Goal: Task Accomplishment & Management: Use online tool/utility

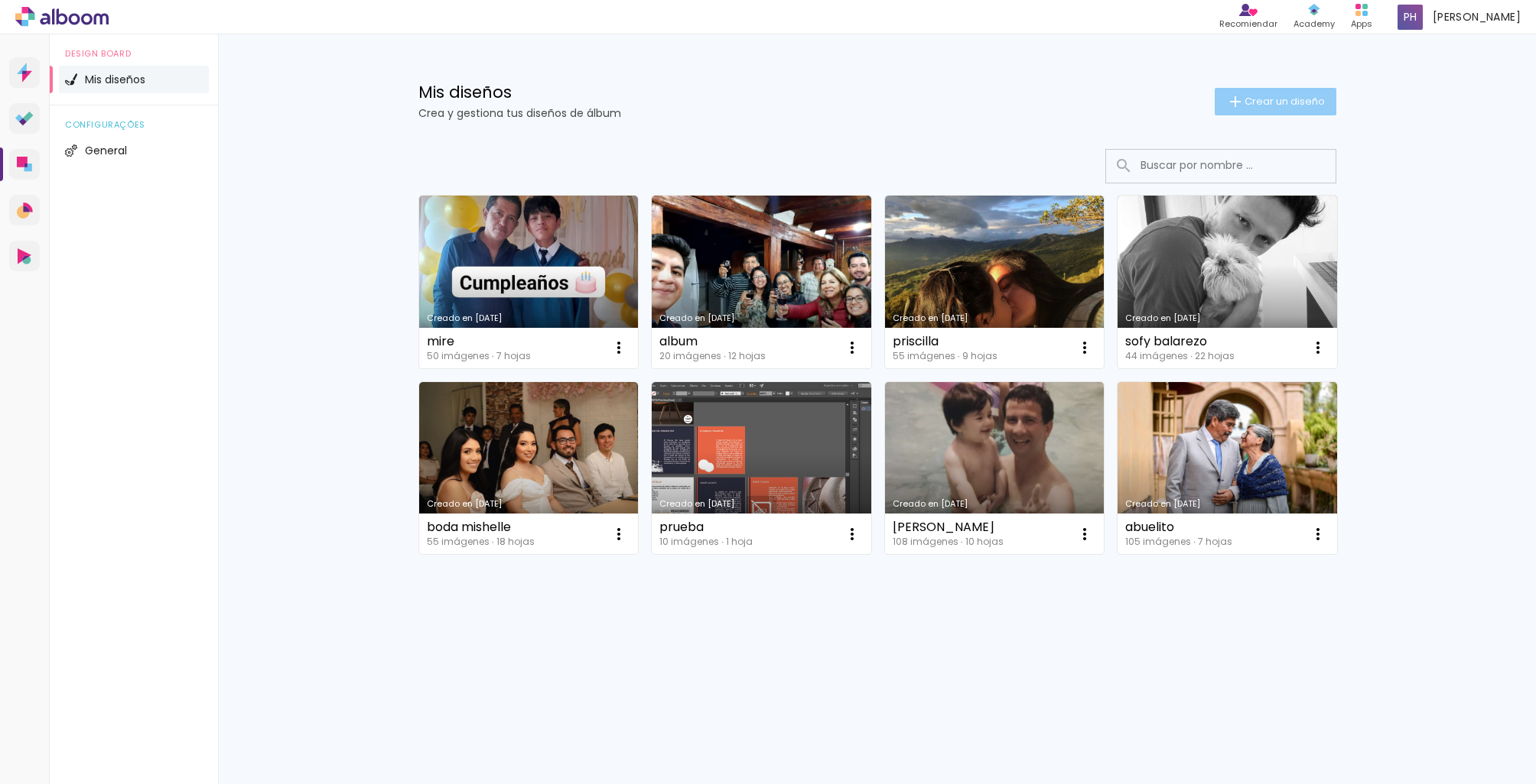
click at [1295, 98] on span "Crear un diseño" at bounding box center [1284, 101] width 80 height 10
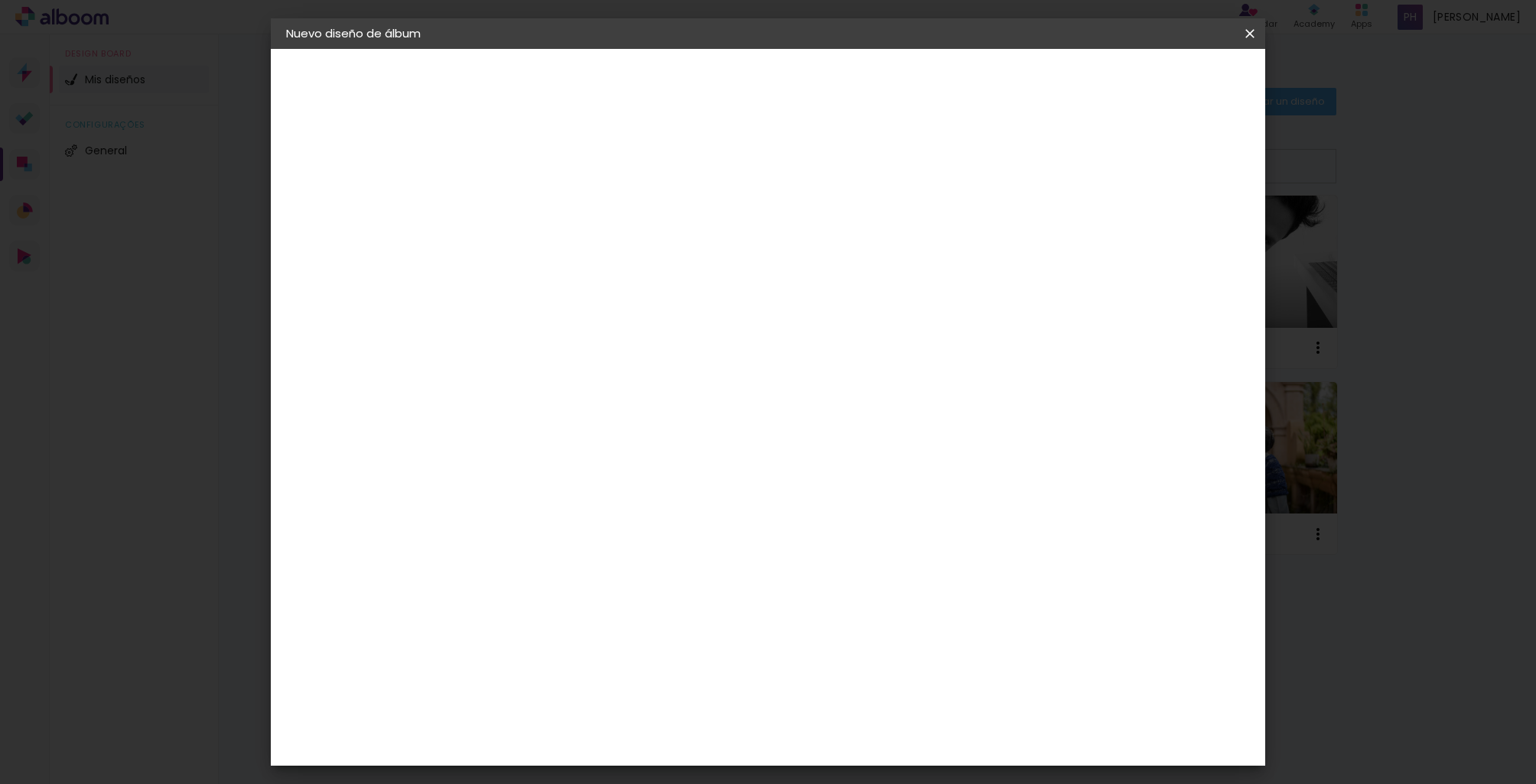
click at [536, 201] on input at bounding box center [536, 206] width 0 height 24
type input "mafer"
type paper-input "mafer"
click at [0, 0] on slot "Avanzar" at bounding box center [0, 0] width 0 height 0
click at [753, 222] on paper-item "Tamaño libre" at bounding box center [688, 233] width 130 height 34
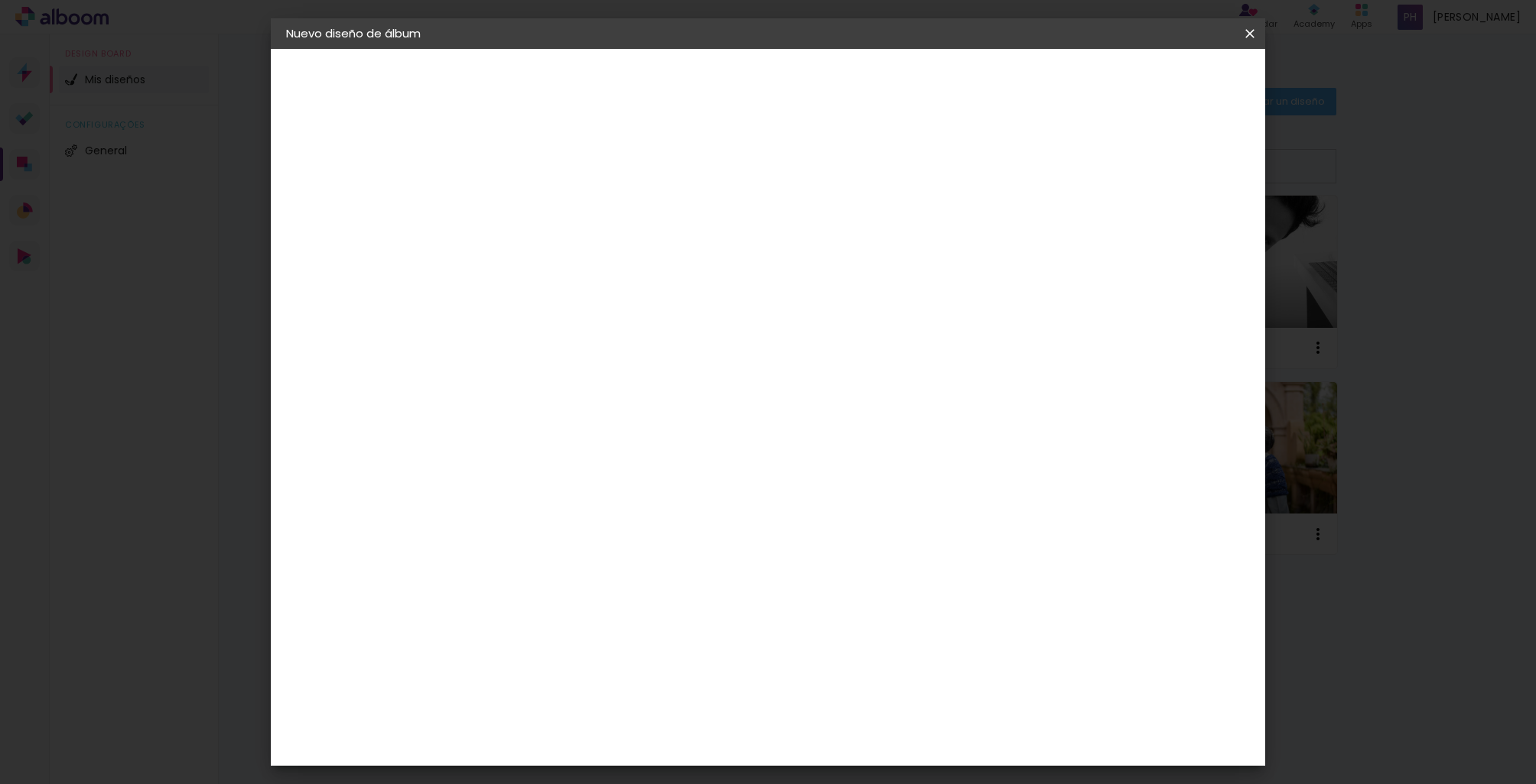
click at [0, 0] on slot "Tamaño libre" at bounding box center [0, 0] width 0 height 0
click at [753, 304] on paper-item "Sugerir una encuadernadora" at bounding box center [688, 319] width 130 height 40
click at [753, 245] on paper-item "Tamaño libre" at bounding box center [688, 233] width 130 height 34
click at [753, 90] on paper-button "Avanzar" at bounding box center [716, 81] width 73 height 26
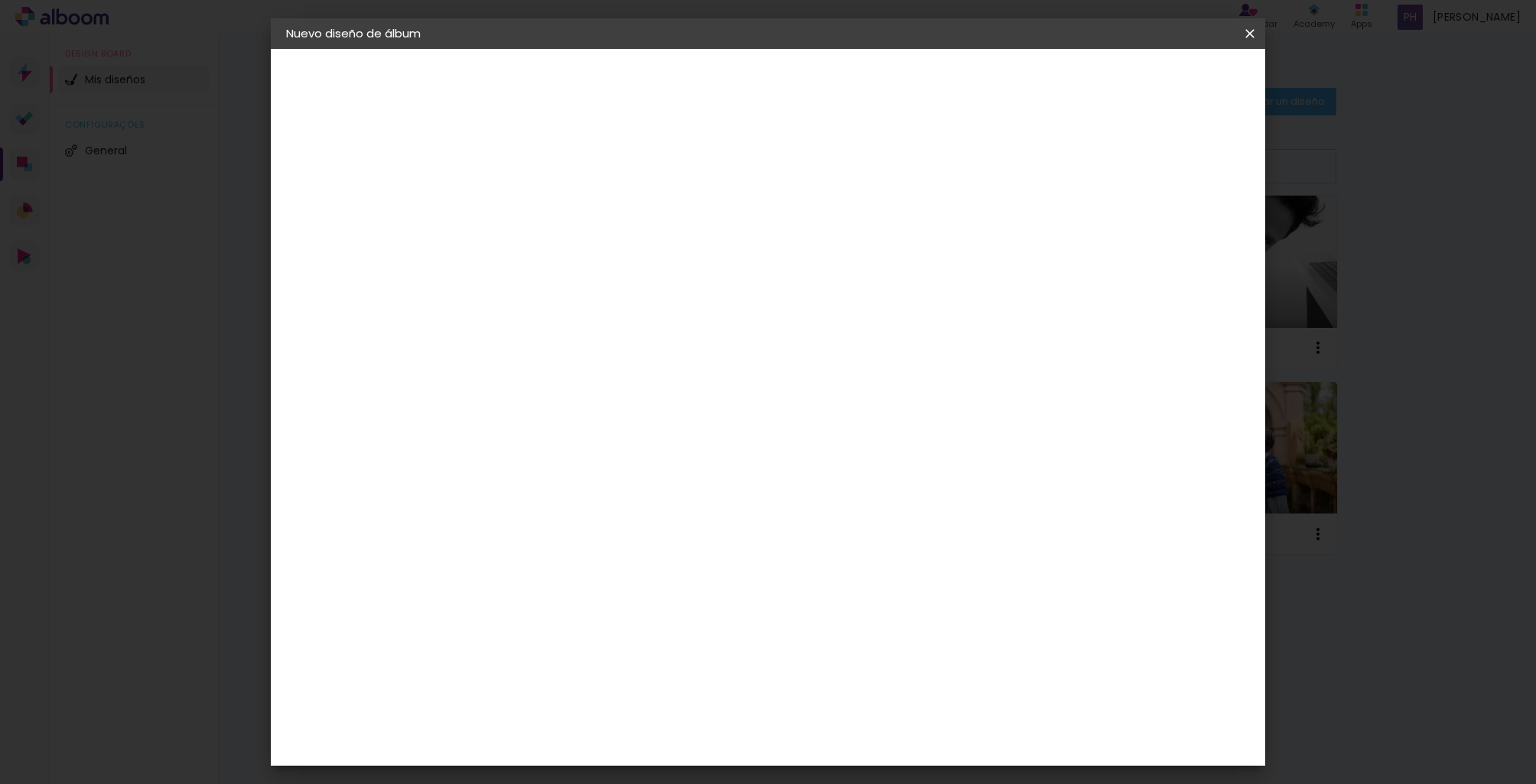
drag, startPoint x: 508, startPoint y: 438, endPoint x: 484, endPoint y: 438, distance: 24.0
click at [484, 438] on div "30" at bounding box center [497, 436] width 58 height 23
type input "6"
type paper-input "6"
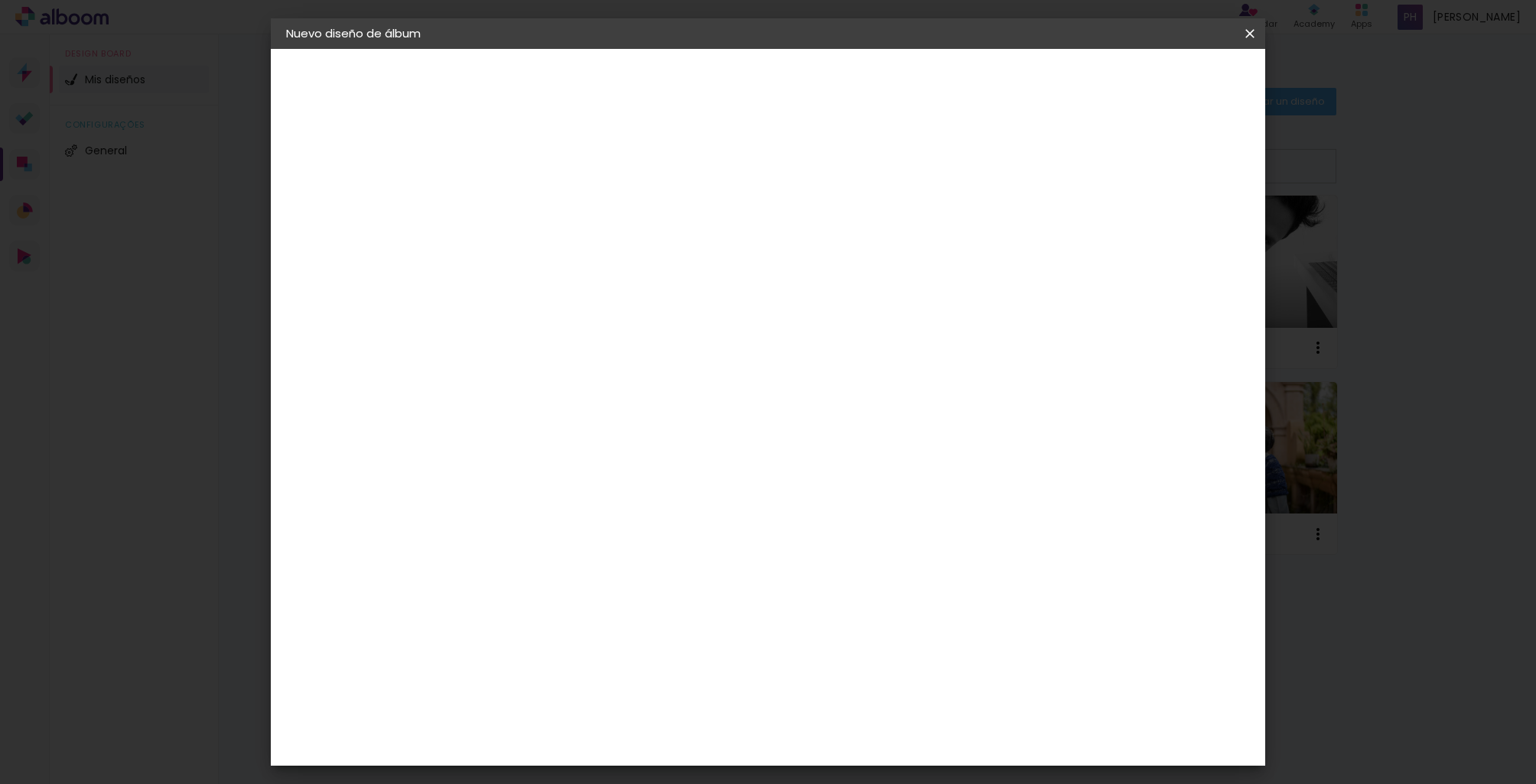
click at [1185, 219] on input "6" at bounding box center [1182, 225] width 28 height 23
type input "7"
type paper-input "7"
click at [1185, 223] on input "7" at bounding box center [1180, 231] width 28 height 23
type input "8"
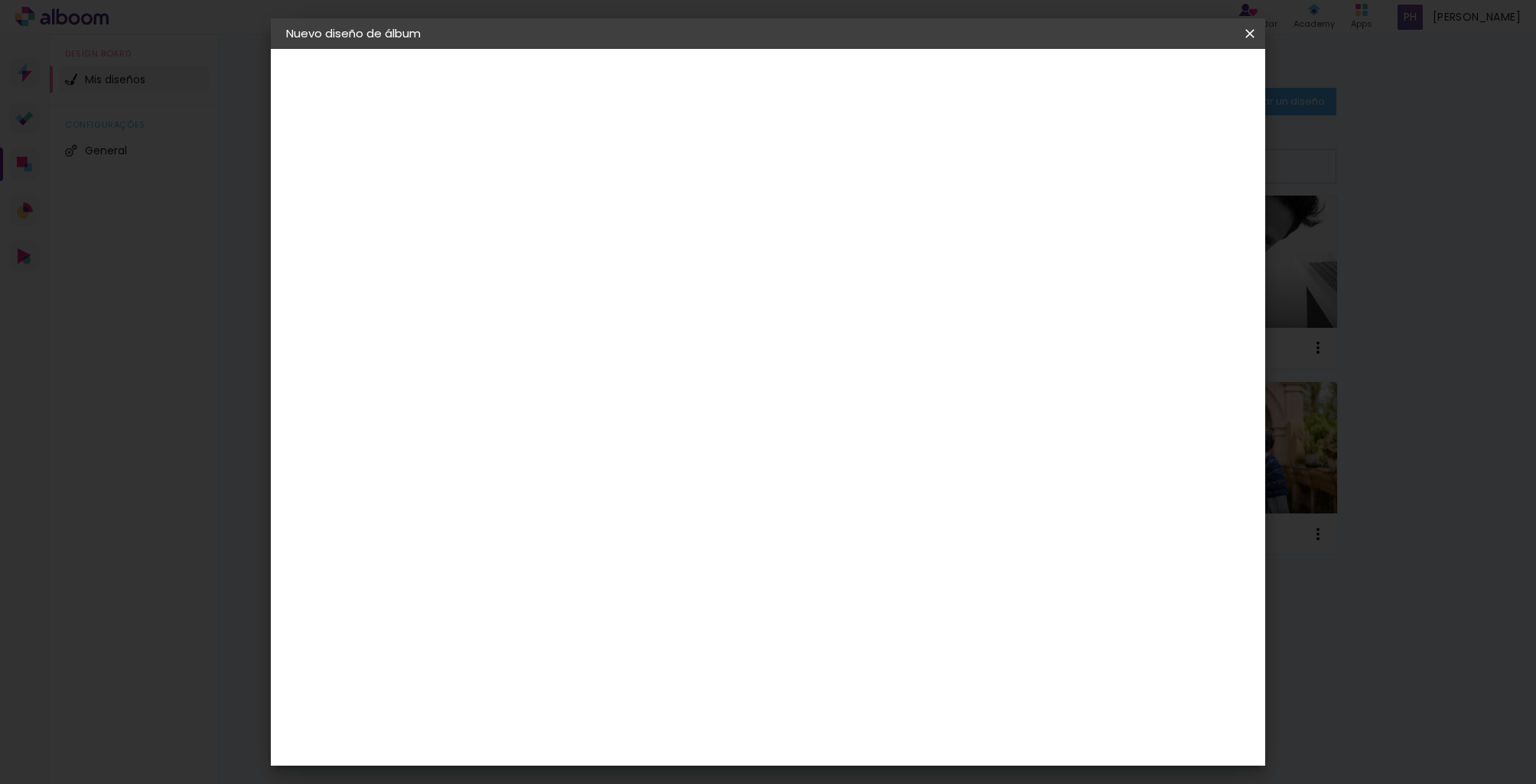
type paper-input "8"
click at [1185, 223] on input "8" at bounding box center [1176, 231] width 28 height 23
type input "9"
type paper-input "9"
click at [1185, 223] on input "9" at bounding box center [1176, 231] width 28 height 23
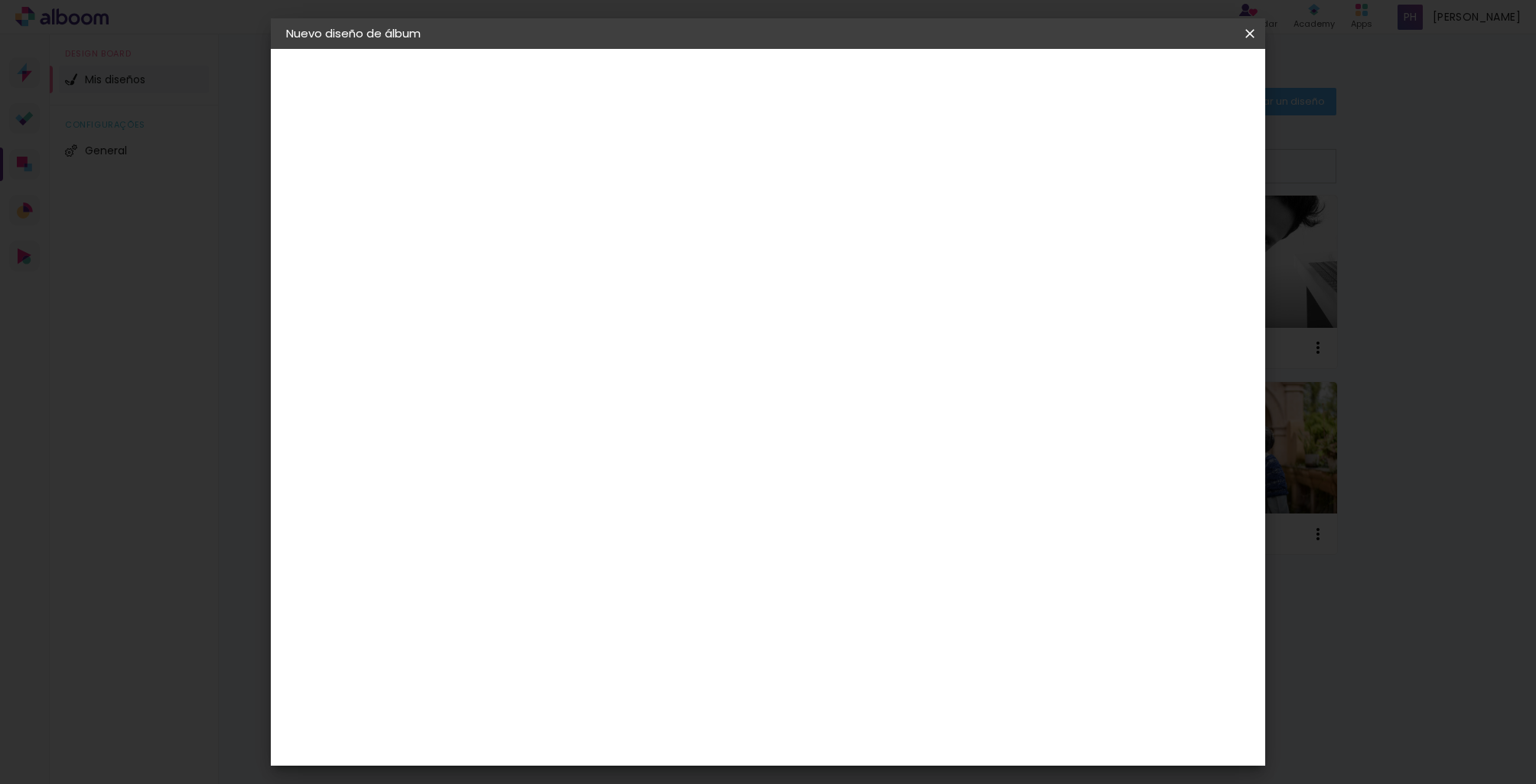
type input "8"
type paper-input "8"
click at [1181, 233] on input "8" at bounding box center [1174, 231] width 28 height 23
type input "7"
type paper-input "7"
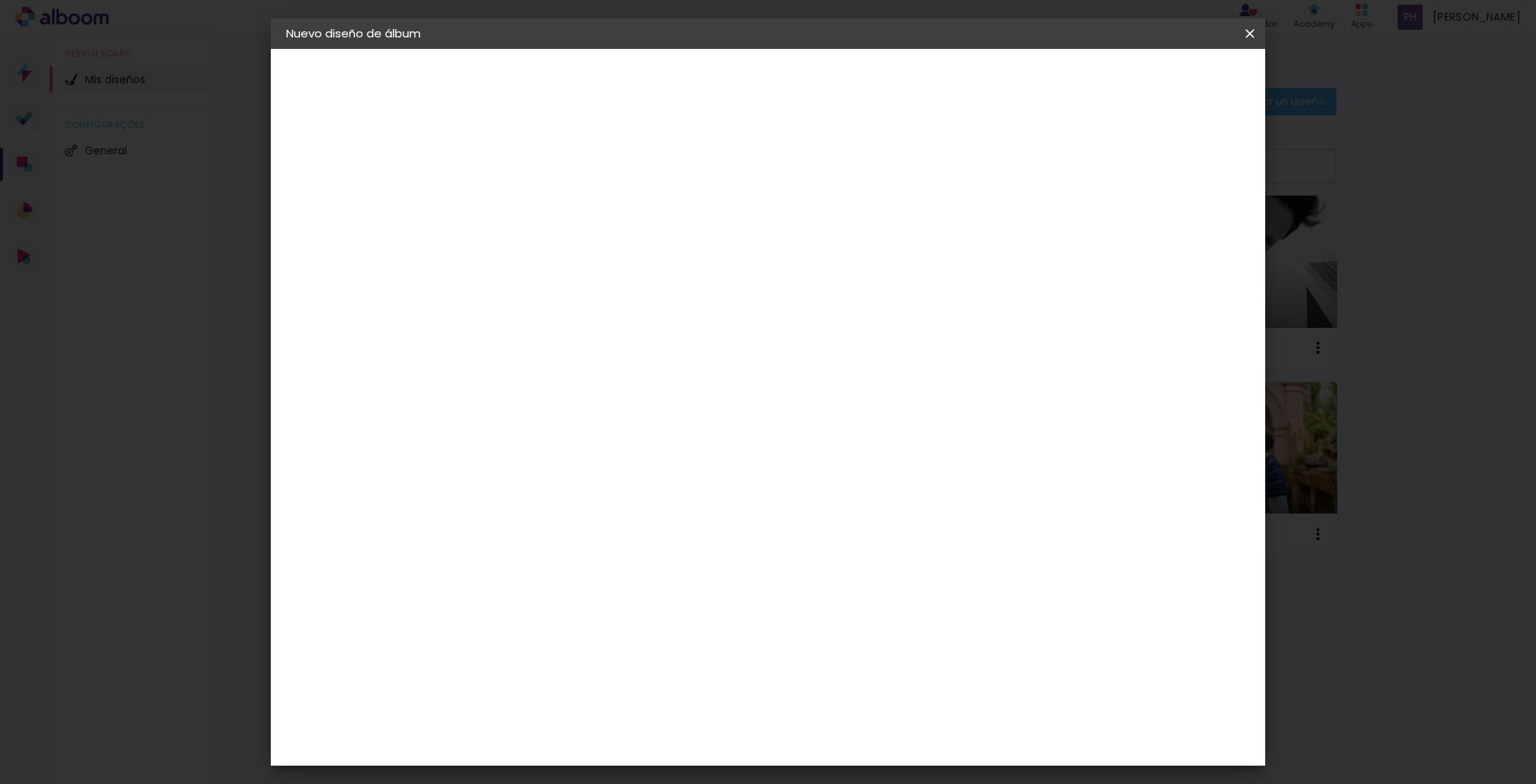
click at [1181, 233] on input "7" at bounding box center [1176, 231] width 28 height 23
type input "6"
type paper-input "6"
click at [1181, 233] on input "6" at bounding box center [1178, 231] width 28 height 23
type input "5"
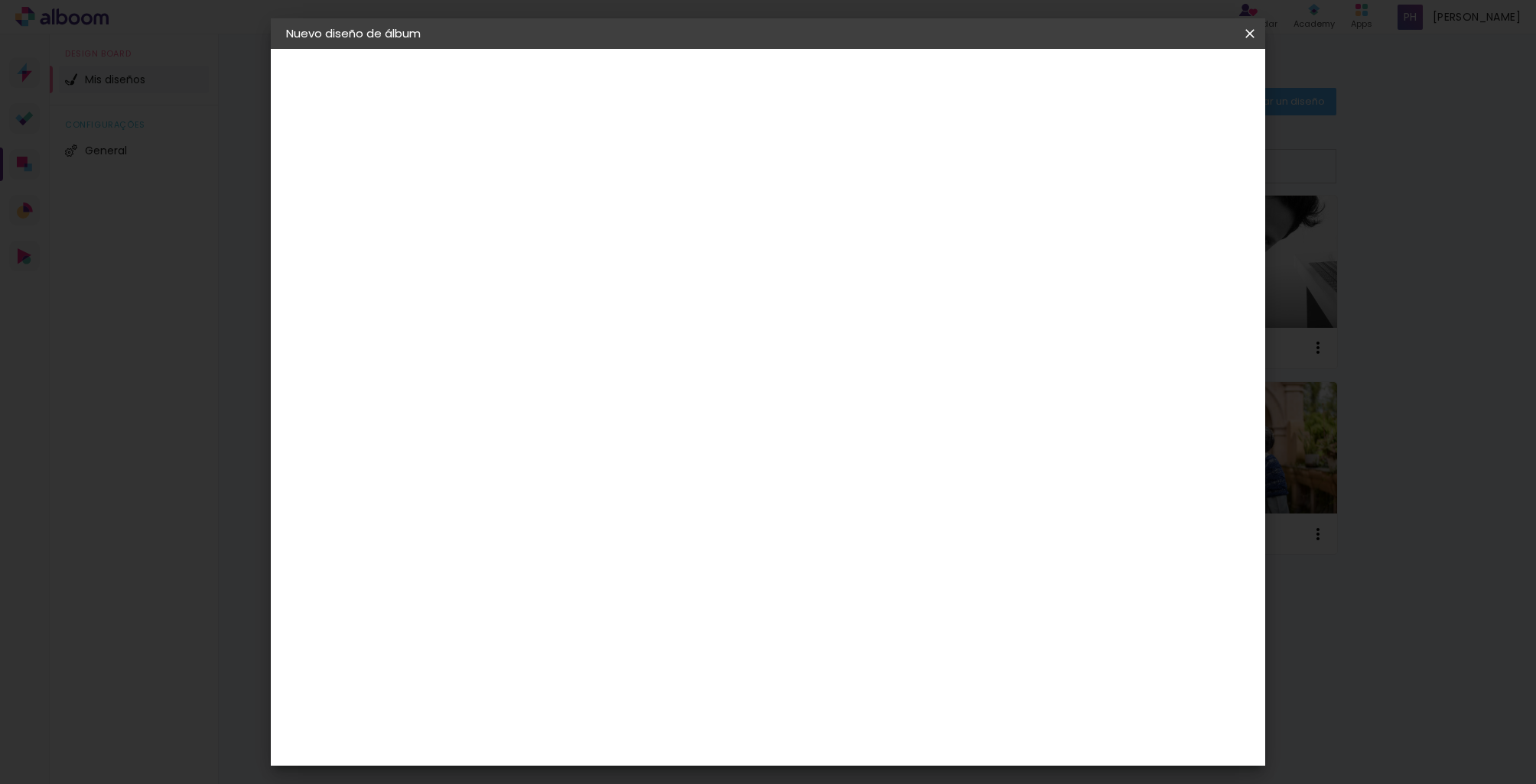
type paper-input "5"
click at [1181, 233] on input "5" at bounding box center [1182, 231] width 28 height 23
type input "4"
type paper-input "4"
click at [1181, 233] on input "4" at bounding box center [1182, 231] width 28 height 23
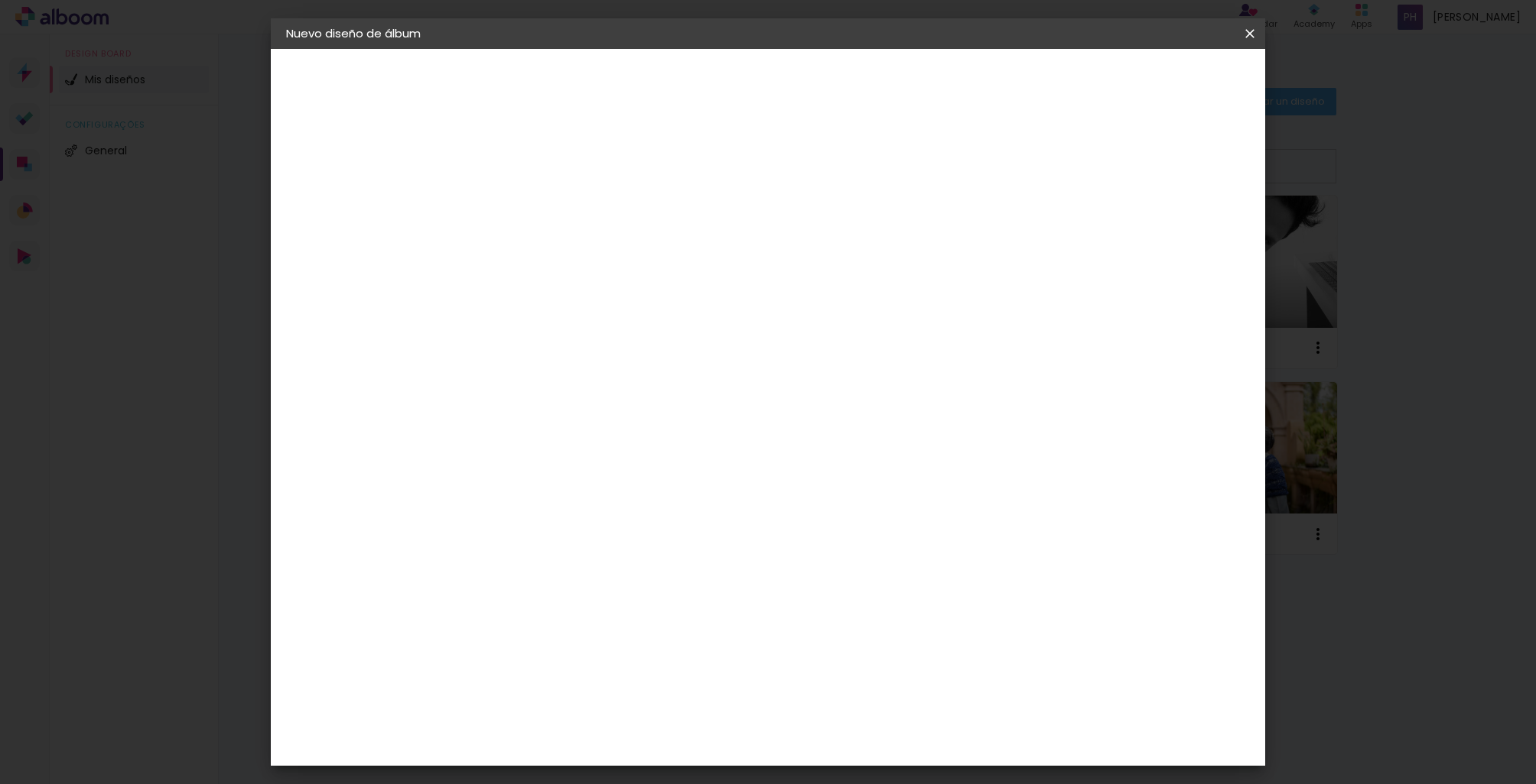
click at [1181, 233] on input "4" at bounding box center [1184, 231] width 28 height 23
type input "3"
type paper-input "3"
click at [1183, 234] on input "3" at bounding box center [1184, 231] width 28 height 23
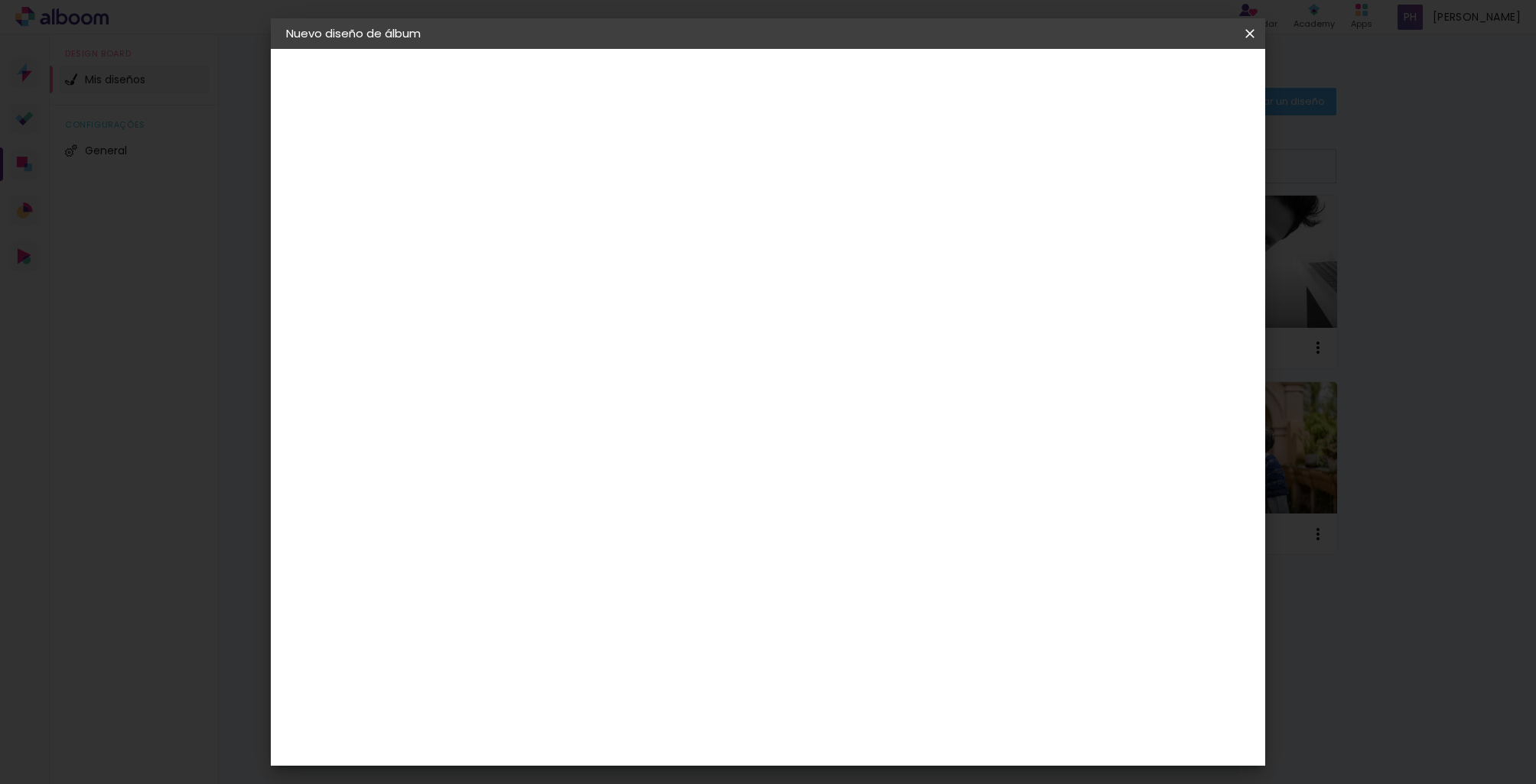
type input "4"
type paper-input "4"
click at [1191, 227] on input "4" at bounding box center [1186, 231] width 28 height 23
type input "5"
type paper-input "5"
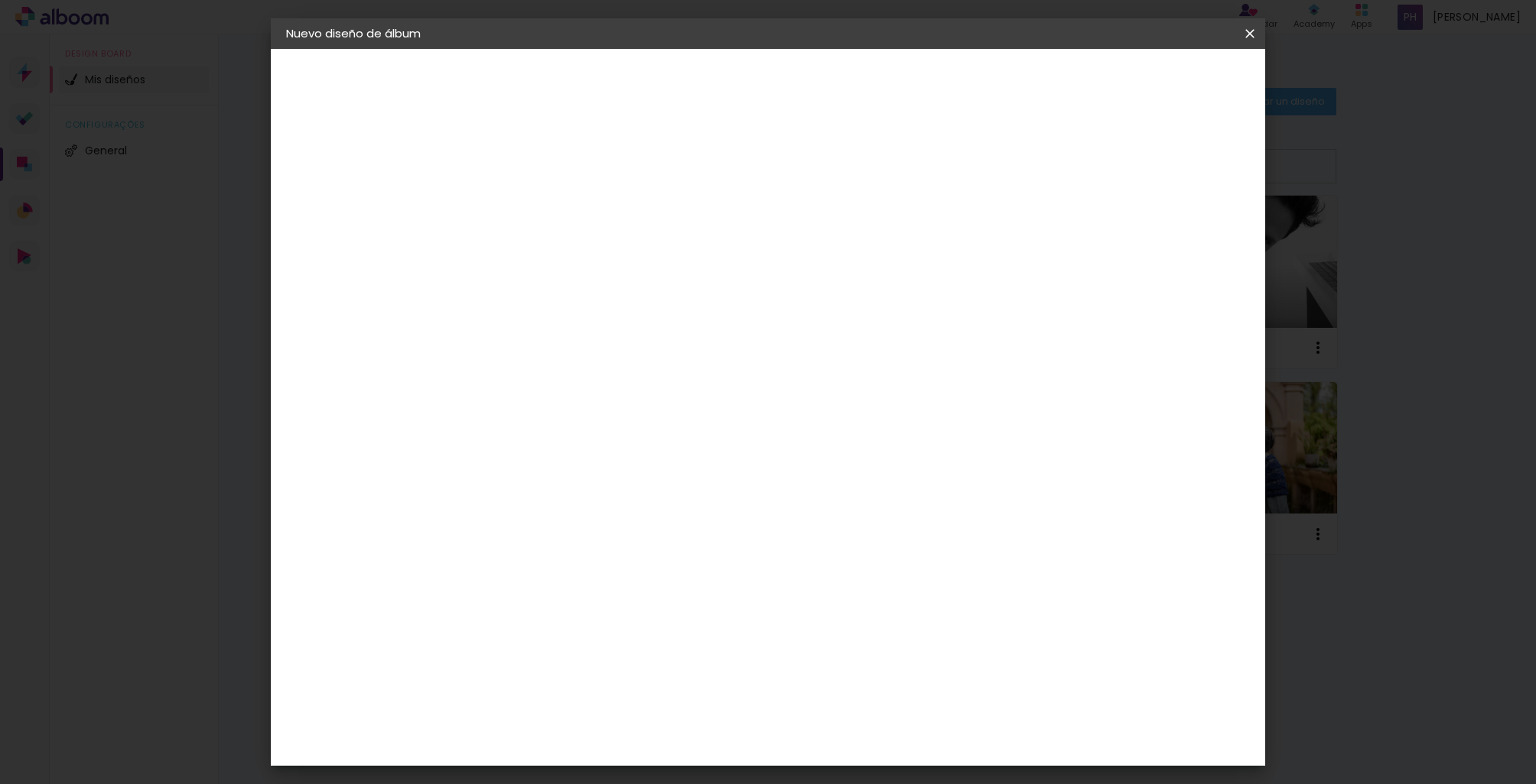
click at [1191, 227] on input "5" at bounding box center [1182, 231] width 28 height 23
type input "4"
type paper-input "4"
click at [1187, 236] on input "4" at bounding box center [1182, 231] width 28 height 23
type input "3"
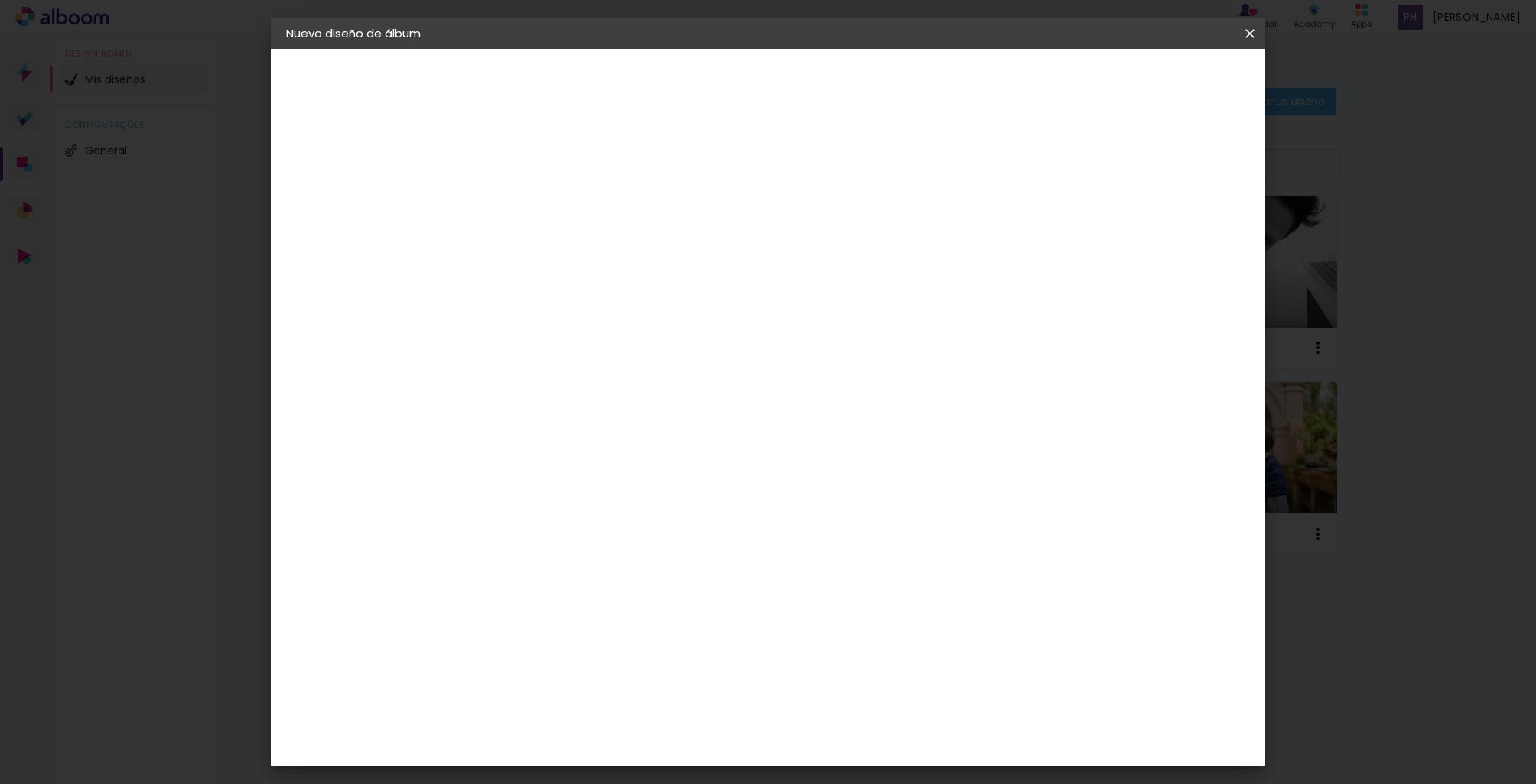
type paper-input "3"
click at [1187, 236] on input "3" at bounding box center [1184, 231] width 28 height 23
type input "2"
type paper-input "2"
click at [1187, 236] on input "2" at bounding box center [1186, 231] width 28 height 23
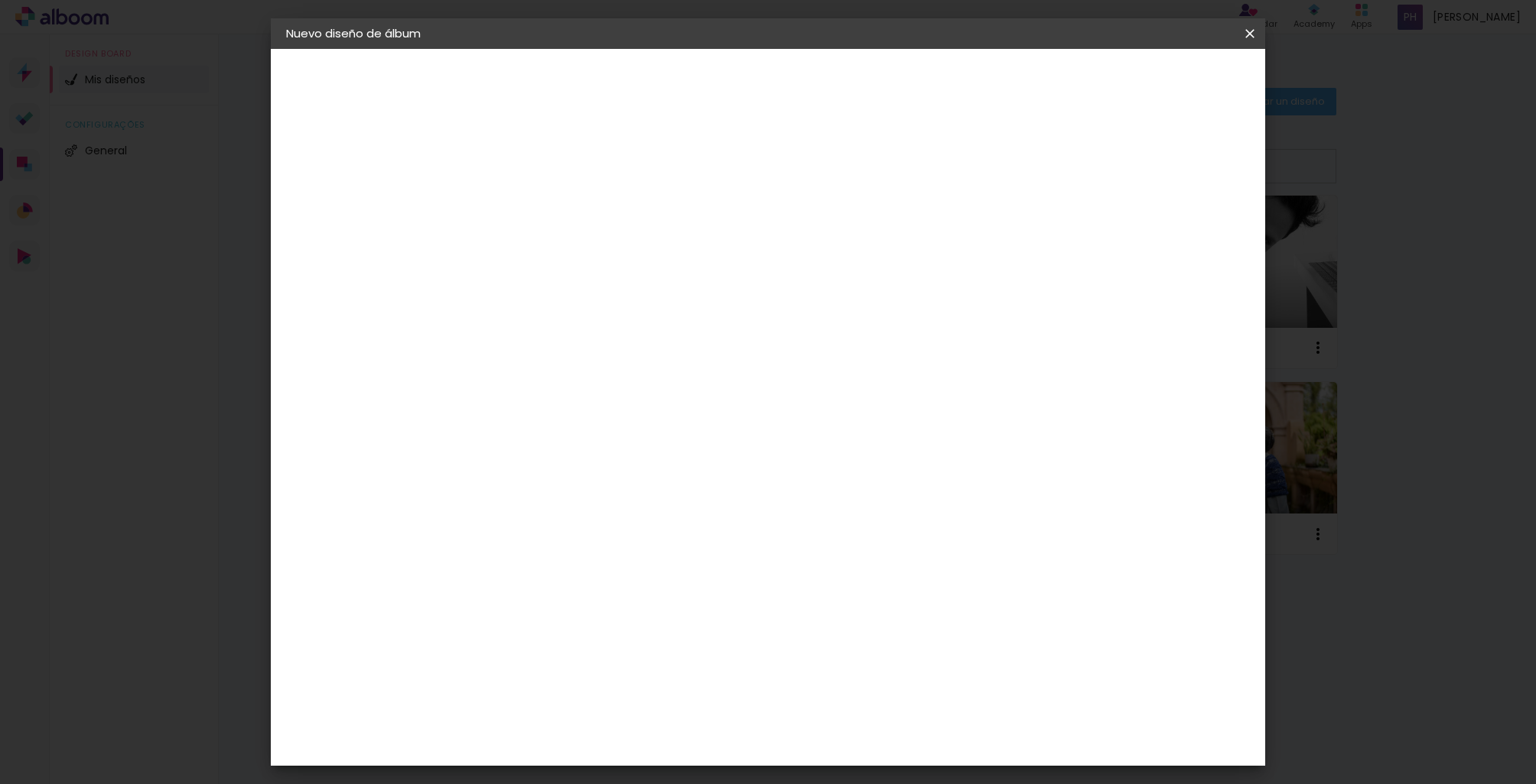
type input "1"
type paper-input "1"
click at [1187, 236] on input "1" at bounding box center [1190, 231] width 28 height 23
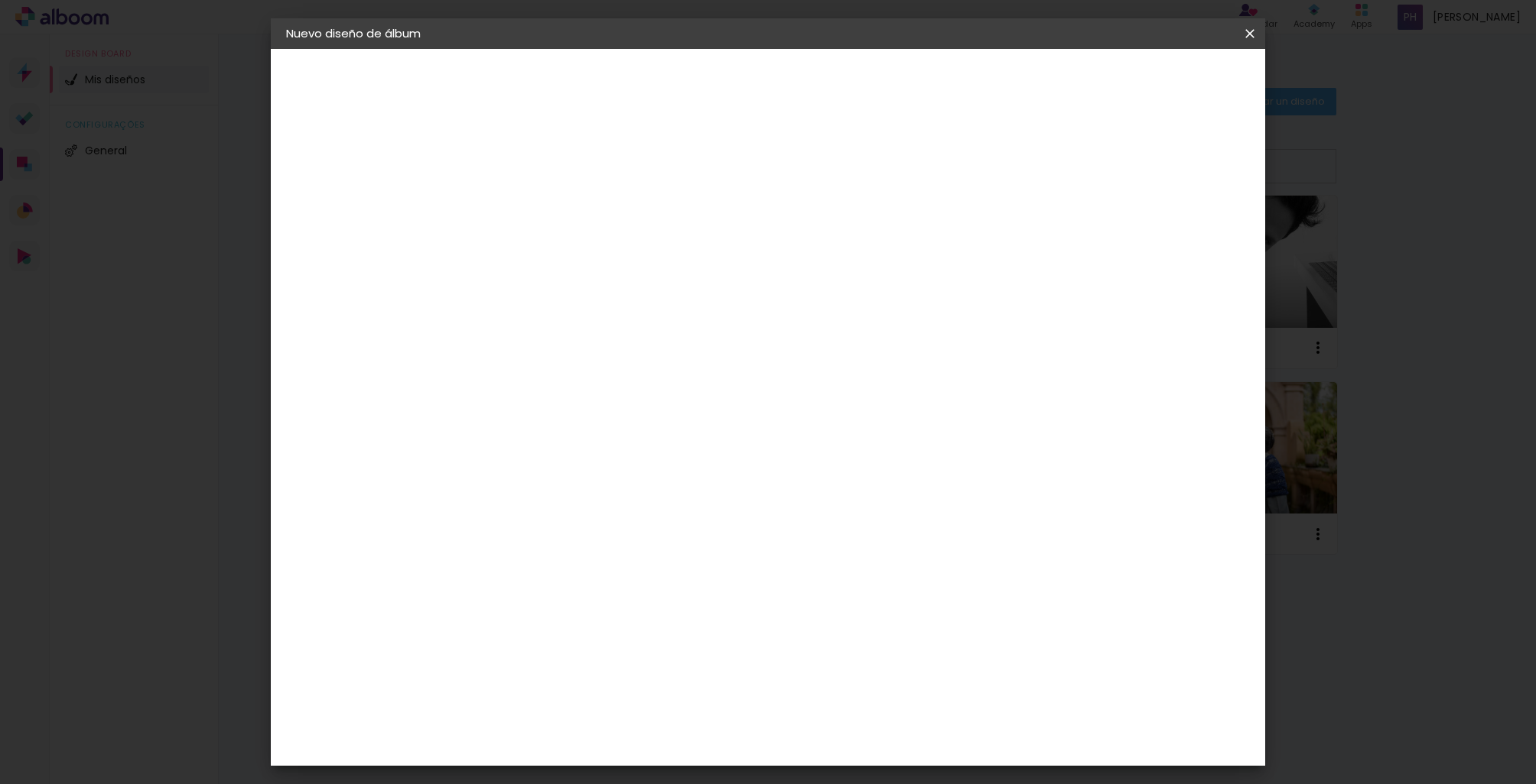
click at [1187, 236] on input "1" at bounding box center [1190, 231] width 28 height 23
type input "0"
click at [1202, 236] on input "0" at bounding box center [1190, 231] width 28 height 23
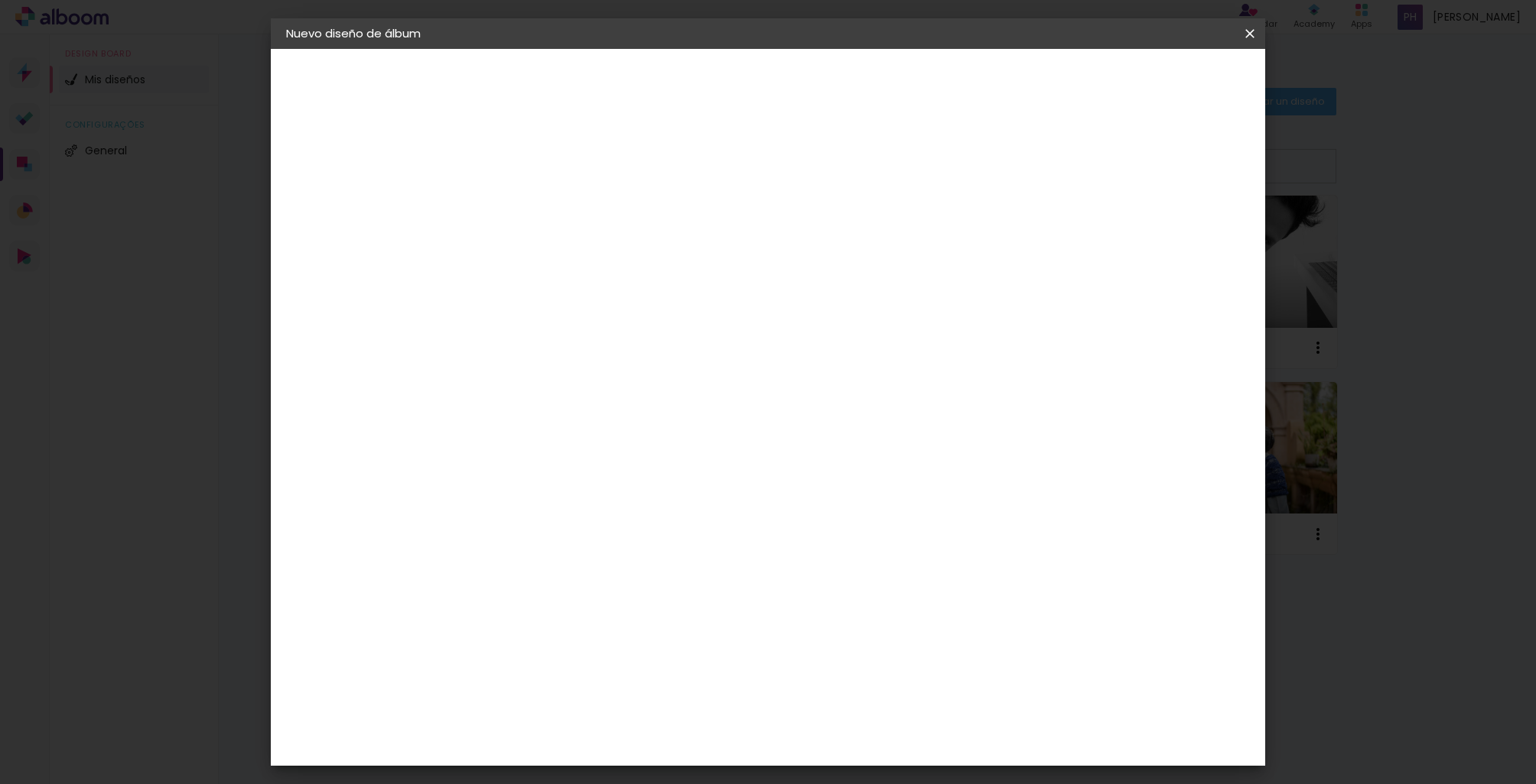
type input "1"
type paper-input "1"
click at [1201, 227] on input "1" at bounding box center [1190, 231] width 28 height 23
type input "2"
type paper-input "2"
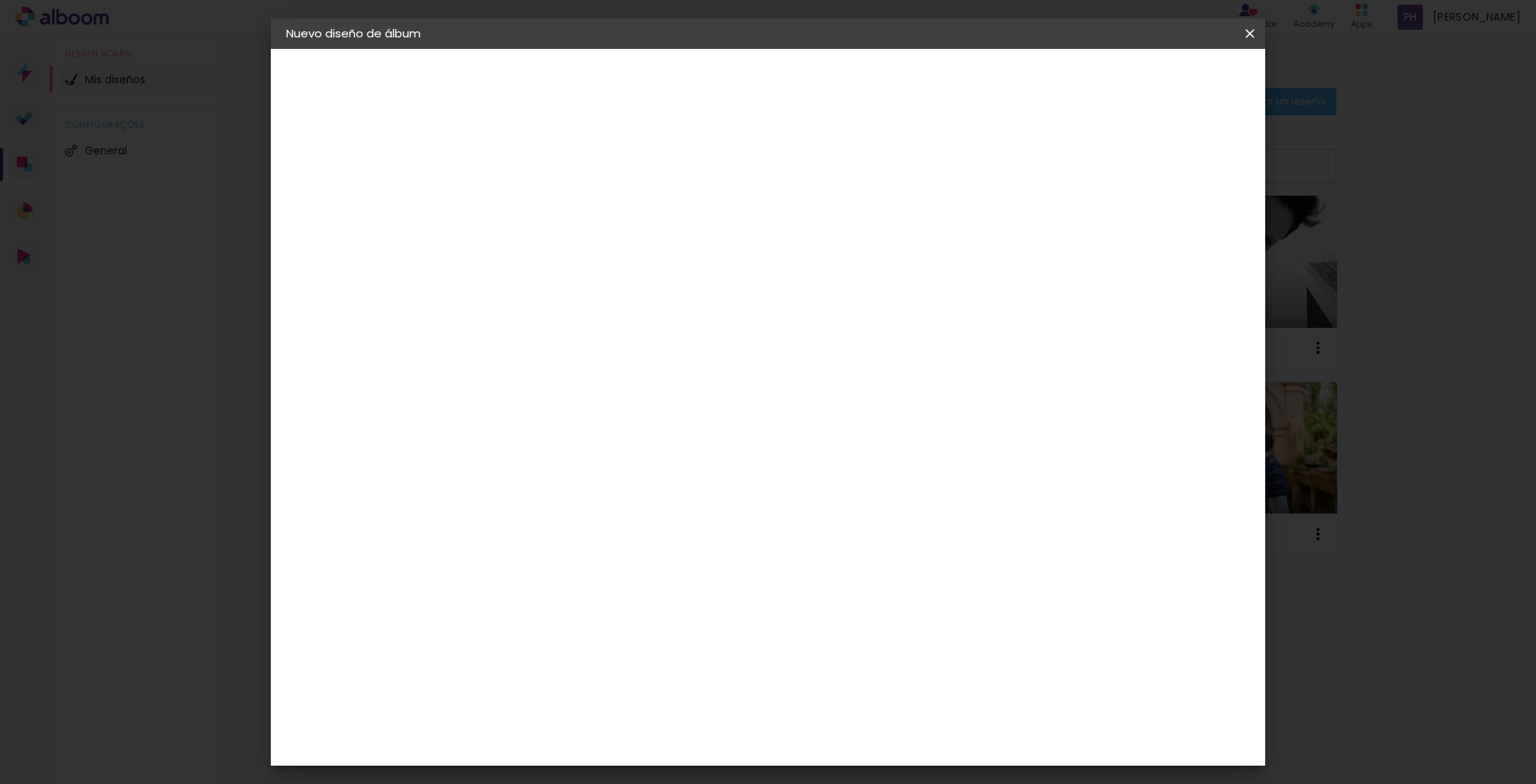
click at [1200, 226] on input "2" at bounding box center [1189, 231] width 28 height 23
type input "3"
type paper-input "3"
click at [1200, 226] on div "3" at bounding box center [1200, 231] width 51 height 23
click at [1200, 226] on div "mm" at bounding box center [1211, 231] width 23 height 23
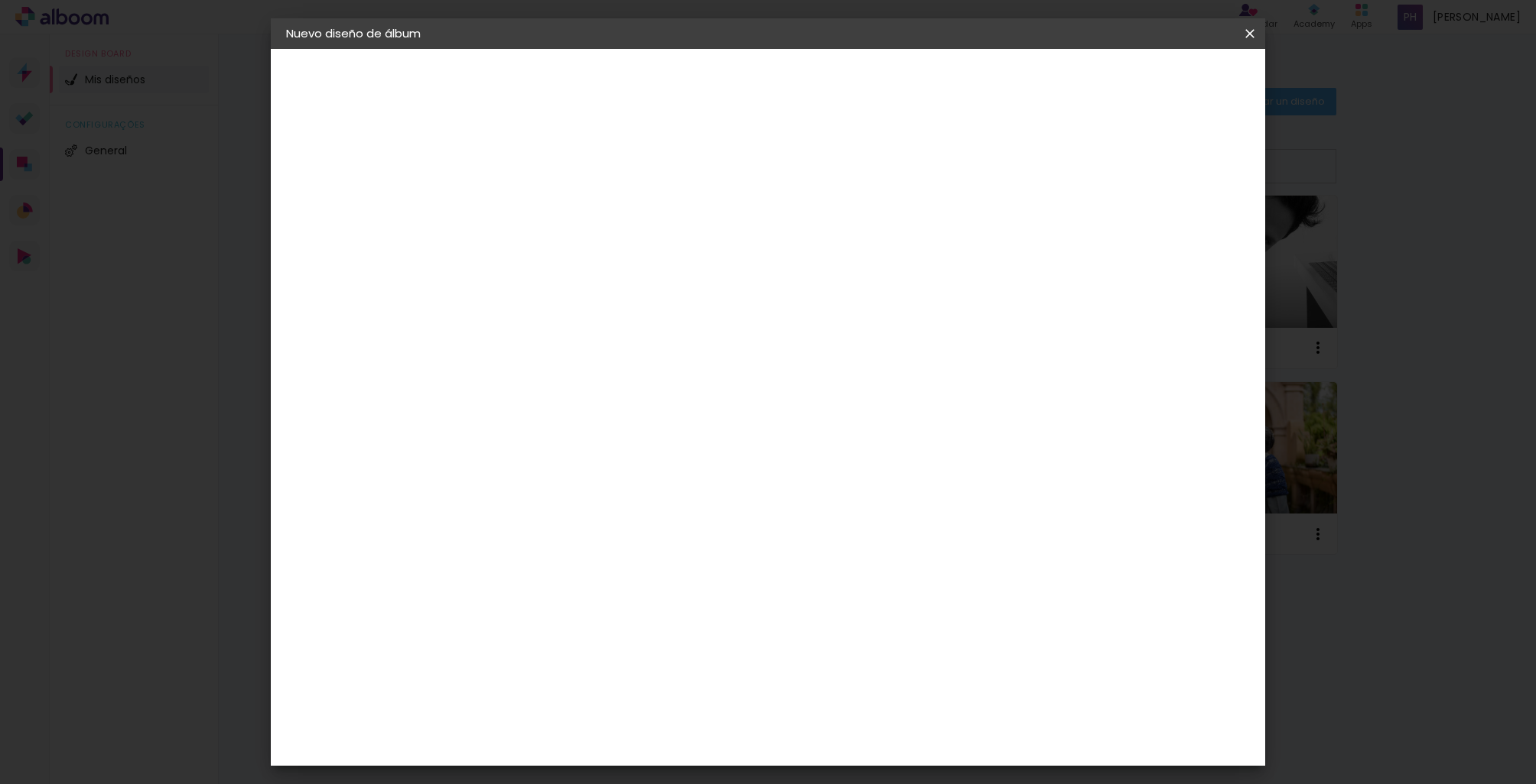
click at [1200, 226] on div "mm" at bounding box center [1211, 231] width 23 height 23
type input "4"
type paper-input "4"
click at [1197, 226] on input "4" at bounding box center [1186, 231] width 28 height 23
click at [1197, 226] on input "4" at bounding box center [1184, 231] width 28 height 23
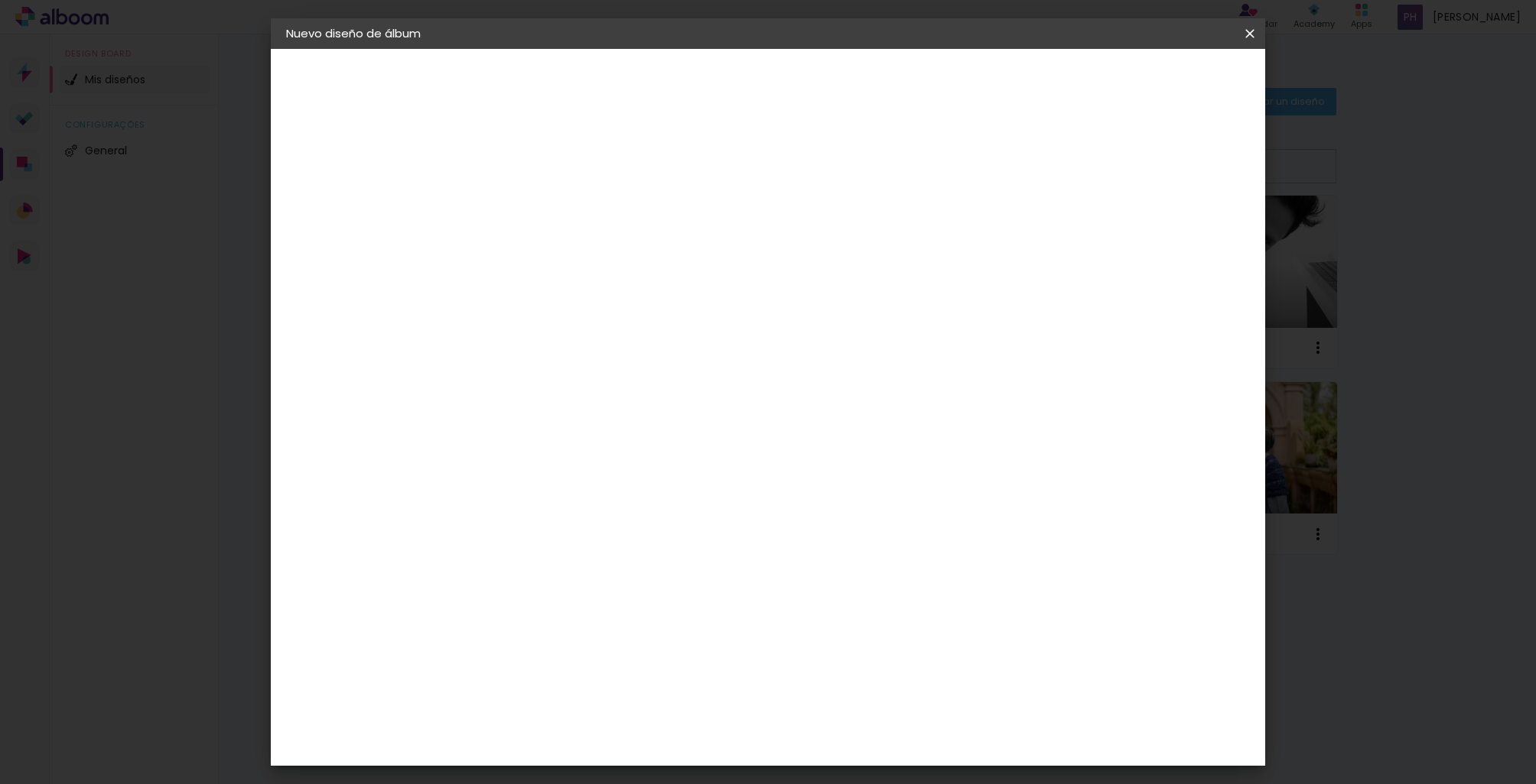
type input "5"
type paper-input "5"
click at [1195, 227] on input "5" at bounding box center [1184, 231] width 28 height 23
type input "3"
type paper-input "3"
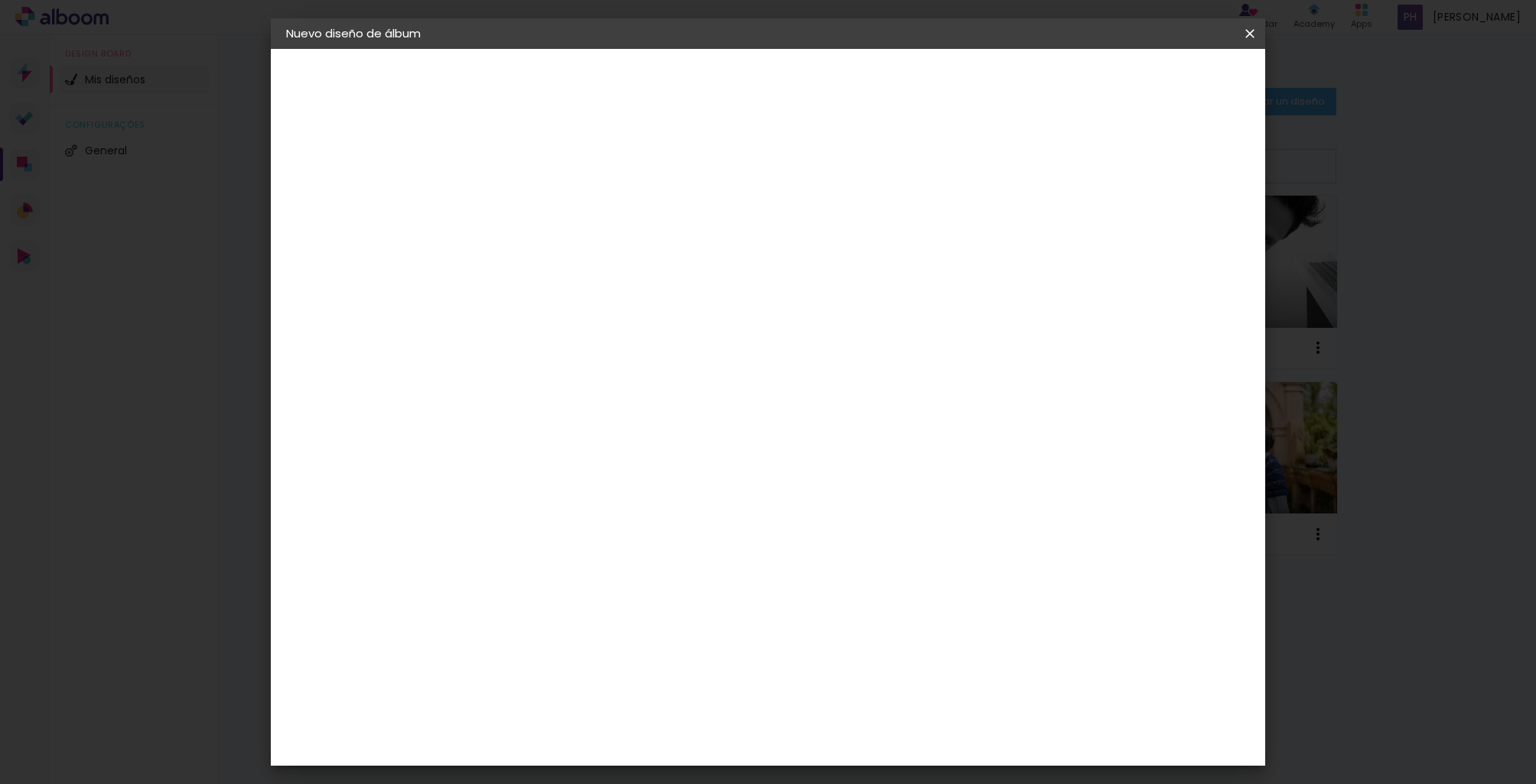
click at [546, 168] on input "3" at bounding box center [526, 170] width 53 height 19
type input "4"
type paper-input "4"
click at [546, 168] on input "4" at bounding box center [526, 170] width 53 height 19
type input "5"
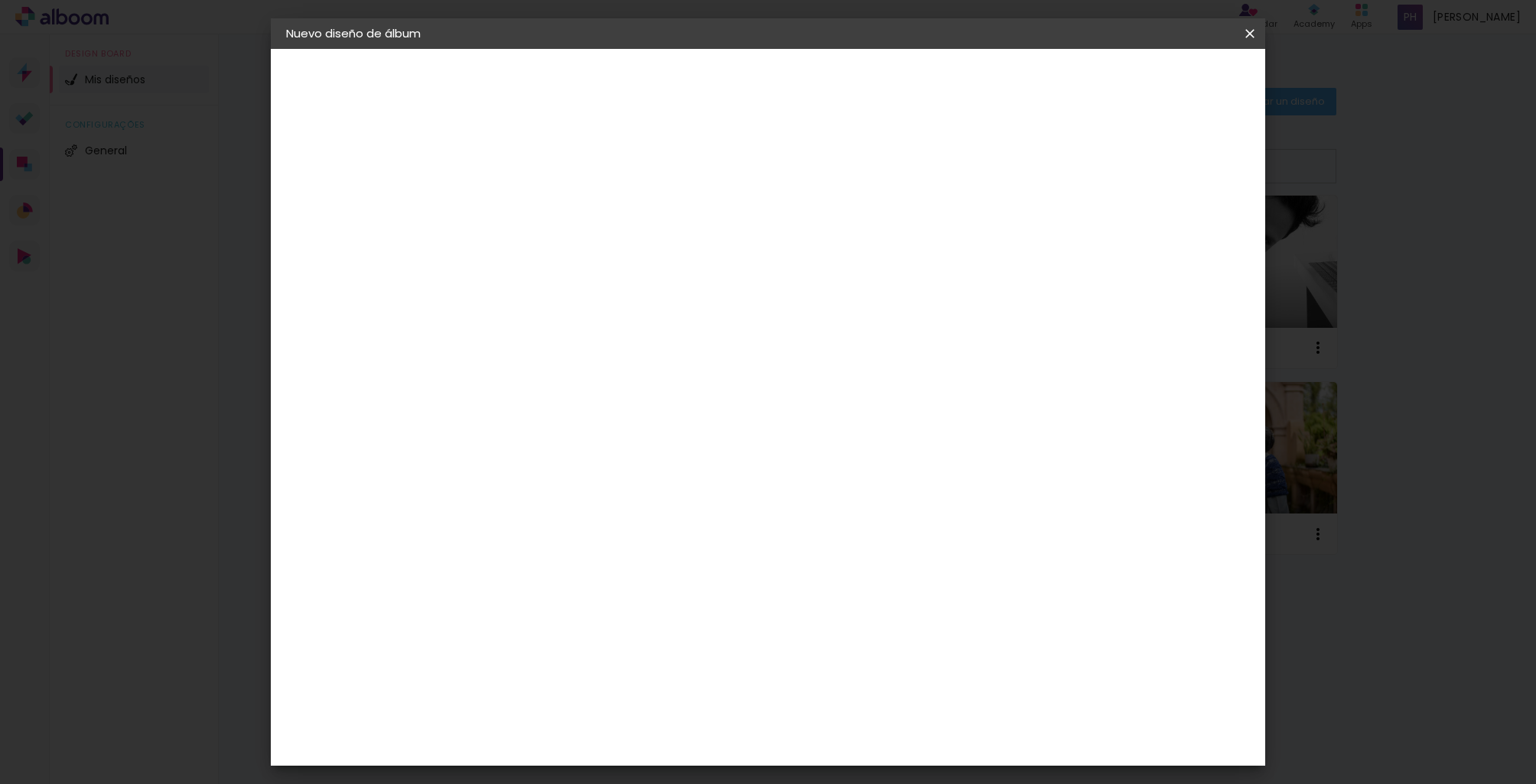
type paper-input "5"
click at [546, 168] on input "5" at bounding box center [526, 170] width 53 height 19
type input "6"
type paper-input "6"
click at [546, 168] on input "6" at bounding box center [526, 170] width 53 height 19
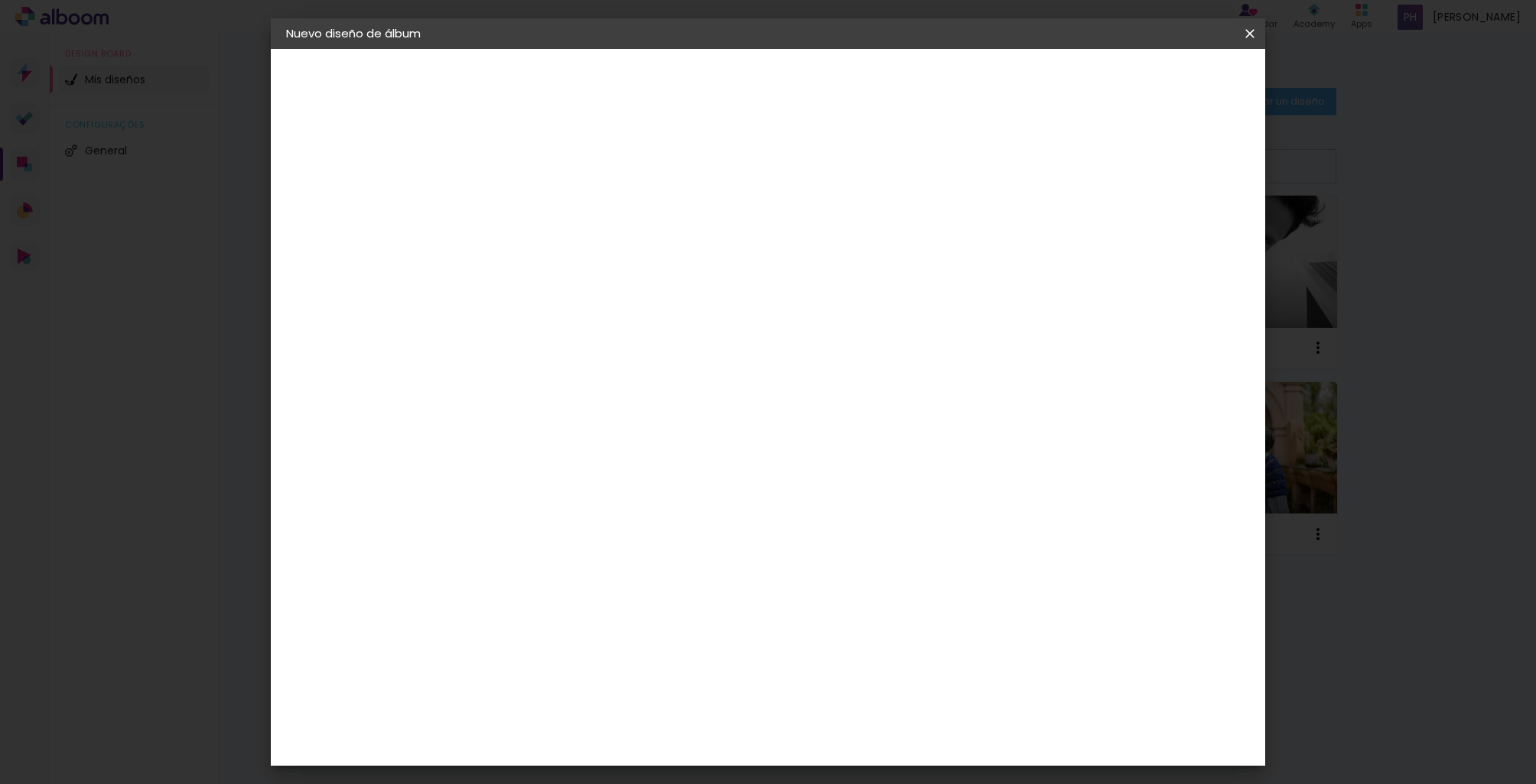
type input "7"
type paper-input "7"
click at [546, 168] on input "7" at bounding box center [526, 170] width 53 height 19
type input "6"
type paper-input "6"
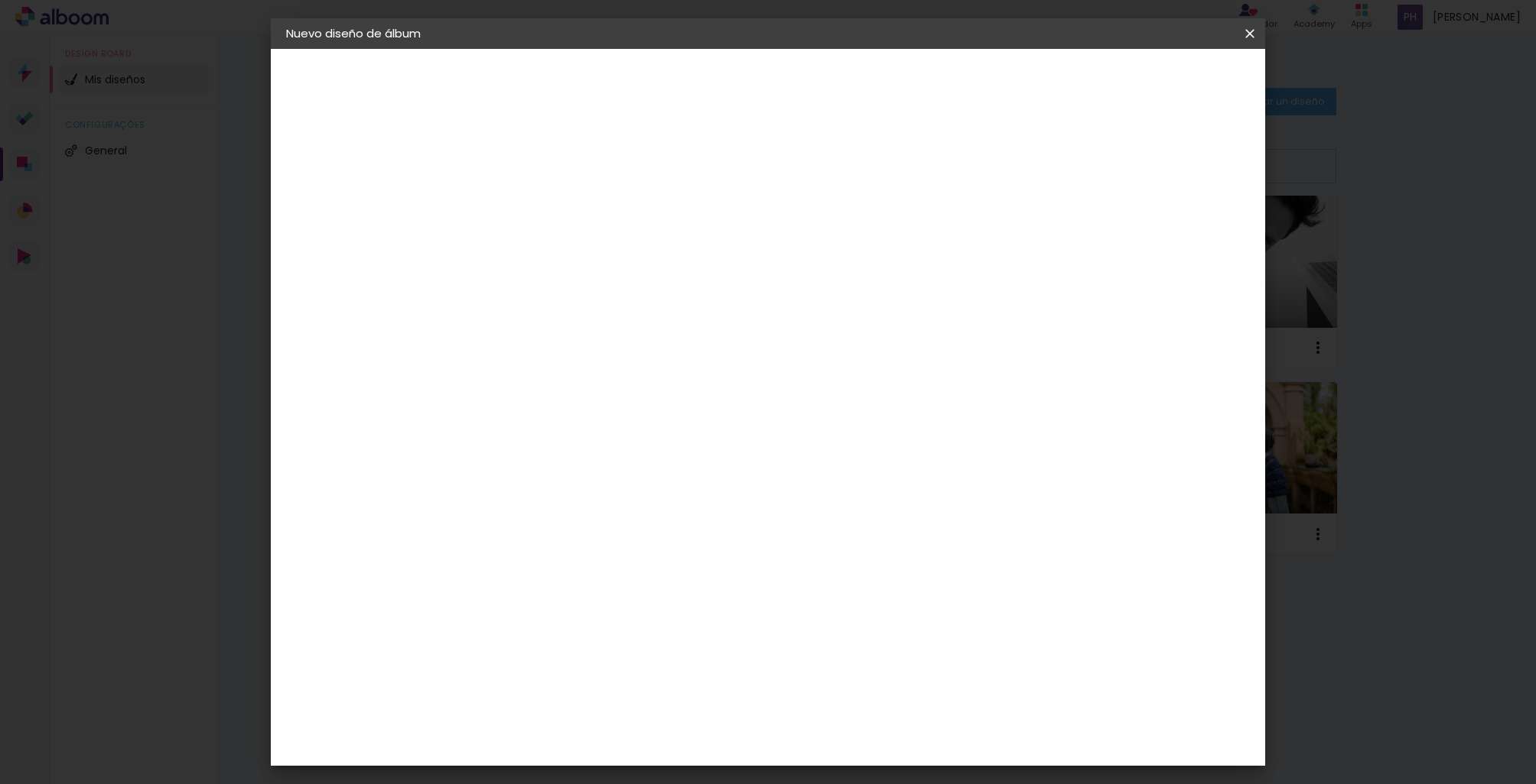
click at [546, 175] on input "6" at bounding box center [526, 170] width 53 height 19
type input "5"
type paper-input "5"
click at [546, 175] on input "5" at bounding box center [526, 170] width 53 height 19
click at [855, 187] on div "mm Mostrar sangría" at bounding box center [836, 116] width 735 height 145
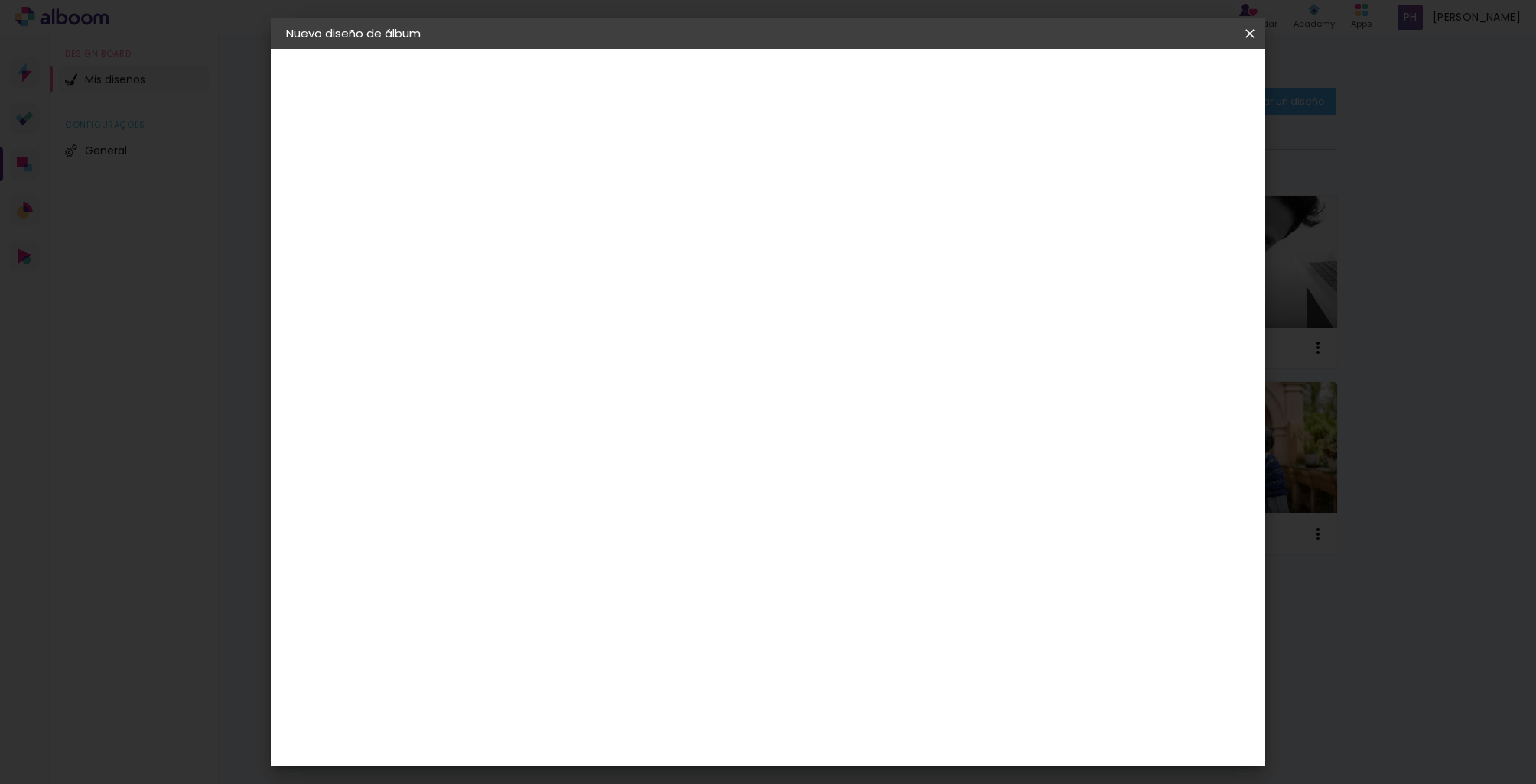
click at [1088, 168] on div at bounding box center [1081, 171] width 14 height 14
type paper-checkbox "on"
click at [1149, 86] on span "Empezar diseño" at bounding box center [1122, 81] width 85 height 11
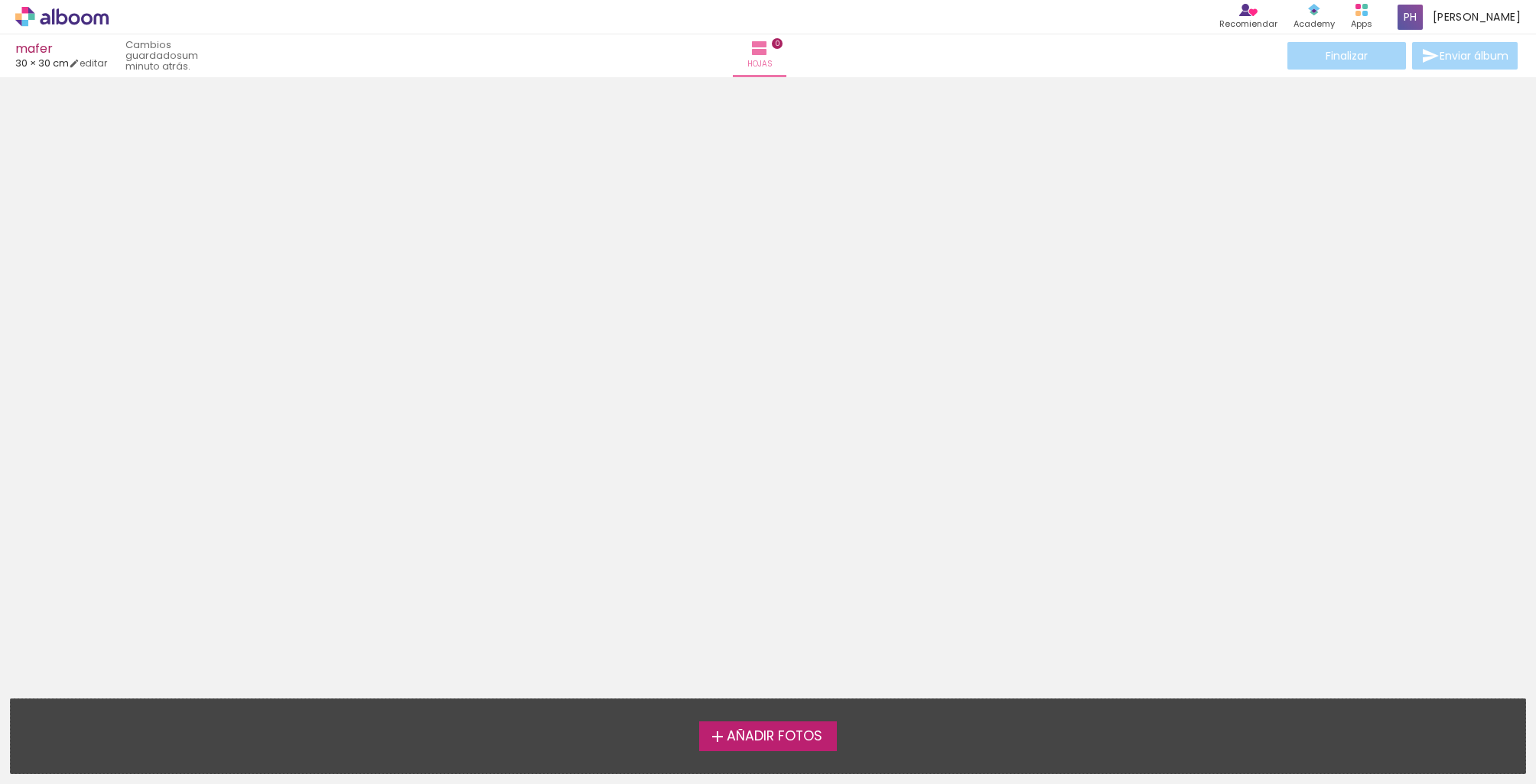
click at [783, 738] on span "Añadir Fotos" at bounding box center [774, 737] width 96 height 14
click at [0, 0] on input "file" at bounding box center [0, 0] width 0 height 0
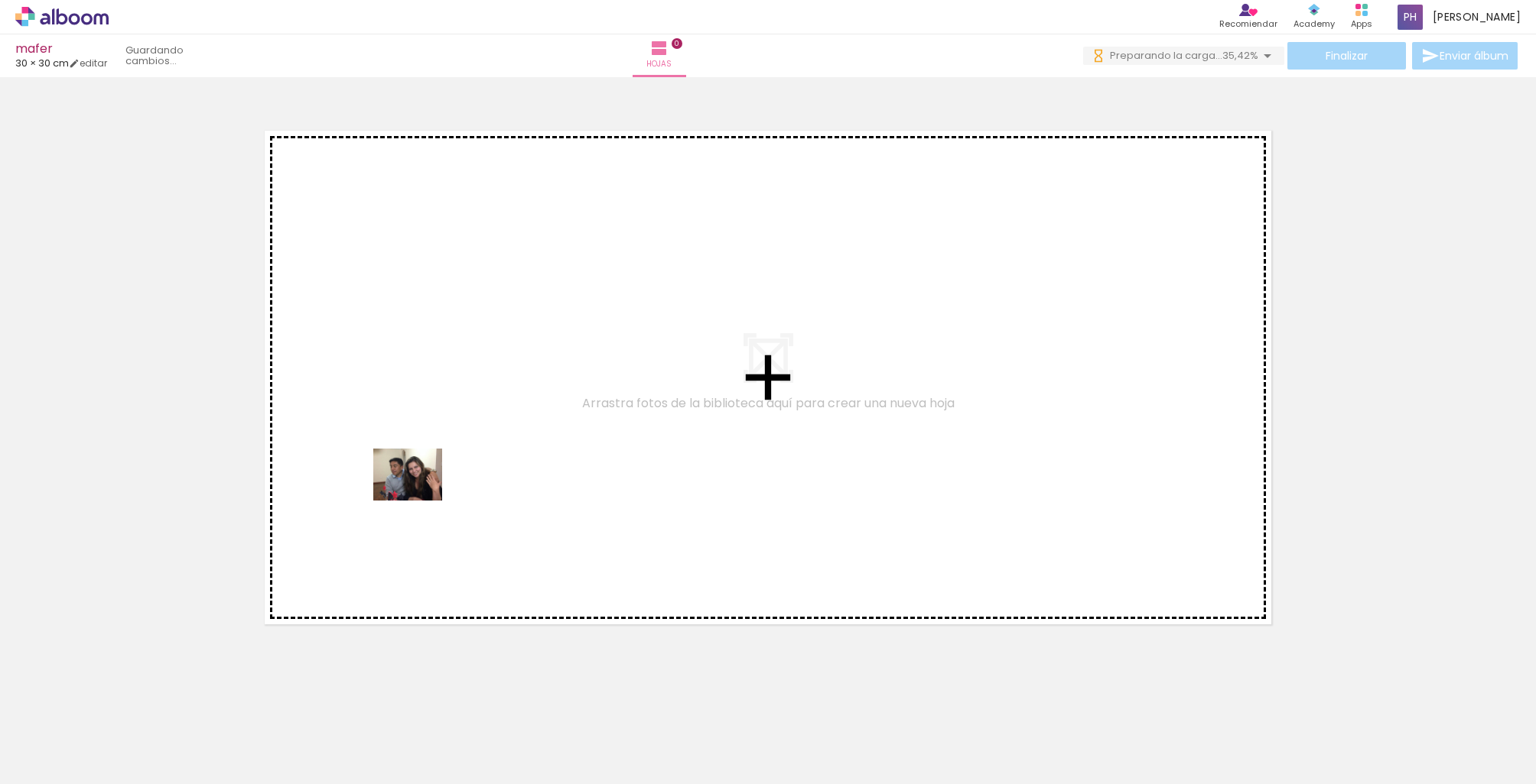
drag, startPoint x: 171, startPoint y: 741, endPoint x: 419, endPoint y: 494, distance: 350.0
click at [419, 494] on quentale-workspace at bounding box center [768, 392] width 1536 height 784
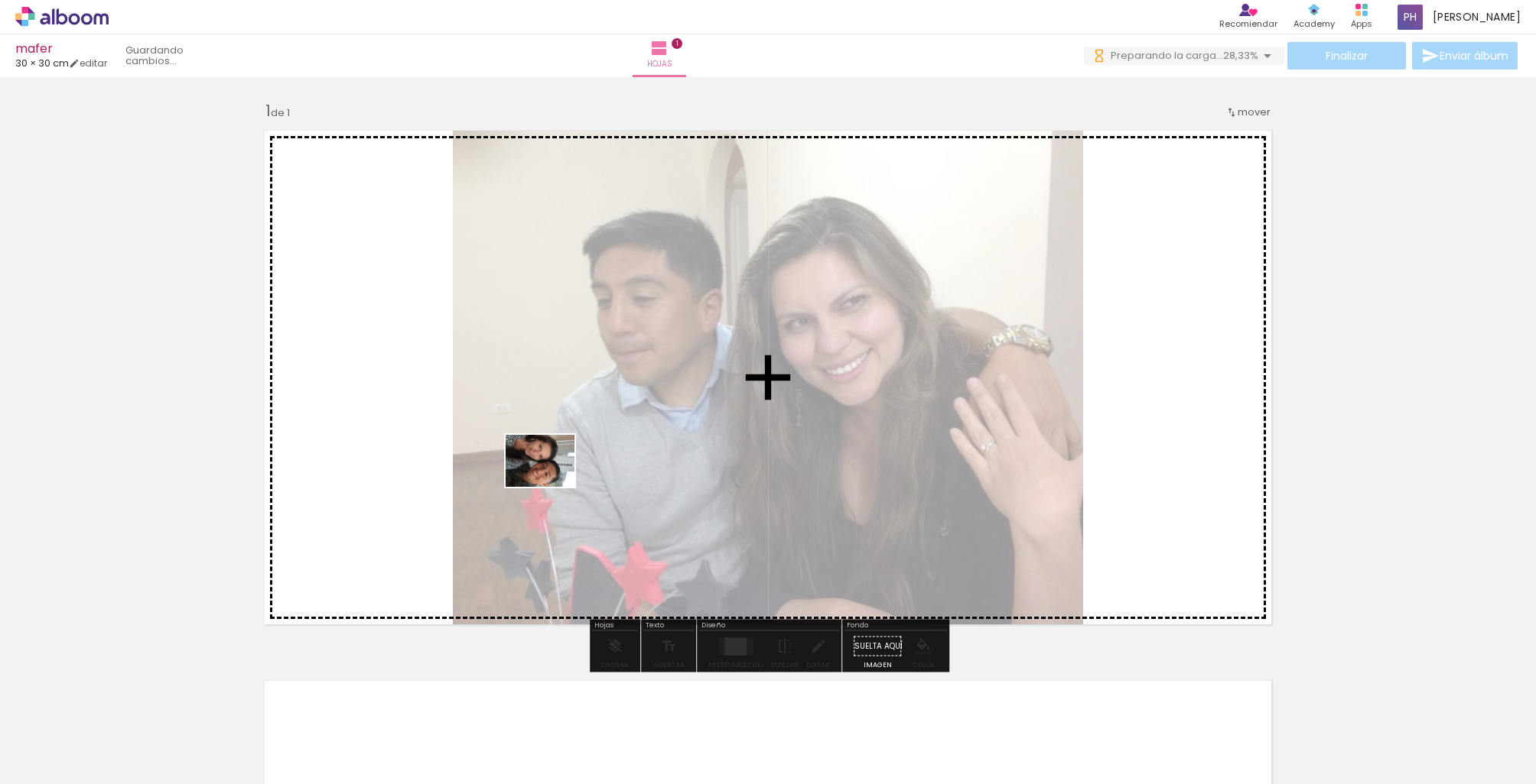
drag, startPoint x: 243, startPoint y: 738, endPoint x: 552, endPoint y: 480, distance: 402.5
click at [552, 480] on quentale-workspace at bounding box center [768, 392] width 1536 height 784
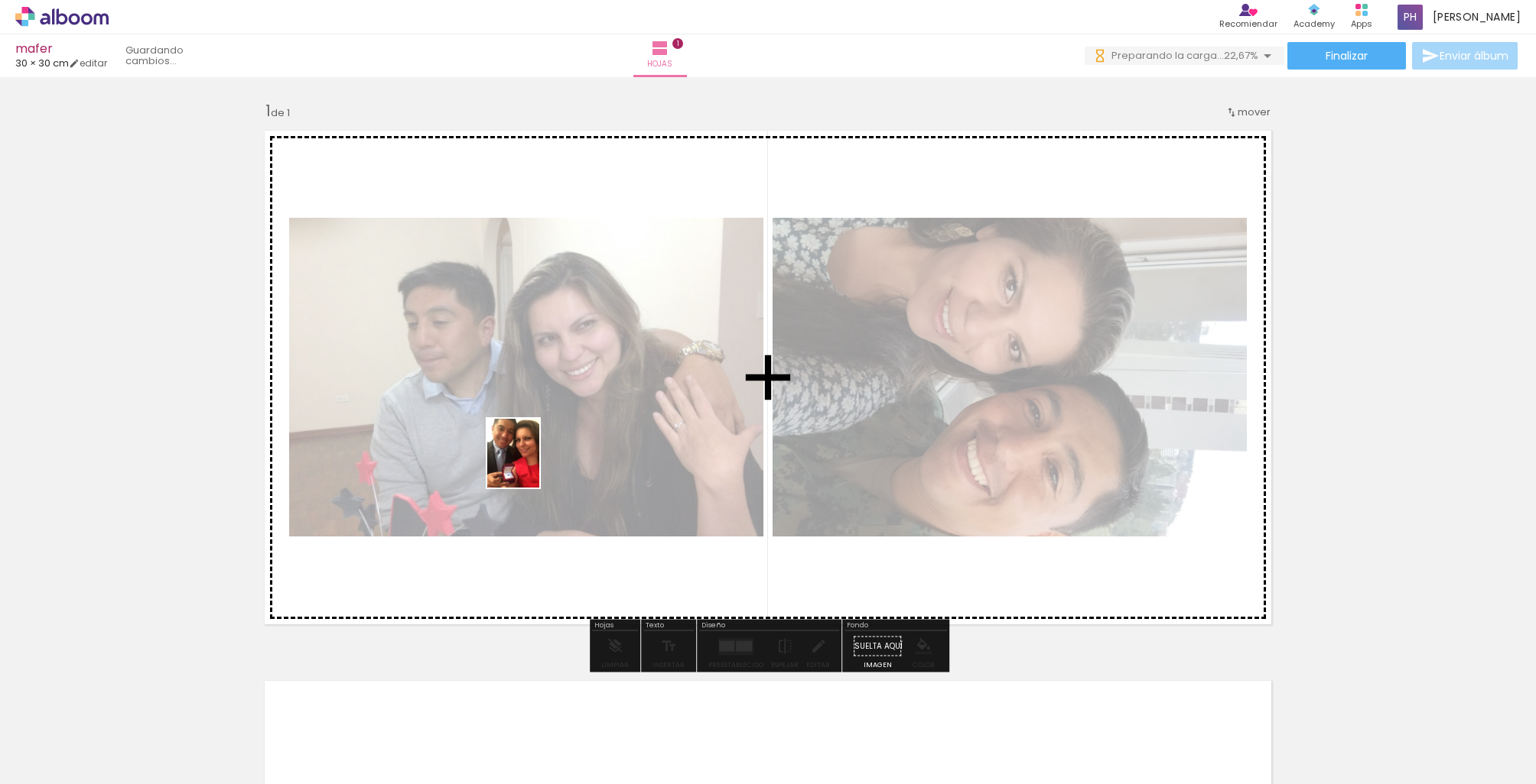
drag, startPoint x: 318, startPoint y: 732, endPoint x: 533, endPoint y: 464, distance: 343.6
click at [533, 464] on quentale-workspace at bounding box center [768, 392] width 1536 height 784
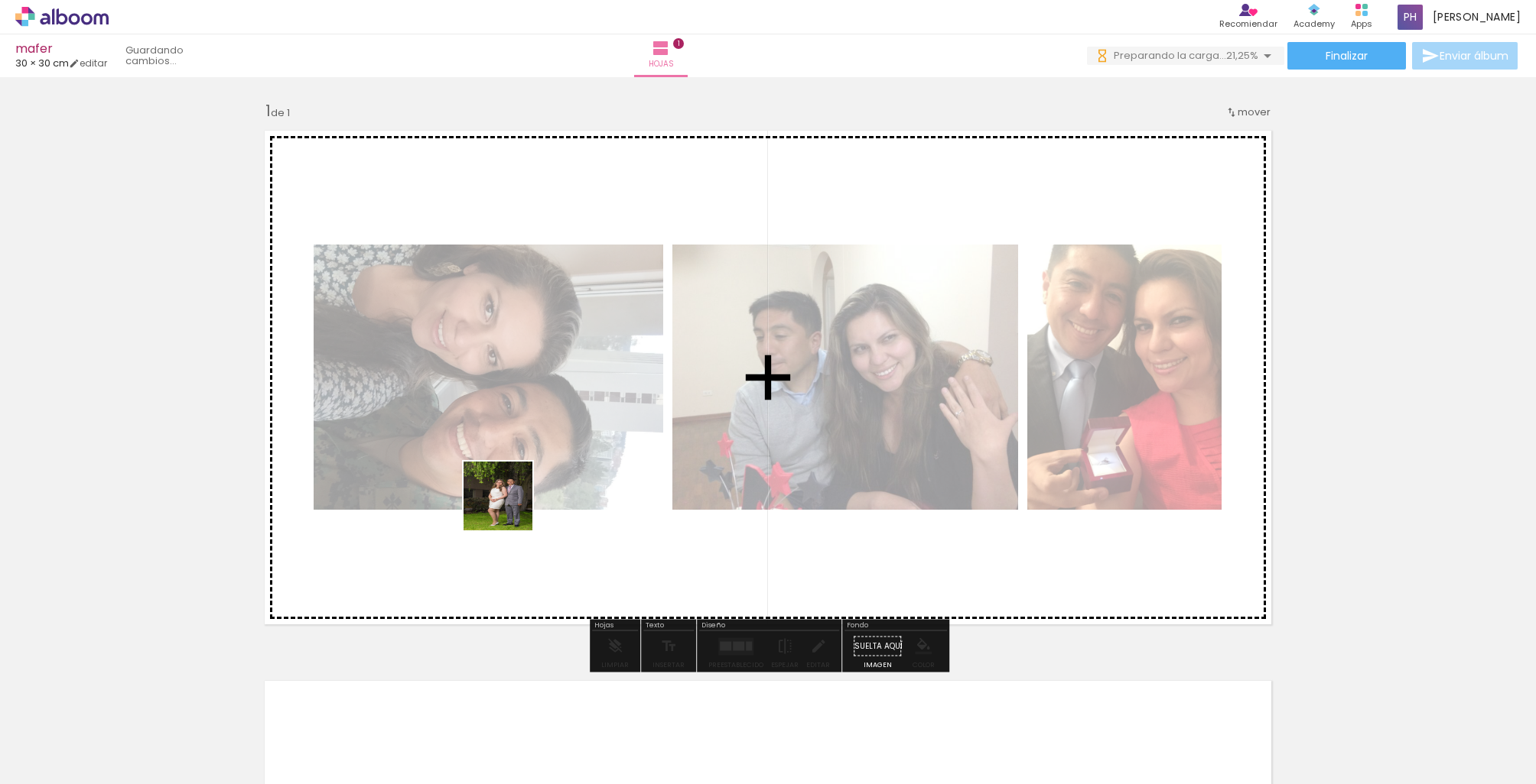
drag, startPoint x: 421, startPoint y: 735, endPoint x: 532, endPoint y: 468, distance: 289.2
click at [532, 468] on quentale-workspace at bounding box center [768, 392] width 1536 height 784
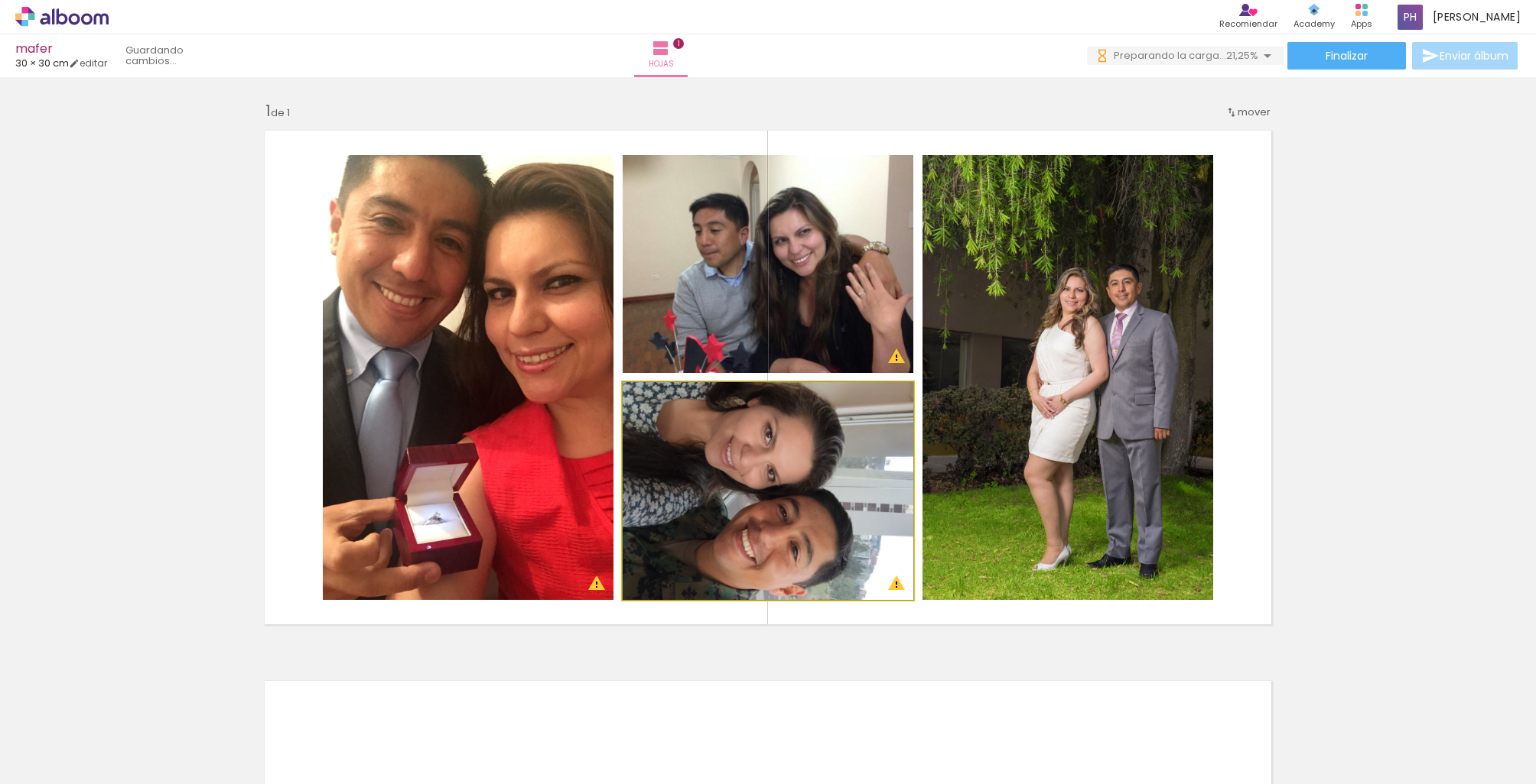
click at [755, 491] on quentale-photo at bounding box center [768, 491] width 291 height 218
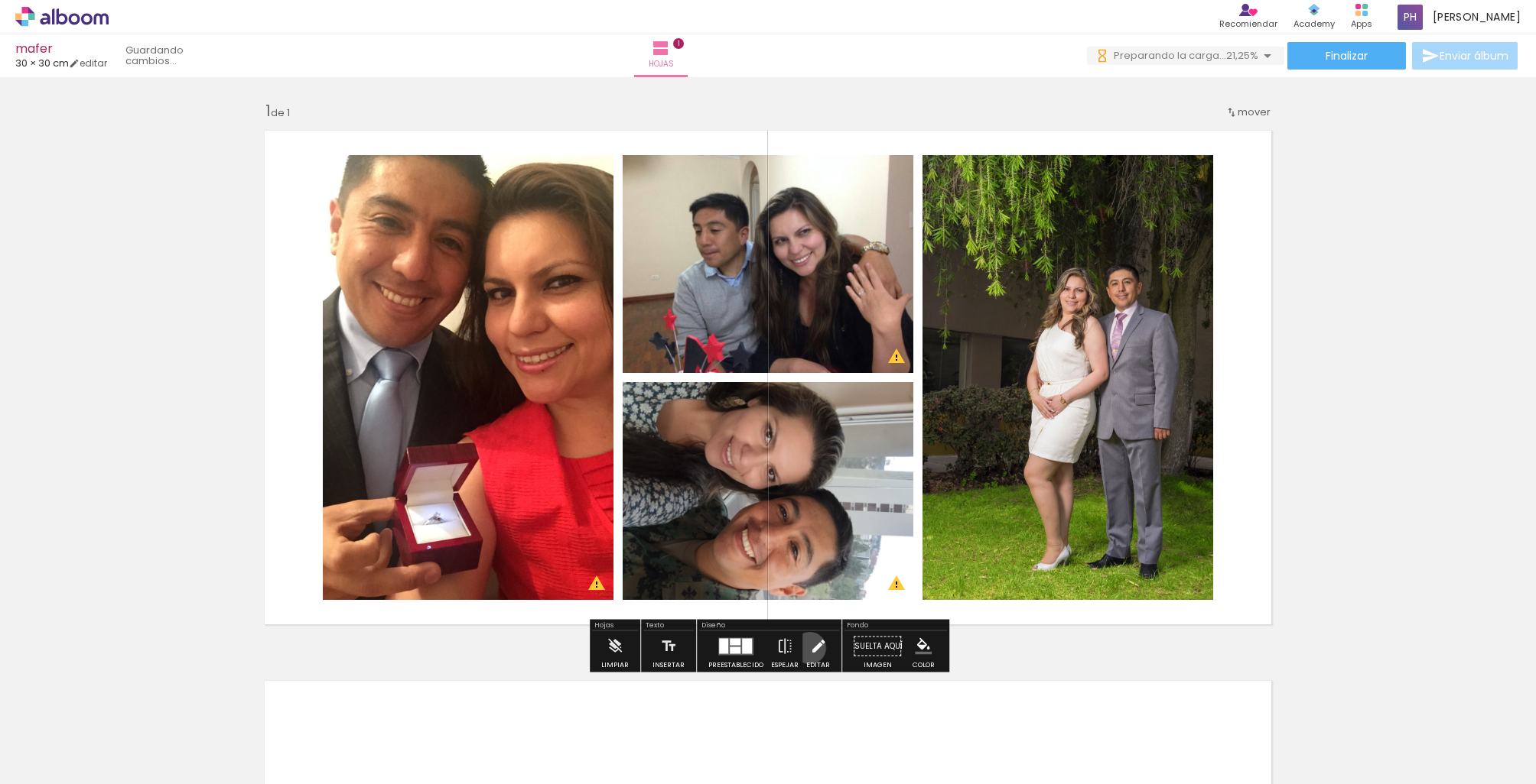
click at [809, 648] on iron-icon at bounding box center [817, 646] width 17 height 31
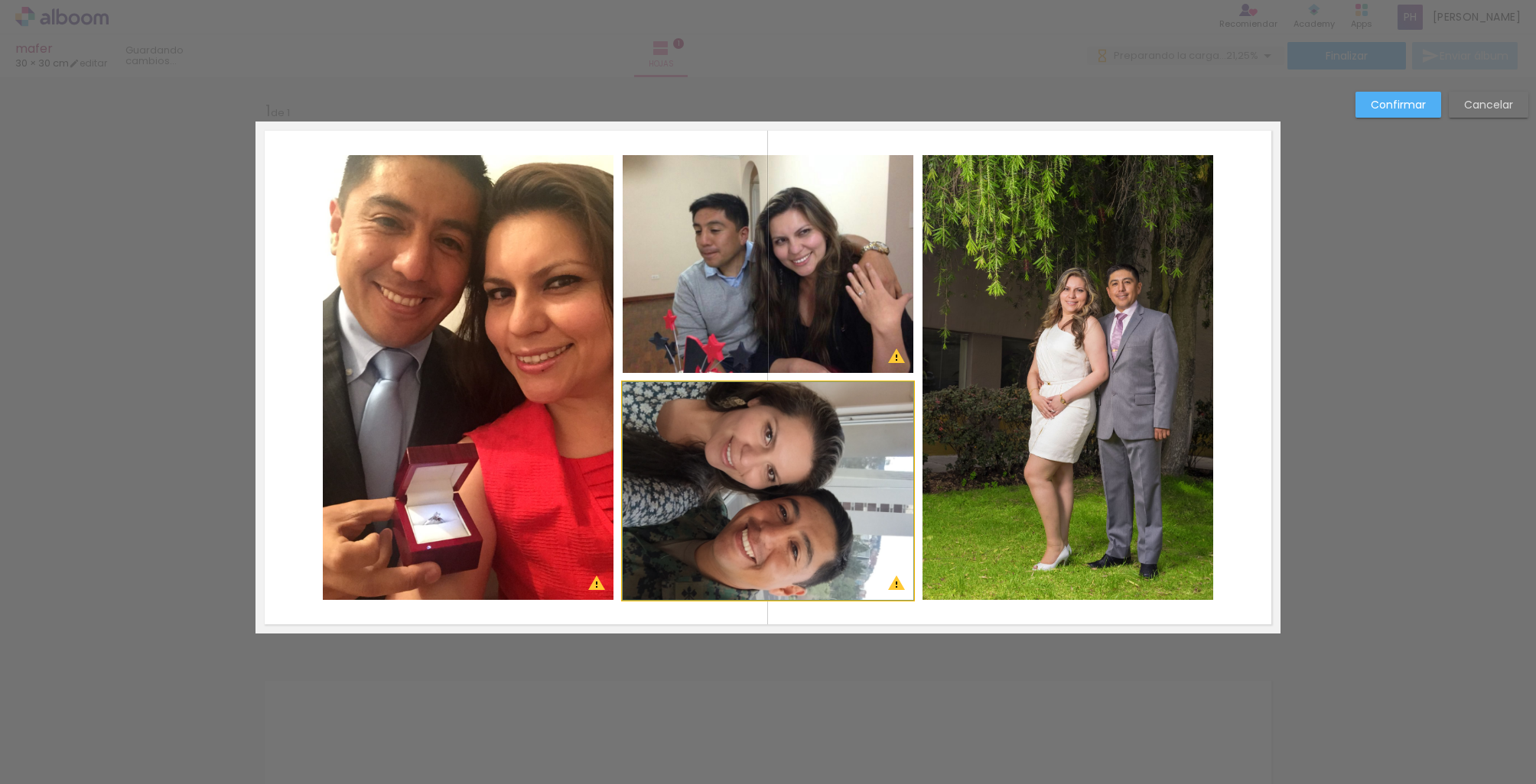
click at [813, 526] on quentale-photo at bounding box center [768, 491] width 291 height 218
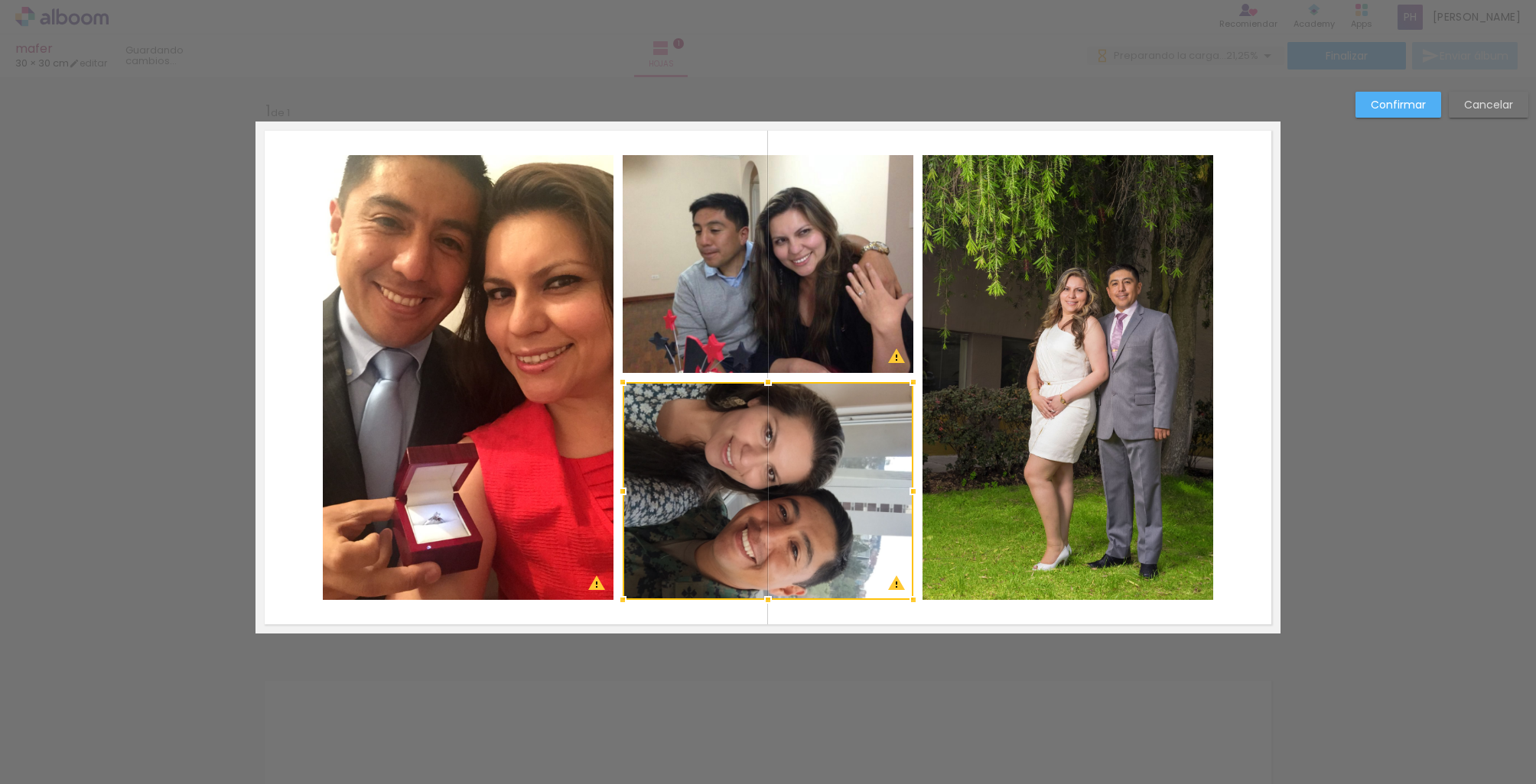
click at [844, 643] on div "Confirmar Cancelar" at bounding box center [768, 645] width 1536 height 1138
click at [0, 0] on slot "Cancelar" at bounding box center [0, 0] width 0 height 0
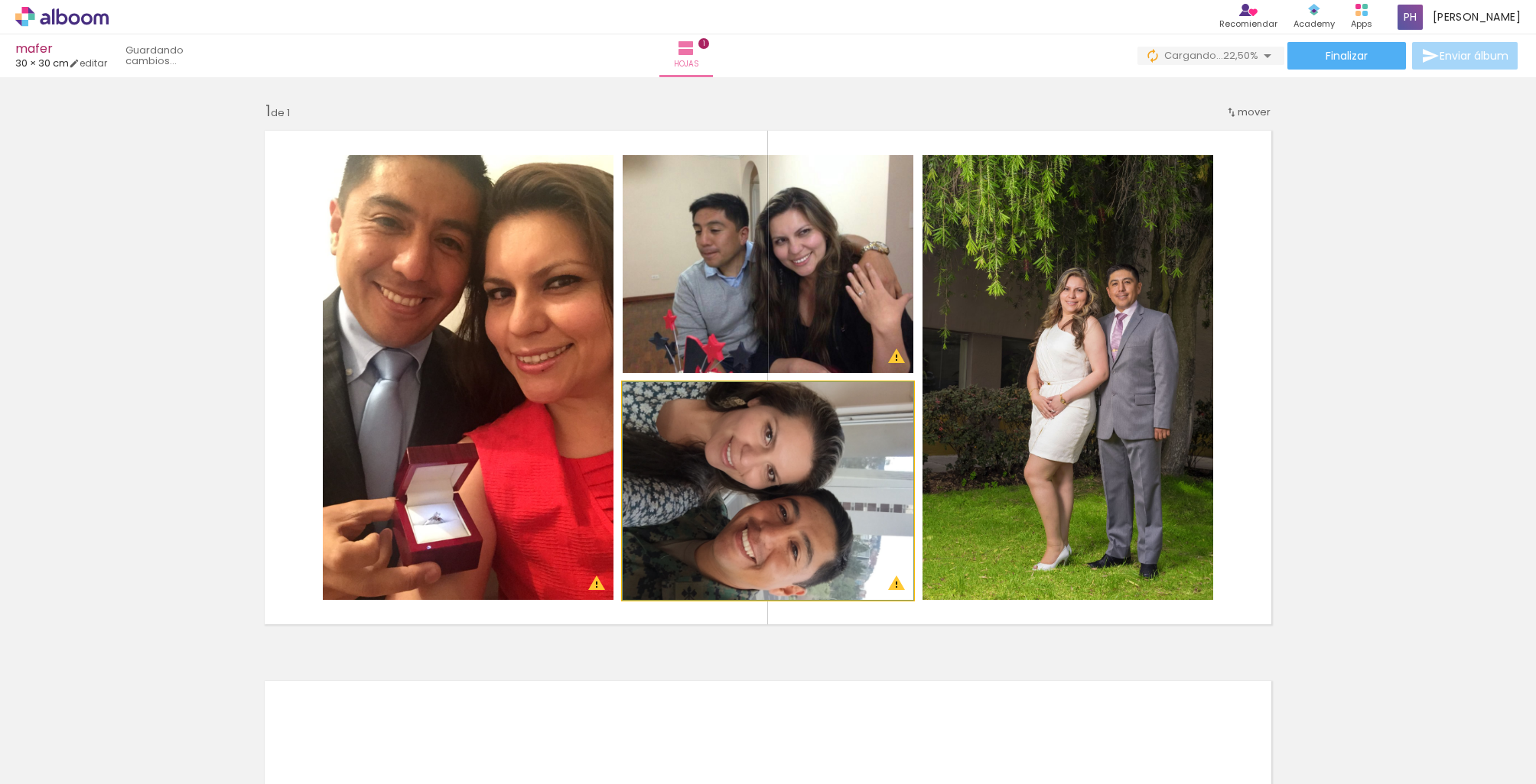
click at [767, 538] on quentale-photo at bounding box center [768, 491] width 291 height 218
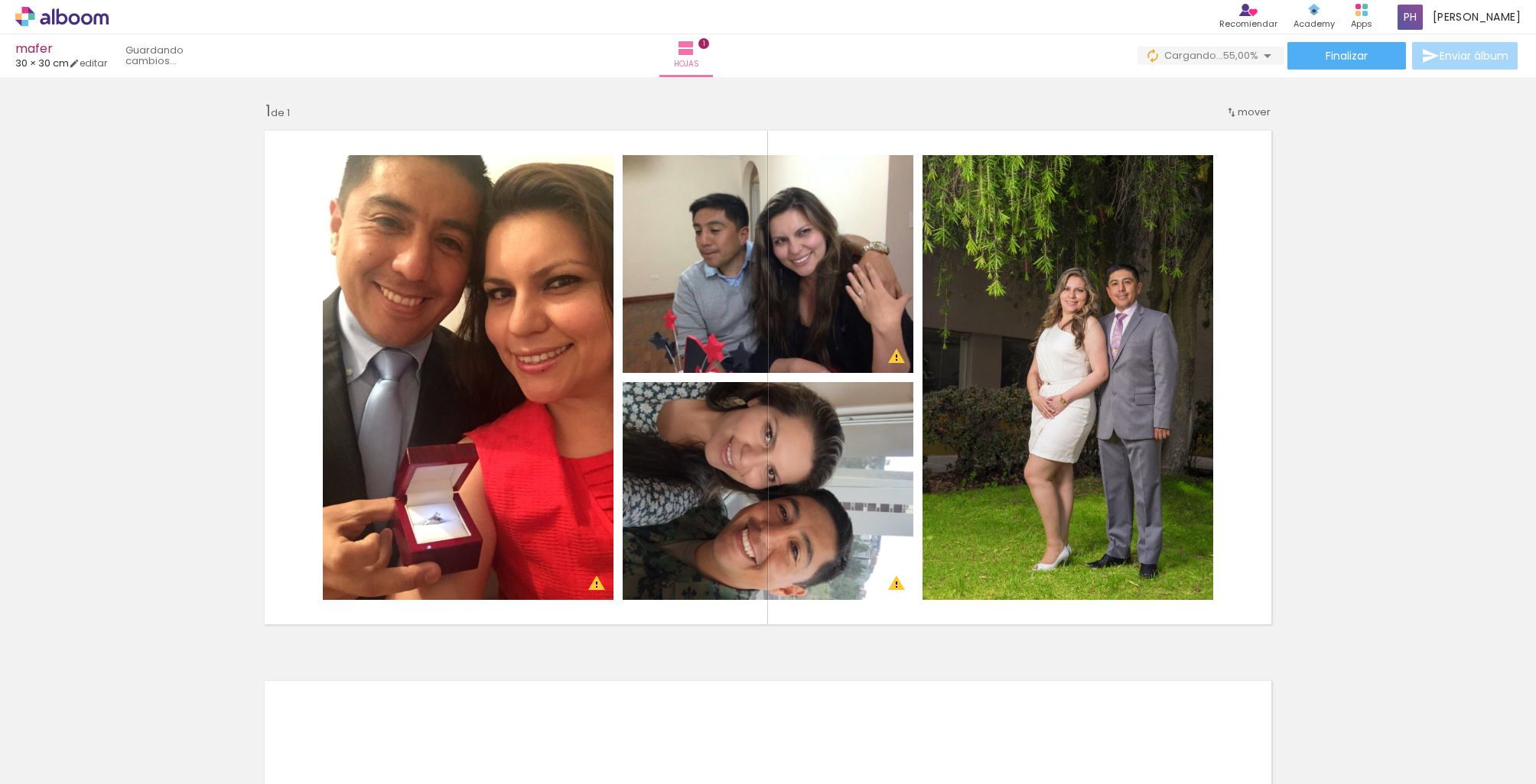
click at [220, 711] on div at bounding box center [223, 732] width 76 height 57
click at [197, 708] on iron-icon at bounding box center [189, 702] width 16 height 16
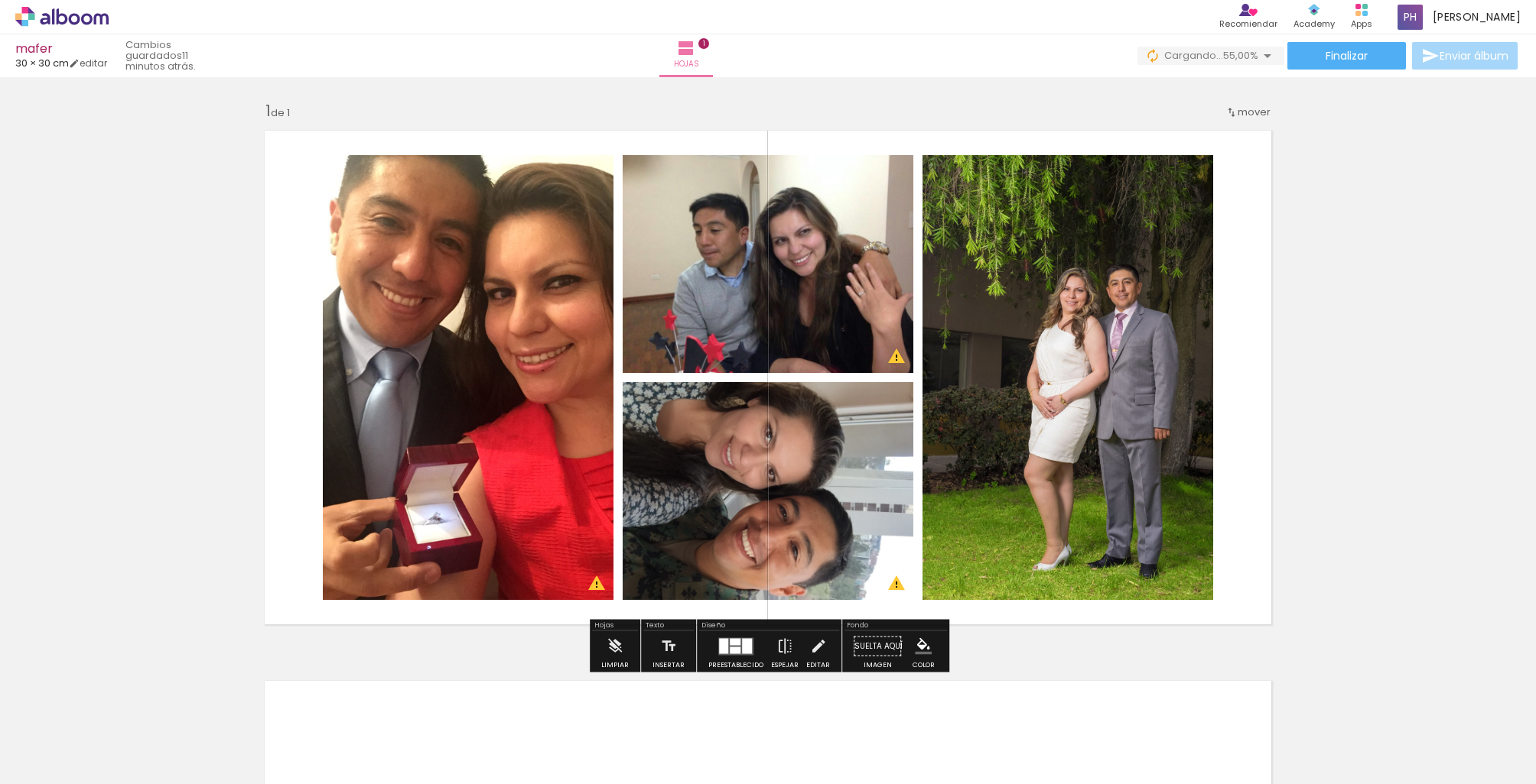
click at [868, 511] on quentale-photo at bounding box center [768, 491] width 291 height 218
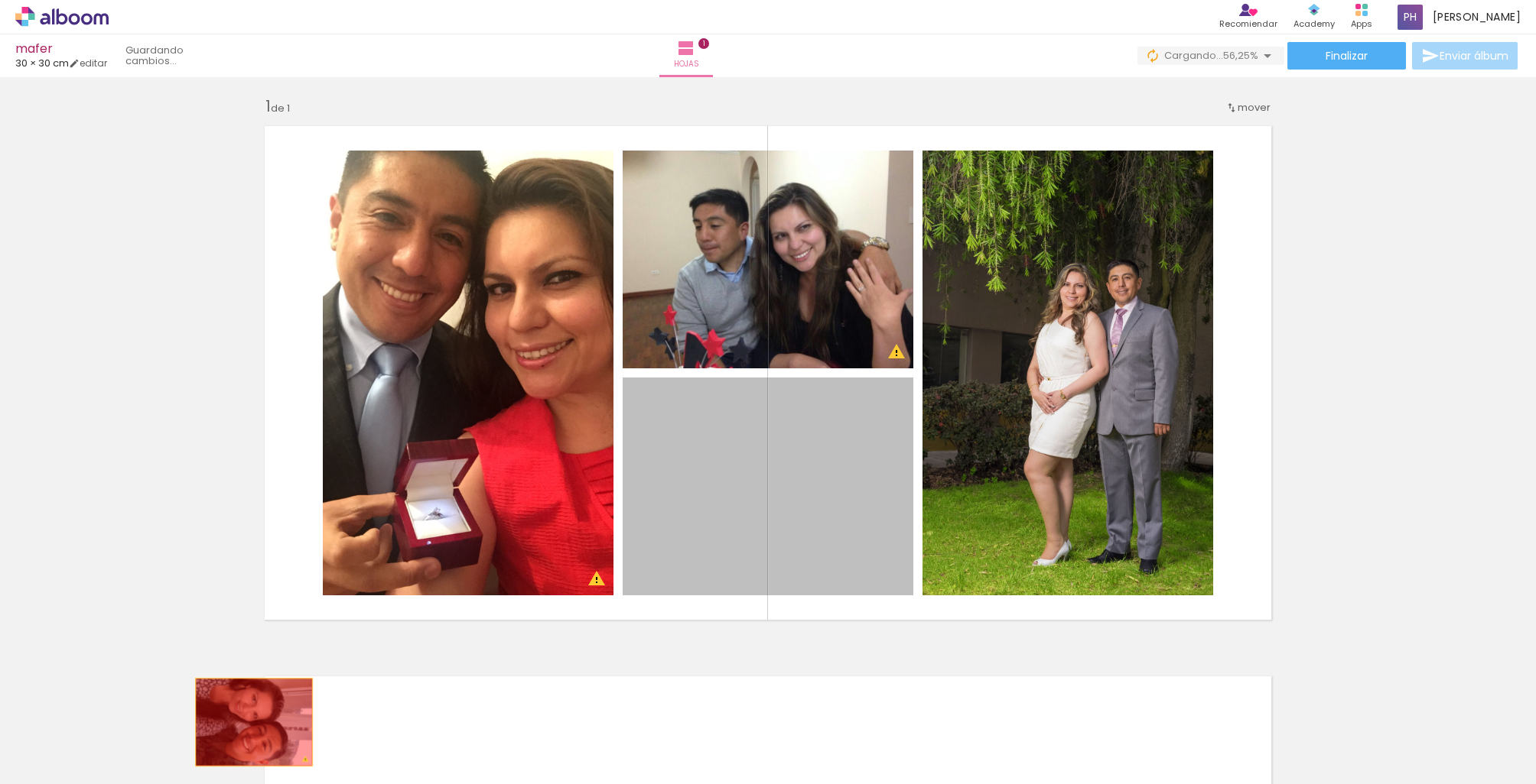
drag, startPoint x: 748, startPoint y: 530, endPoint x: 243, endPoint y: 728, distance: 542.4
click at [243, 728] on quentale-workspace at bounding box center [768, 392] width 1536 height 784
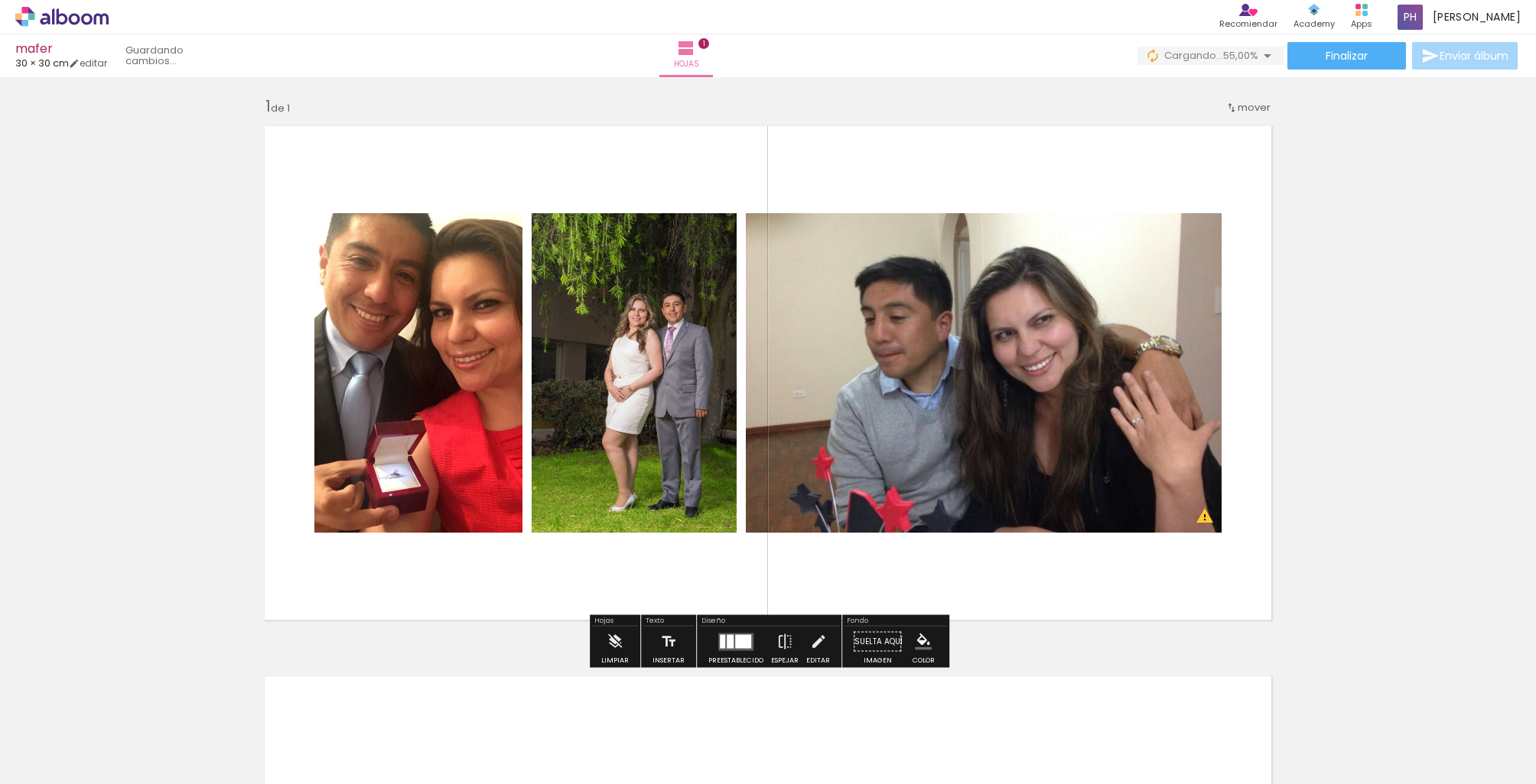
scroll to position [2, 0]
click at [261, 741] on div at bounding box center [223, 732] width 76 height 57
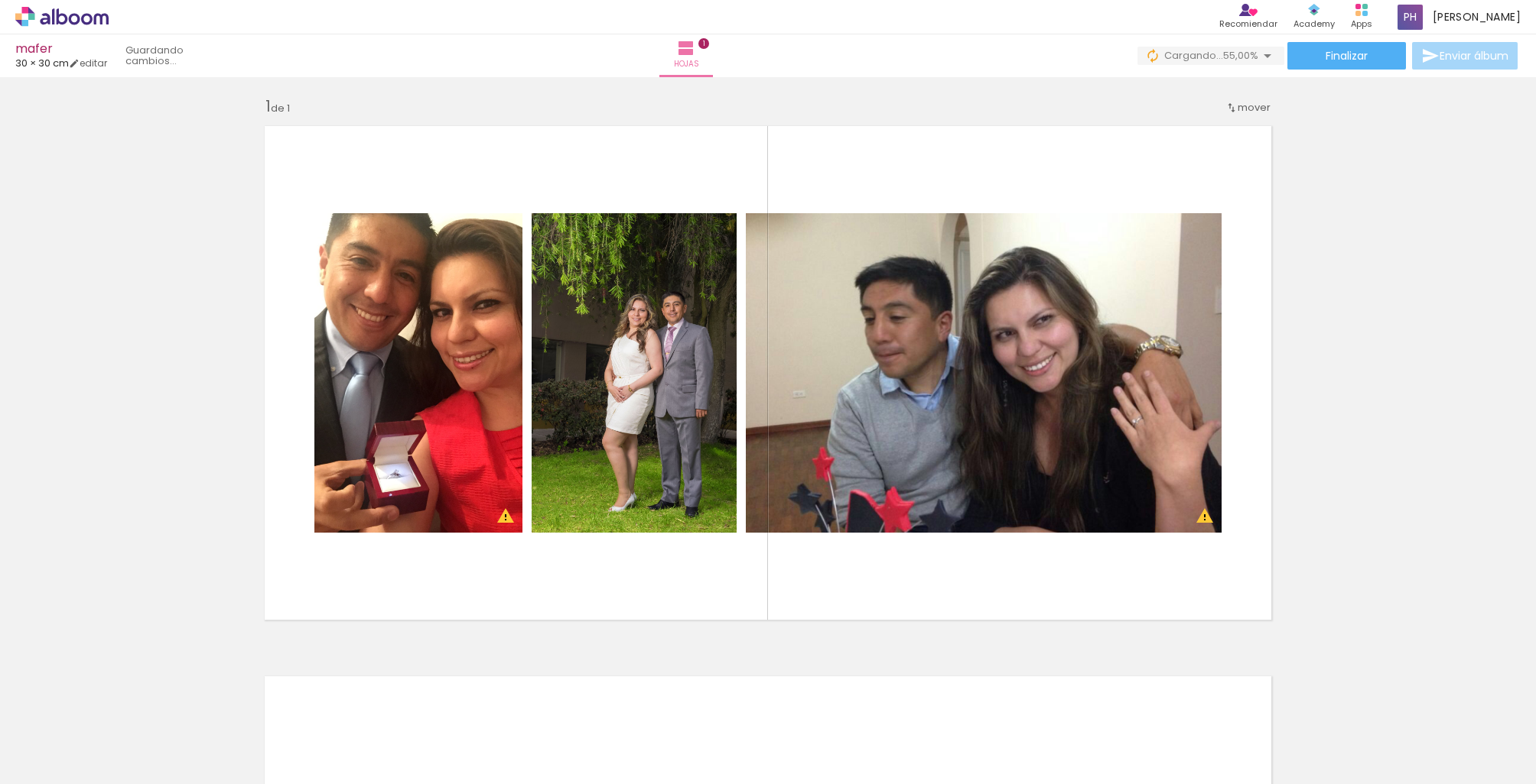
scroll to position [4, 0]
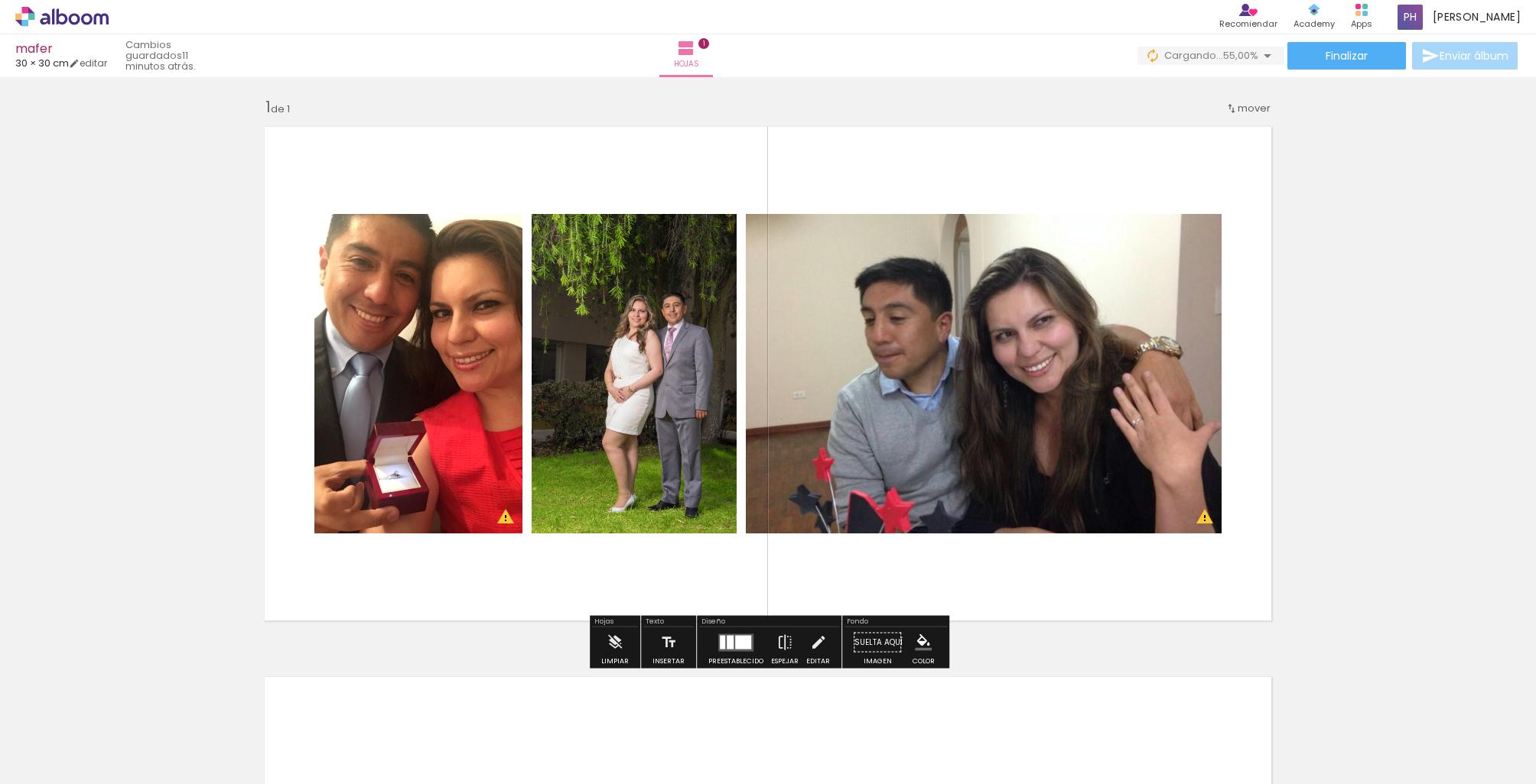
click at [197, 706] on iron-icon at bounding box center [189, 702] width 16 height 16
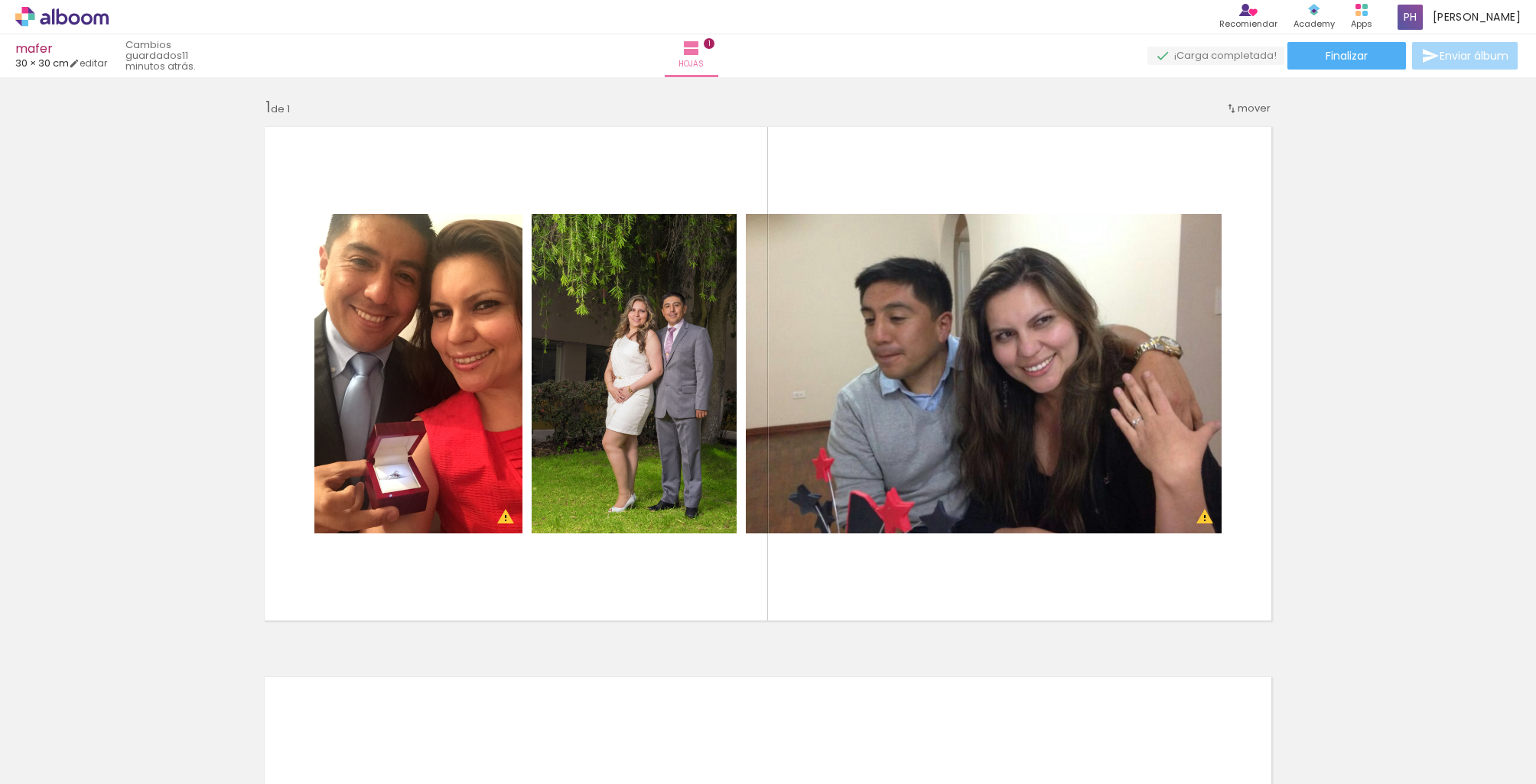
scroll to position [0, 0]
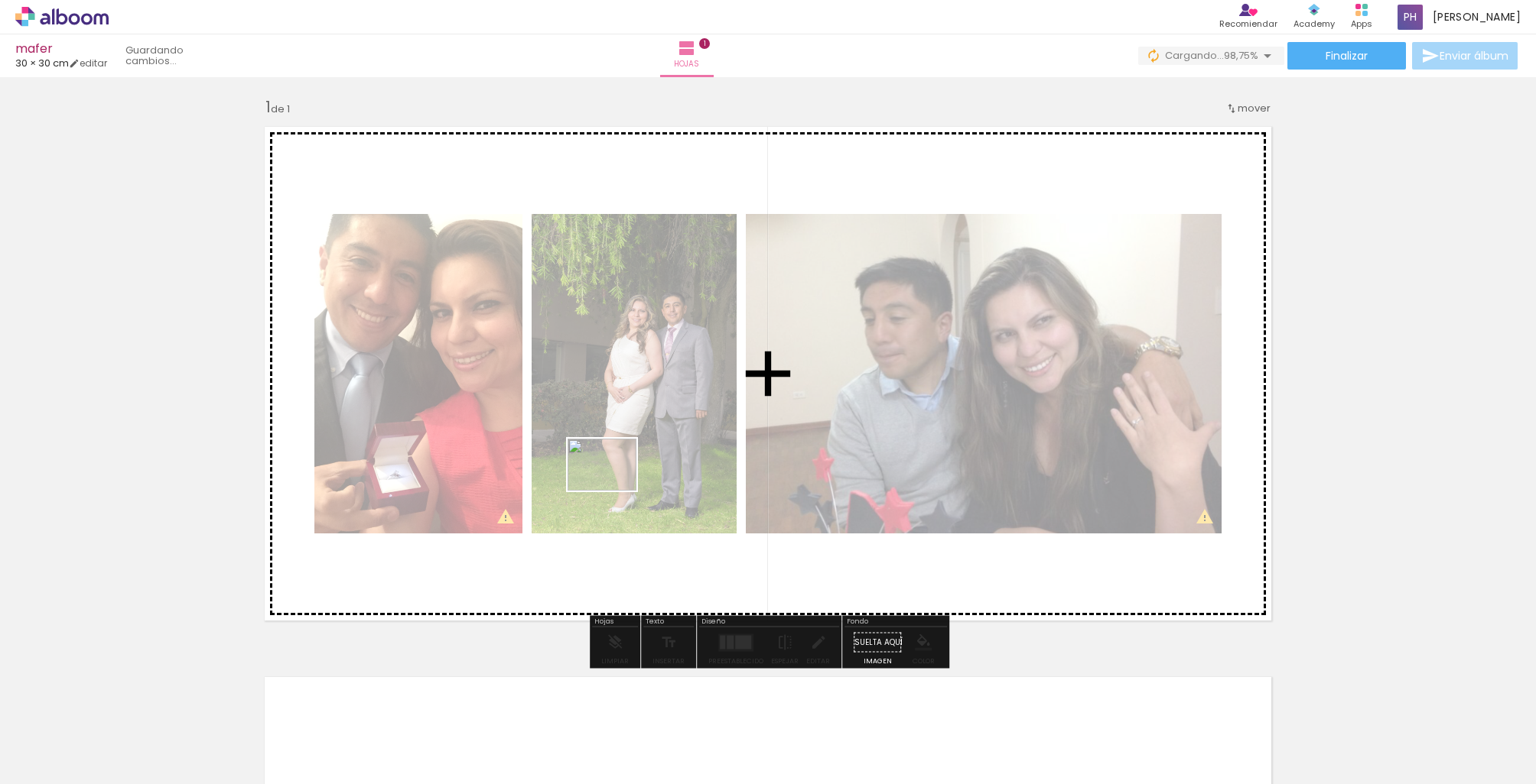
drag, startPoint x: 232, startPoint y: 734, endPoint x: 614, endPoint y: 484, distance: 456.5
click at [614, 484] on quentale-workspace at bounding box center [768, 392] width 1536 height 784
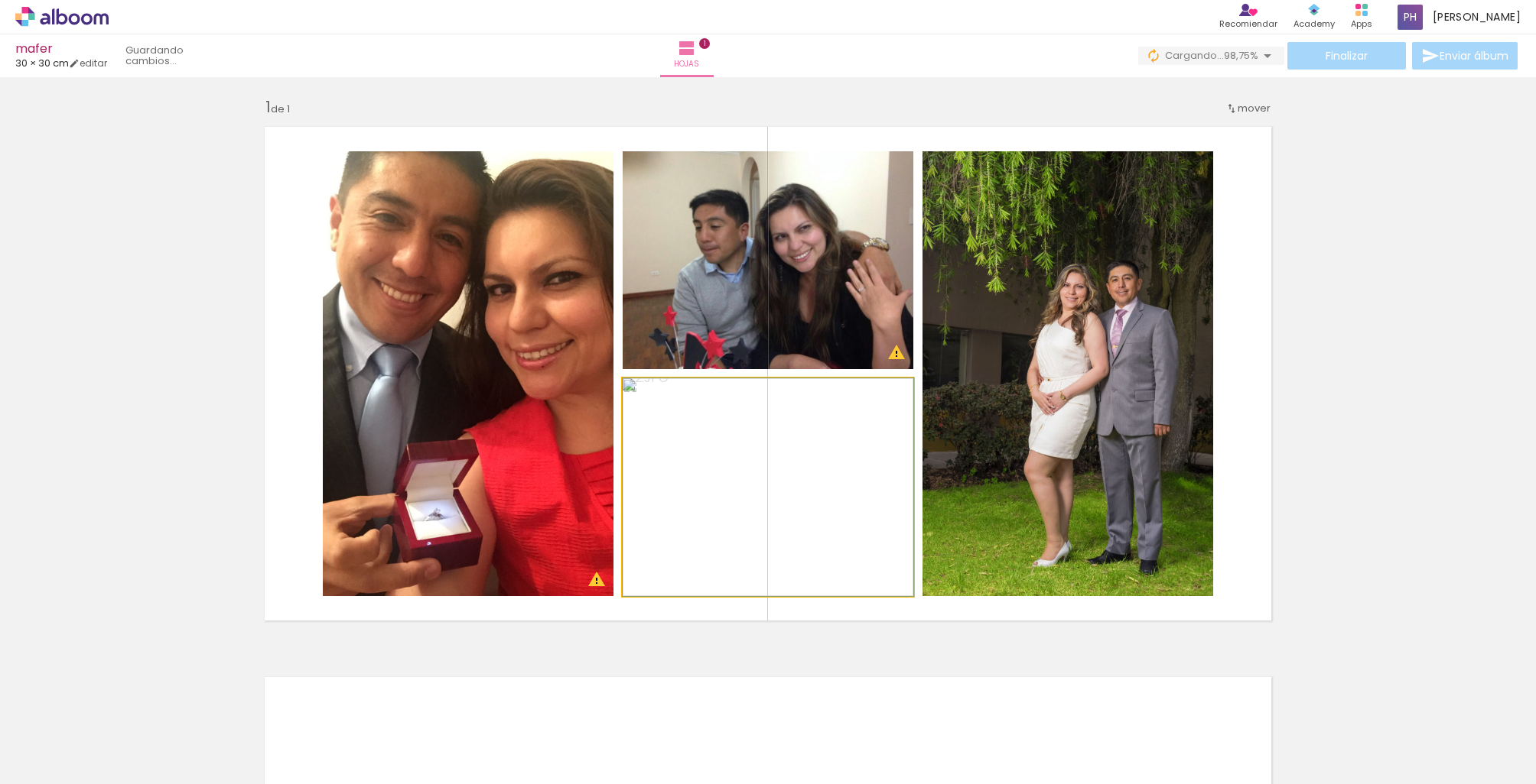
click at [707, 467] on quentale-photo at bounding box center [768, 487] width 291 height 218
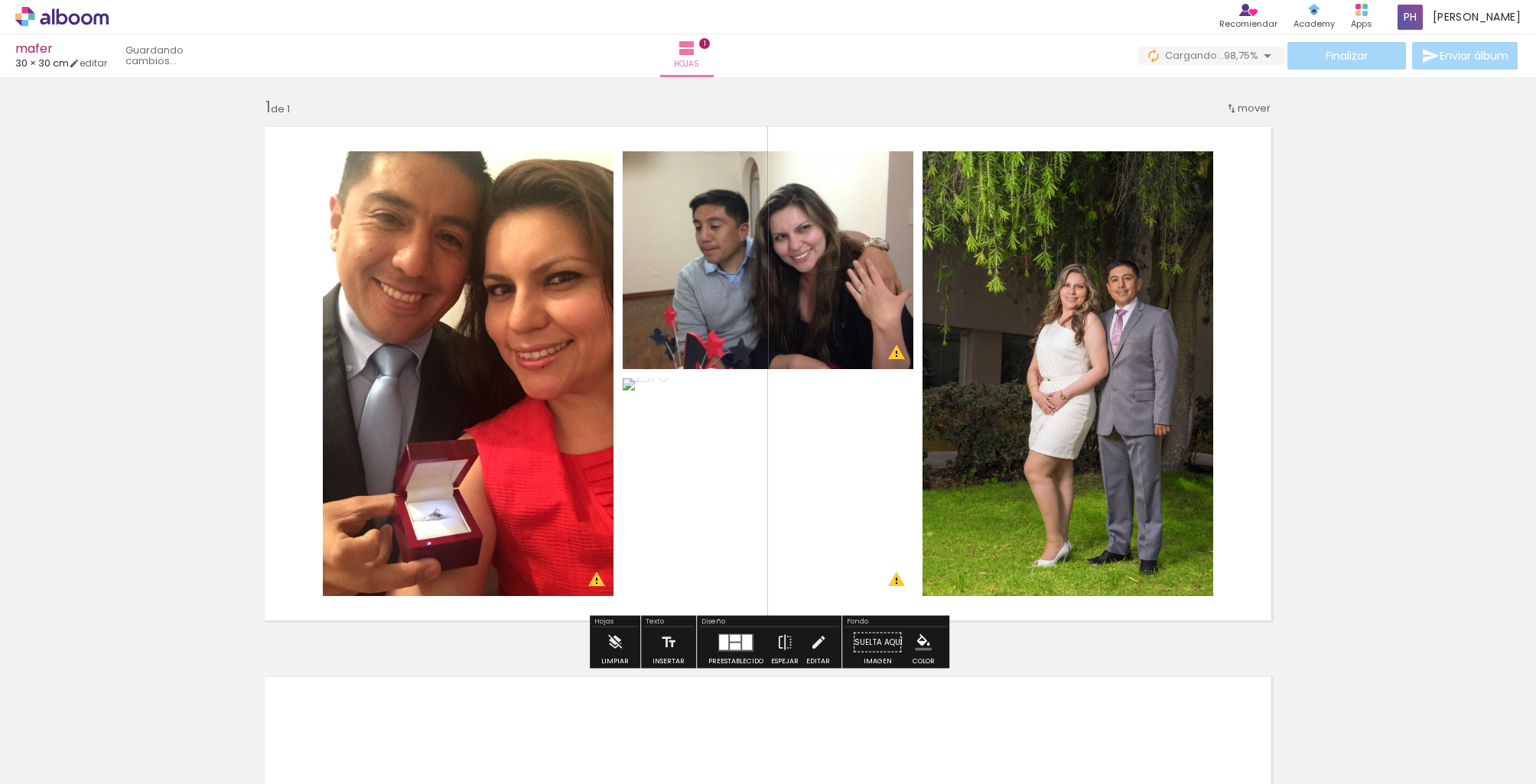
scroll to position [3, 0]
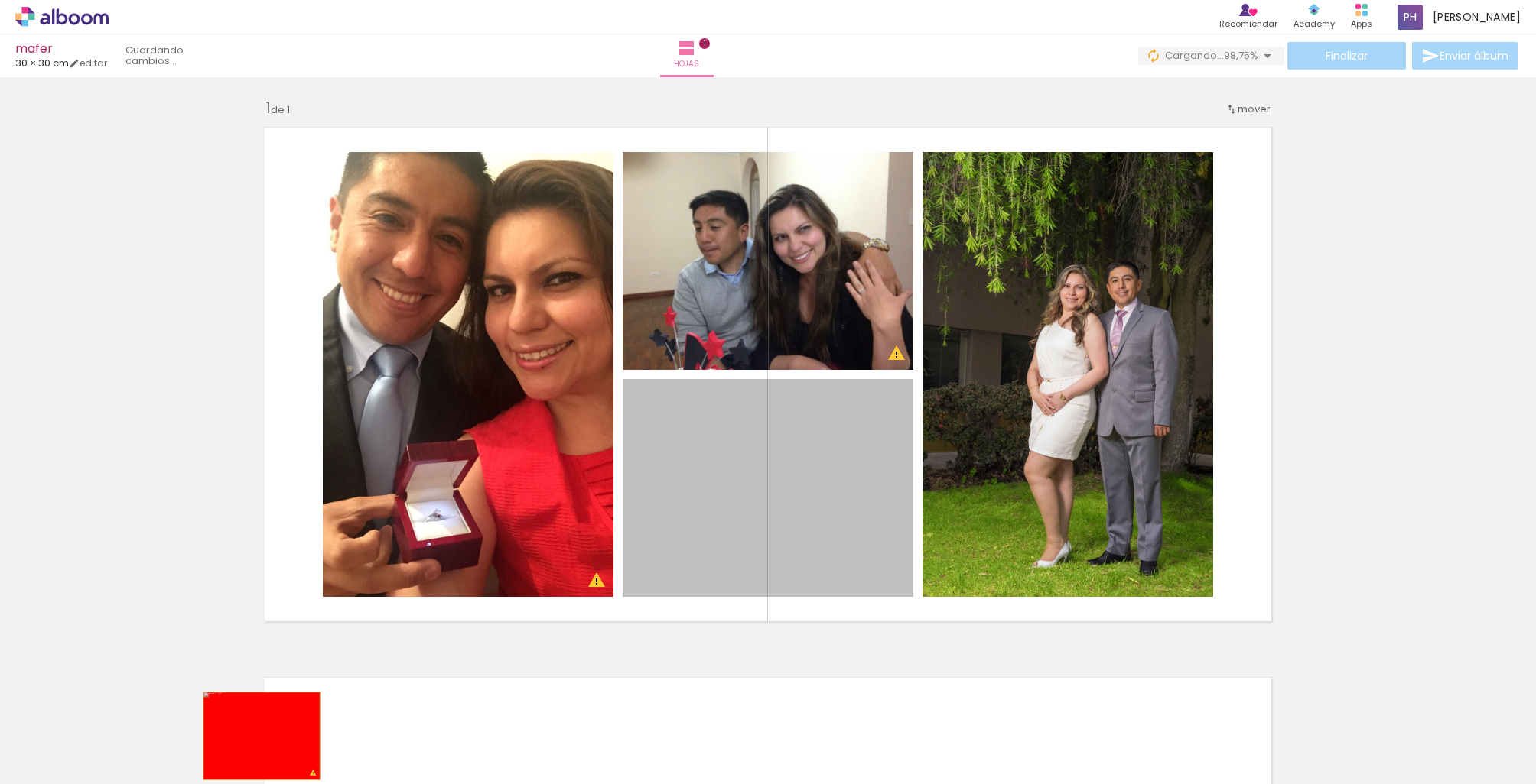
drag, startPoint x: 779, startPoint y: 506, endPoint x: 260, endPoint y: 735, distance: 567.3
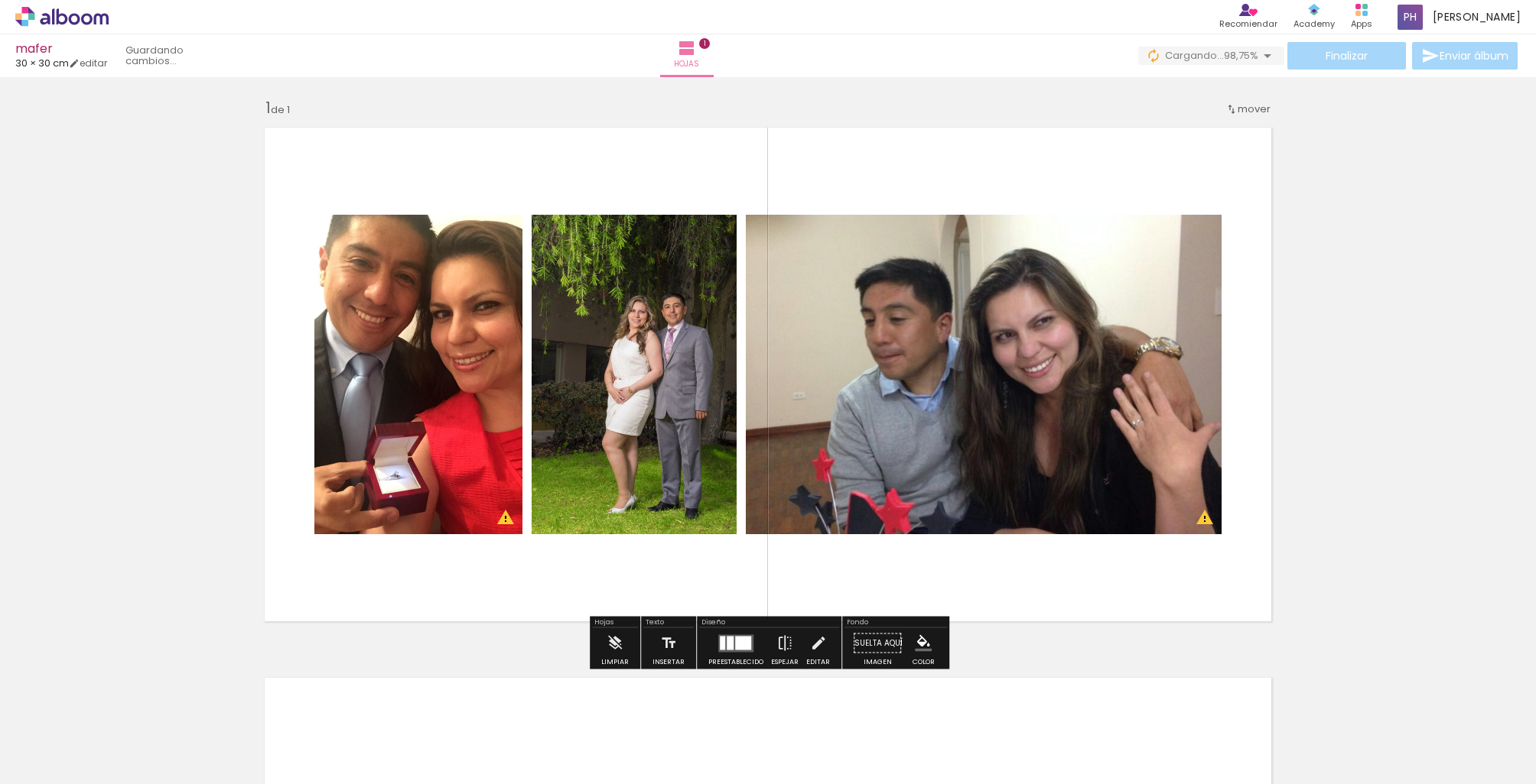
click at [247, 724] on div at bounding box center [223, 732] width 76 height 57
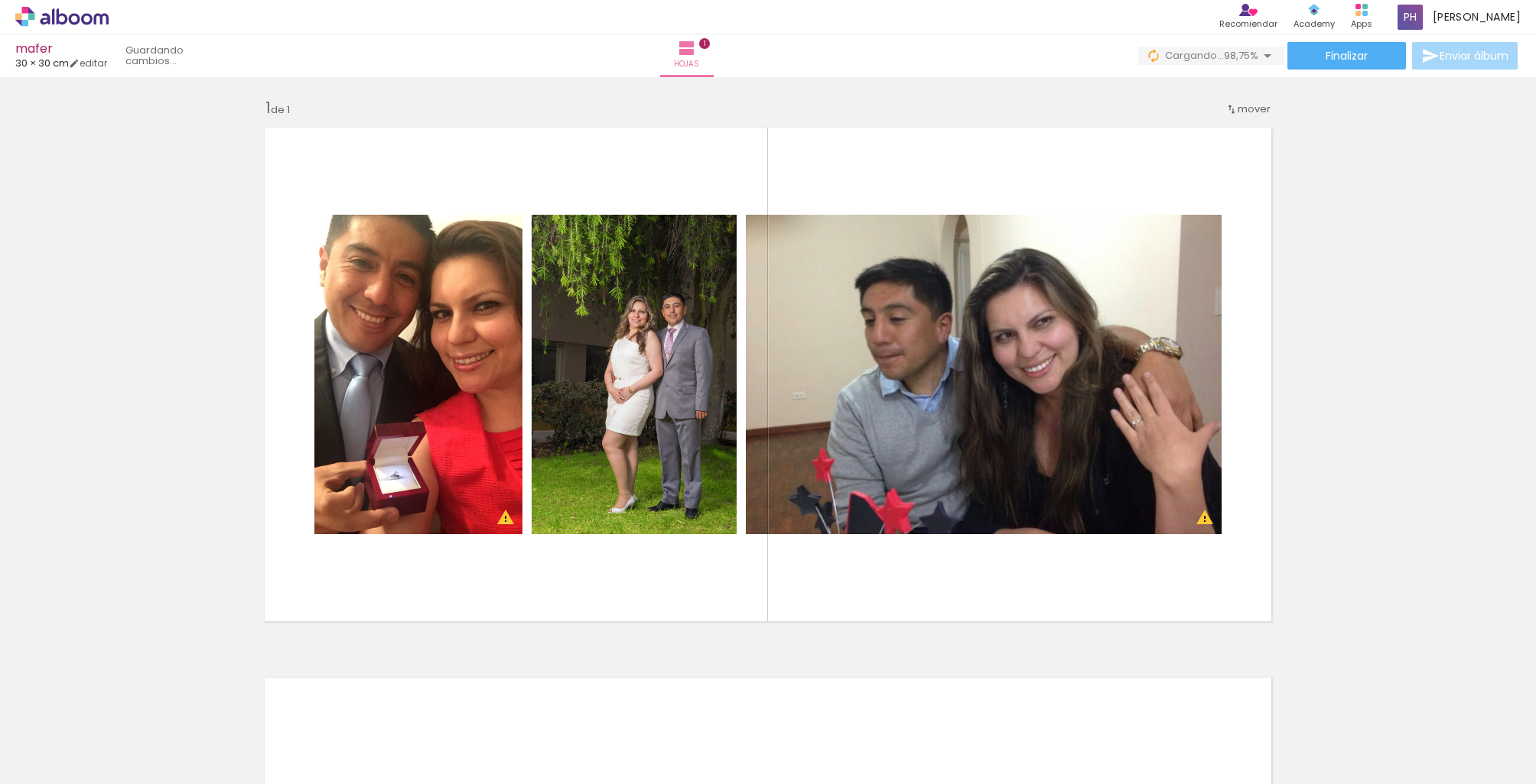
click at [197, 702] on iron-icon at bounding box center [189, 702] width 16 height 16
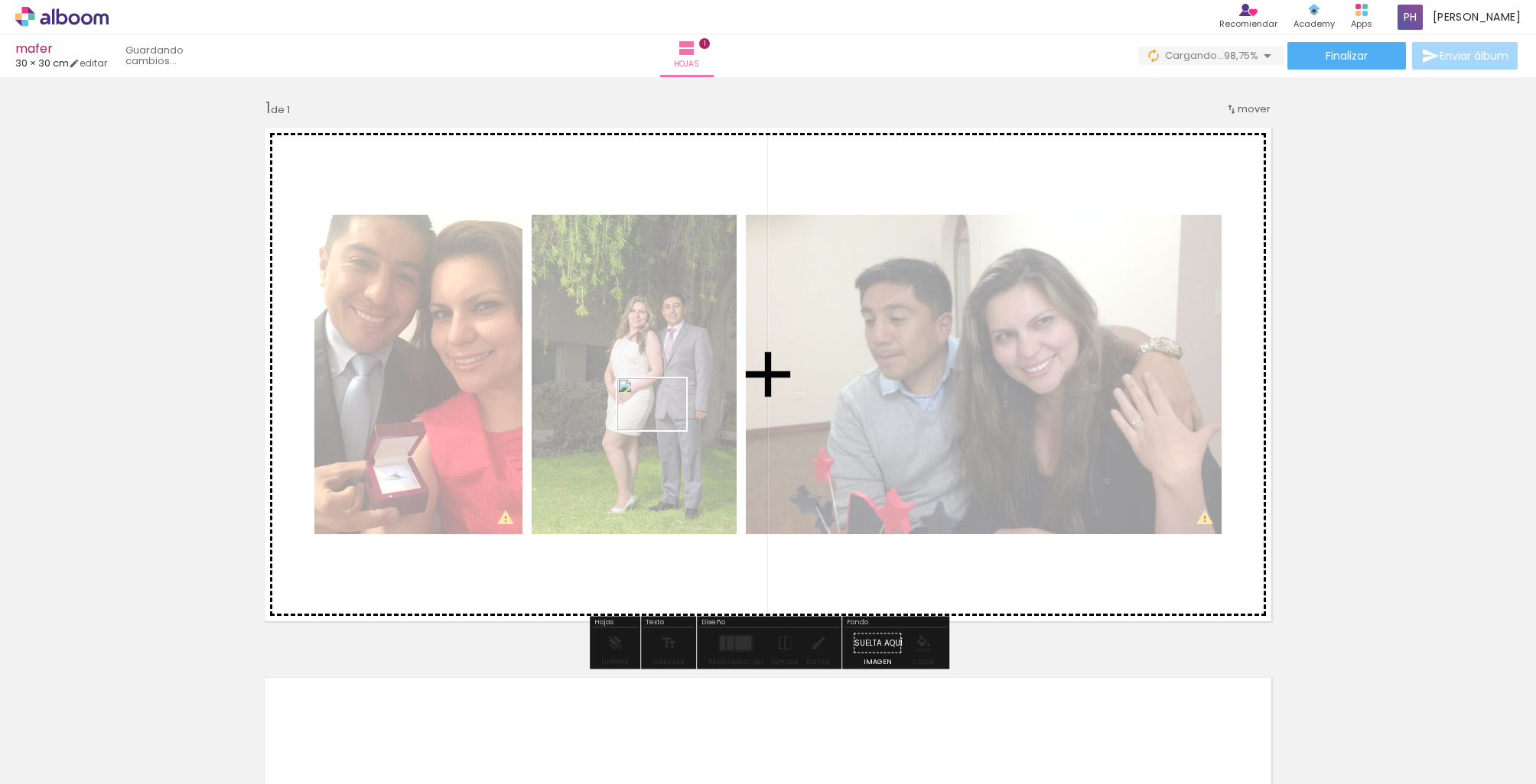
drag, startPoint x: 235, startPoint y: 721, endPoint x: 664, endPoint y: 424, distance: 521.8
click at [664, 424] on quentale-workspace at bounding box center [768, 392] width 1536 height 784
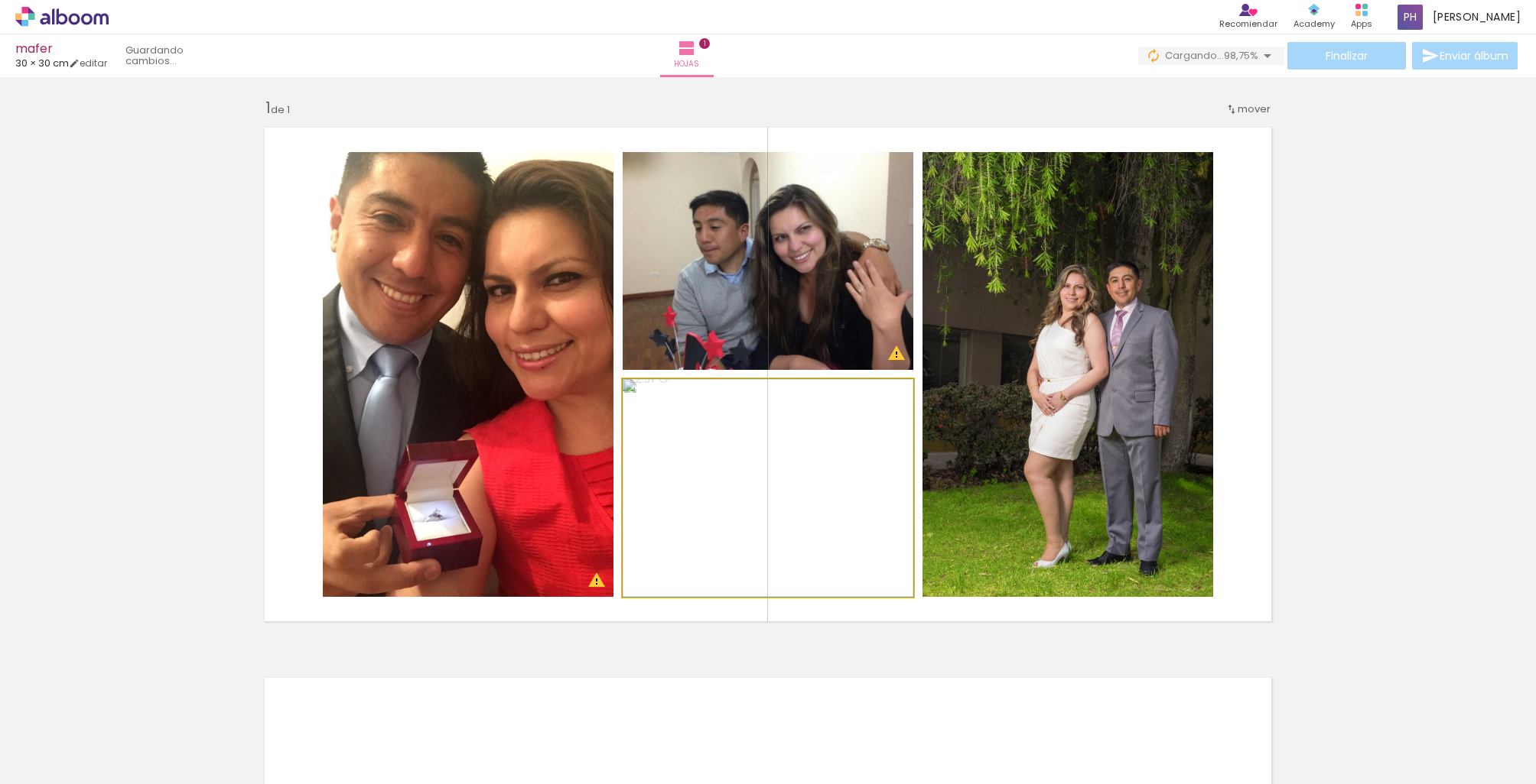
click at [814, 436] on quentale-photo at bounding box center [768, 488] width 291 height 218
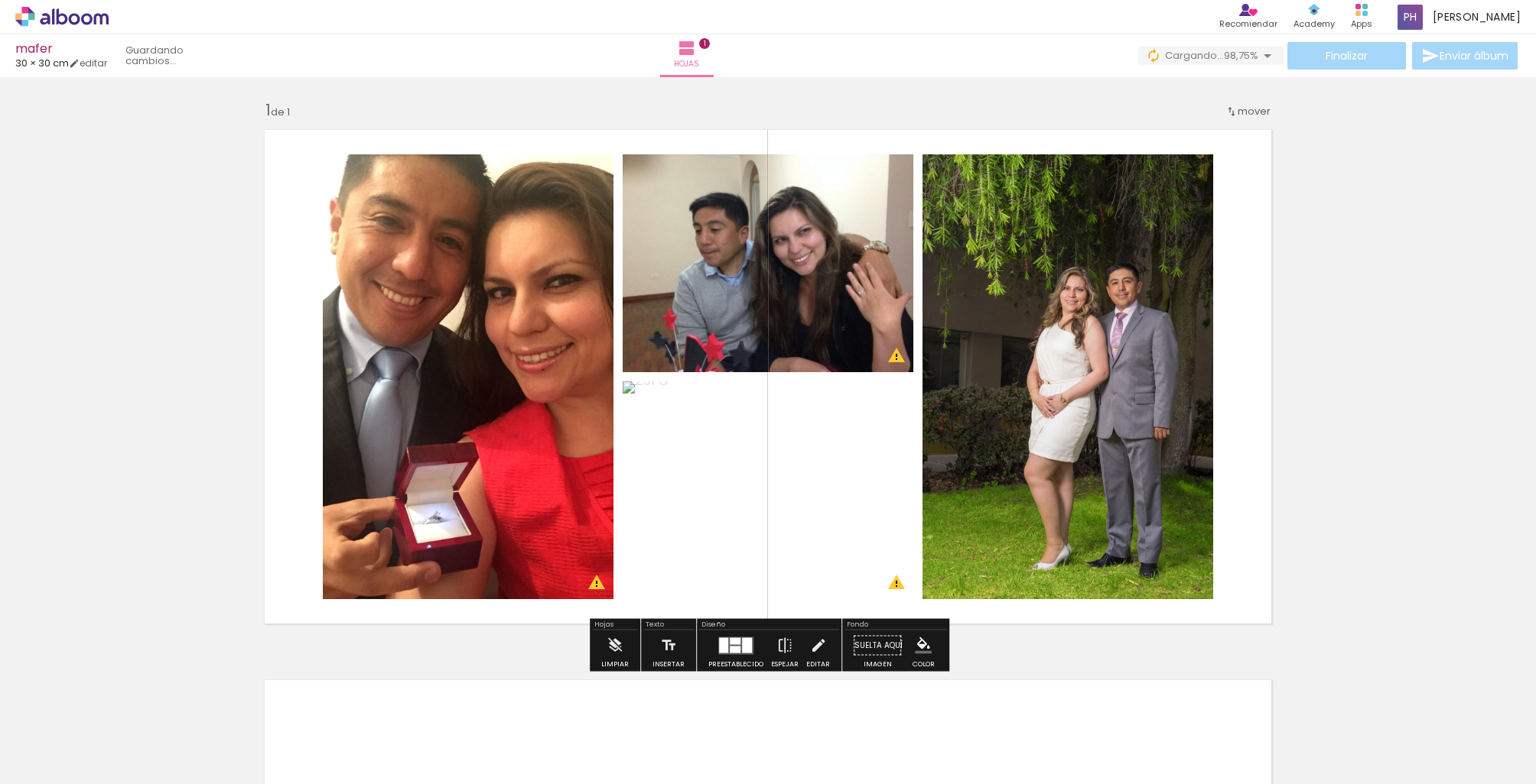
scroll to position [0, 0]
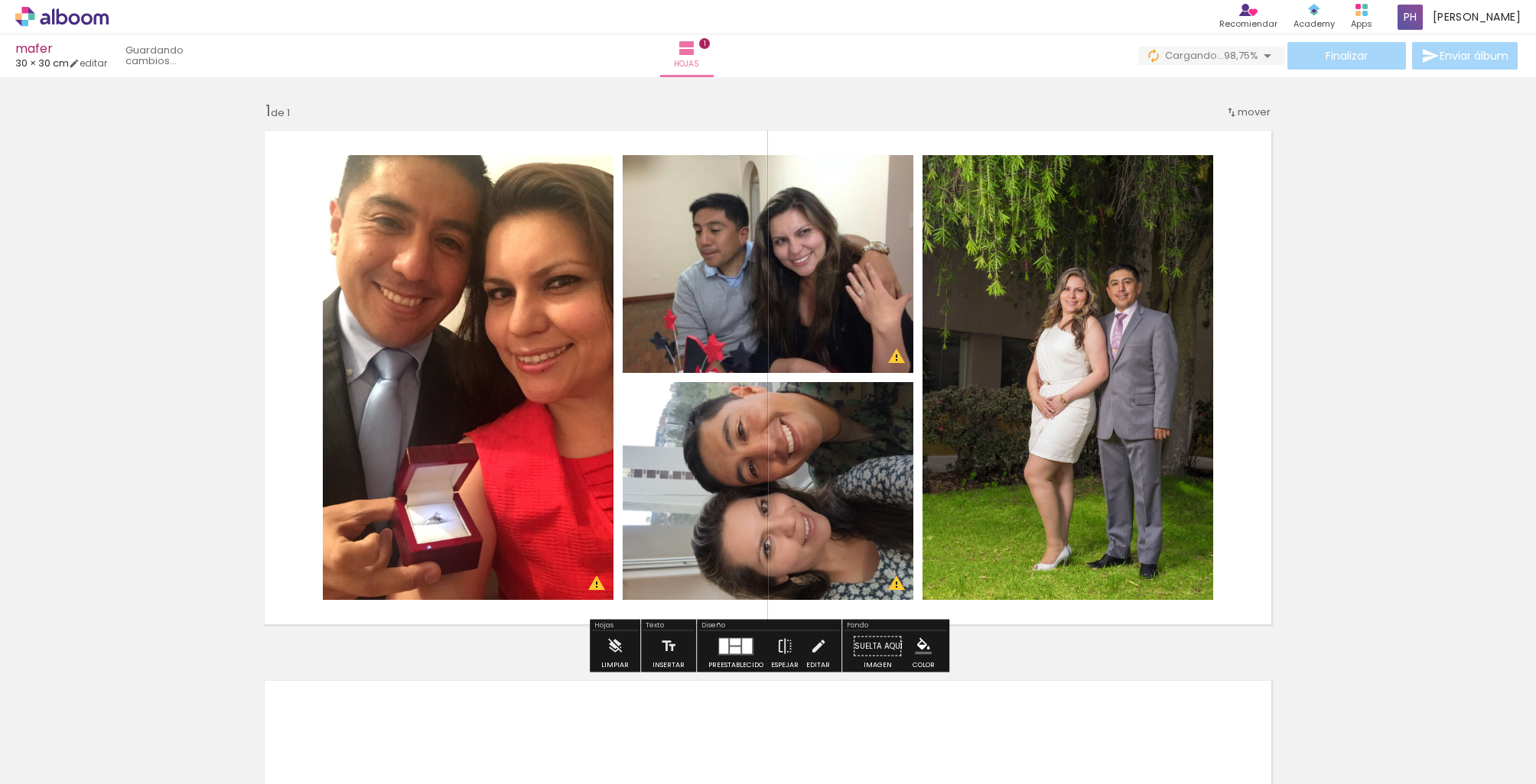
click at [705, 483] on div at bounding box center [768, 491] width 291 height 218
drag, startPoint x: 241, startPoint y: 742, endPoint x: 224, endPoint y: 731, distance: 20.2
click at [241, 742] on div at bounding box center [223, 732] width 76 height 57
click at [197, 706] on iron-icon at bounding box center [189, 702] width 16 height 16
click at [212, 712] on div at bounding box center [223, 732] width 76 height 57
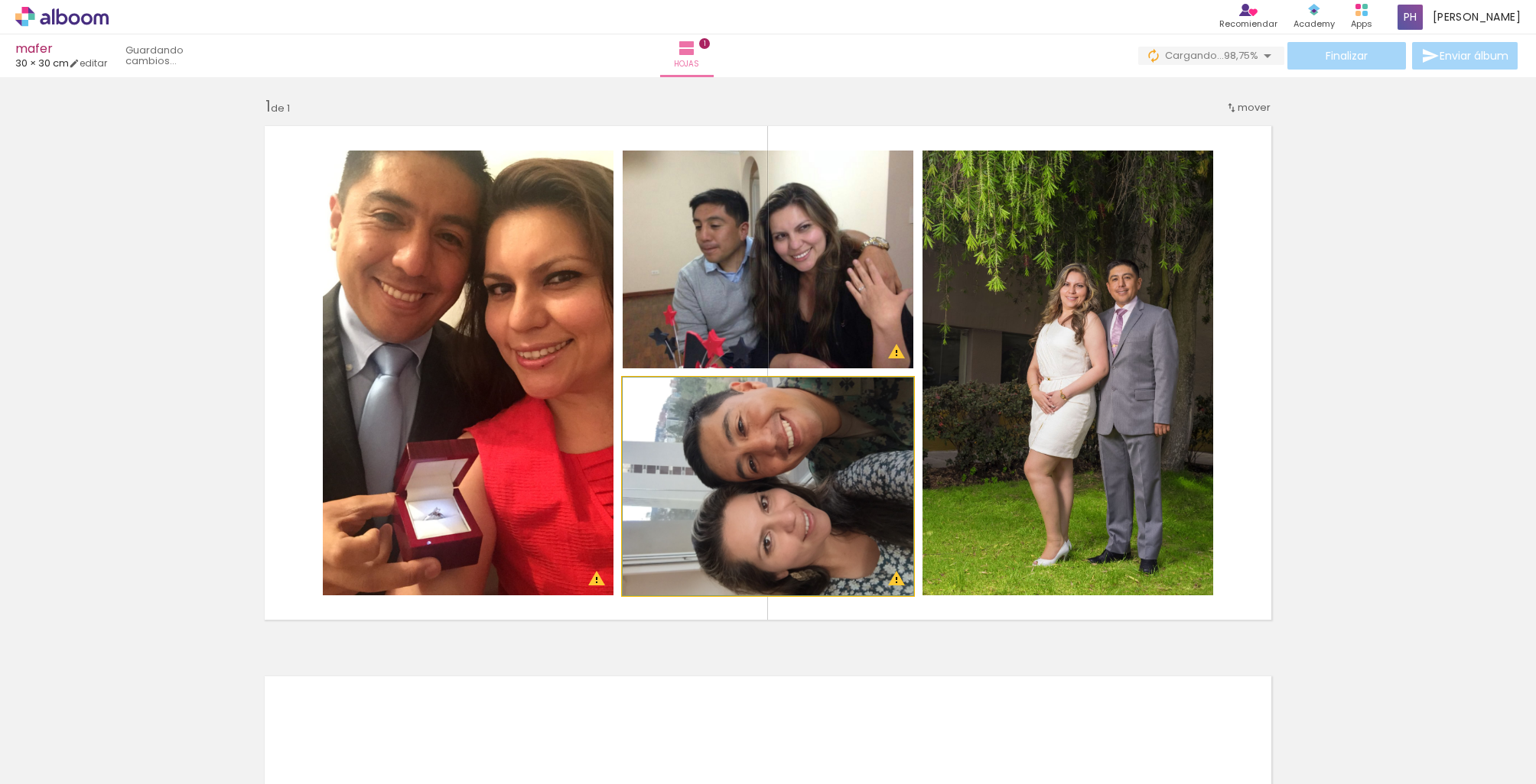
click at [758, 497] on quentale-photo at bounding box center [768, 486] width 291 height 218
click at [759, 486] on quentale-photo at bounding box center [768, 485] width 291 height 218
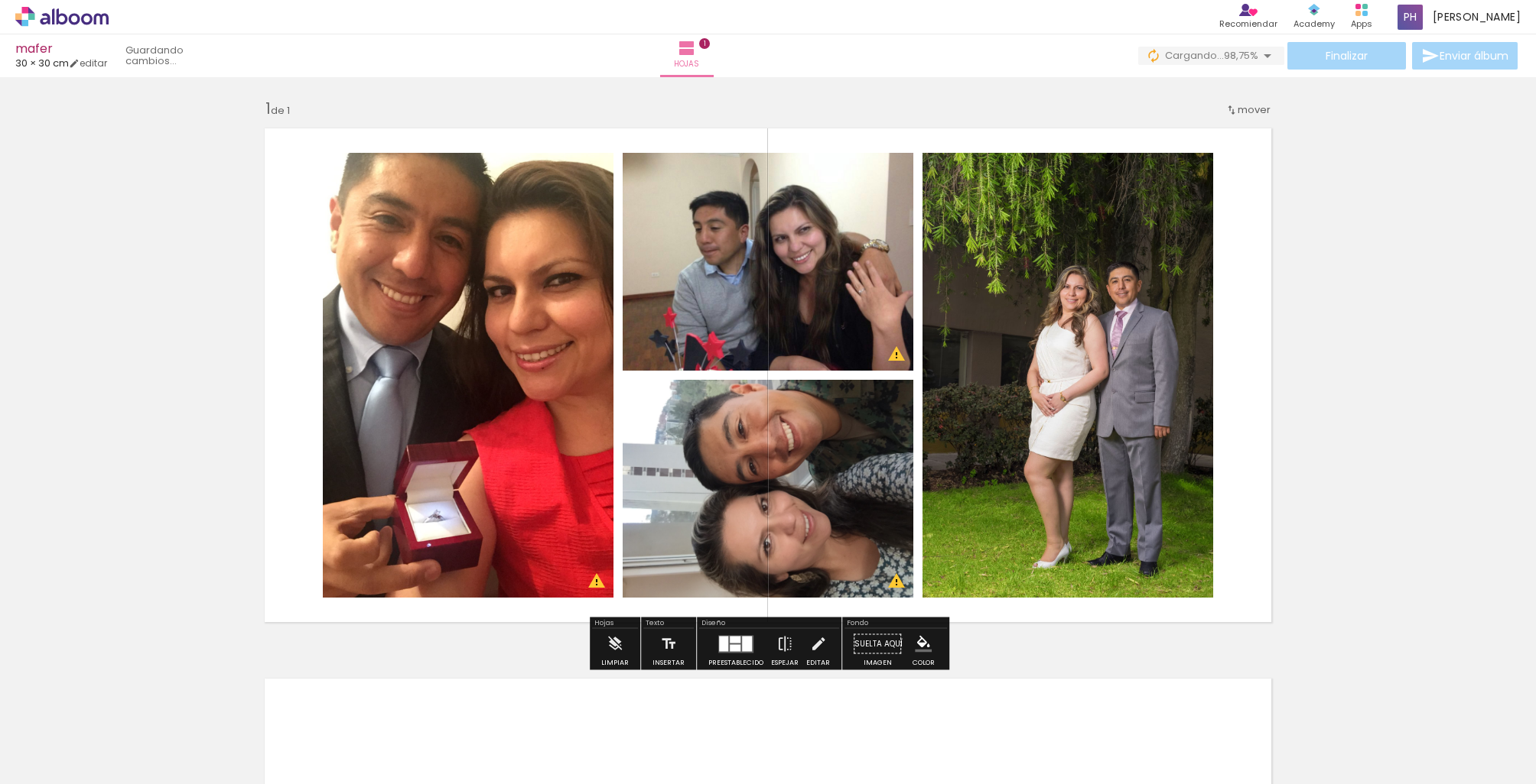
scroll to position [0, 0]
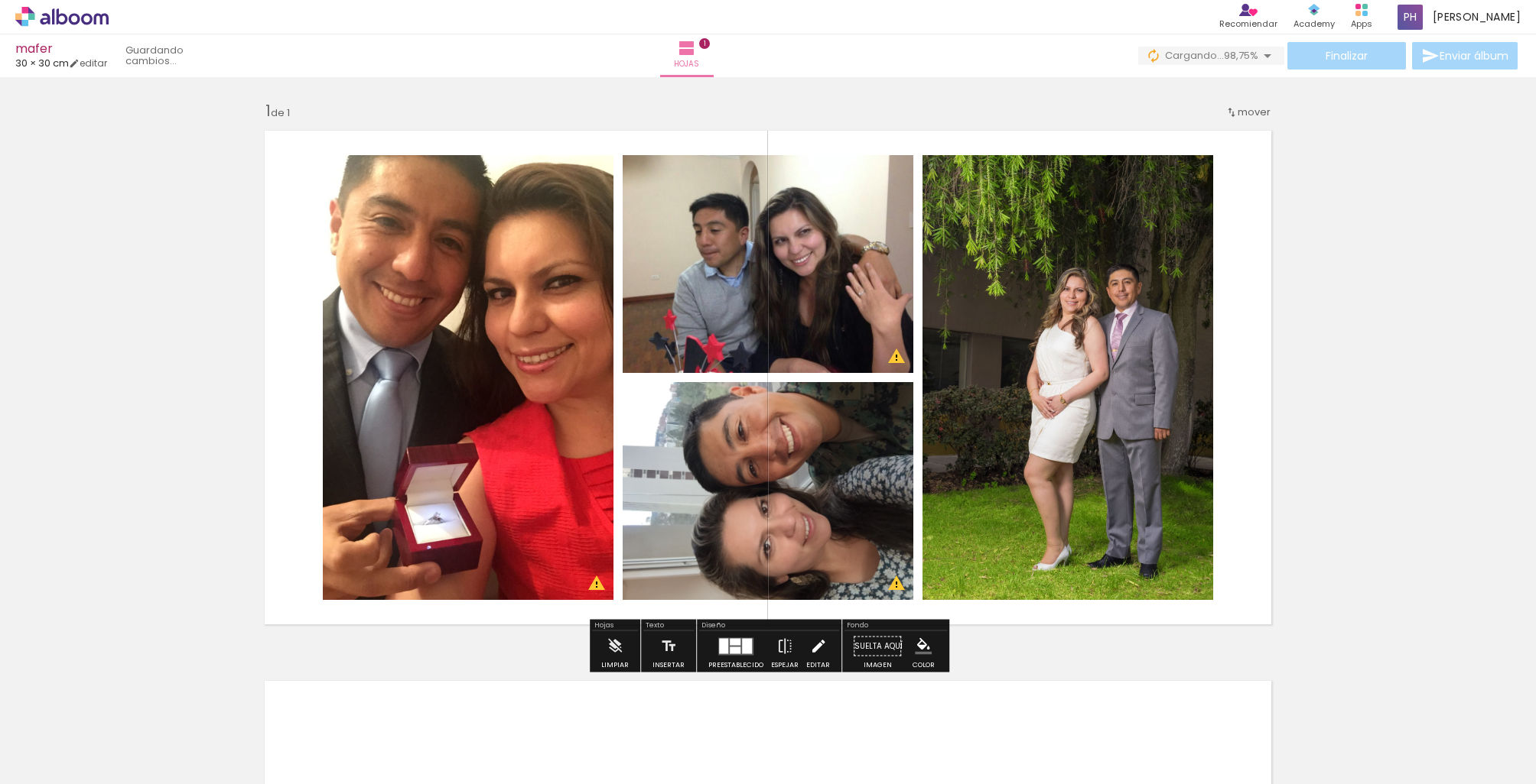
click at [803, 640] on paper-button "Editar" at bounding box center [817, 650] width 31 height 39
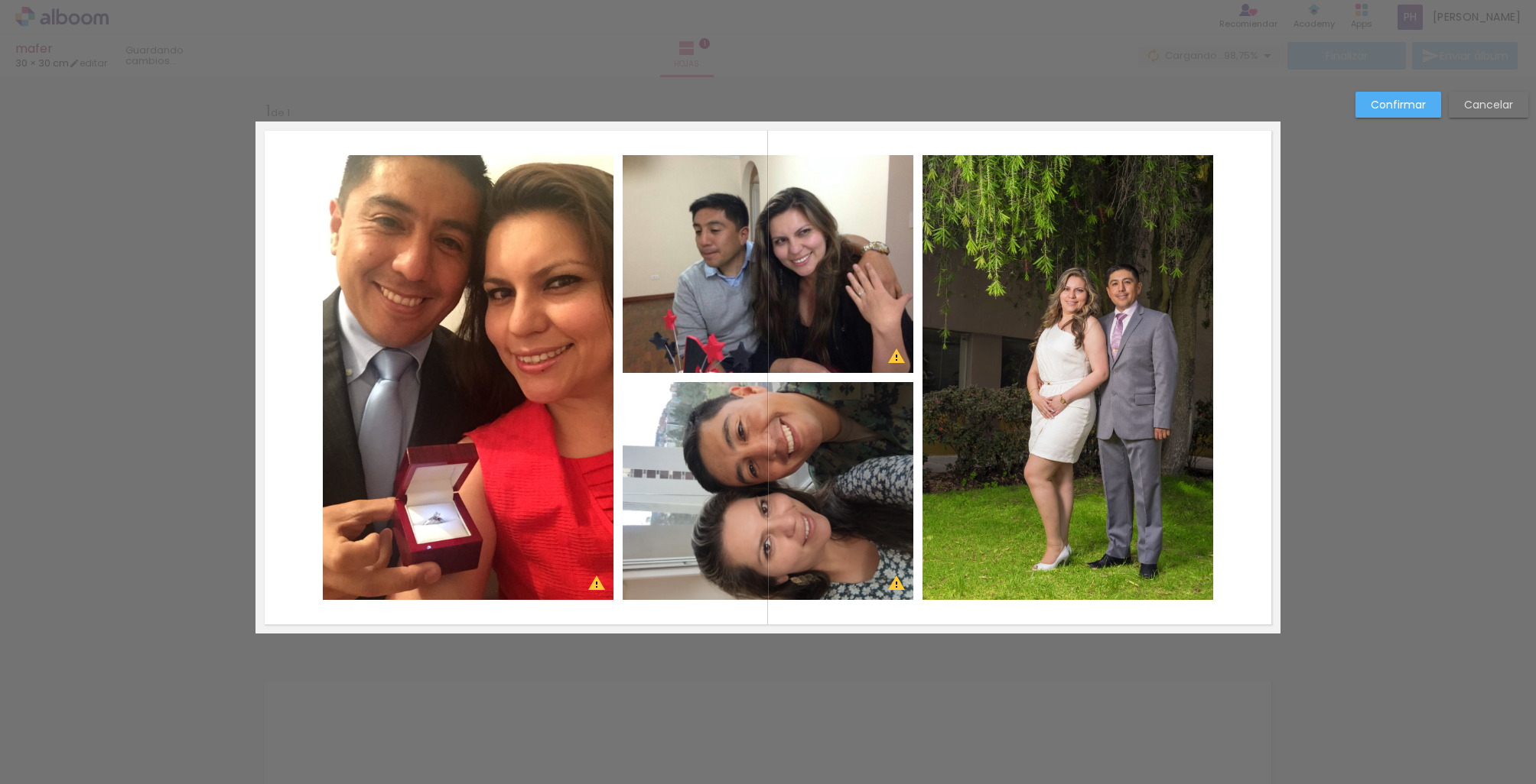
click at [804, 542] on quentale-photo at bounding box center [768, 491] width 291 height 218
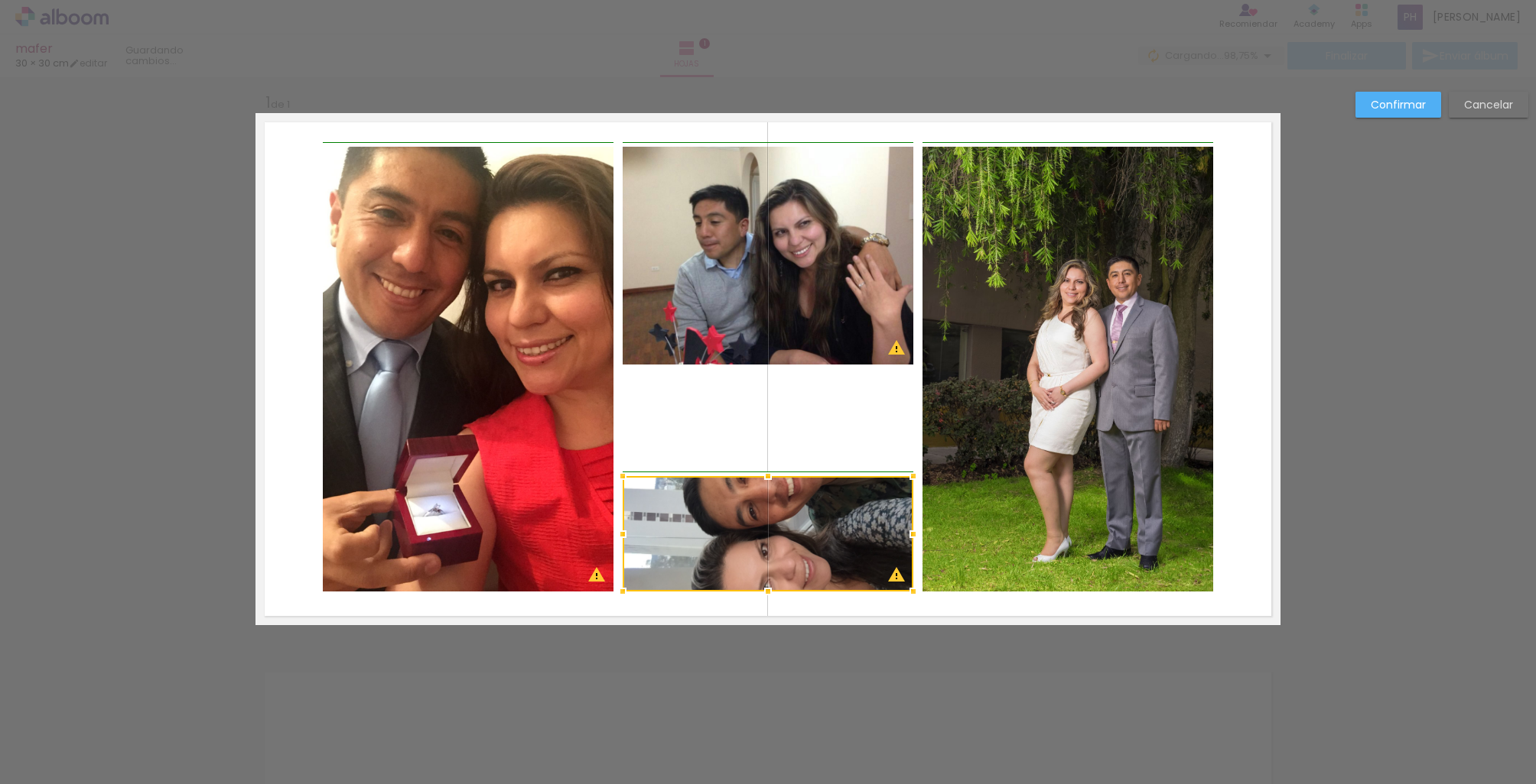
drag, startPoint x: 918, startPoint y: 377, endPoint x: 920, endPoint y: 479, distance: 102.0
click at [920, 479] on div at bounding box center [912, 475] width 31 height 31
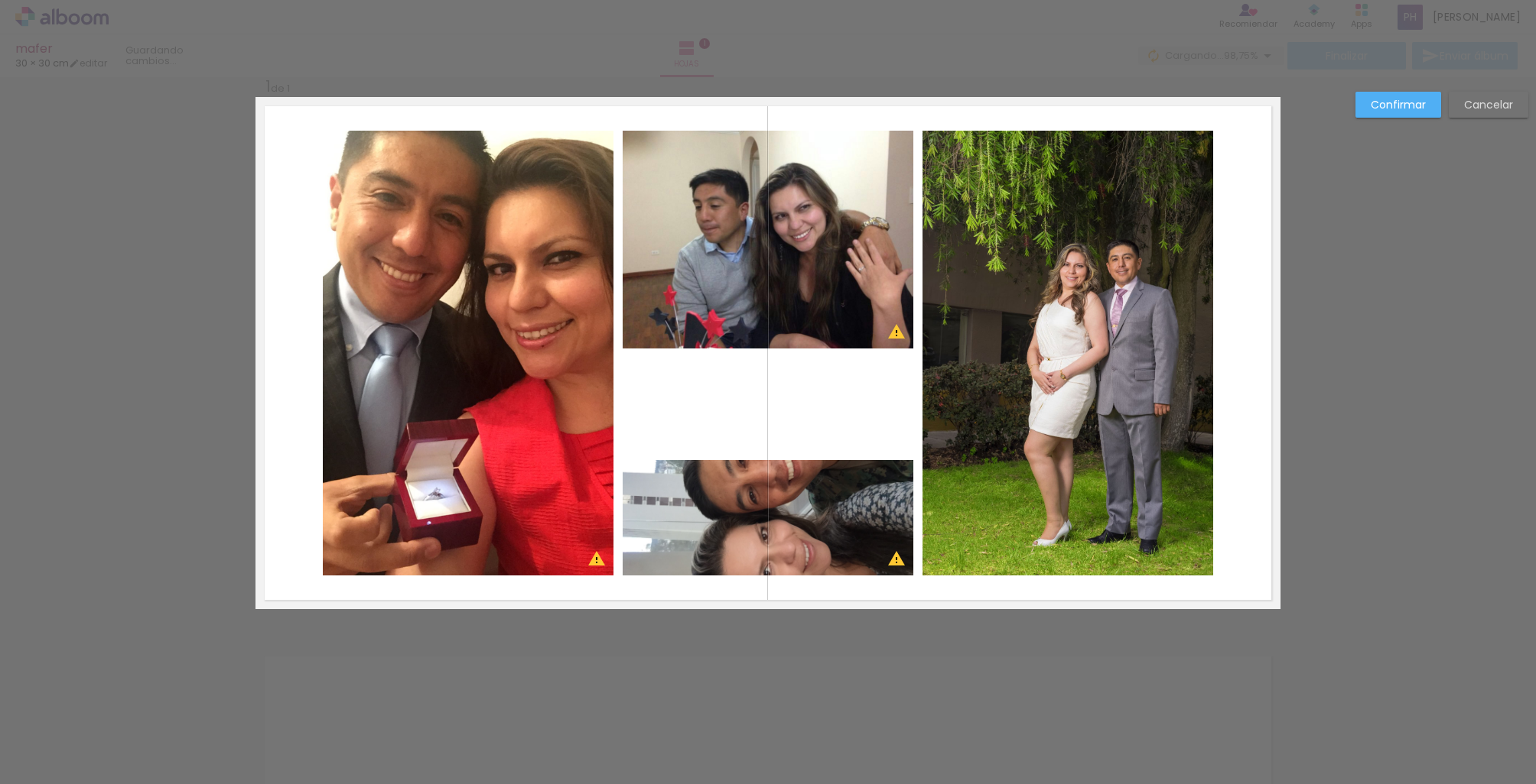
scroll to position [38, 0]
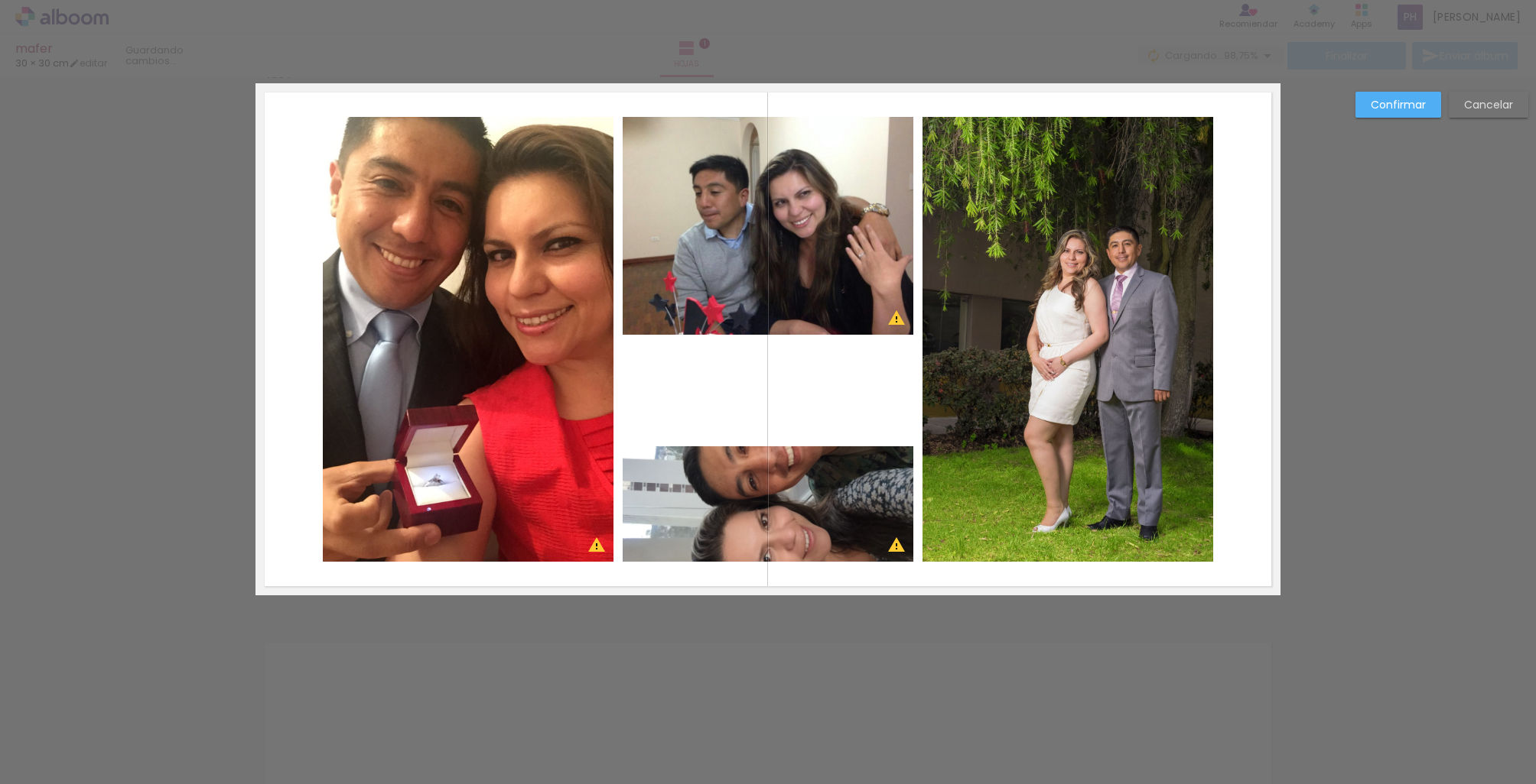
click at [1512, 113] on paper-button "Cancelar" at bounding box center [1489, 105] width 80 height 26
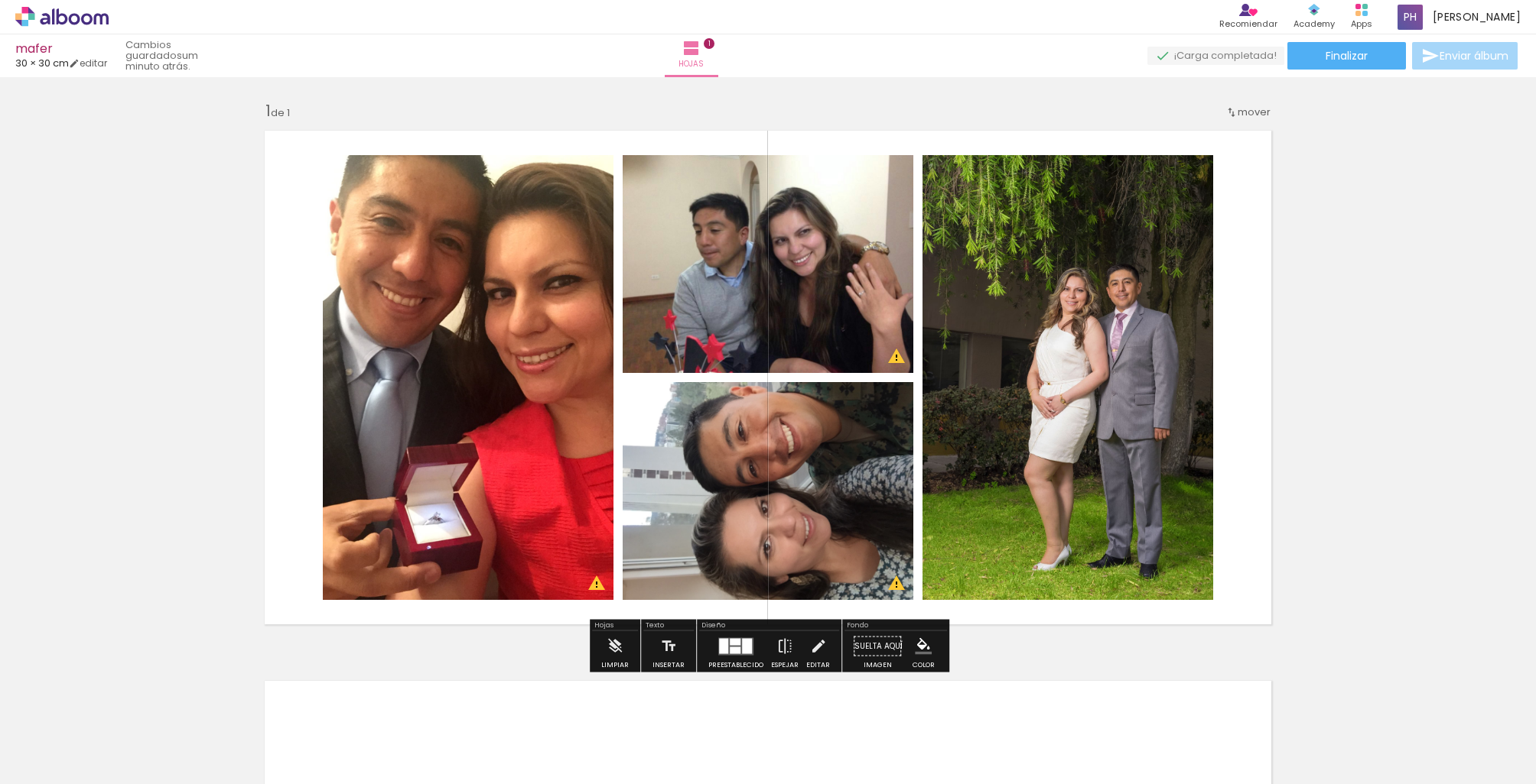
scroll to position [0, 0]
click at [261, 728] on div at bounding box center [223, 732] width 76 height 57
click at [197, 705] on iron-icon at bounding box center [189, 702] width 16 height 16
click at [199, 710] on paper-icon-button at bounding box center [189, 701] width 19 height 19
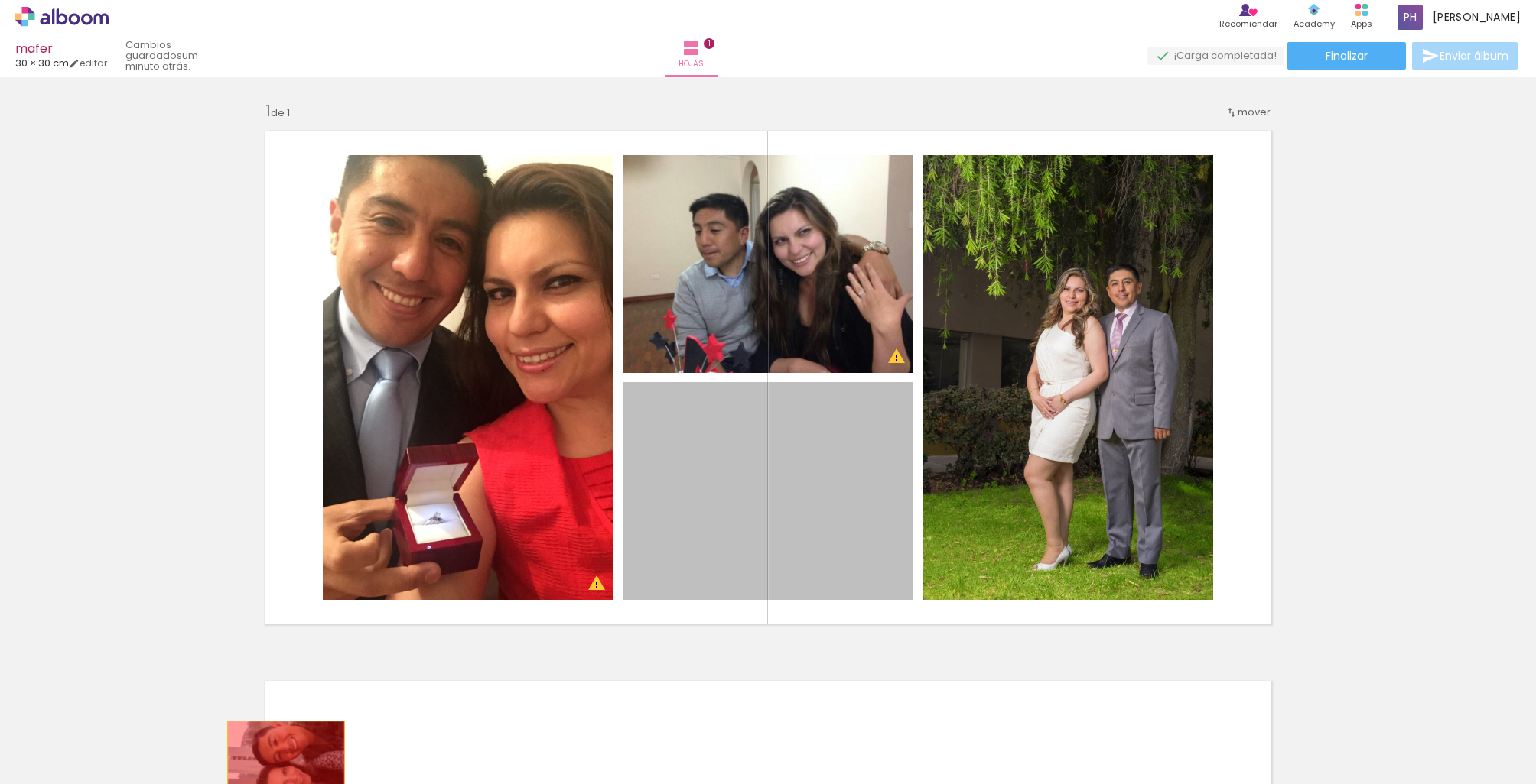
drag, startPoint x: 826, startPoint y: 448, endPoint x: 287, endPoint y: 762, distance: 623.8
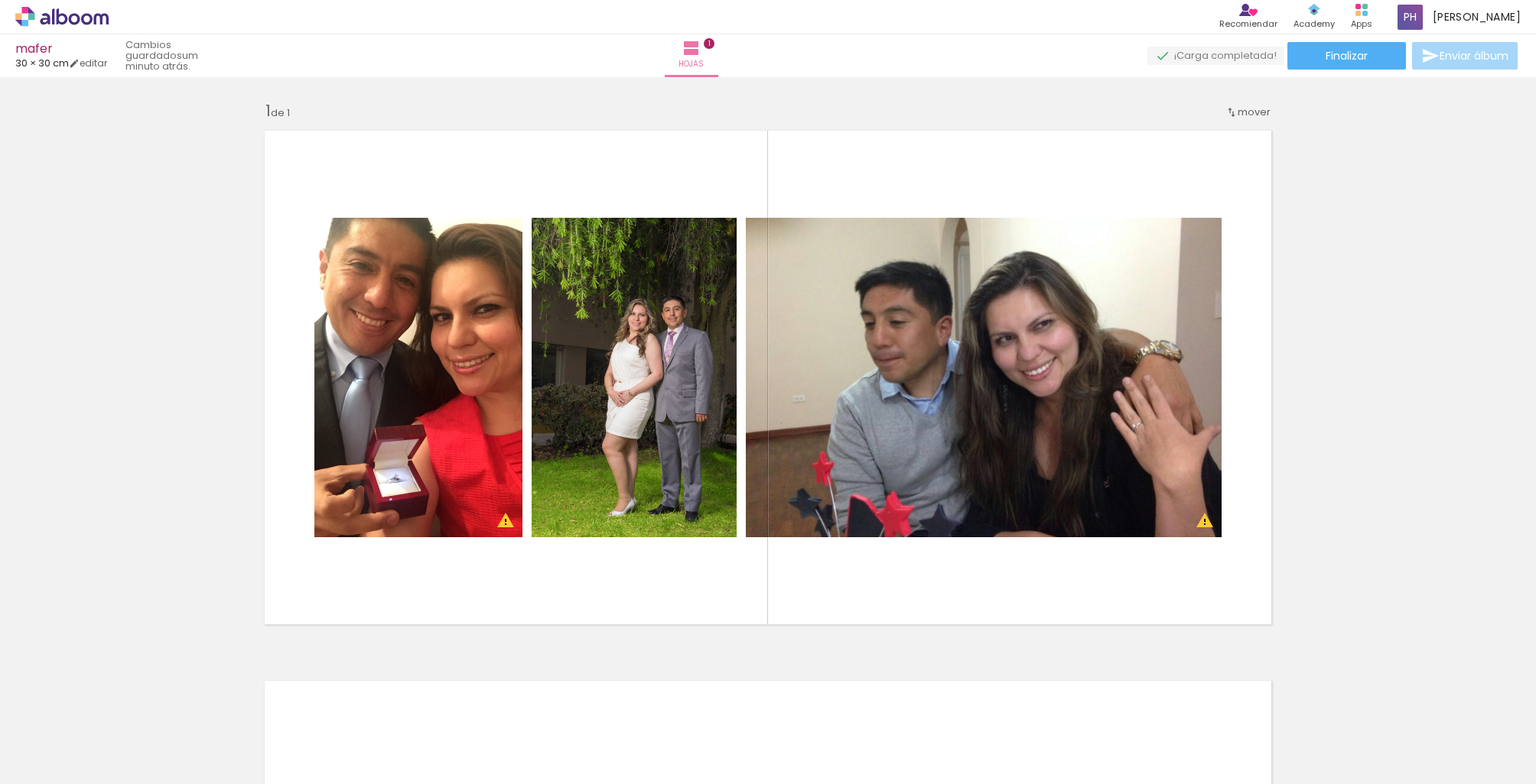
click at [197, 708] on iron-icon at bounding box center [189, 702] width 16 height 16
click at [224, 734] on div at bounding box center [223, 732] width 76 height 57
click at [225, 736] on div at bounding box center [223, 732] width 76 height 57
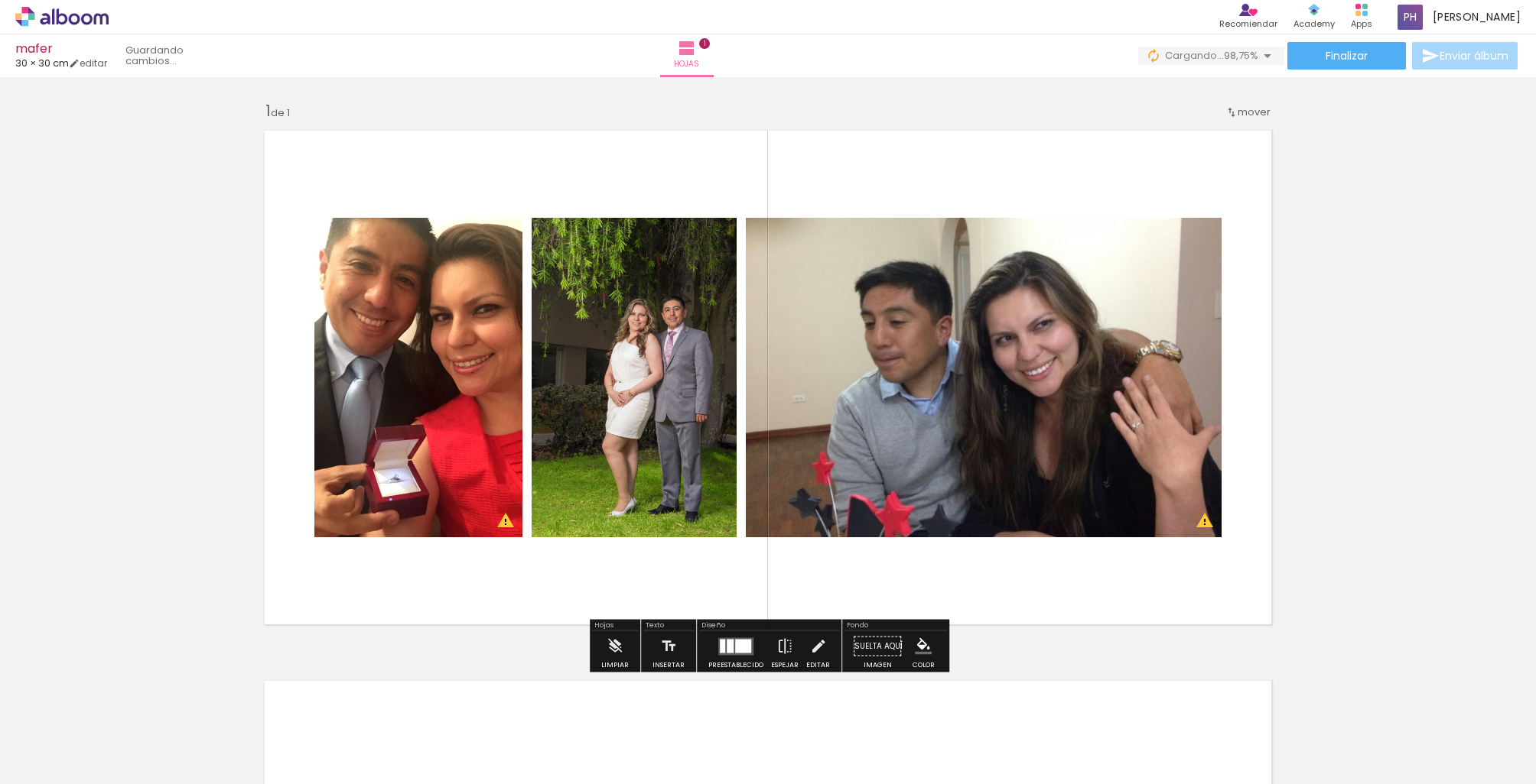
drag, startPoint x: 225, startPoint y: 736, endPoint x: 536, endPoint y: 491, distance: 395.9
click at [536, 491] on quentale-workspace at bounding box center [768, 392] width 1536 height 784
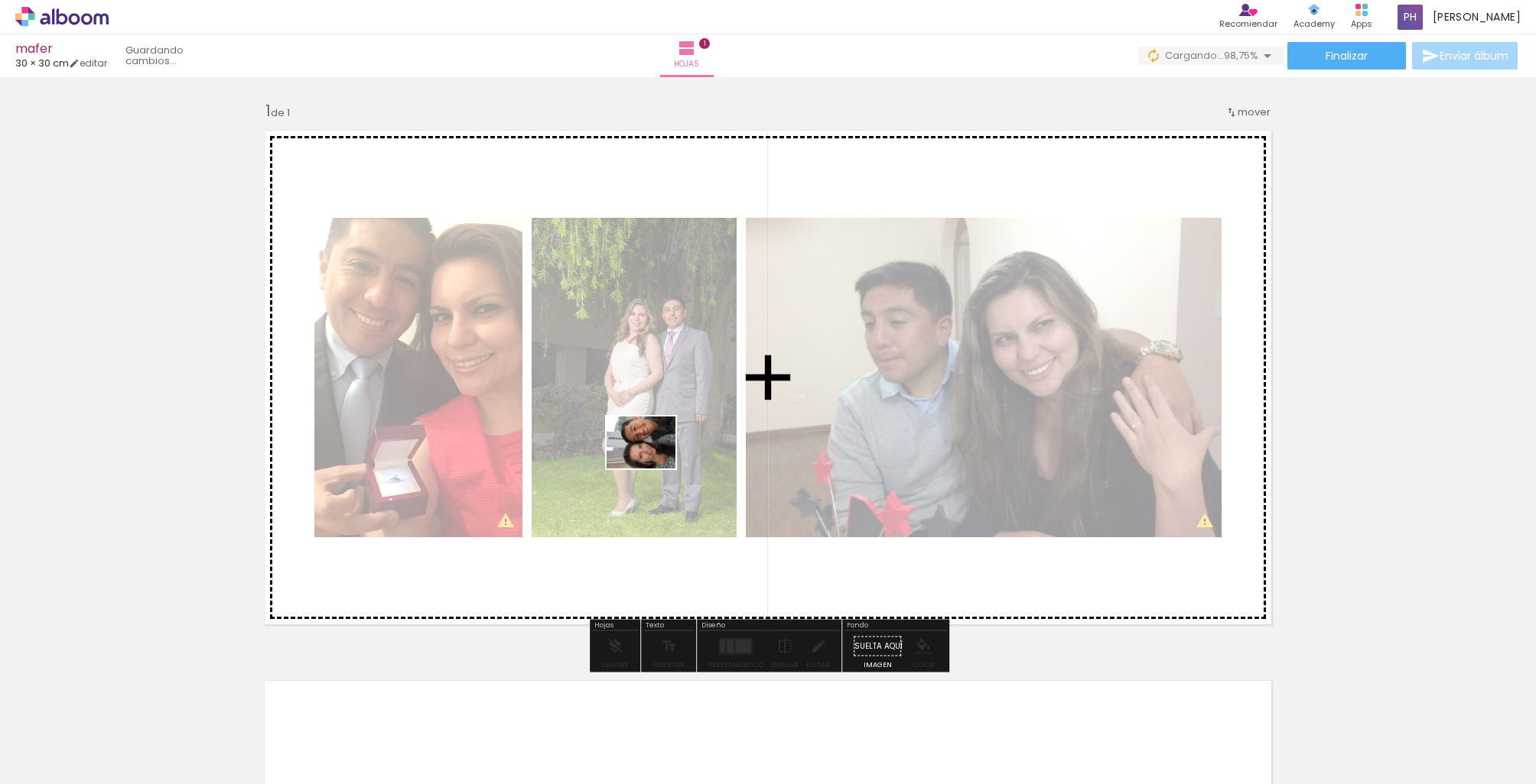
drag, startPoint x: 249, startPoint y: 747, endPoint x: 653, endPoint y: 462, distance: 494.4
click at [653, 462] on quentale-workspace at bounding box center [768, 392] width 1536 height 784
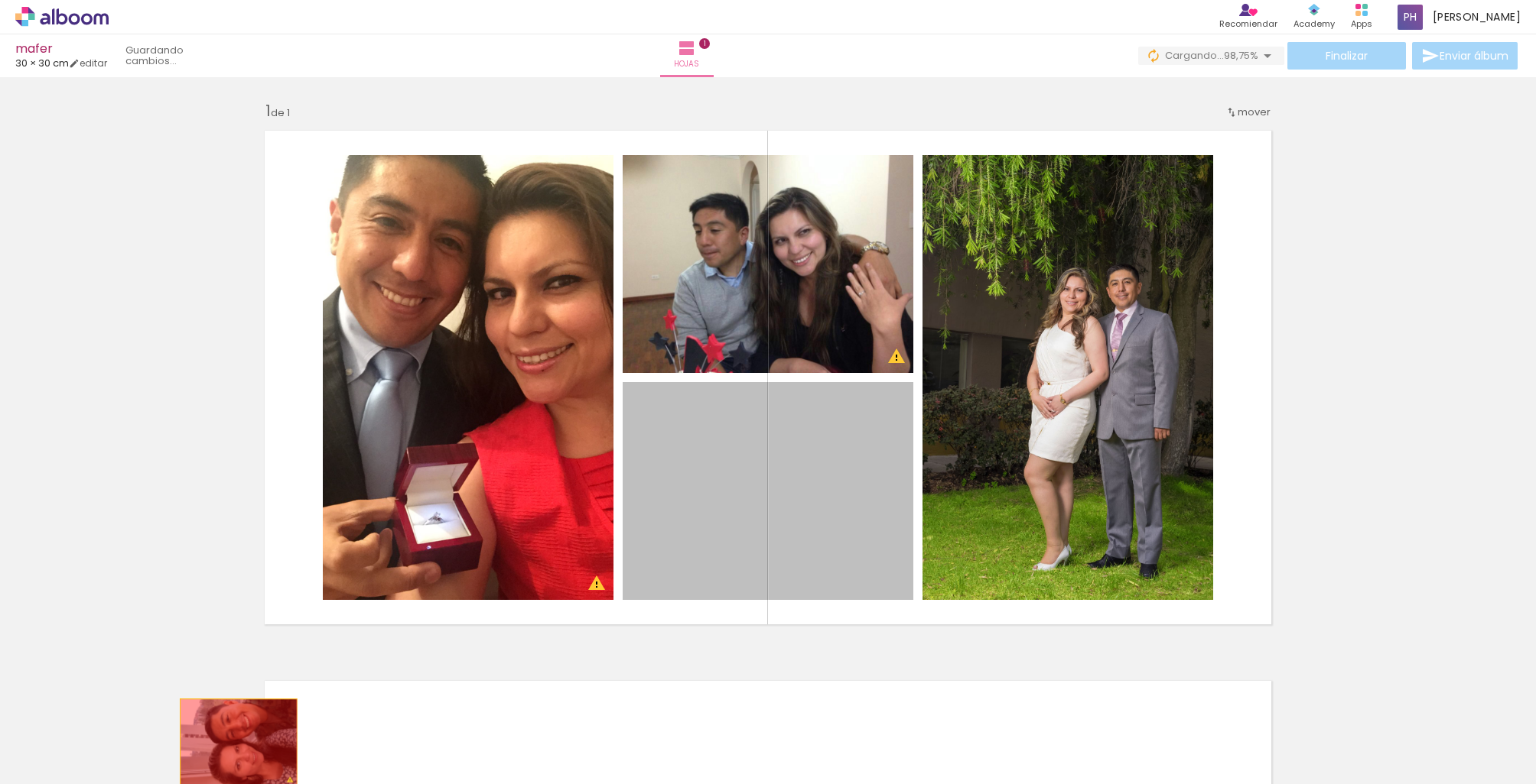
drag, startPoint x: 707, startPoint y: 481, endPoint x: 239, endPoint y: 743, distance: 536.3
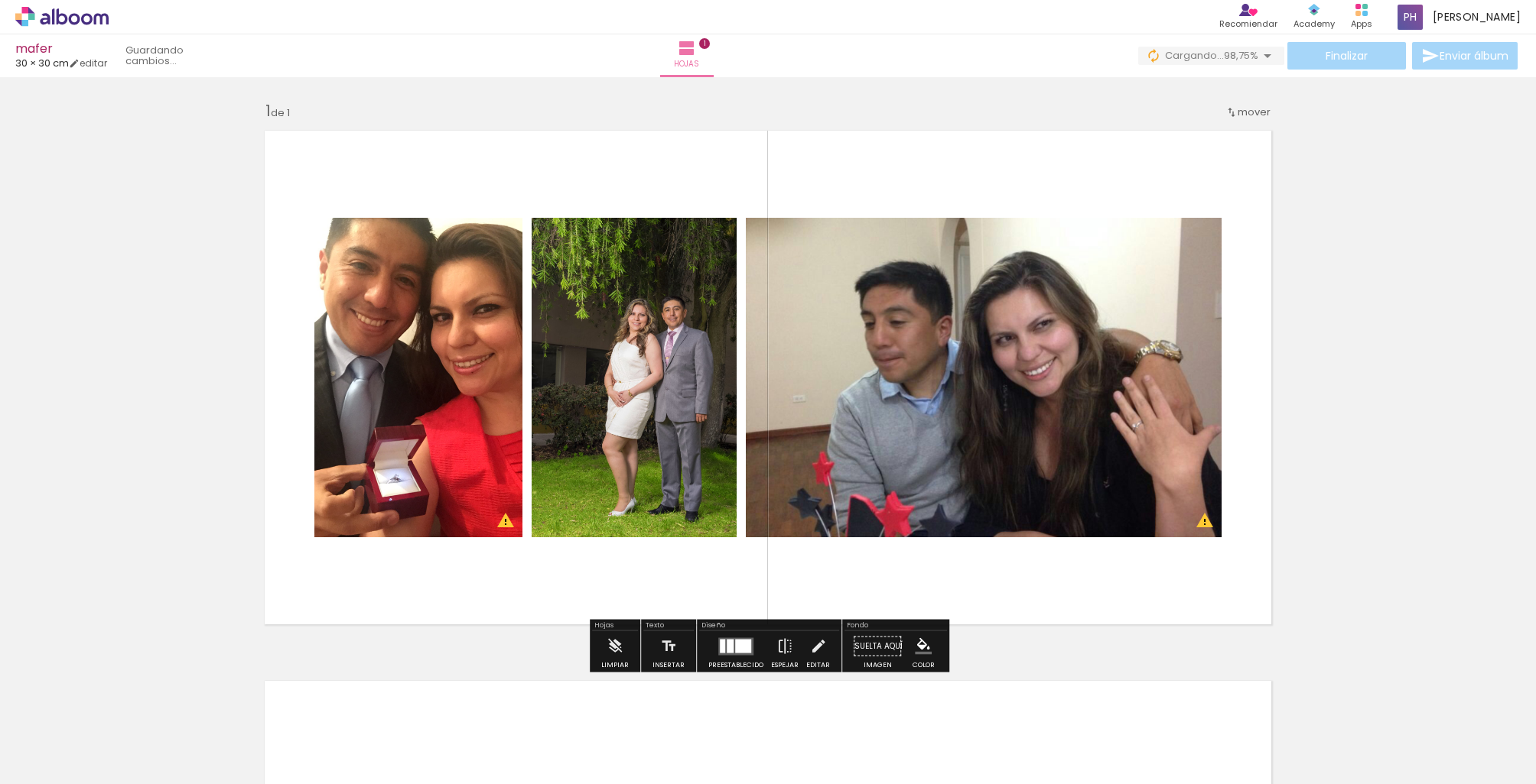
click at [238, 742] on div at bounding box center [223, 732] width 76 height 57
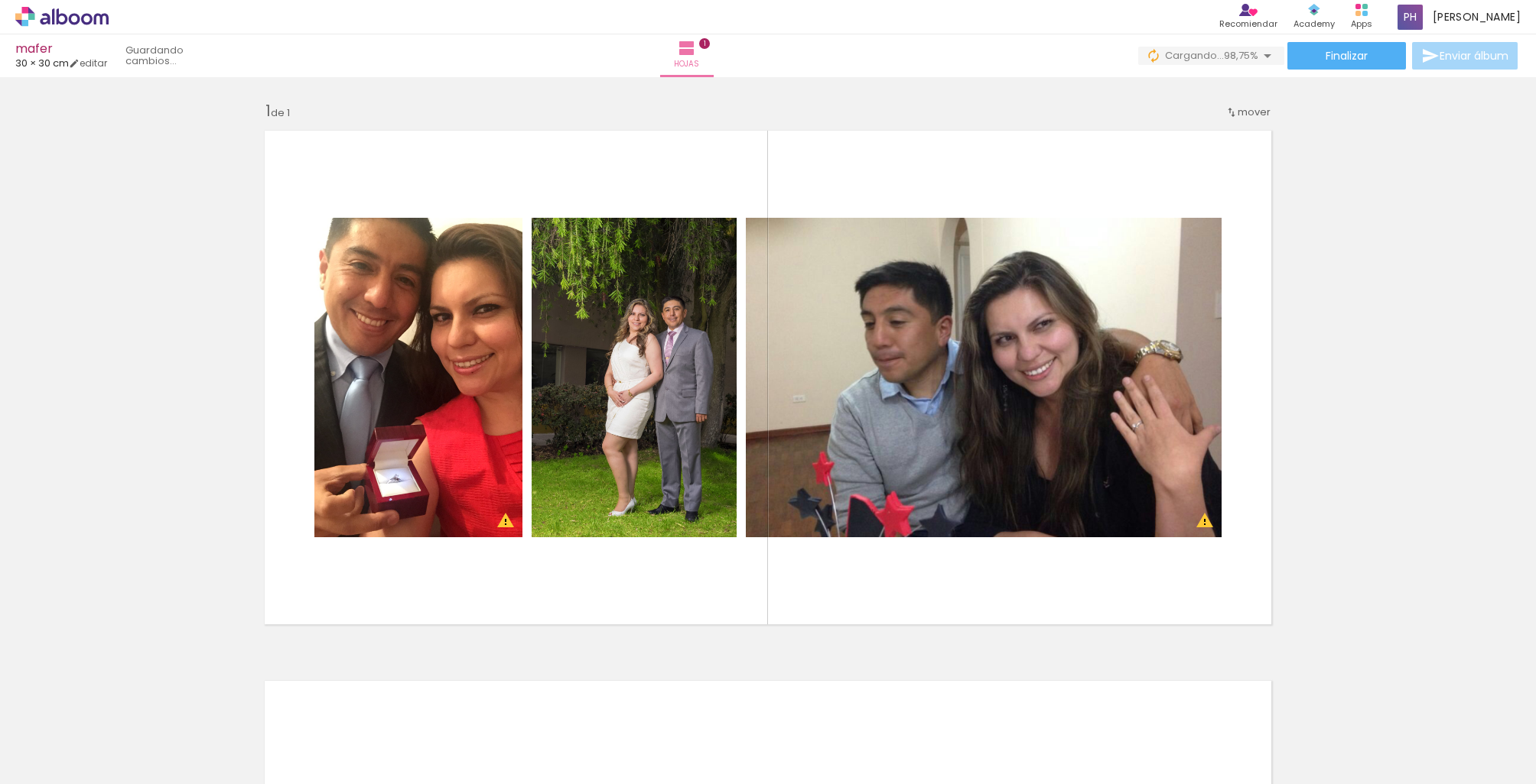
click at [197, 705] on iron-icon at bounding box center [189, 702] width 16 height 16
click at [199, 711] on paper-icon-button at bounding box center [189, 701] width 19 height 19
click at [61, 767] on span "Añadir Fotos" at bounding box center [46, 775] width 30 height 17
click at [0, 0] on input "file" at bounding box center [0, 0] width 0 height 0
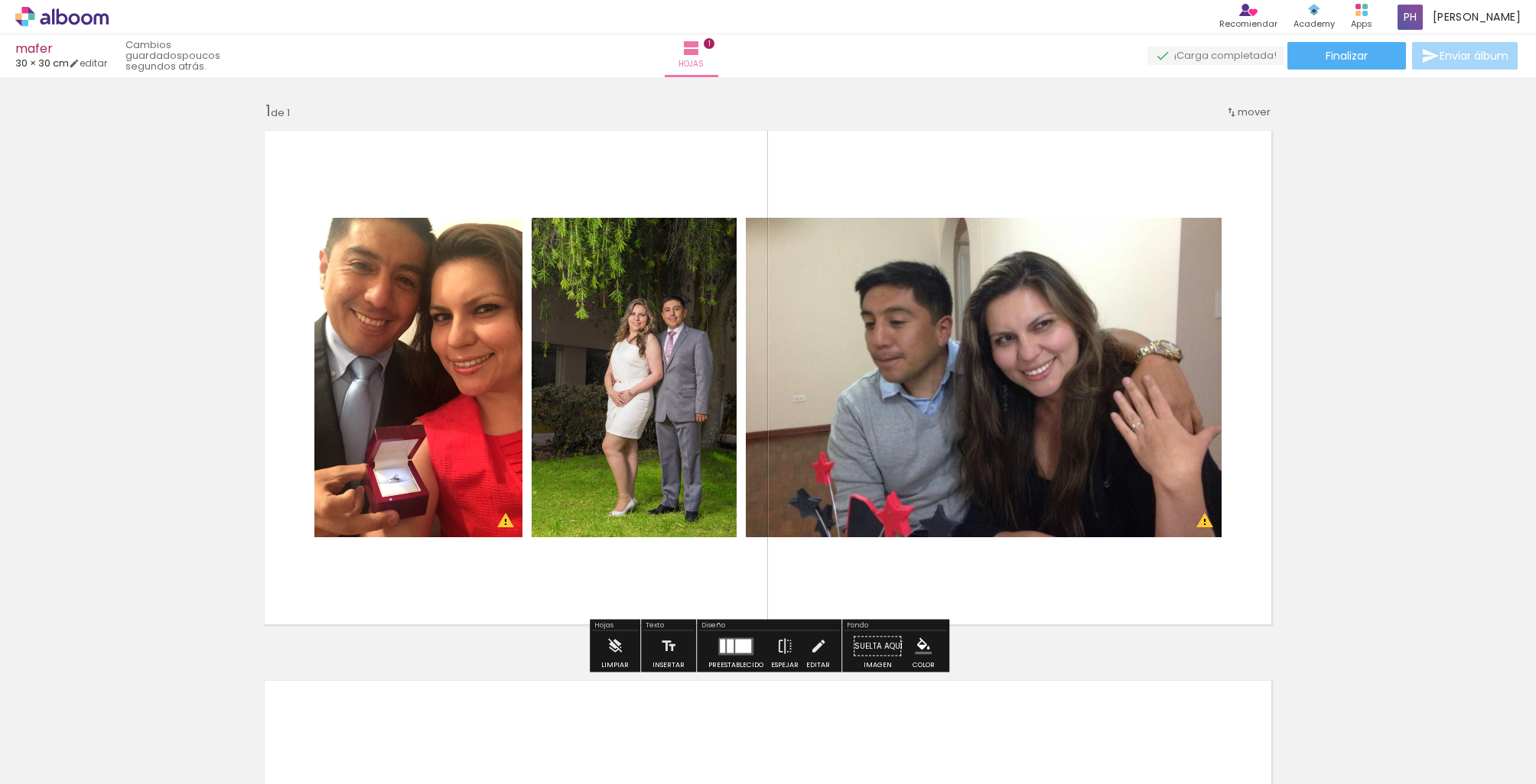
click at [39, 773] on paper-button "Añadir Fotos" at bounding box center [39, 763] width 58 height 24
click at [0, 0] on input "file" at bounding box center [0, 0] width 0 height 0
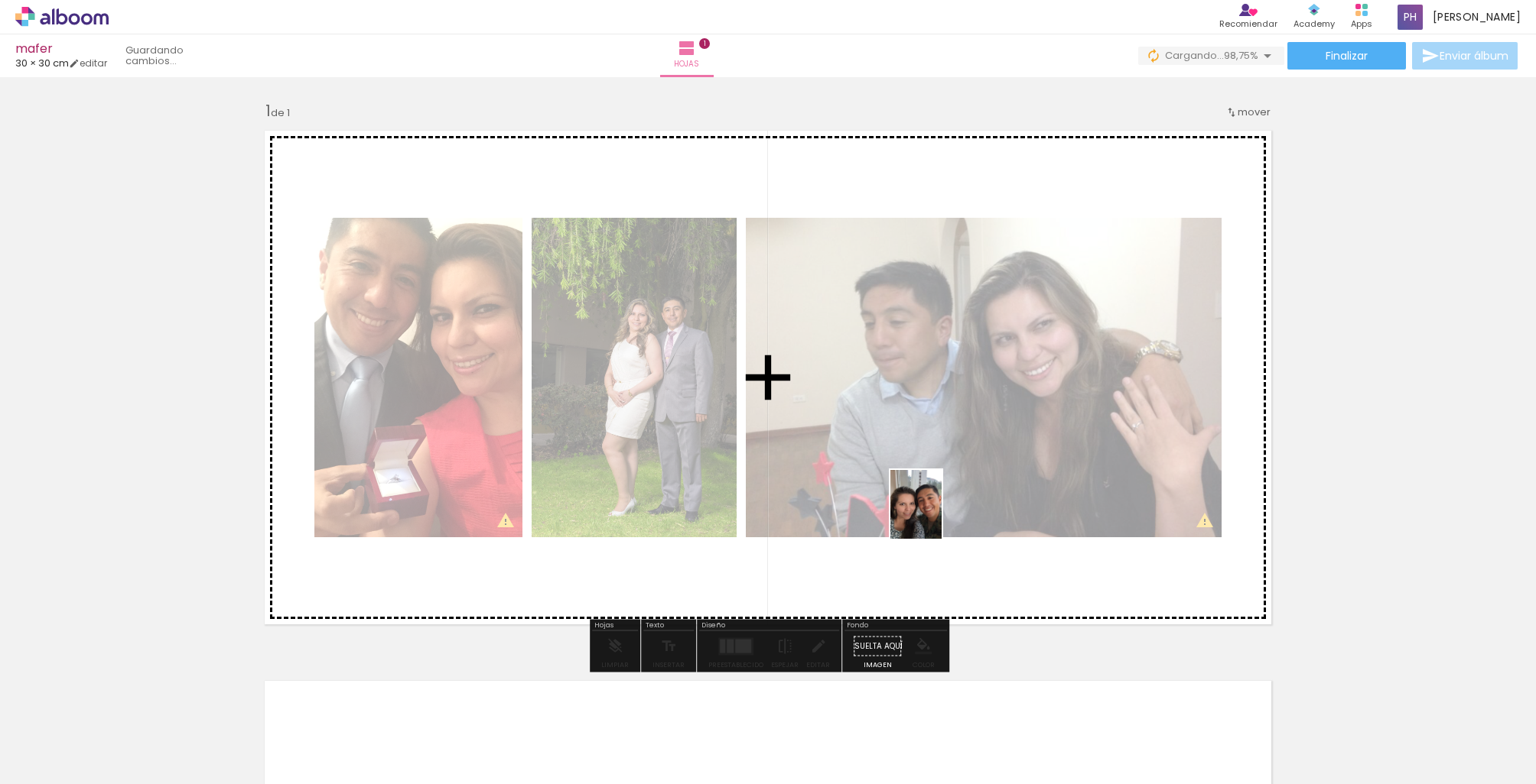
drag, startPoint x: 1474, startPoint y: 734, endPoint x: 924, endPoint y: 510, distance: 593.9
click at [924, 510] on quentale-workspace at bounding box center [768, 392] width 1536 height 784
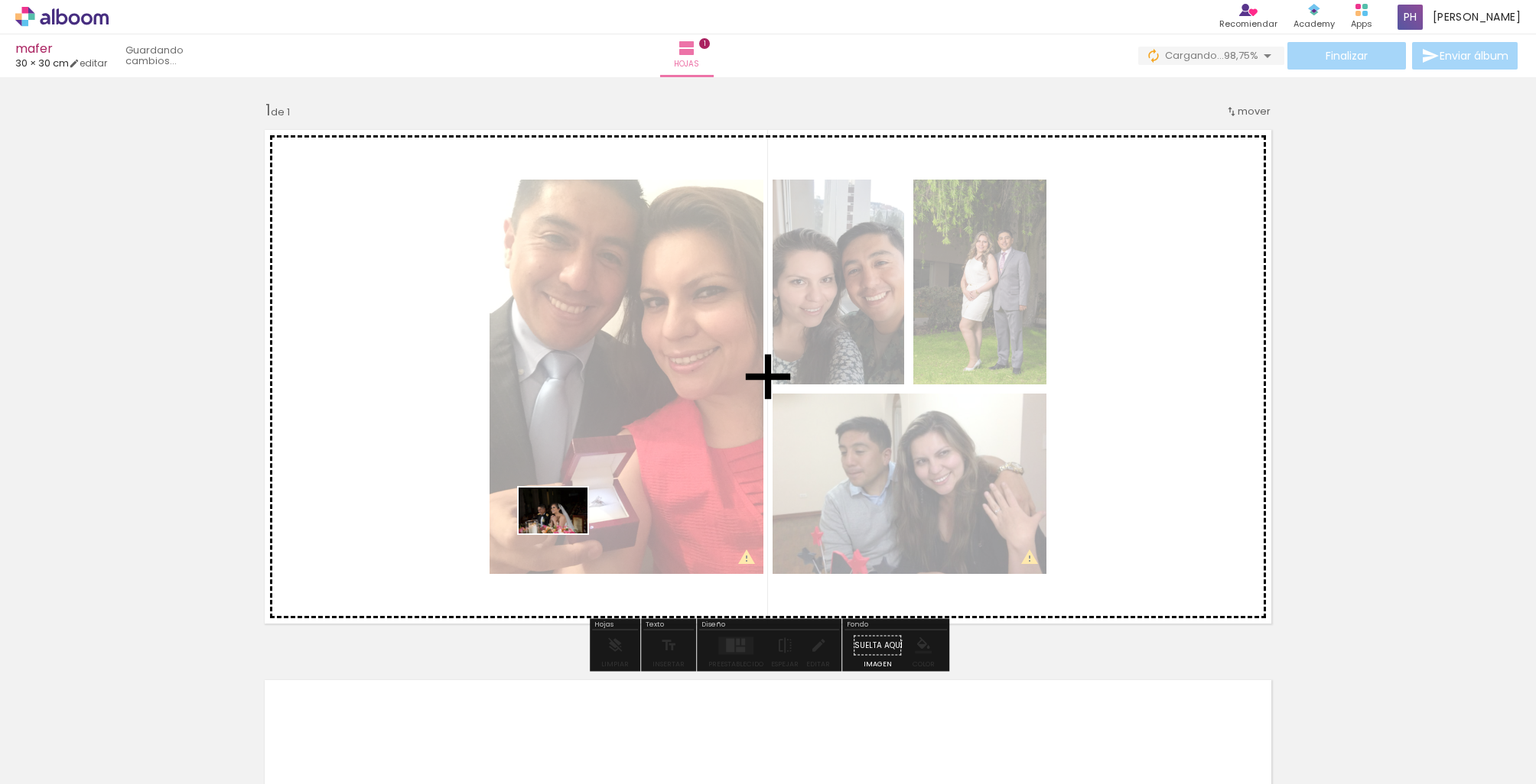
drag, startPoint x: 403, startPoint y: 751, endPoint x: 565, endPoint y: 533, distance: 271.6
click at [565, 533] on quentale-workspace at bounding box center [768, 392] width 1536 height 784
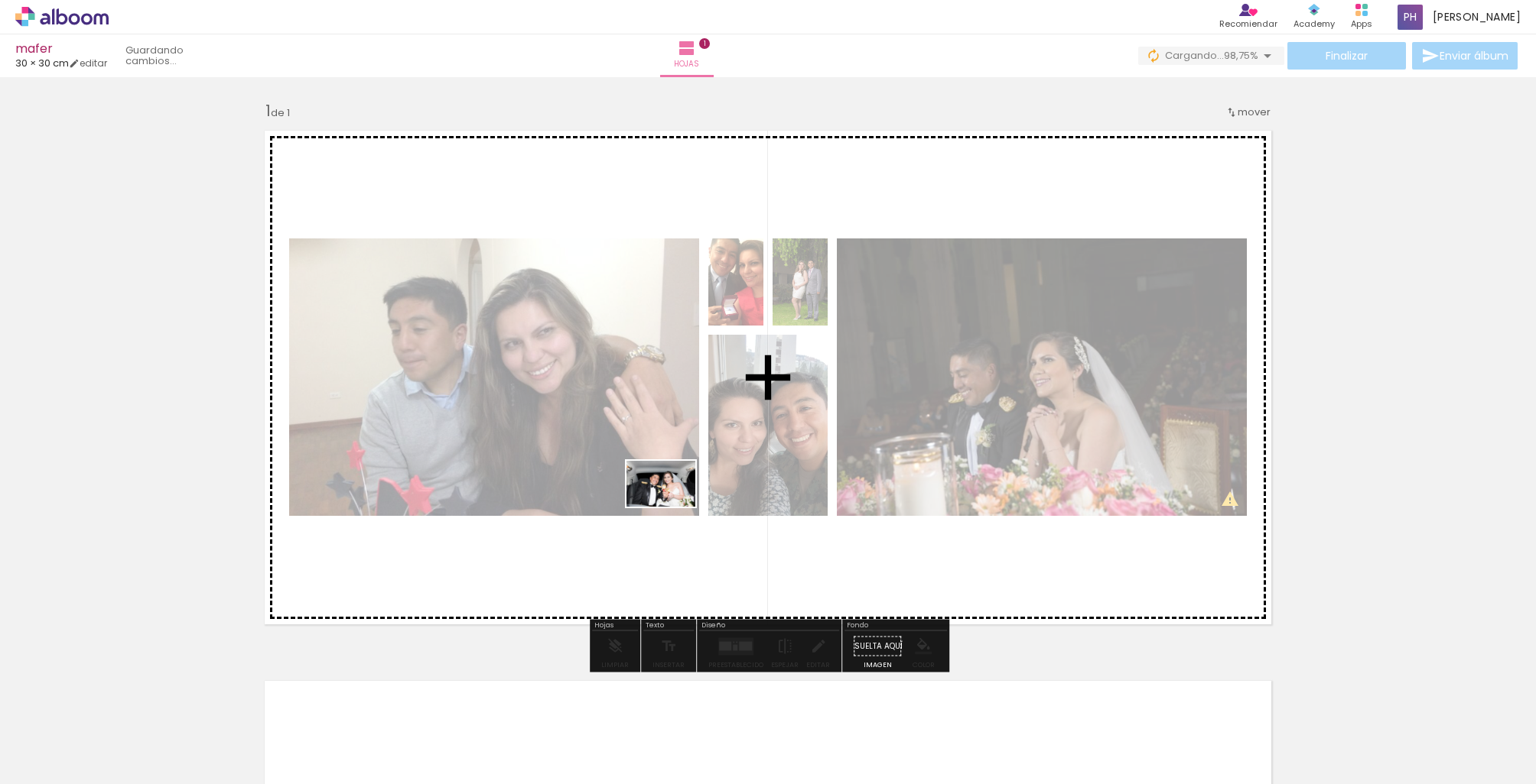
drag, startPoint x: 512, startPoint y: 747, endPoint x: 673, endPoint y: 506, distance: 289.8
click at [673, 506] on quentale-workspace at bounding box center [768, 392] width 1536 height 784
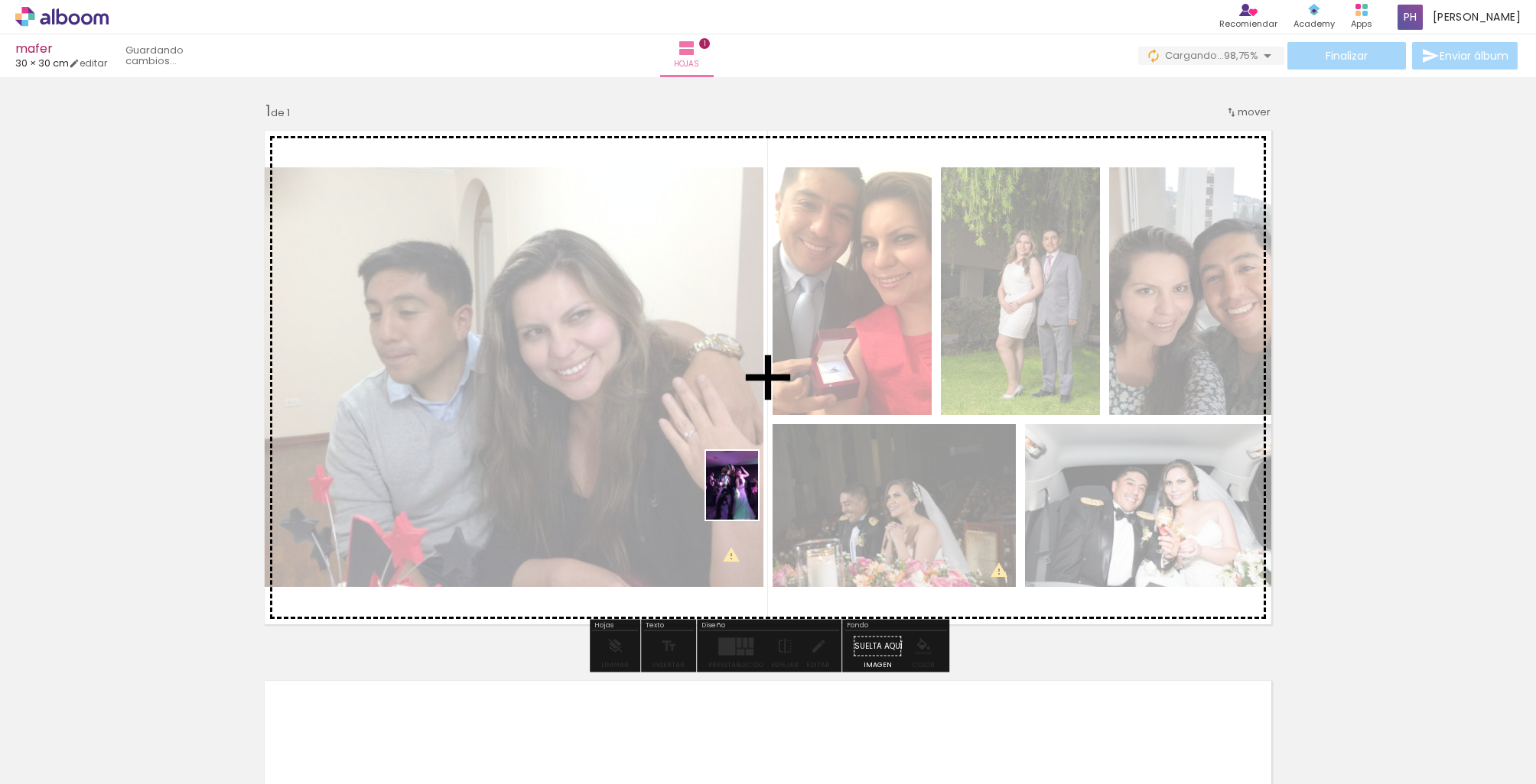
drag, startPoint x: 589, startPoint y: 744, endPoint x: 752, endPoint y: 496, distance: 296.8
click at [752, 496] on quentale-workspace at bounding box center [768, 392] width 1536 height 784
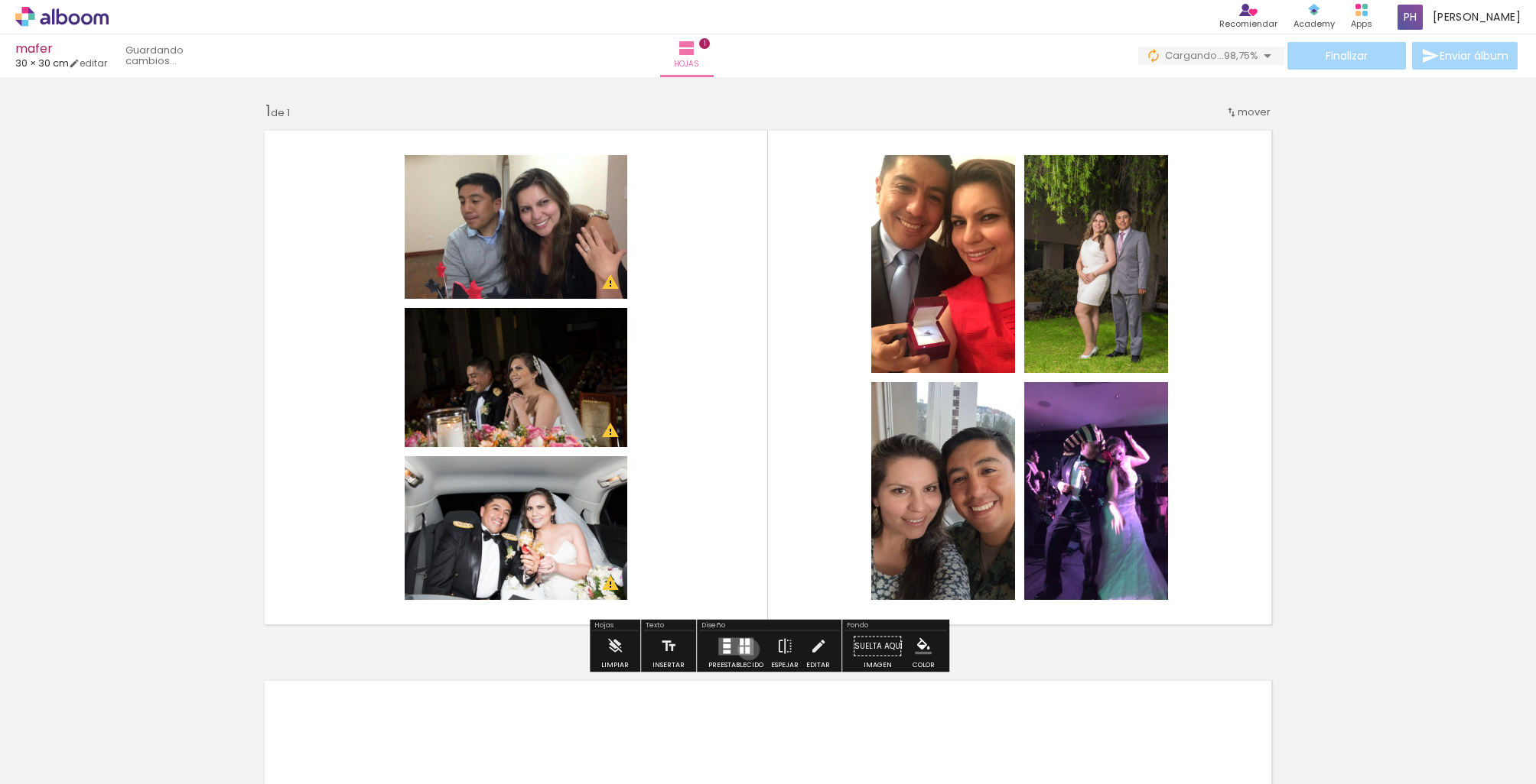
click at [745, 650] on div at bounding box center [747, 649] width 5 height 7
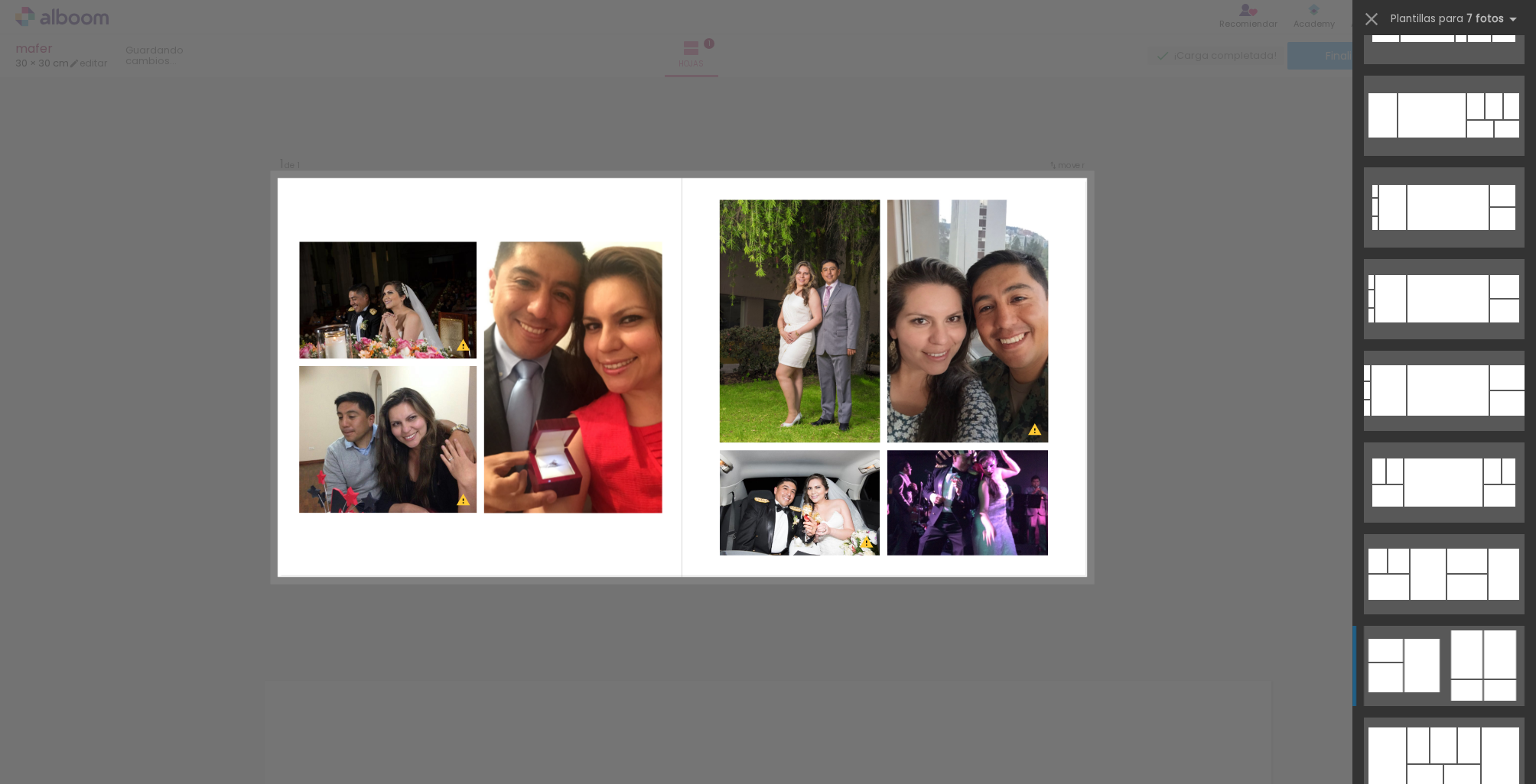
scroll to position [794, 0]
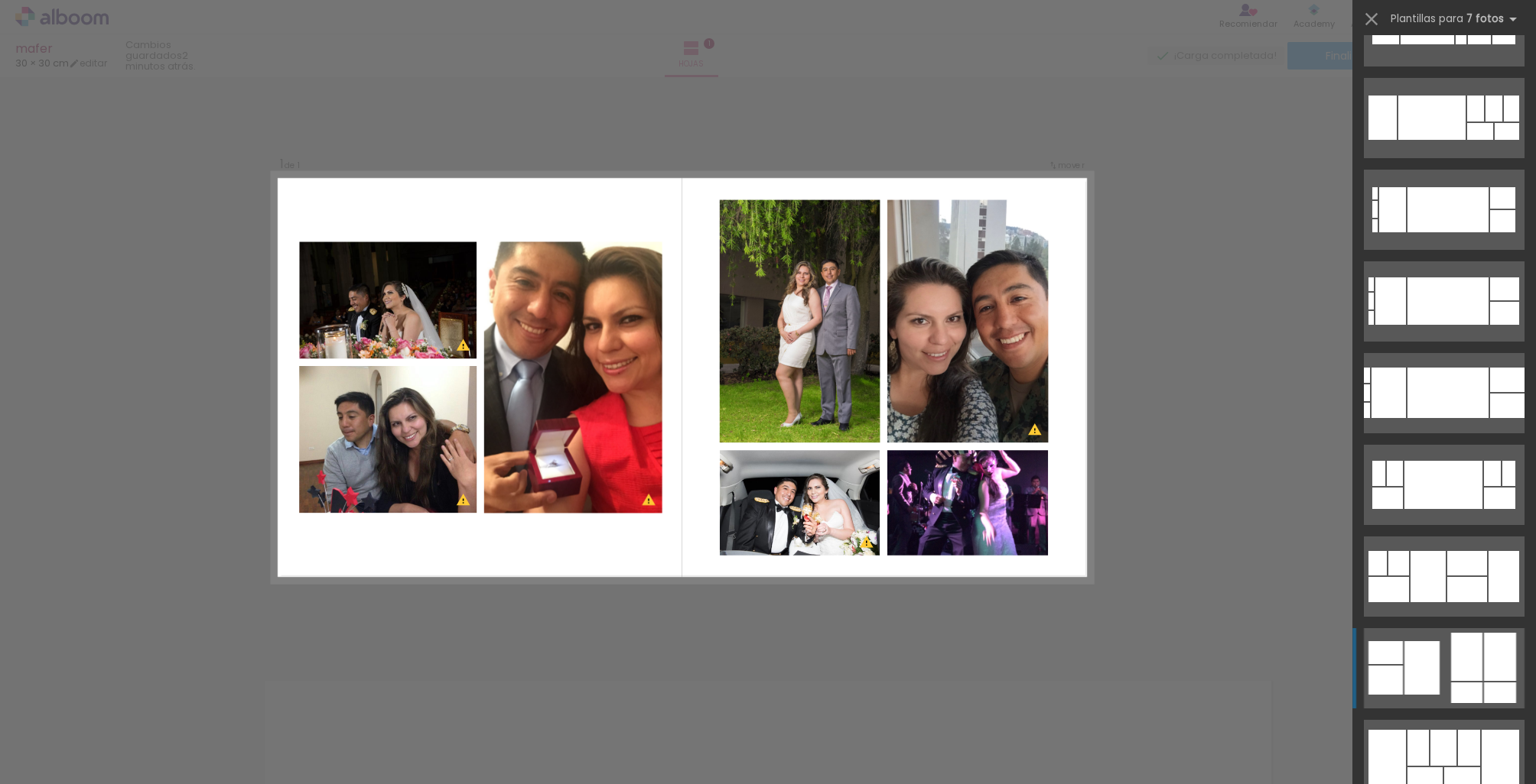
click at [1449, 655] on quentale-layouter at bounding box center [1444, 668] width 161 height 80
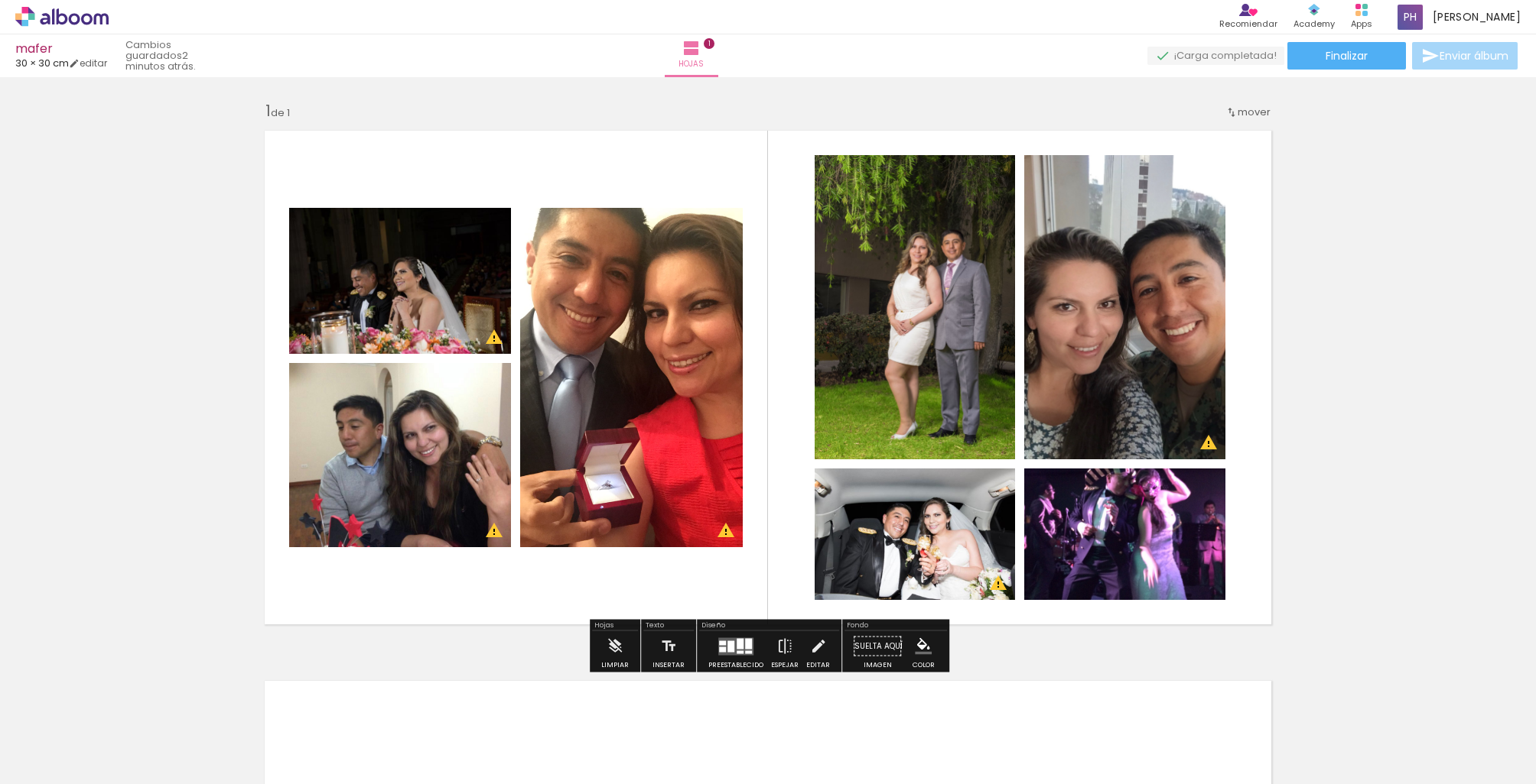
scroll to position [0, 0]
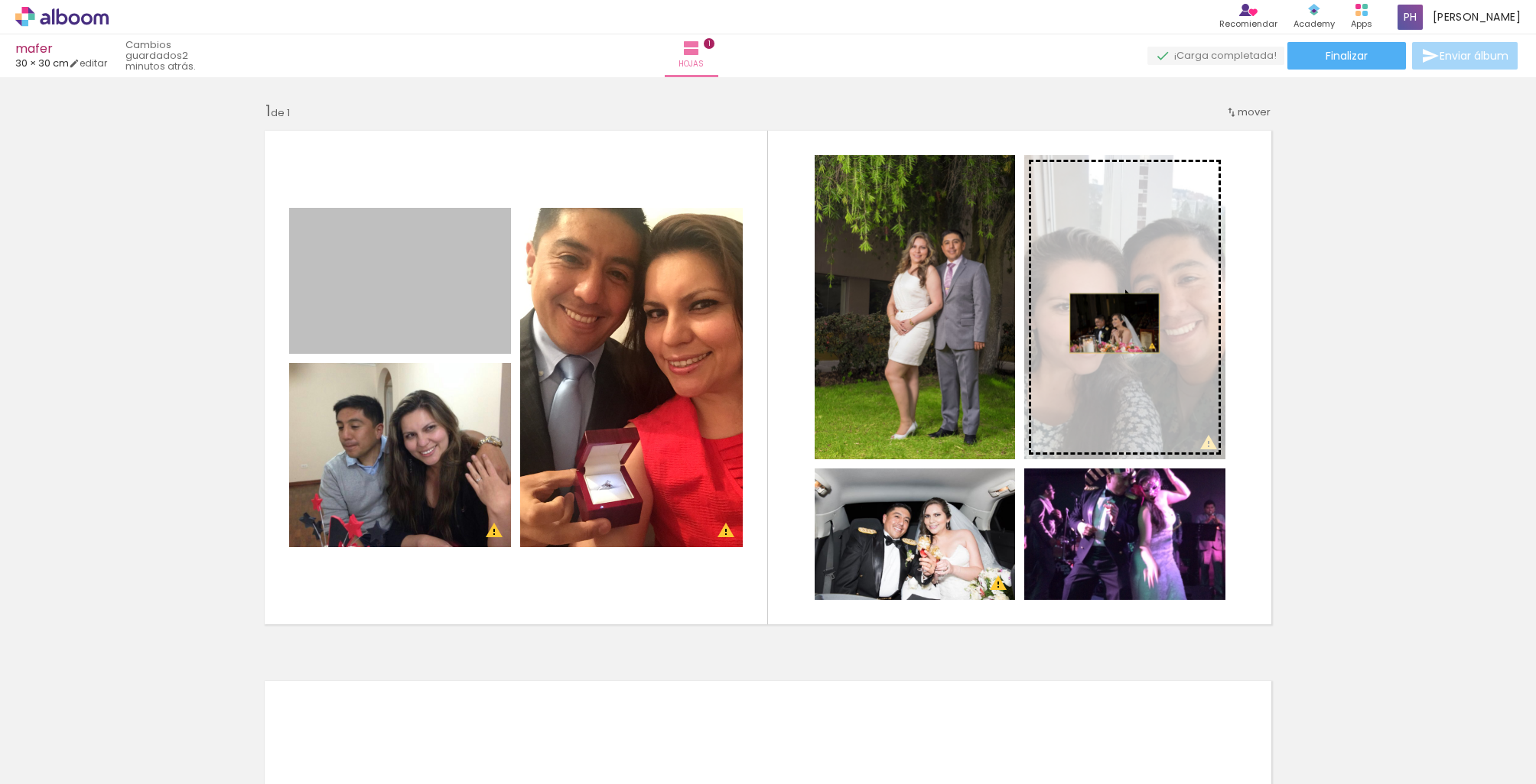
drag, startPoint x: 400, startPoint y: 322, endPoint x: 1114, endPoint y: 324, distance: 714.0
click at [0, 0] on slot at bounding box center [0, 0] width 0 height 0
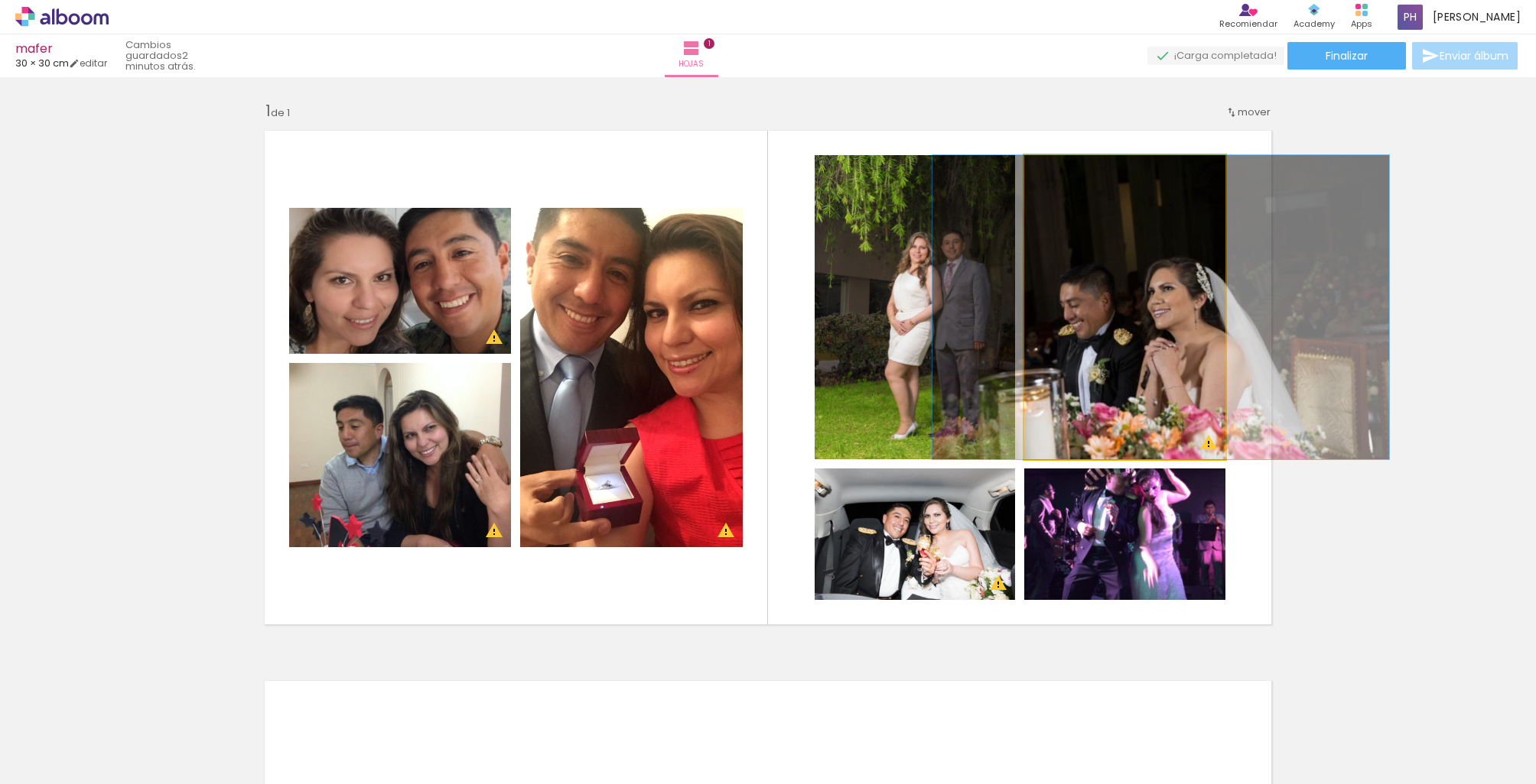
drag, startPoint x: 1085, startPoint y: 331, endPoint x: 1121, endPoint y: 330, distance: 36.0
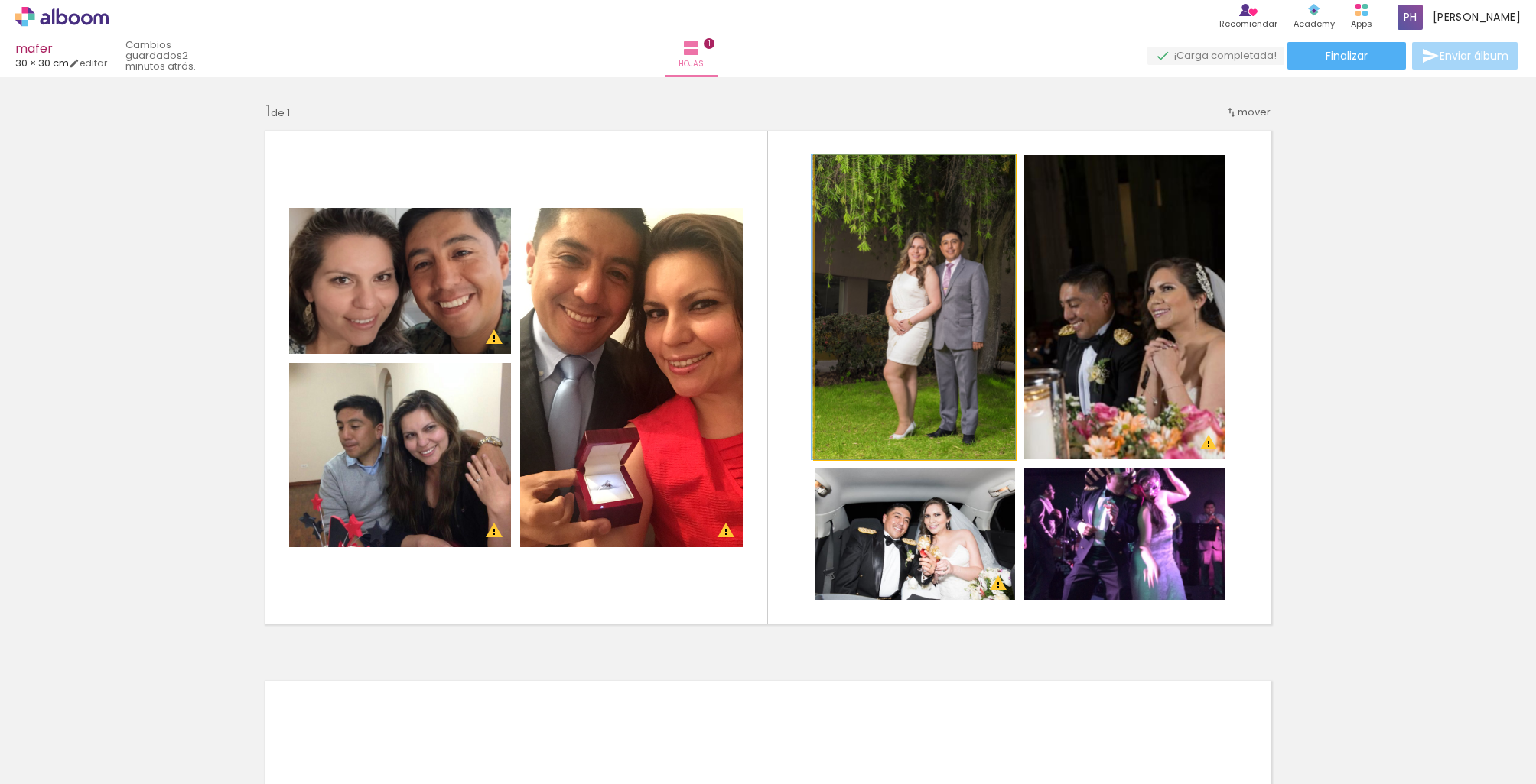
drag, startPoint x: 963, startPoint y: 342, endPoint x: 917, endPoint y: 342, distance: 46.0
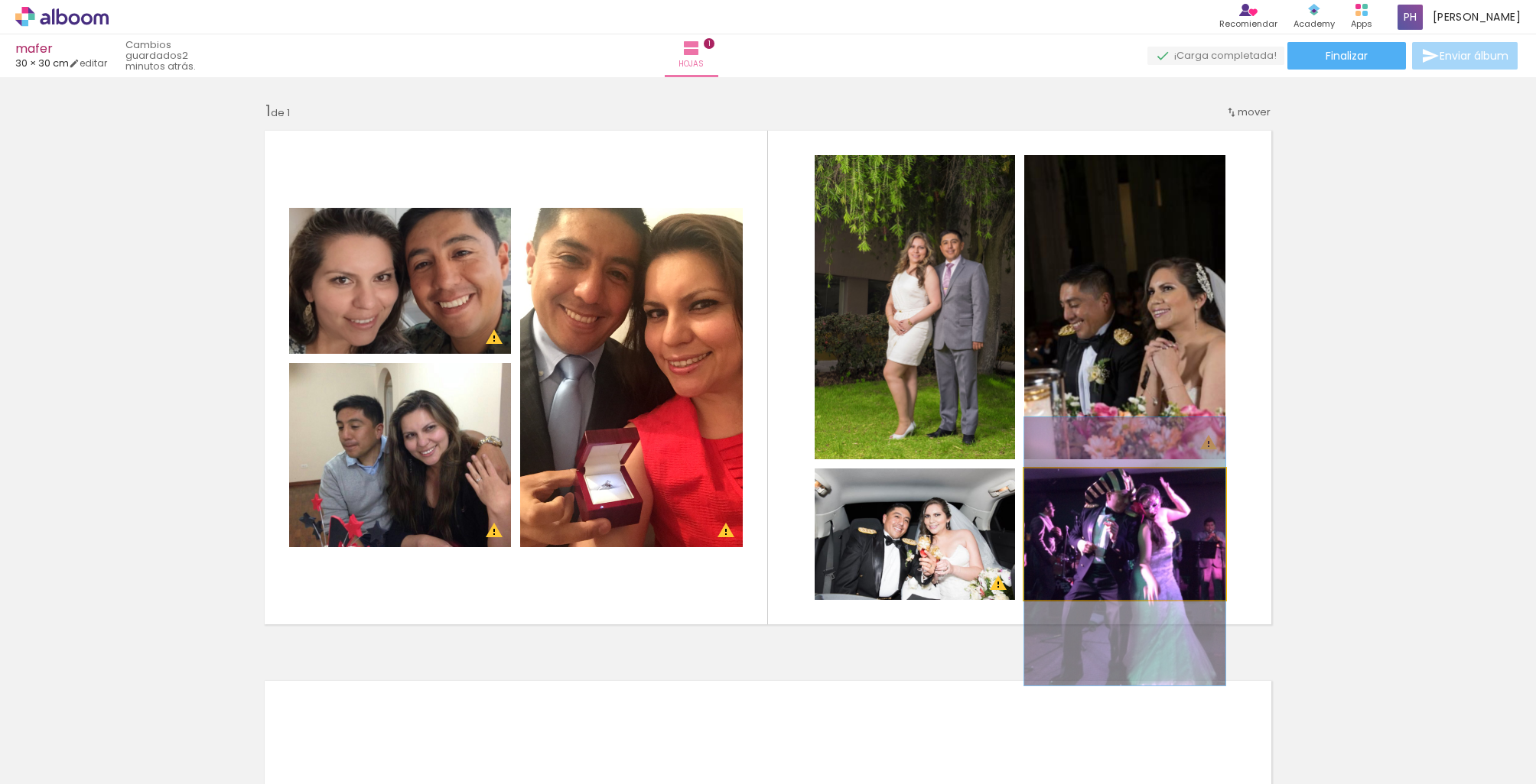
drag, startPoint x: 1125, startPoint y: 535, endPoint x: 1126, endPoint y: 552, distance: 17.0
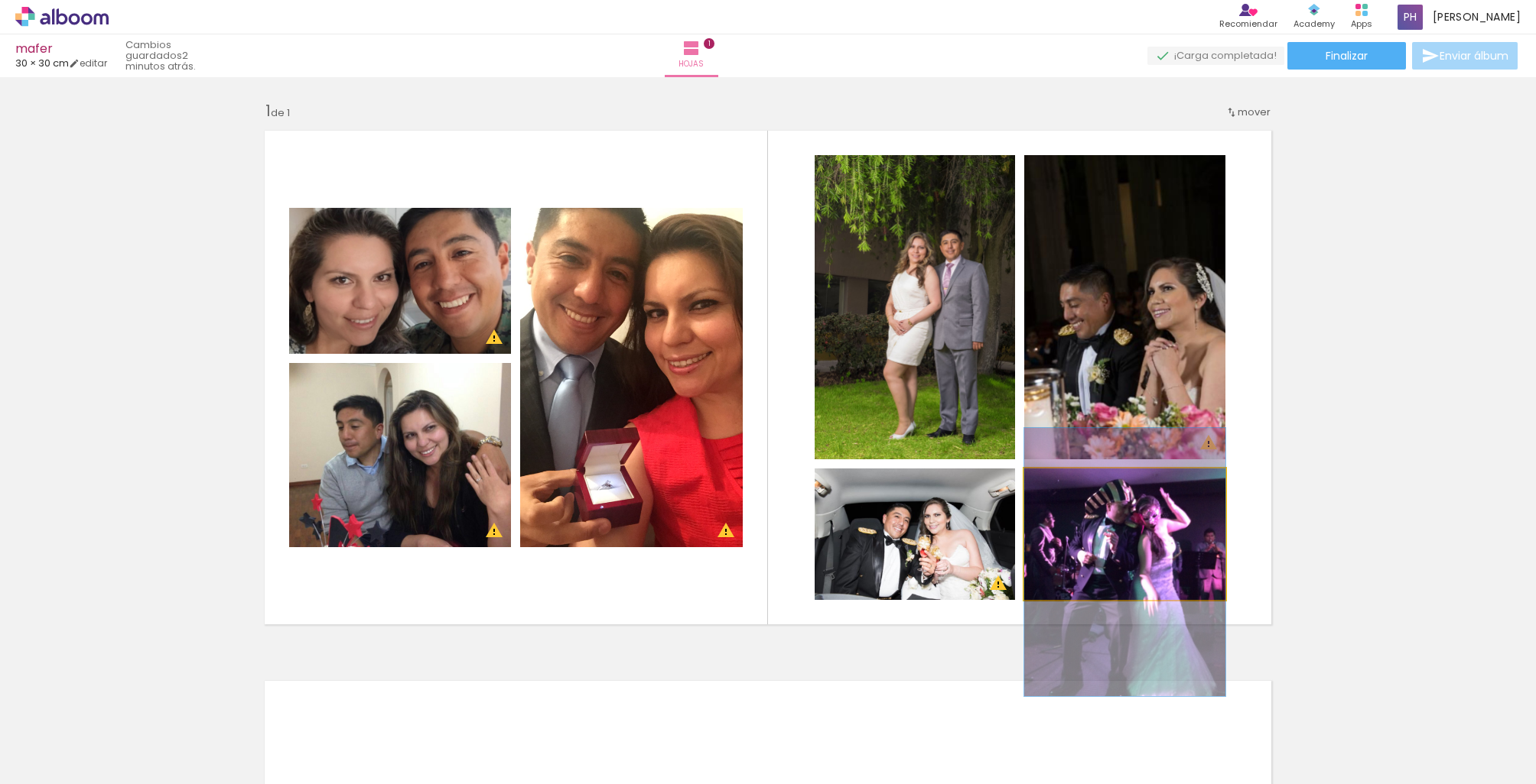
drag, startPoint x: 1126, startPoint y: 552, endPoint x: 1125, endPoint y: 563, distance: 11.0
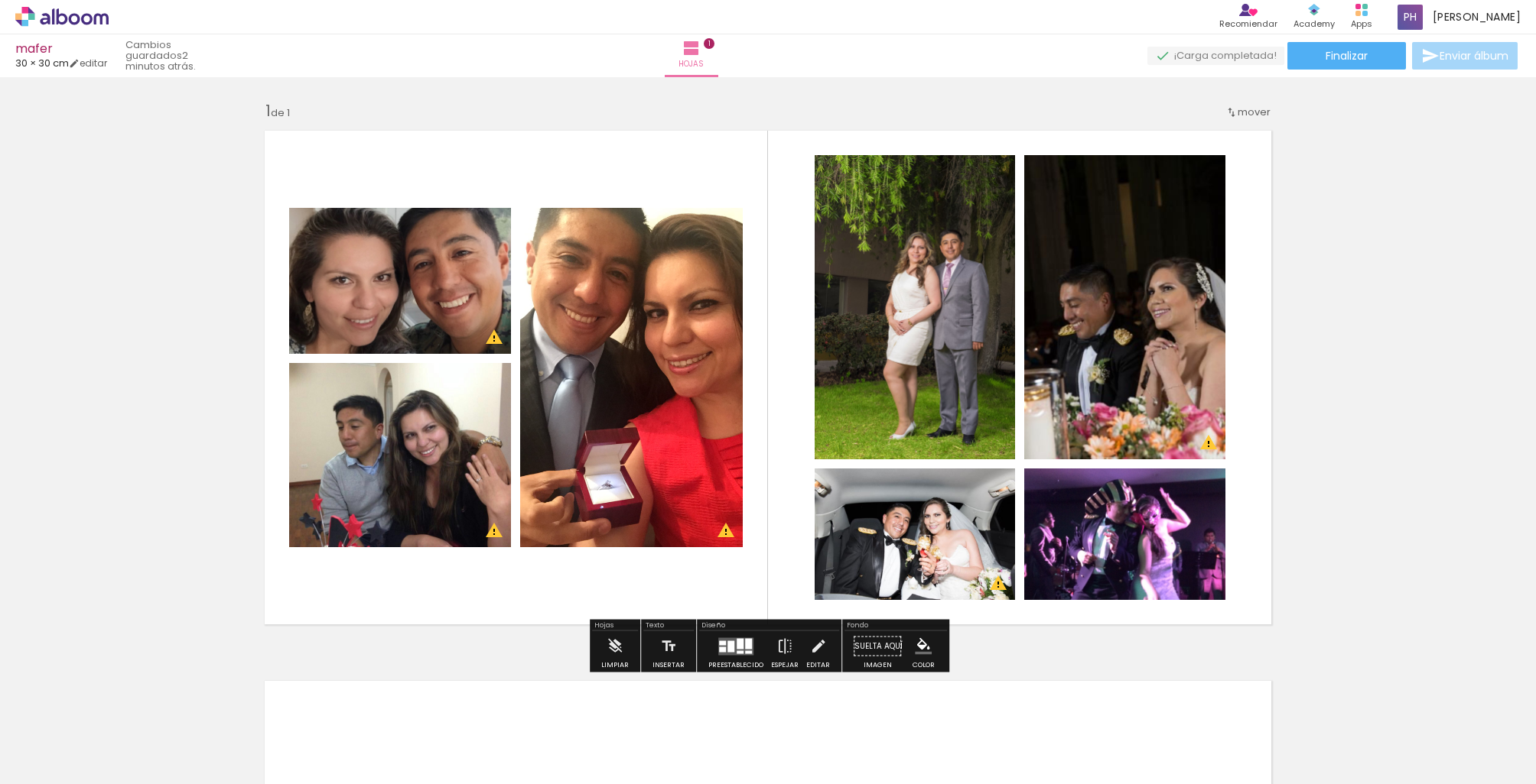
click at [740, 656] on div at bounding box center [736, 646] width 41 height 31
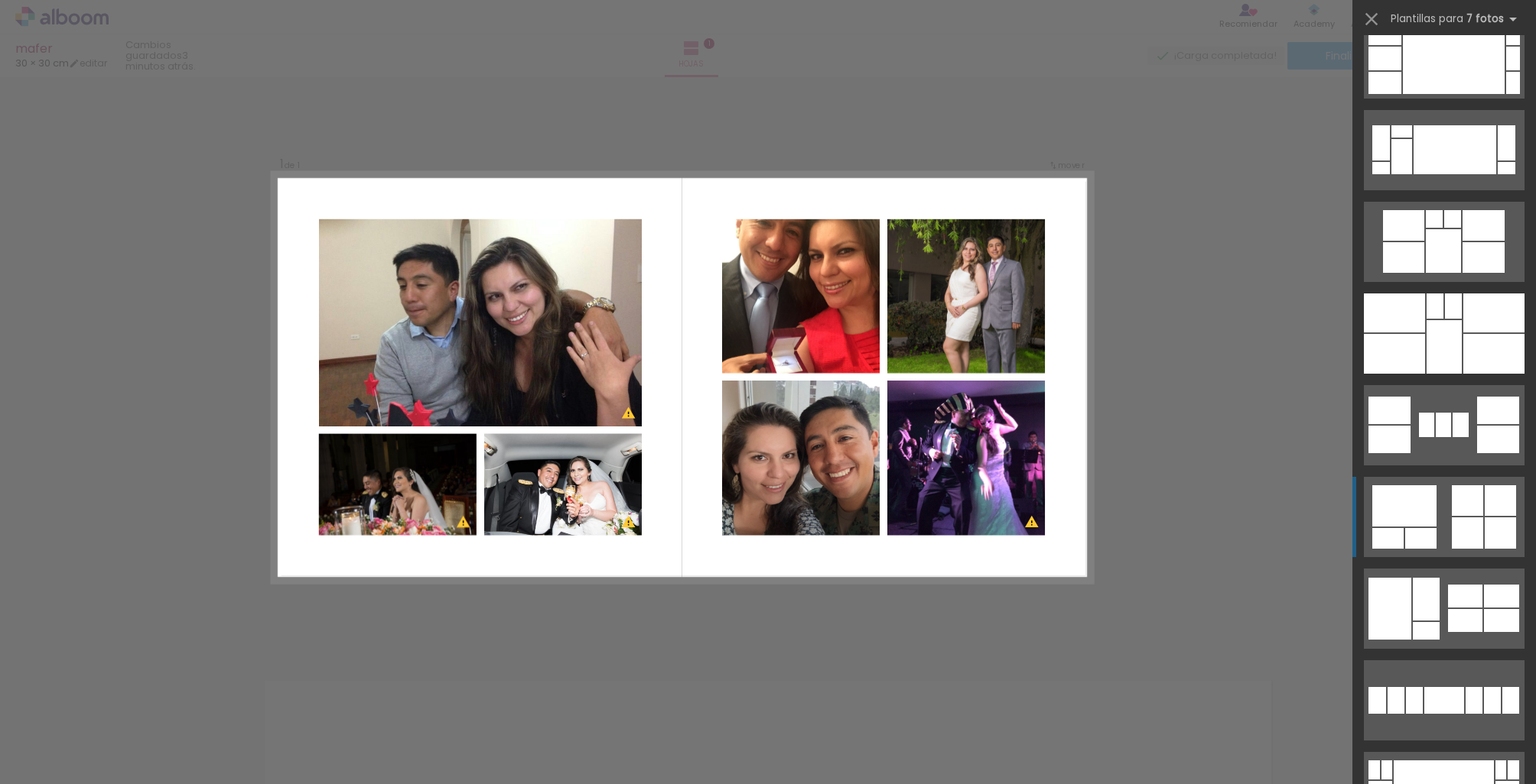
scroll to position [4891, 0]
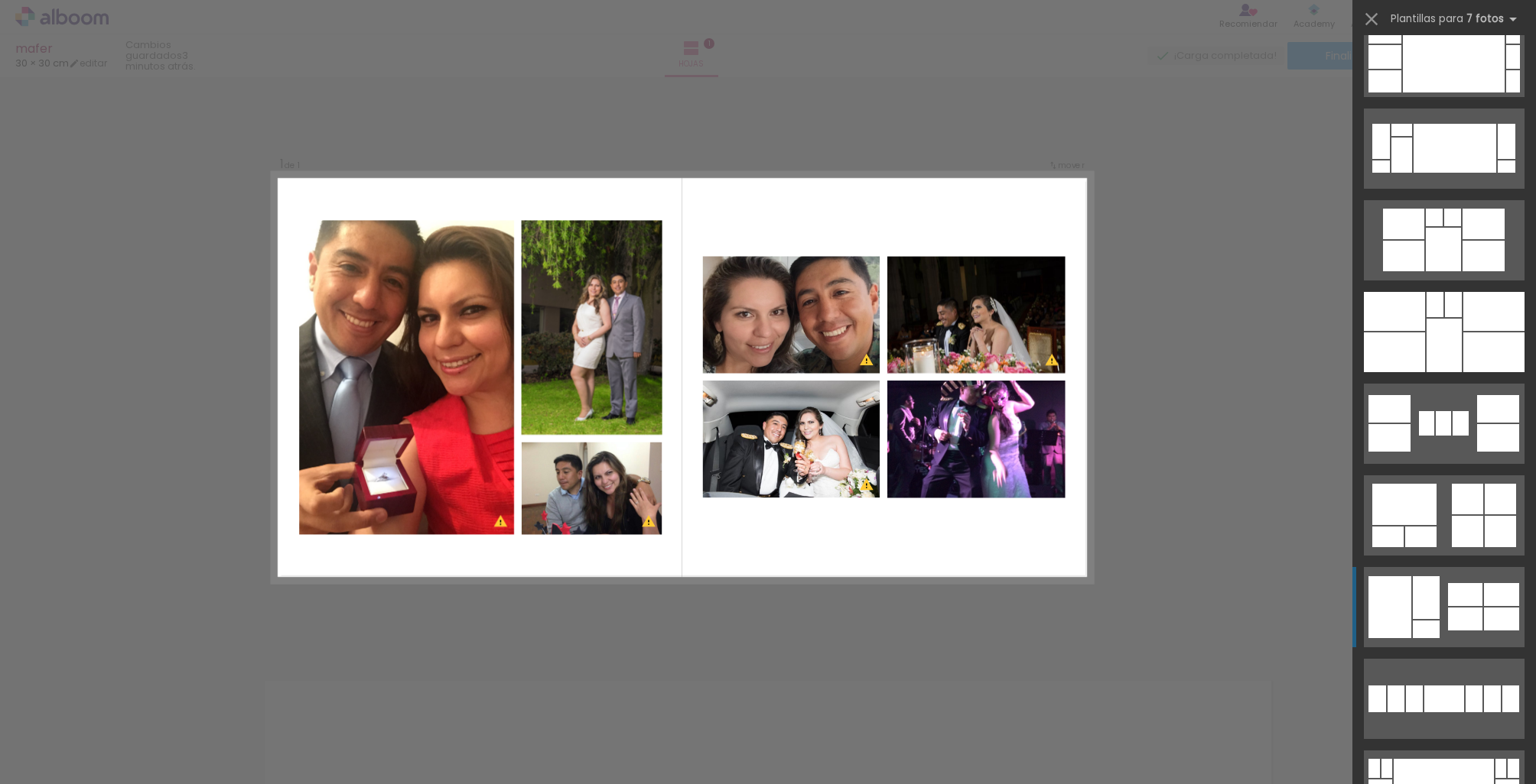
click at [1449, 588] on div at bounding box center [1465, 594] width 34 height 23
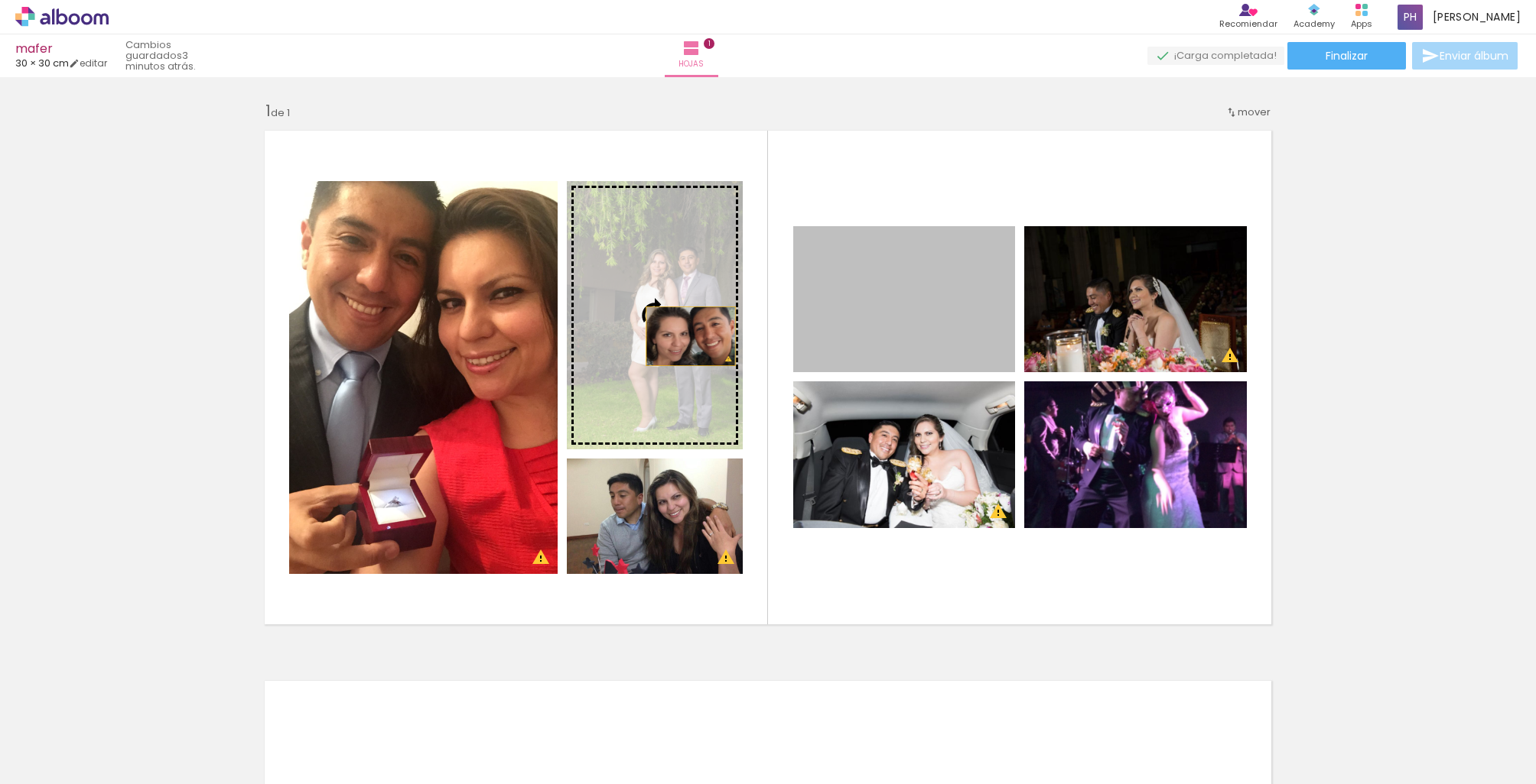
drag, startPoint x: 922, startPoint y: 340, endPoint x: 691, endPoint y: 337, distance: 231.0
click at [0, 0] on slot at bounding box center [0, 0] width 0 height 0
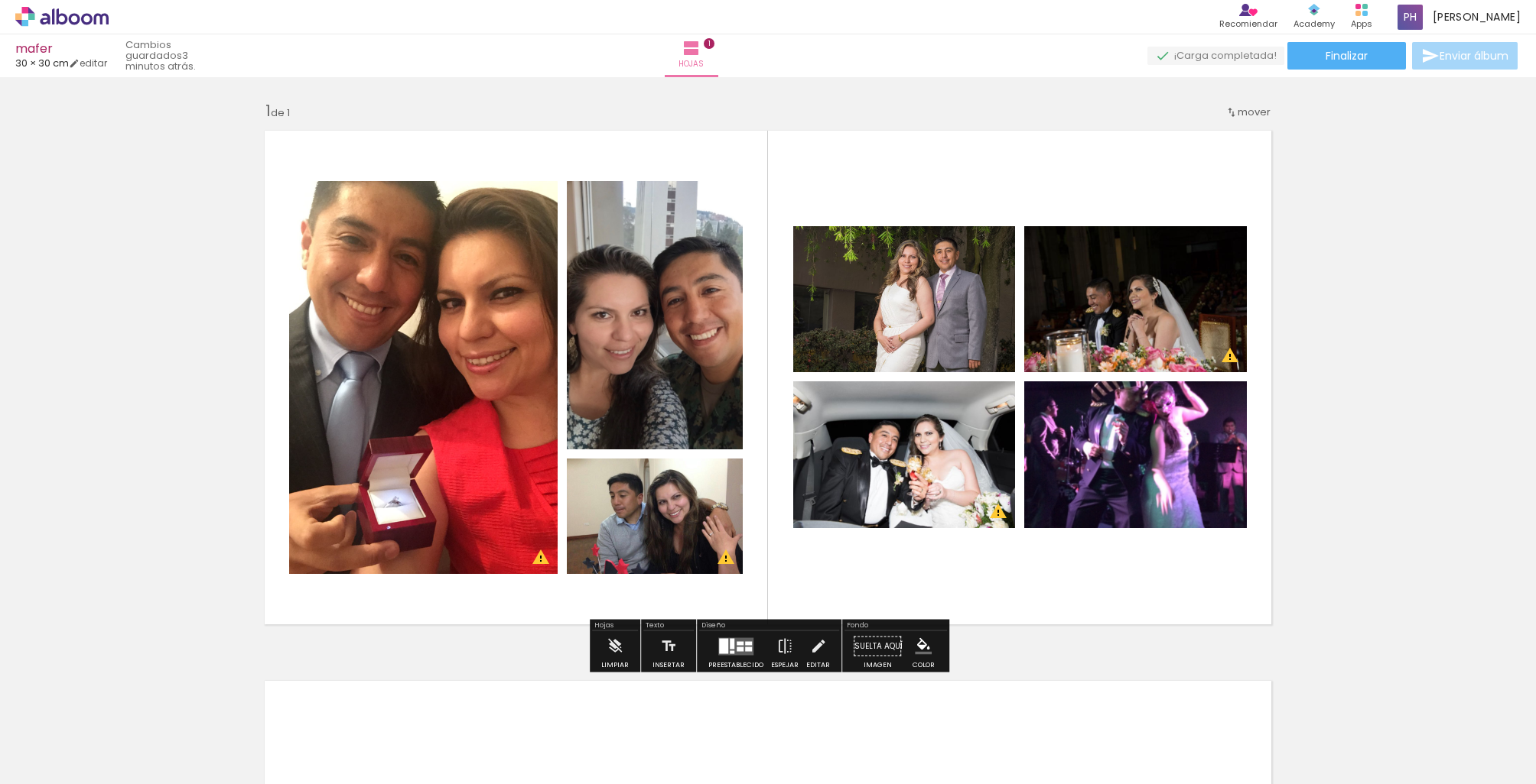
scroll to position [0, 0]
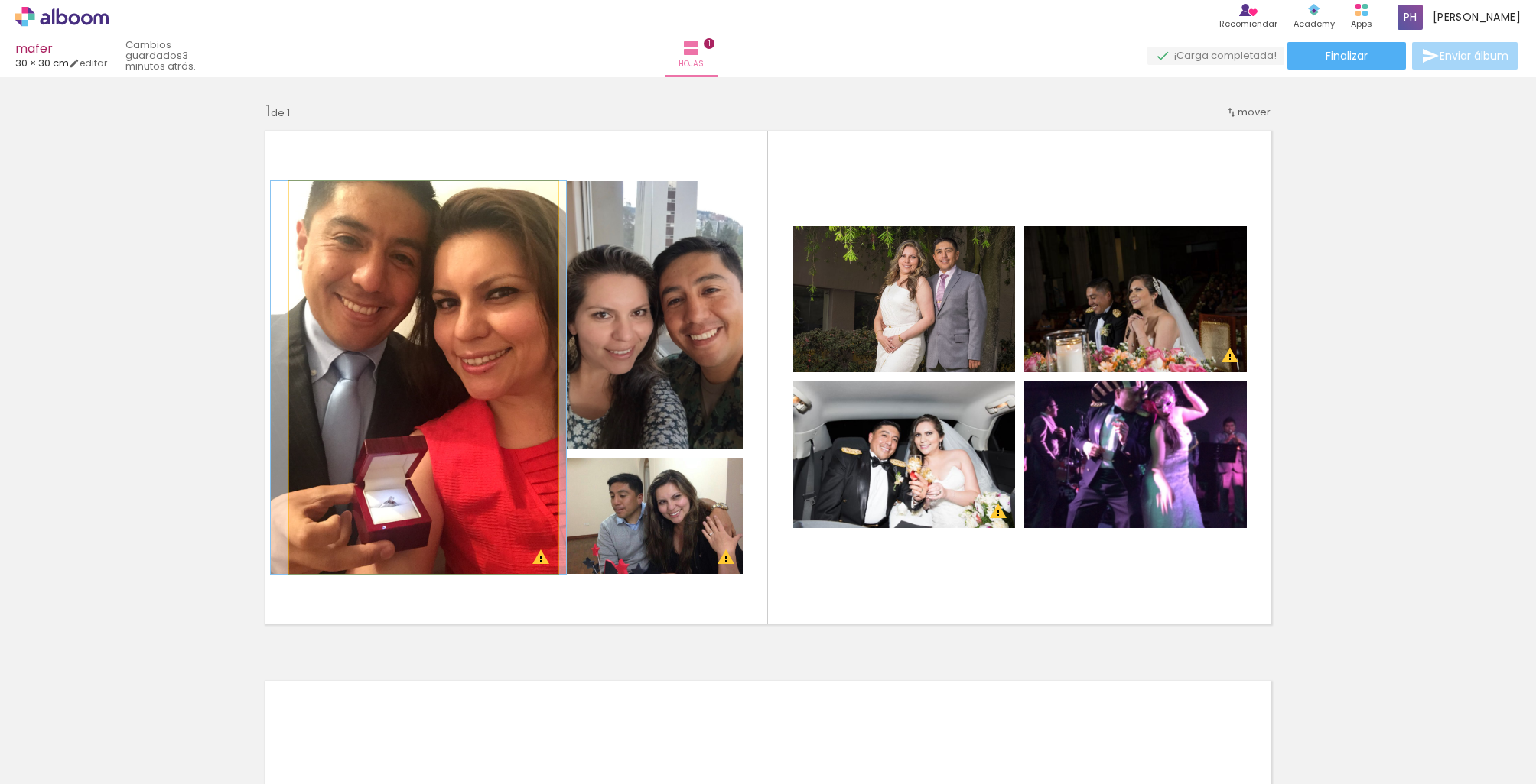
drag, startPoint x: 496, startPoint y: 421, endPoint x: 491, endPoint y: 431, distance: 11.2
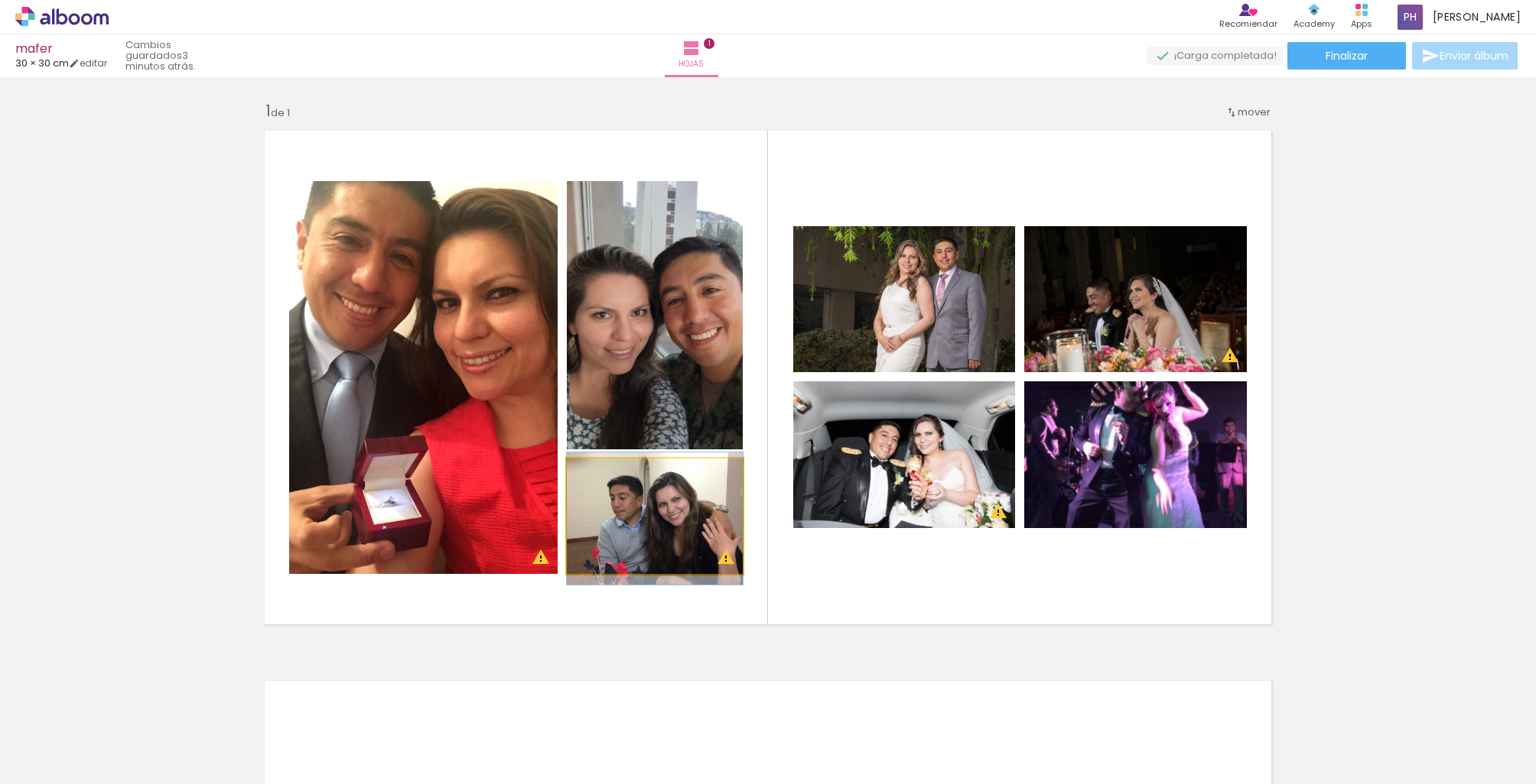
drag, startPoint x: 688, startPoint y: 542, endPoint x: 675, endPoint y: 544, distance: 13.2
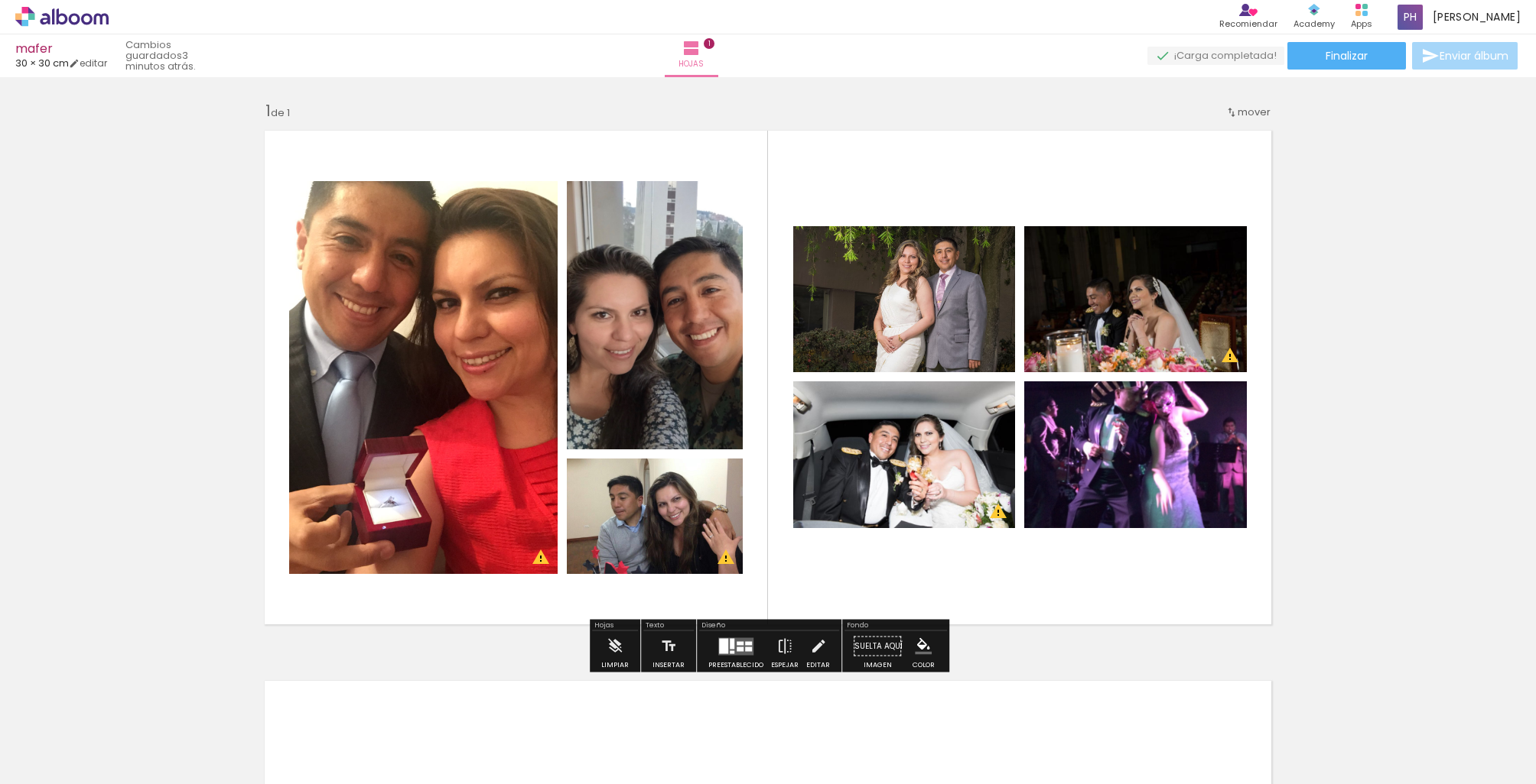
click at [930, 459] on quentale-photo at bounding box center [904, 454] width 222 height 147
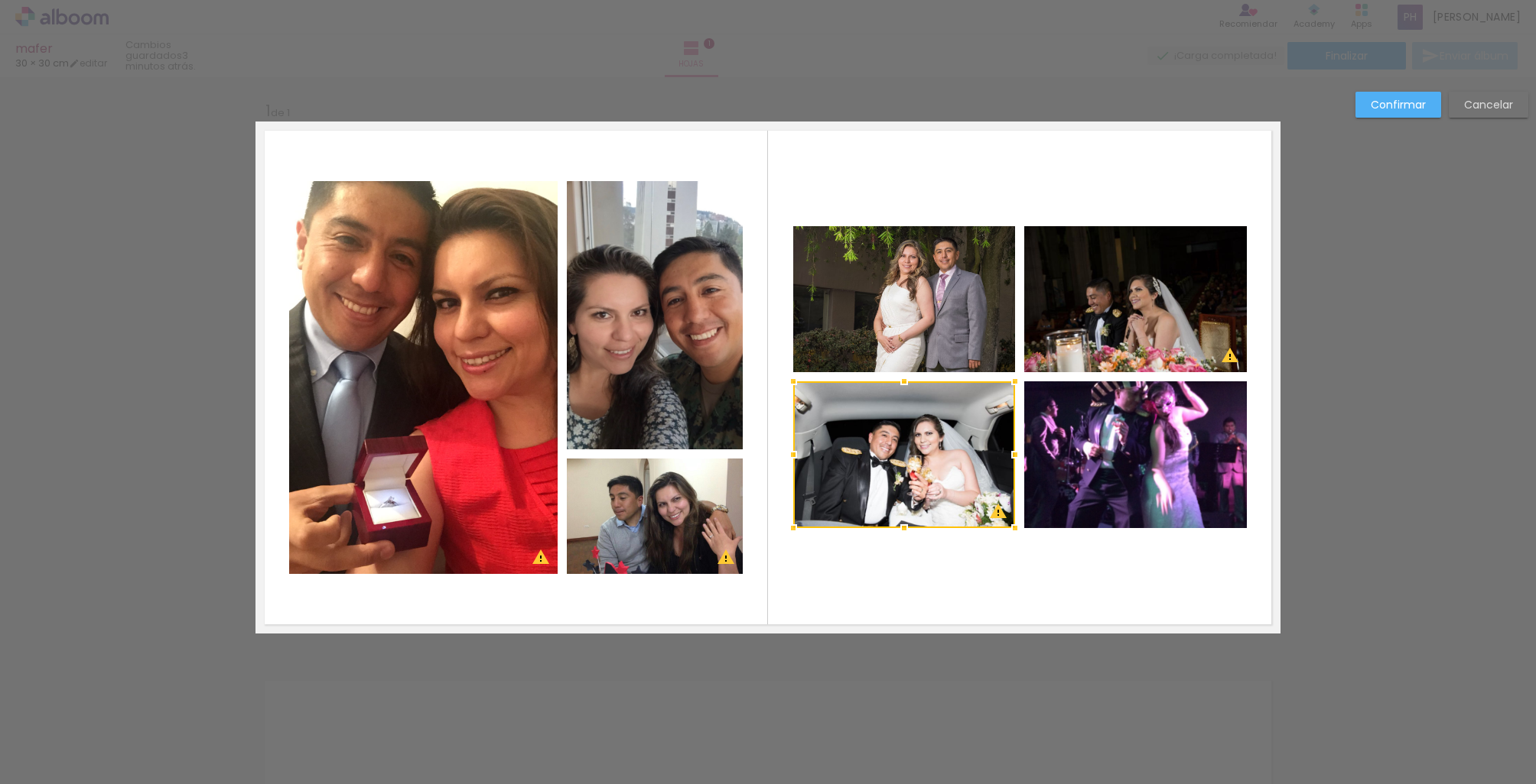
click at [897, 292] on quentale-photo at bounding box center [904, 300] width 222 height 146
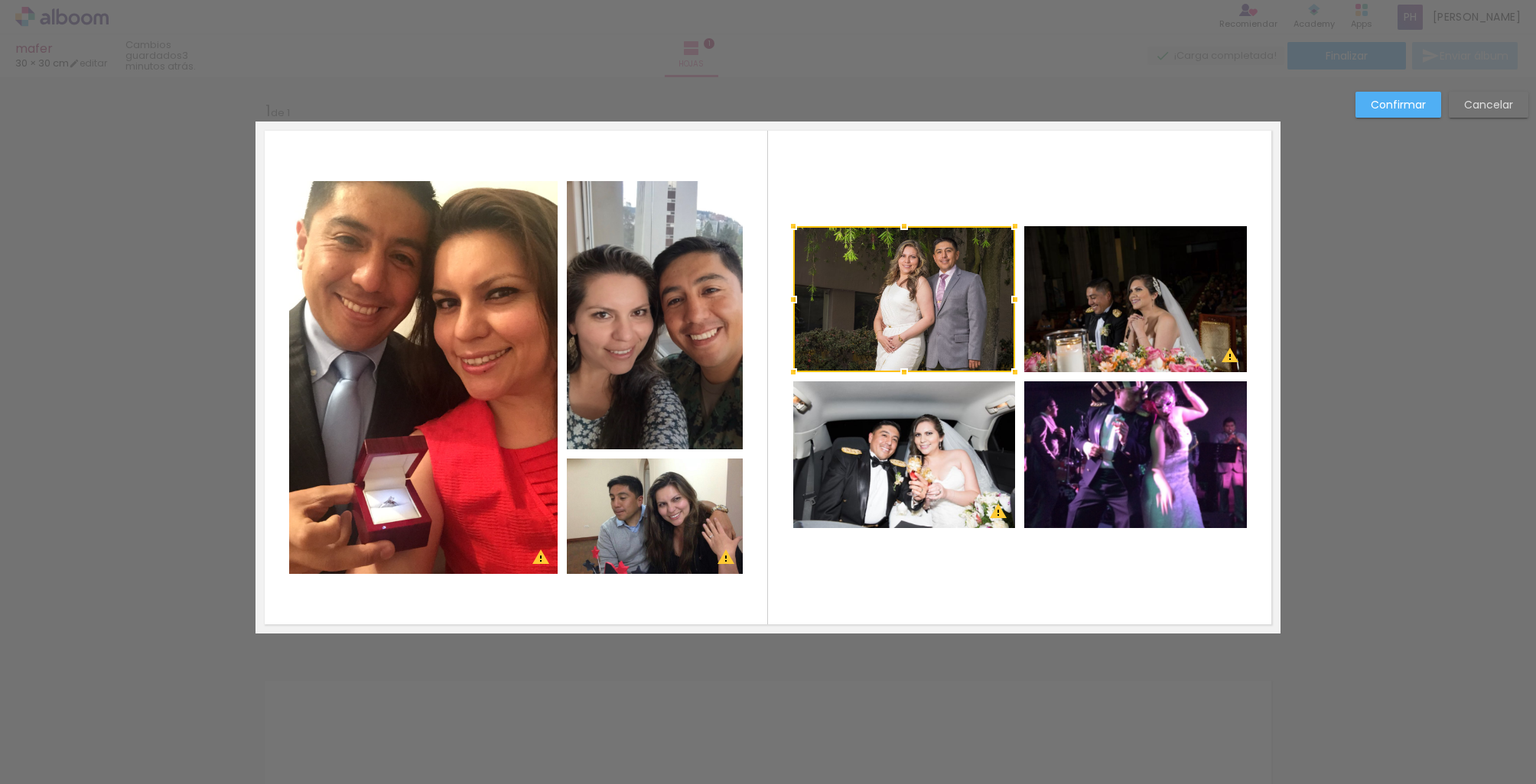
click at [1096, 302] on quentale-photo at bounding box center [1135, 300] width 223 height 146
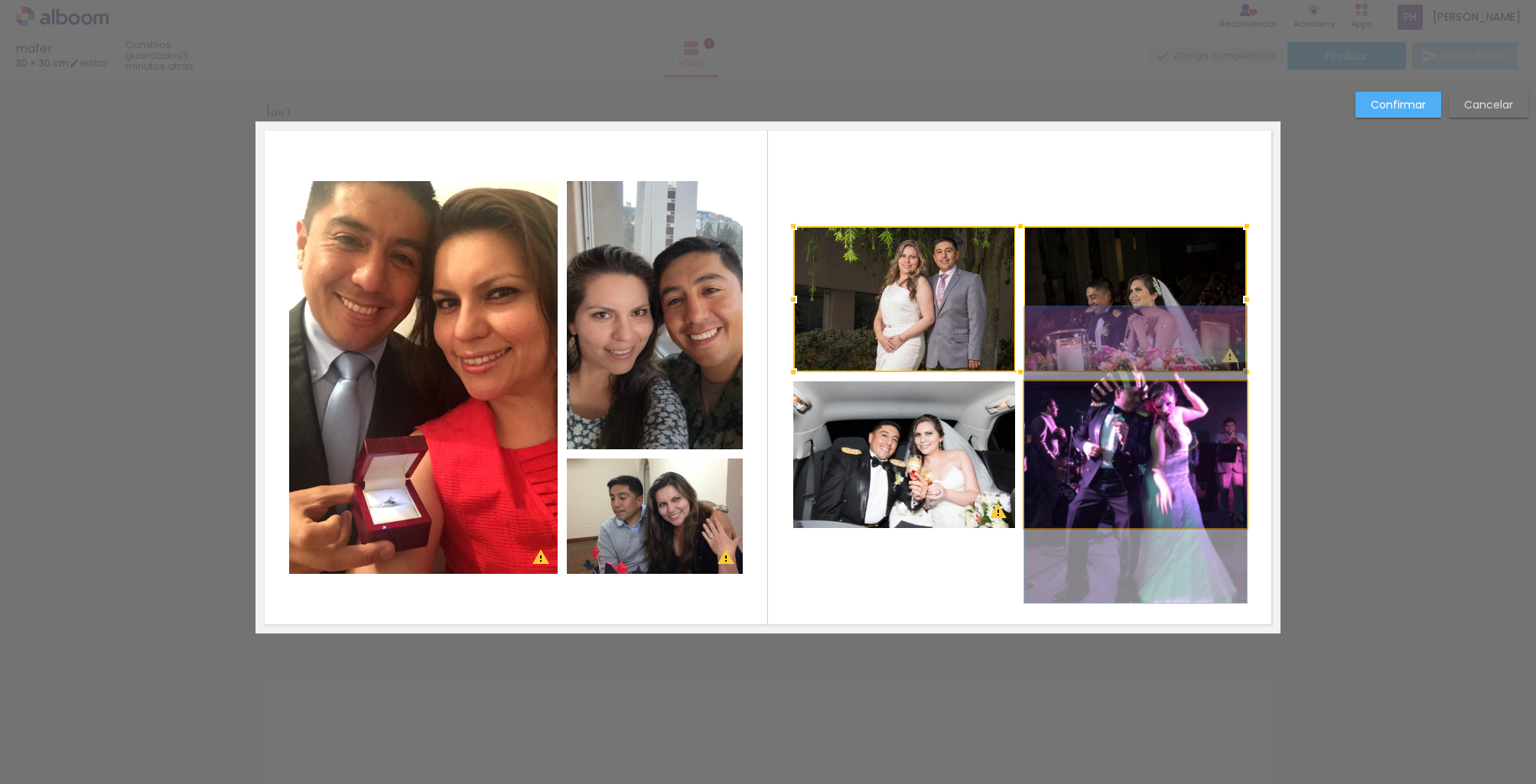
click at [1118, 503] on quentale-photo at bounding box center [1135, 454] width 223 height 147
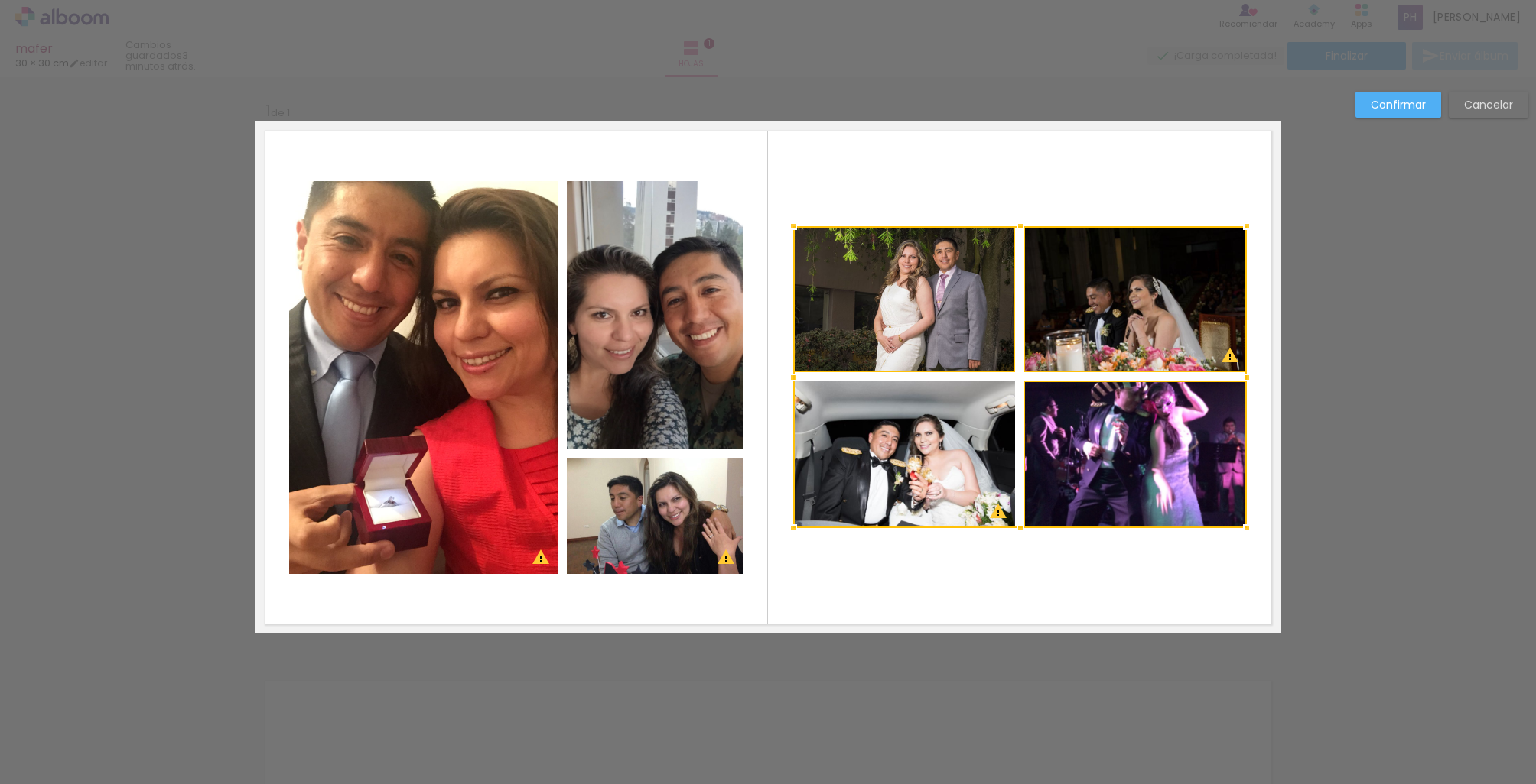
click at [907, 491] on div at bounding box center [1020, 378] width 454 height 302
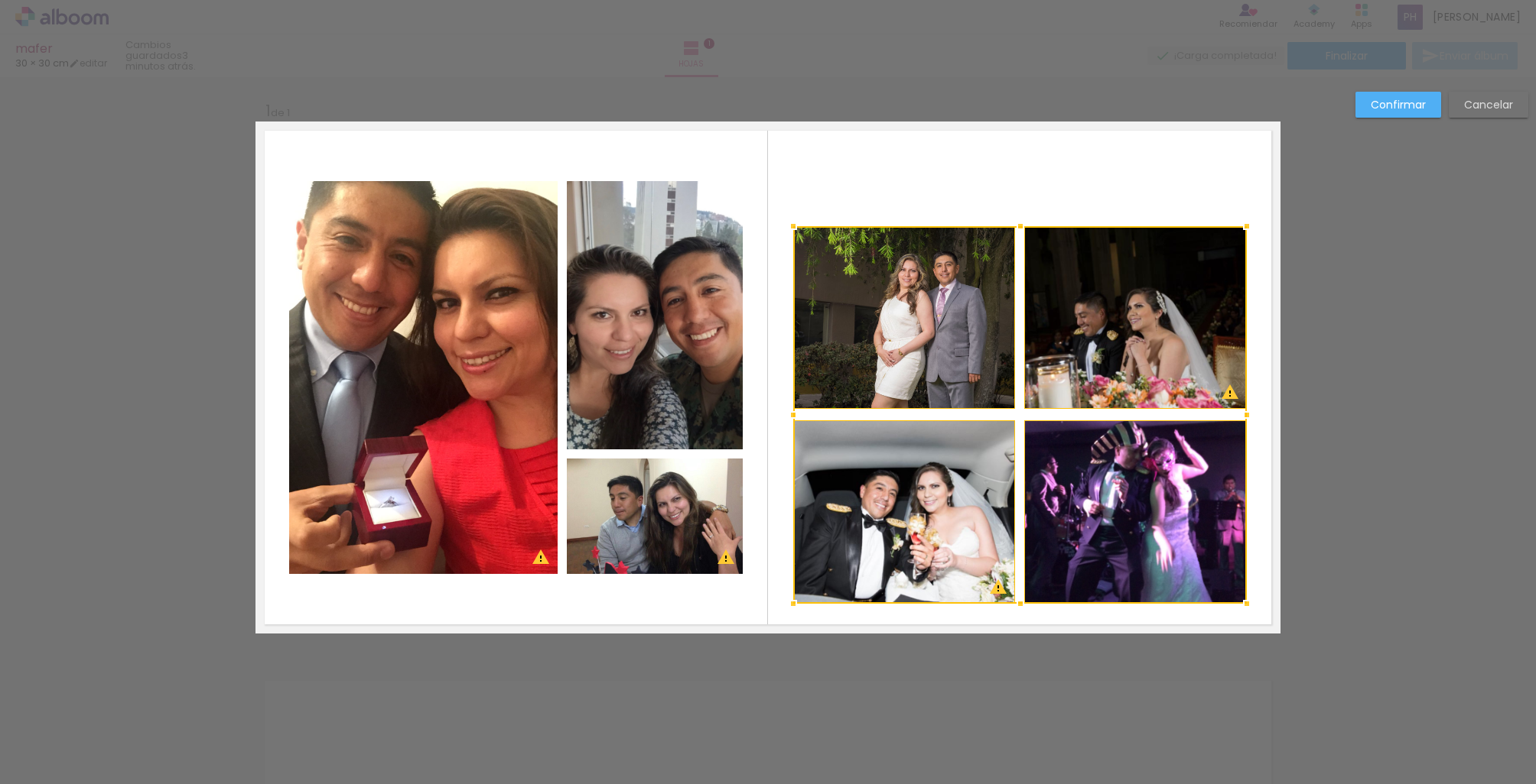
drag, startPoint x: 1020, startPoint y: 526, endPoint x: 1023, endPoint y: 588, distance: 62.1
click at [1022, 601] on div at bounding box center [1020, 603] width 31 height 31
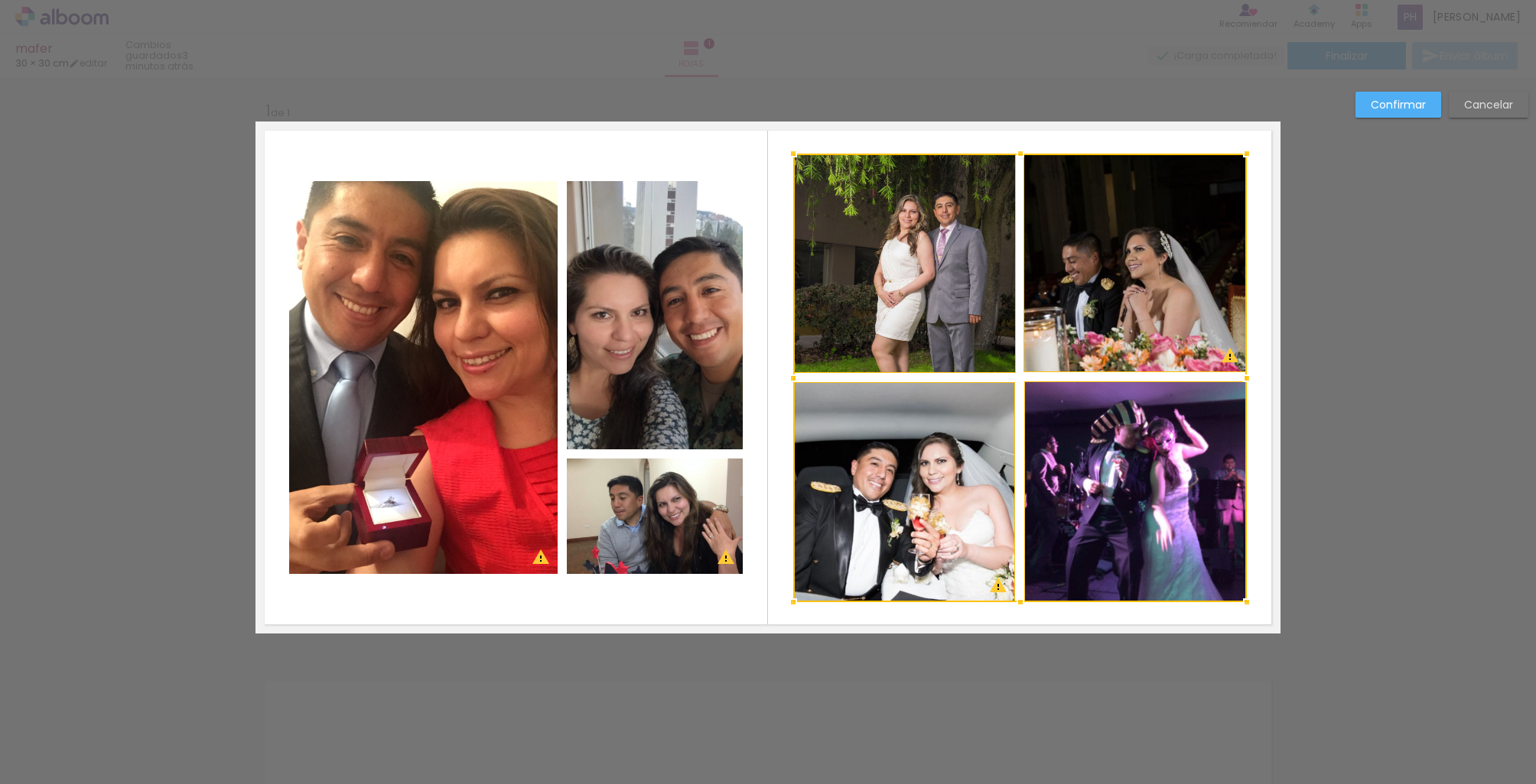
drag, startPoint x: 1021, startPoint y: 225, endPoint x: 1012, endPoint y: 152, distance: 73.6
click at [1012, 152] on div at bounding box center [1020, 154] width 31 height 31
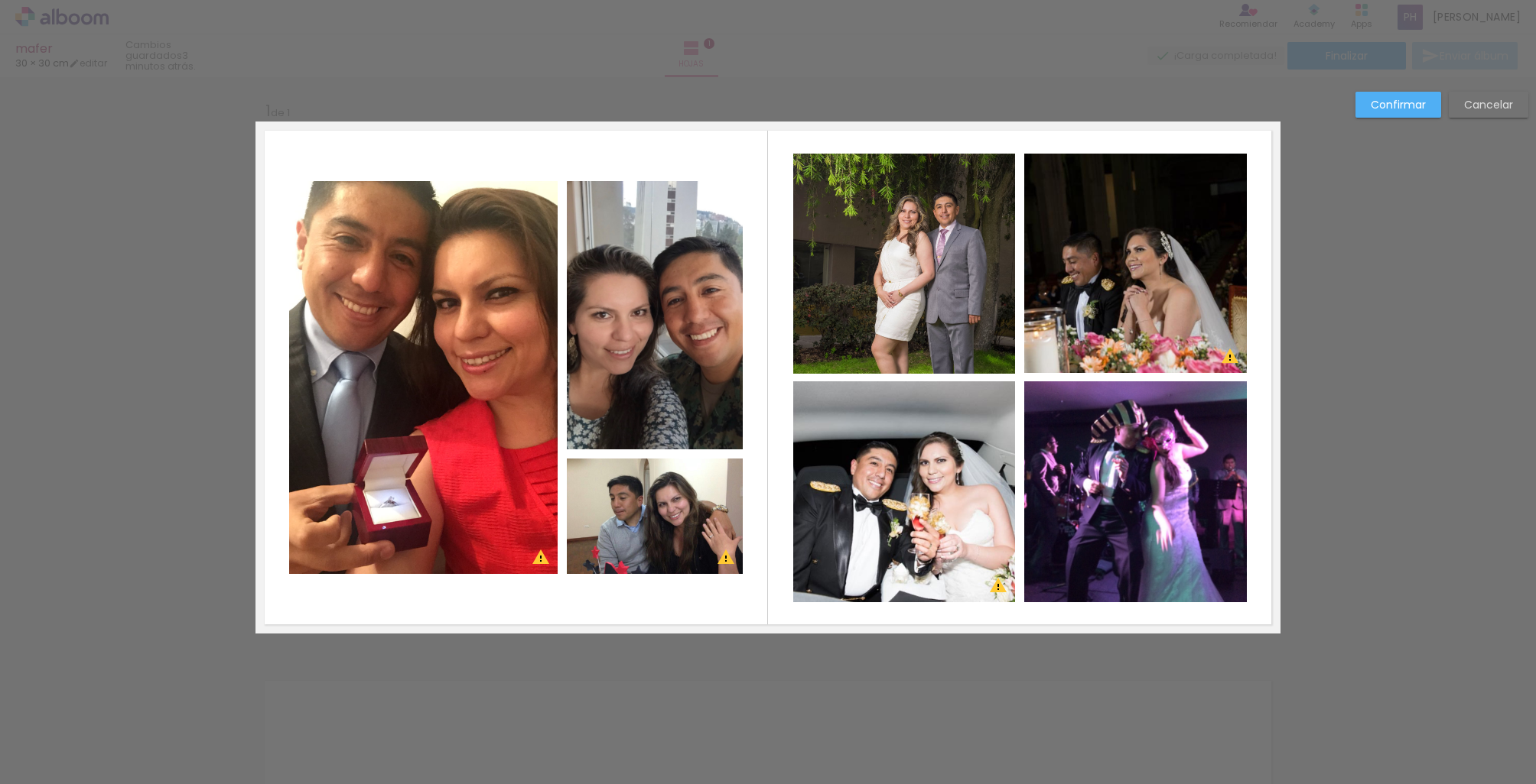
click at [435, 299] on quentale-photo at bounding box center [423, 377] width 269 height 392
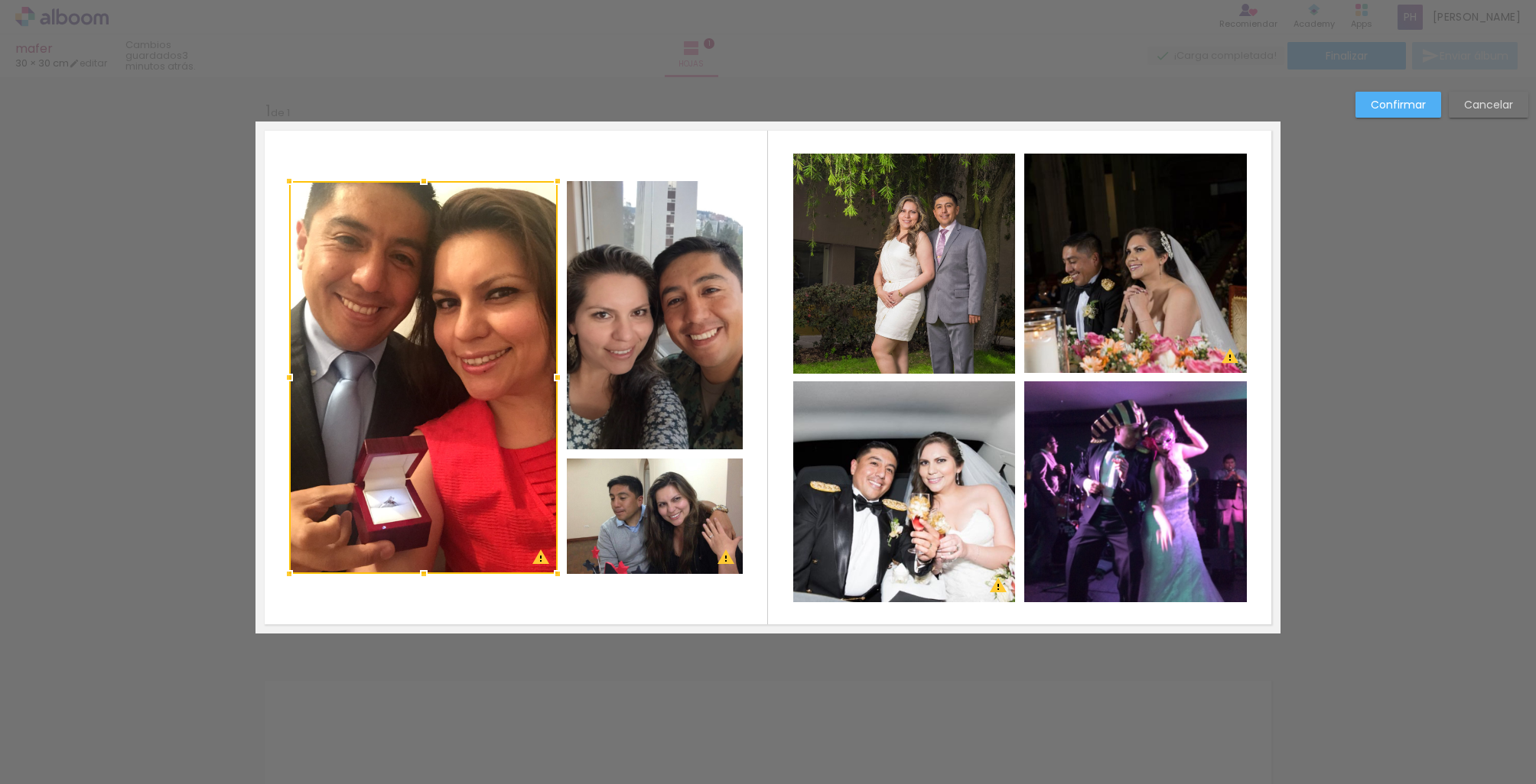
click at [633, 294] on quentale-photo at bounding box center [655, 315] width 176 height 269
click at [628, 559] on div at bounding box center [516, 377] width 454 height 392
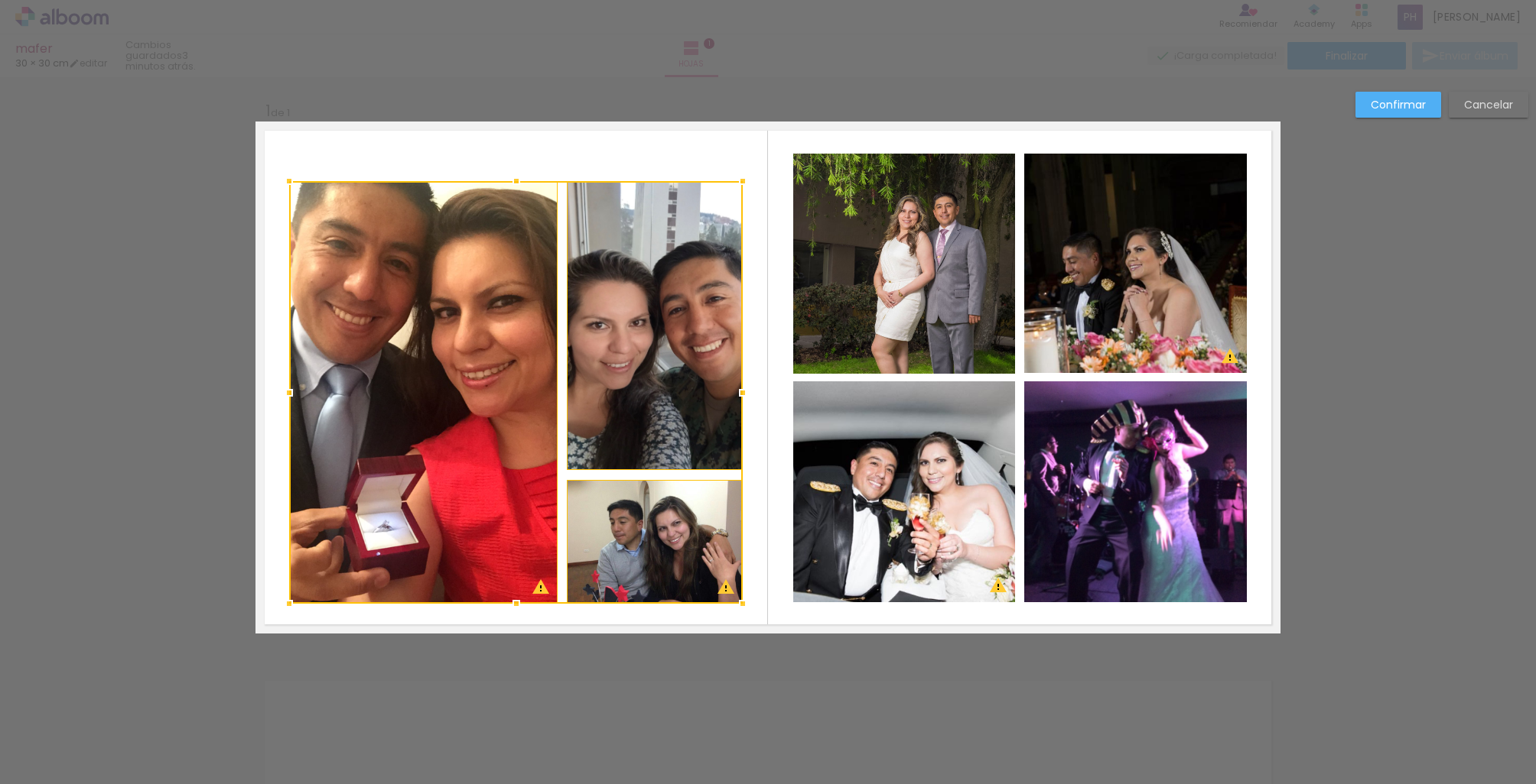
drag, startPoint x: 516, startPoint y: 575, endPoint x: 517, endPoint y: 604, distance: 29.0
click at [517, 604] on div at bounding box center [516, 603] width 31 height 31
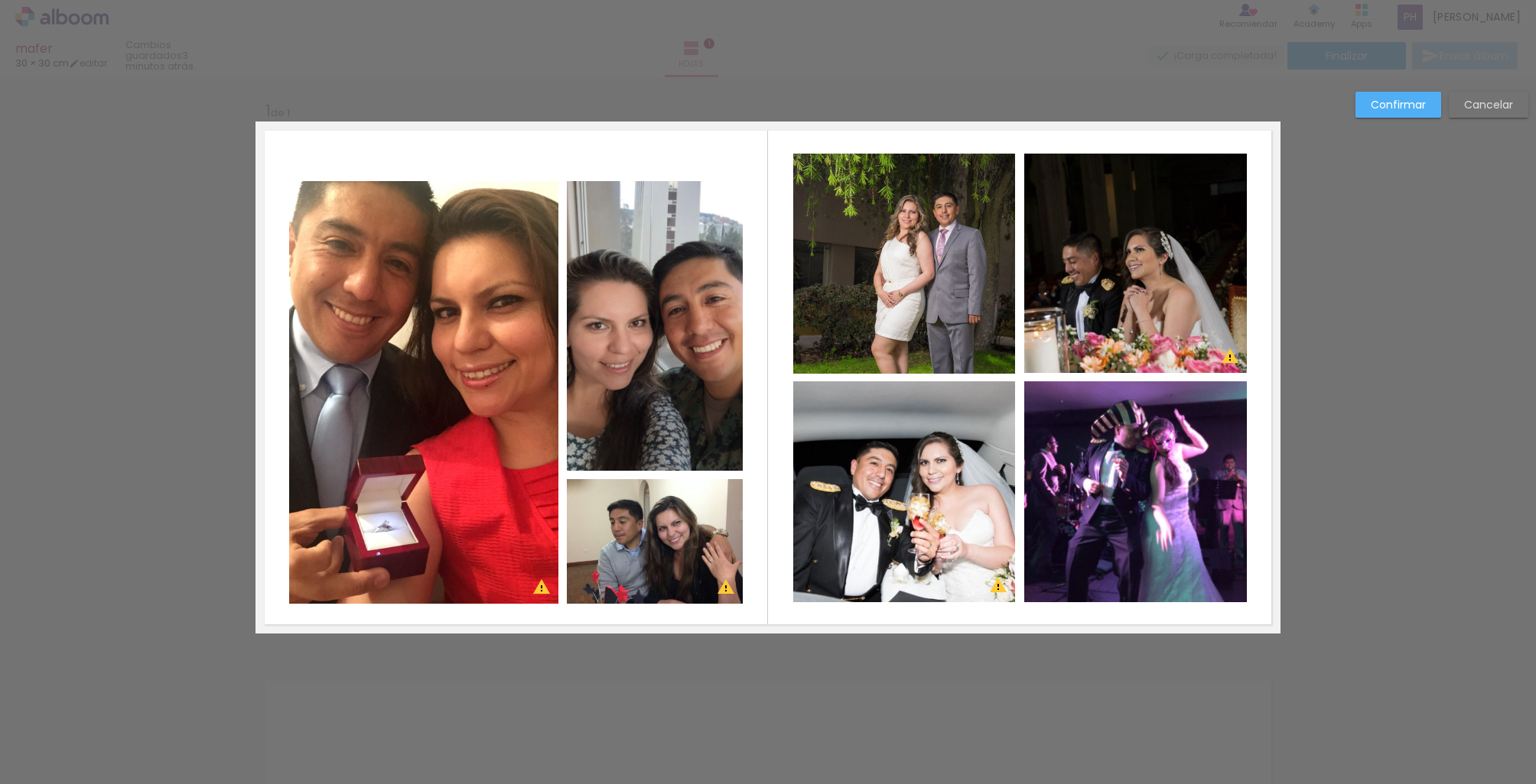
click at [507, 203] on quentale-photo at bounding box center [423, 392] width 269 height 422
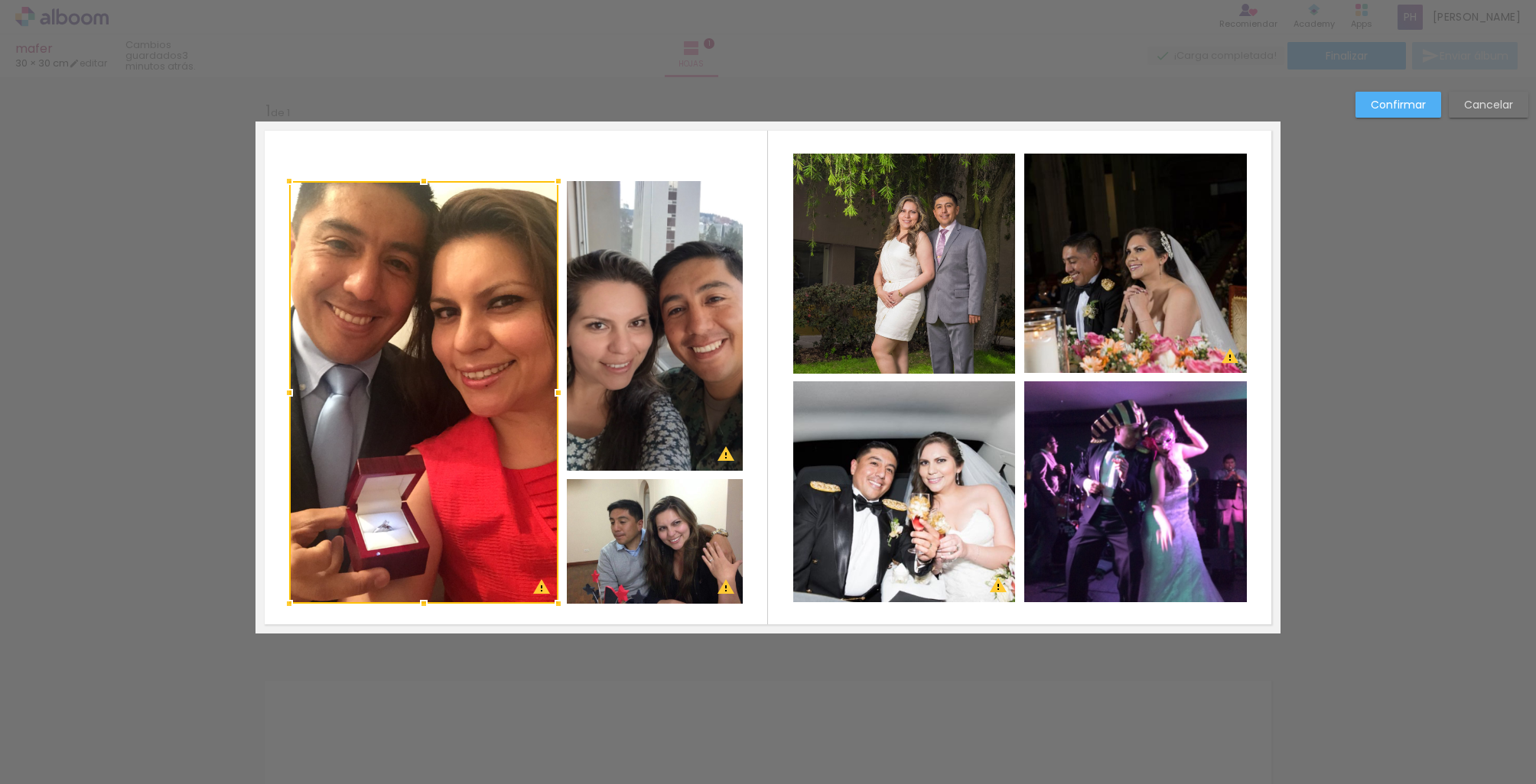
click at [632, 261] on quentale-photo at bounding box center [655, 326] width 176 height 290
click at [647, 568] on div at bounding box center [516, 392] width 454 height 422
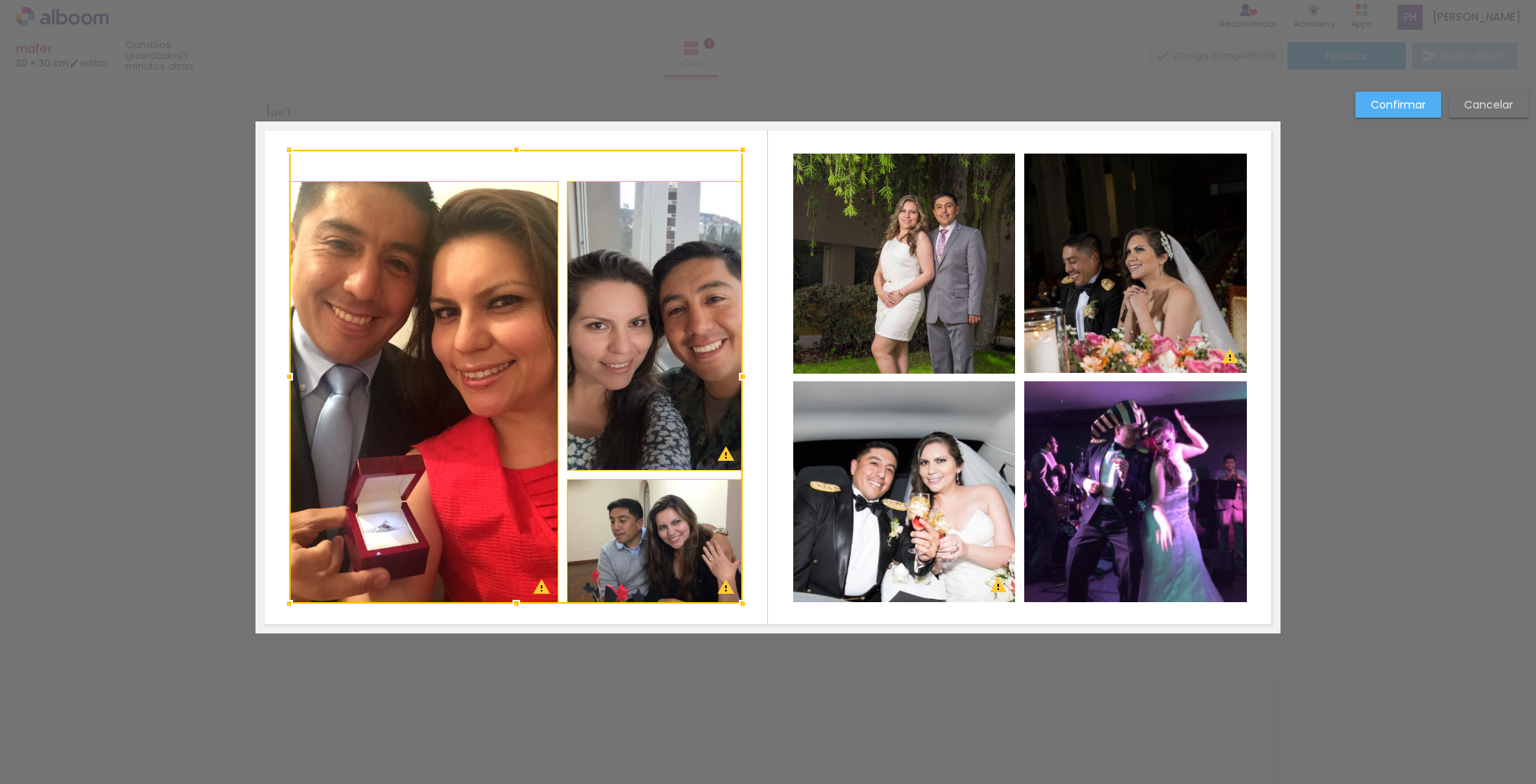
drag, startPoint x: 518, startPoint y: 182, endPoint x: 525, endPoint y: 127, distance: 55.4
click at [525, 127] on album-spread "1 de 1" at bounding box center [768, 378] width 1025 height 512
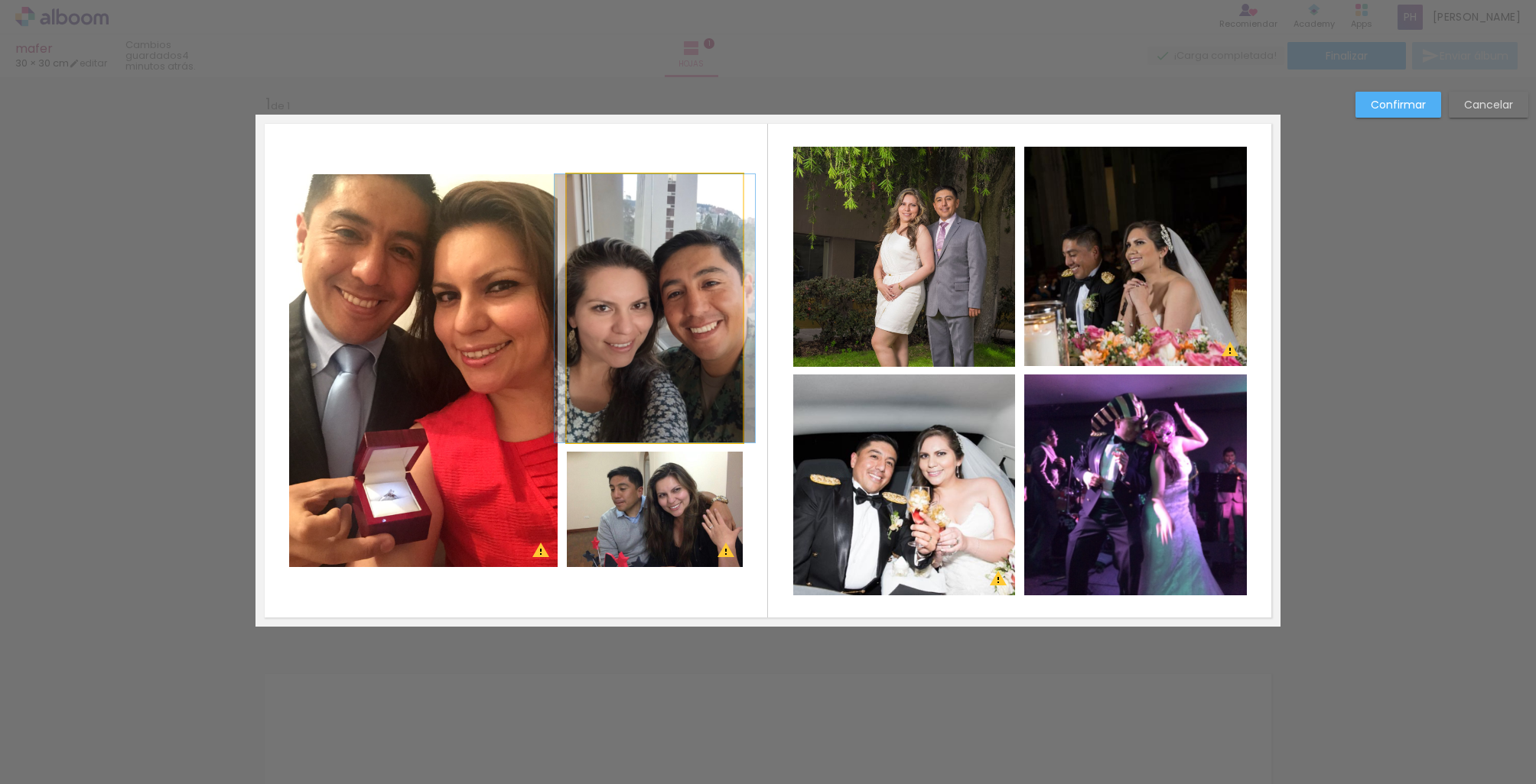
click at [618, 251] on quentale-photo at bounding box center [655, 308] width 176 height 269
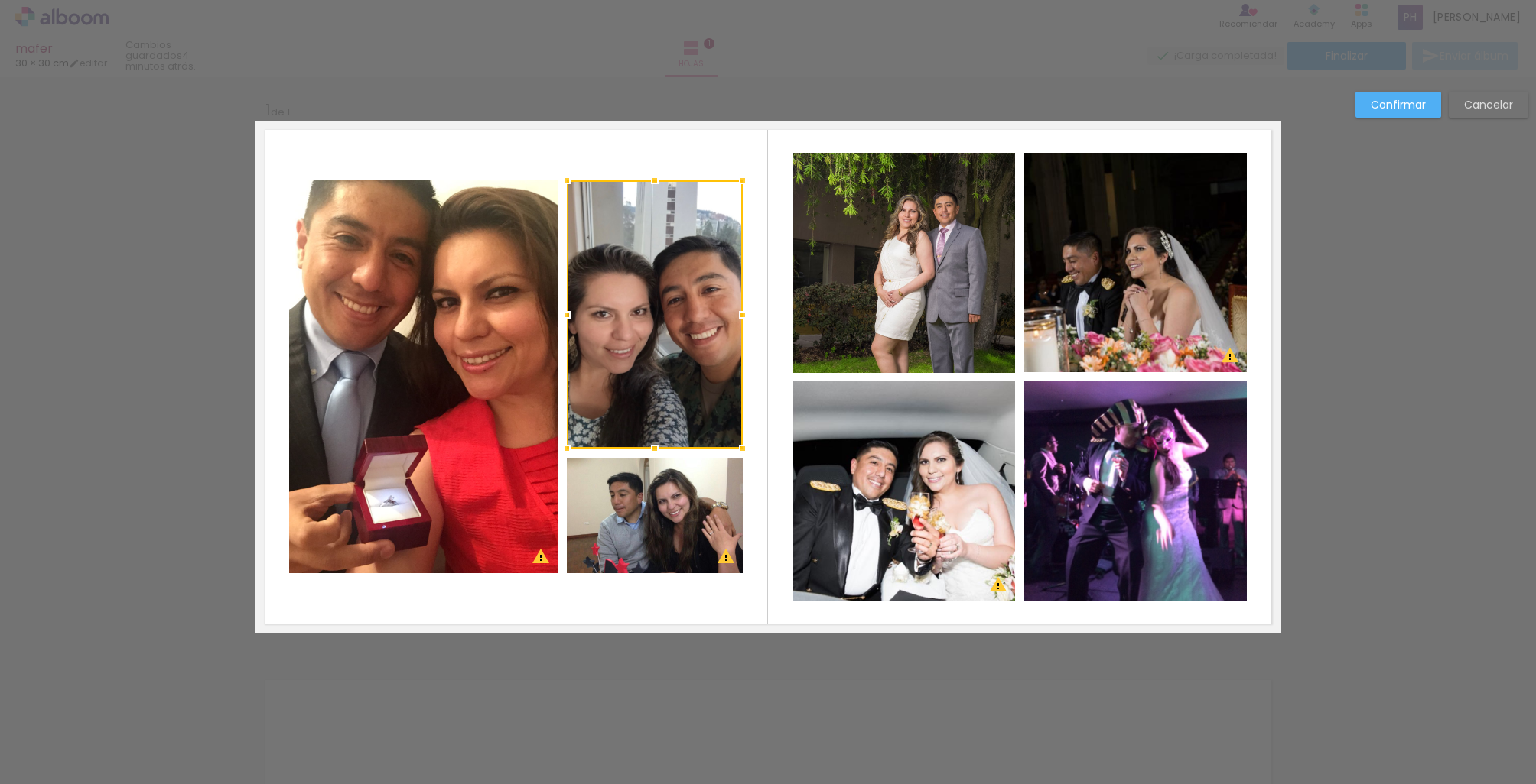
click at [415, 354] on album-spread "1 de 1" at bounding box center [768, 377] width 1025 height 512
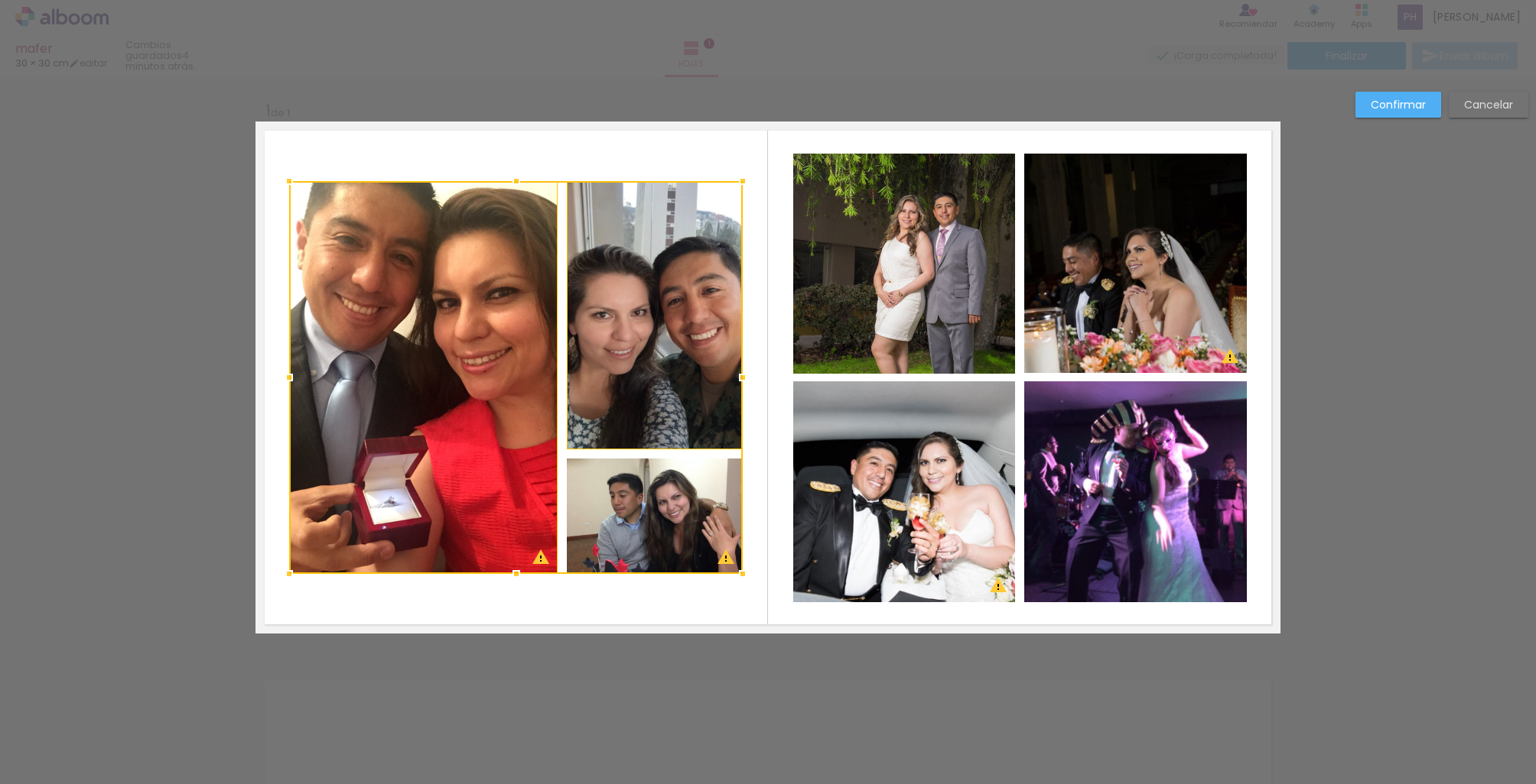
click at [618, 509] on div at bounding box center [516, 377] width 454 height 392
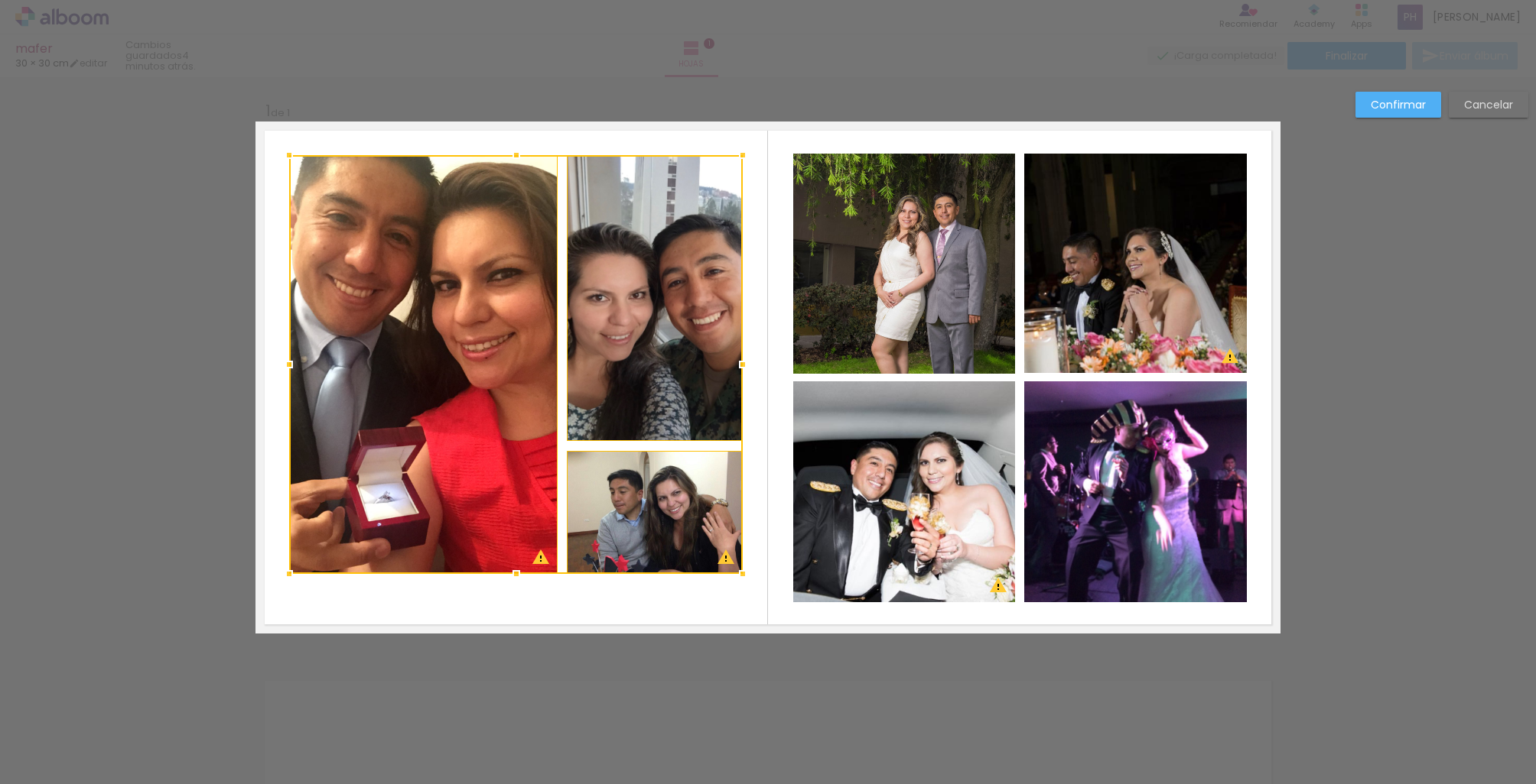
drag, startPoint x: 516, startPoint y: 182, endPoint x: 517, endPoint y: 151, distance: 31.0
click at [517, 151] on div at bounding box center [516, 155] width 31 height 31
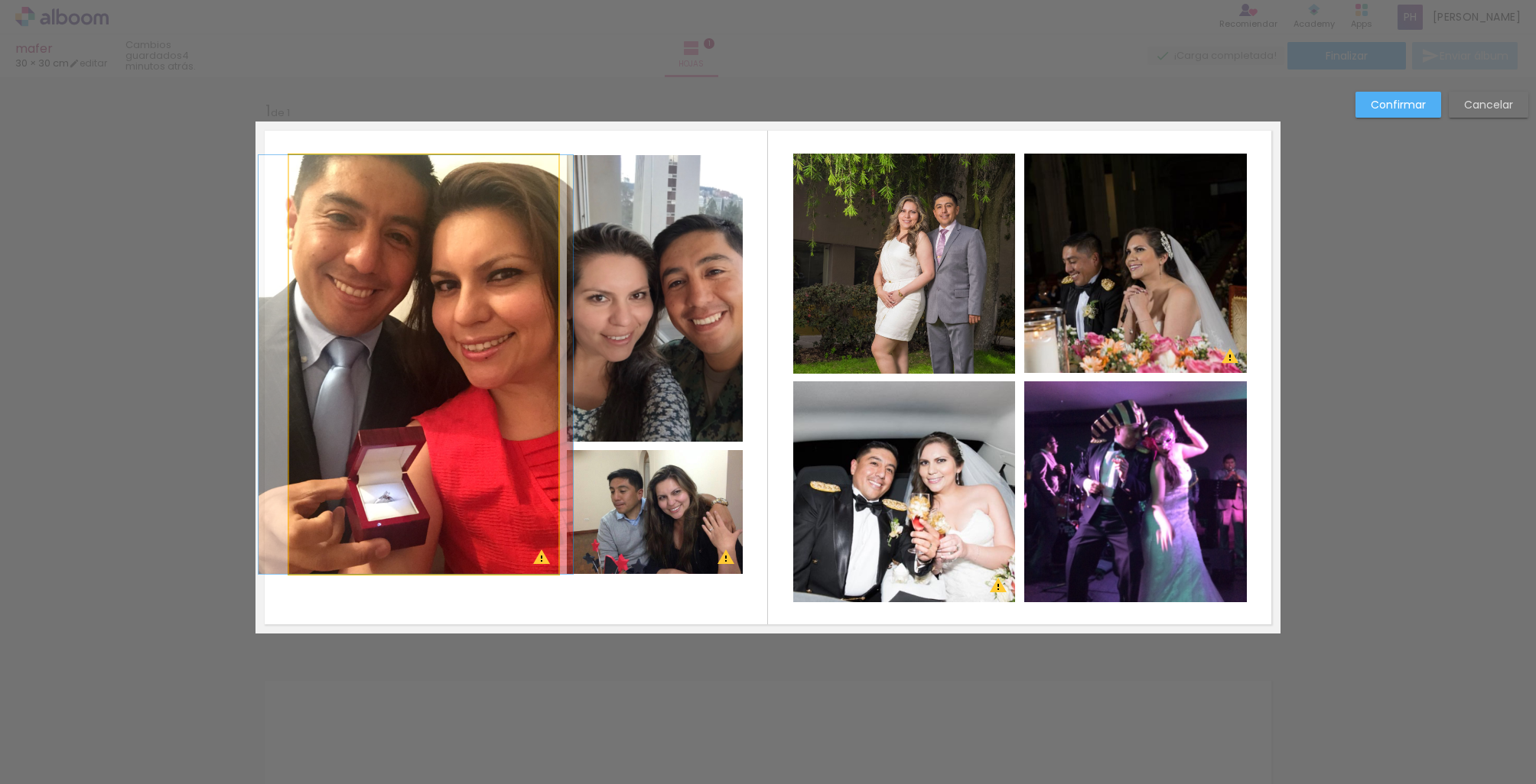
click at [521, 567] on quentale-photo at bounding box center [423, 364] width 269 height 418
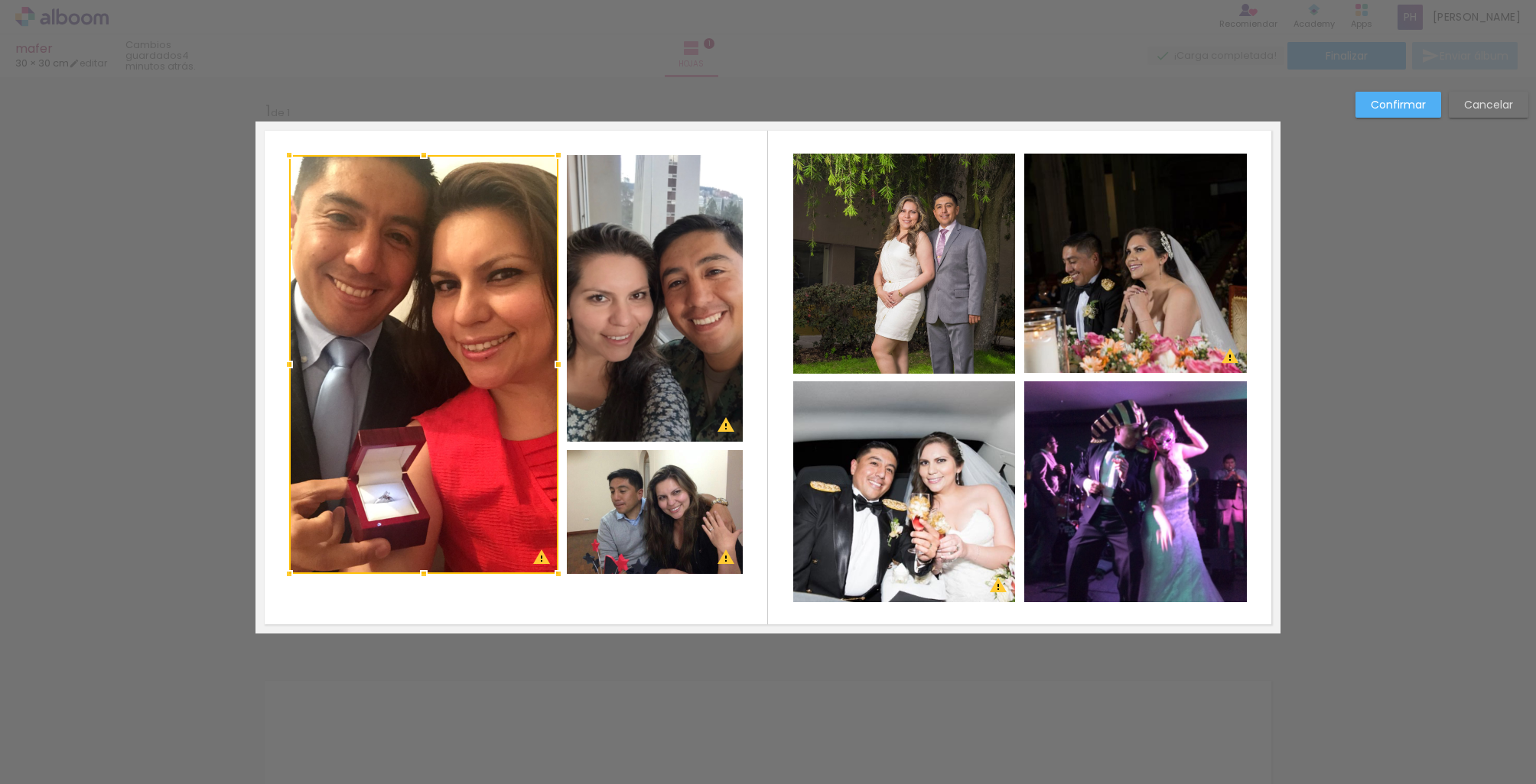
click at [634, 520] on quentale-photo at bounding box center [655, 512] width 176 height 124
click at [627, 410] on div at bounding box center [516, 364] width 454 height 418
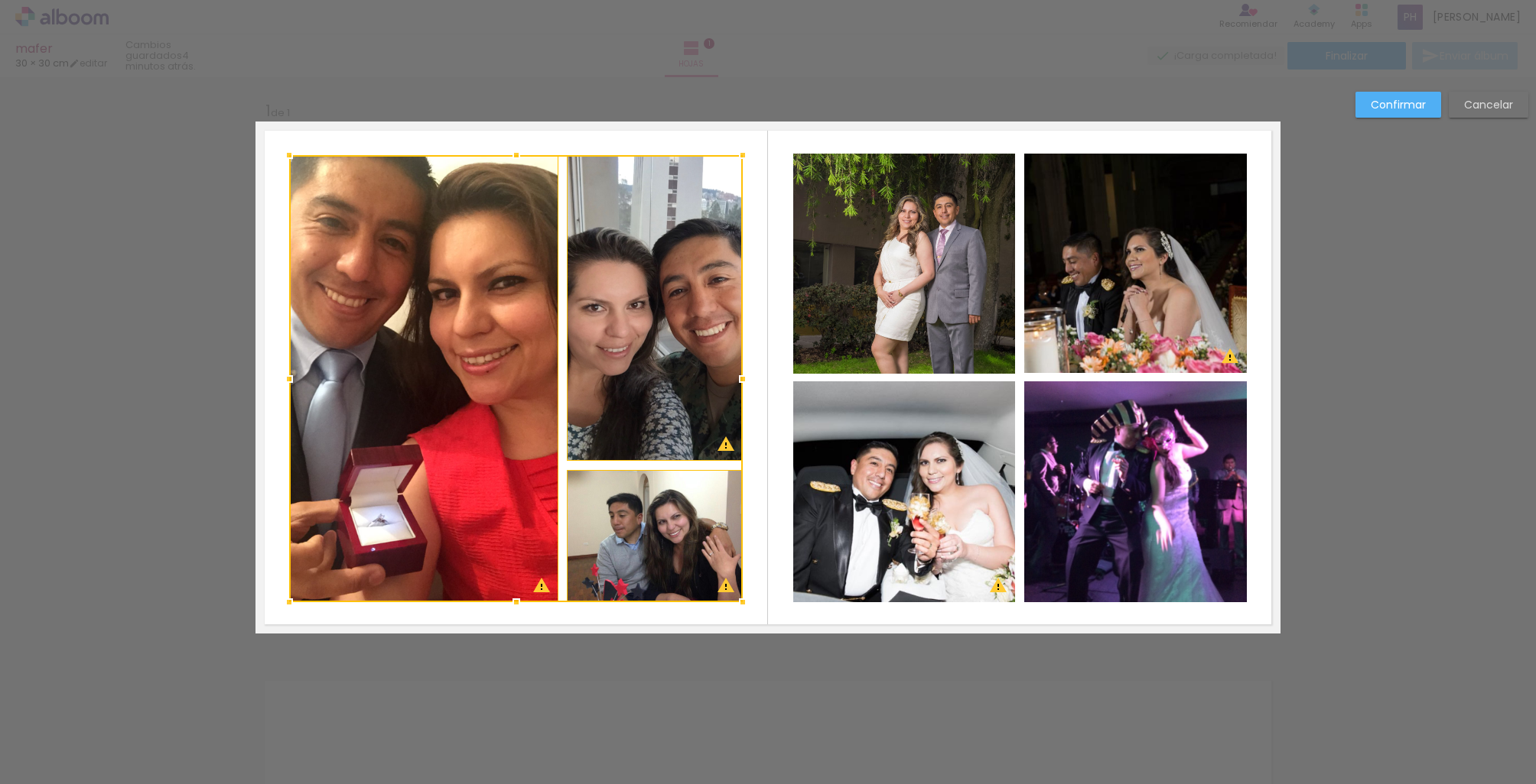
drag, startPoint x: 515, startPoint y: 574, endPoint x: 515, endPoint y: 602, distance: 28.0
click at [515, 602] on div at bounding box center [516, 602] width 31 height 31
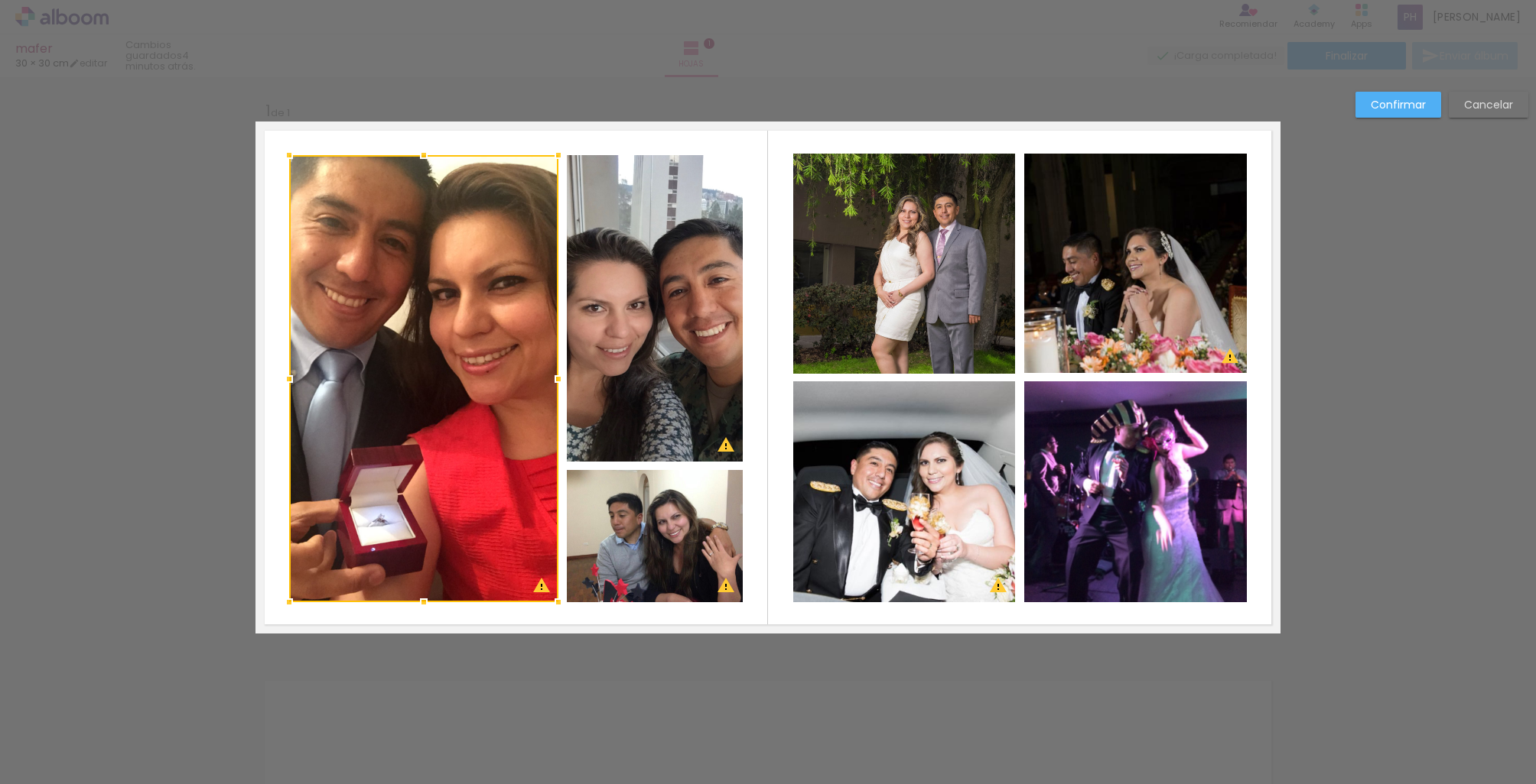
click at [1315, 276] on div "Confirmar Cancelar" at bounding box center [768, 645] width 1536 height 1138
click at [0, 0] on slot "Confirmar" at bounding box center [0, 0] width 0 height 0
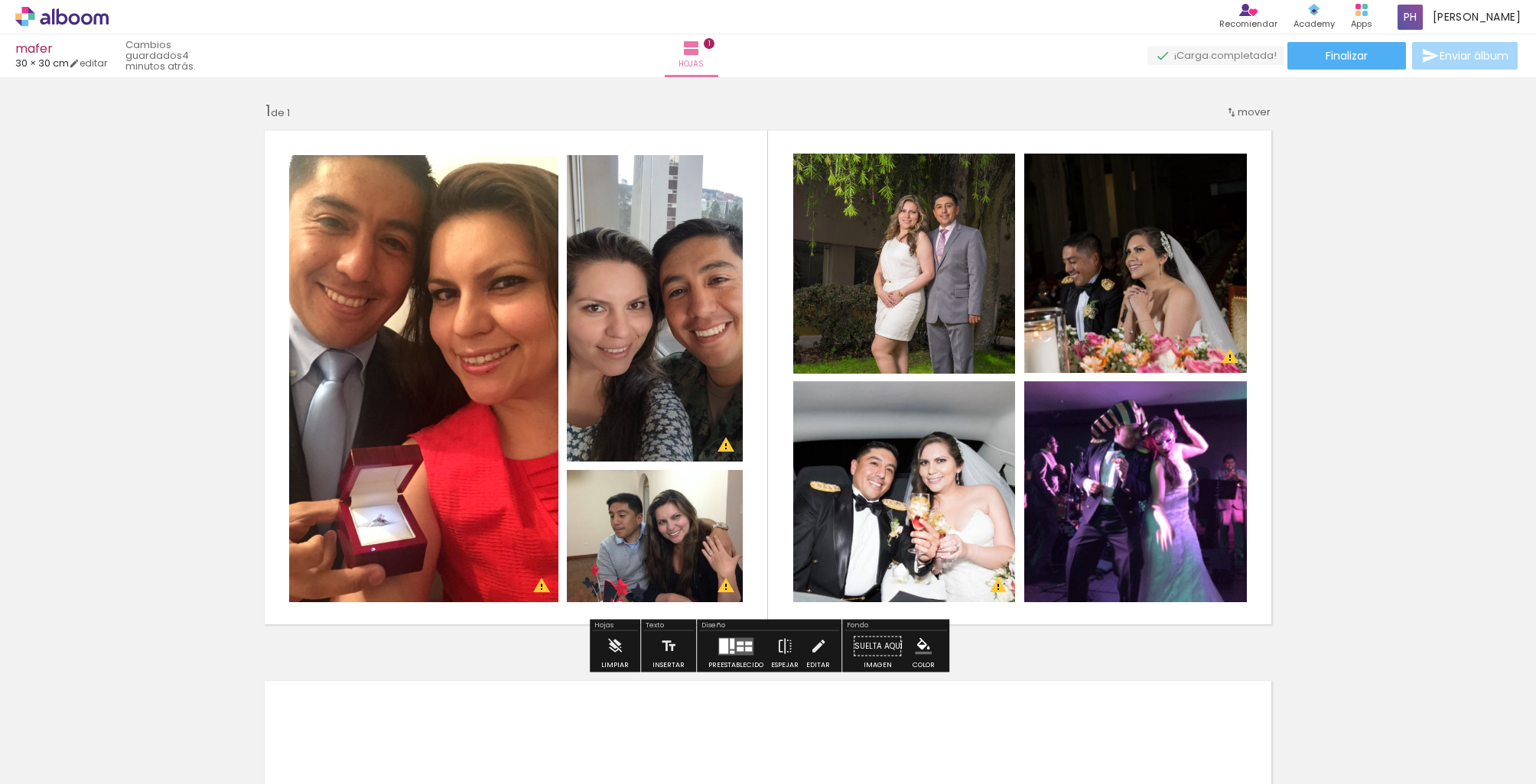
click at [1290, 390] on div "Insertar hoja 1 de 1 Designbox debe aumentar su imagen en 157 % para exportar a…" at bounding box center [768, 633] width 1536 height 1102
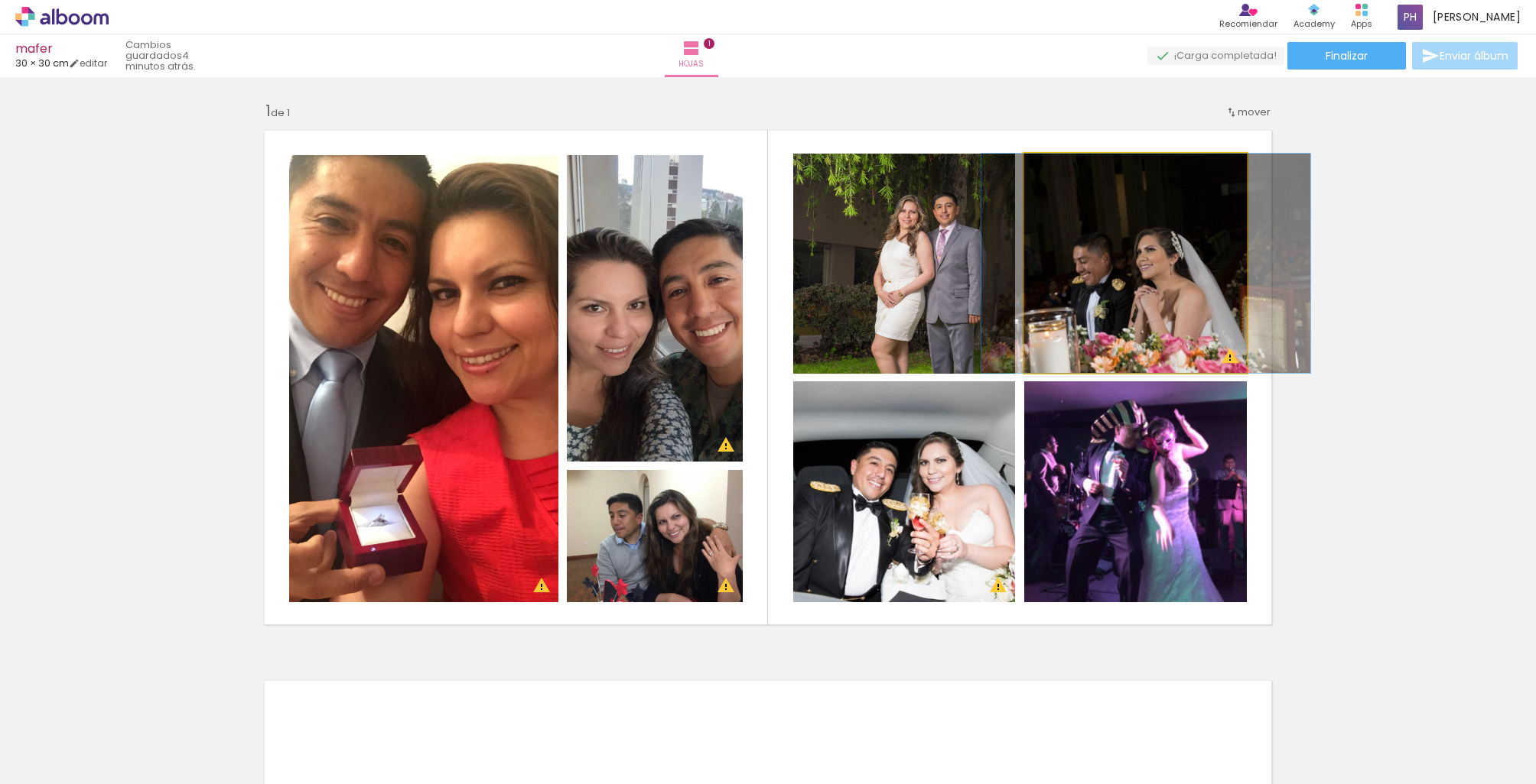
drag, startPoint x: 1119, startPoint y: 354, endPoint x: 1129, endPoint y: 325, distance: 30.7
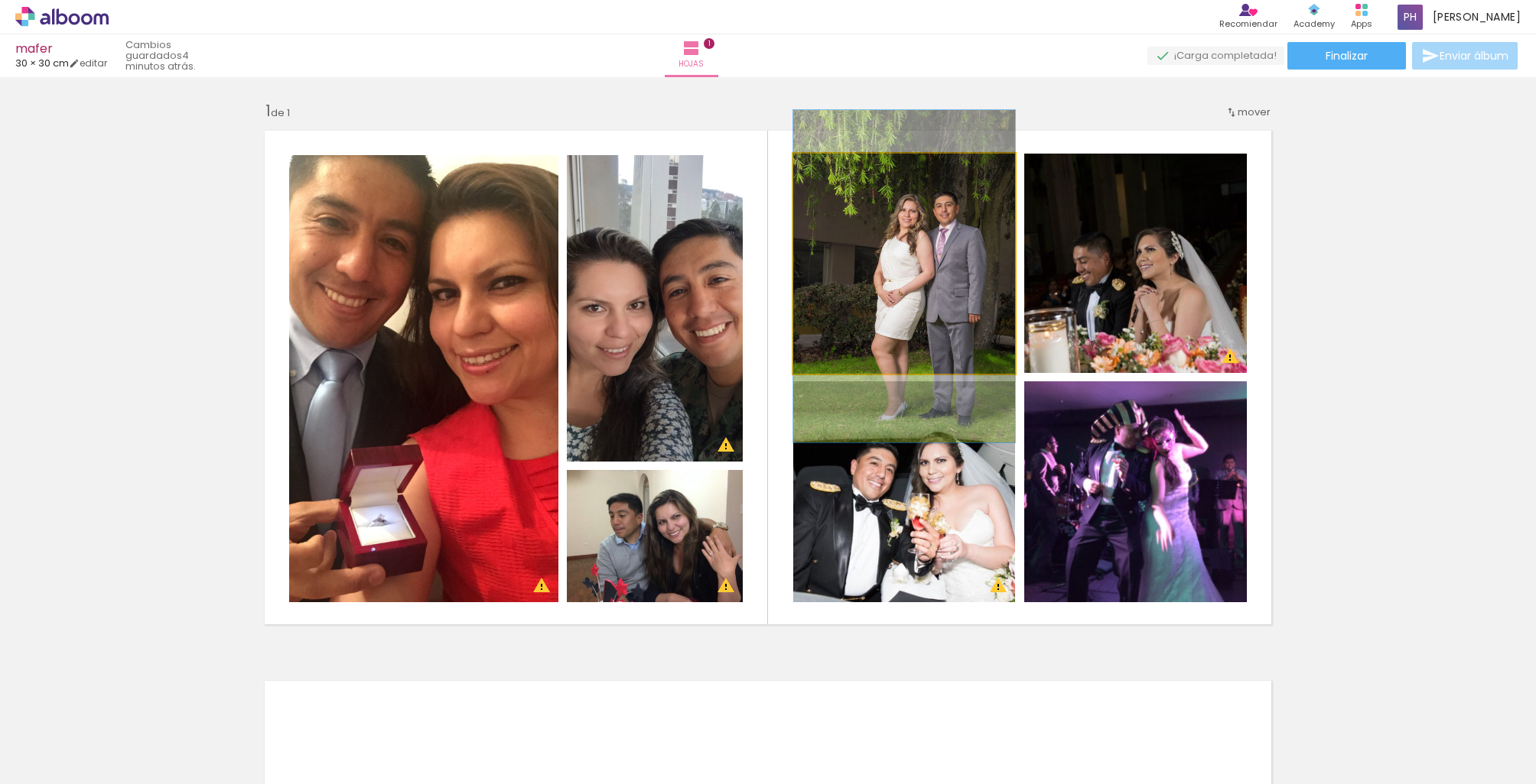
drag, startPoint x: 932, startPoint y: 298, endPoint x: 899, endPoint y: 298, distance: 33.0
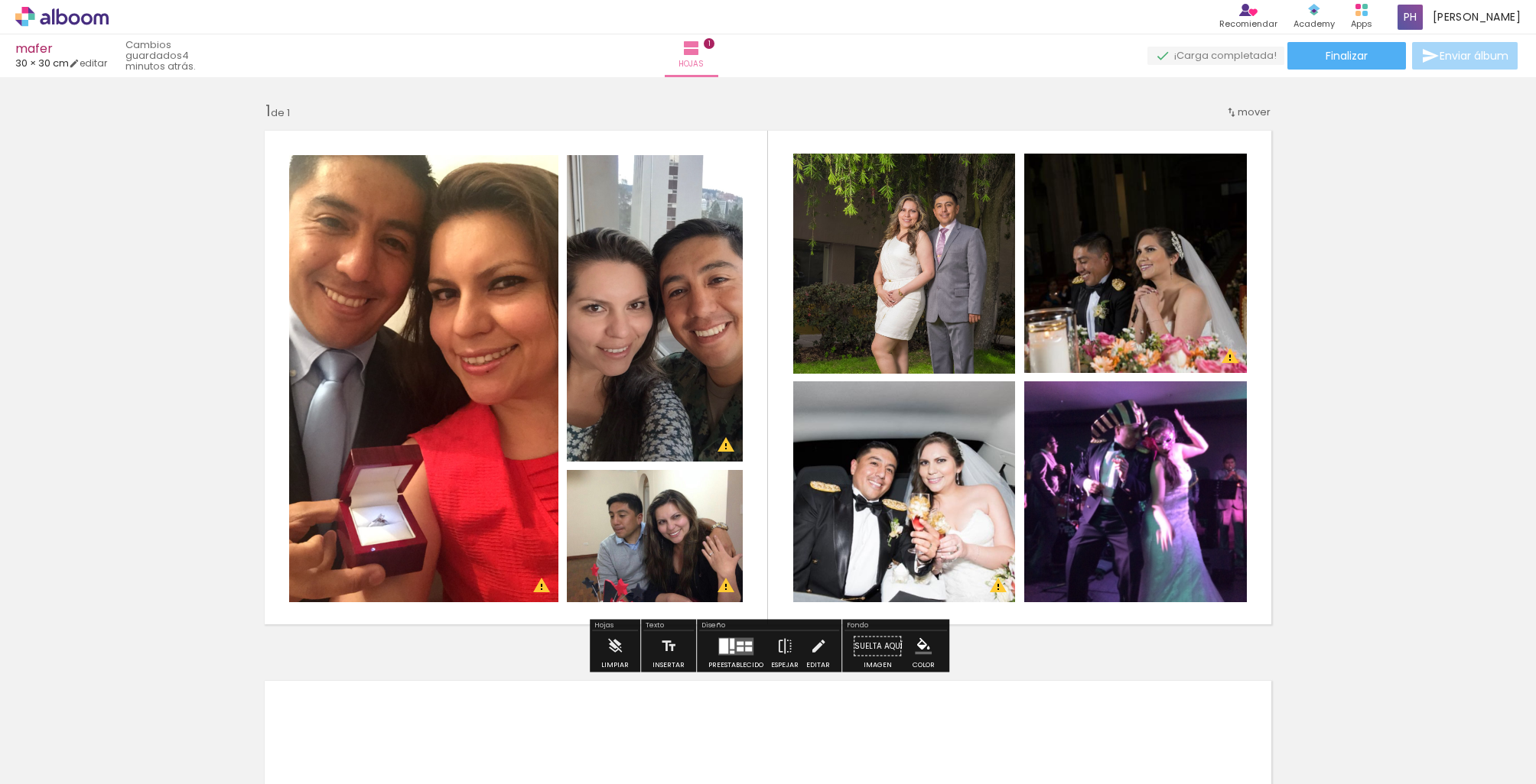
scroll to position [0, 82]
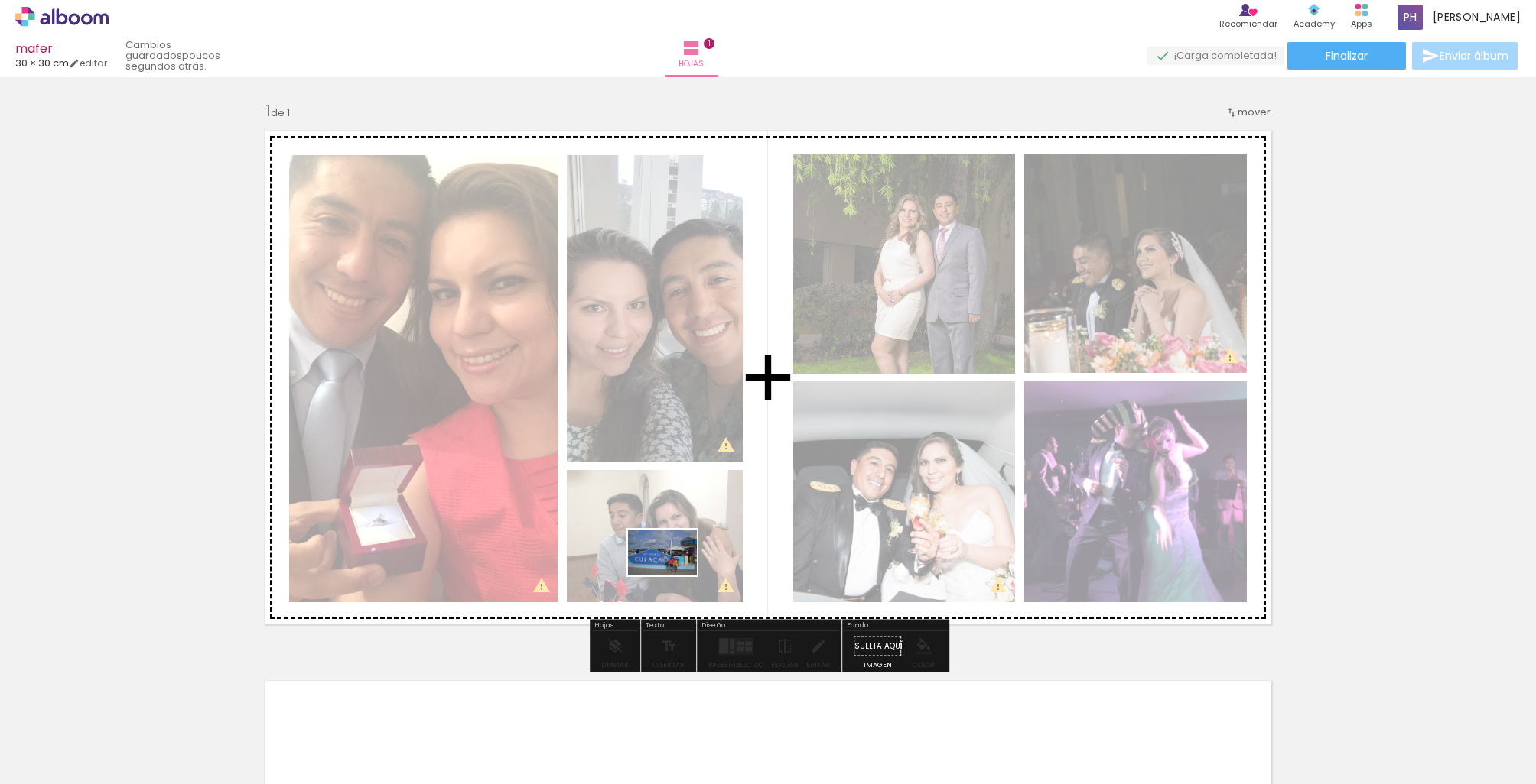
drag, startPoint x: 634, startPoint y: 657, endPoint x: 674, endPoint y: 575, distance: 91.2
click at [674, 575] on quentale-workspace at bounding box center [768, 392] width 1536 height 784
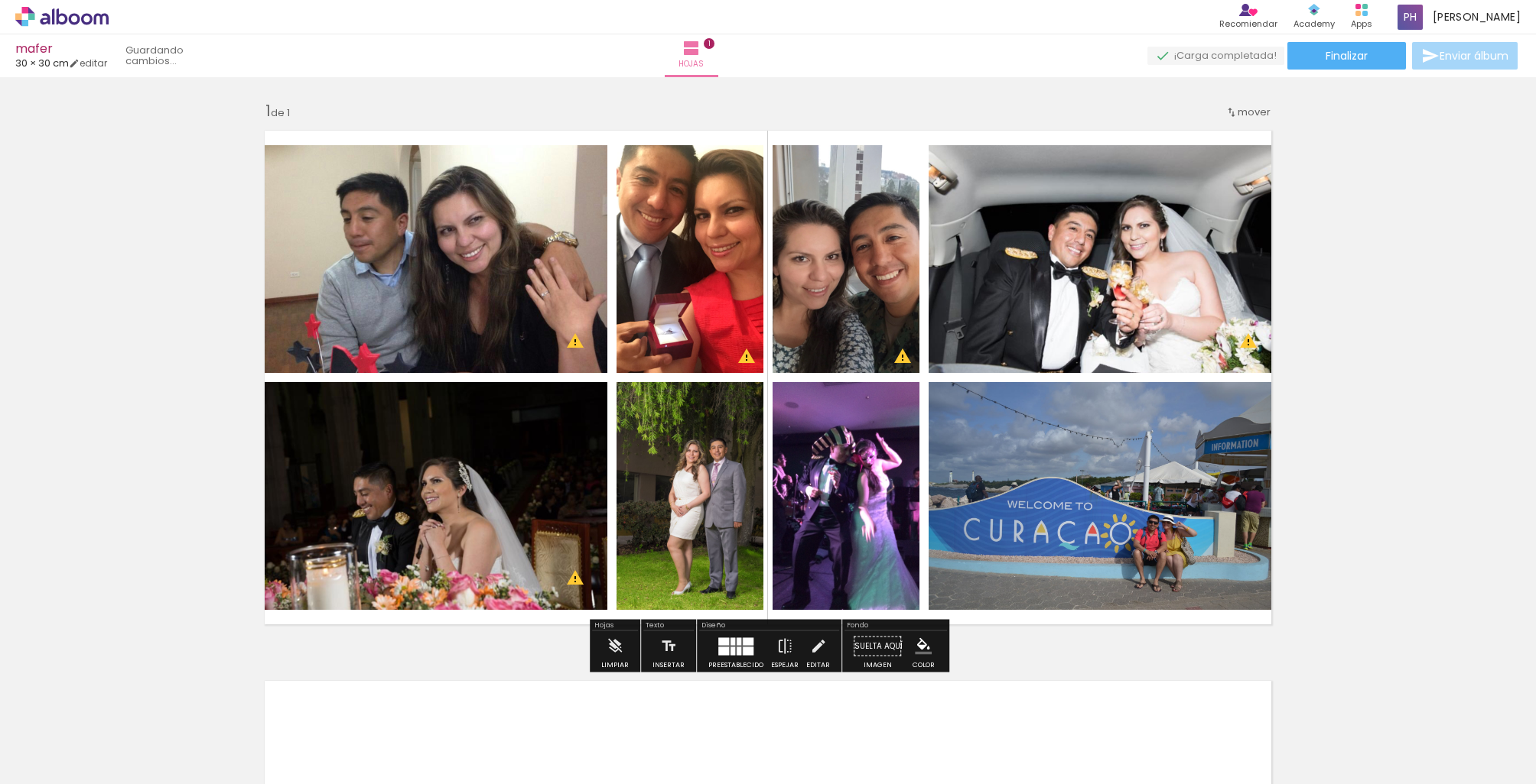
scroll to position [0, 0]
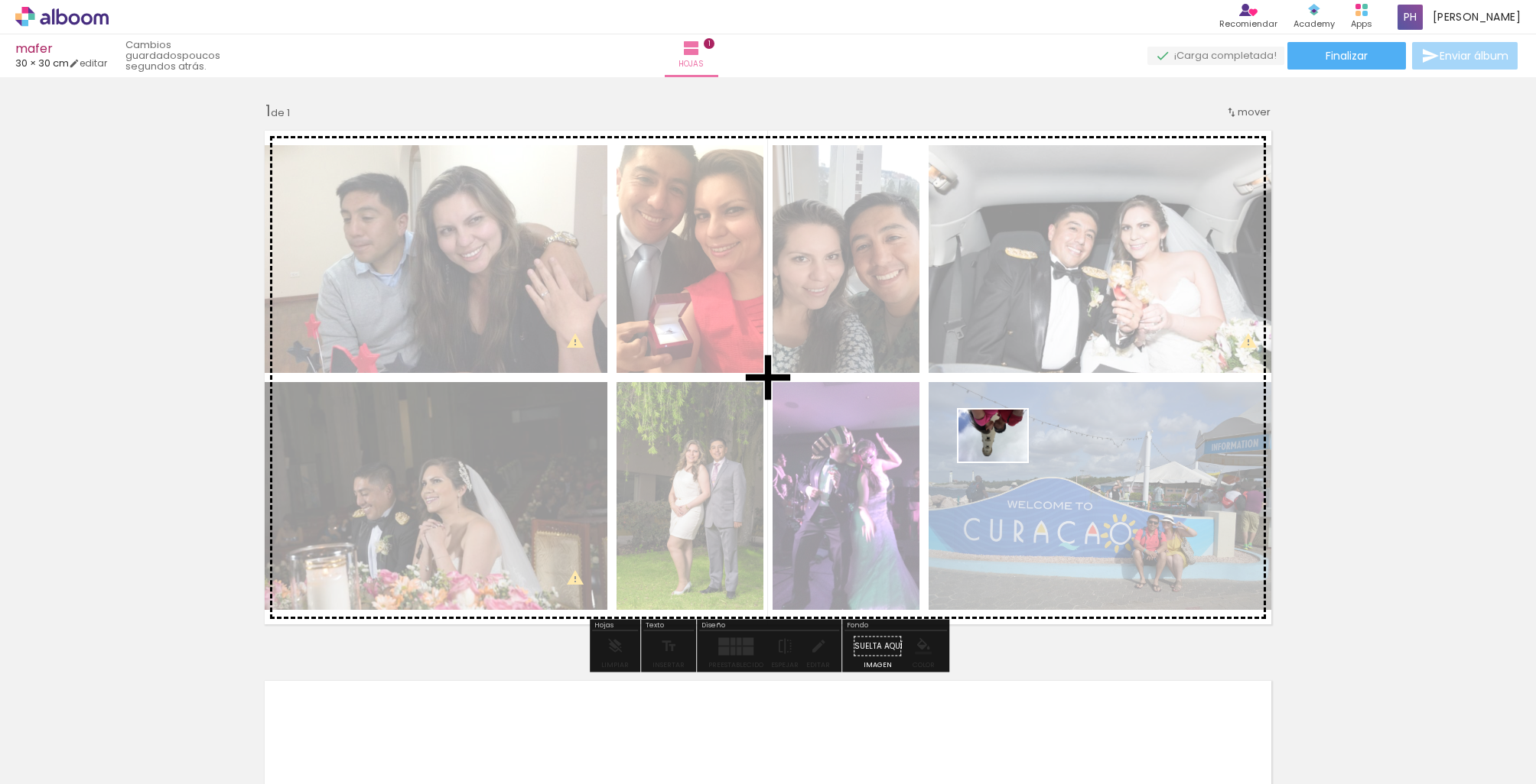
drag, startPoint x: 662, startPoint y: 732, endPoint x: 1004, endPoint y: 455, distance: 440.1
click at [1004, 455] on quentale-workspace at bounding box center [768, 392] width 1536 height 784
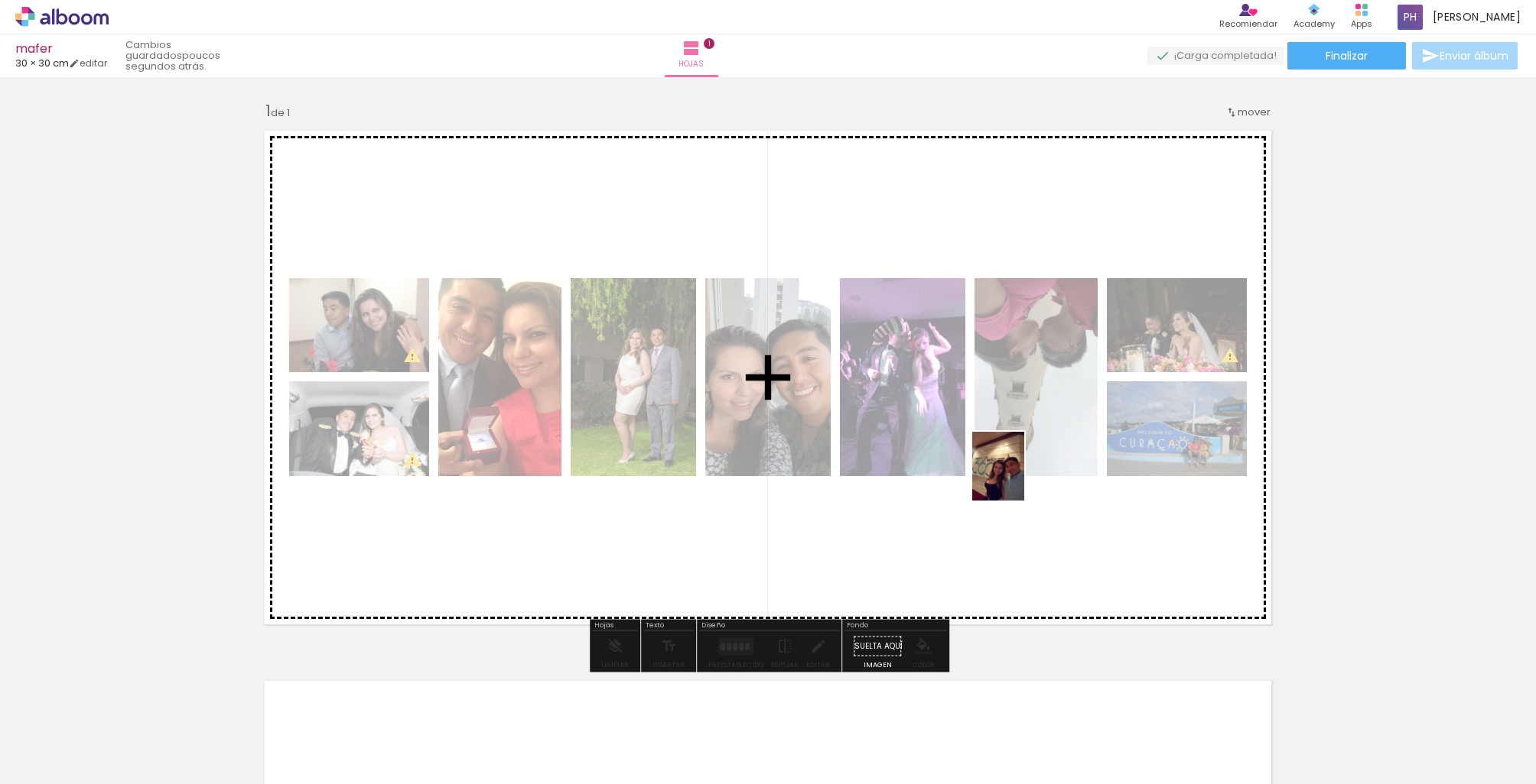
drag, startPoint x: 769, startPoint y: 744, endPoint x: 1018, endPoint y: 477, distance: 365.1
click at [1018, 477] on quentale-workspace at bounding box center [768, 392] width 1536 height 784
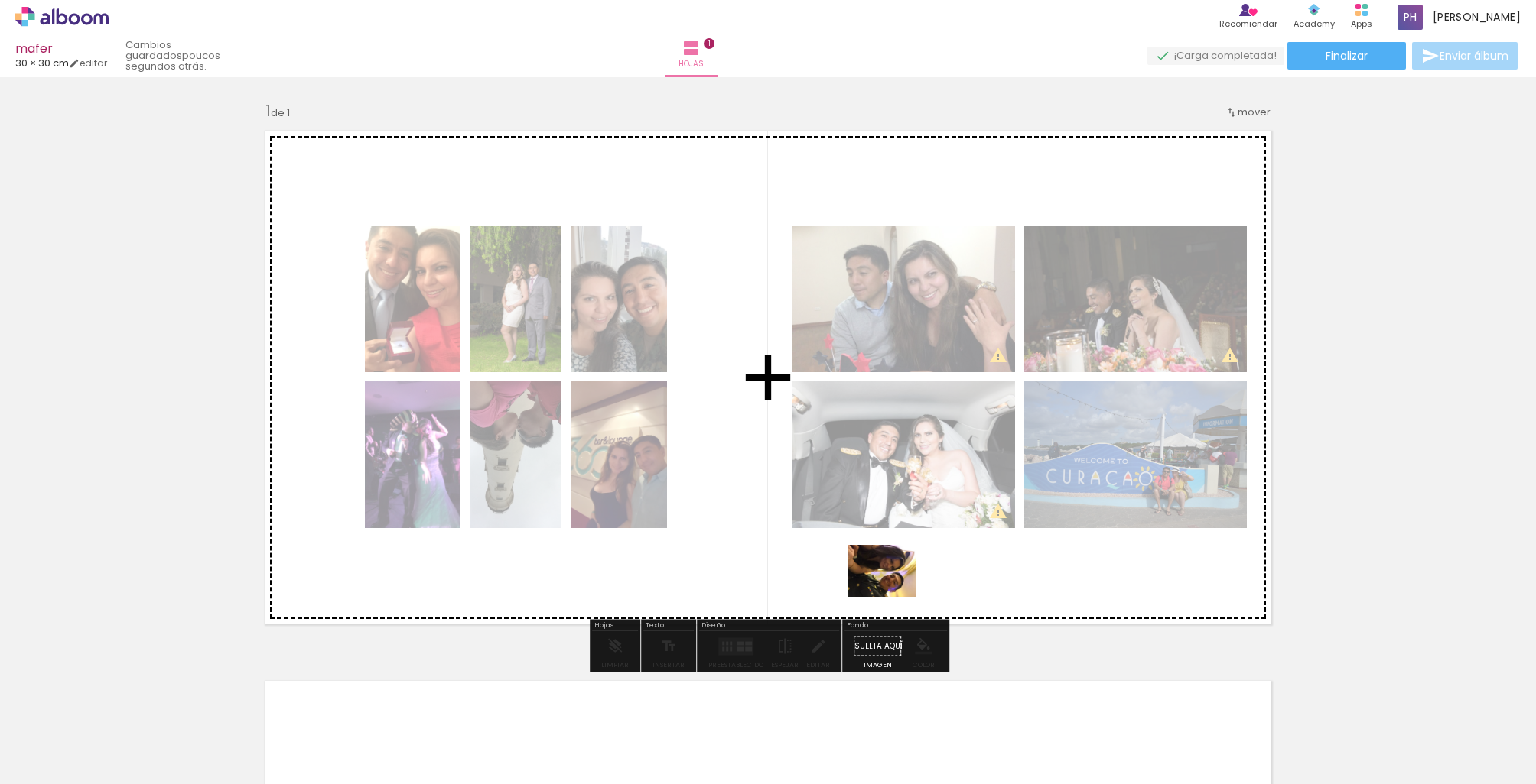
drag, startPoint x: 833, startPoint y: 738, endPoint x: 893, endPoint y: 591, distance: 158.8
click at [893, 591] on quentale-workspace at bounding box center [768, 392] width 1536 height 784
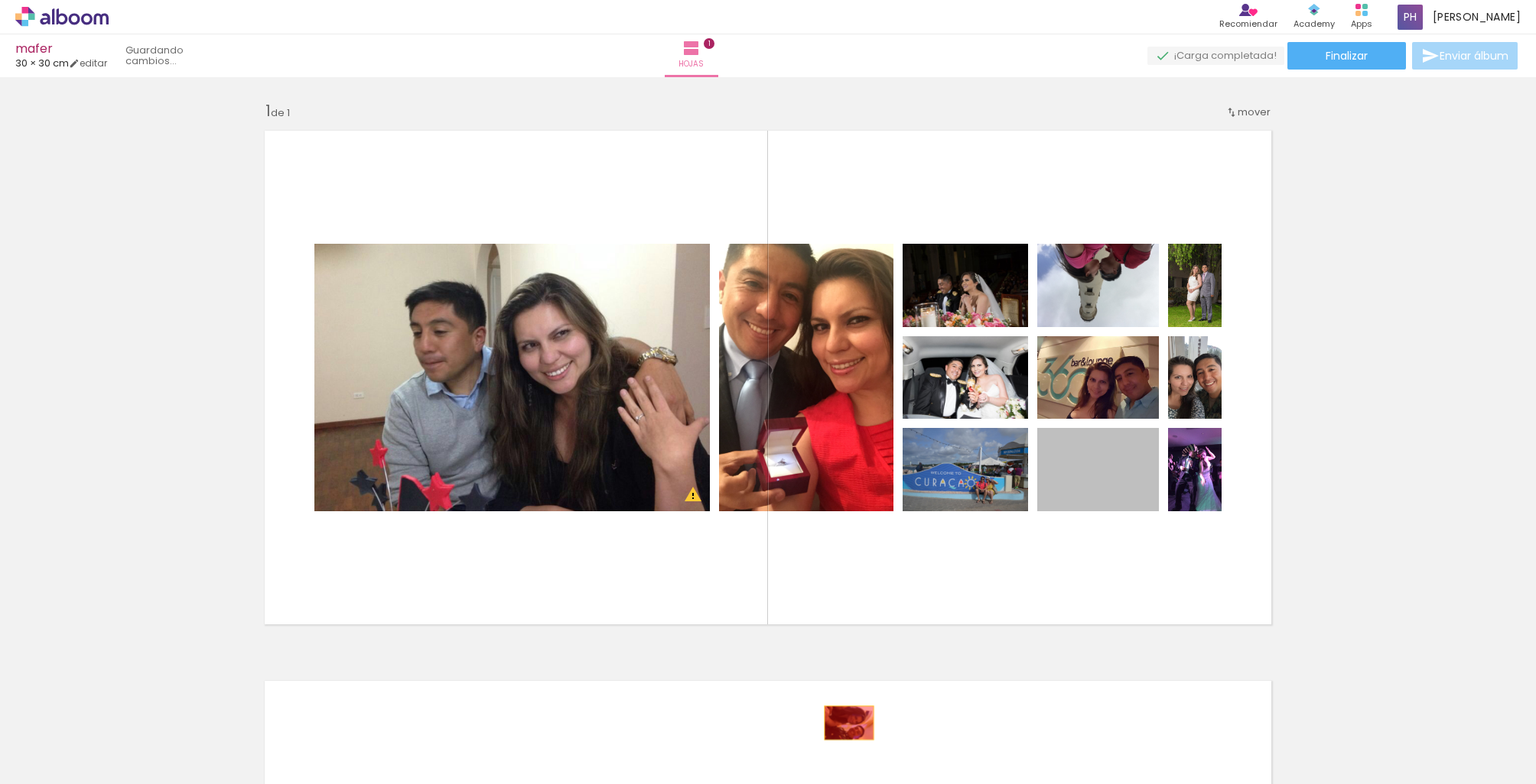
drag, startPoint x: 1116, startPoint y: 503, endPoint x: 849, endPoint y: 723, distance: 346.0
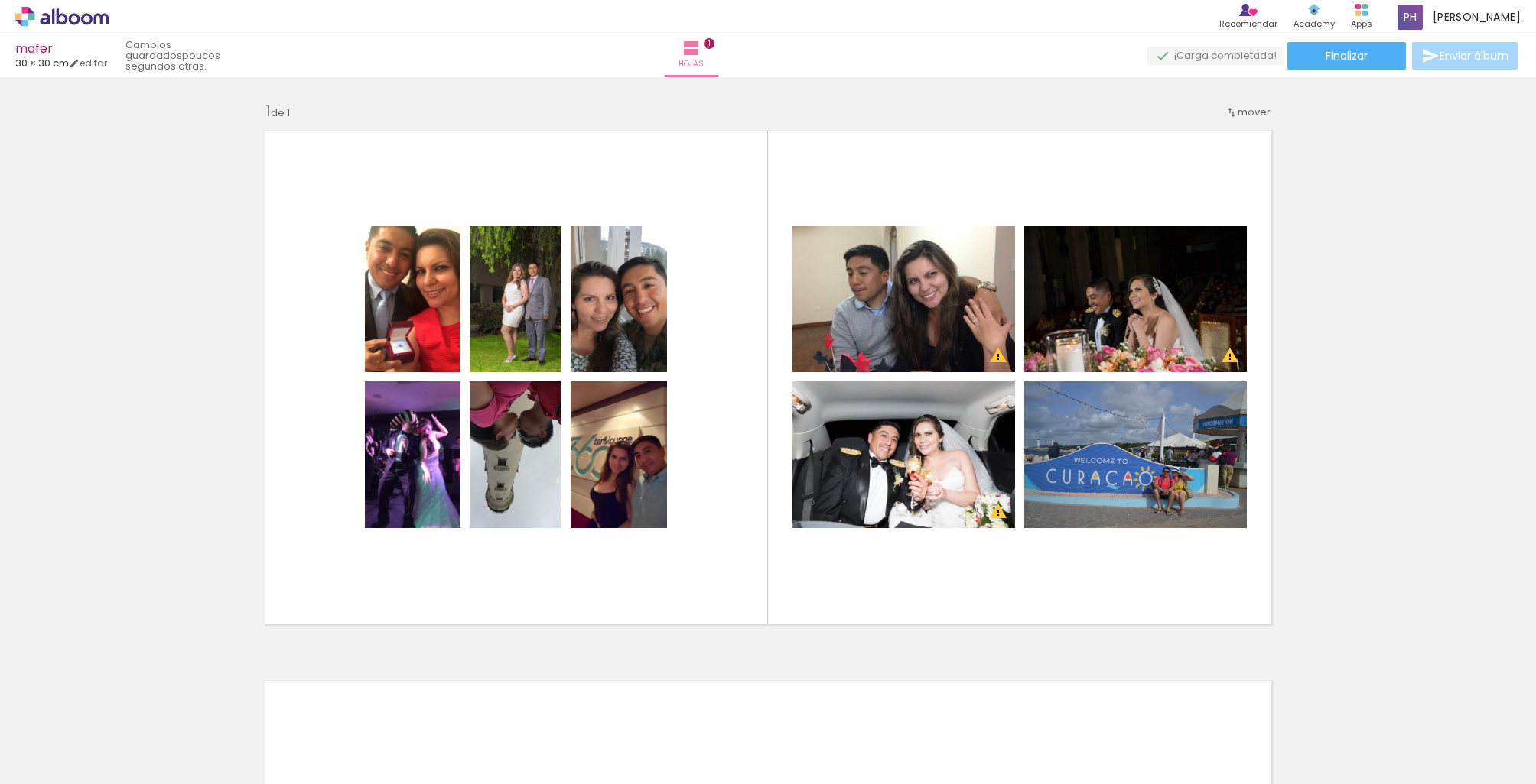
scroll to position [1, 0]
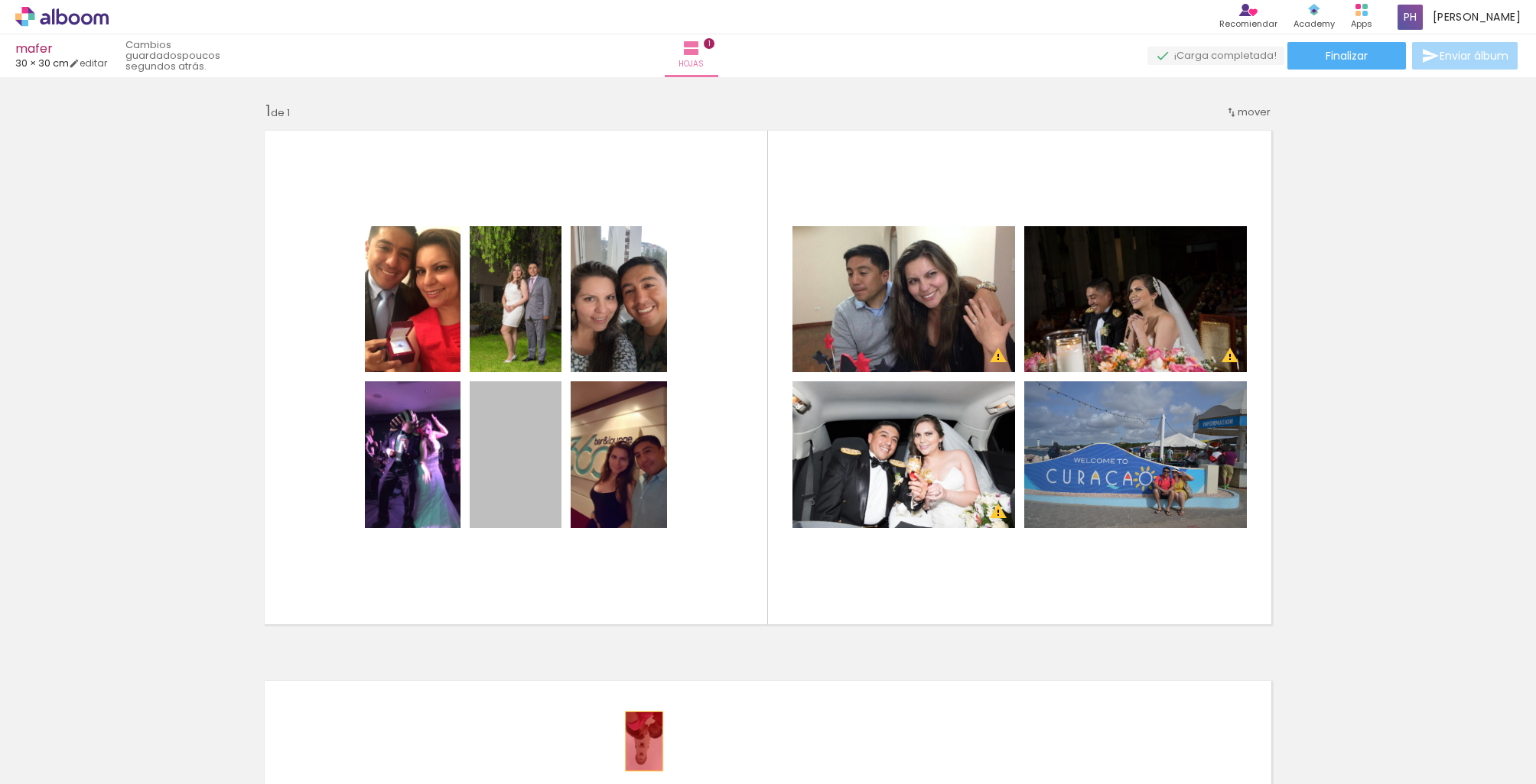
drag, startPoint x: 517, startPoint y: 489, endPoint x: 644, endPoint y: 741, distance: 282.2
click at [644, 741] on quentale-workspace at bounding box center [768, 392] width 1536 height 784
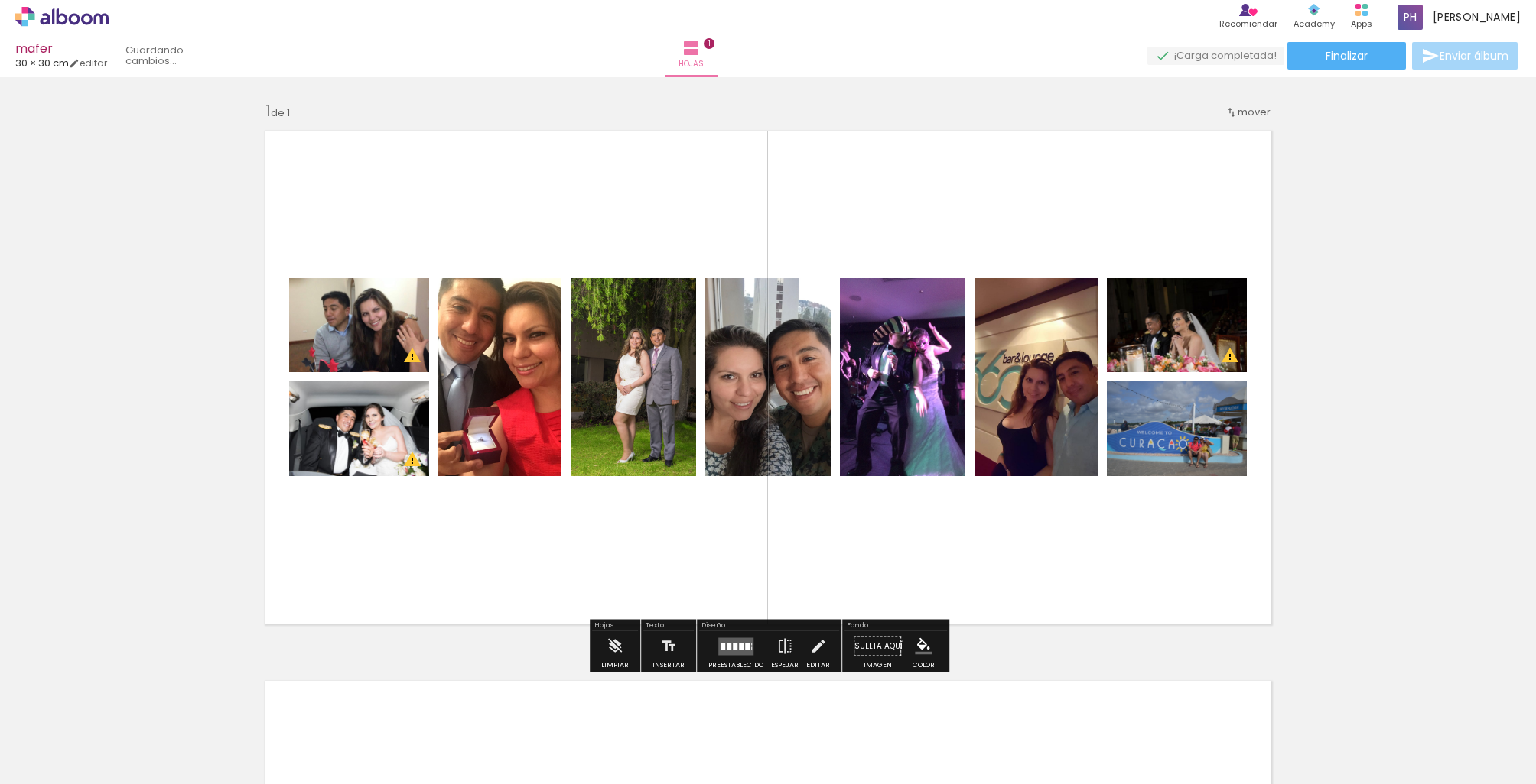
scroll to position [2, 0]
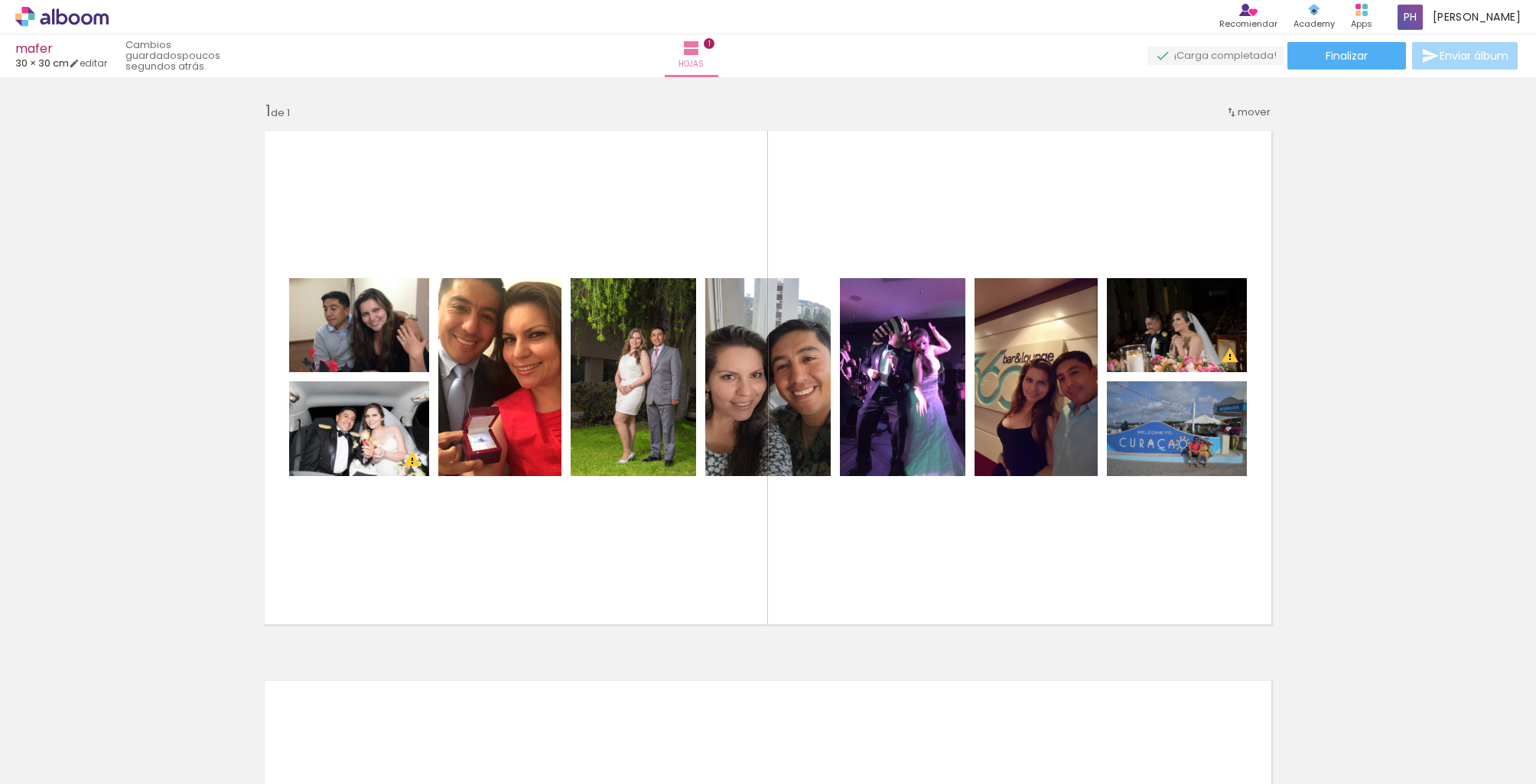
click at [650, 725] on div at bounding box center [656, 732] width 76 height 57
click at [61, 761] on span "Añadir Fotos" at bounding box center [46, 763] width 30 height 17
click at [0, 0] on input "file" at bounding box center [0, 0] width 0 height 0
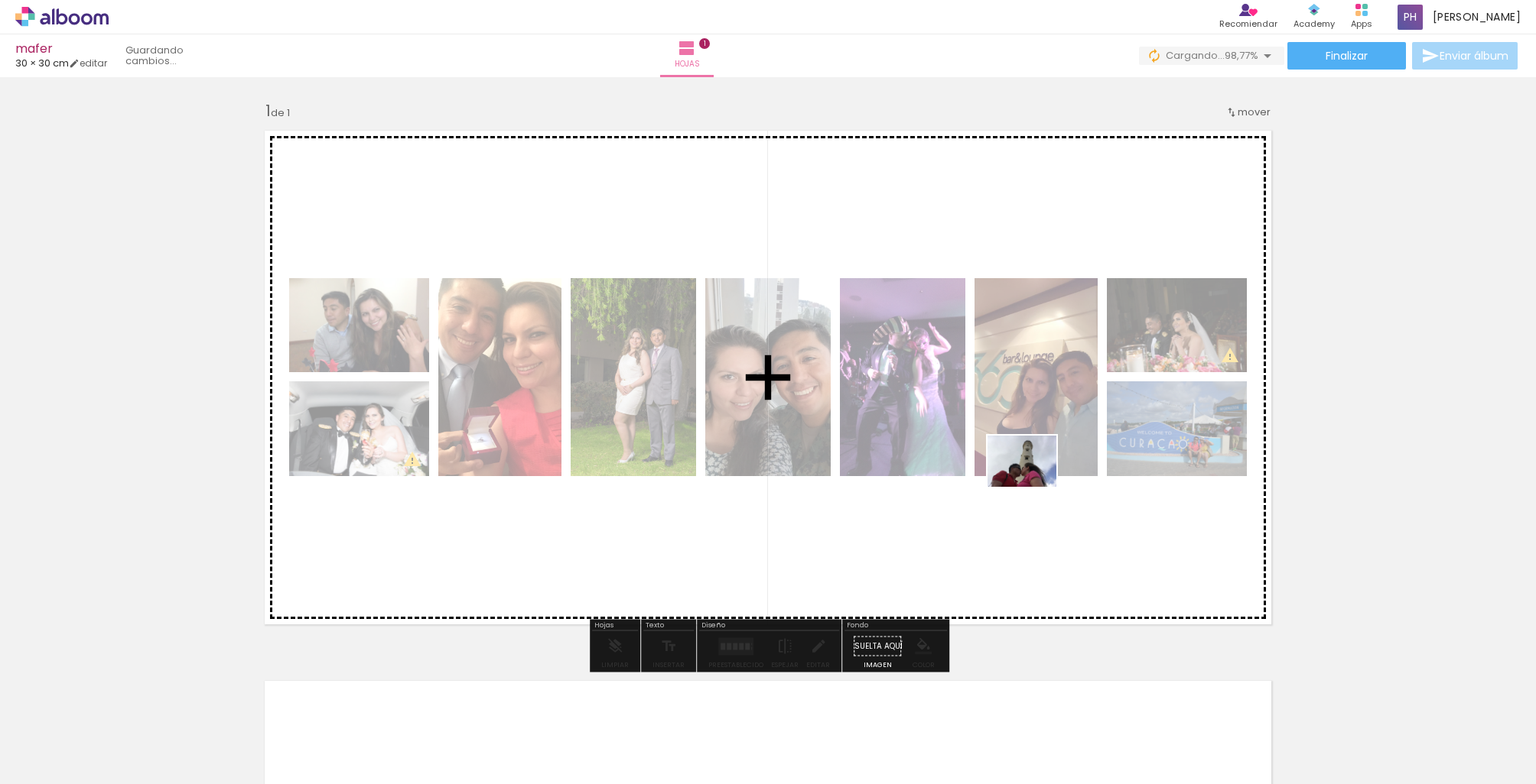
drag, startPoint x: 1477, startPoint y: 733, endPoint x: 1033, endPoint y: 481, distance: 510.5
click at [1033, 481] on quentale-workspace at bounding box center [768, 392] width 1536 height 784
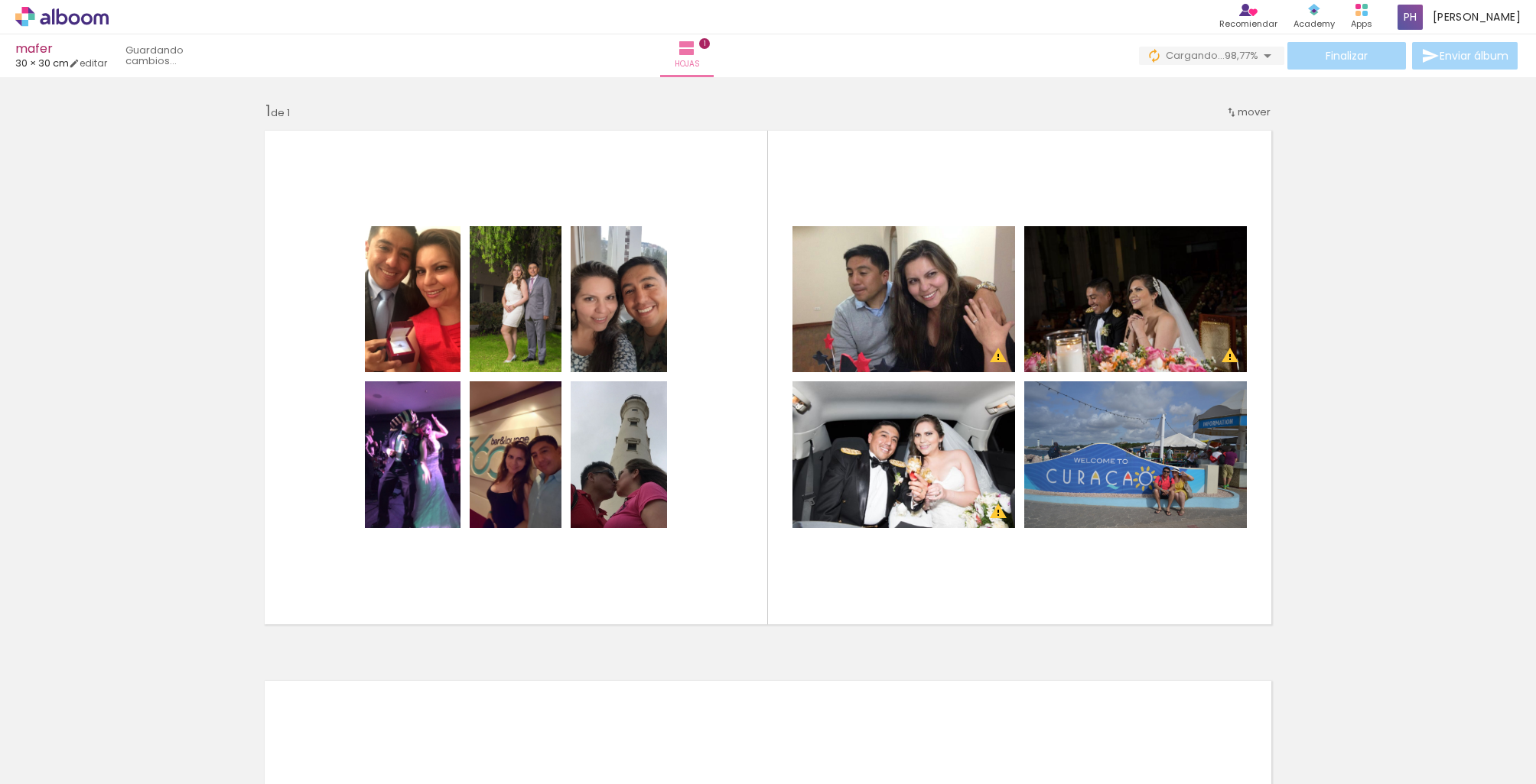
scroll to position [0, 169]
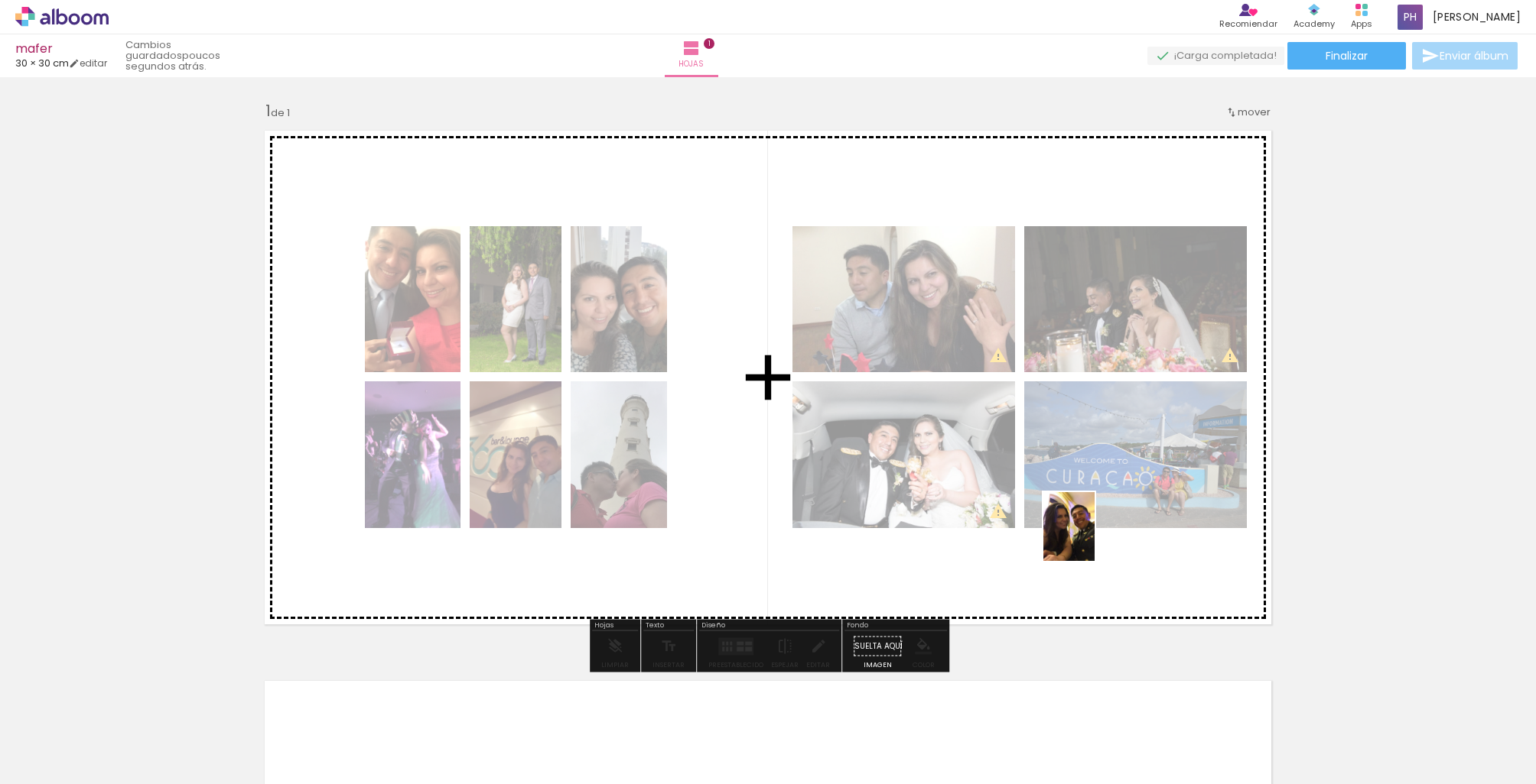
drag, startPoint x: 1474, startPoint y: 745, endPoint x: 1089, endPoint y: 538, distance: 437.1
click at [1089, 538] on quentale-workspace at bounding box center [768, 392] width 1536 height 784
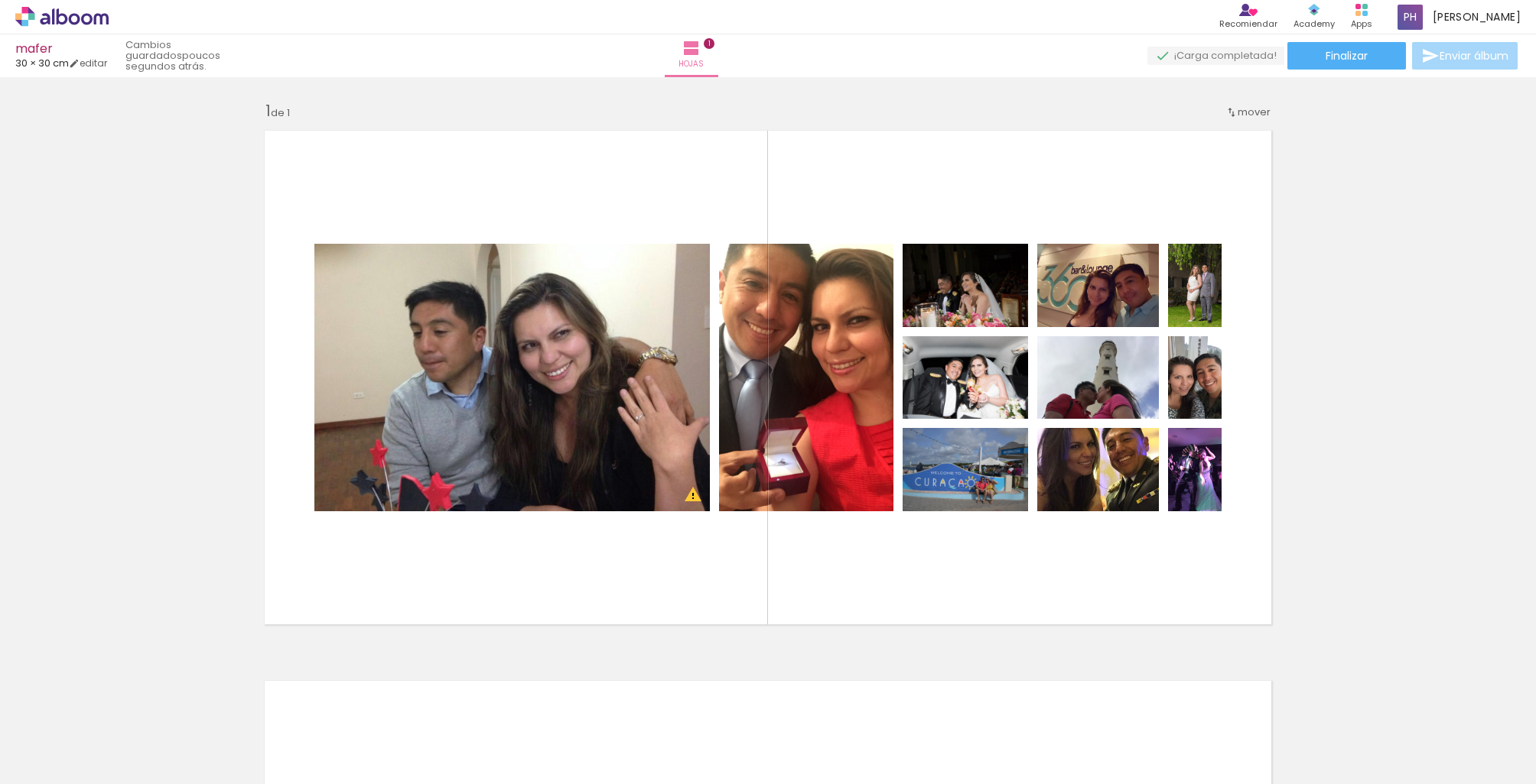
scroll to position [0, 433]
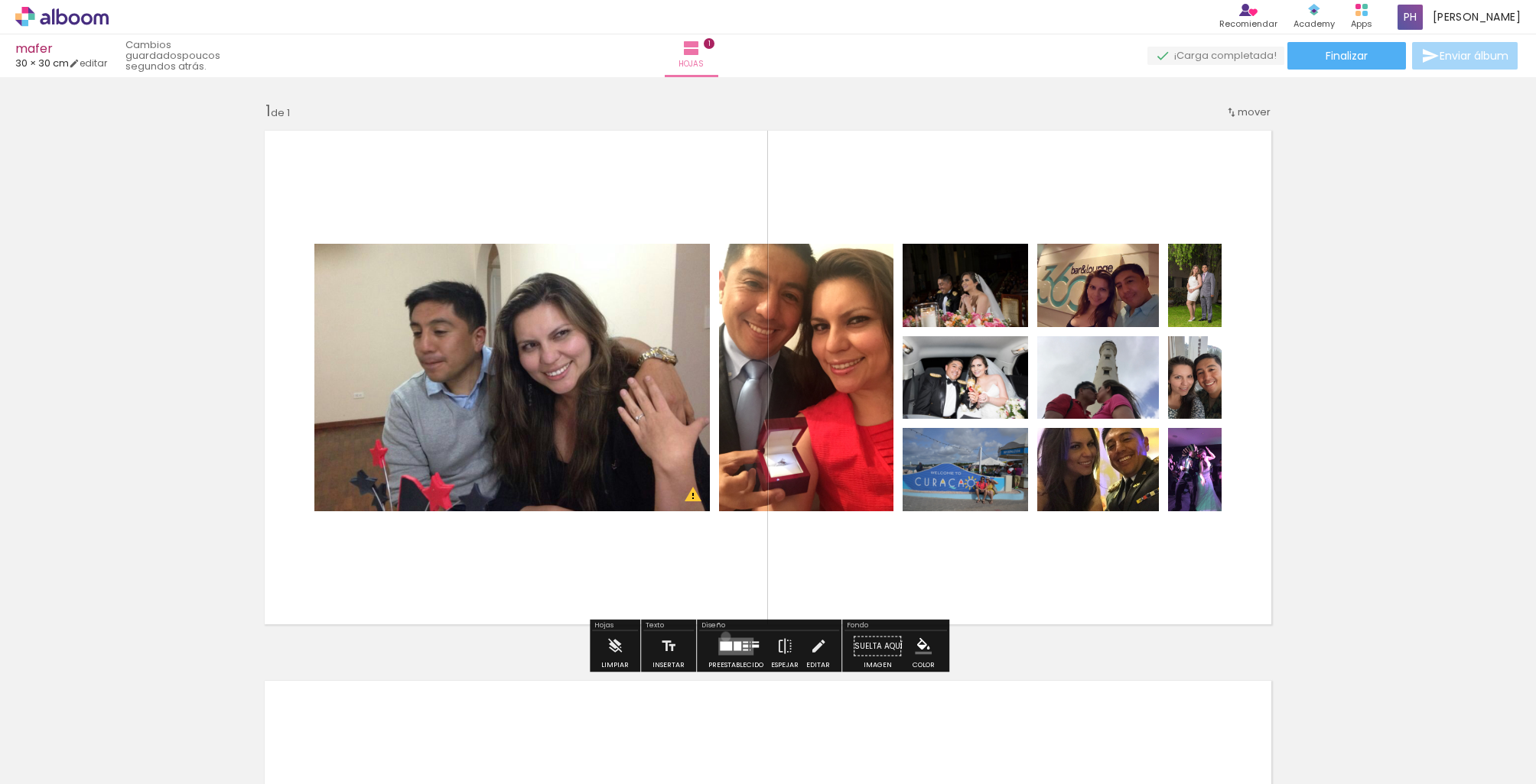
click at [722, 637] on div at bounding box center [736, 646] width 41 height 31
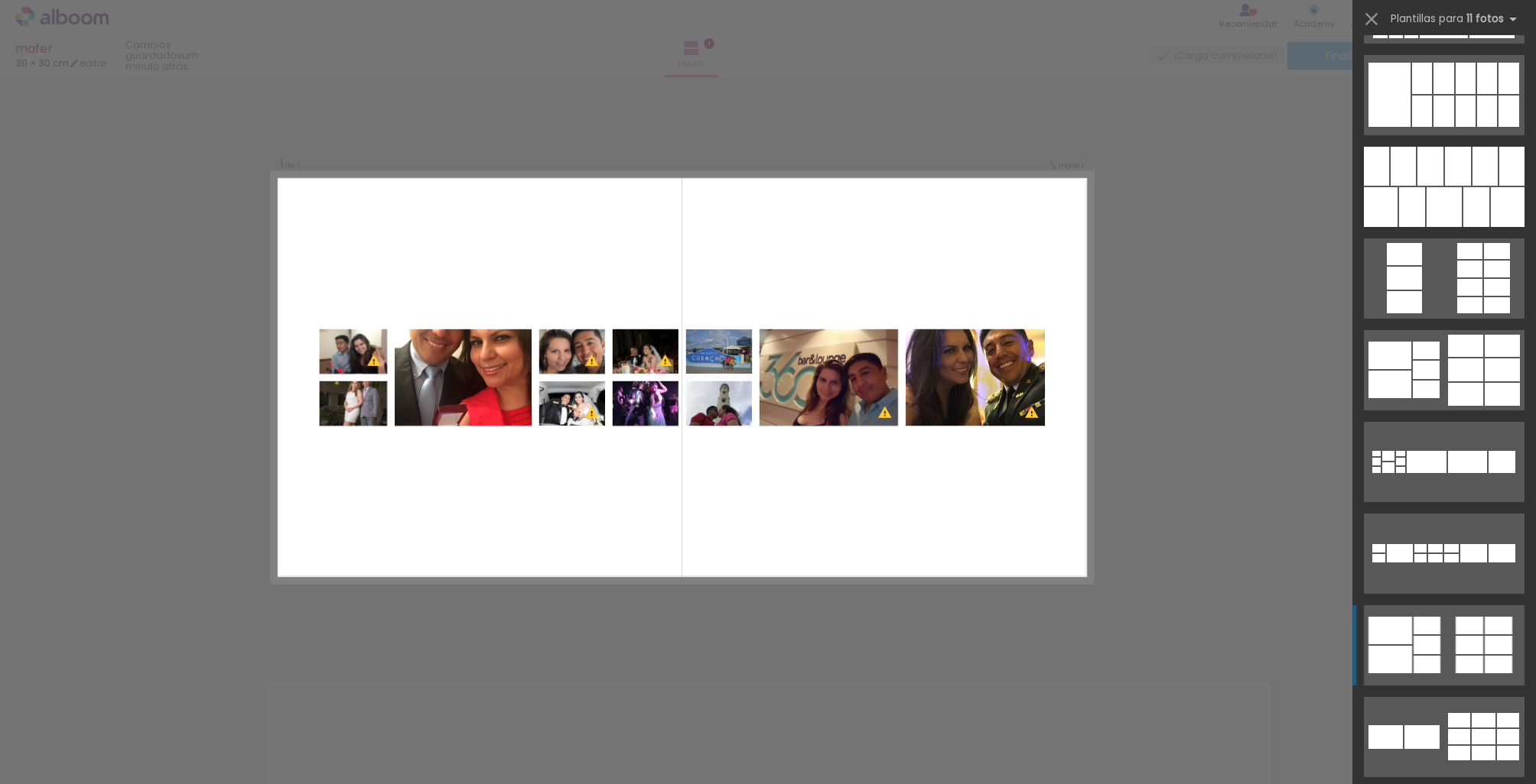
scroll to position [1285, 0]
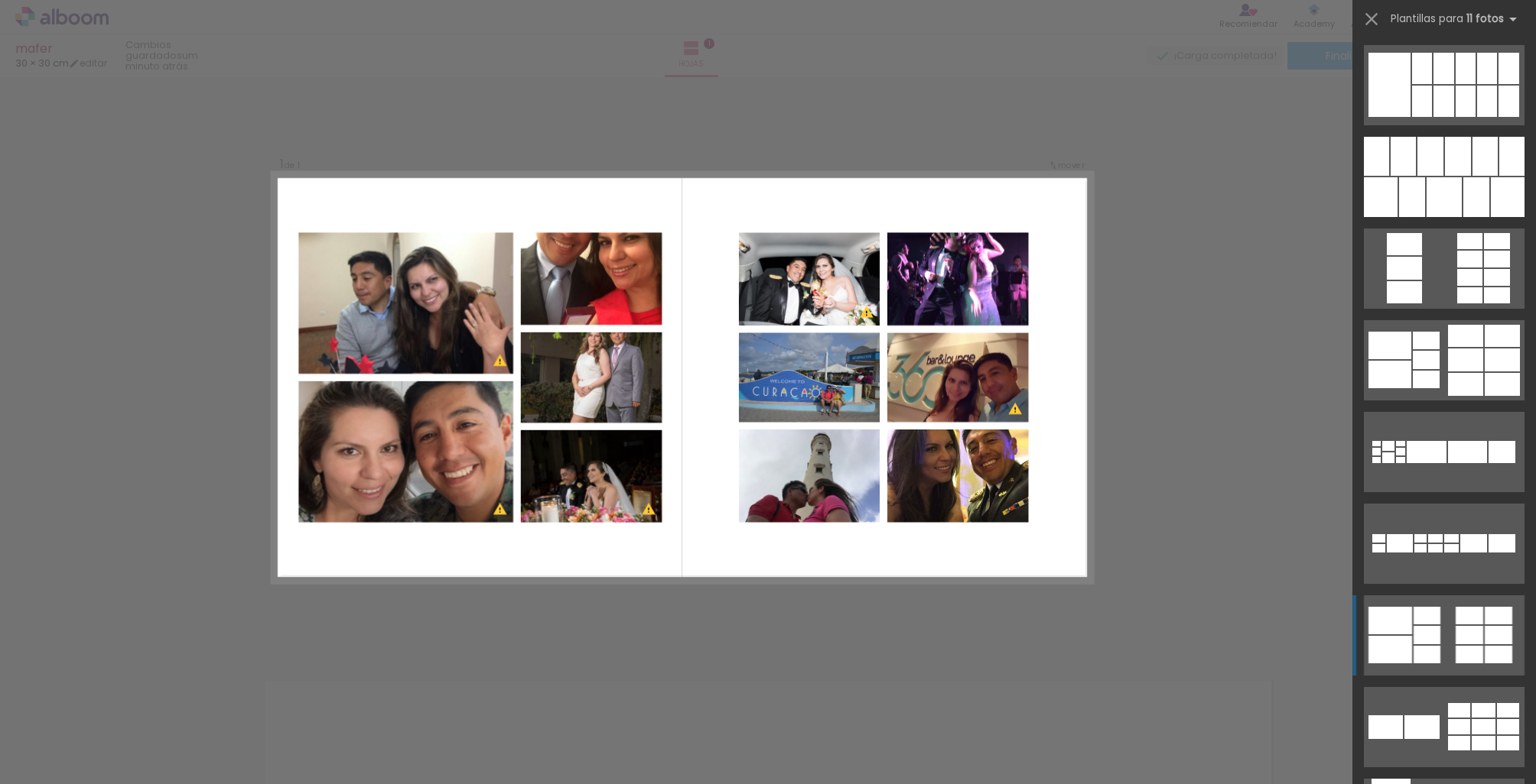
click at [1465, 630] on div at bounding box center [1469, 635] width 28 height 18
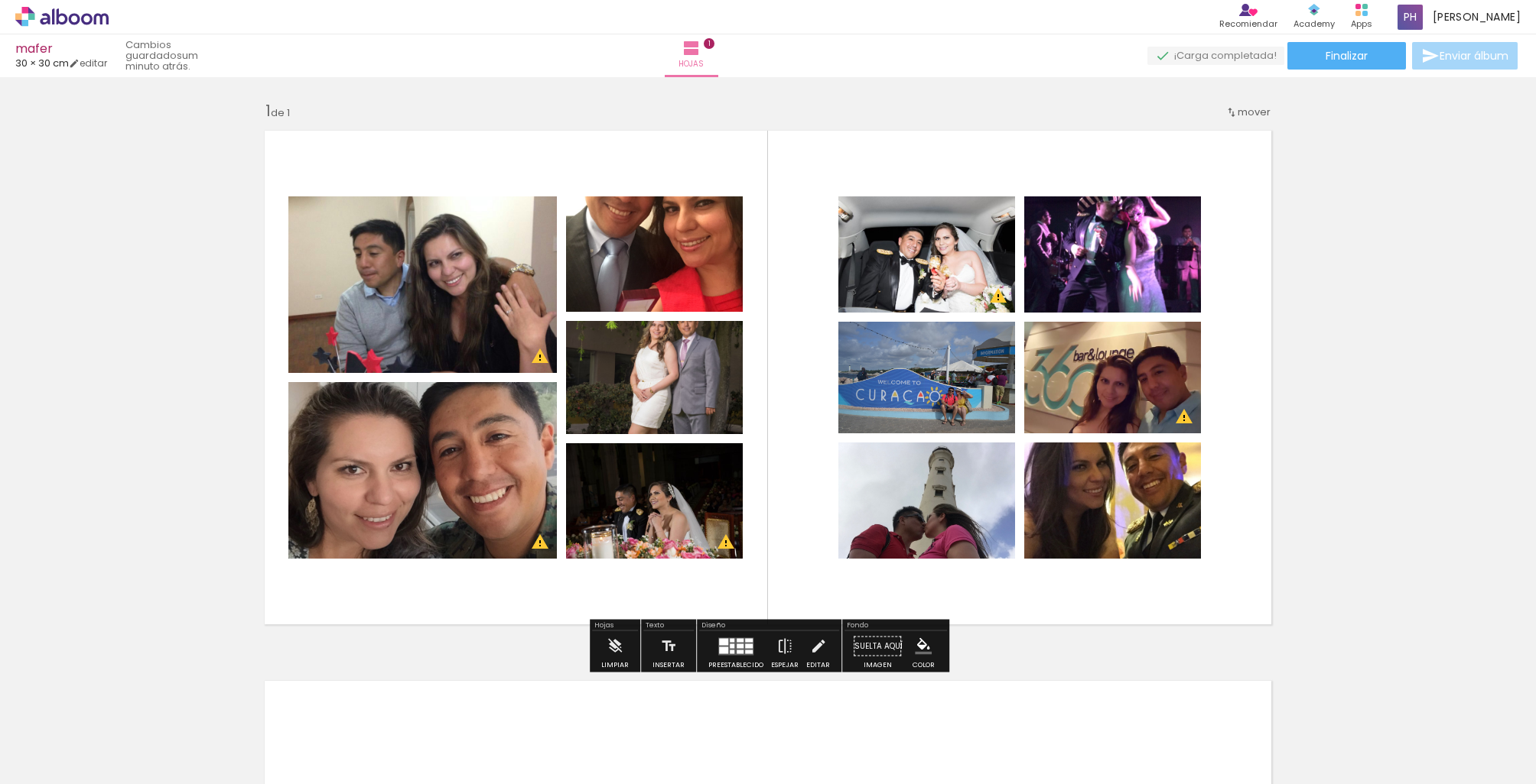
click at [695, 447] on quentale-photo at bounding box center [654, 501] width 177 height 116
click at [682, 385] on quentale-photo at bounding box center [654, 377] width 177 height 113
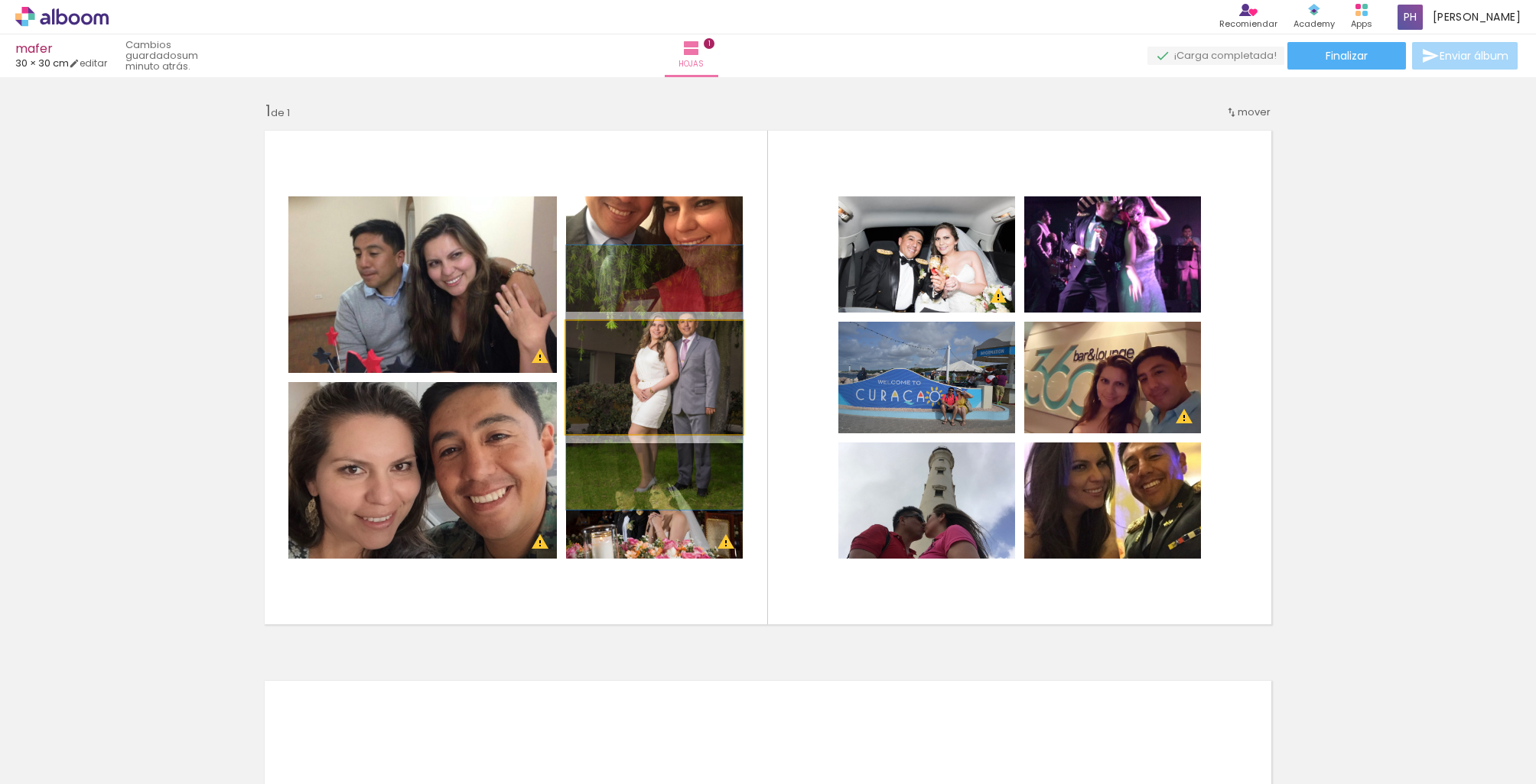
click at [682, 385] on quentale-photo at bounding box center [654, 377] width 177 height 113
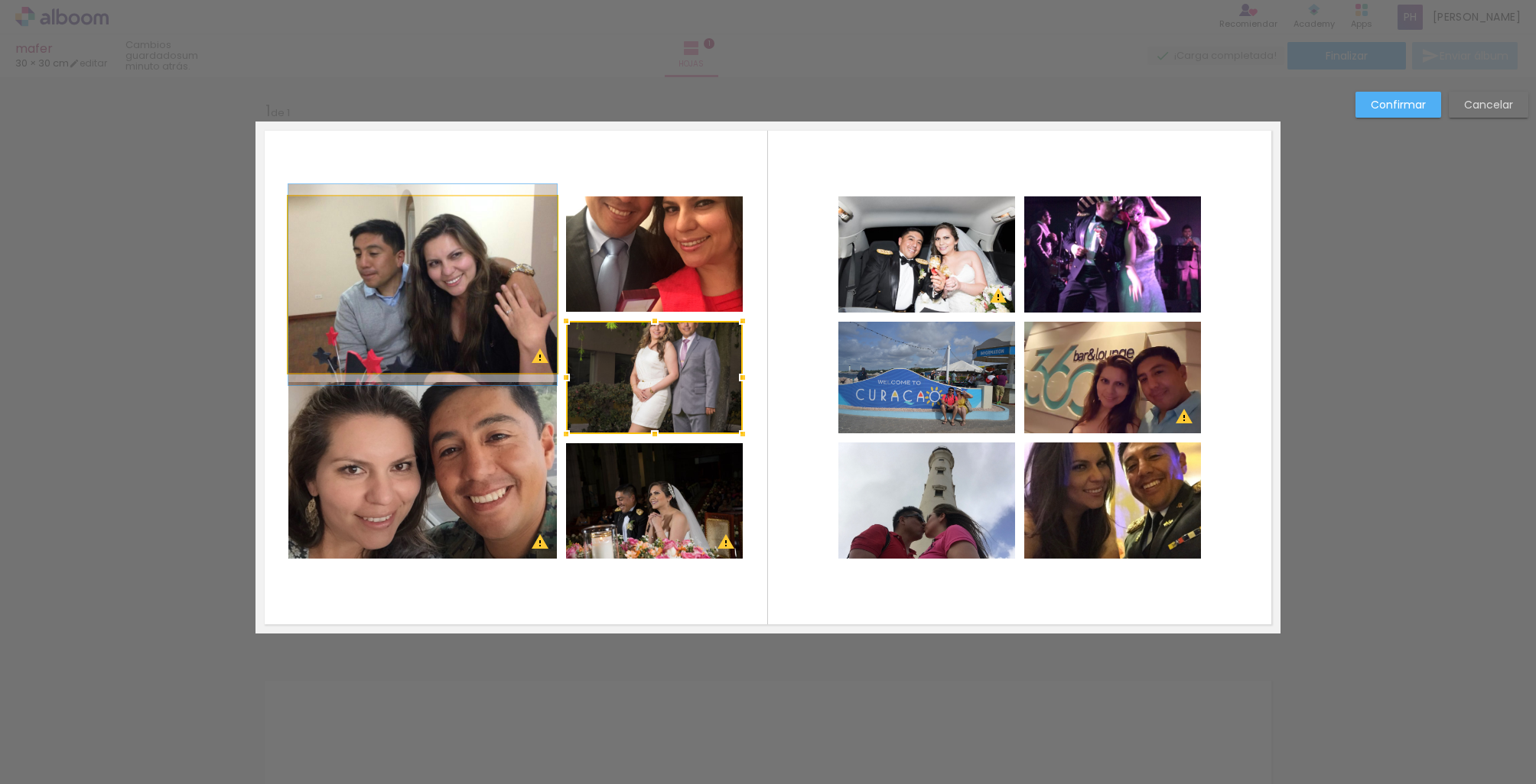
click at [491, 307] on quentale-photo at bounding box center [423, 285] width 269 height 177
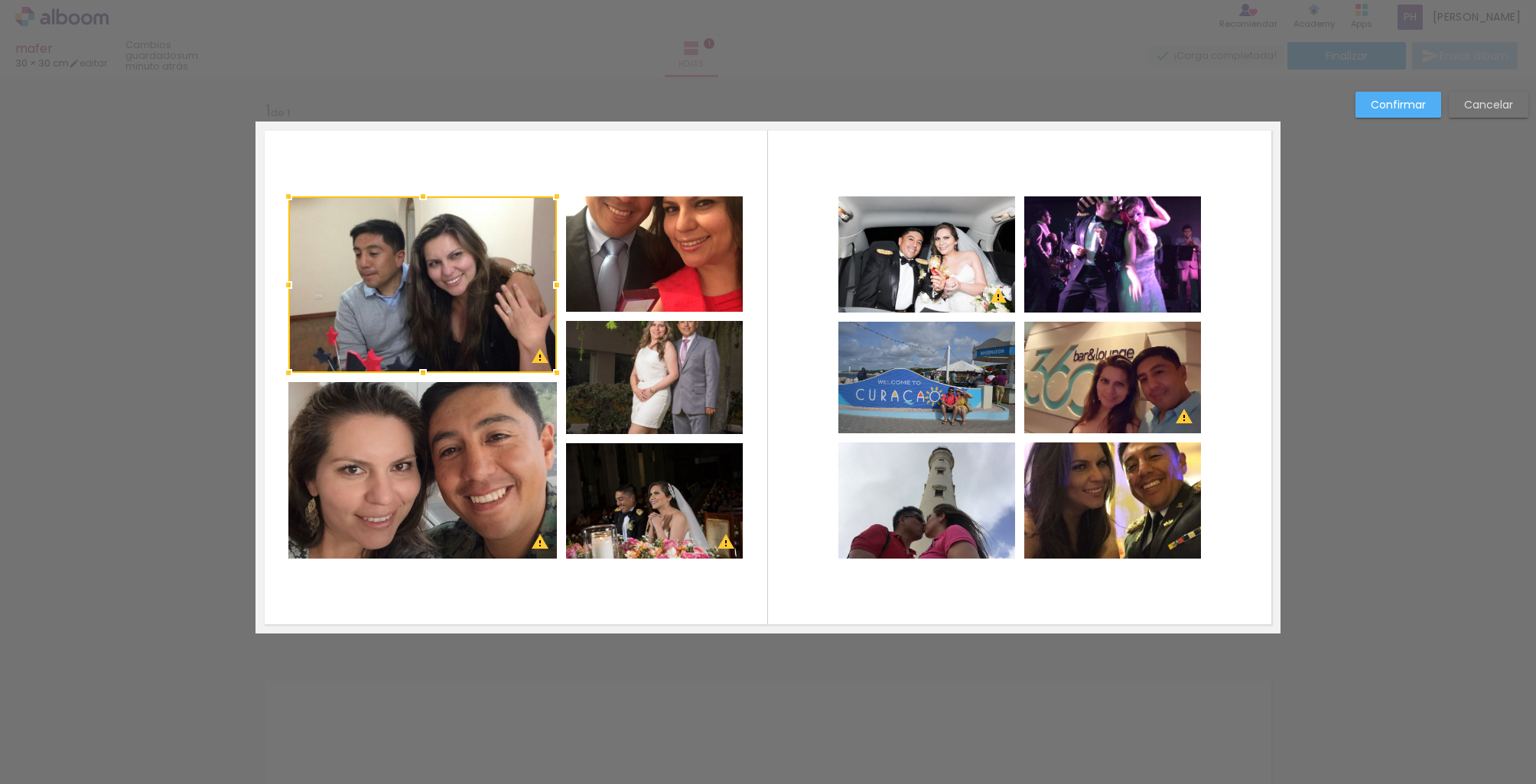
click at [670, 255] on quentale-photo at bounding box center [654, 255] width 177 height 116
click at [659, 422] on quentale-photo at bounding box center [654, 377] width 177 height 113
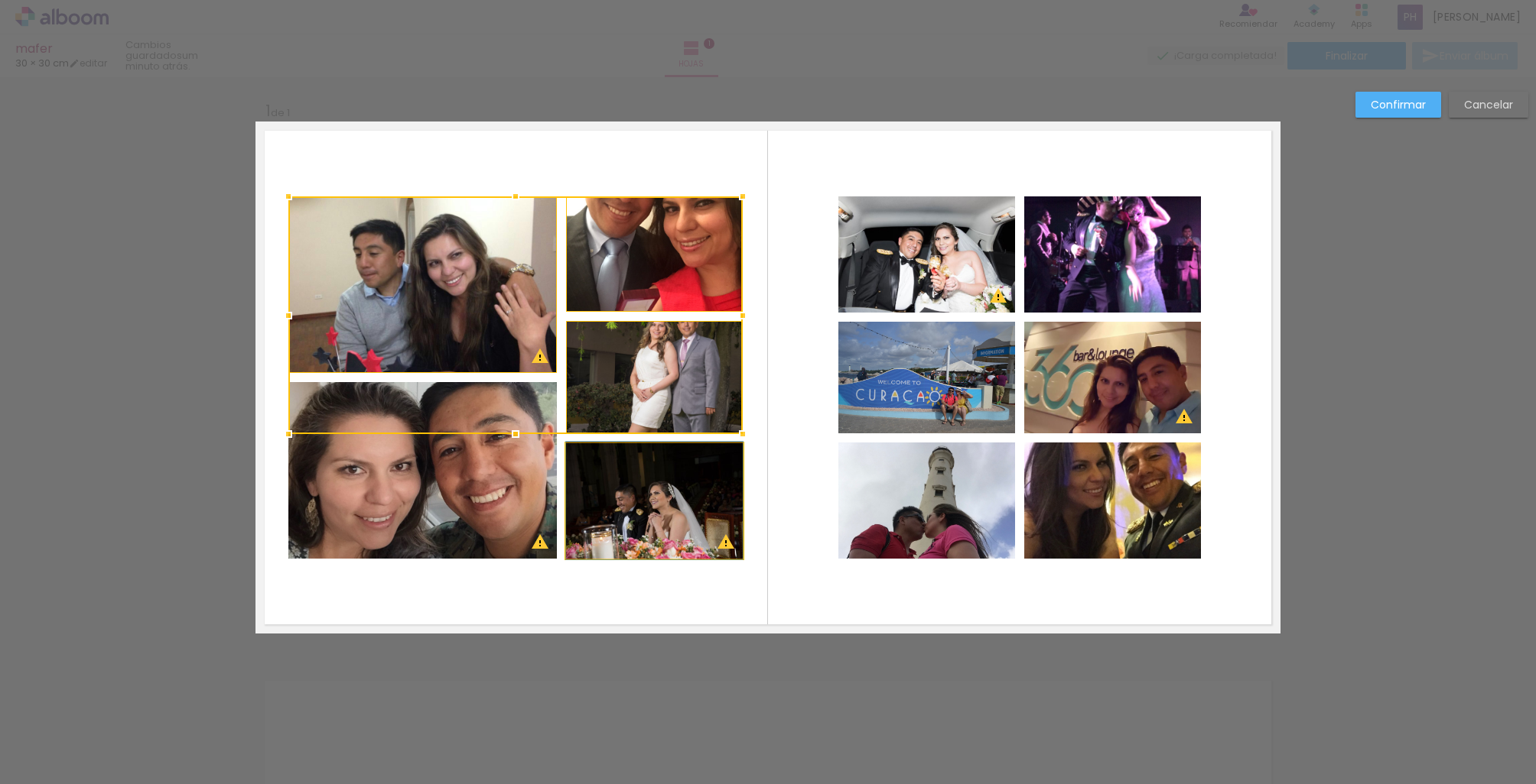
click at [647, 494] on quentale-photo at bounding box center [654, 501] width 177 height 116
click at [458, 479] on div at bounding box center [516, 378] width 455 height 363
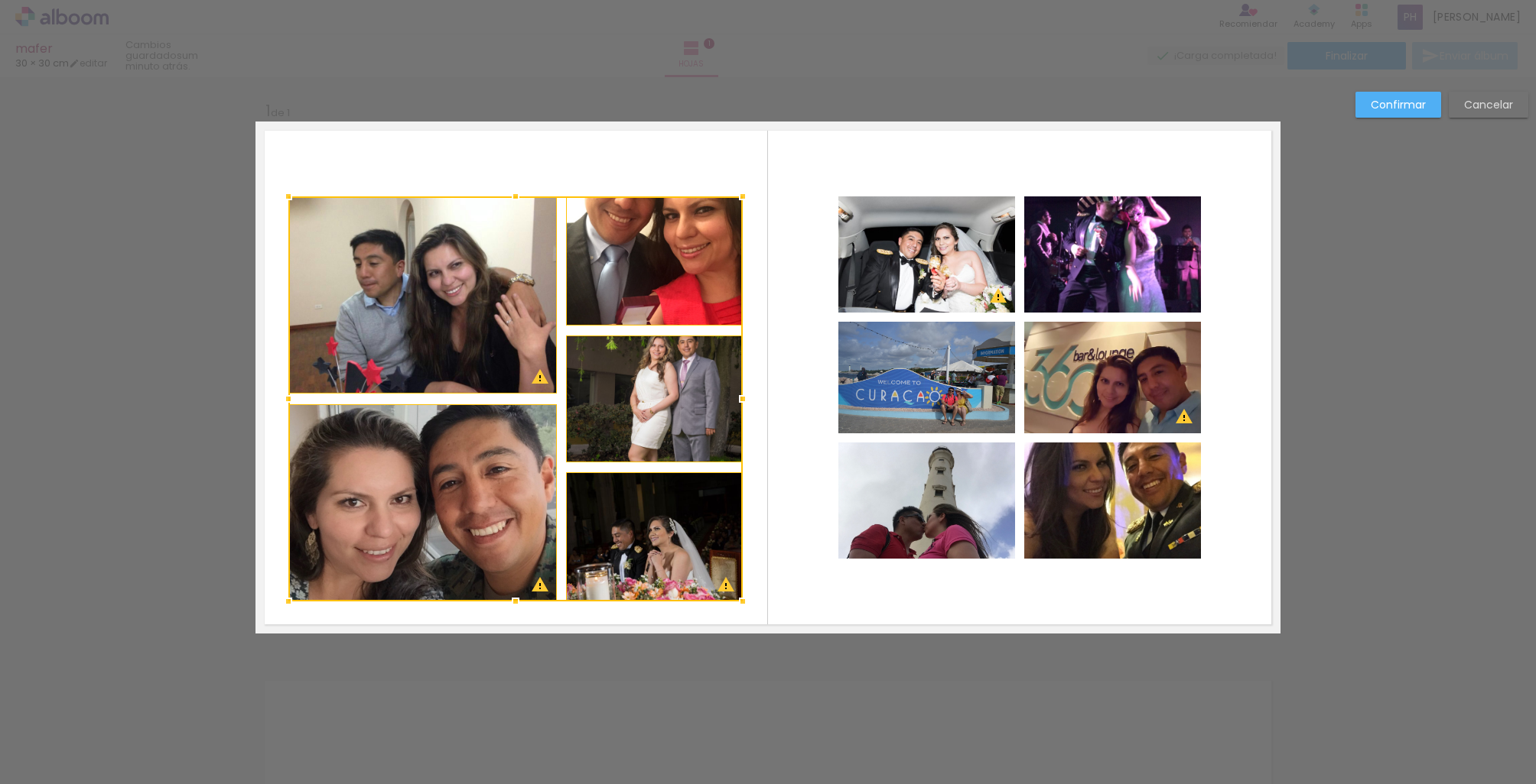
drag, startPoint x: 515, startPoint y: 558, endPoint x: 517, endPoint y: 601, distance: 43.0
click at [517, 601] on div at bounding box center [516, 601] width 31 height 31
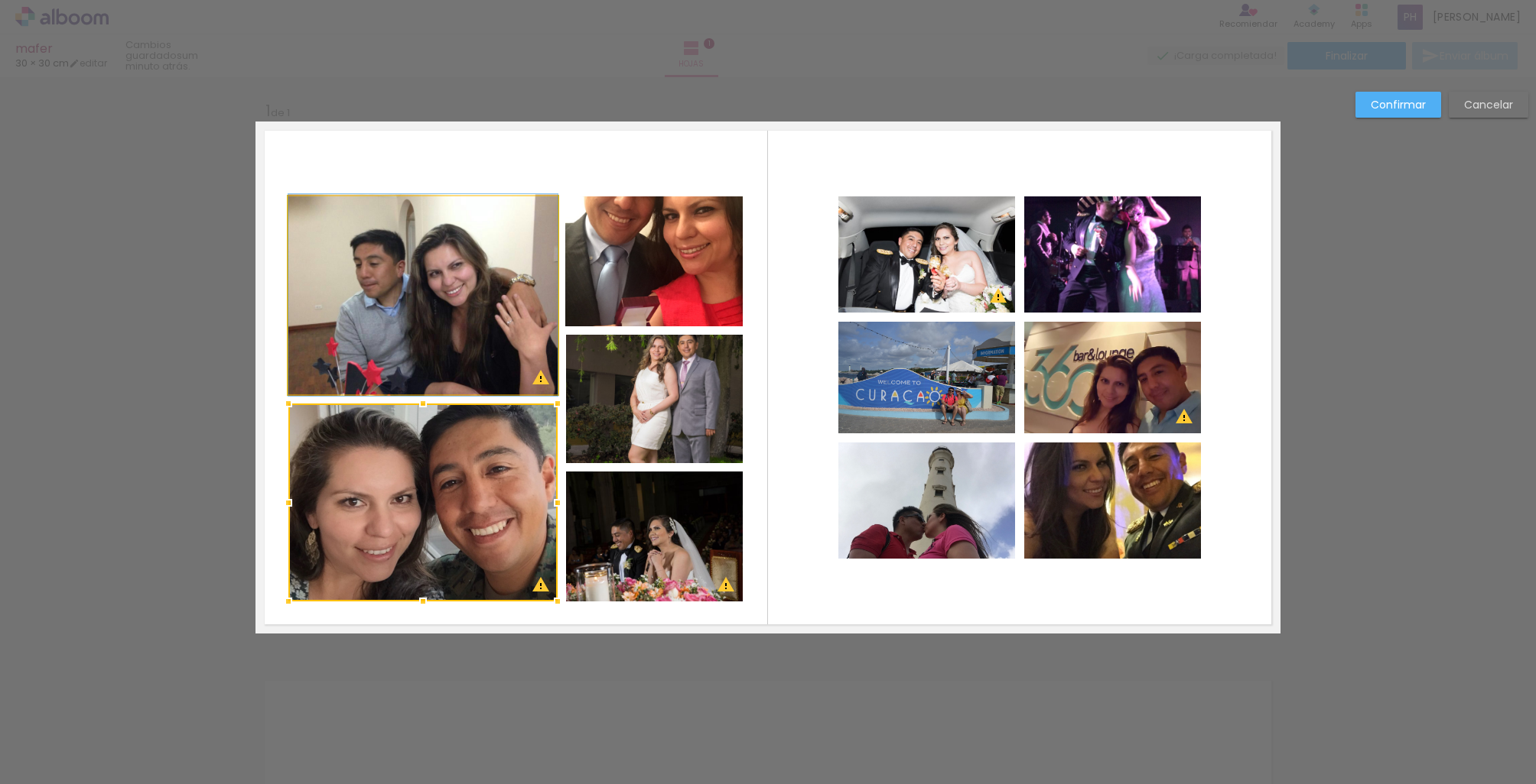
click at [497, 269] on quentale-photo at bounding box center [423, 296] width 269 height 198
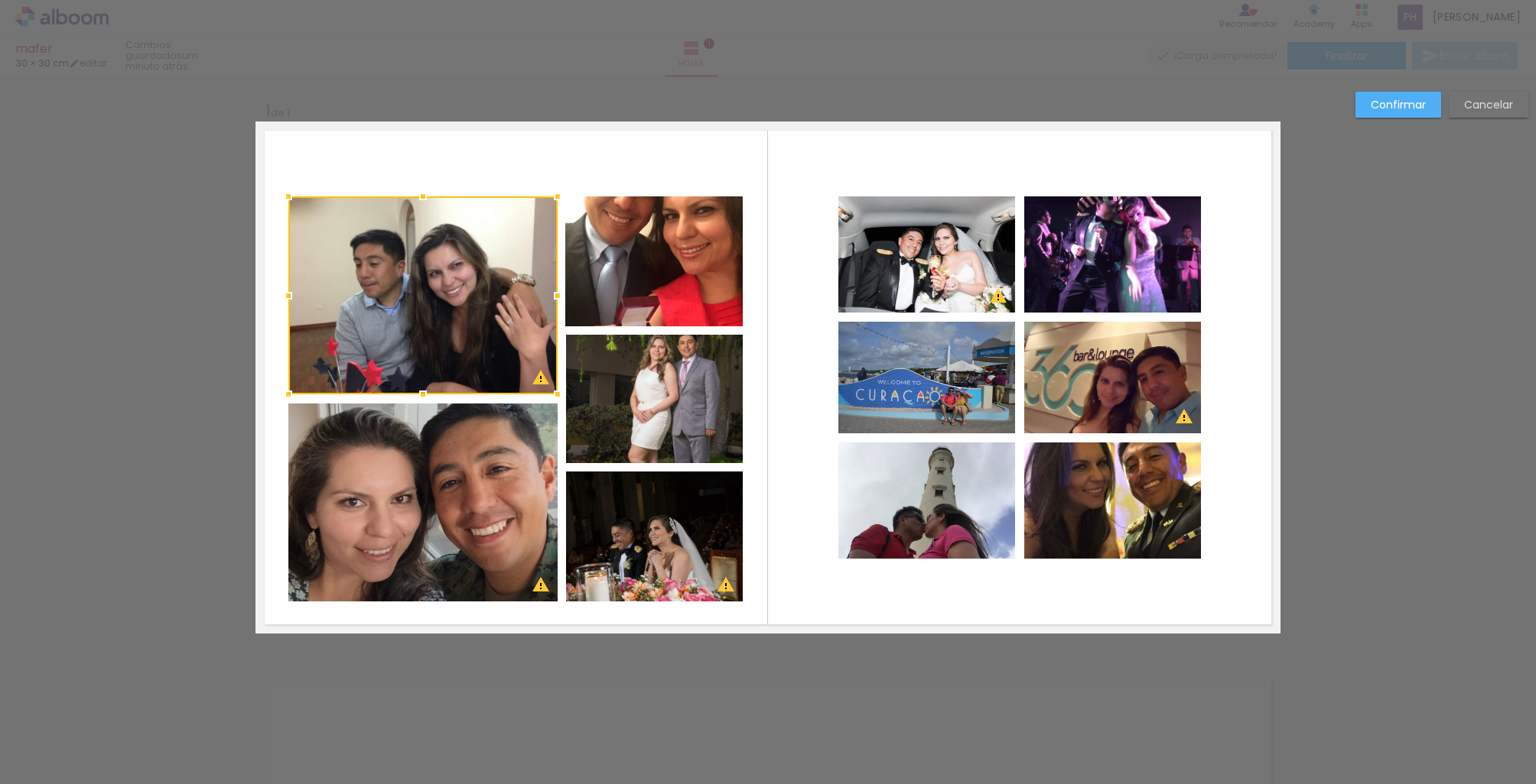
click at [639, 272] on quentale-photo at bounding box center [655, 262] width 178 height 130
click at [635, 422] on quentale-photo at bounding box center [654, 398] width 177 height 129
click at [430, 459] on div at bounding box center [516, 330] width 455 height 267
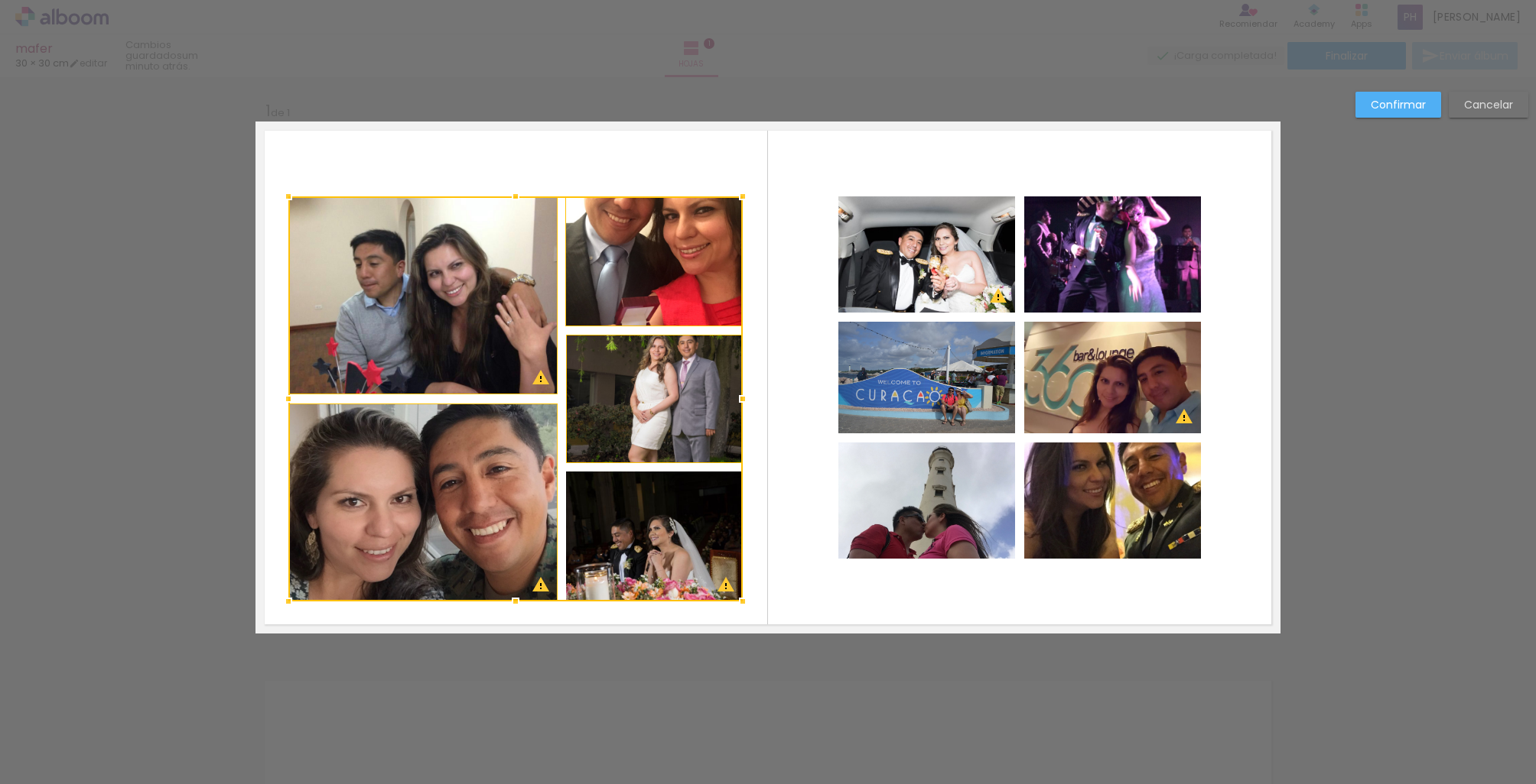
click at [593, 529] on div at bounding box center [516, 399] width 455 height 405
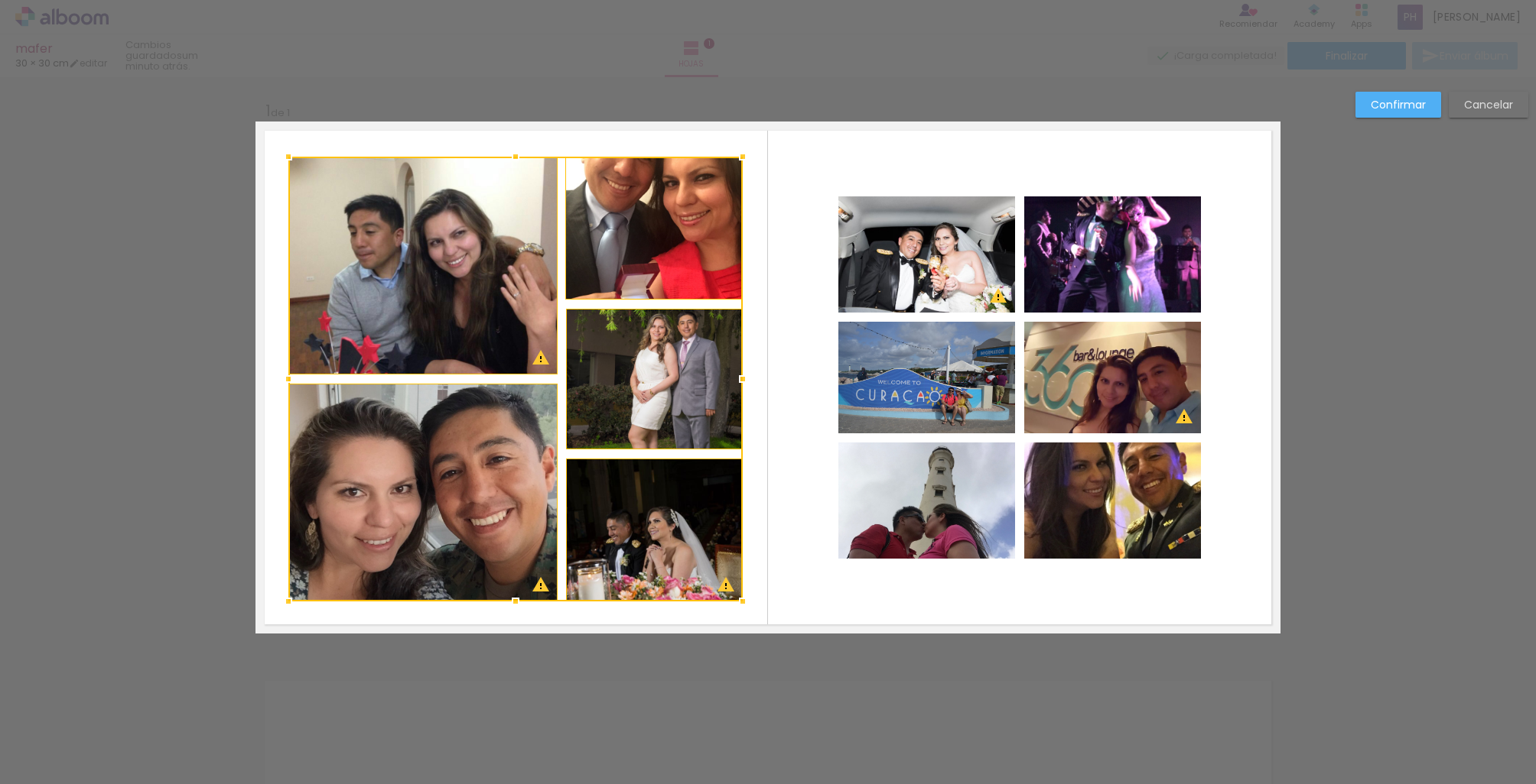
drag, startPoint x: 518, startPoint y: 194, endPoint x: 521, endPoint y: 155, distance: 39.1
click at [521, 155] on div at bounding box center [516, 157] width 31 height 31
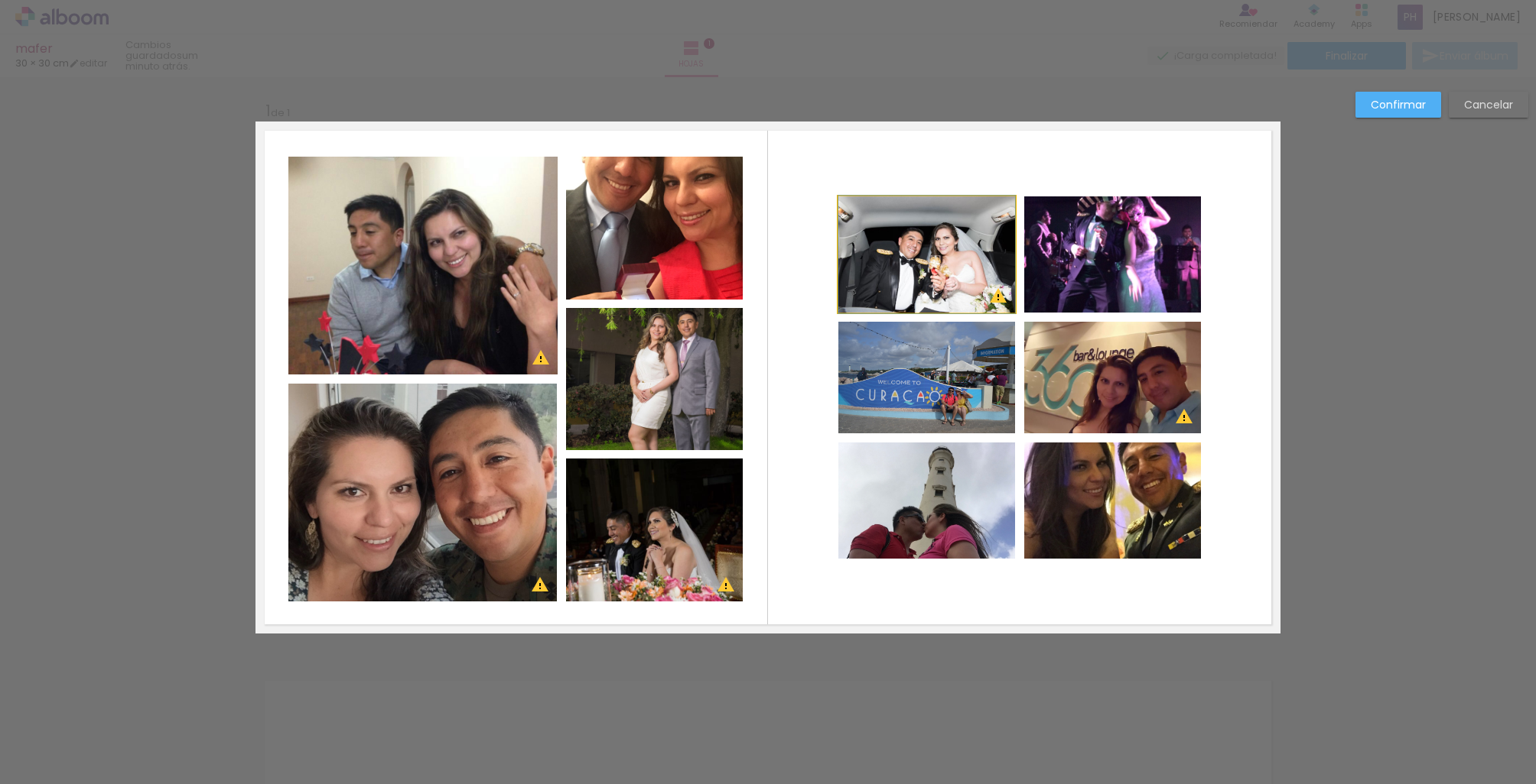
click at [861, 212] on quentale-photo at bounding box center [926, 255] width 177 height 116
click at [1193, 247] on quentale-photo at bounding box center [1112, 255] width 177 height 116
click at [1134, 342] on quentale-photo at bounding box center [1112, 378] width 177 height 112
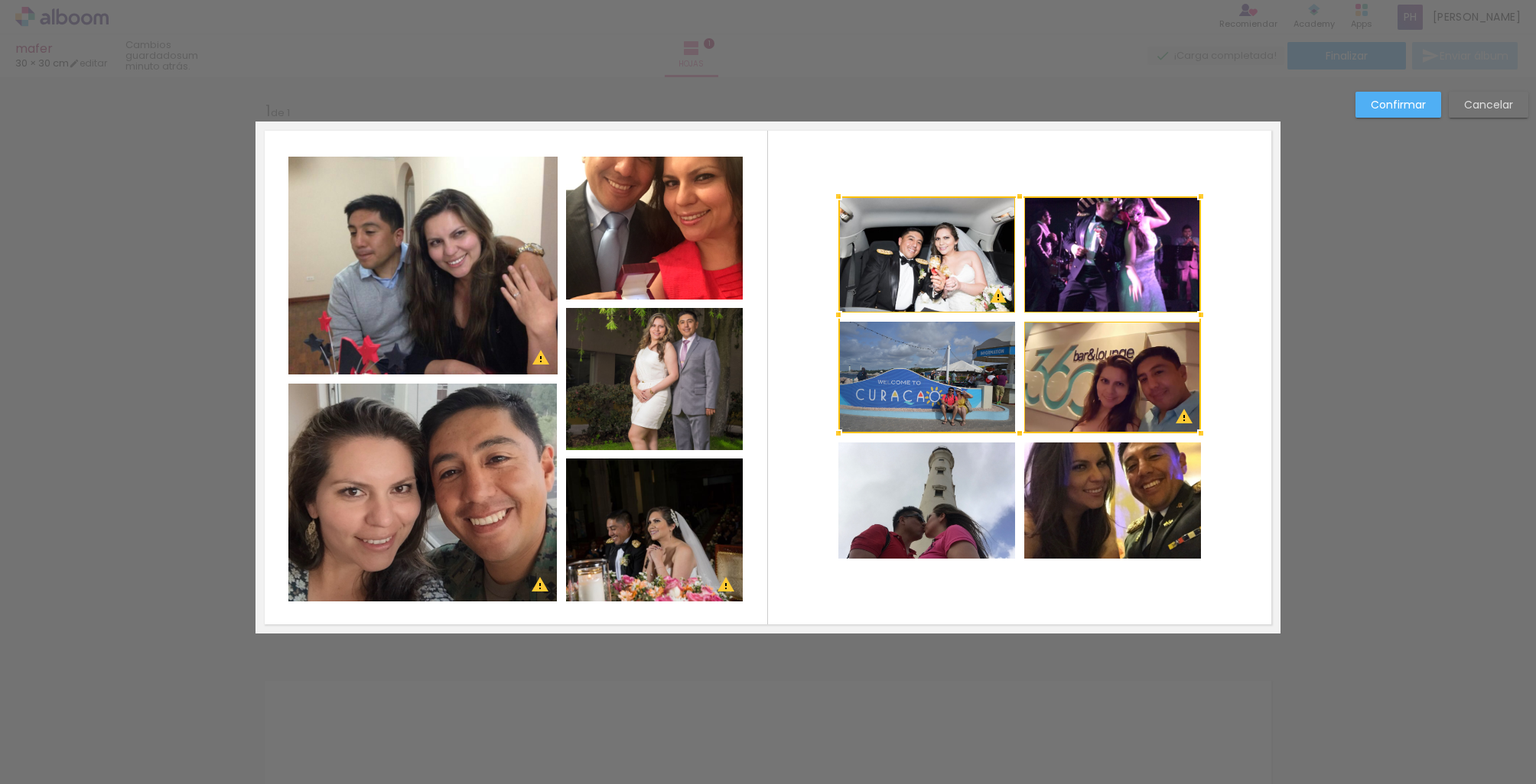
click at [897, 386] on div at bounding box center [1019, 315] width 363 height 237
click at [919, 476] on quentale-photo at bounding box center [926, 500] width 177 height 116
click at [1126, 487] on div at bounding box center [1019, 378] width 363 height 363
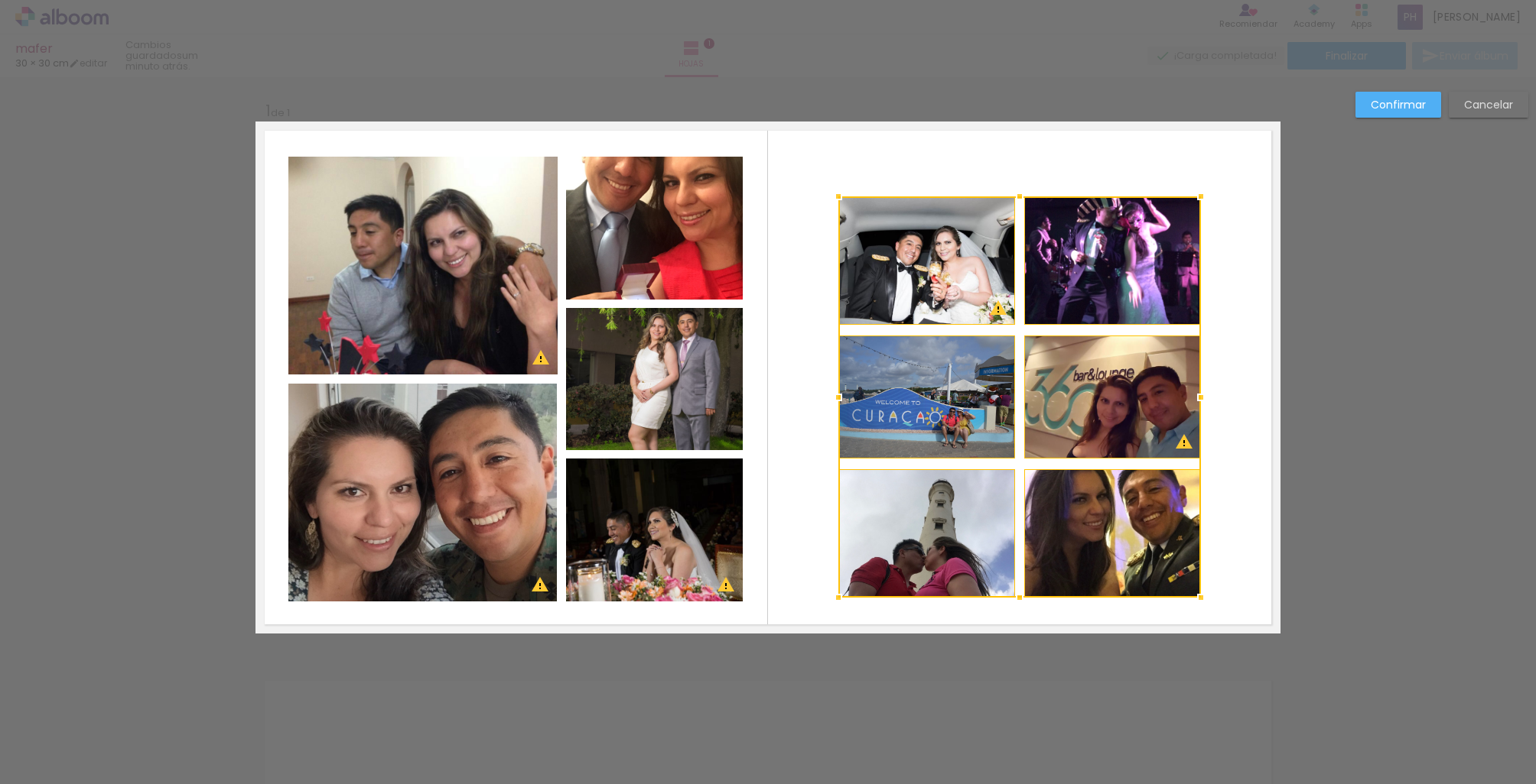
drag, startPoint x: 1019, startPoint y: 558, endPoint x: 1020, endPoint y: 597, distance: 39.0
click at [1020, 597] on div at bounding box center [1019, 597] width 31 height 31
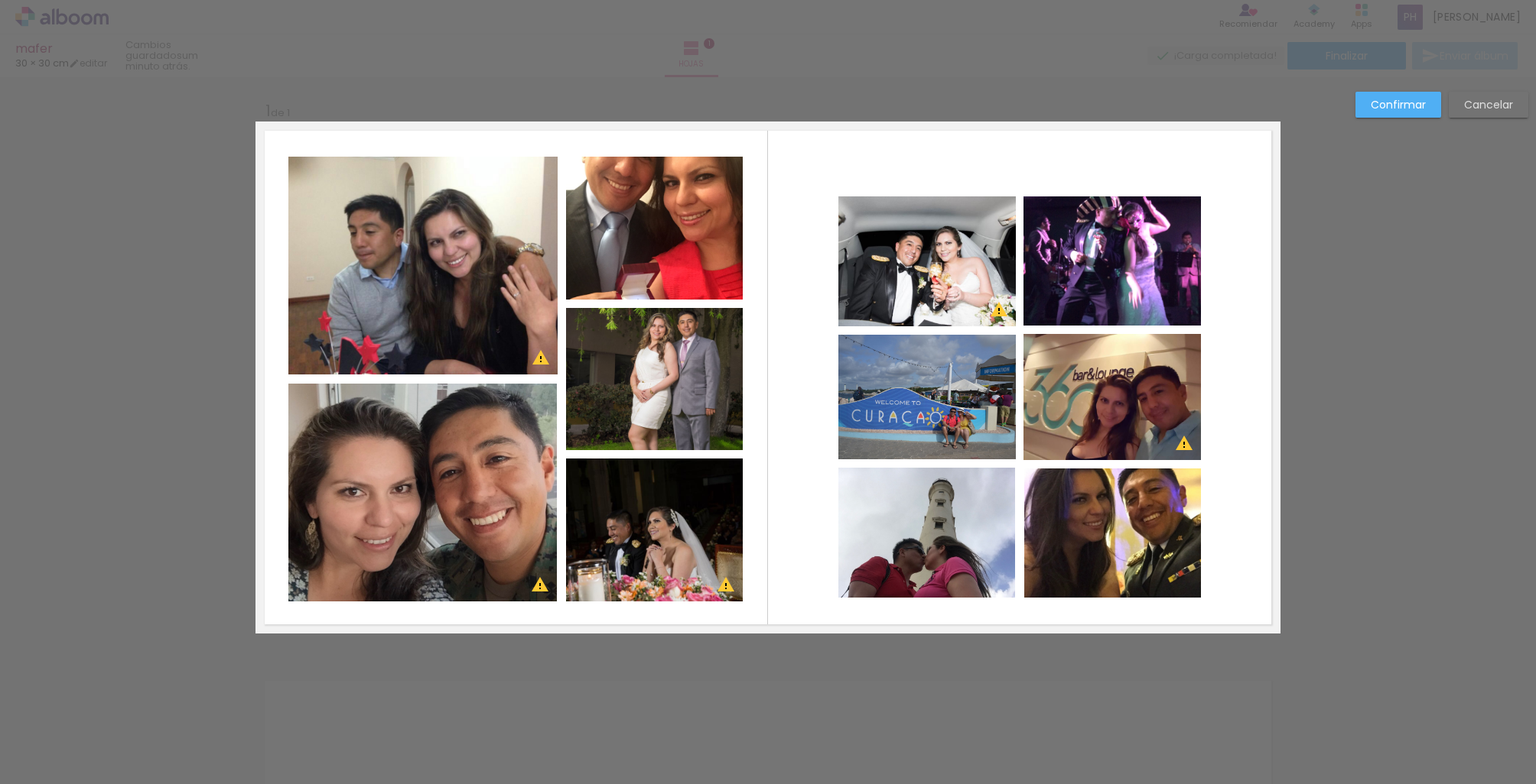
click at [989, 215] on quentale-photo at bounding box center [927, 262] width 178 height 130
click at [1068, 259] on quentale-photo at bounding box center [1112, 261] width 178 height 129
click at [1073, 359] on quentale-photo at bounding box center [1112, 396] width 178 height 126
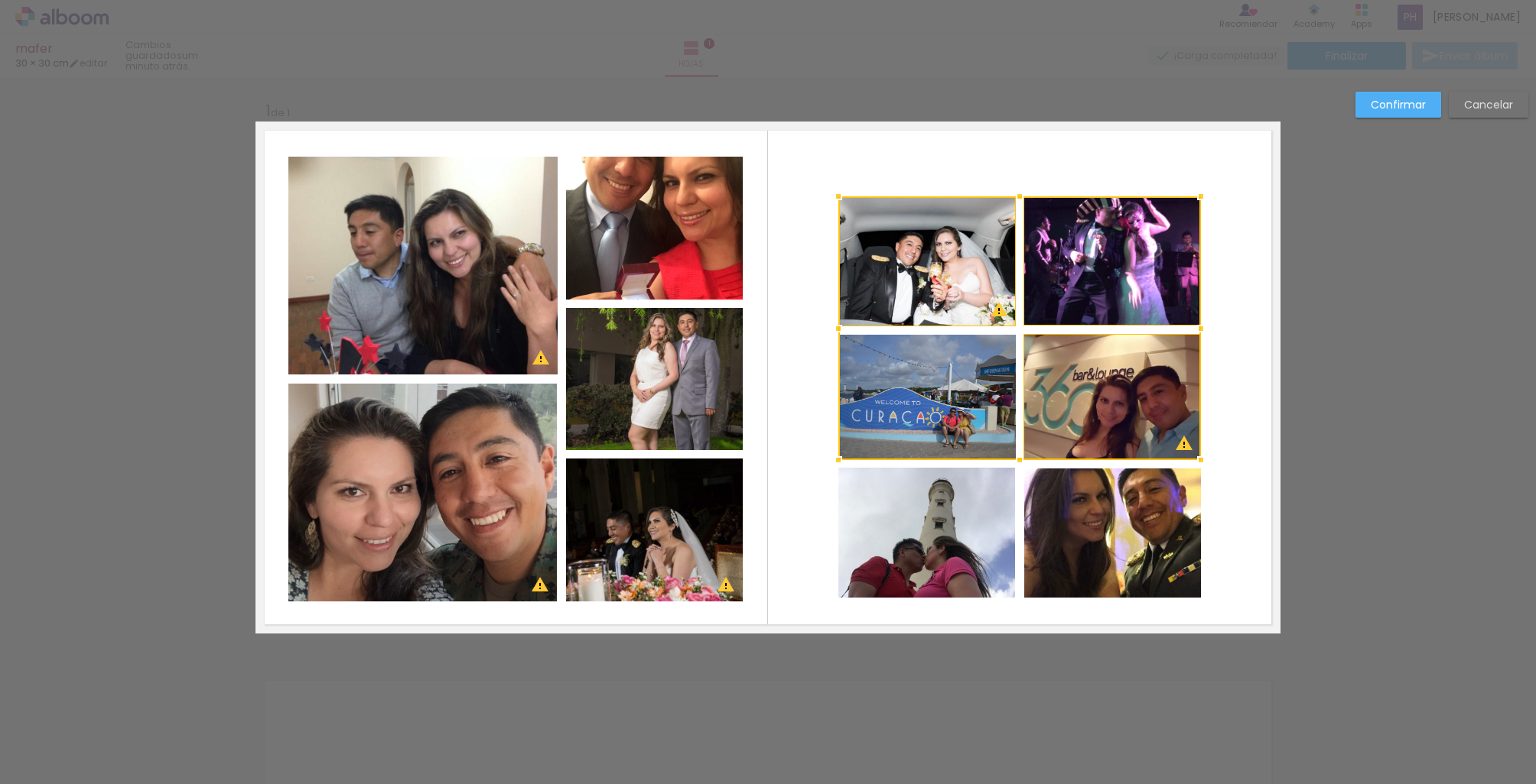
click at [960, 409] on div at bounding box center [1019, 329] width 363 height 264
click at [965, 494] on quentale-photo at bounding box center [926, 532] width 177 height 130
click at [1074, 498] on div at bounding box center [1019, 397] width 363 height 401
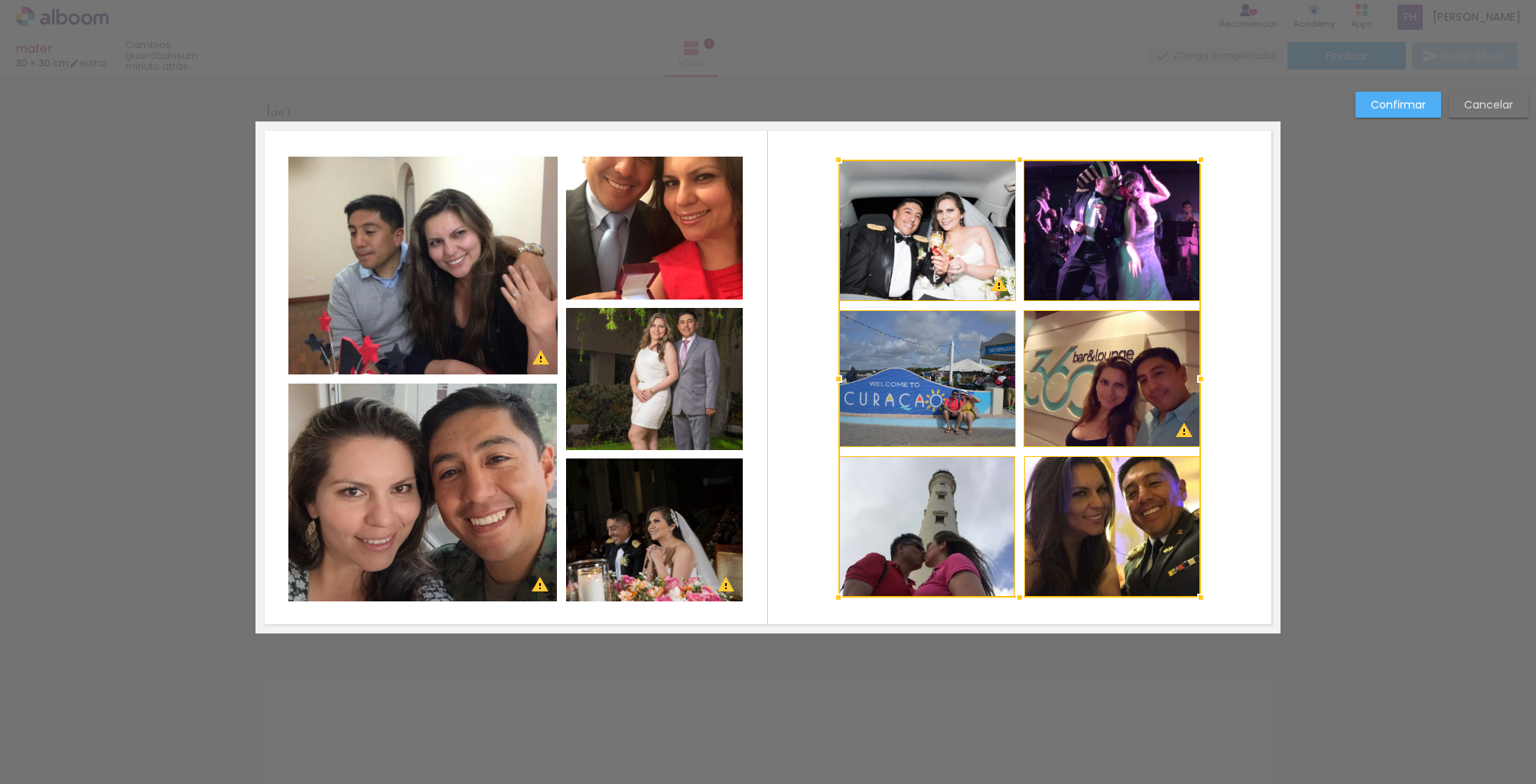
drag, startPoint x: 1021, startPoint y: 197, endPoint x: 1020, endPoint y: 160, distance: 37.0
click at [1020, 160] on div at bounding box center [1019, 160] width 31 height 31
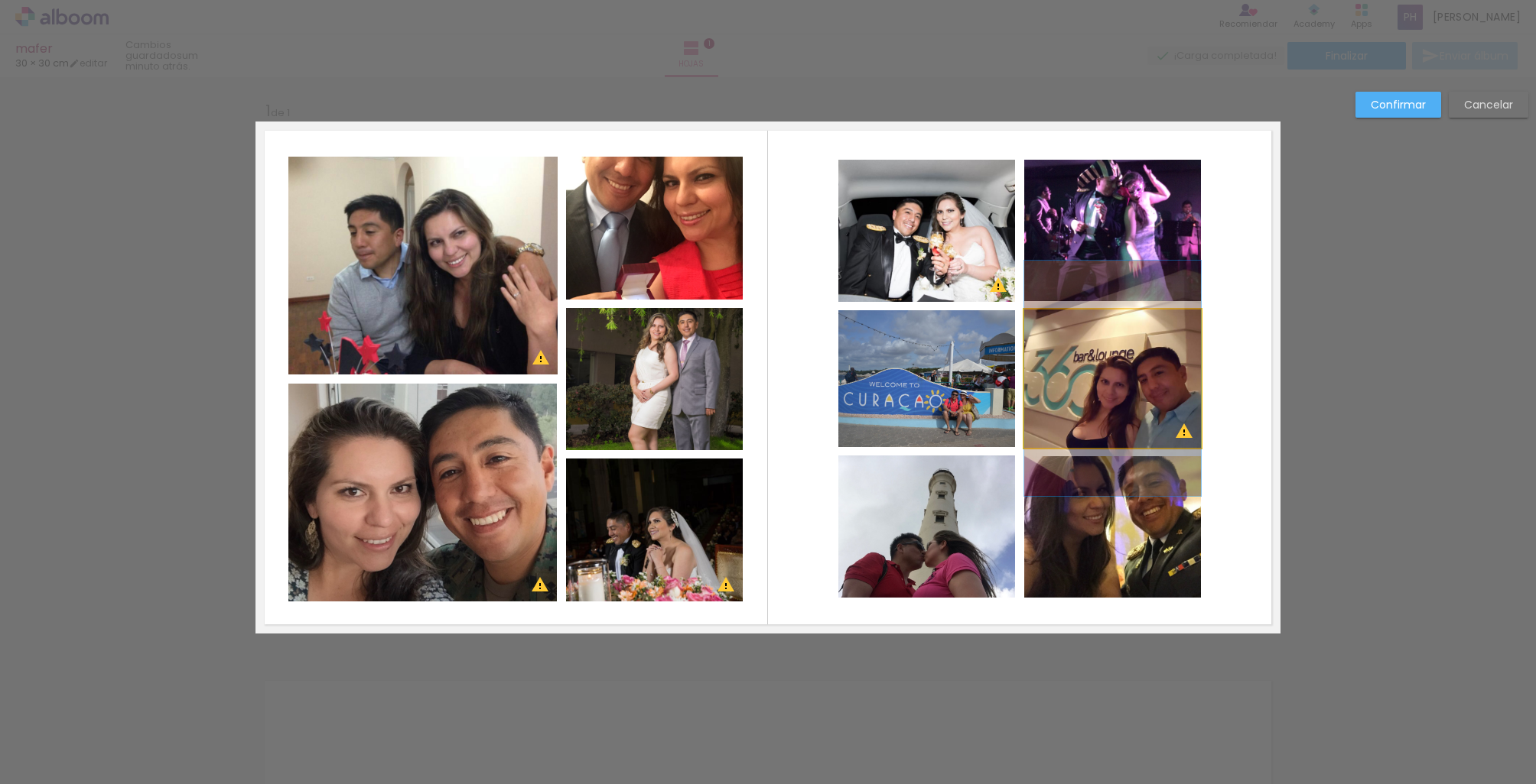
click at [1146, 377] on quentale-photo at bounding box center [1112, 379] width 177 height 138
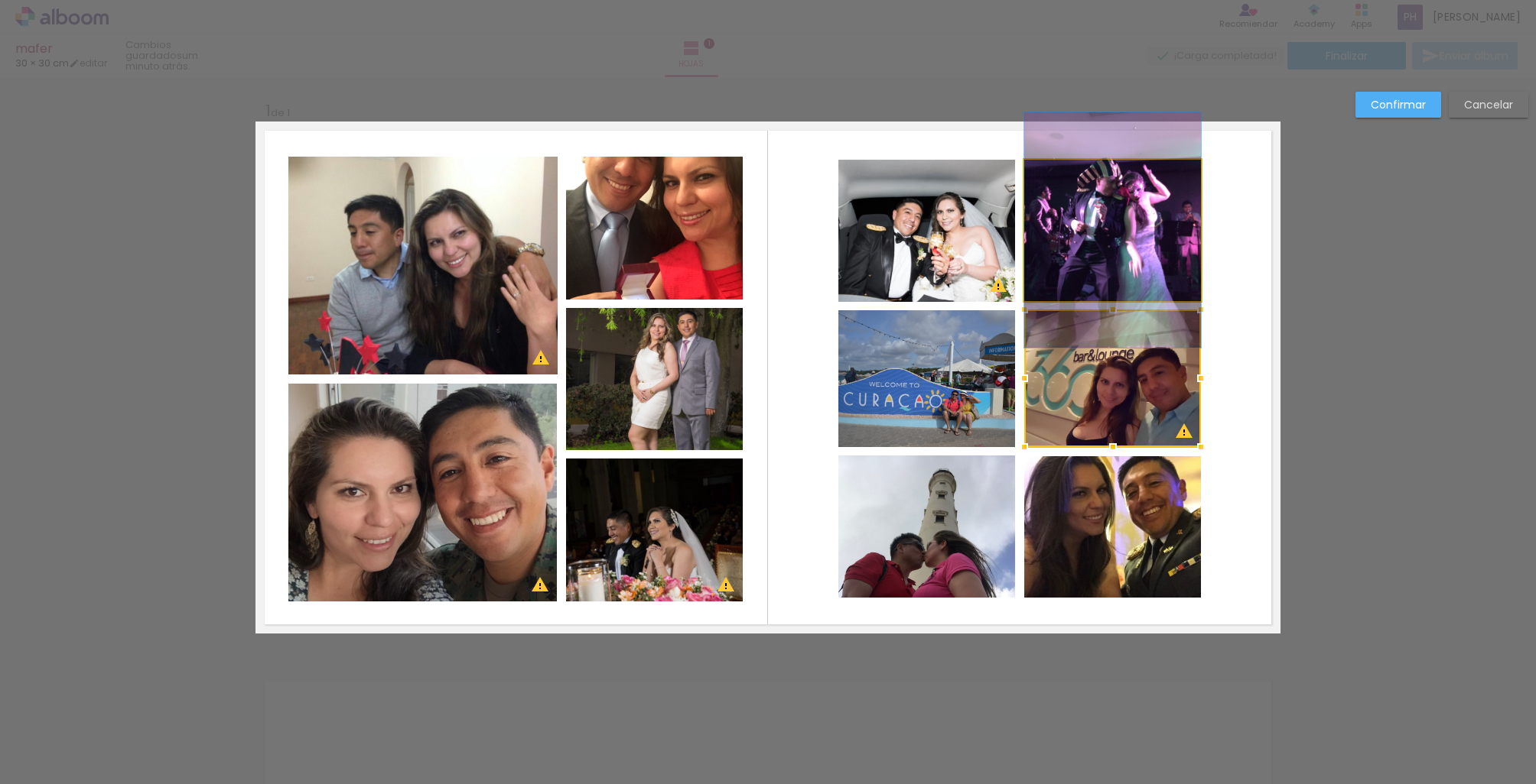
click at [1129, 269] on quentale-photo at bounding box center [1112, 231] width 177 height 142
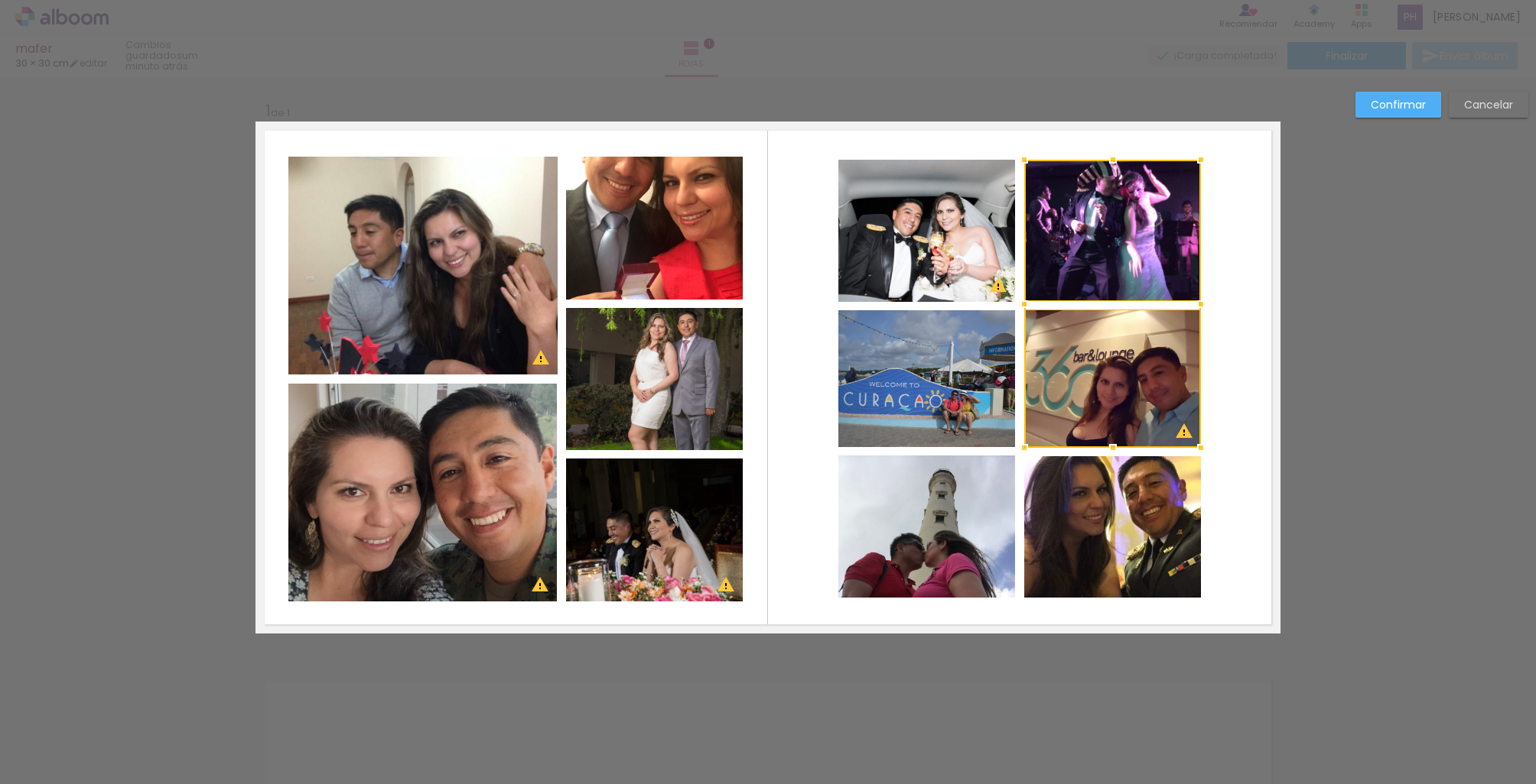
click at [1111, 480] on quentale-photo at bounding box center [1112, 527] width 177 height 142
click at [938, 488] on quentale-photo at bounding box center [926, 526] width 177 height 142
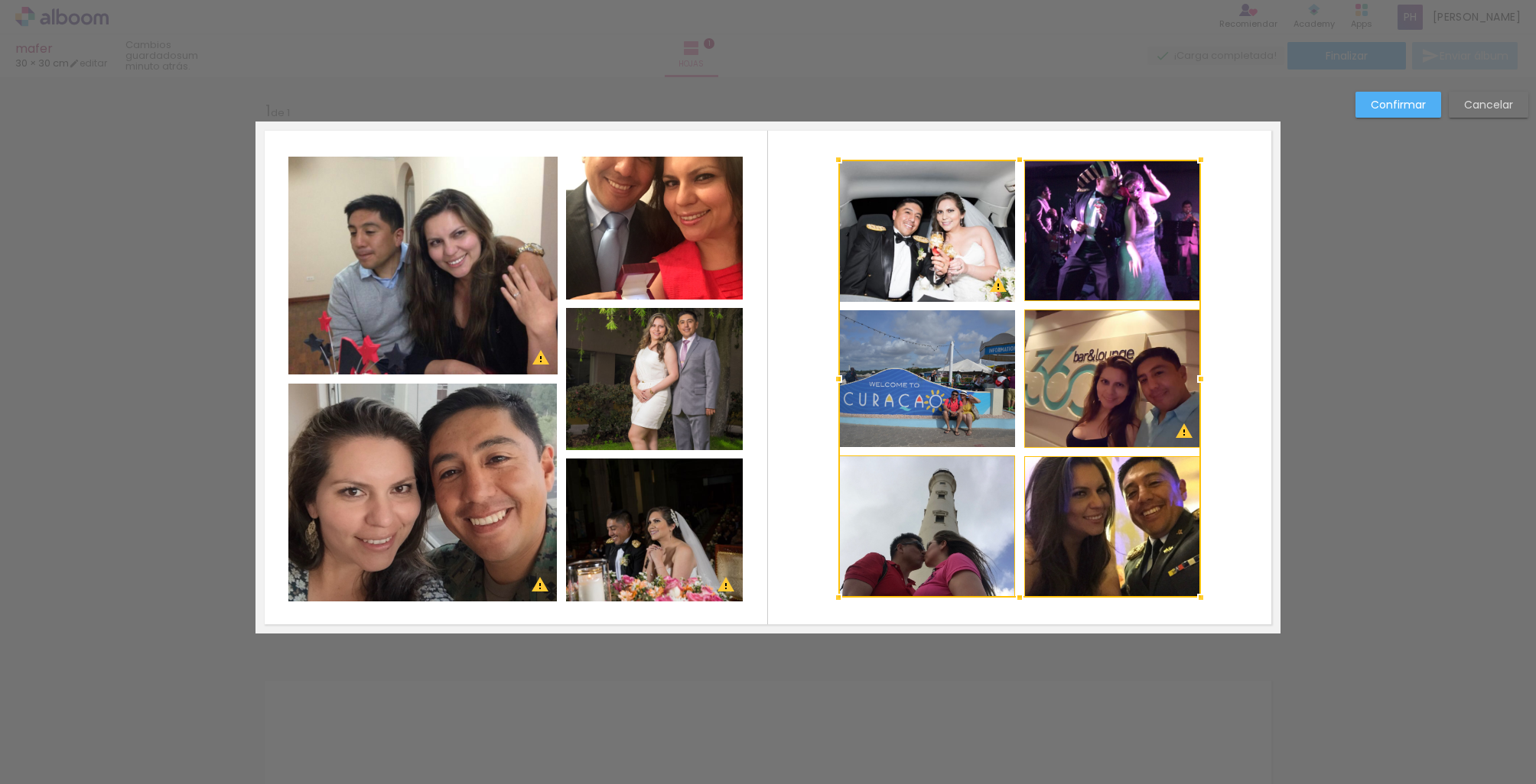
click at [935, 406] on div at bounding box center [1019, 379] width 363 height 438
click at [918, 279] on div at bounding box center [1019, 379] width 363 height 438
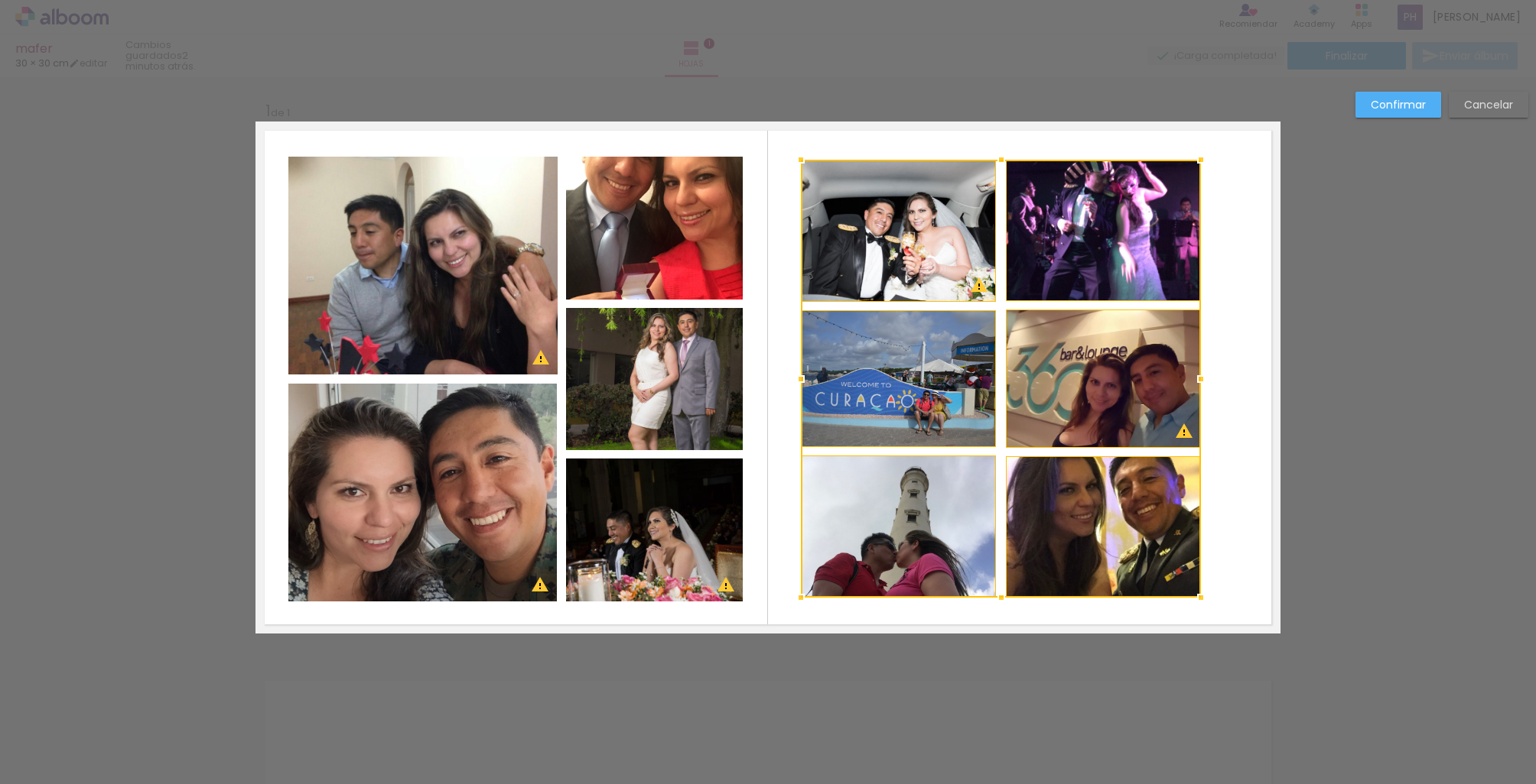
drag, startPoint x: 832, startPoint y: 377, endPoint x: 803, endPoint y: 378, distance: 29.0
click at [803, 378] on div at bounding box center [800, 379] width 31 height 31
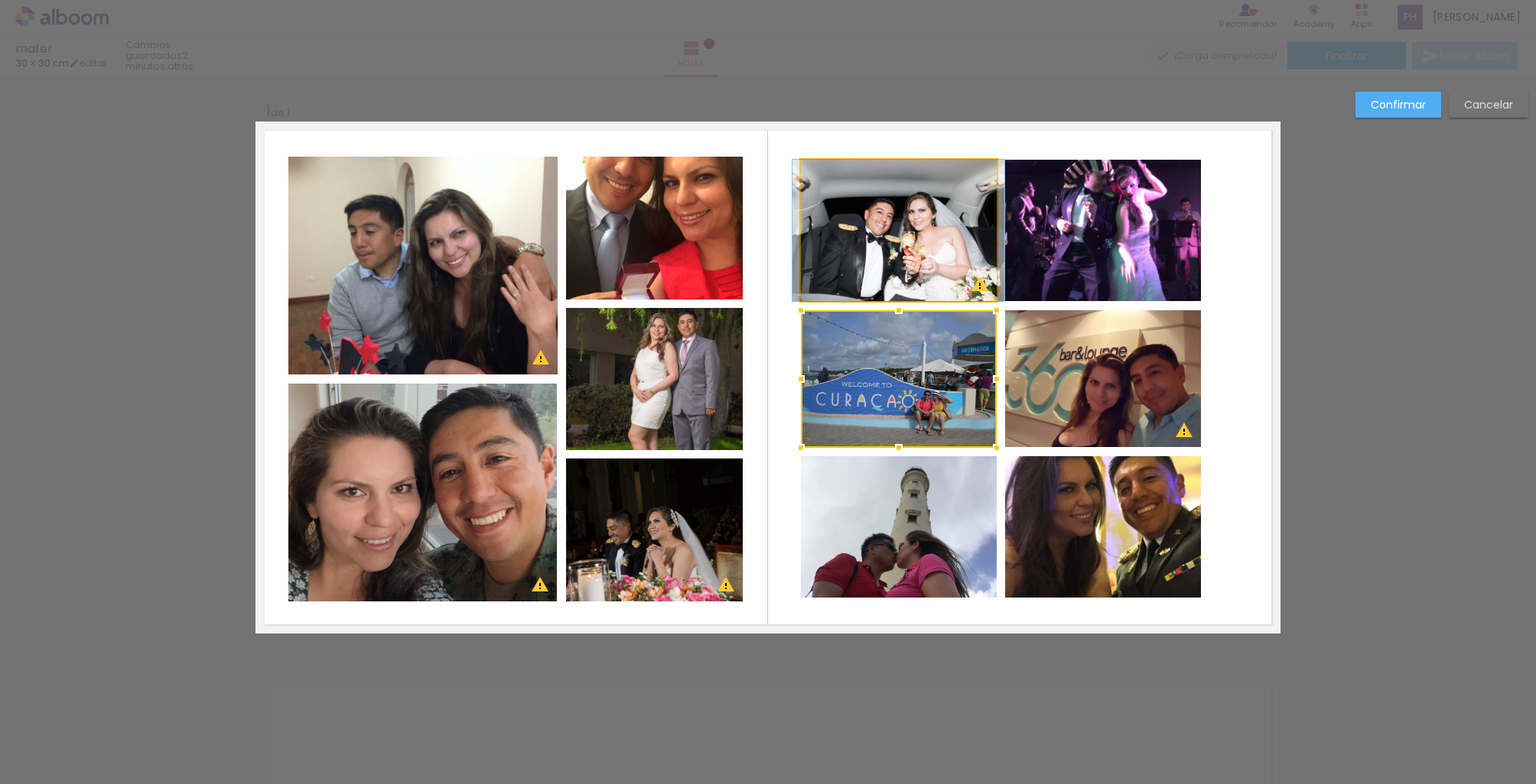
click at [965, 256] on quentale-photo at bounding box center [898, 231] width 196 height 142
click at [1093, 250] on quentale-photo at bounding box center [1103, 231] width 196 height 142
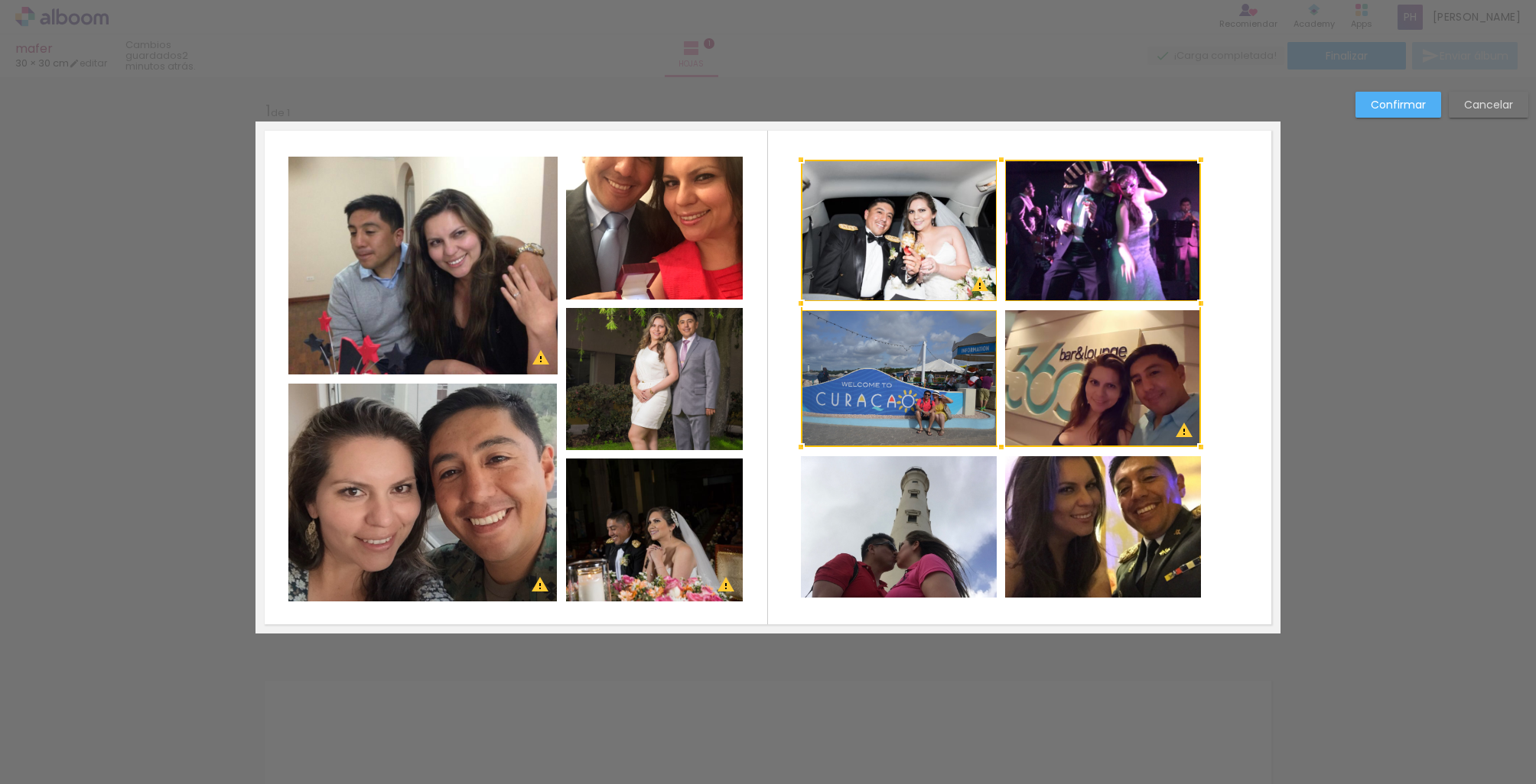
click at [1110, 370] on div at bounding box center [1000, 304] width 400 height 288
click at [900, 397] on div at bounding box center [1000, 304] width 400 height 288
click at [922, 503] on quentale-photo at bounding box center [898, 527] width 196 height 142
click at [1054, 507] on div at bounding box center [1000, 379] width 400 height 438
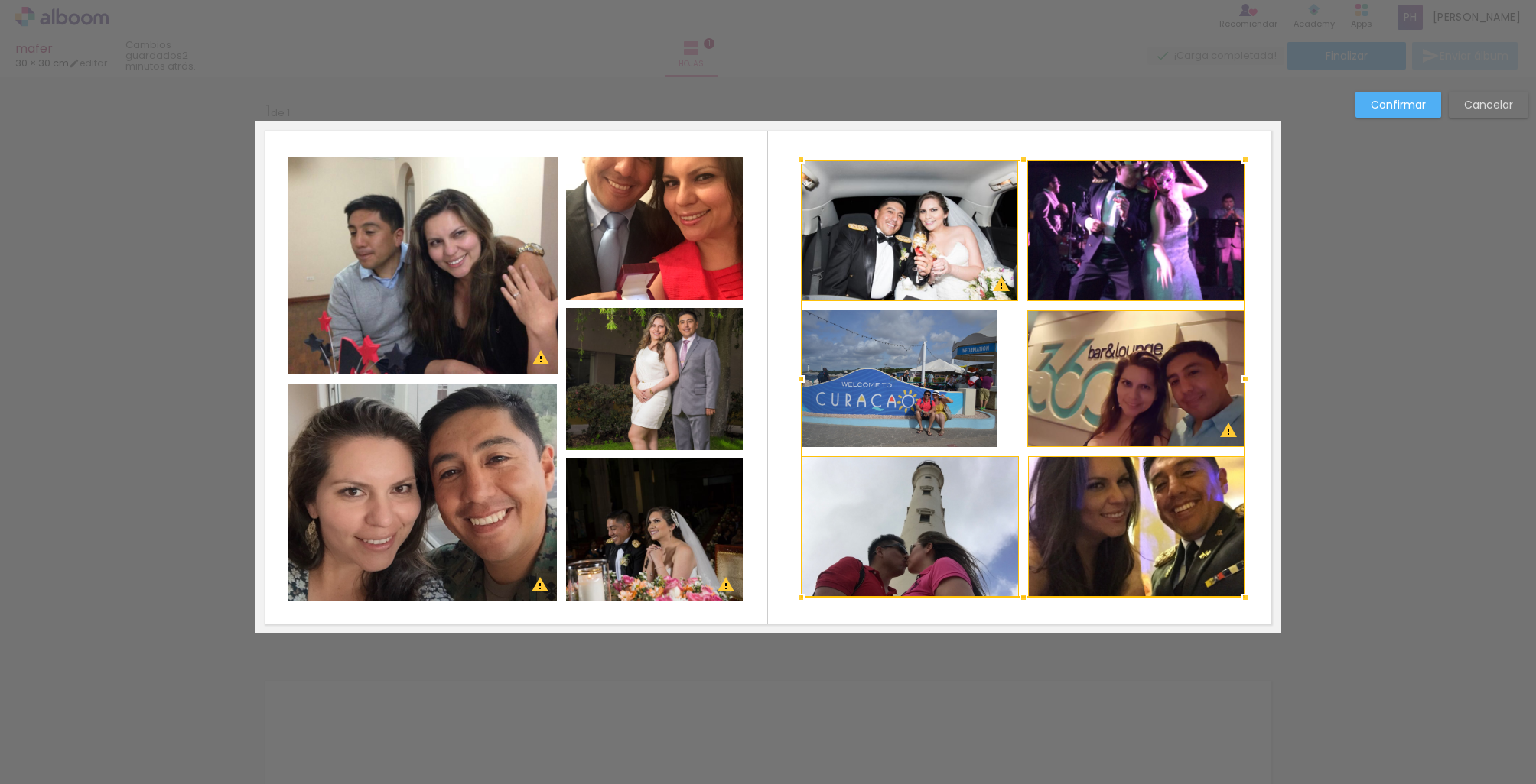
drag, startPoint x: 1203, startPoint y: 377, endPoint x: 1247, endPoint y: 370, distance: 44.6
click at [1247, 370] on div at bounding box center [1245, 379] width 31 height 31
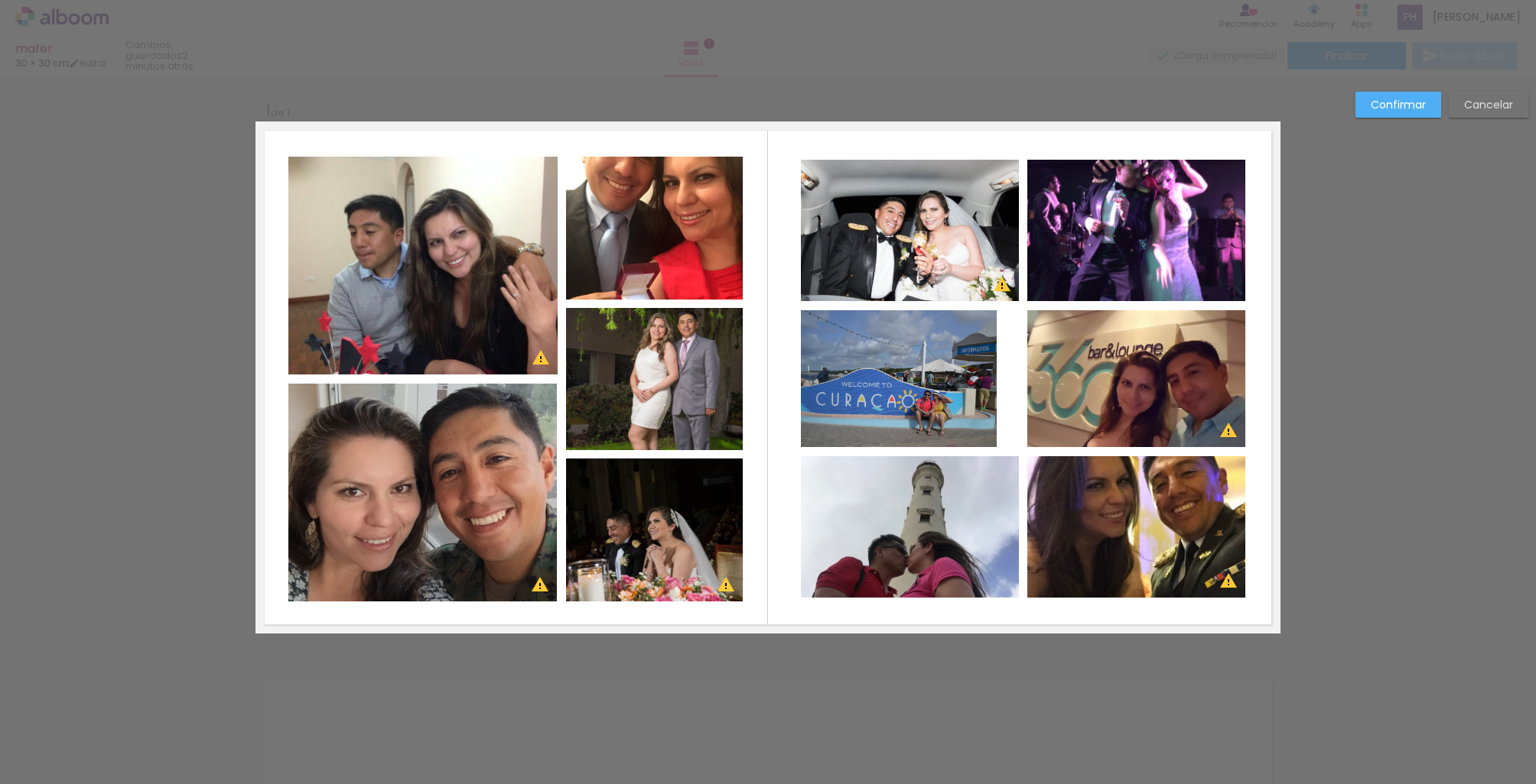
drag, startPoint x: 1189, startPoint y: 505, endPoint x: 1177, endPoint y: 505, distance: 12.0
click at [1188, 505] on album-spread "1 de 1" at bounding box center [768, 378] width 1025 height 512
click at [965, 513] on quentale-photo at bounding box center [909, 527] width 218 height 142
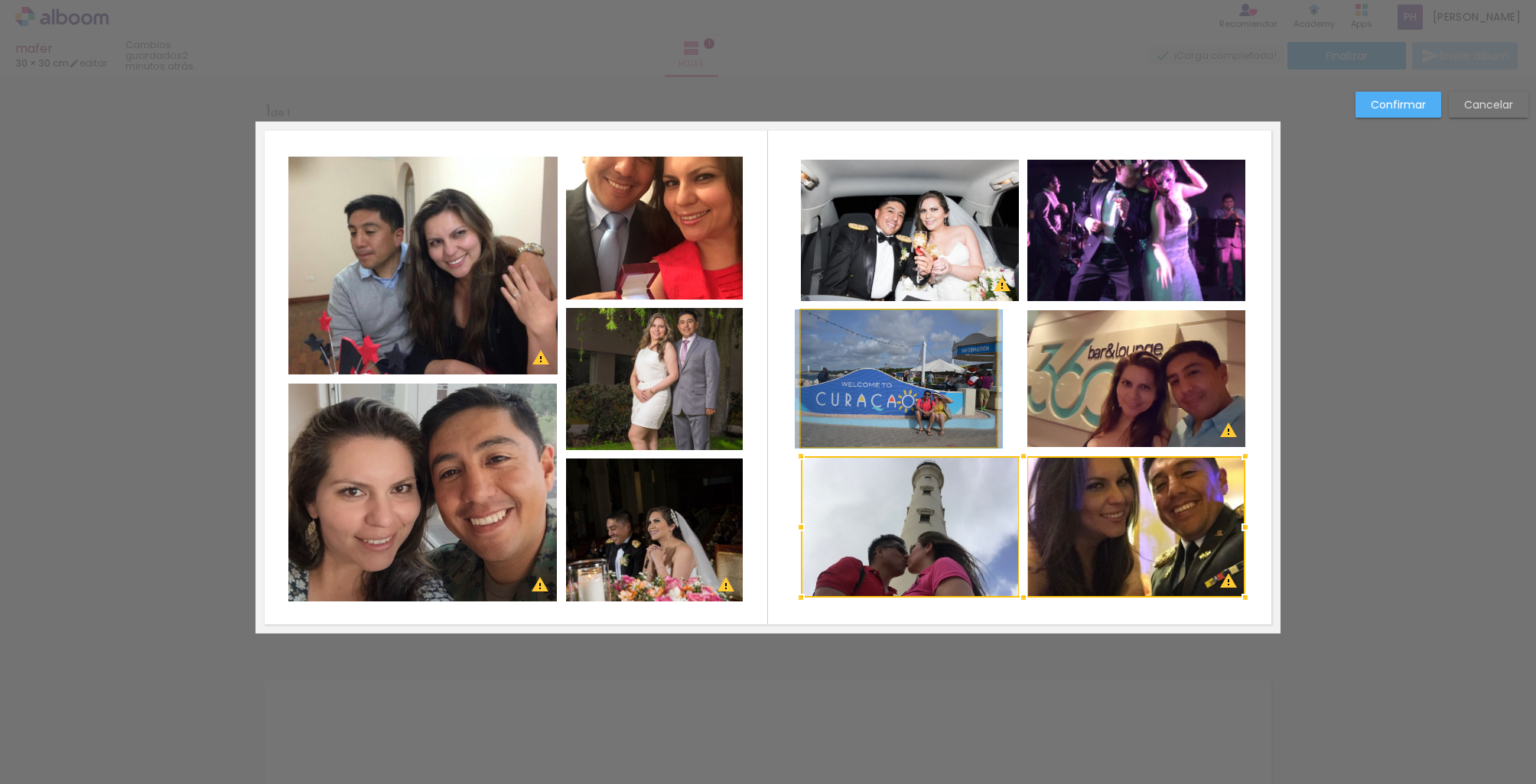
click at [942, 424] on quentale-photo at bounding box center [898, 380] width 196 height 138
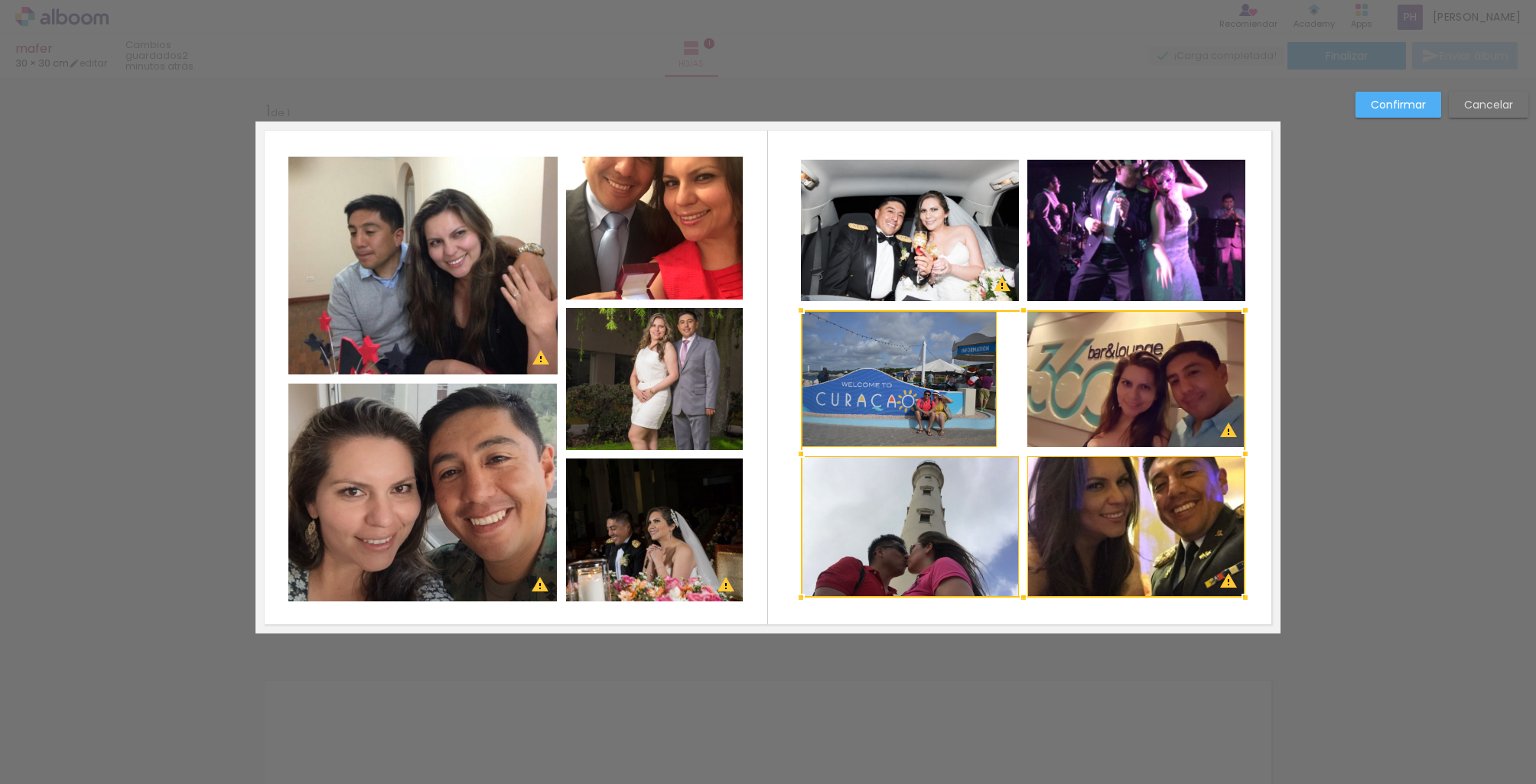
click at [1061, 405] on div at bounding box center [1022, 454] width 445 height 288
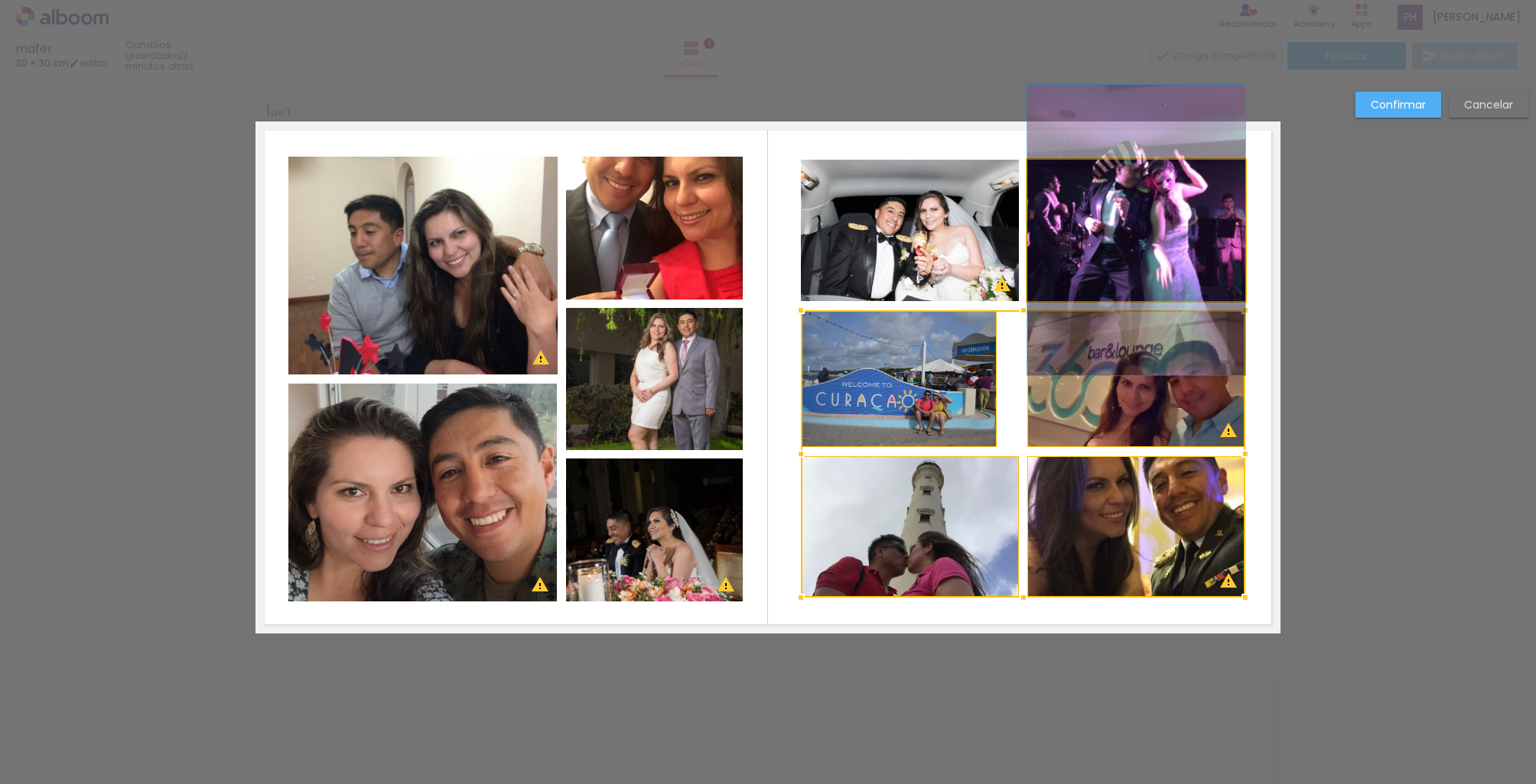
click at [1083, 266] on quentale-photo at bounding box center [1136, 231] width 218 height 142
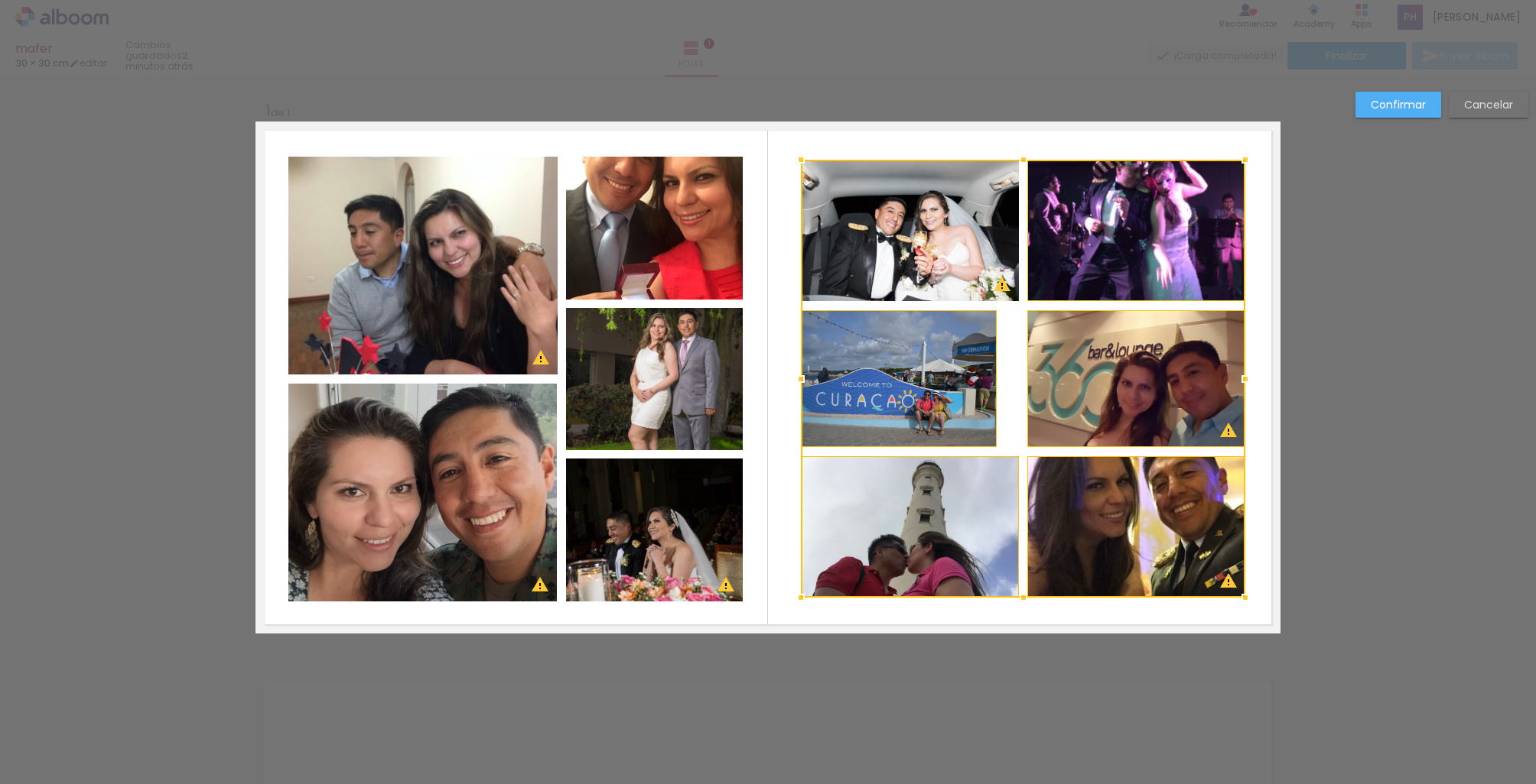
click at [917, 257] on div at bounding box center [1022, 379] width 445 height 438
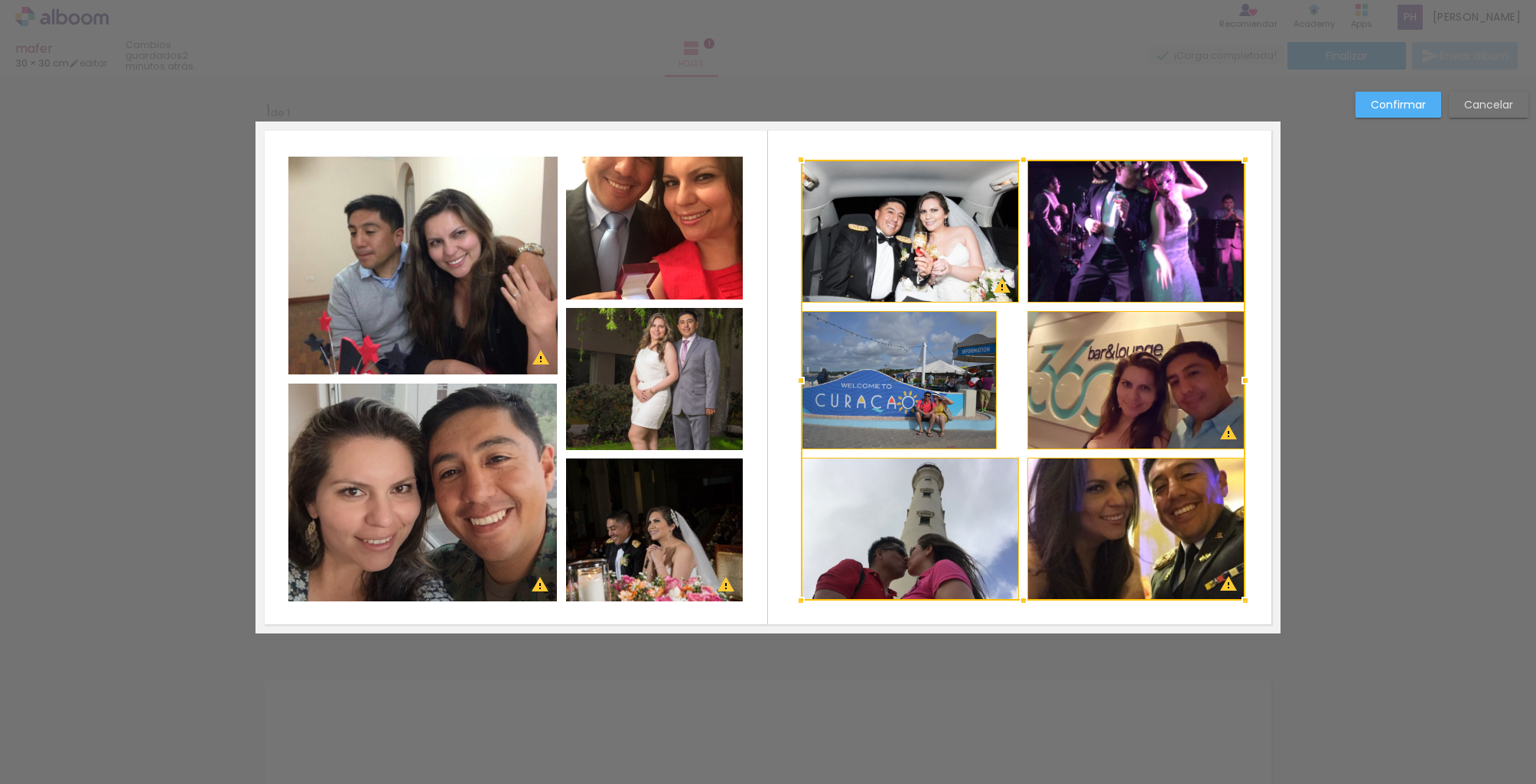
click at [1022, 601] on div at bounding box center [1023, 600] width 31 height 31
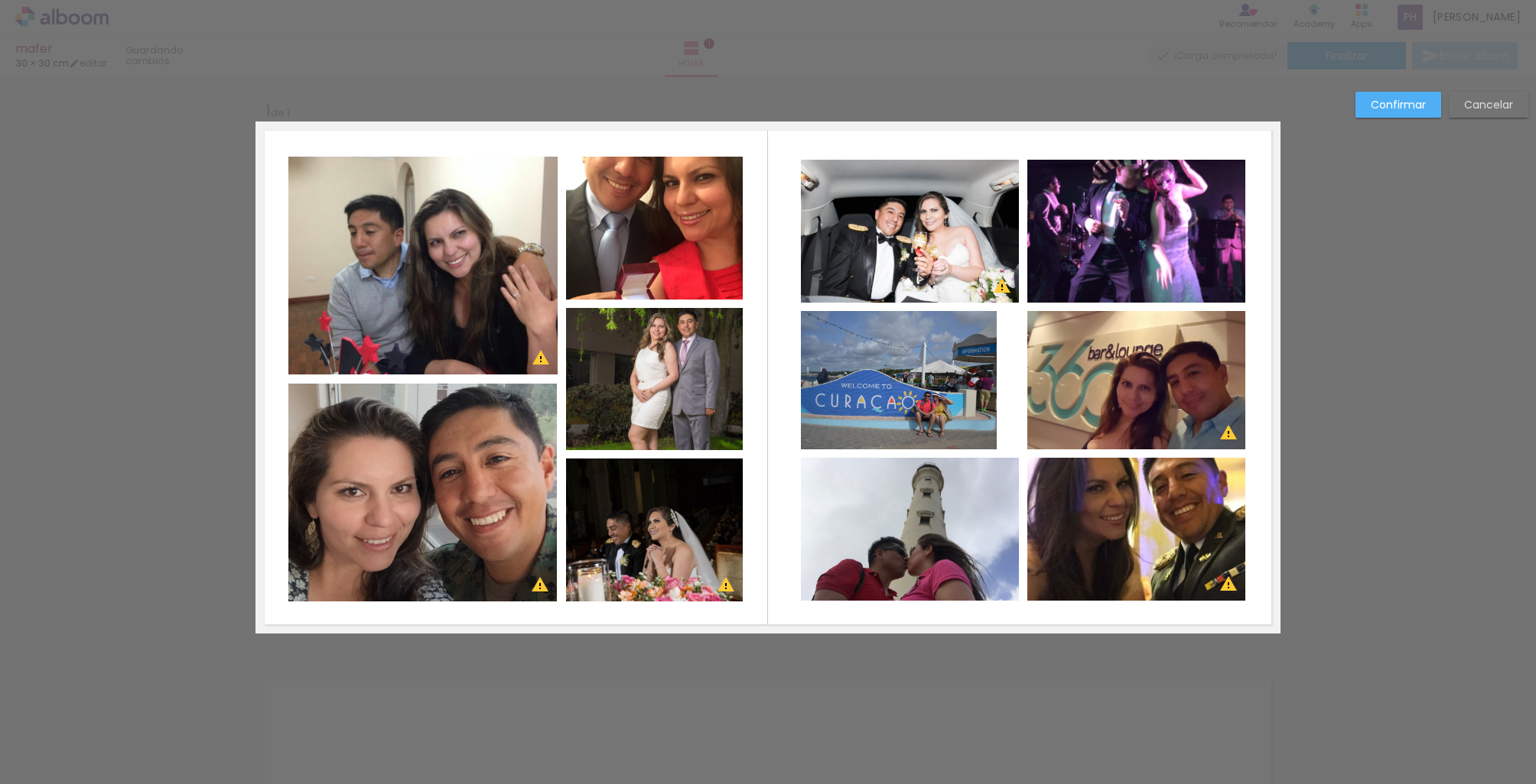
click at [971, 395] on quentale-photo at bounding box center [898, 380] width 196 height 139
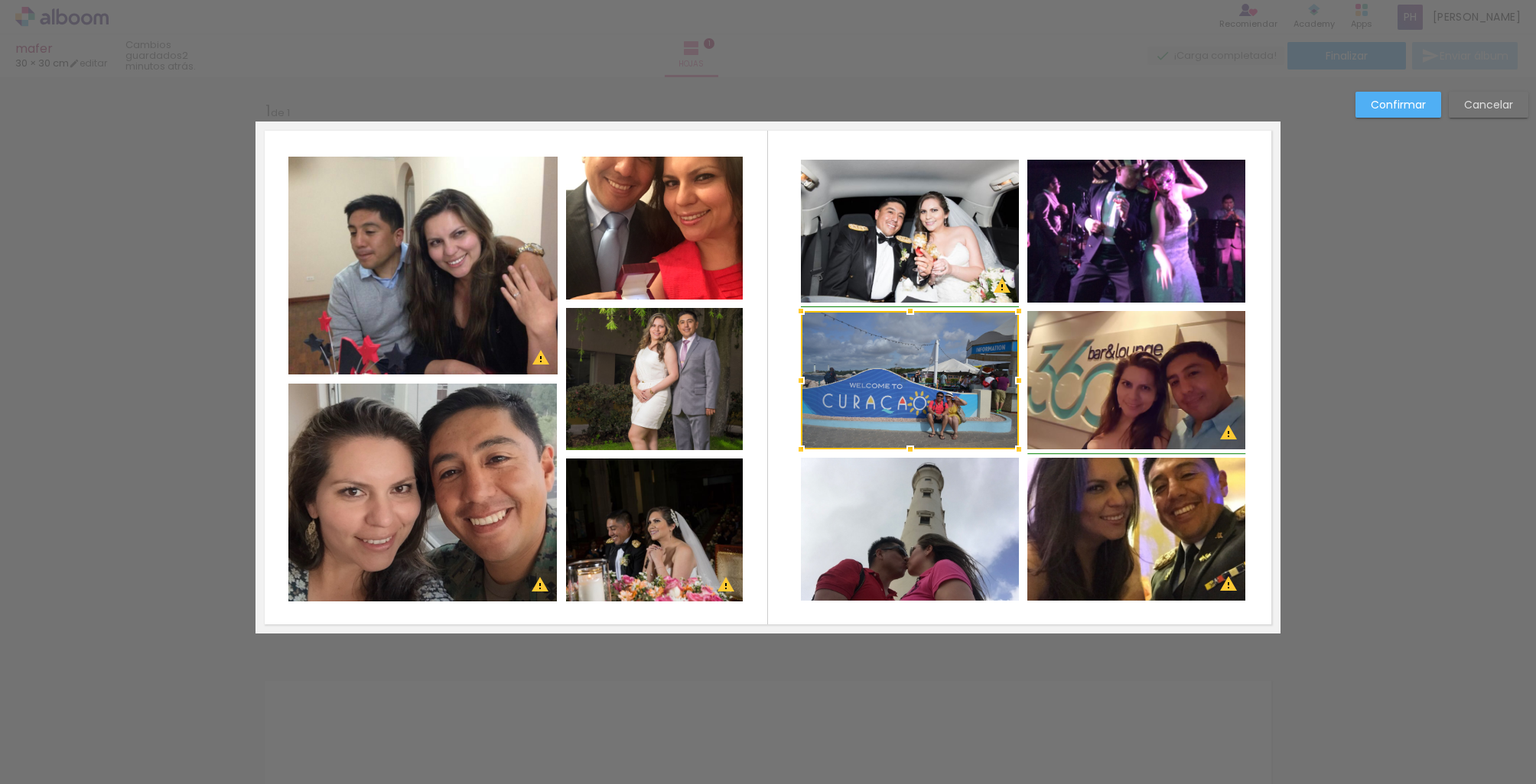
drag, startPoint x: 996, startPoint y: 379, endPoint x: 1014, endPoint y: 378, distance: 18.0
click at [1014, 378] on div at bounding box center [1018, 381] width 31 height 31
click at [1328, 376] on div "Confirmar Cancelar" at bounding box center [768, 645] width 1536 height 1138
click at [1364, 112] on paper-button "Confirmar" at bounding box center [1398, 105] width 86 height 26
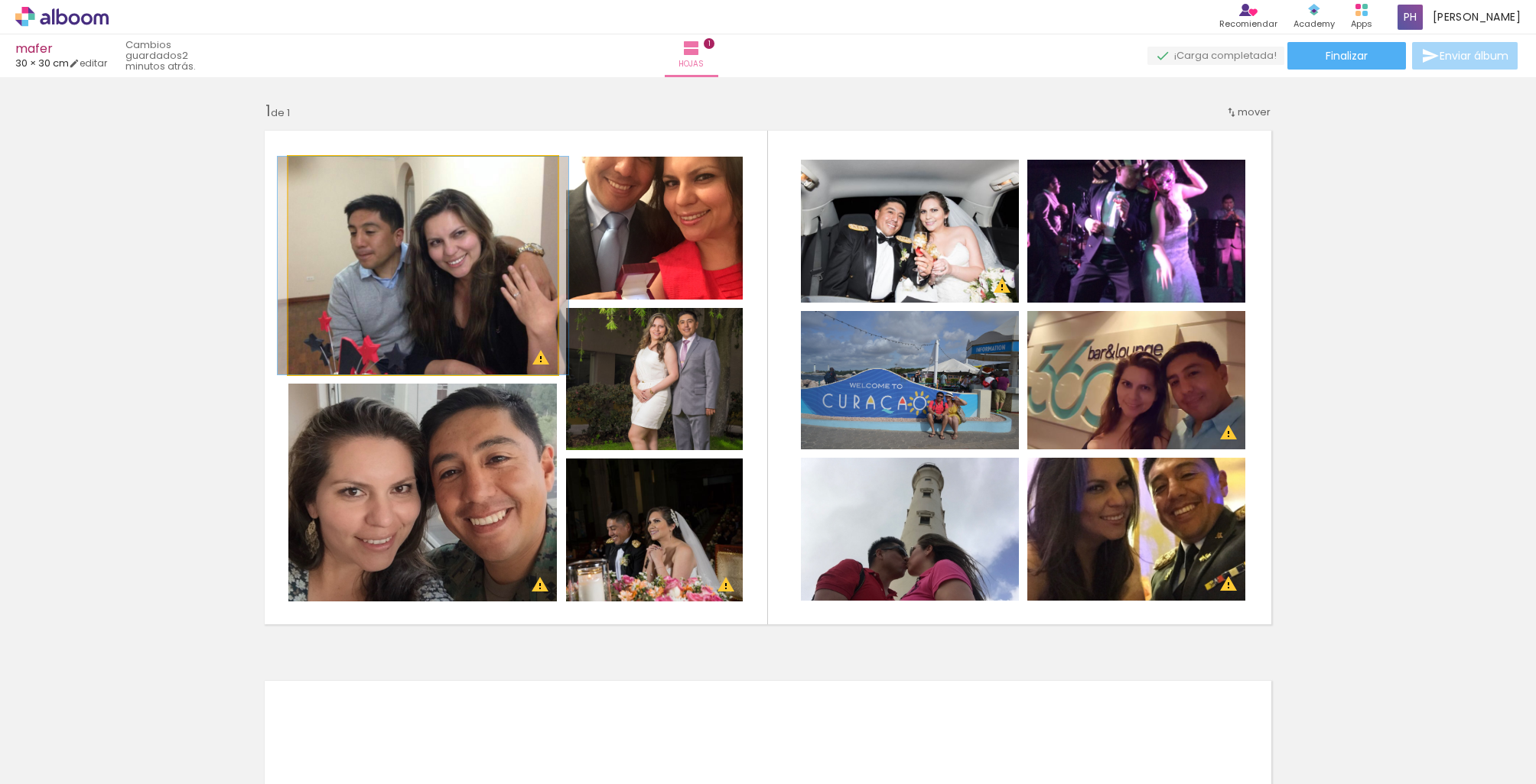
drag, startPoint x: 416, startPoint y: 295, endPoint x: 416, endPoint y: 282, distance: 13.0
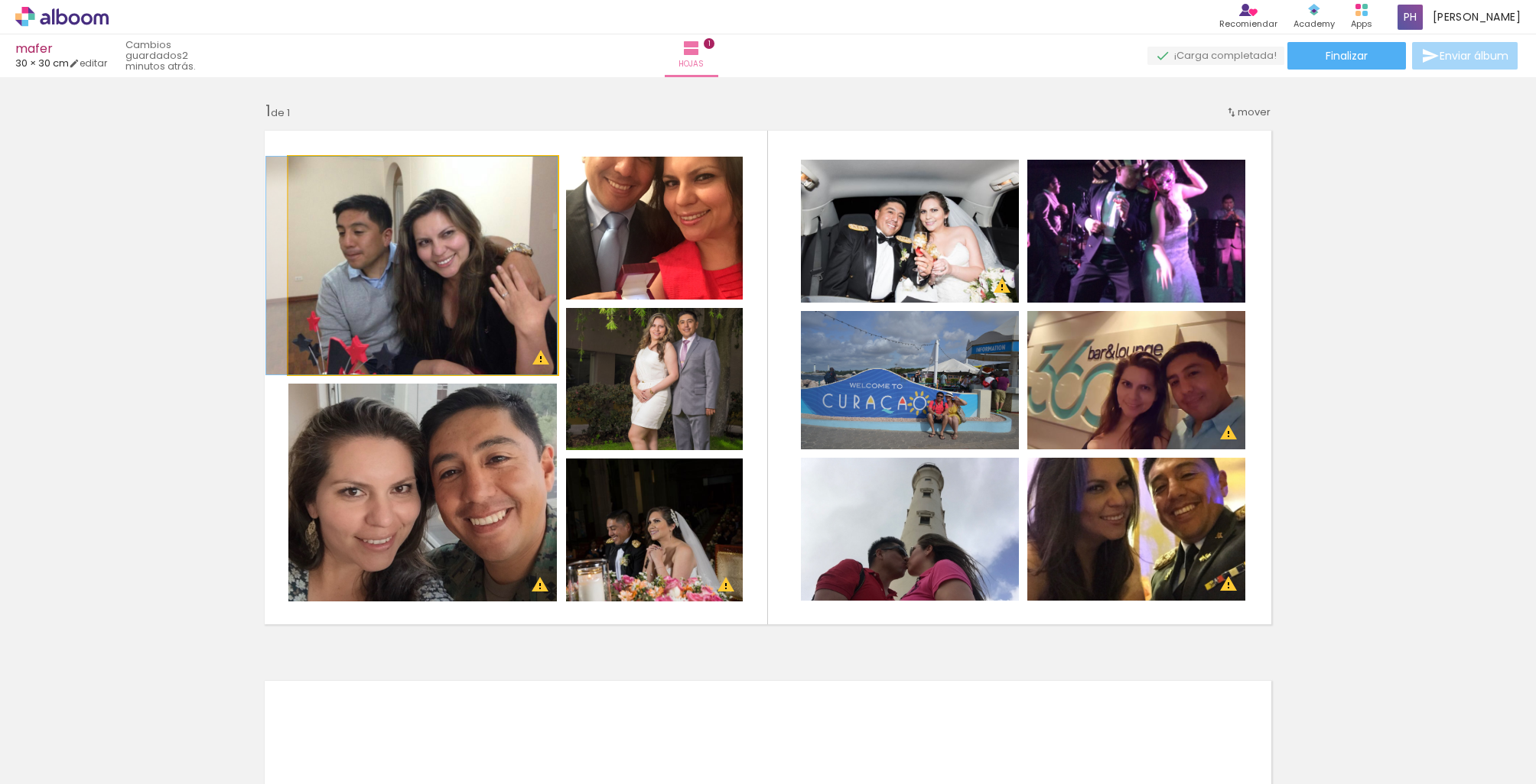
drag, startPoint x: 416, startPoint y: 282, endPoint x: 390, endPoint y: 282, distance: 26.0
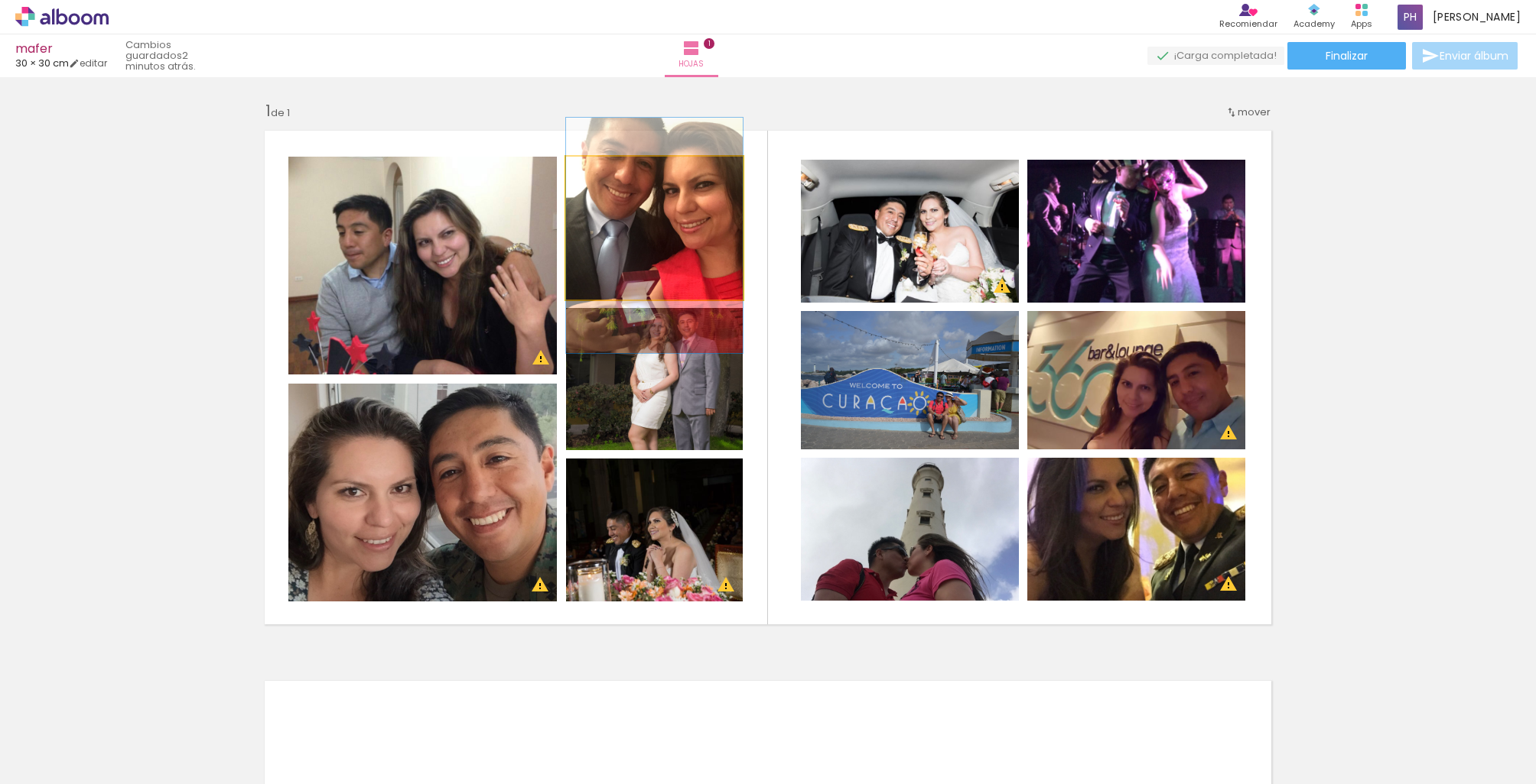
drag, startPoint x: 621, startPoint y: 224, endPoint x: 625, endPoint y: 231, distance: 8.1
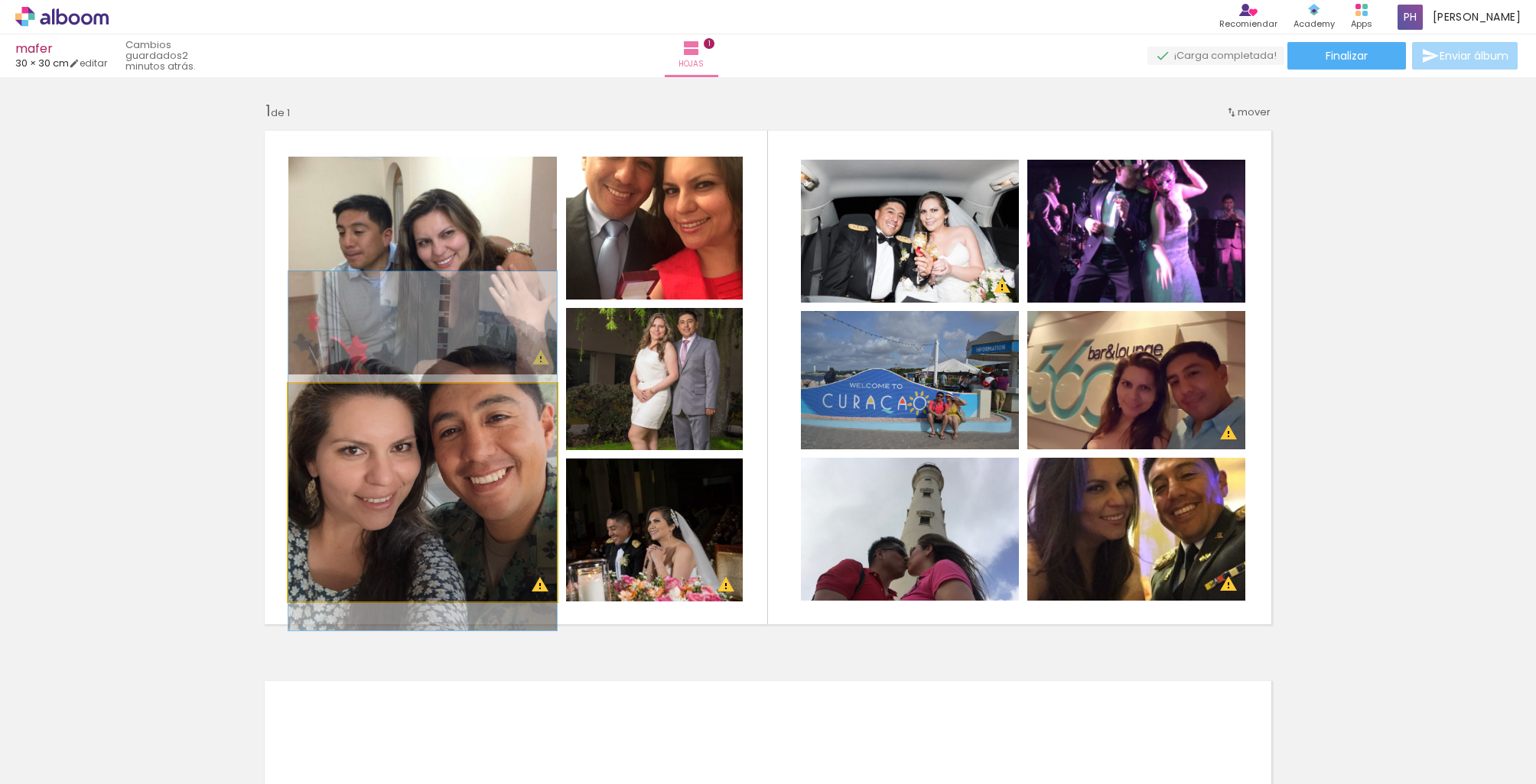
drag, startPoint x: 497, startPoint y: 473, endPoint x: 501, endPoint y: 431, distance: 42.2
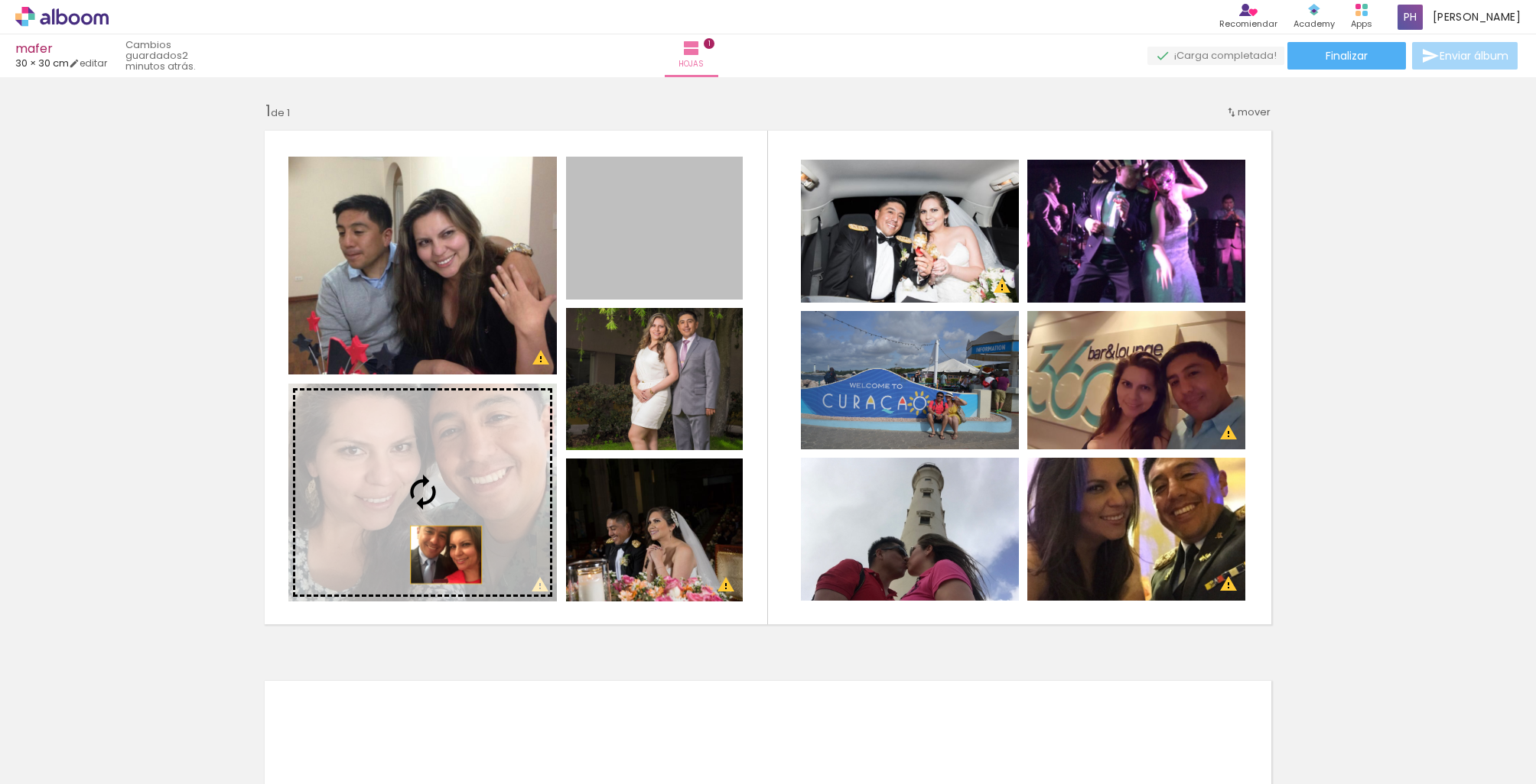
drag, startPoint x: 662, startPoint y: 278, endPoint x: 442, endPoint y: 534, distance: 337.5
click at [0, 0] on slot at bounding box center [0, 0] width 0 height 0
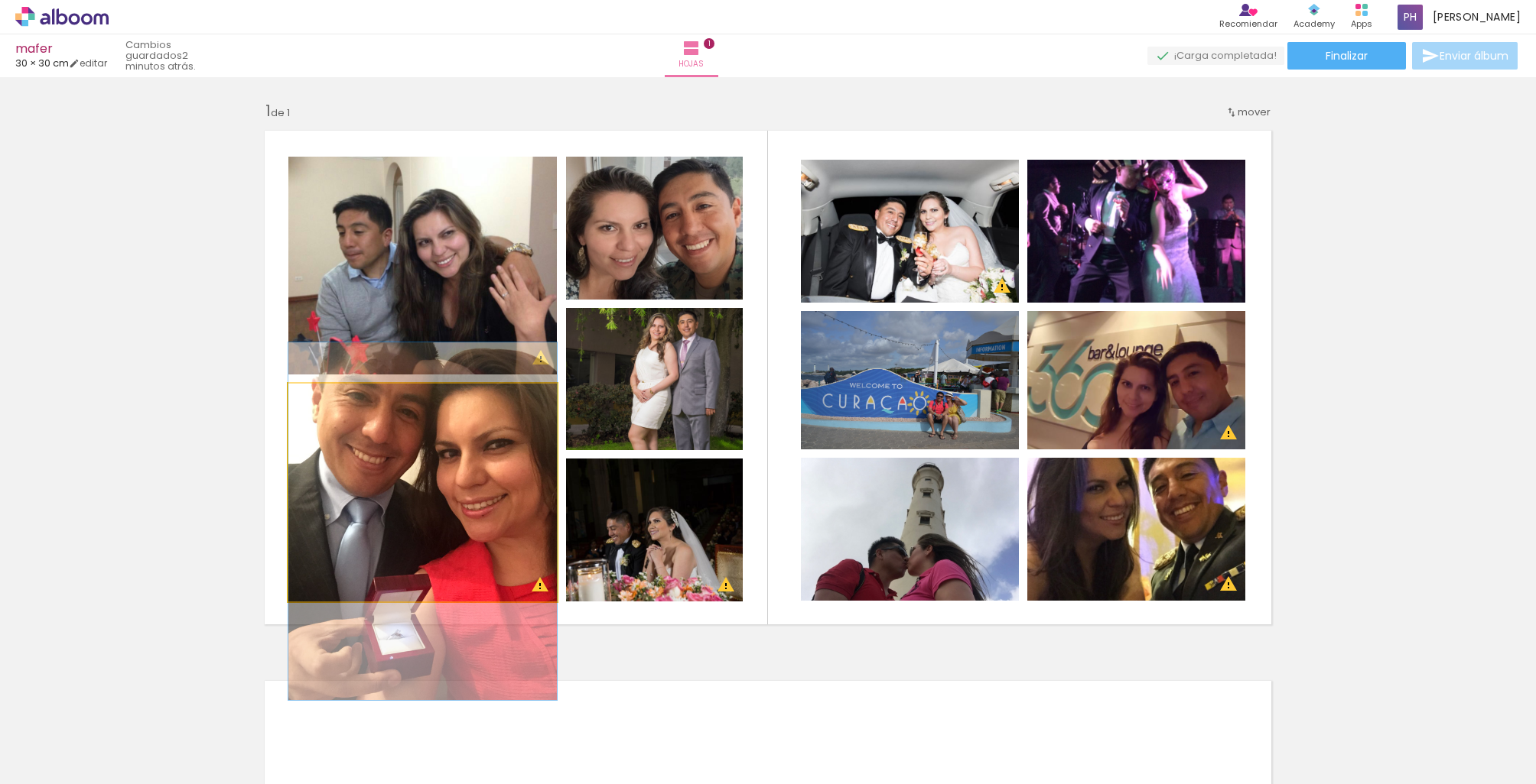
drag, startPoint x: 476, startPoint y: 530, endPoint x: 475, endPoint y: 555, distance: 25.0
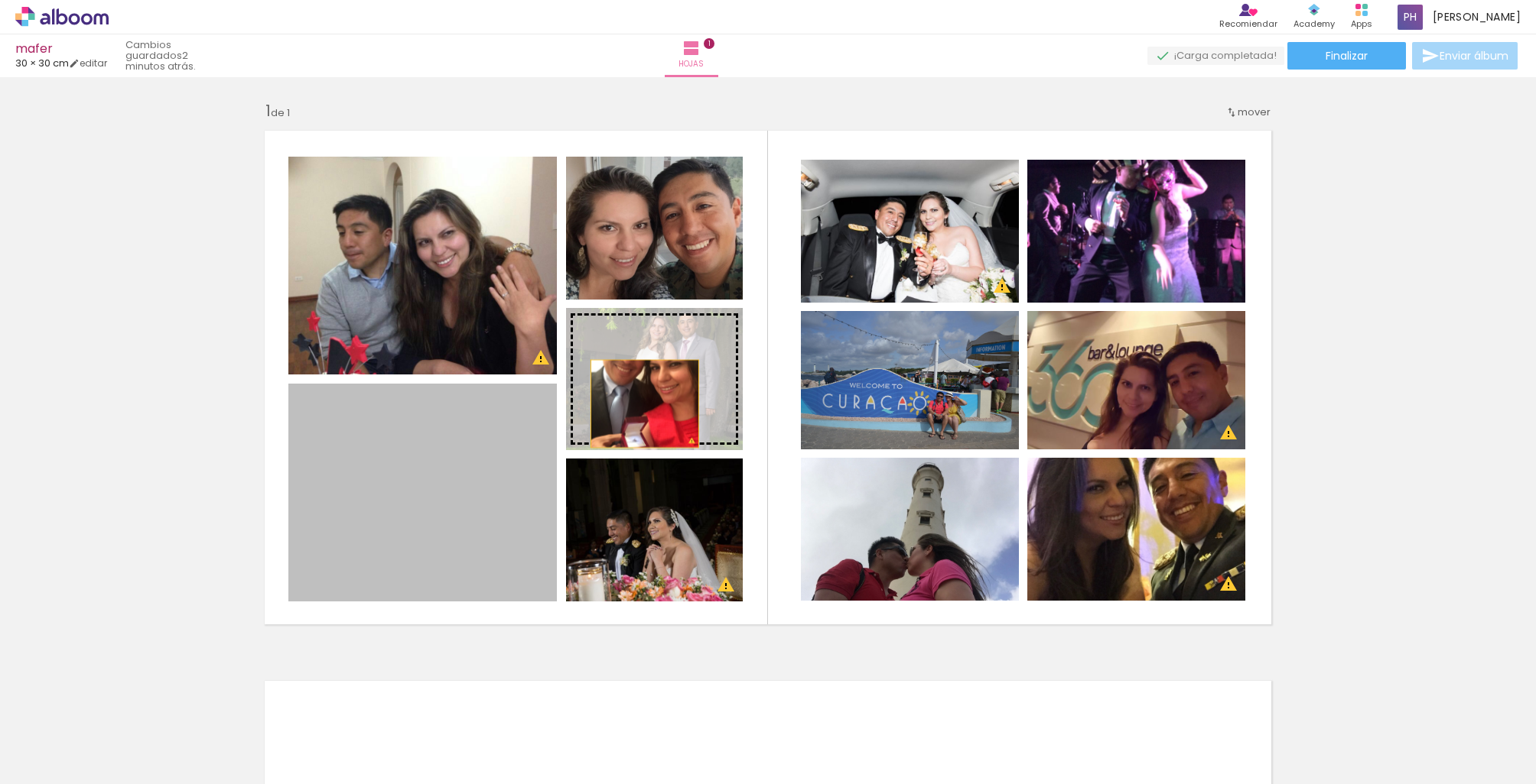
drag, startPoint x: 481, startPoint y: 498, endPoint x: 645, endPoint y: 403, distance: 189.5
click at [0, 0] on slot at bounding box center [0, 0] width 0 height 0
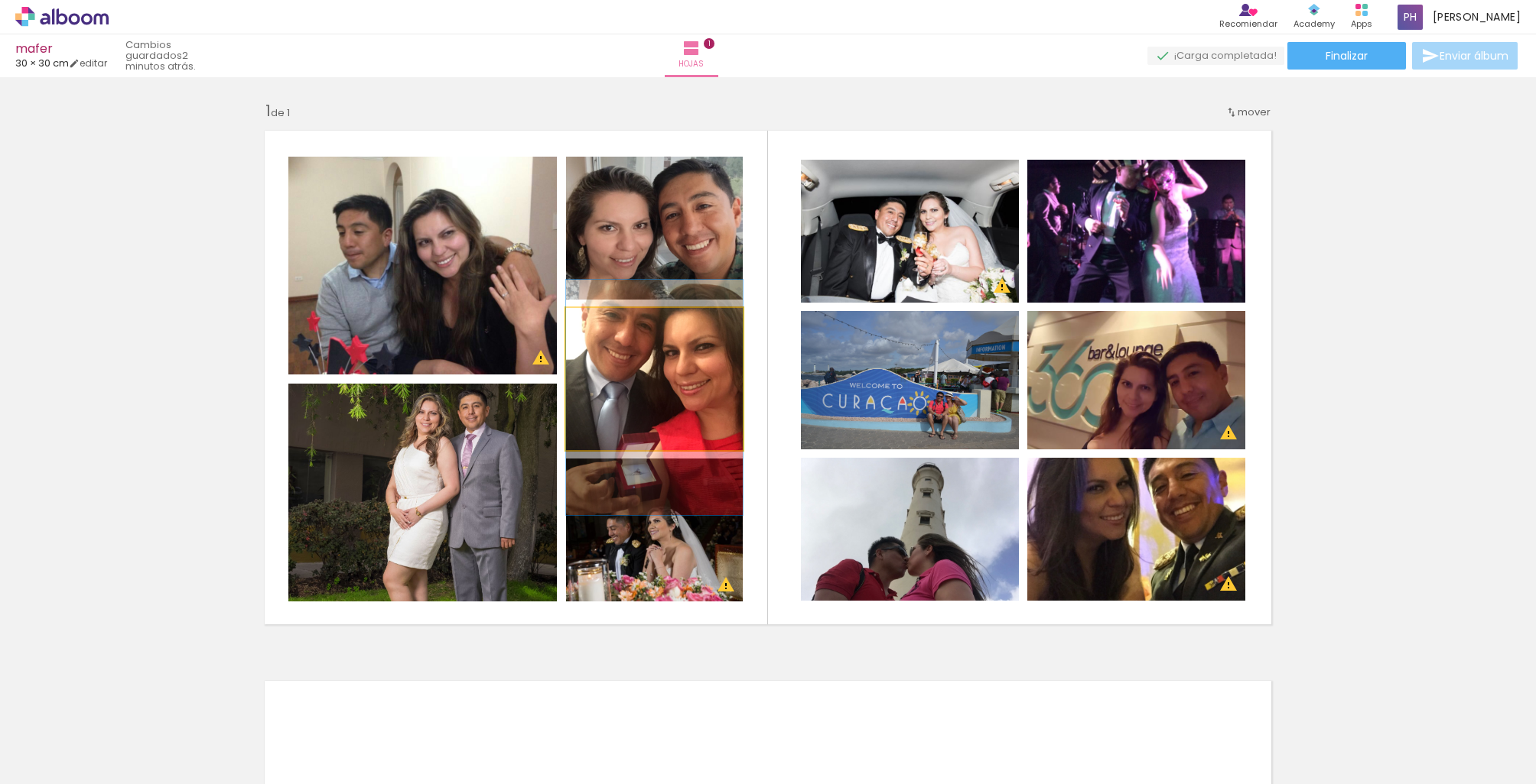
drag, startPoint x: 664, startPoint y: 407, endPoint x: 664, endPoint y: 426, distance: 19.0
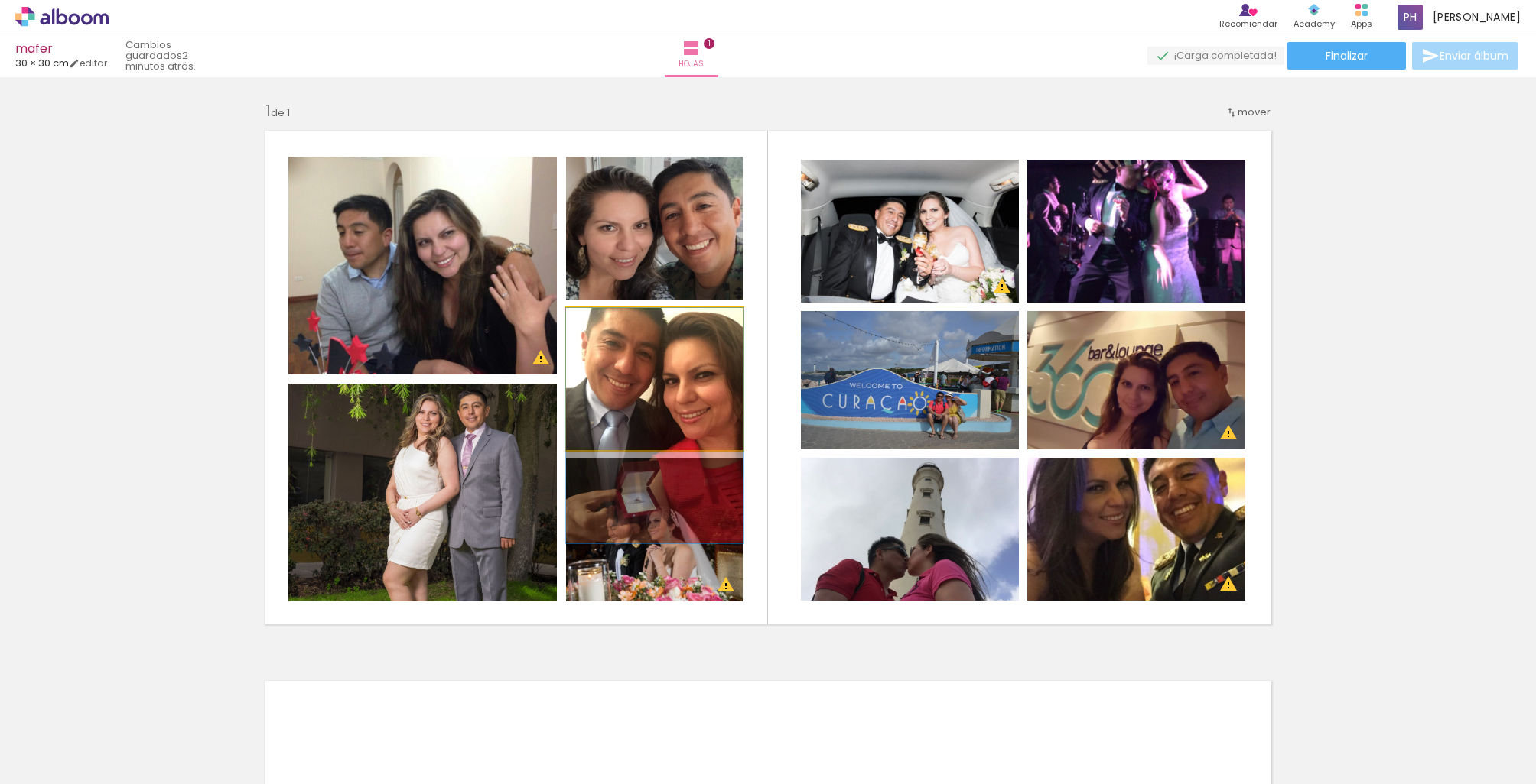
drag, startPoint x: 666, startPoint y: 419, endPoint x: 667, endPoint y: 451, distance: 32.0
click at [667, 451] on quentale-layouter at bounding box center [768, 378] width 1025 height 512
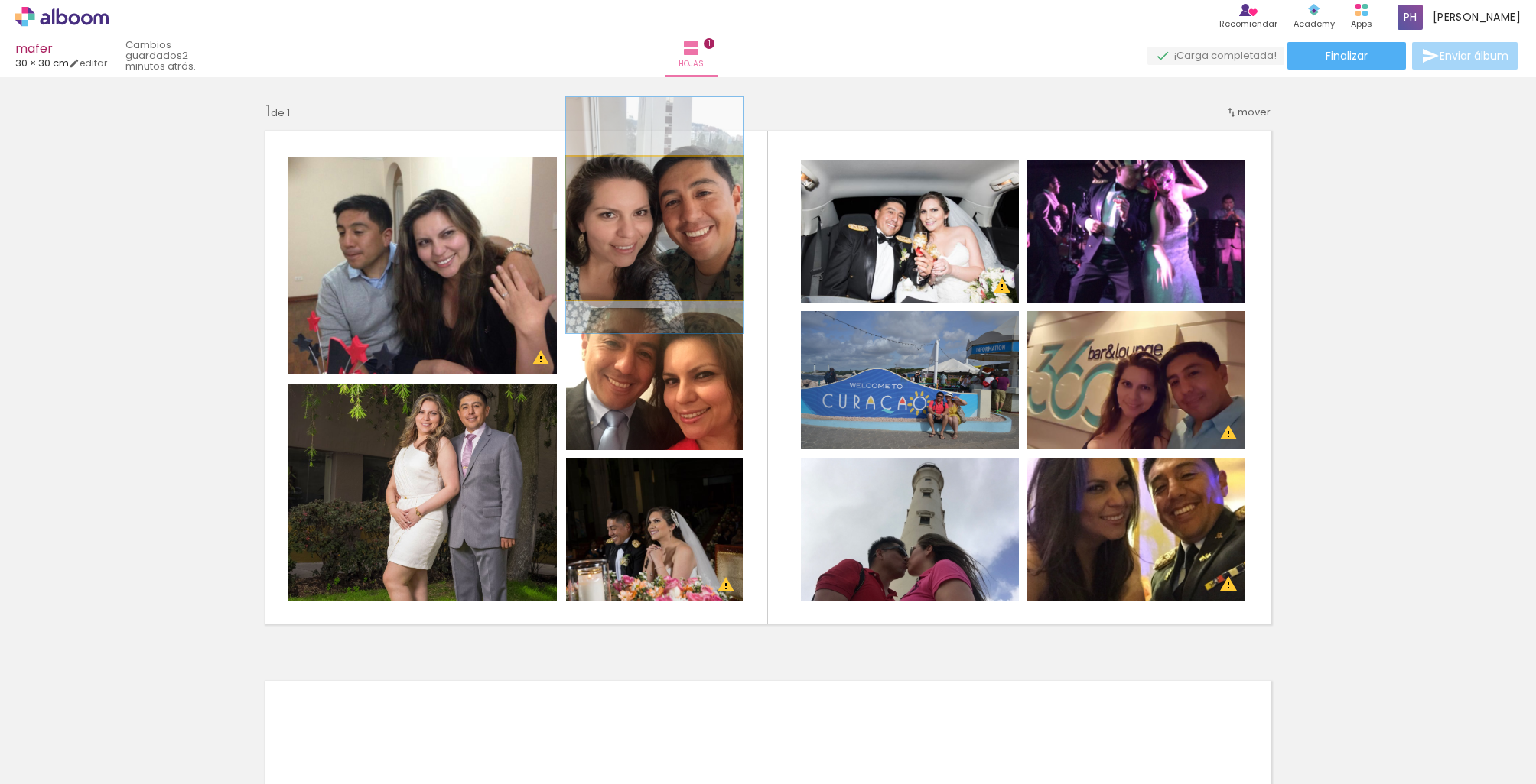
drag, startPoint x: 665, startPoint y: 249, endPoint x: 665, endPoint y: 241, distance: 8.0
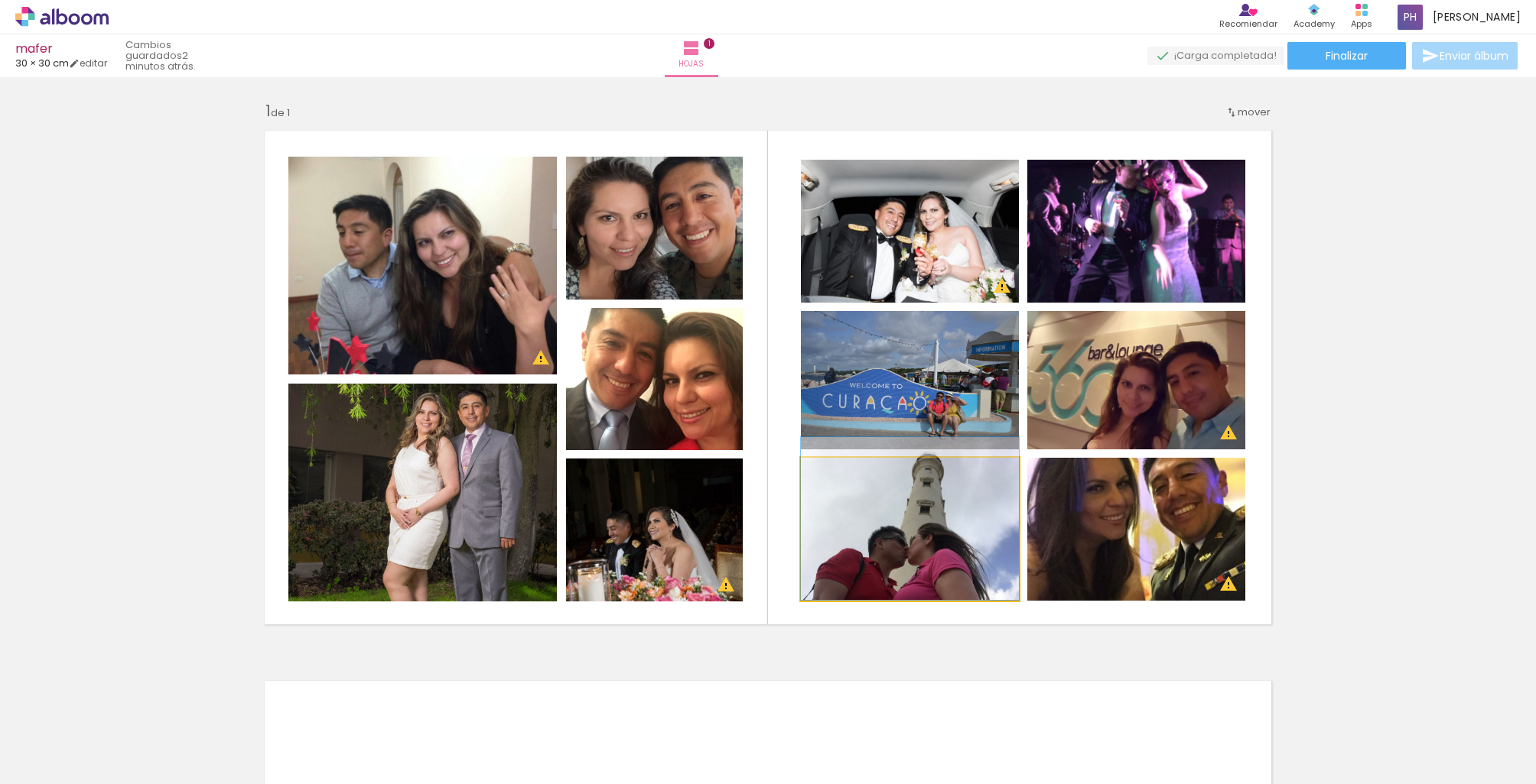
drag, startPoint x: 951, startPoint y: 551, endPoint x: 953, endPoint y: 515, distance: 36.1
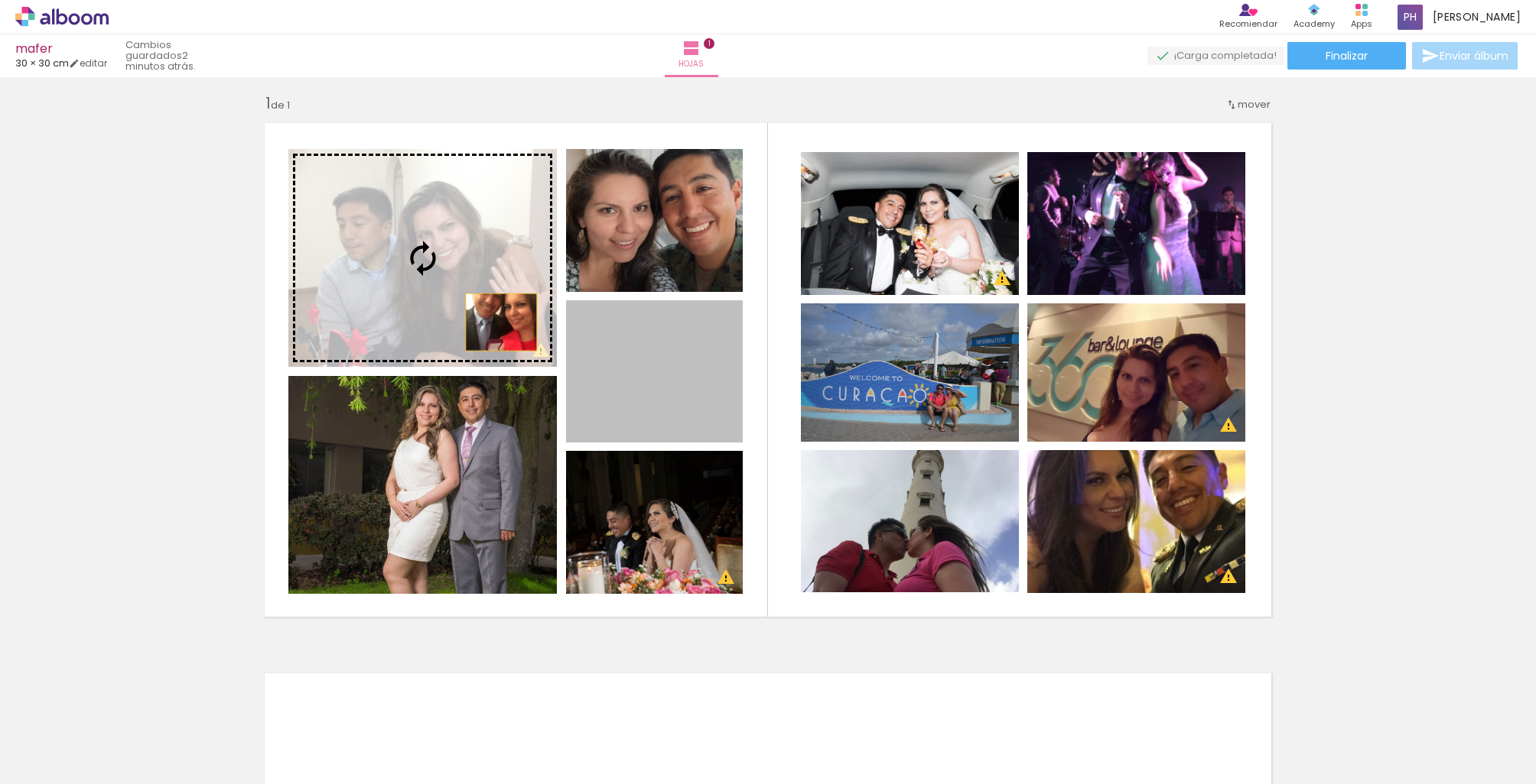
drag, startPoint x: 632, startPoint y: 409, endPoint x: 497, endPoint y: 321, distance: 161.1
click at [0, 0] on slot at bounding box center [0, 0] width 0 height 0
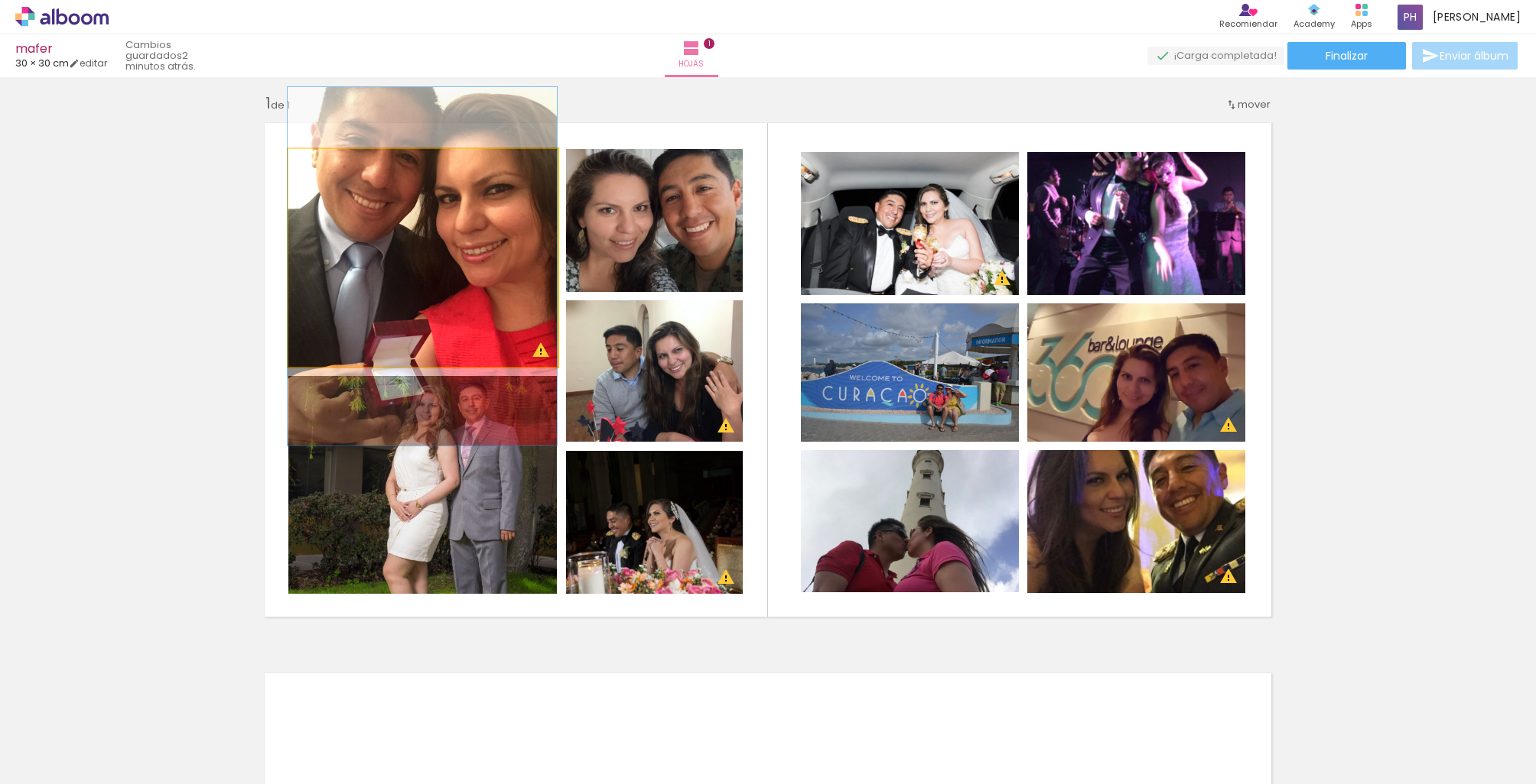
drag, startPoint x: 481, startPoint y: 318, endPoint x: 481, endPoint y: 331, distance: 13.0
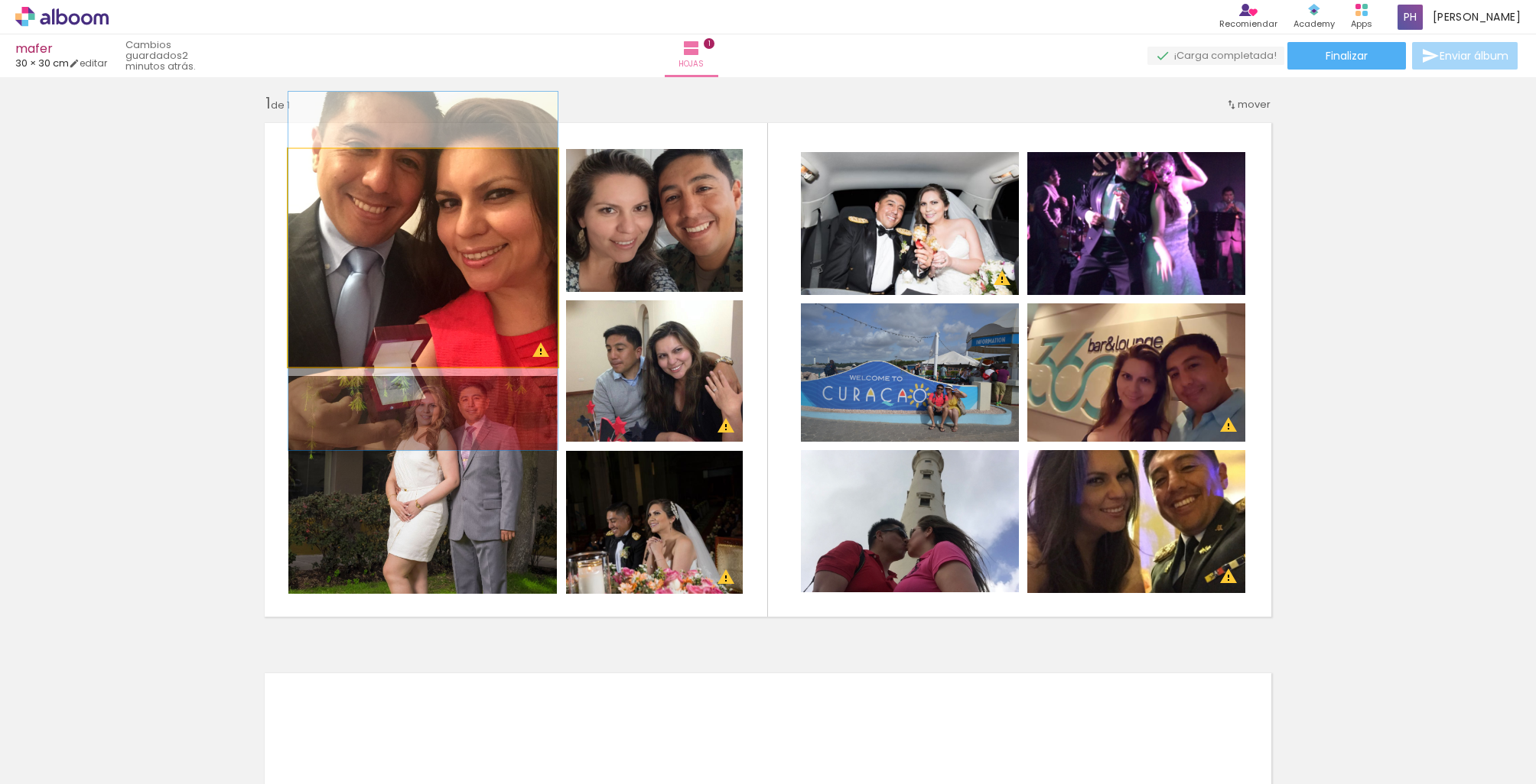
click at [481, 331] on quentale-photo at bounding box center [423, 258] width 269 height 218
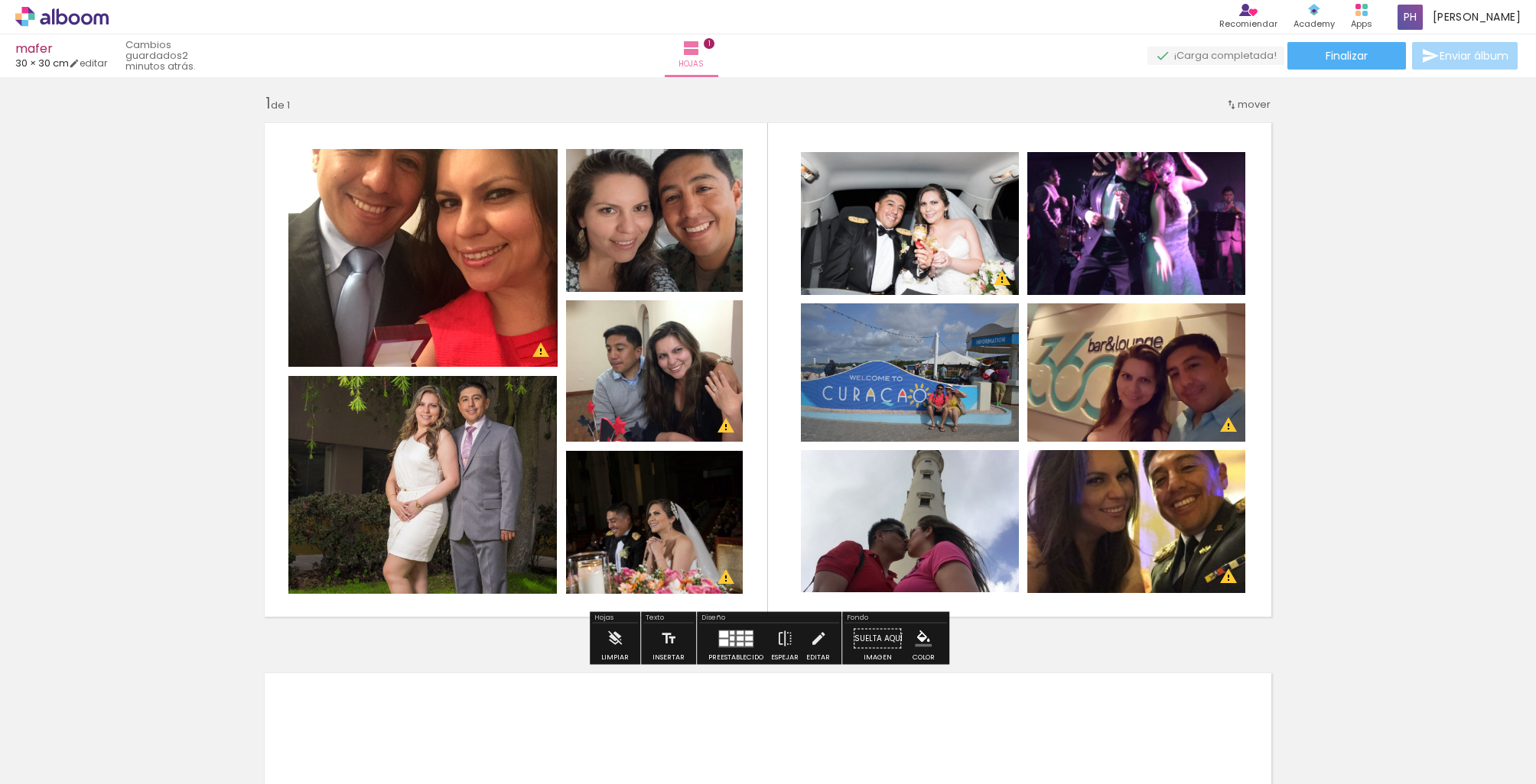
click at [481, 331] on quentale-photo at bounding box center [423, 258] width 269 height 218
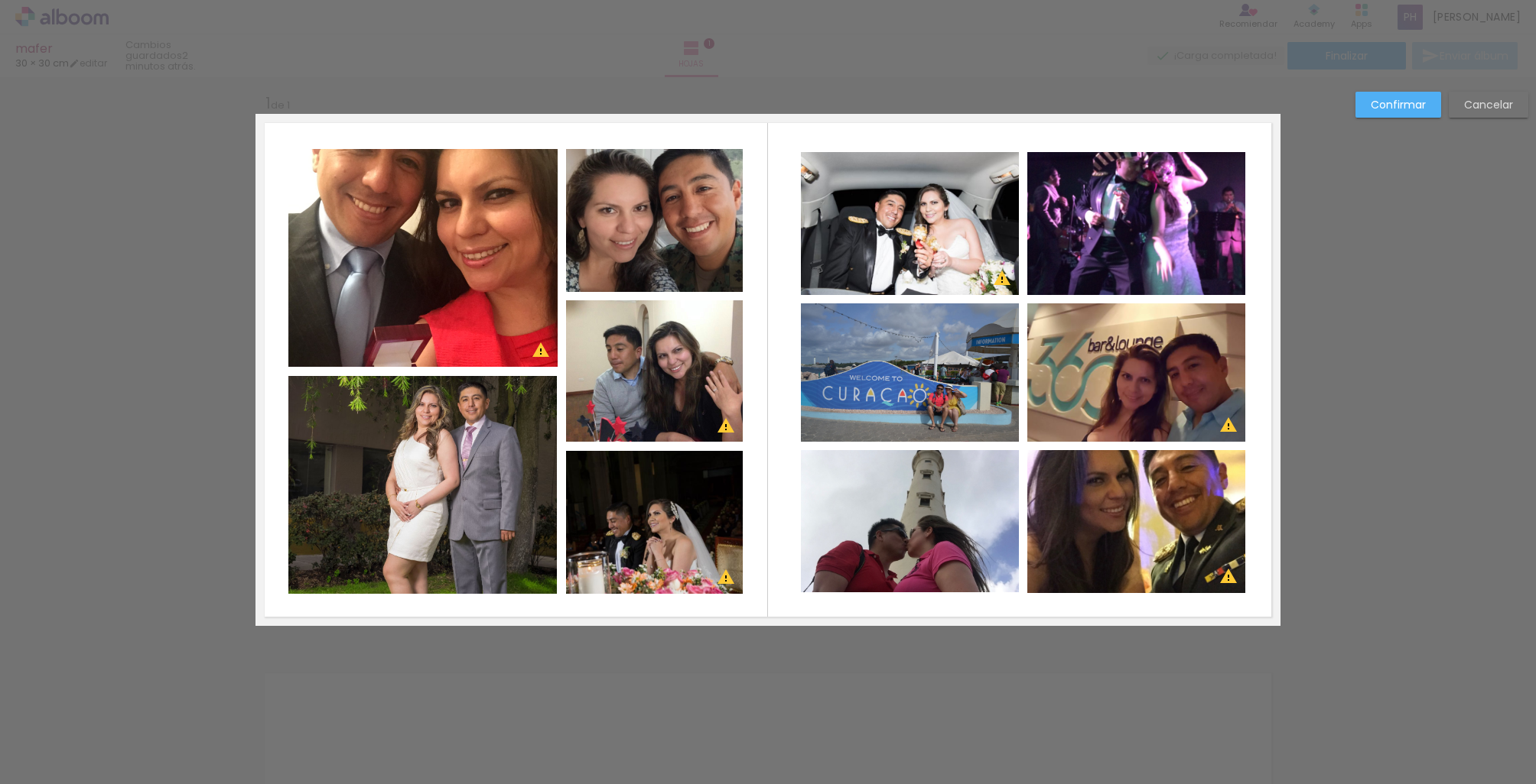
scroll to position [0, 0]
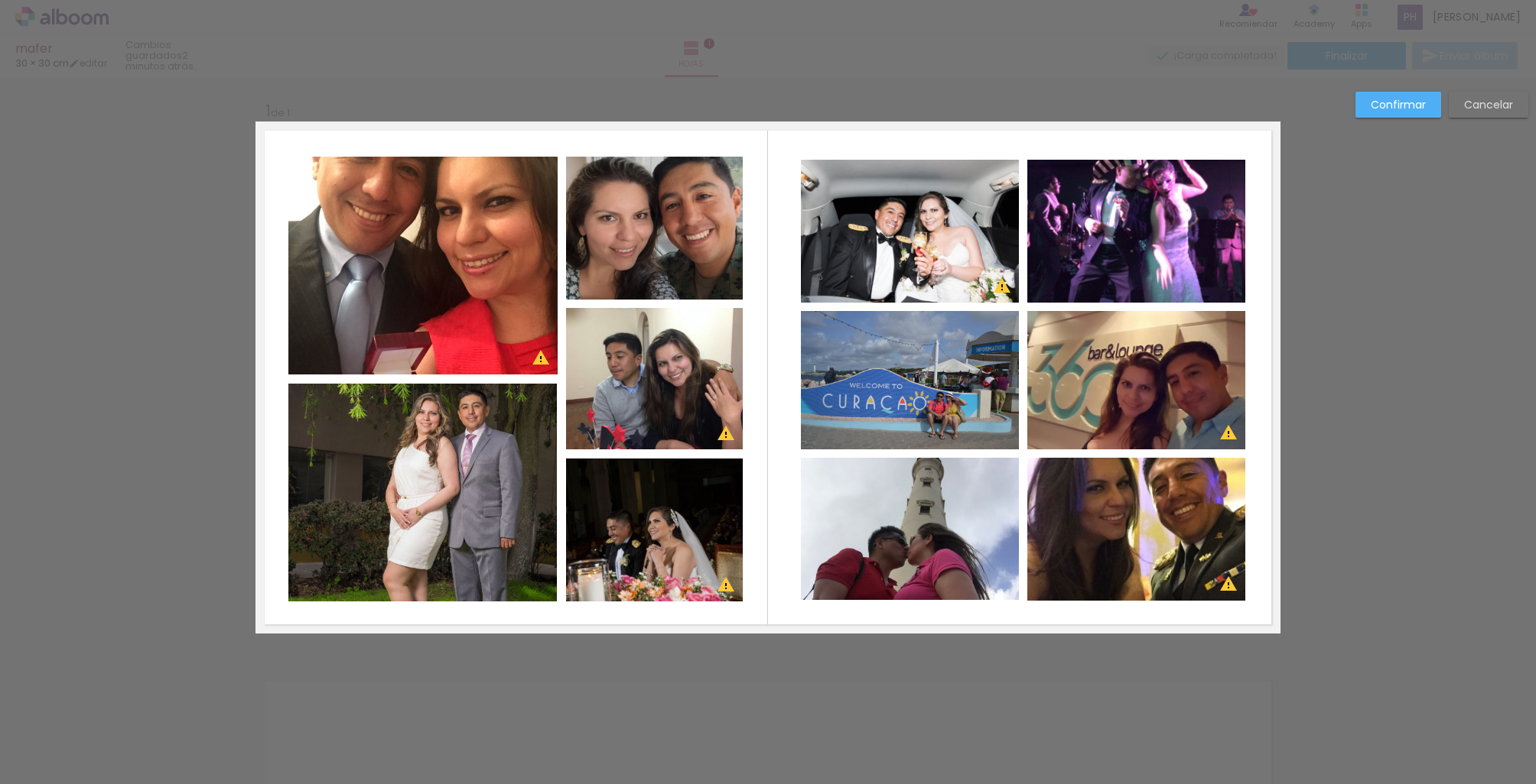
click at [404, 383] on quentale-layouter at bounding box center [768, 378] width 1025 height 512
click at [413, 365] on quentale-photo at bounding box center [423, 266] width 269 height 218
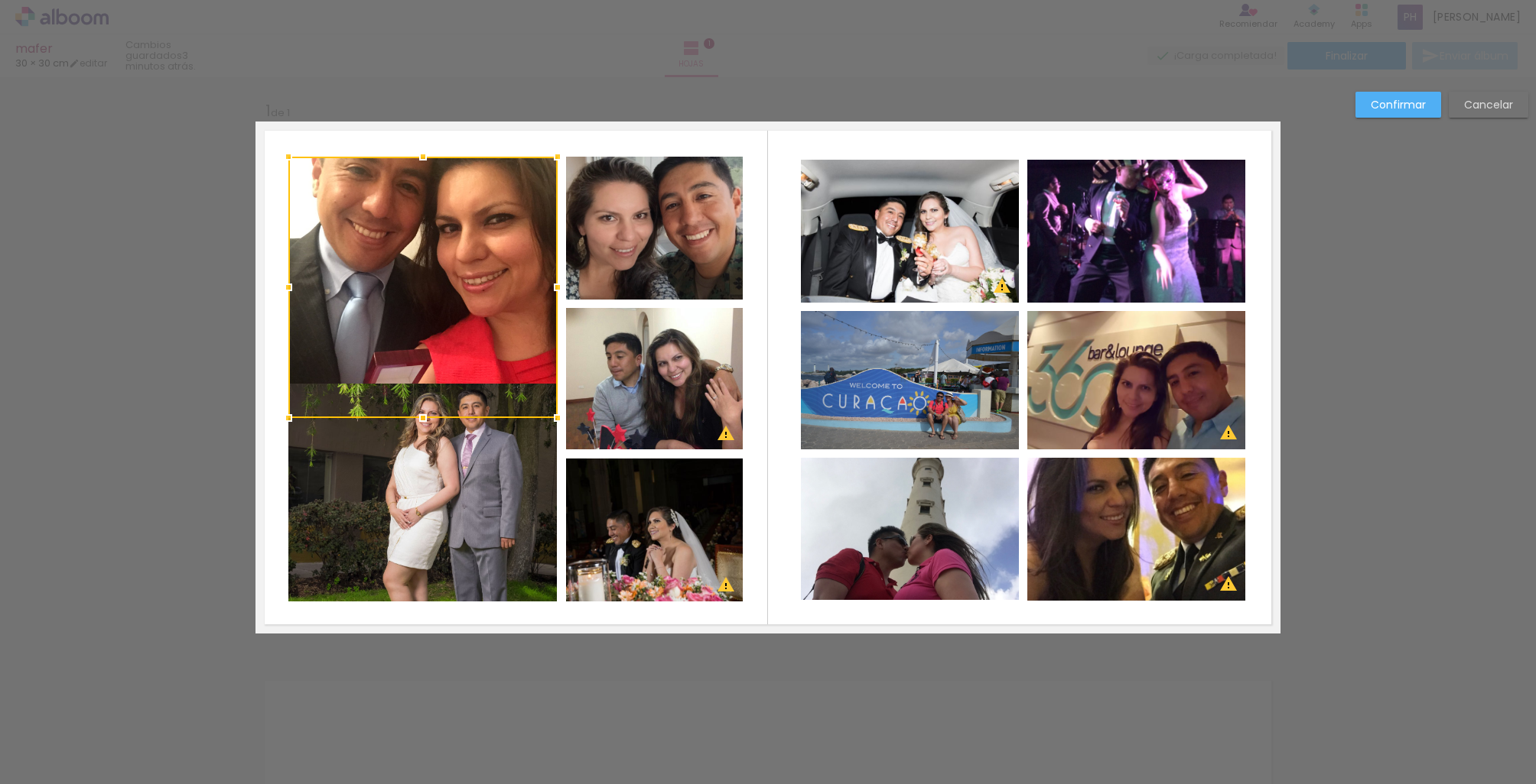
drag, startPoint x: 418, startPoint y: 375, endPoint x: 419, endPoint y: 418, distance: 43.0
click at [419, 418] on div at bounding box center [423, 417] width 31 height 31
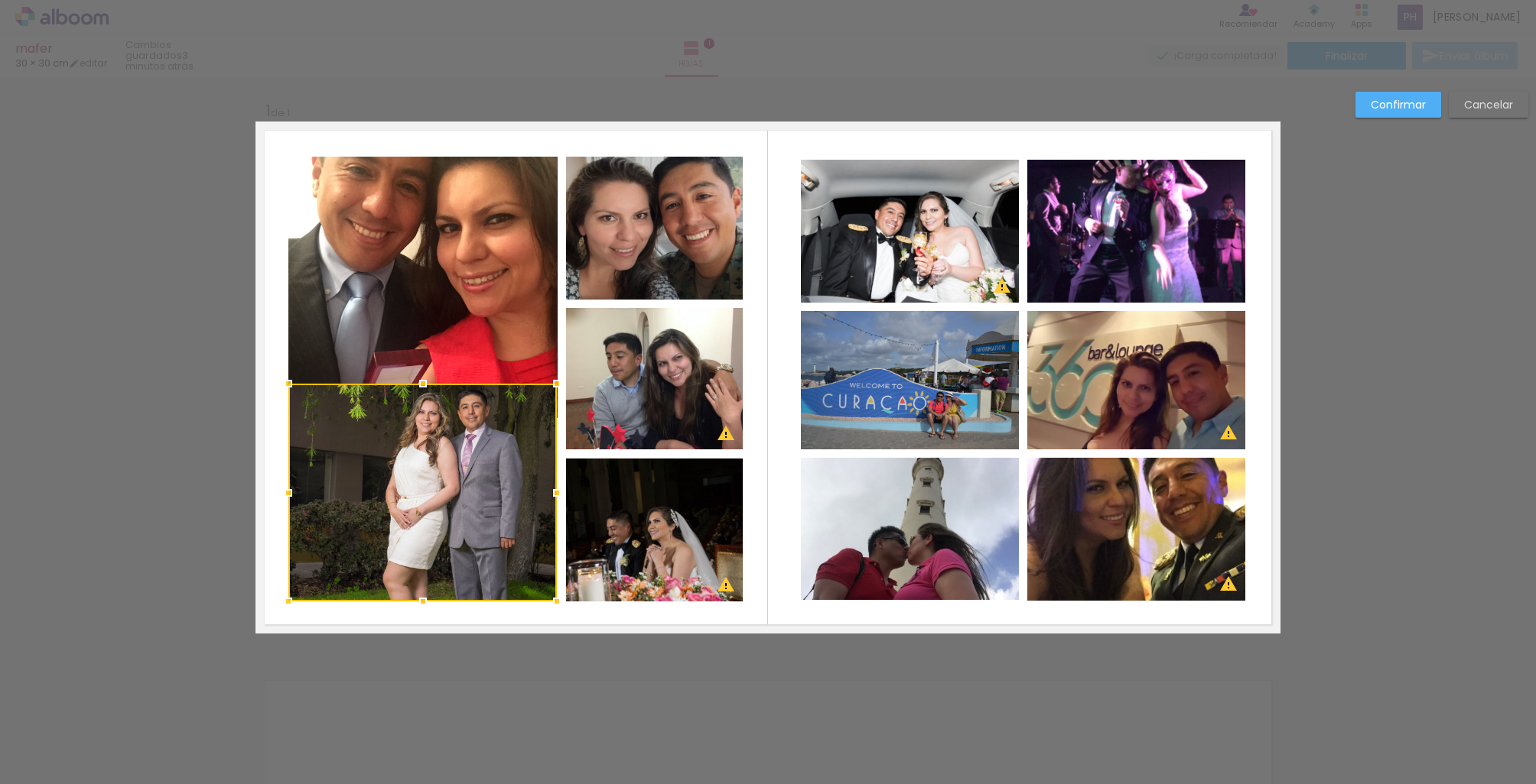
click at [419, 464] on div at bounding box center [423, 492] width 269 height 218
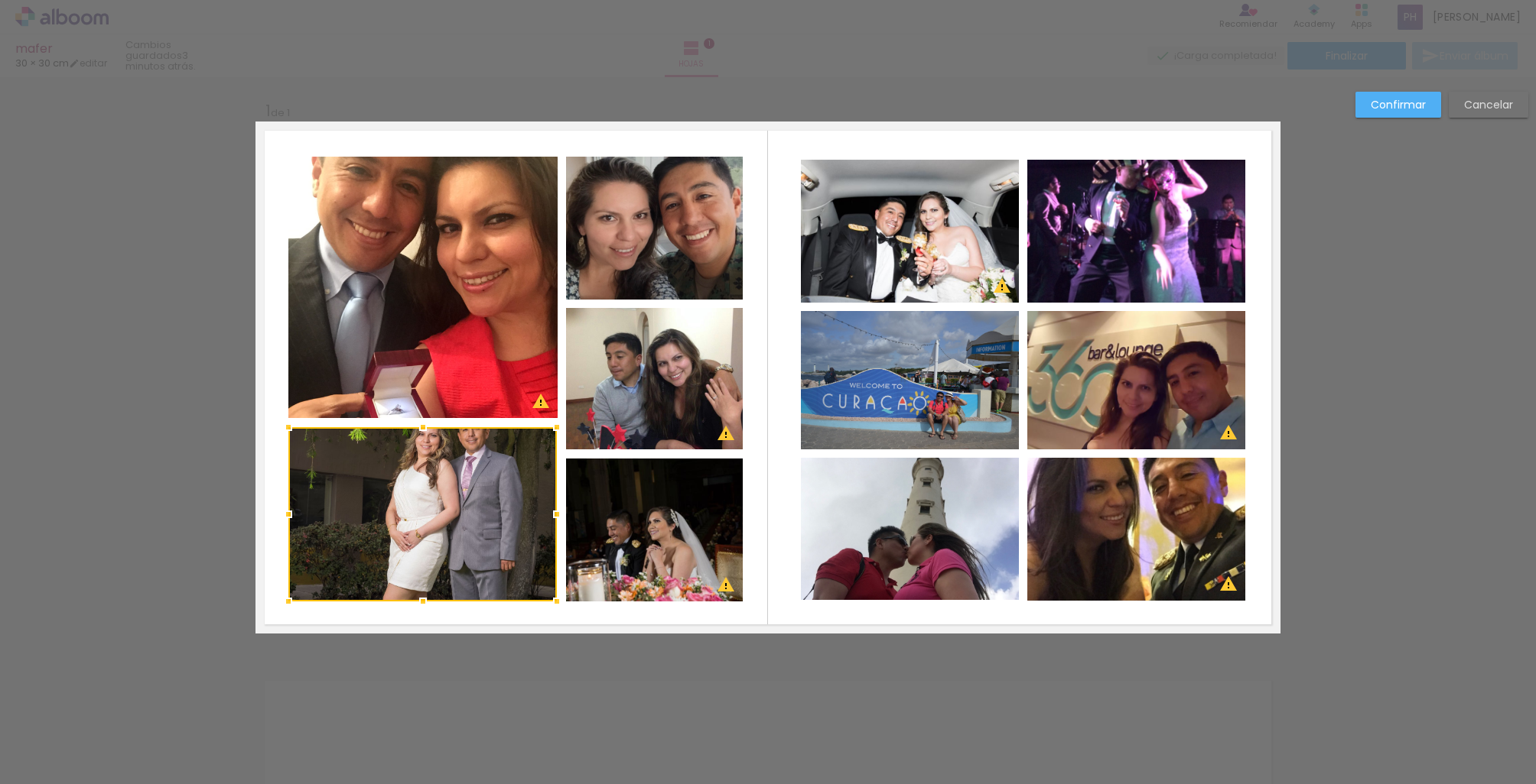
drag, startPoint x: 424, startPoint y: 385, endPoint x: 424, endPoint y: 428, distance: 43.0
click at [424, 428] on div at bounding box center [423, 427] width 31 height 31
click at [419, 344] on quentale-photo at bounding box center [423, 288] width 269 height 262
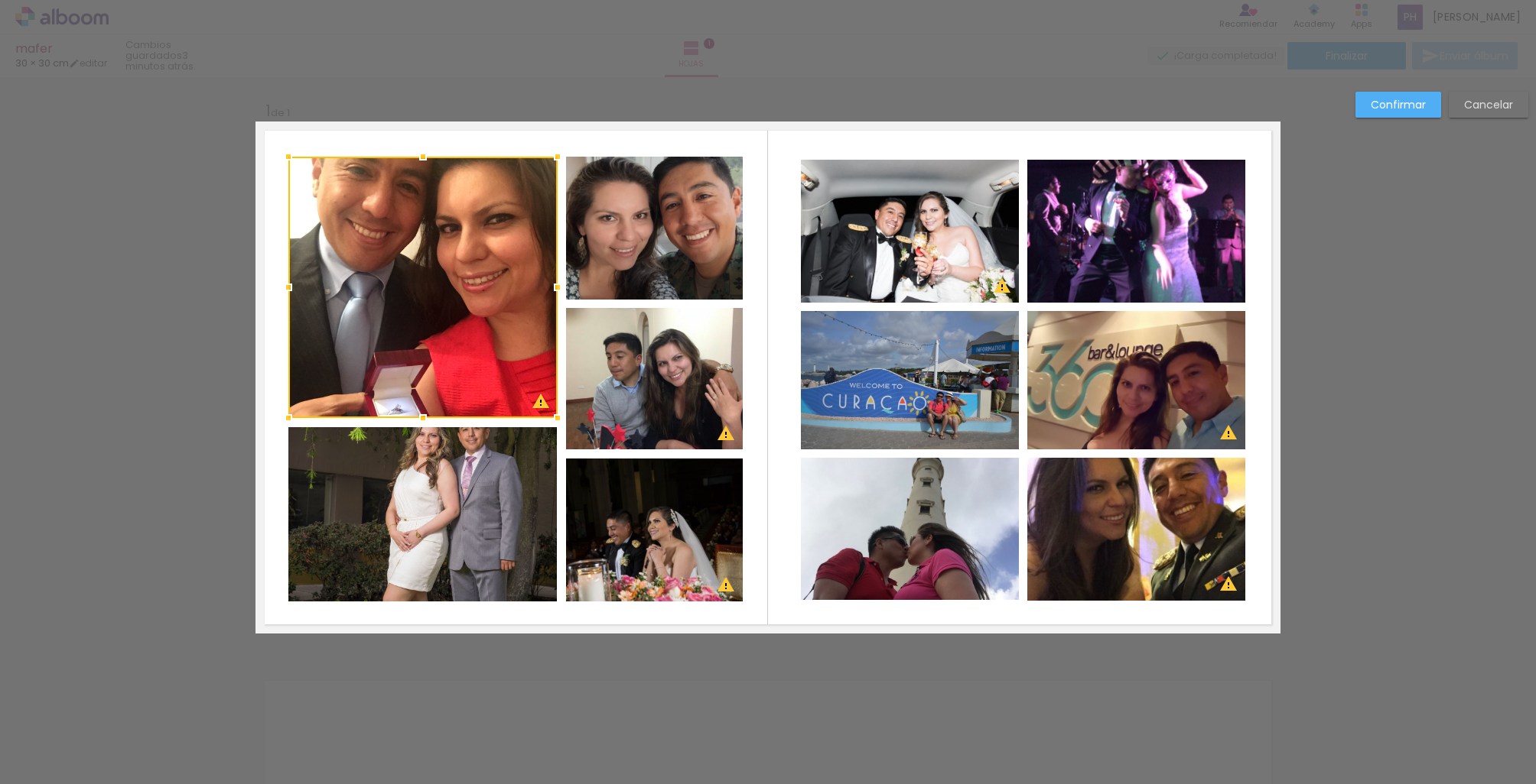
click at [422, 429] on div at bounding box center [423, 417] width 31 height 31
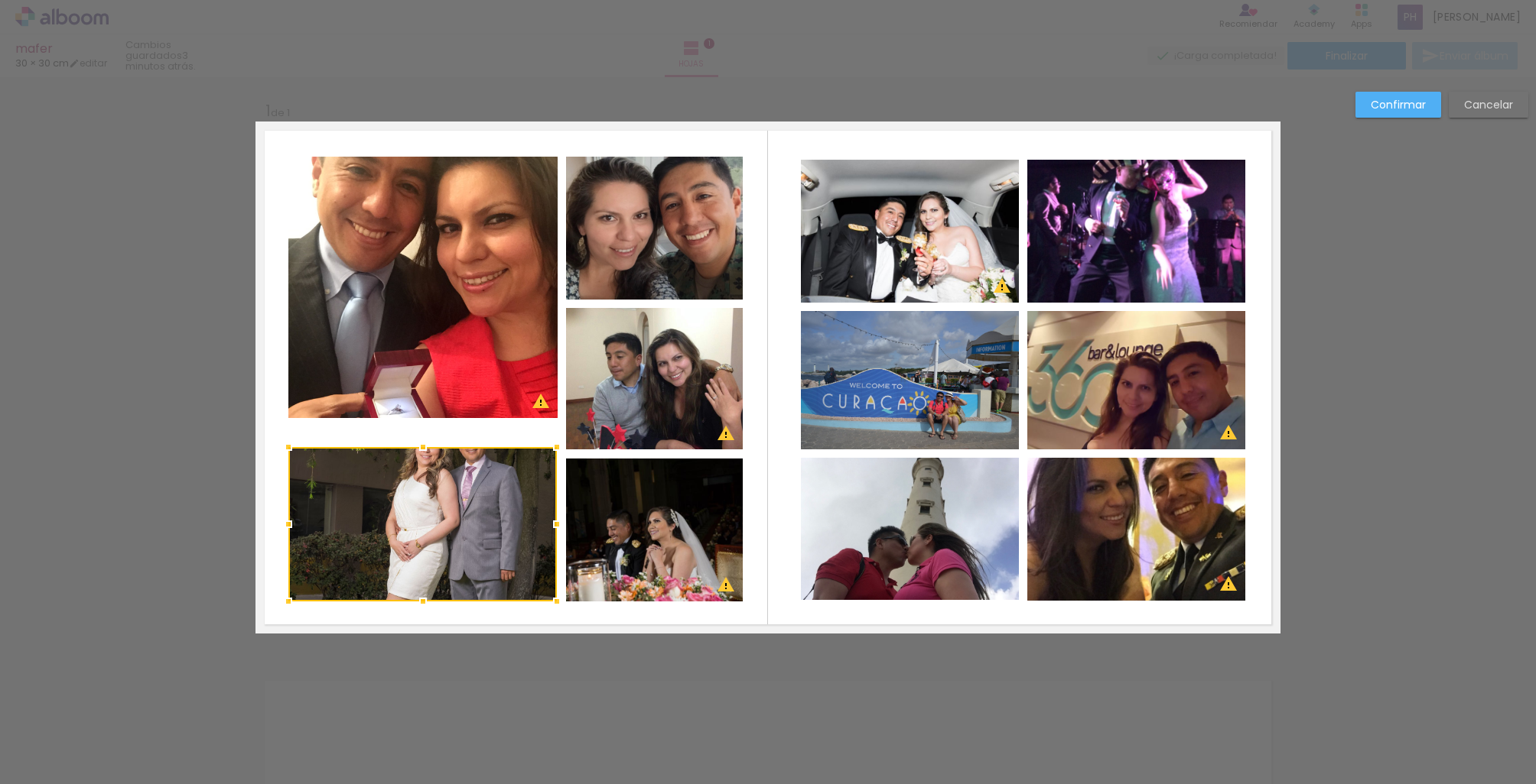
drag, startPoint x: 422, startPoint y: 430, endPoint x: 422, endPoint y: 450, distance: 20.0
click at [422, 450] on div at bounding box center [423, 446] width 31 height 31
click at [426, 376] on quentale-photo at bounding box center [423, 288] width 269 height 262
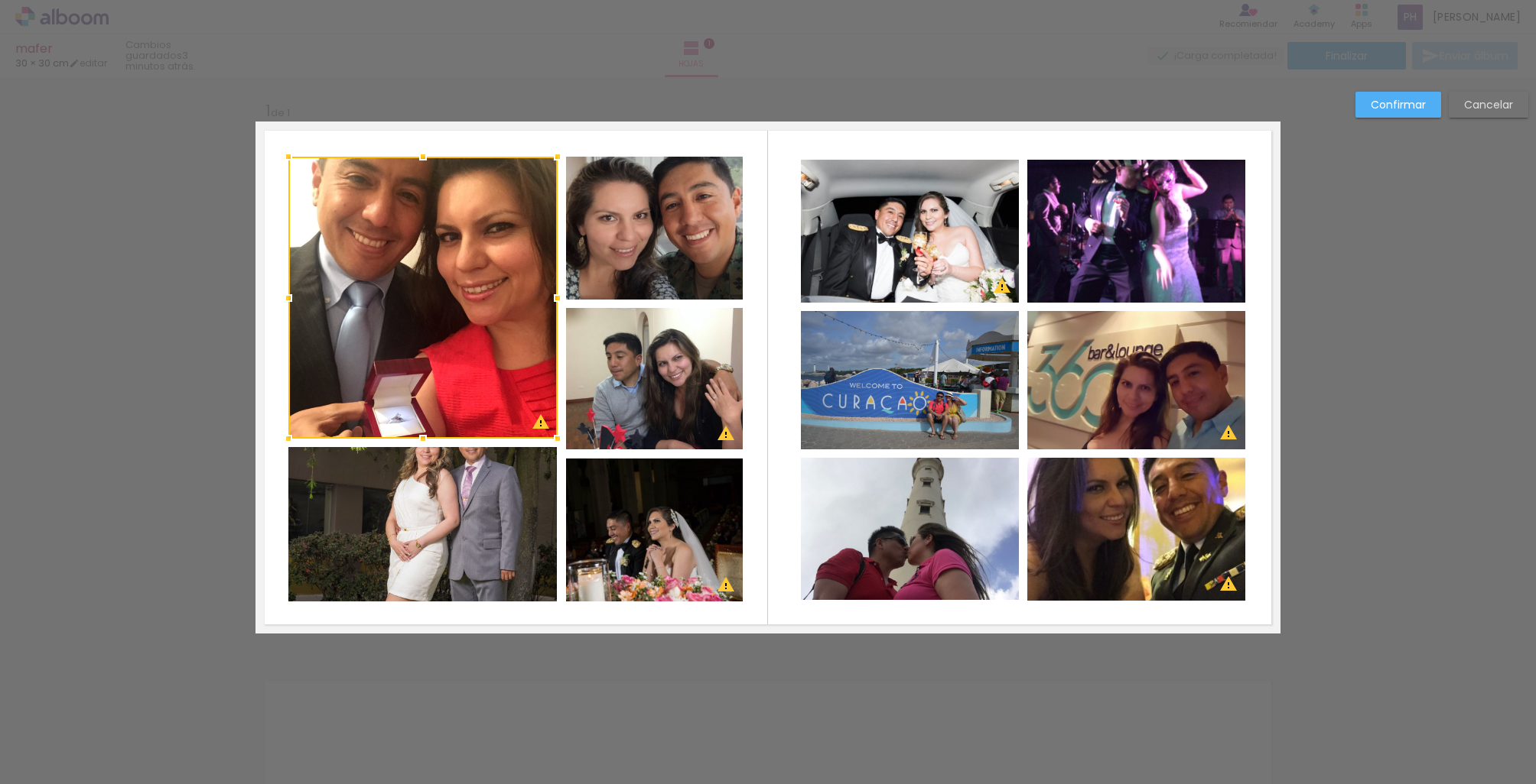
drag, startPoint x: 423, startPoint y: 416, endPoint x: 424, endPoint y: 437, distance: 21.0
click at [424, 437] on div at bounding box center [423, 438] width 31 height 31
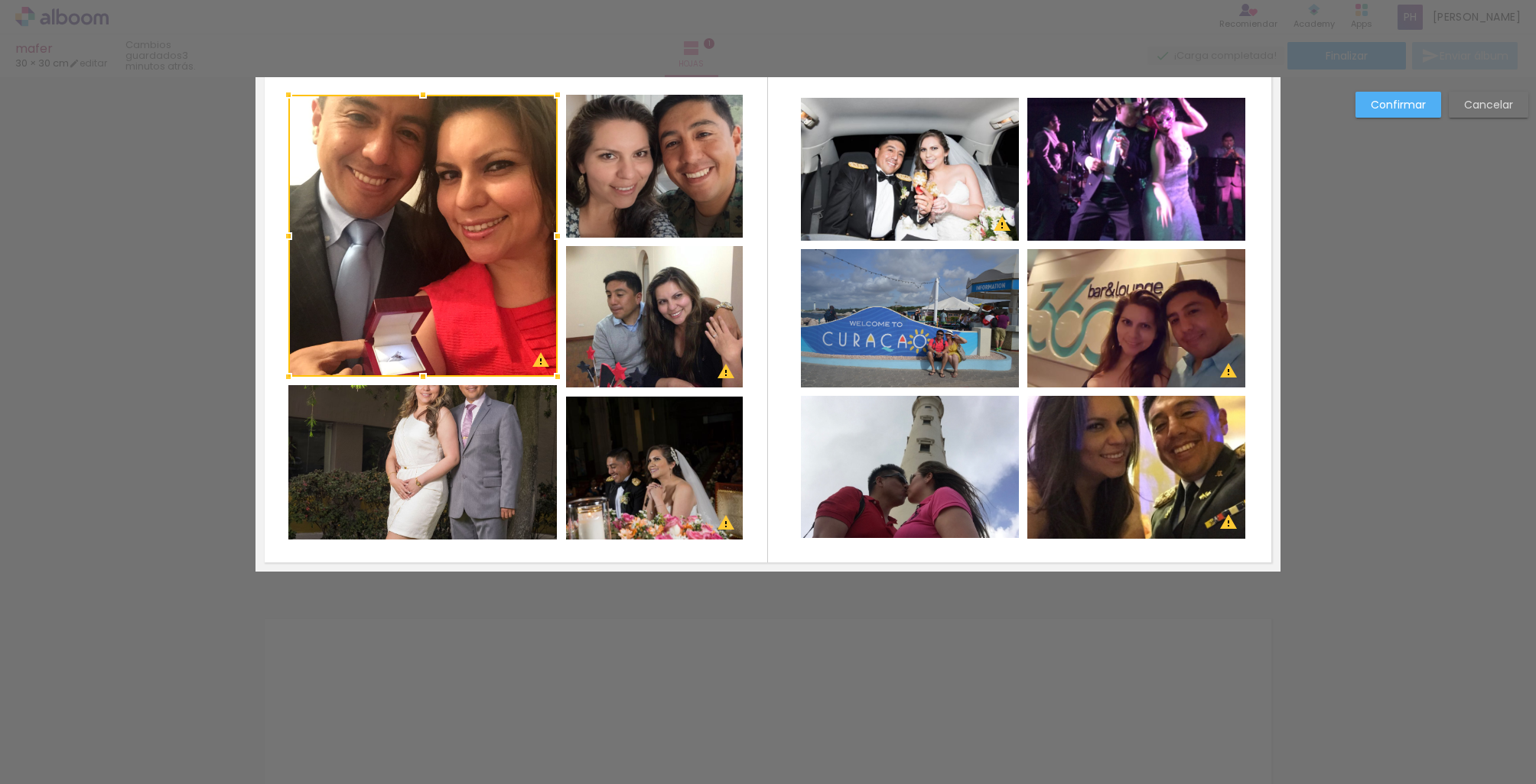
scroll to position [61, 0]
click at [0, 0] on slot "Confirmar" at bounding box center [0, 0] width 0 height 0
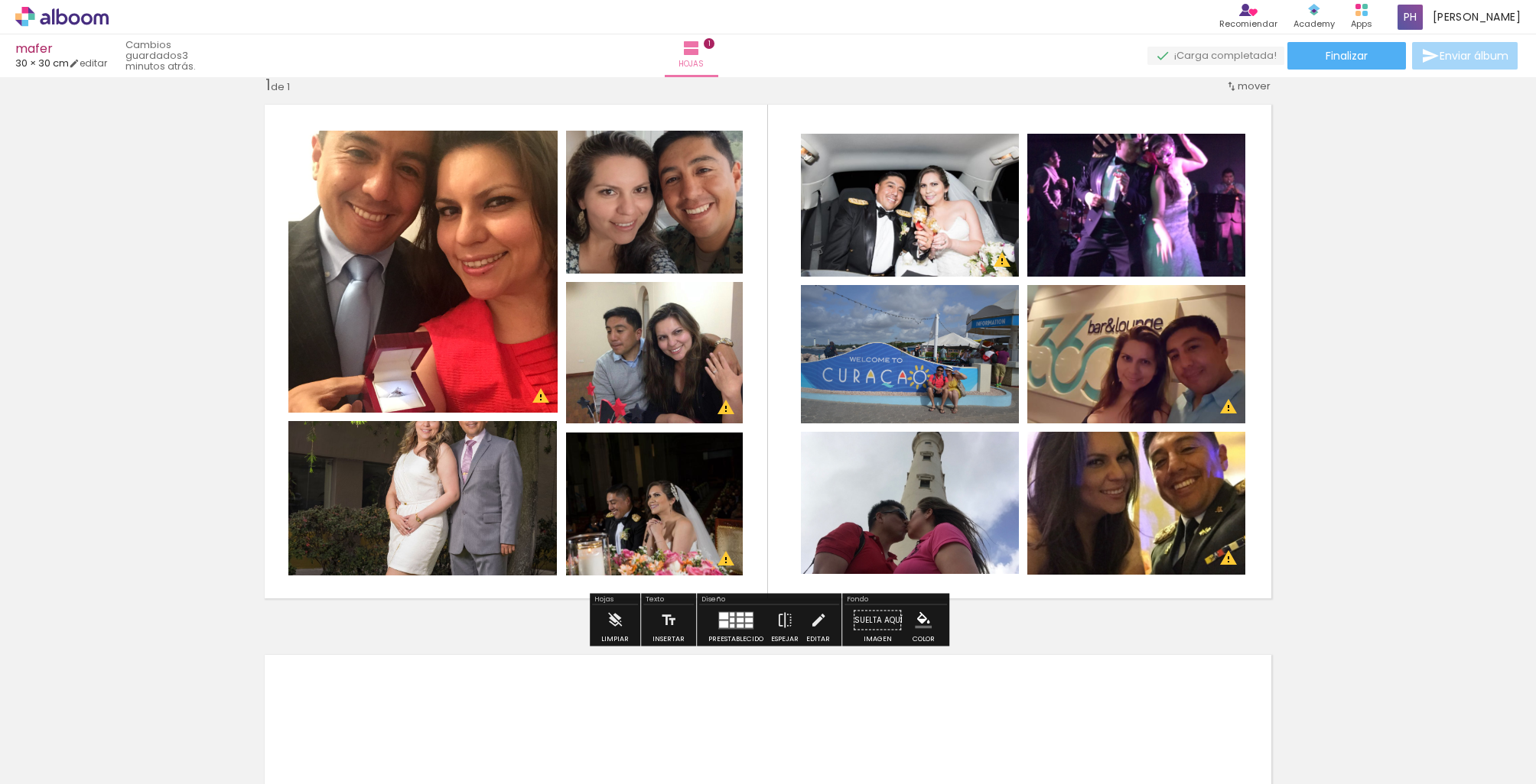
scroll to position [0, 0]
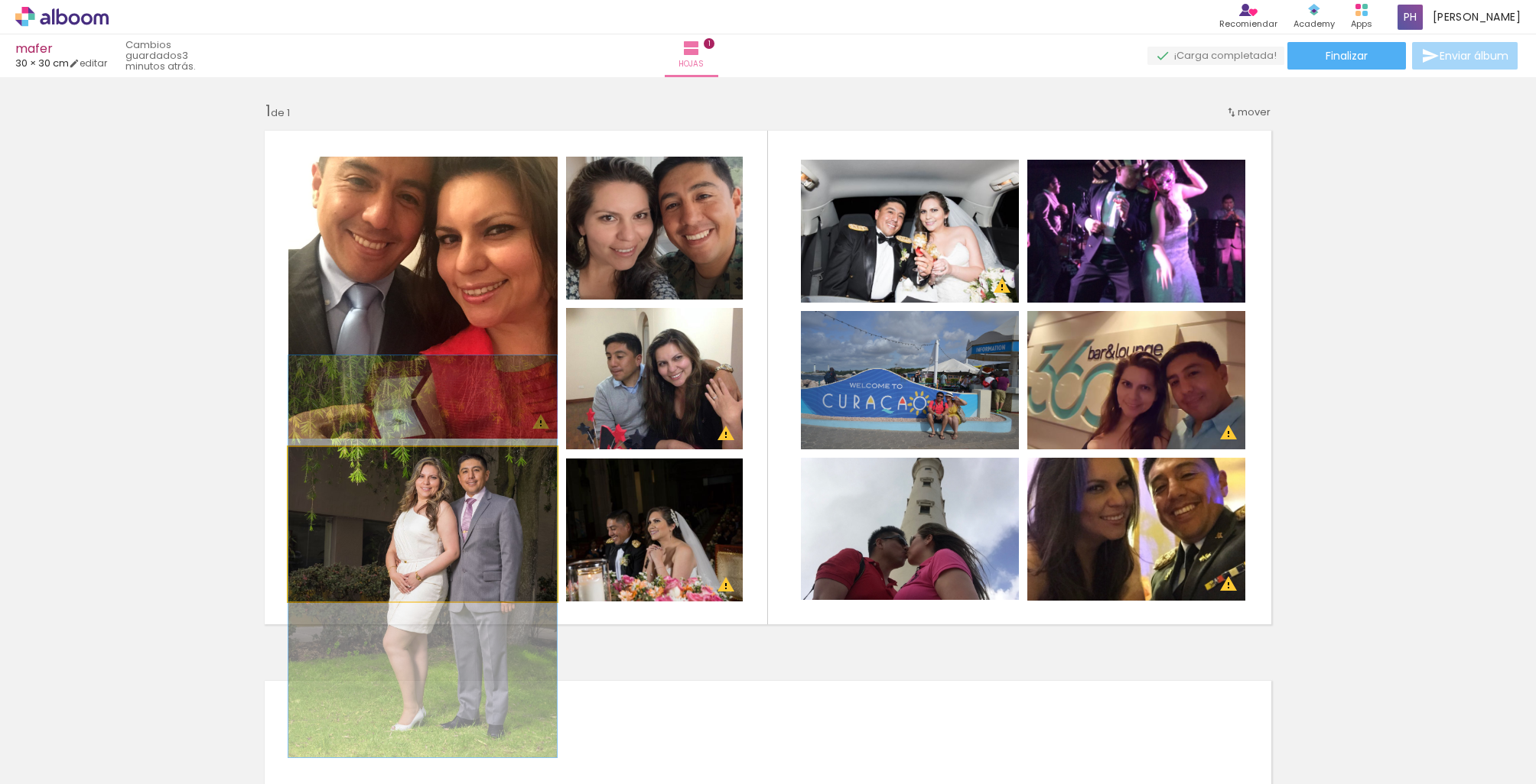
drag, startPoint x: 497, startPoint y: 529, endPoint x: 498, endPoint y: 561, distance: 32.0
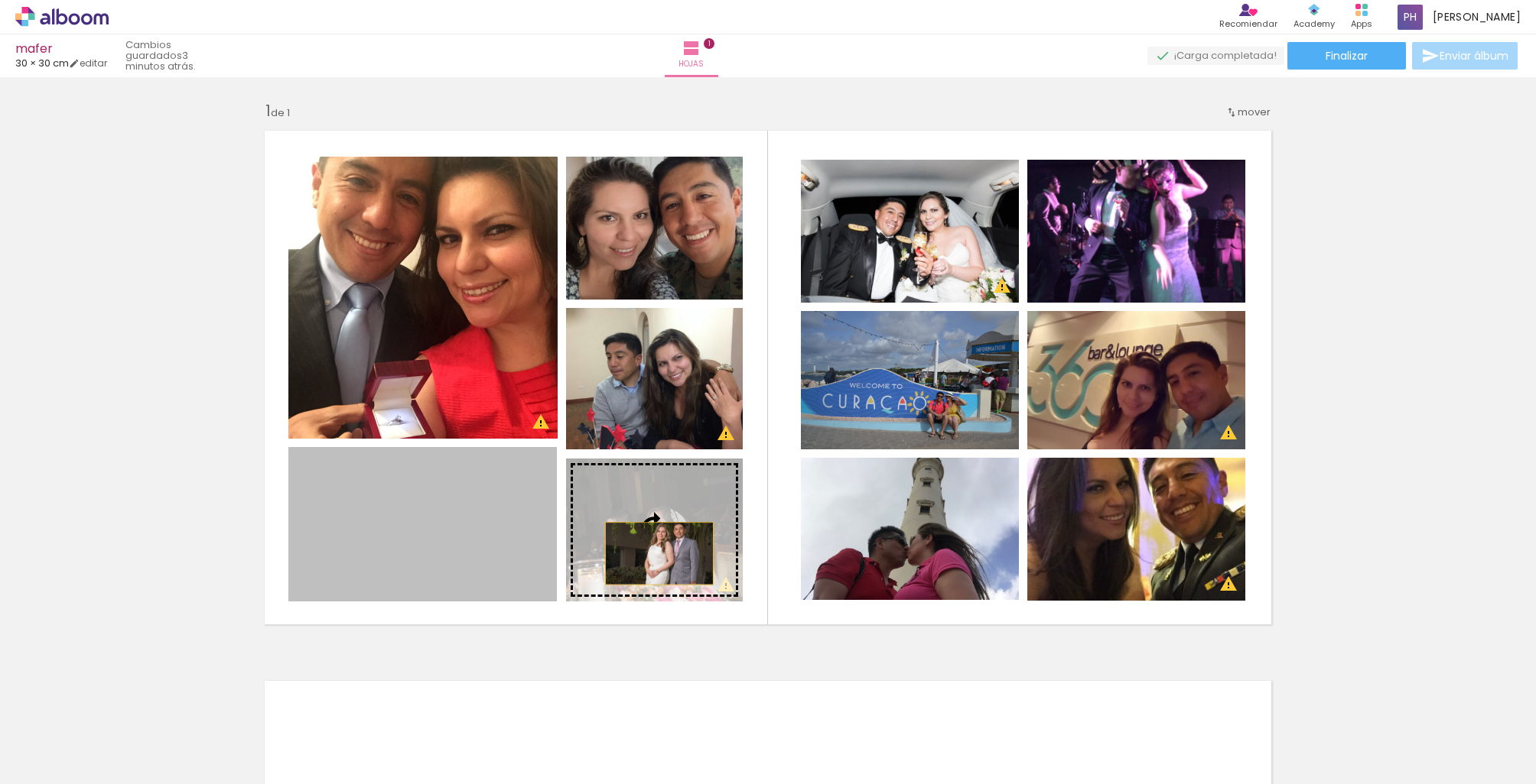
drag, startPoint x: 531, startPoint y: 555, endPoint x: 660, endPoint y: 553, distance: 129.0
click at [0, 0] on slot at bounding box center [0, 0] width 0 height 0
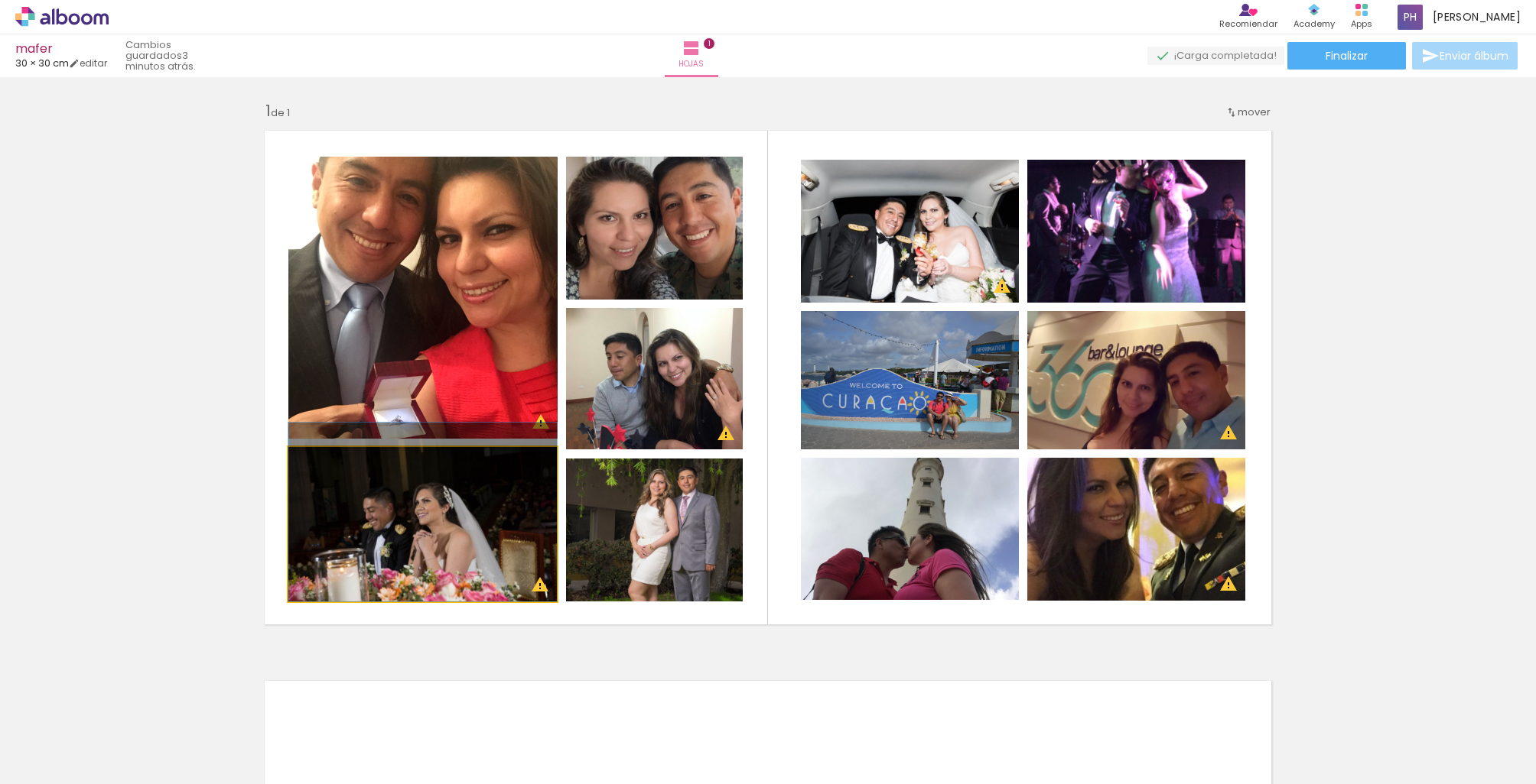
drag, startPoint x: 469, startPoint y: 573, endPoint x: 470, endPoint y: 554, distance: 19.0
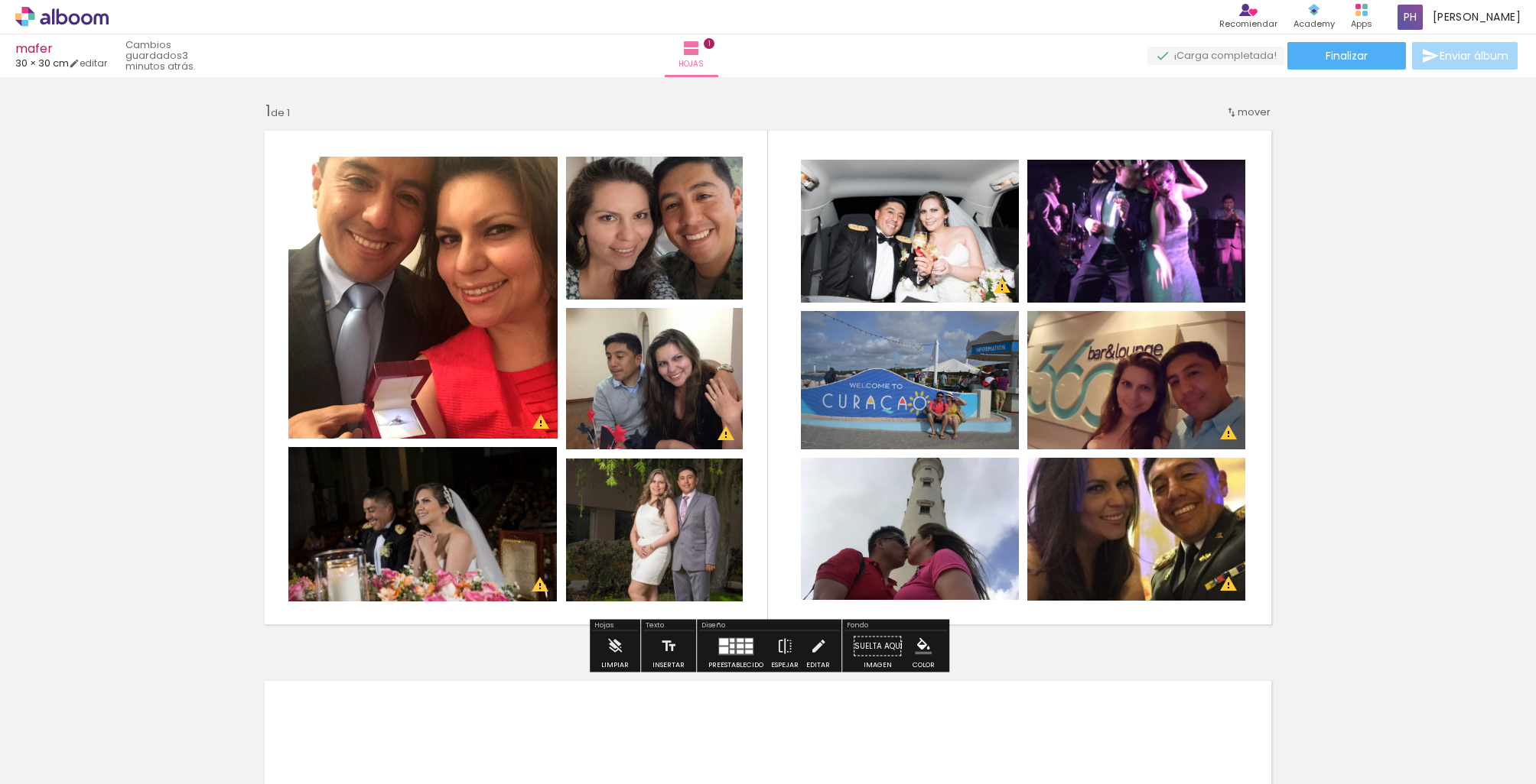
click at [525, 645] on div "Insertar hoja 1 de 1 Designbox debe aumentar su imagen en 157 % para exportar a…" at bounding box center [768, 633] width 1536 height 1102
click at [1312, 383] on div "Insertar hoja 1 de 1 Designbox debe aumentar su imagen en 157 % para exportar a…" at bounding box center [768, 633] width 1536 height 1102
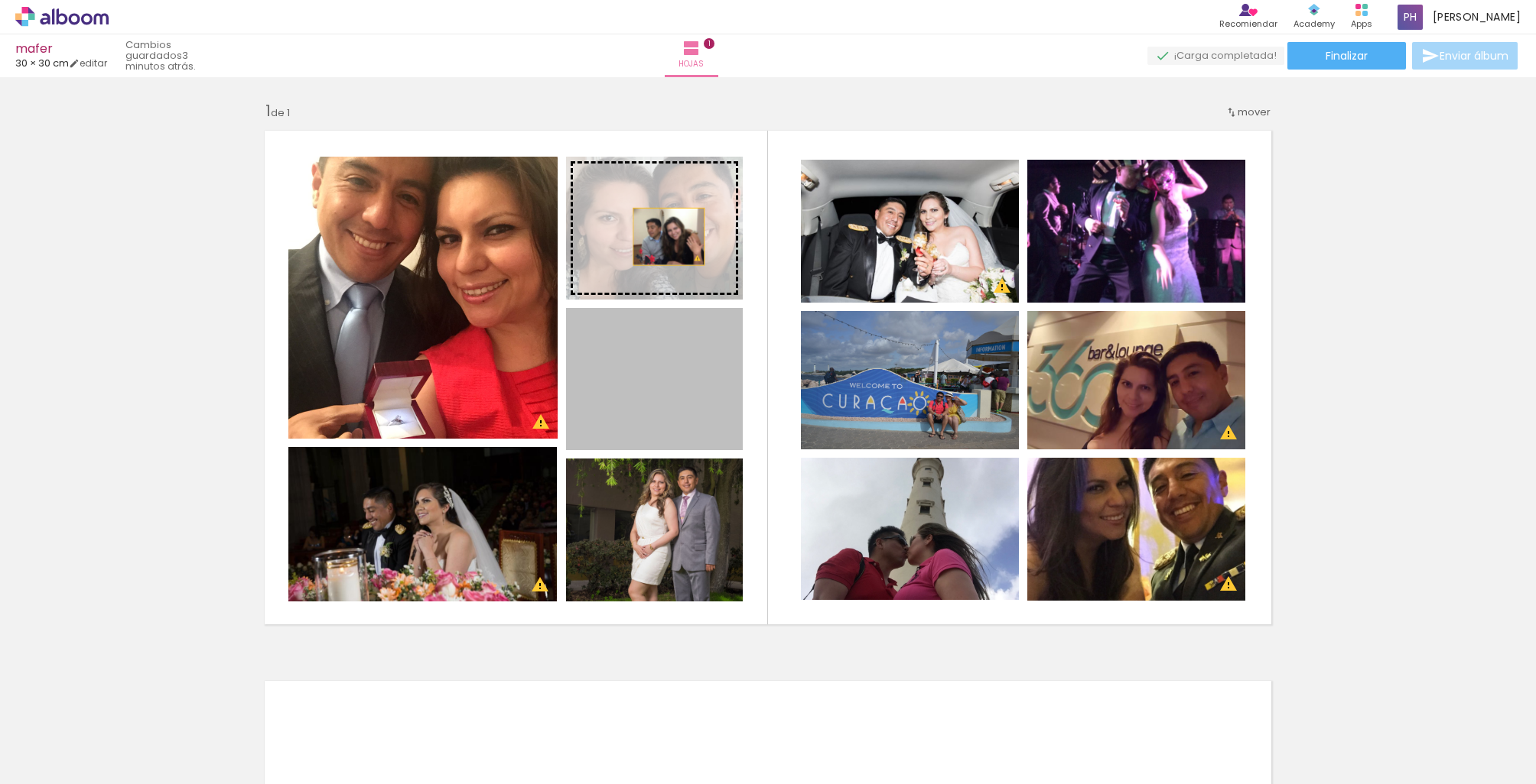
drag, startPoint x: 692, startPoint y: 376, endPoint x: 669, endPoint y: 236, distance: 141.9
click at [0, 0] on slot at bounding box center [0, 0] width 0 height 0
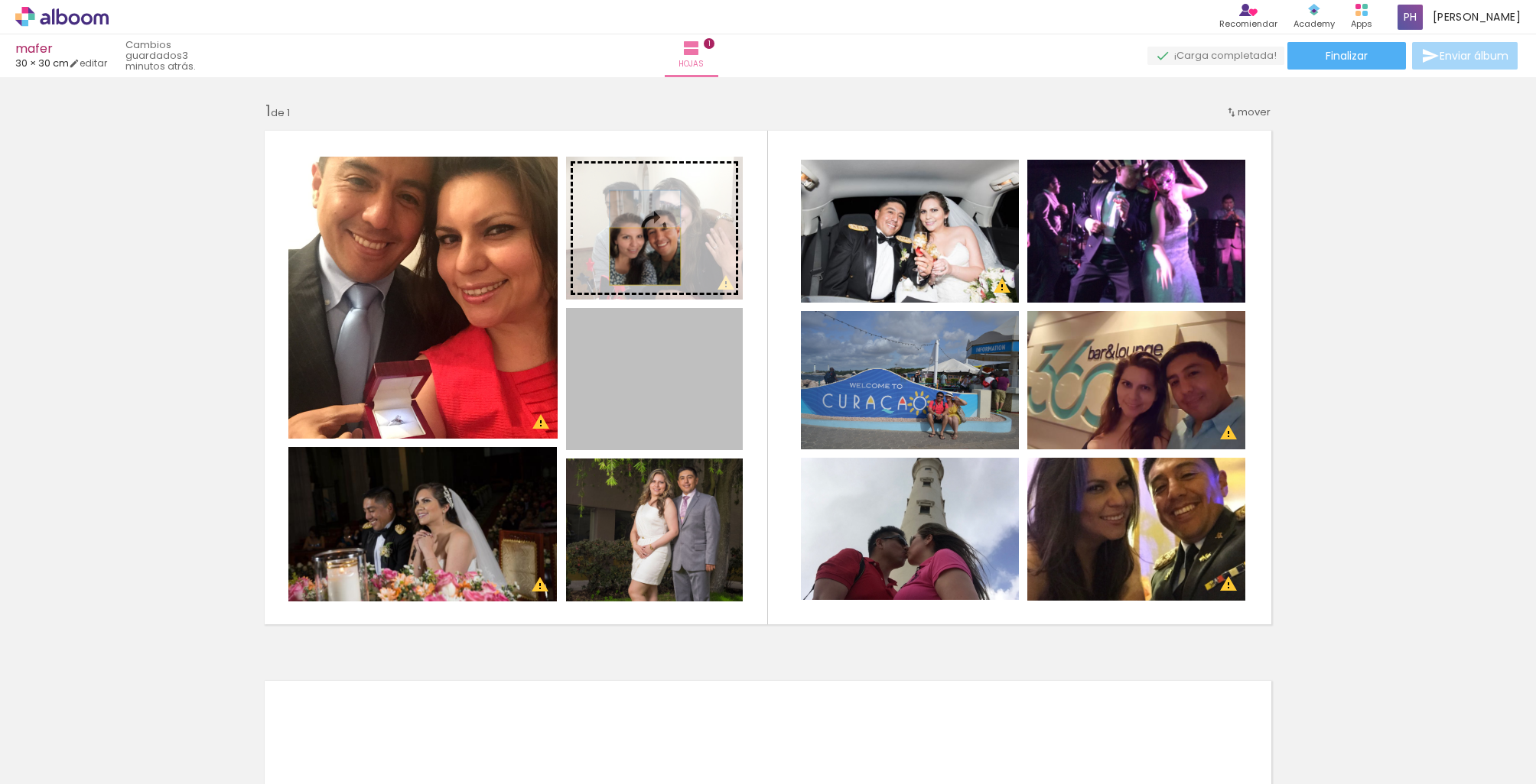
drag, startPoint x: 661, startPoint y: 388, endPoint x: 645, endPoint y: 257, distance: 132.0
click at [0, 0] on slot at bounding box center [0, 0] width 0 height 0
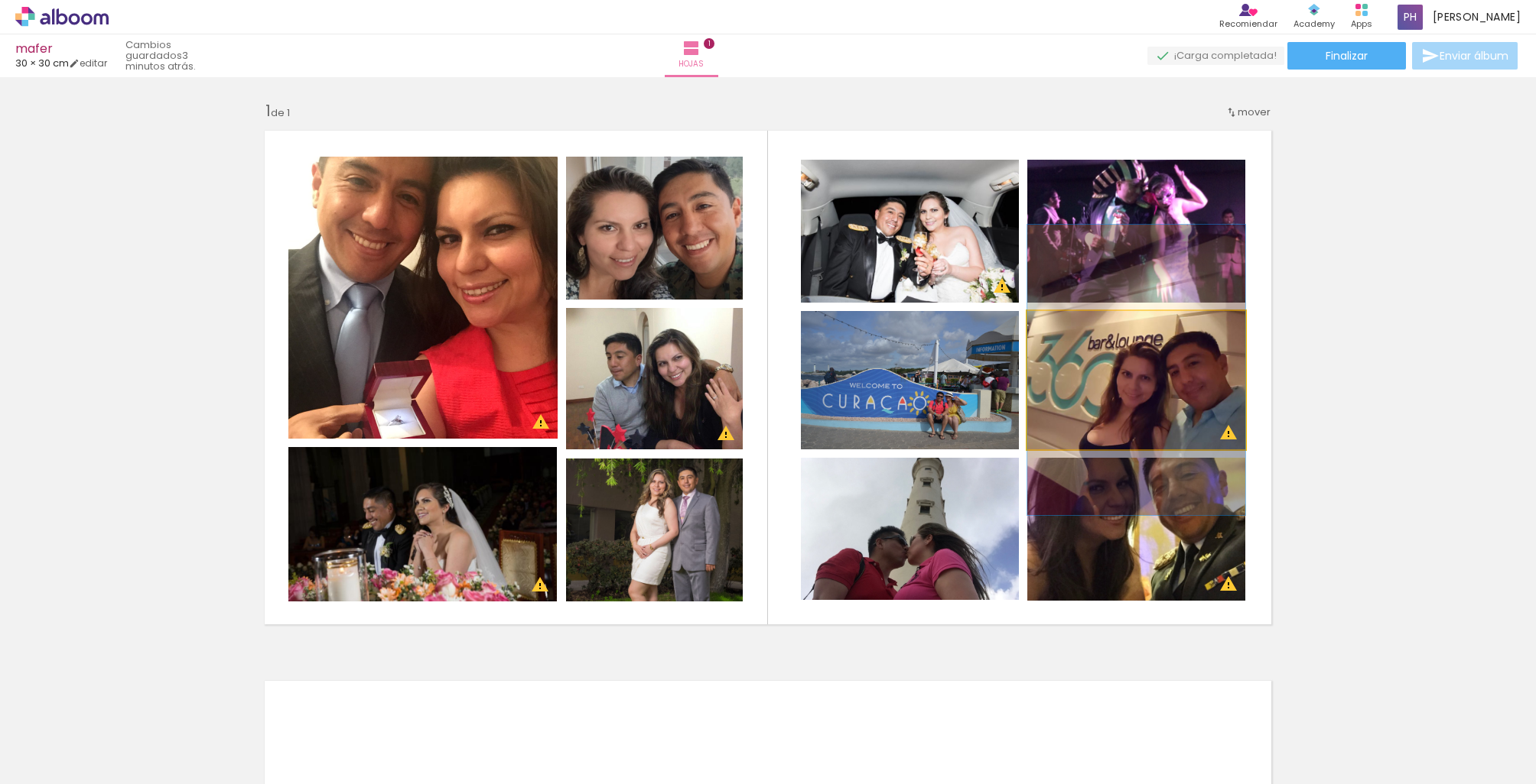
drag, startPoint x: 1188, startPoint y: 408, endPoint x: 1196, endPoint y: 398, distance: 12.8
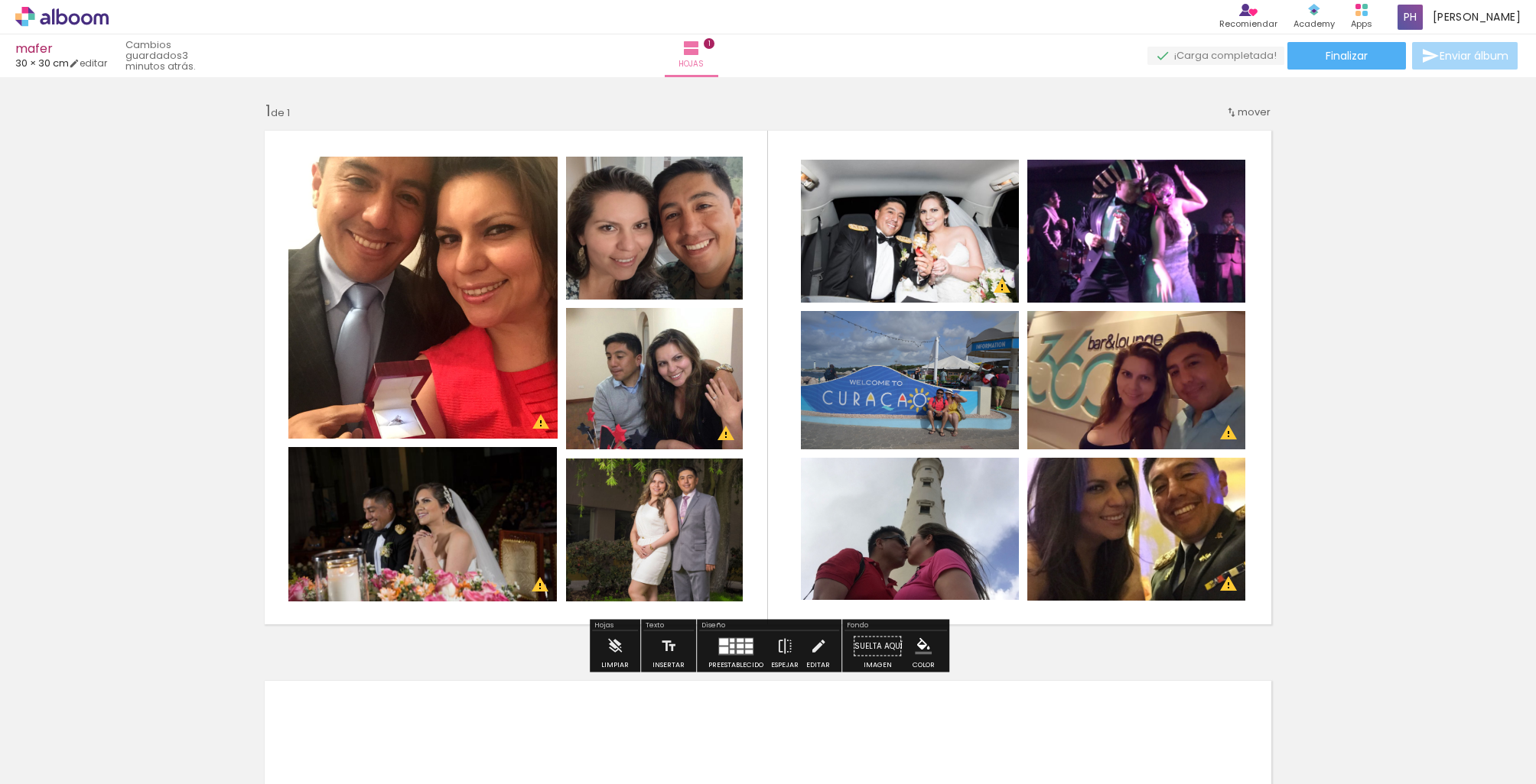
click at [1003, 400] on quentale-photo at bounding box center [909, 380] width 218 height 139
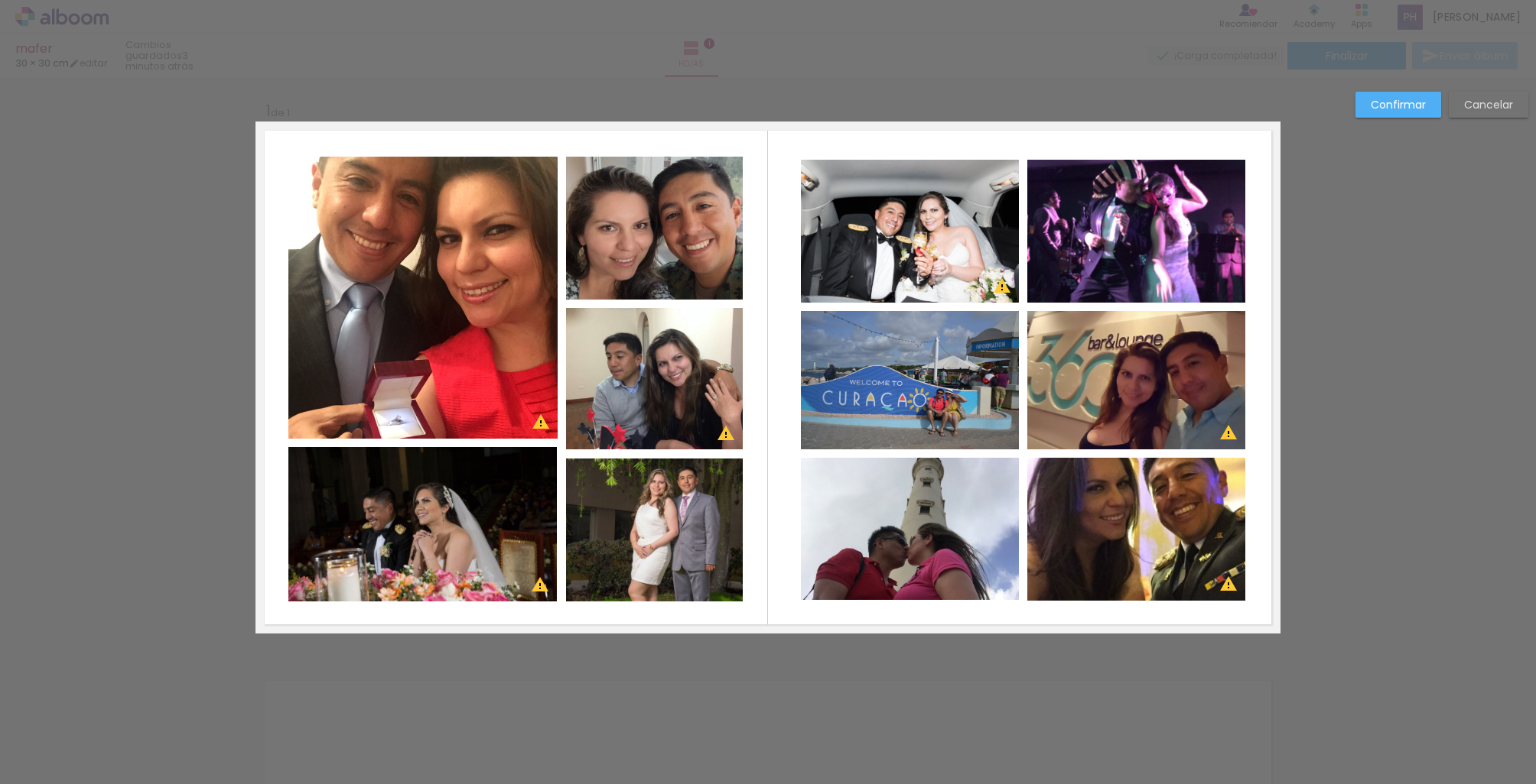
click at [1479, 354] on div "Confirmar Cancelar" at bounding box center [768, 645] width 1536 height 1138
click at [1462, 112] on paper-button "Cancelar" at bounding box center [1489, 105] width 80 height 26
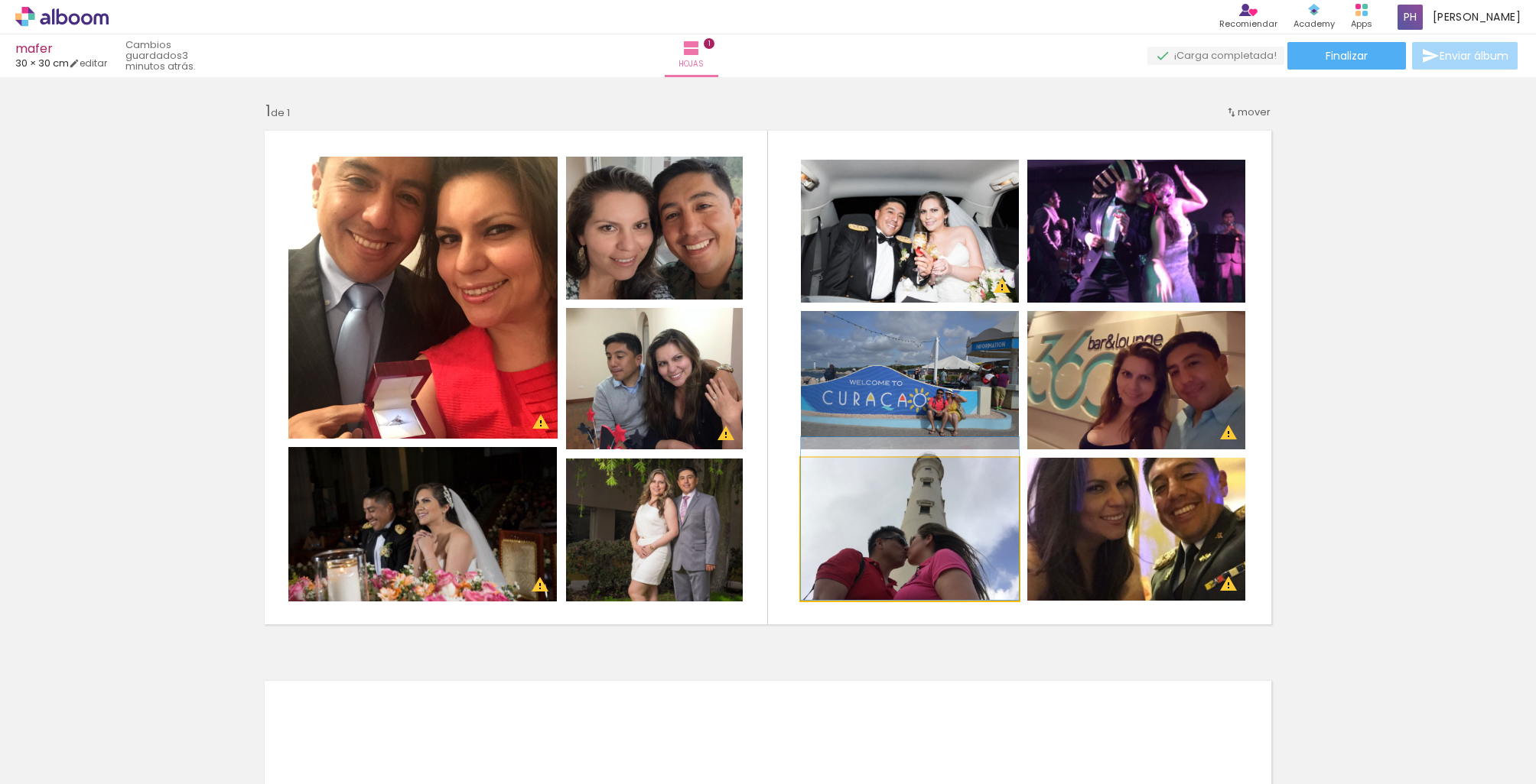
drag, startPoint x: 980, startPoint y: 555, endPoint x: 982, endPoint y: 542, distance: 13.2
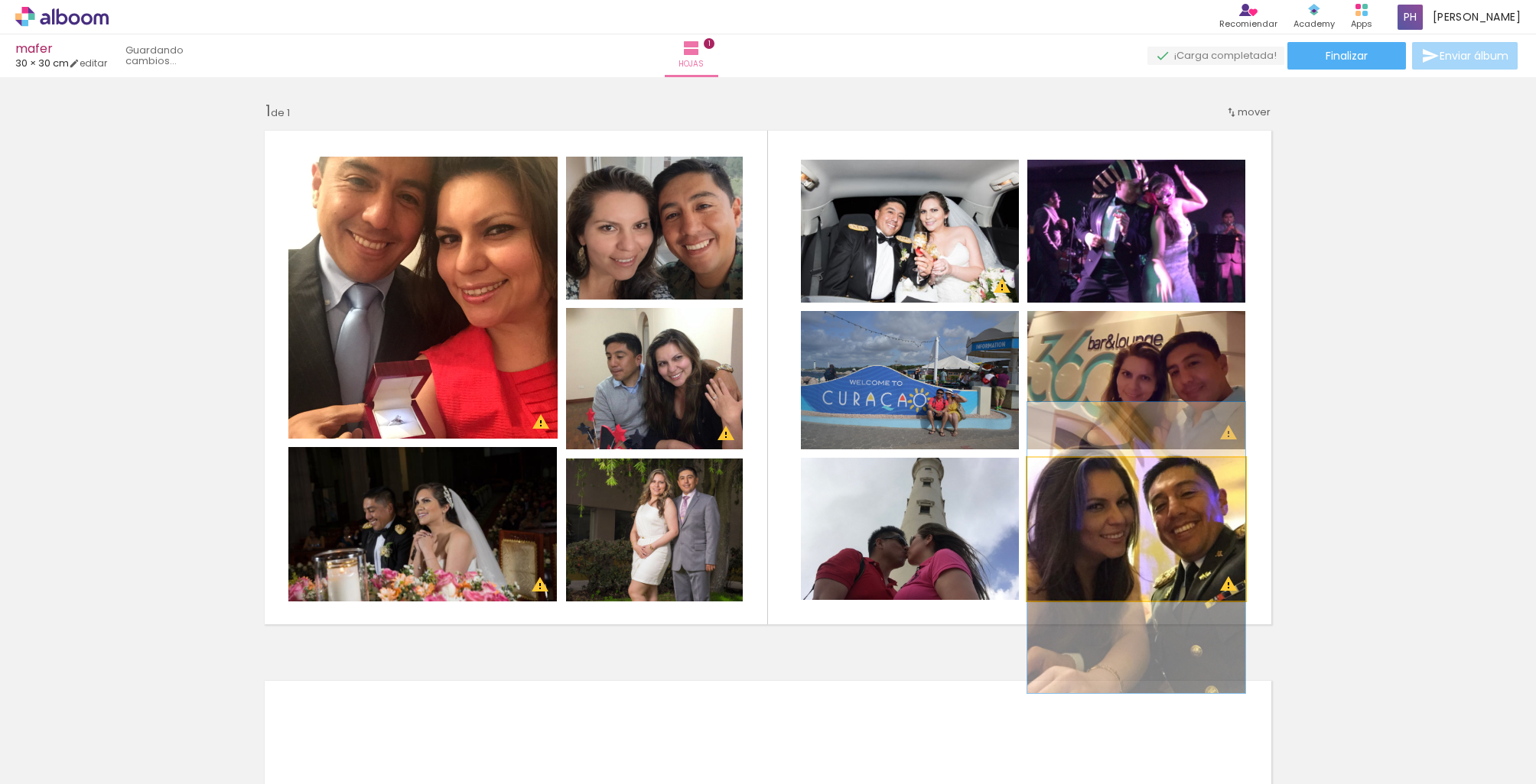
drag, startPoint x: 1149, startPoint y: 535, endPoint x: 1149, endPoint y: 554, distance: 19.0
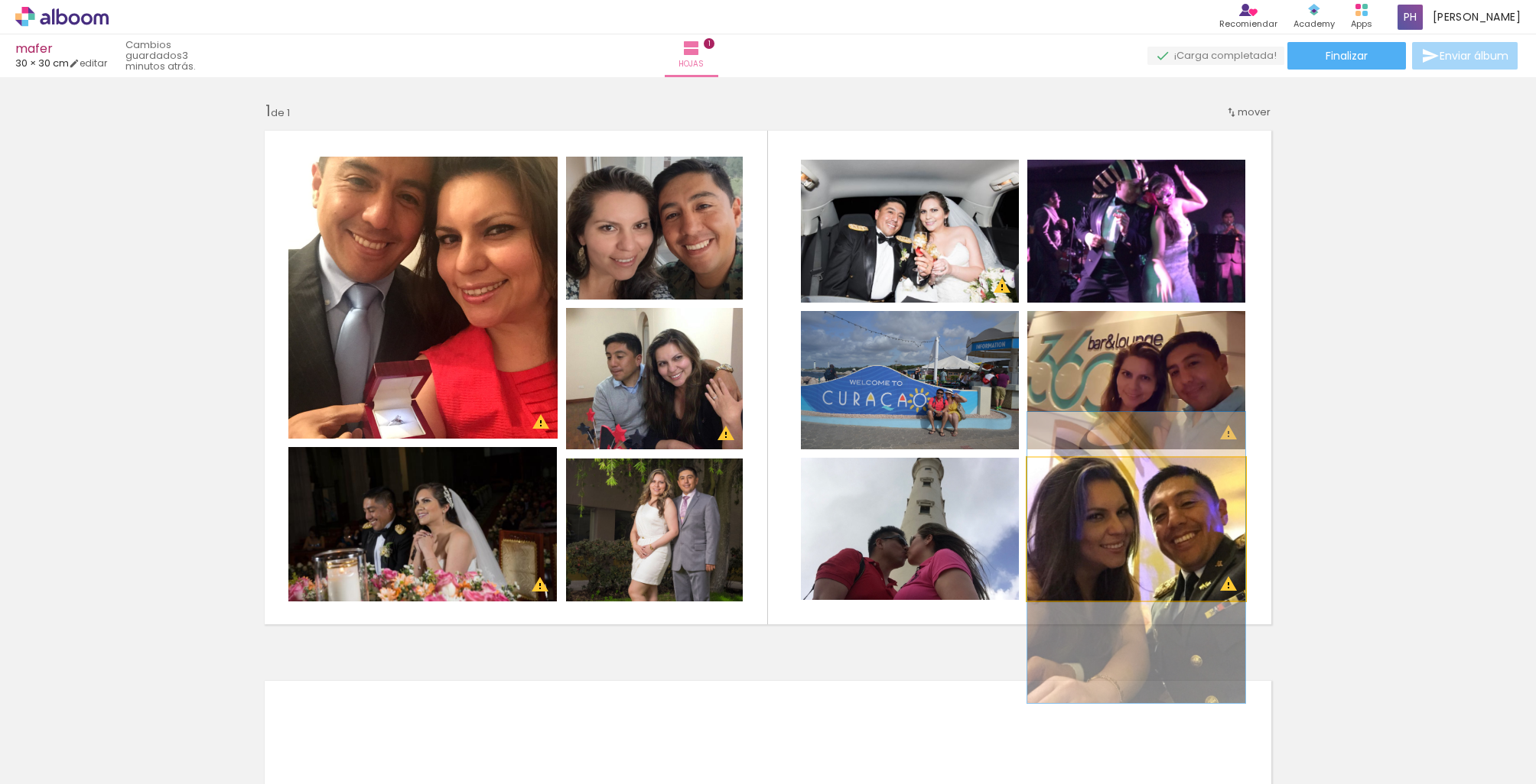
drag, startPoint x: 1207, startPoint y: 551, endPoint x: 1208, endPoint y: 558, distance: 7.1
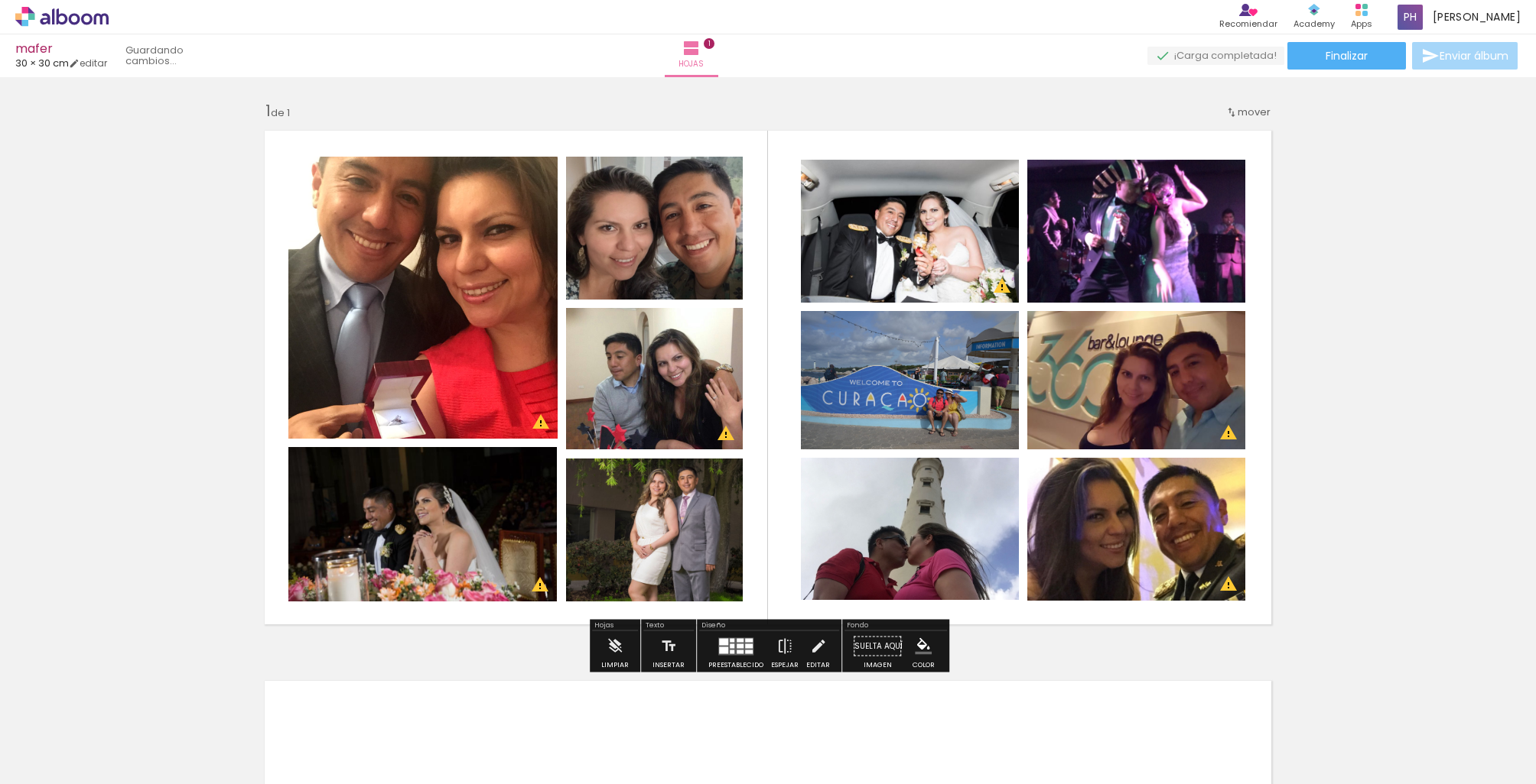
click at [1395, 523] on div "Insertar hoja 1 de 1 Designbox debe aumentar su imagen en 157 % para exportar a…" at bounding box center [768, 633] width 1536 height 1102
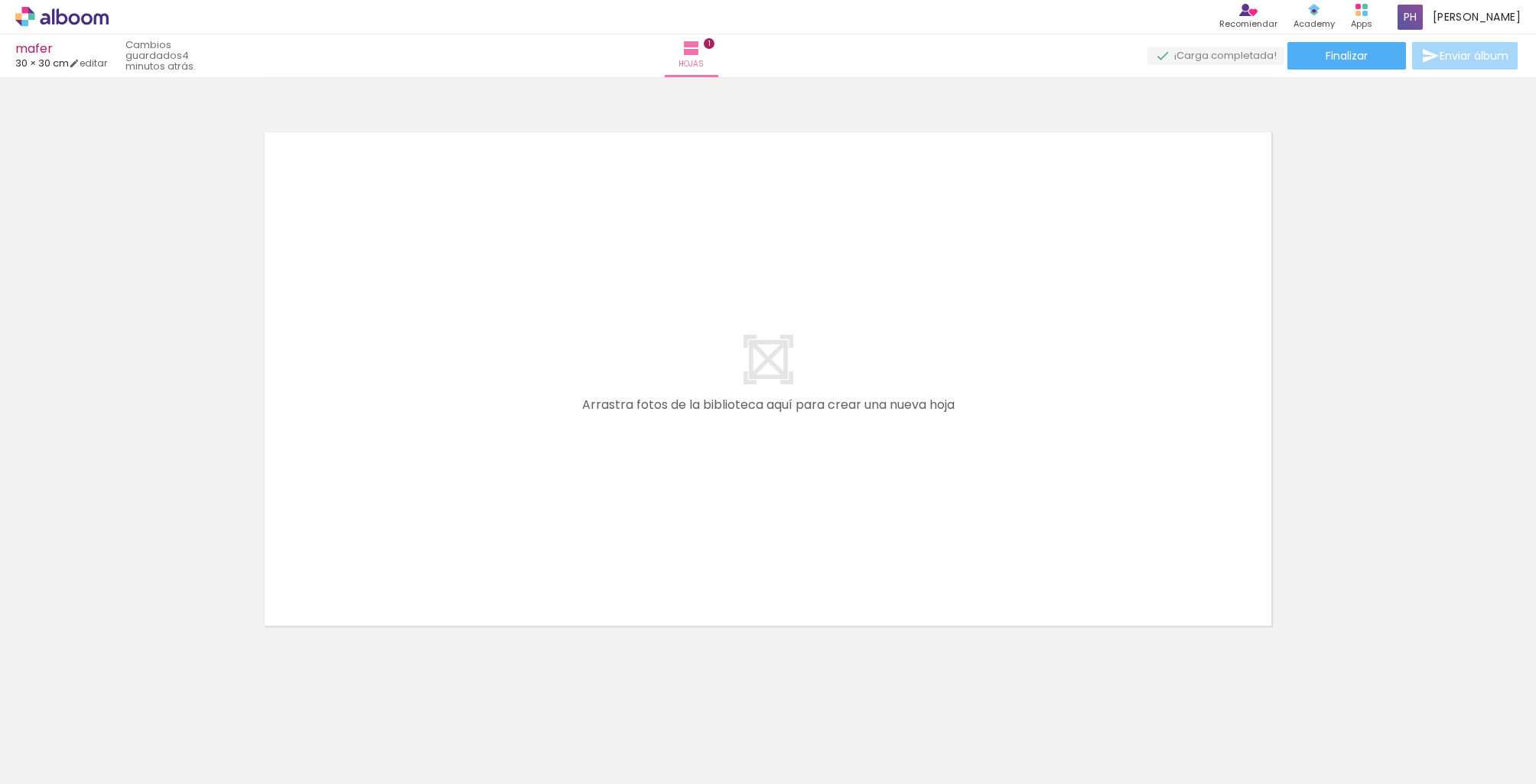
scroll to position [0, 556]
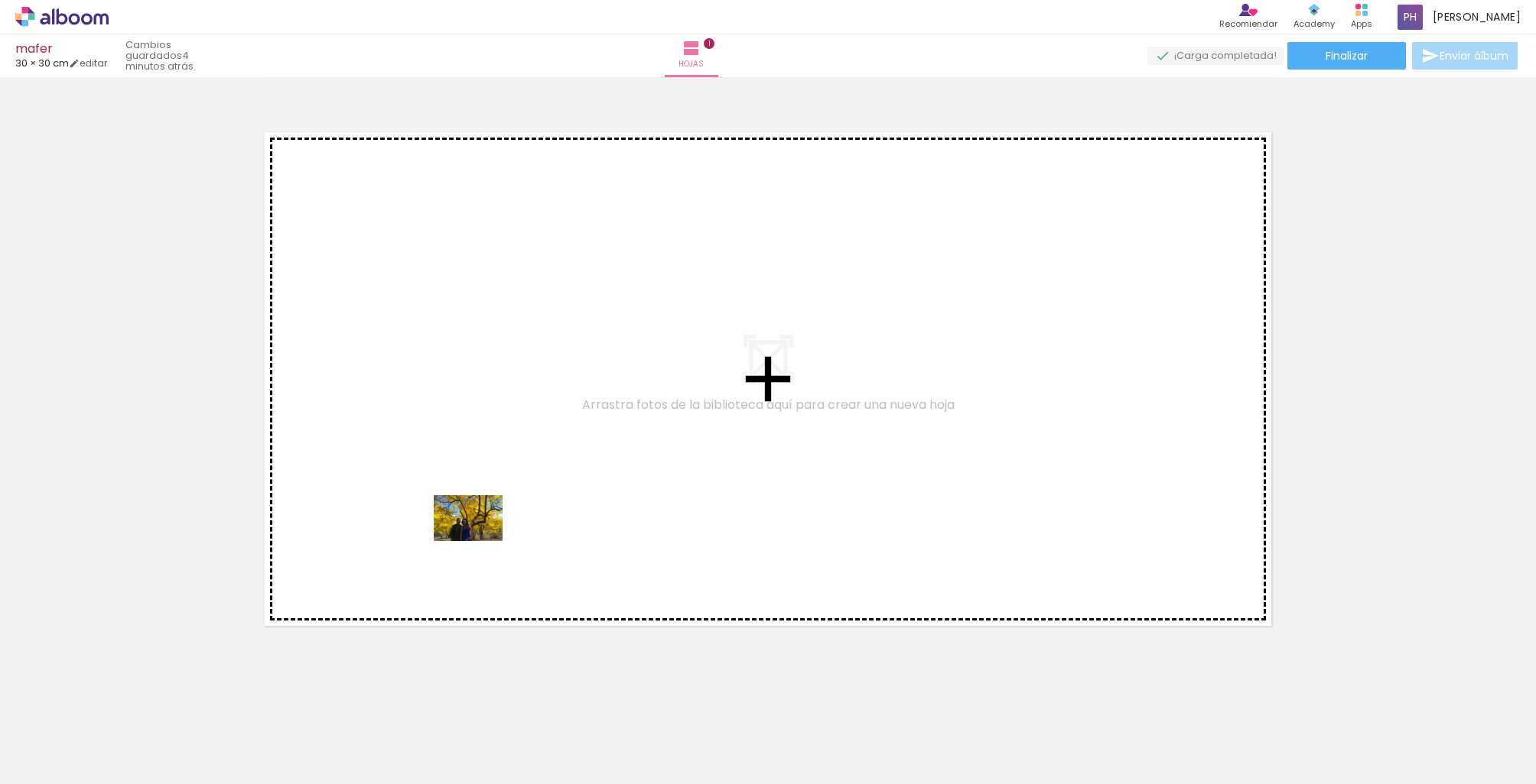
drag, startPoint x: 445, startPoint y: 742, endPoint x: 480, endPoint y: 541, distance: 204.0
click at [480, 541] on quentale-workspace at bounding box center [768, 392] width 1536 height 784
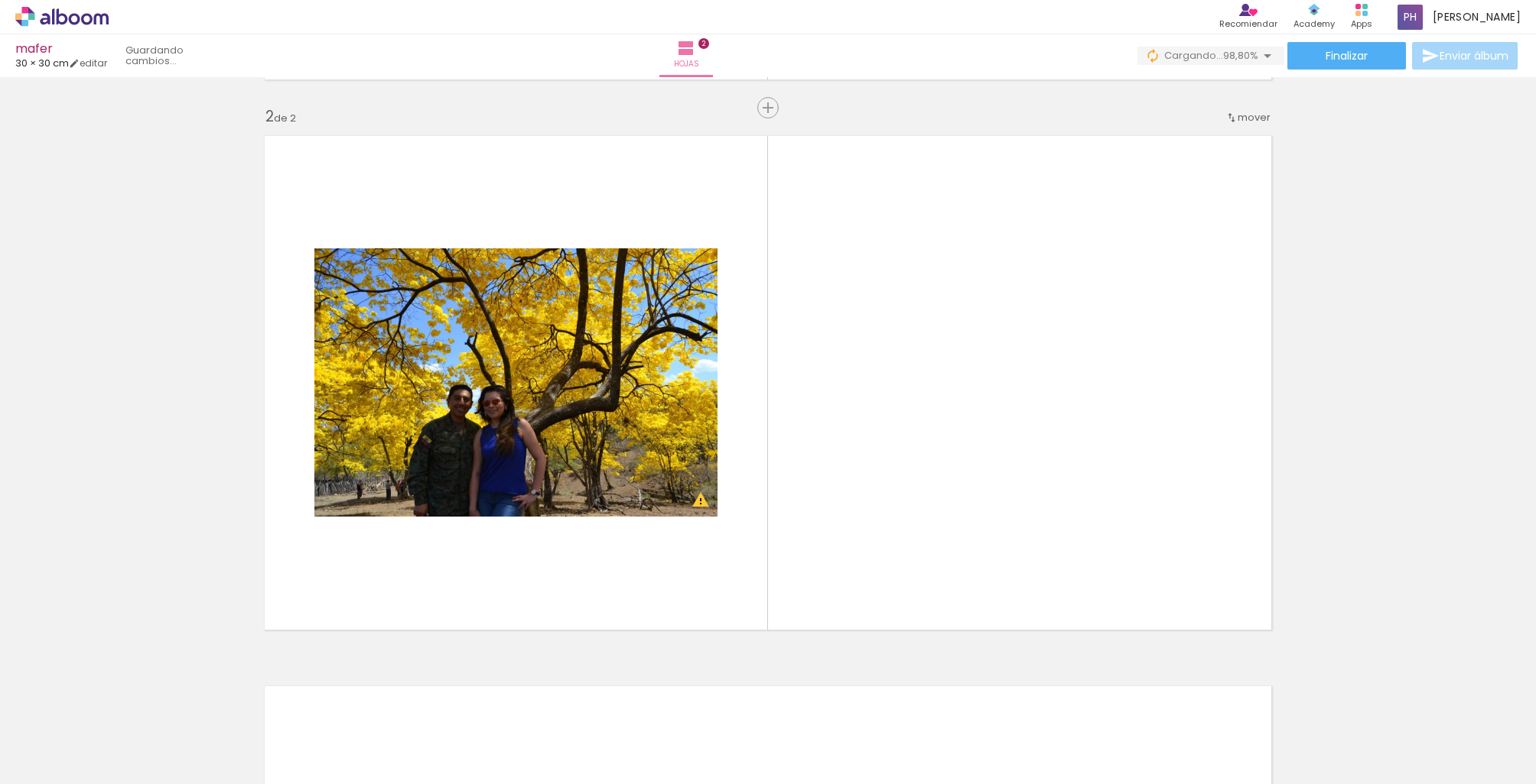
scroll to position [0, 0]
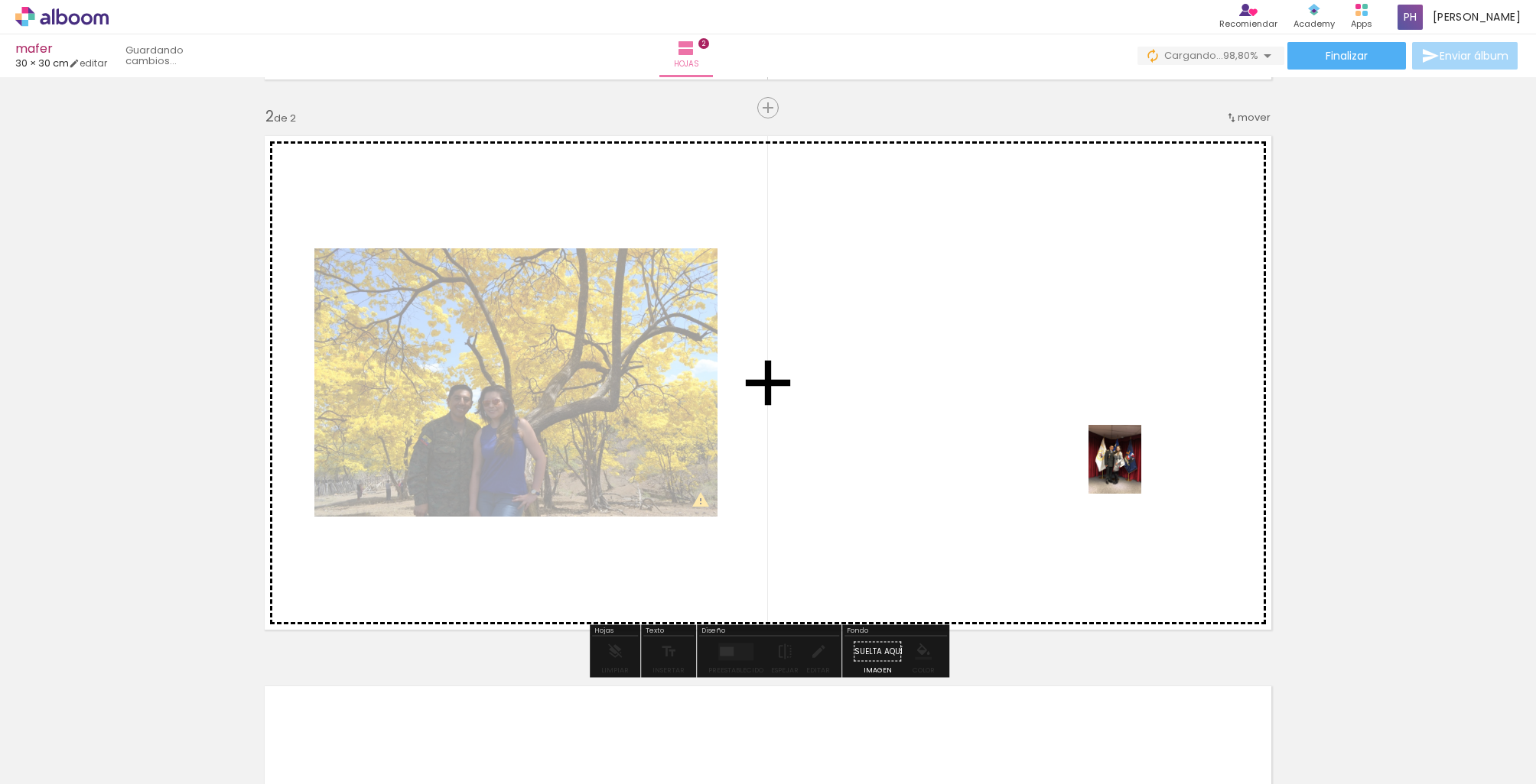
drag, startPoint x: 1465, startPoint y: 745, endPoint x: 1134, endPoint y: 470, distance: 430.3
click at [1134, 470] on quentale-workspace at bounding box center [768, 392] width 1536 height 784
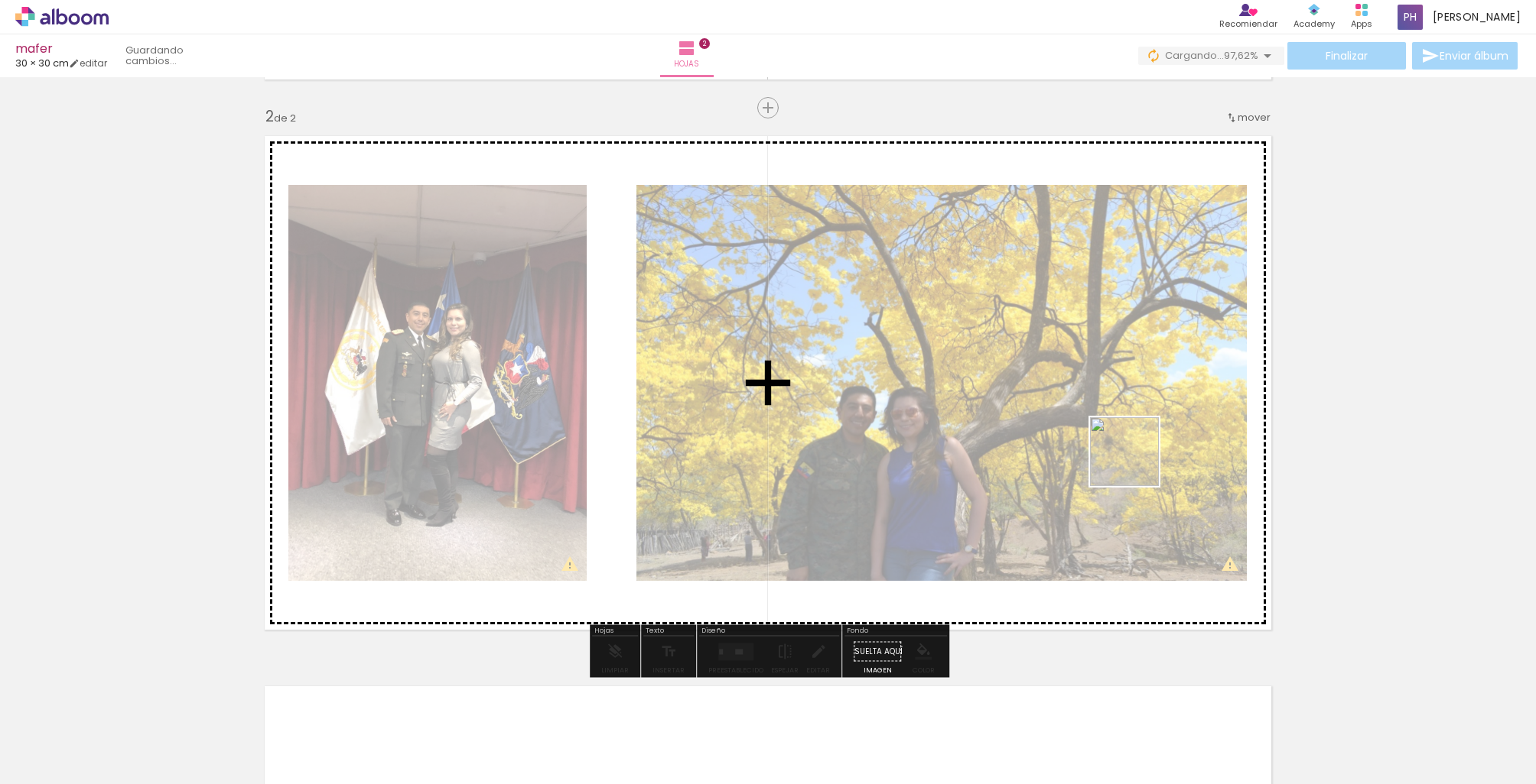
drag, startPoint x: 1266, startPoint y: 558, endPoint x: 1113, endPoint y: 451, distance: 186.7
click at [1113, 451] on quentale-workspace at bounding box center [768, 392] width 1536 height 784
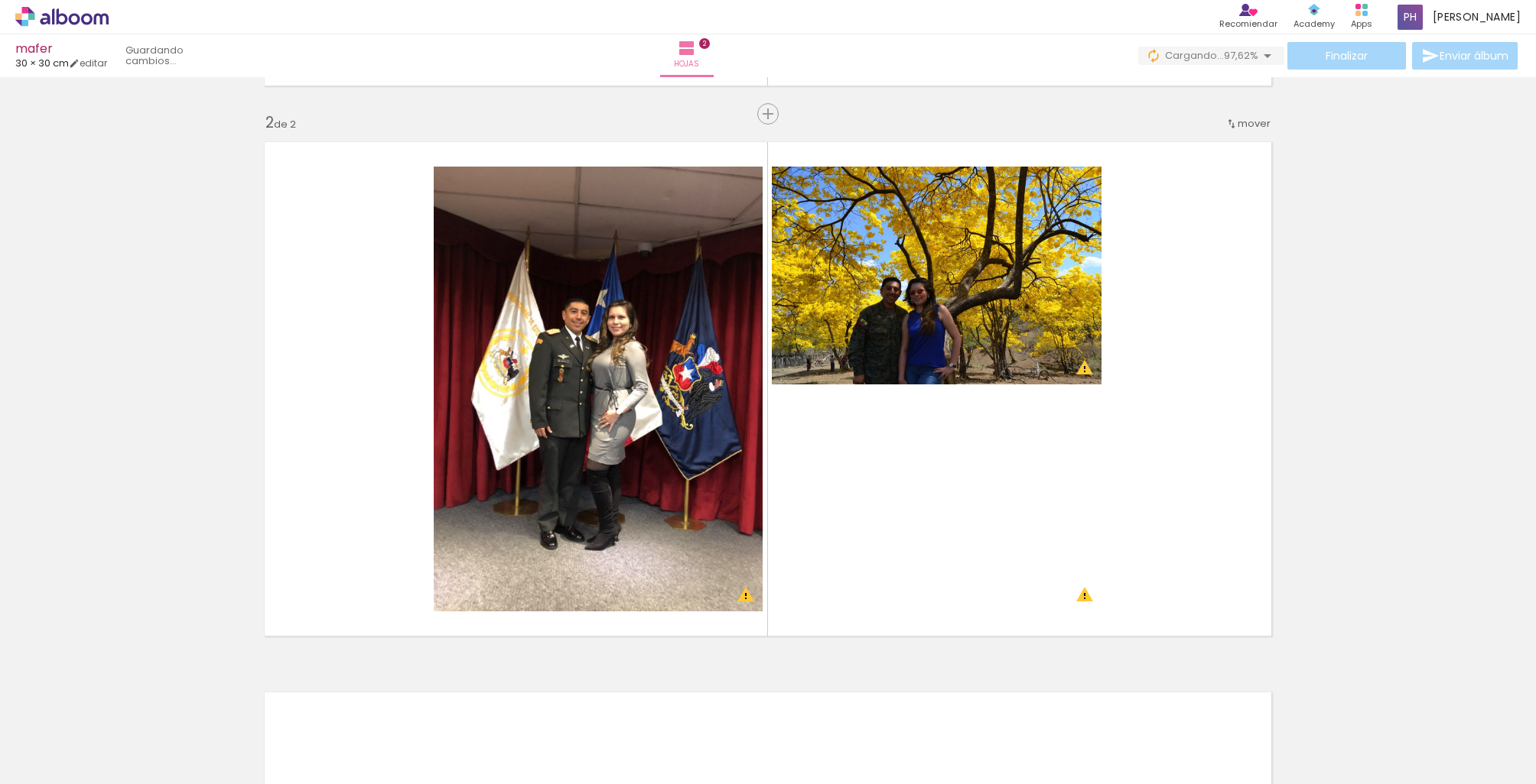
scroll to position [0, 541]
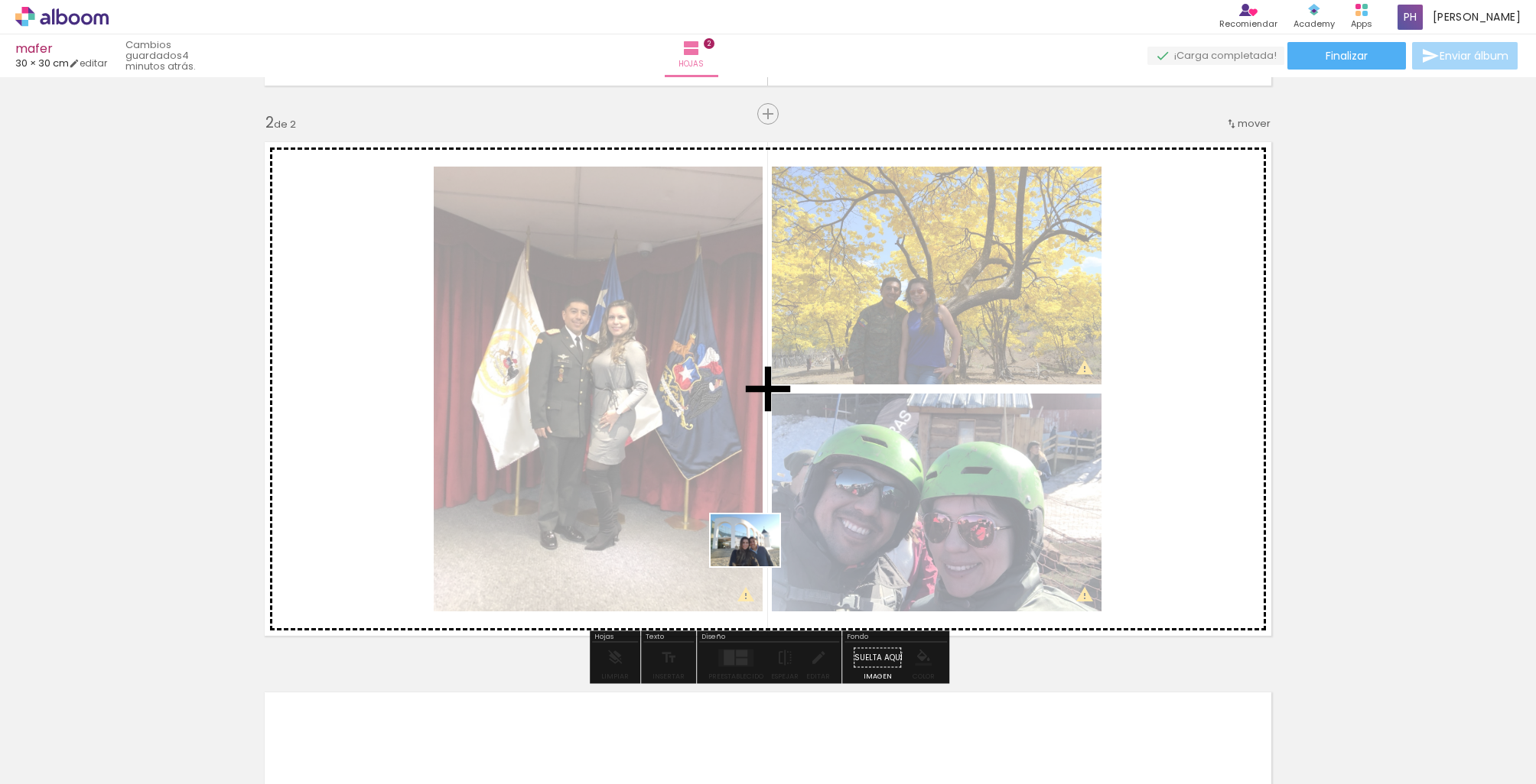
drag, startPoint x: 727, startPoint y: 731, endPoint x: 757, endPoint y: 560, distance: 173.6
click at [757, 560] on quentale-workspace at bounding box center [768, 392] width 1536 height 784
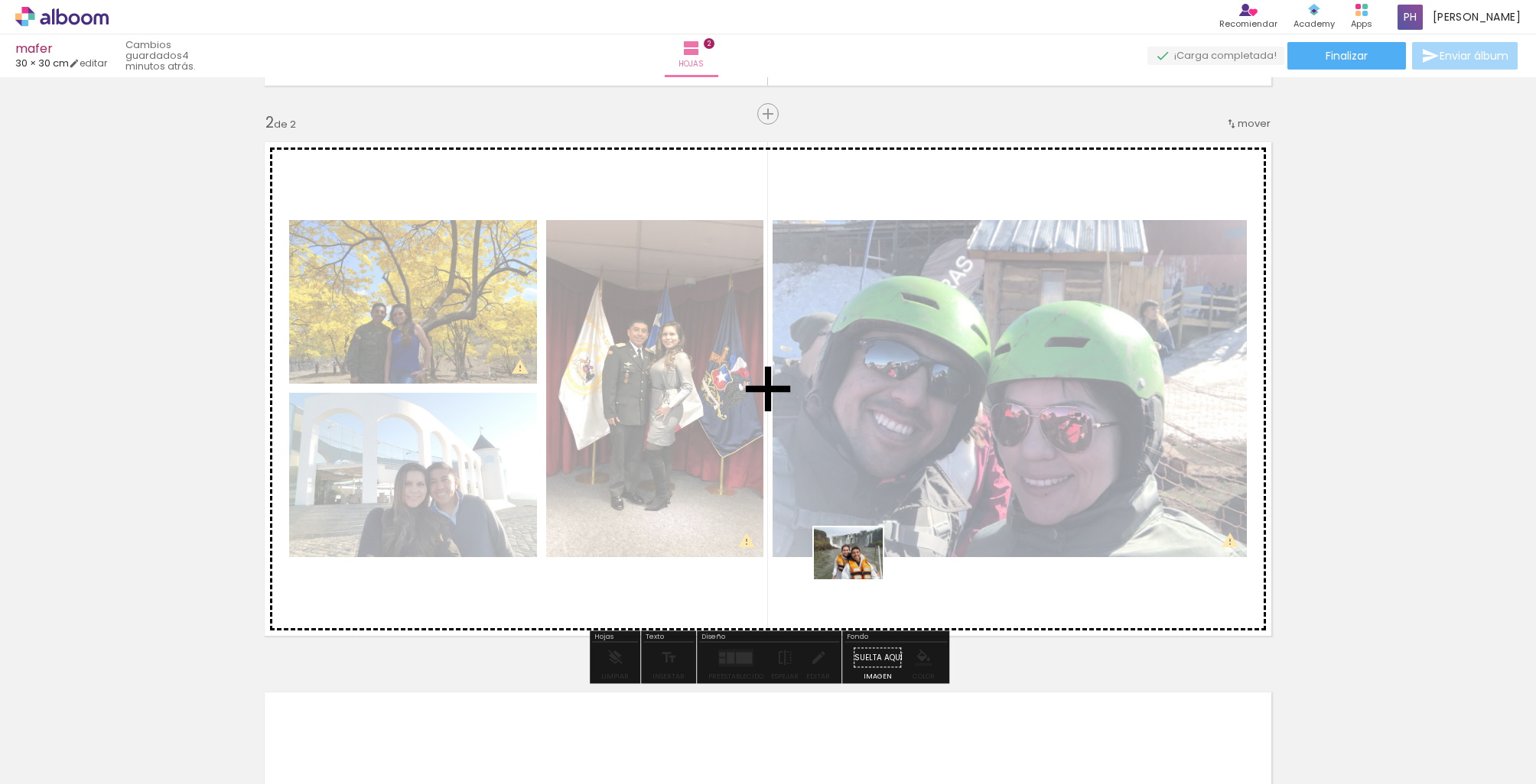
drag, startPoint x: 808, startPoint y: 733, endPoint x: 859, endPoint y: 573, distance: 167.9
click at [859, 573] on quentale-workspace at bounding box center [768, 392] width 1536 height 784
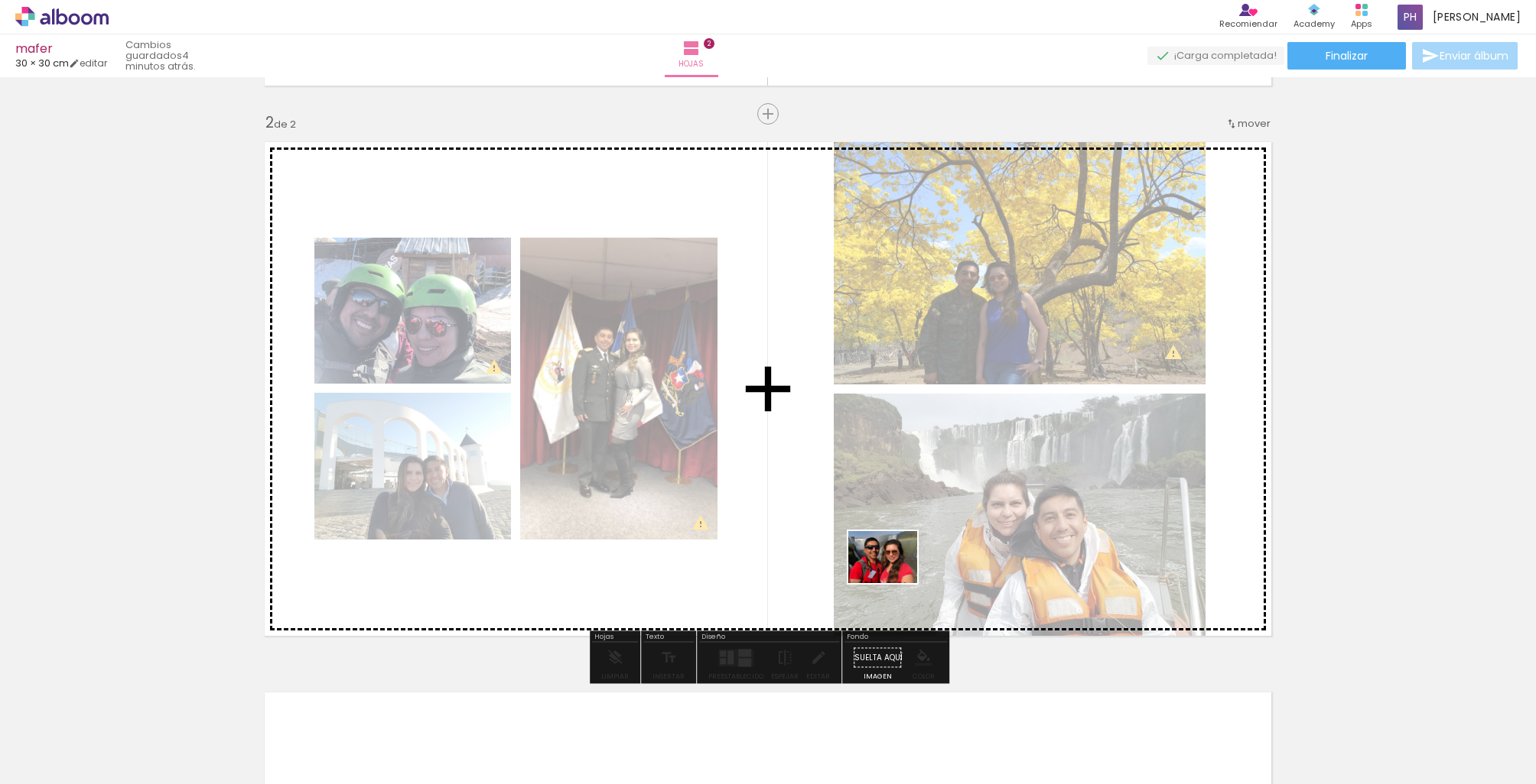
drag, startPoint x: 897, startPoint y: 733, endPoint x: 894, endPoint y: 577, distance: 156.0
click at [894, 577] on quentale-workspace at bounding box center [768, 392] width 1536 height 784
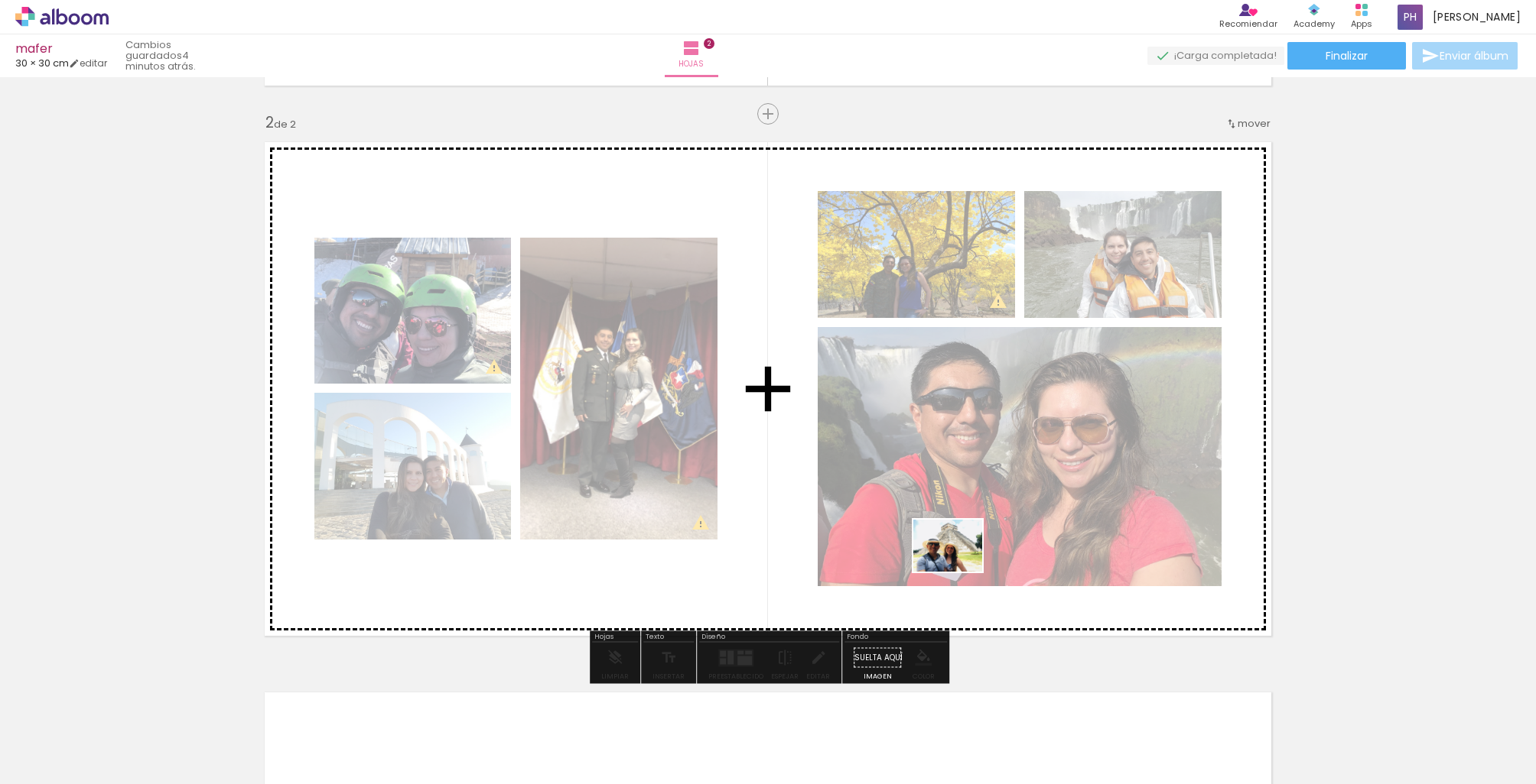
drag, startPoint x: 969, startPoint y: 722, endPoint x: 959, endPoint y: 565, distance: 157.3
click at [959, 565] on quentale-workspace at bounding box center [768, 392] width 1536 height 784
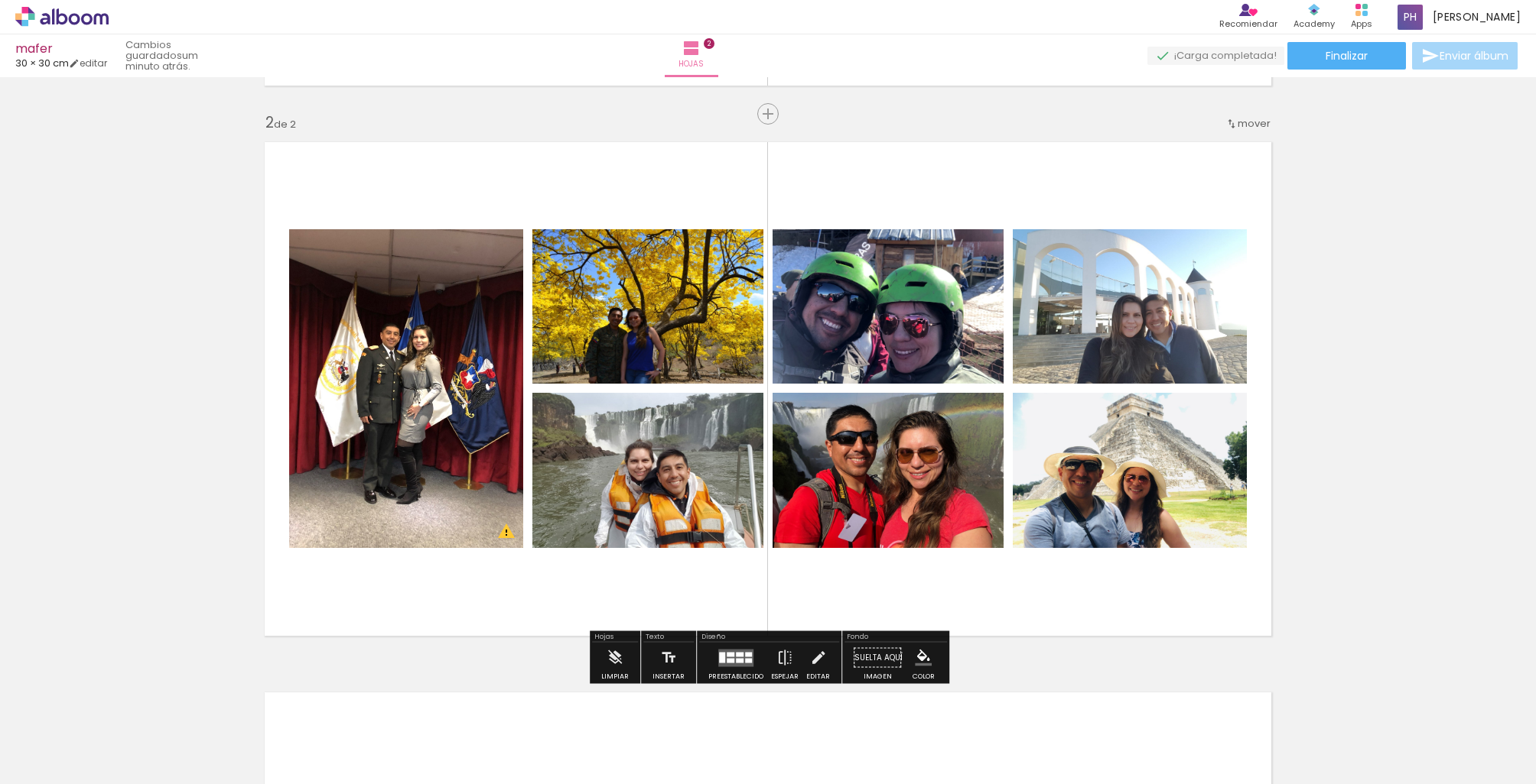
scroll to position [0, 0]
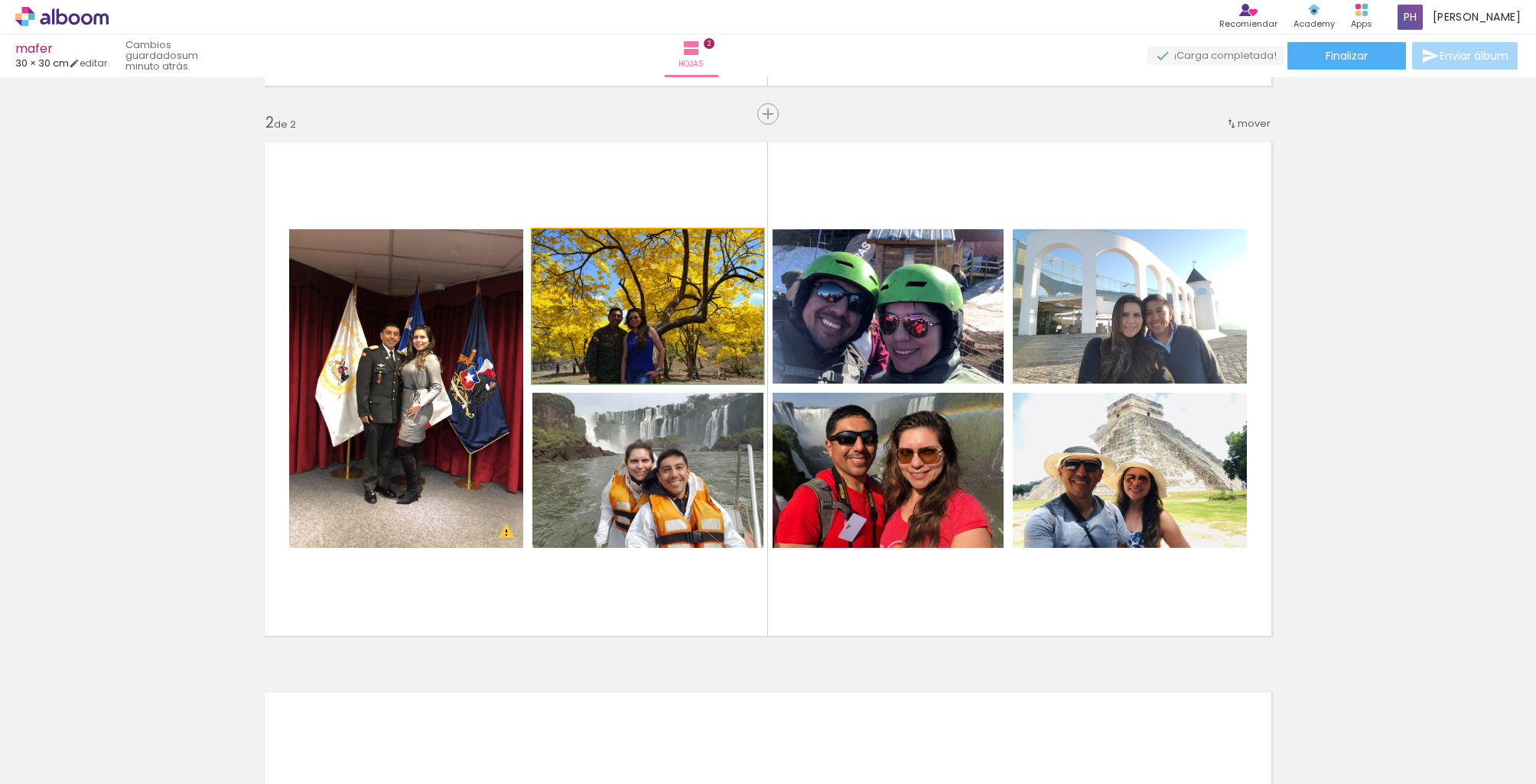
drag, startPoint x: 712, startPoint y: 347, endPoint x: 712, endPoint y: 320, distance: 27.0
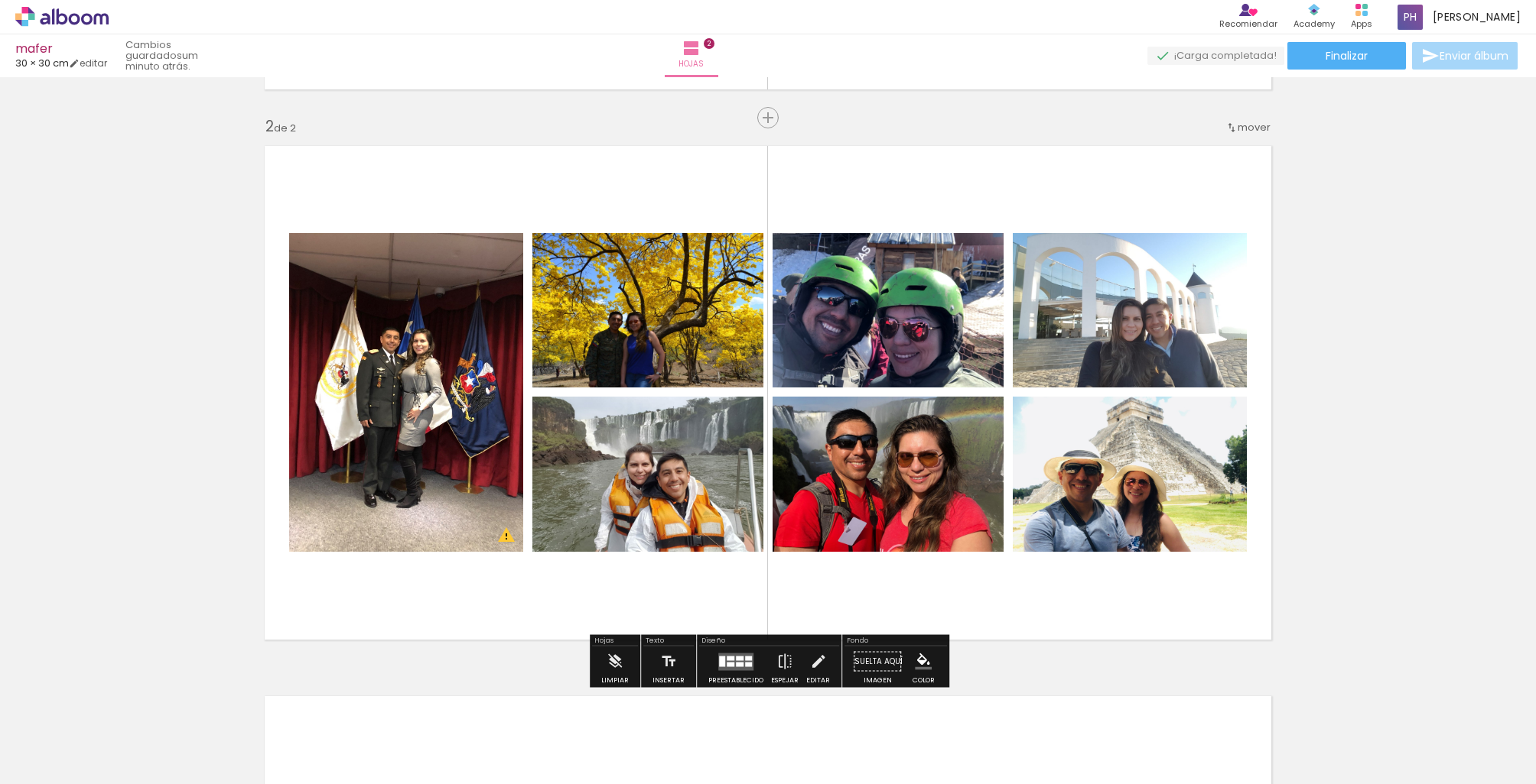
scroll to position [533, 0]
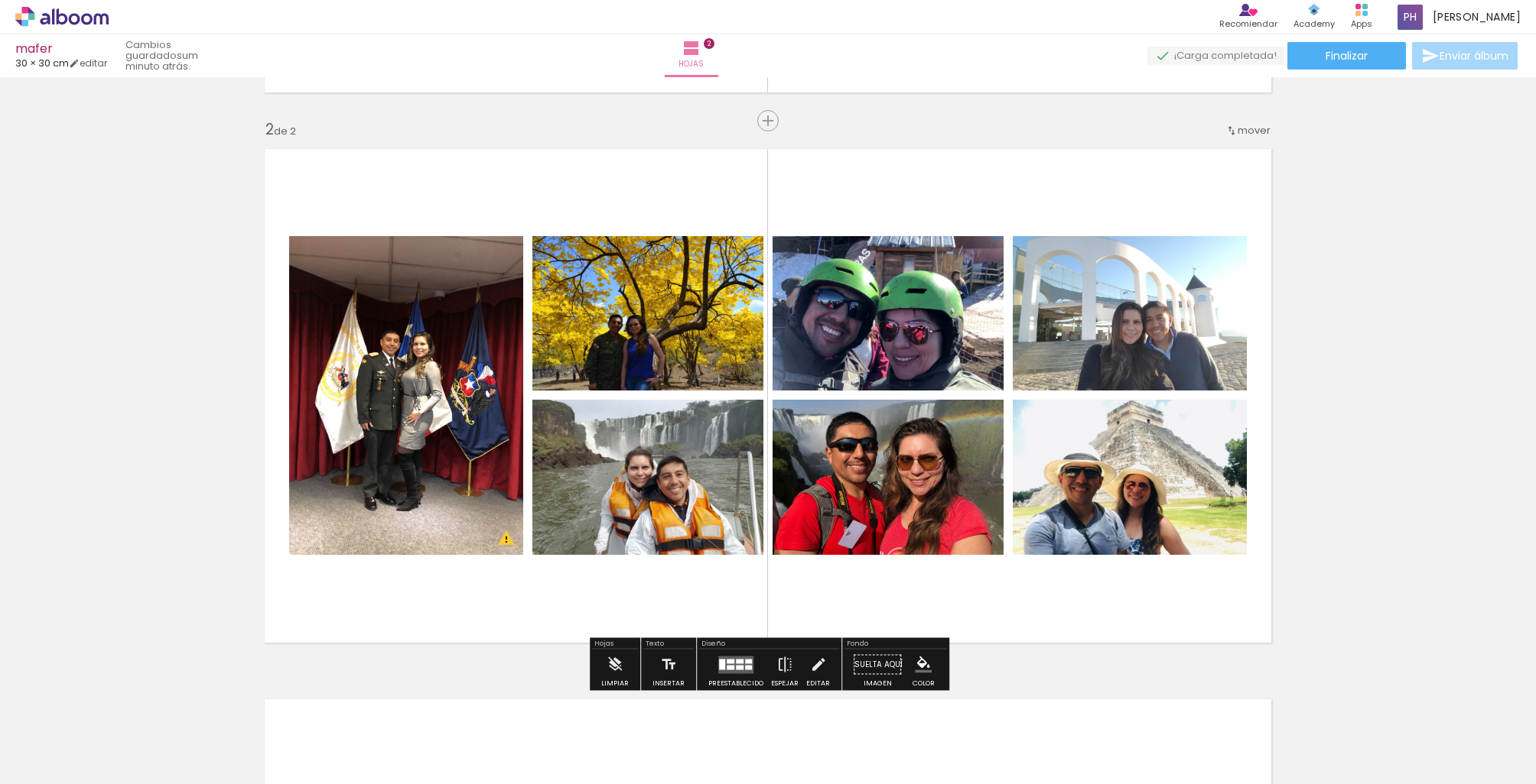
click at [630, 323] on quentale-photo at bounding box center [648, 313] width 231 height 155
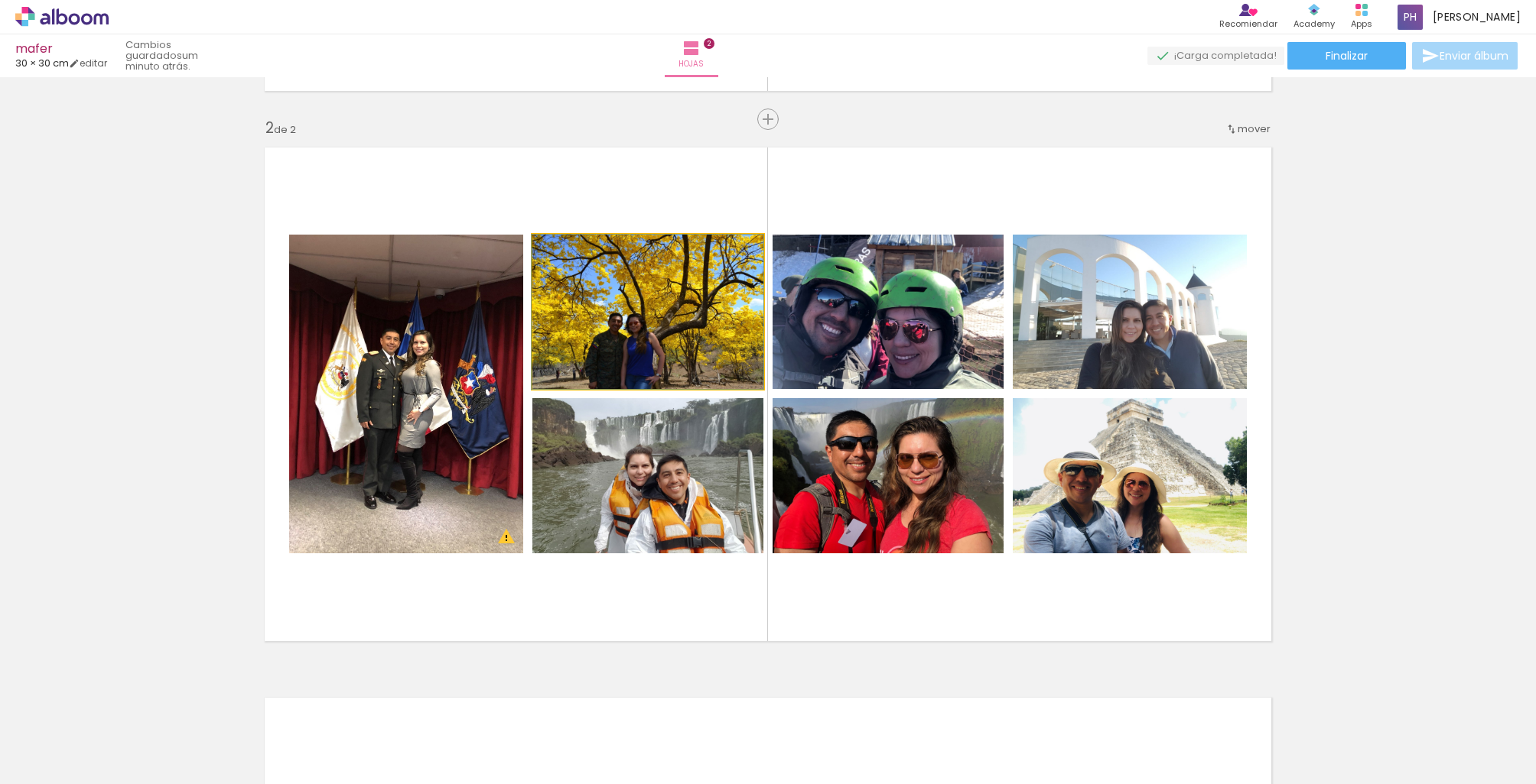
click at [630, 323] on quentale-photo at bounding box center [648, 312] width 231 height 155
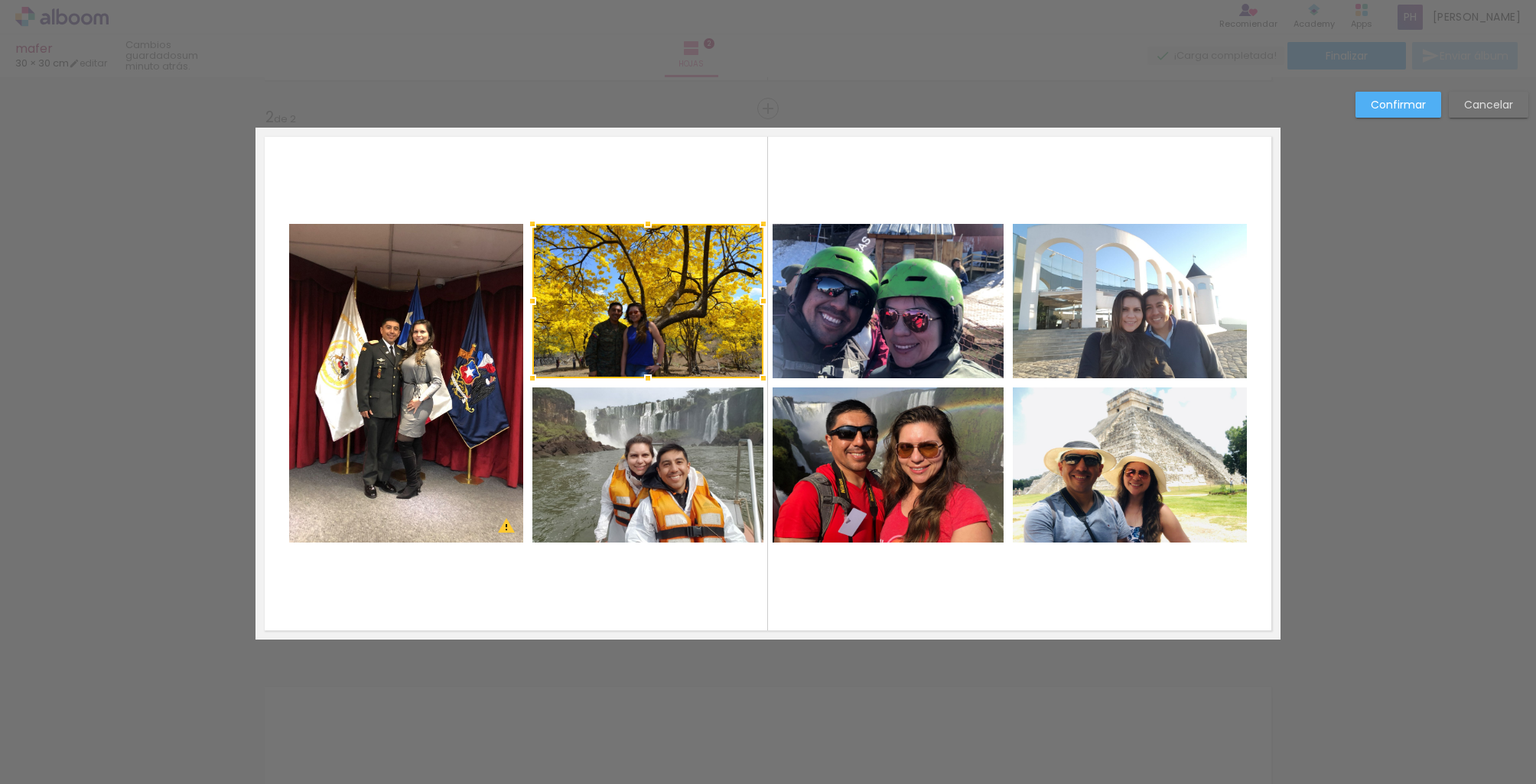
scroll to position [545, 0]
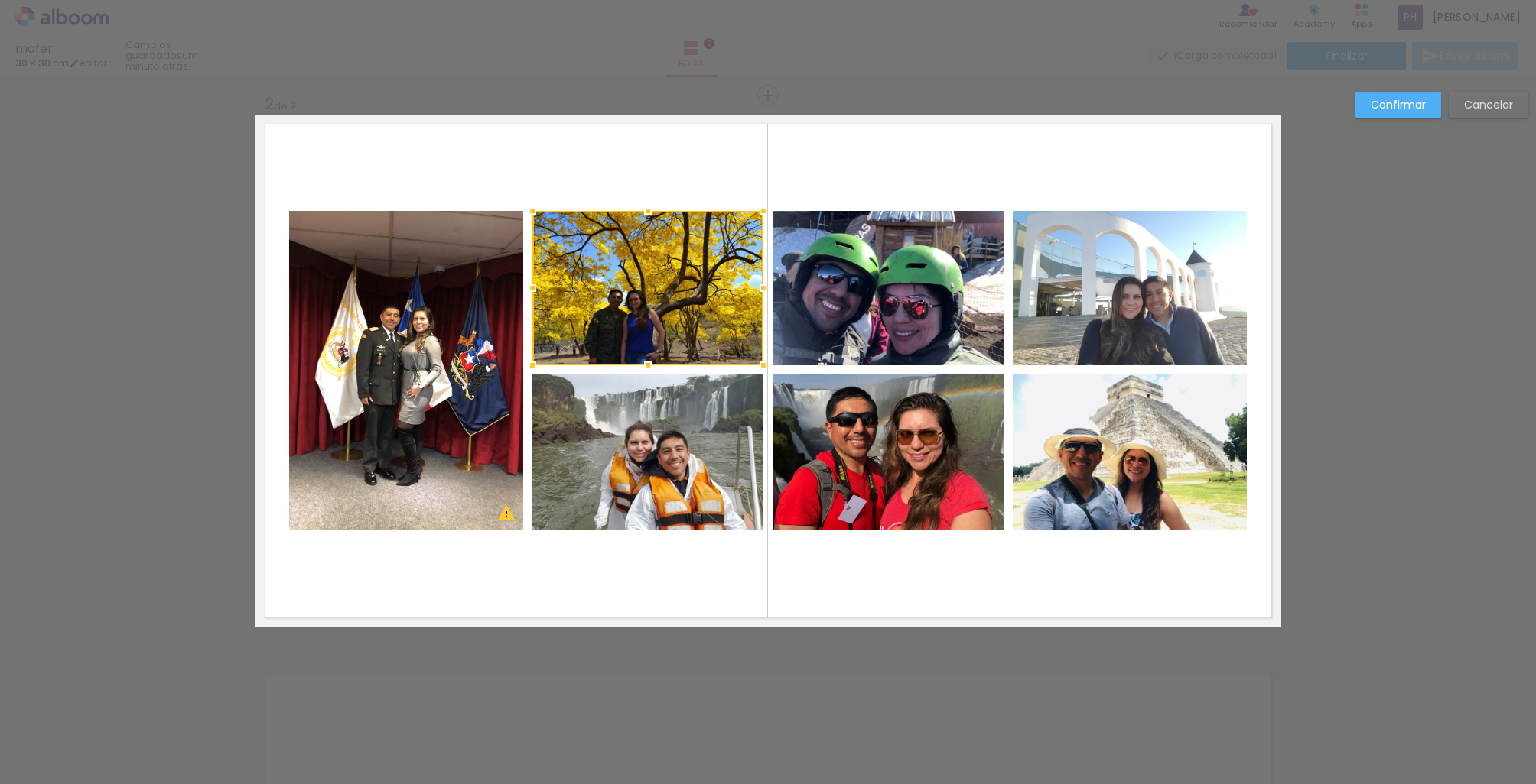
click at [1462, 113] on paper-button "Cancelar" at bounding box center [1489, 105] width 80 height 26
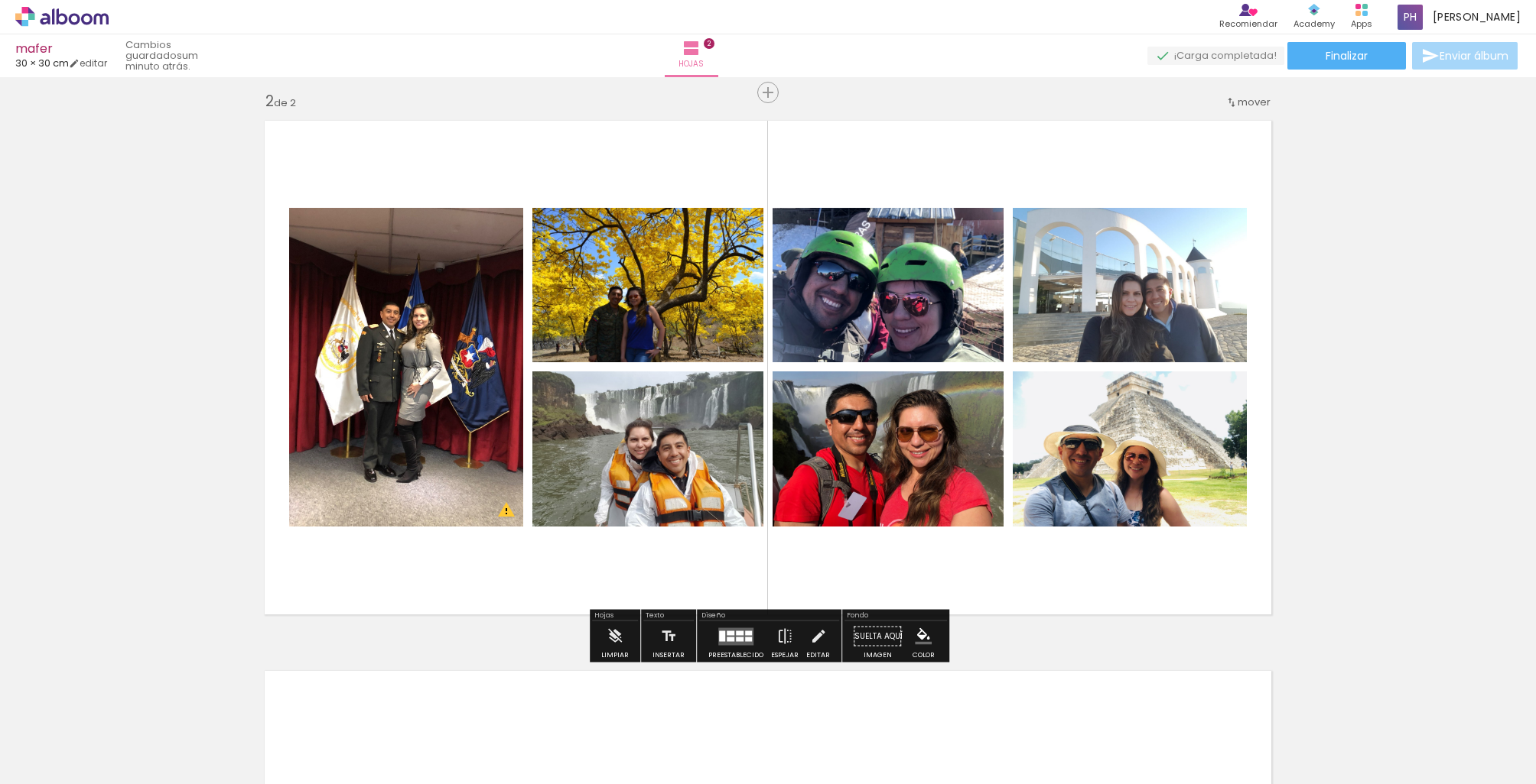
scroll to position [562, 0]
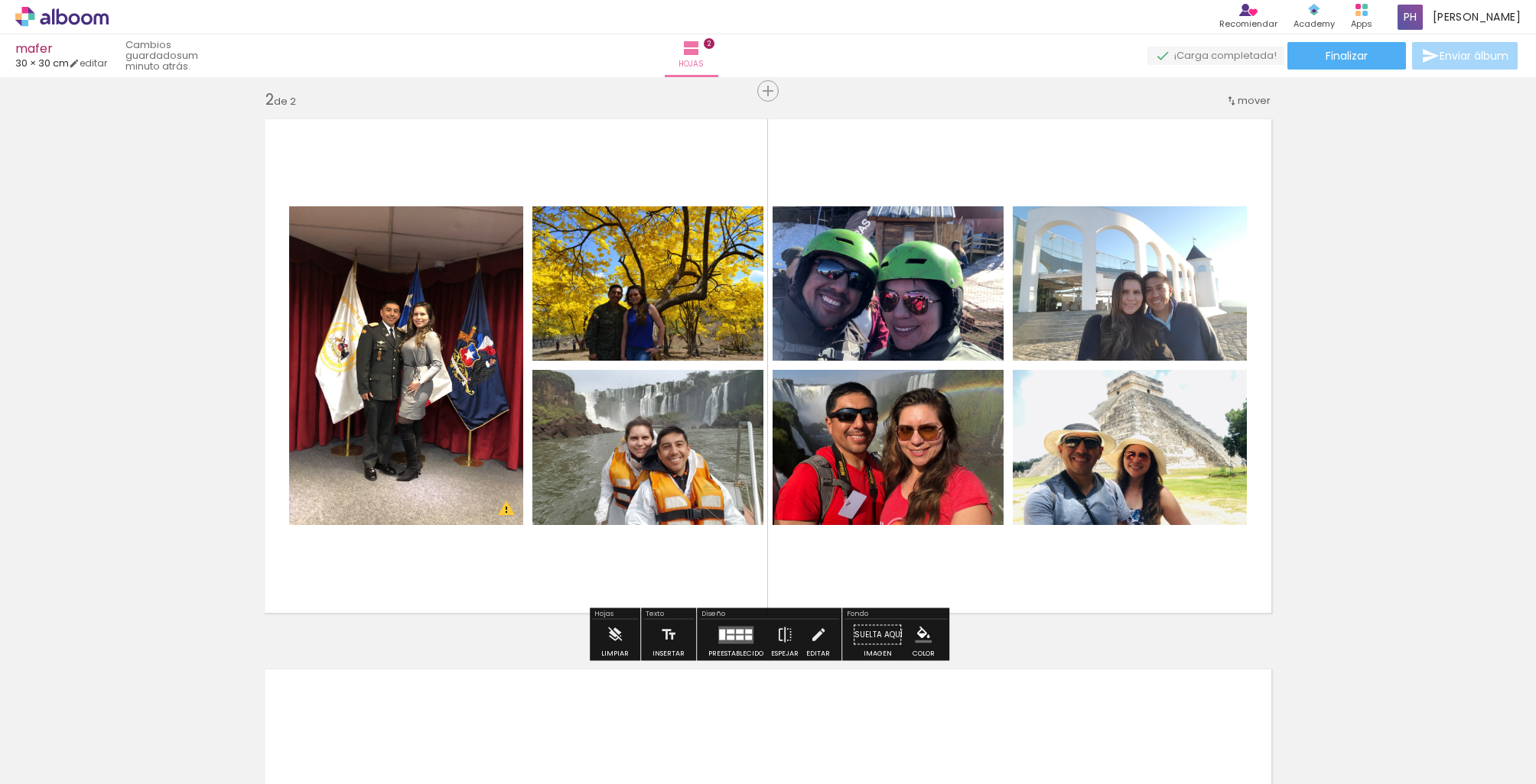
click at [540, 306] on quentale-photo at bounding box center [648, 284] width 231 height 155
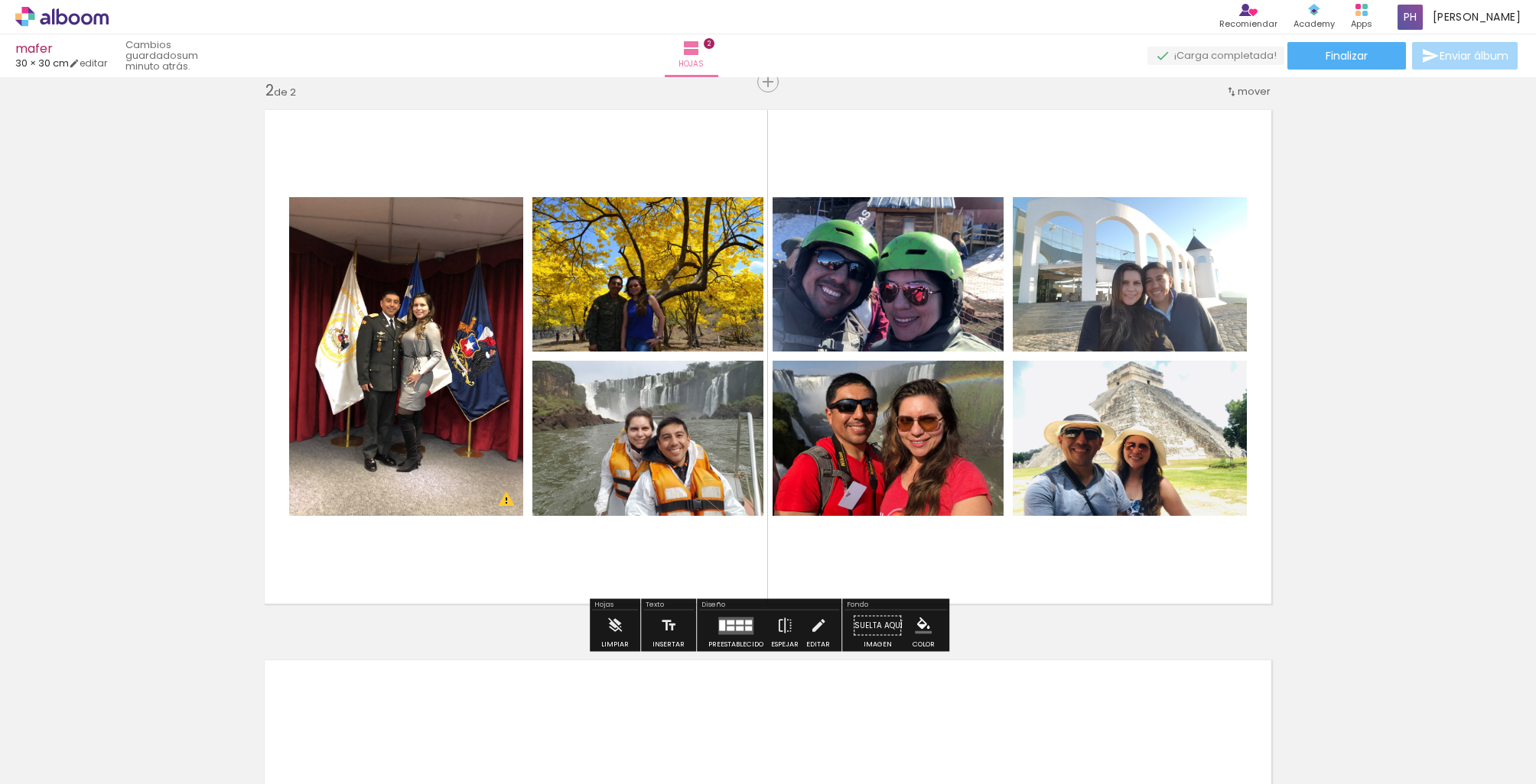
click at [923, 640] on paper-swatch-picker at bounding box center [922, 625] width 29 height 31
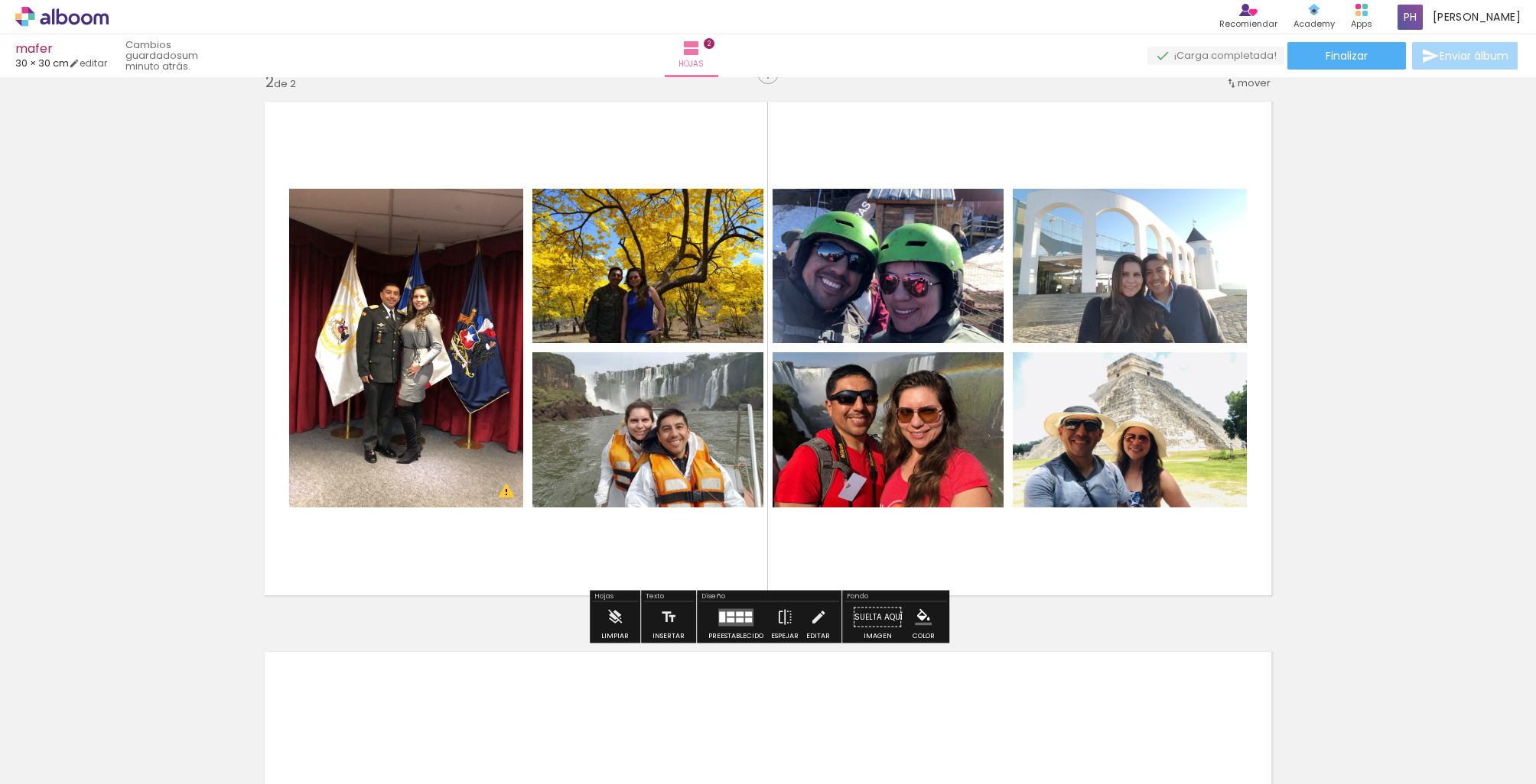
click at [917, 624] on iron-icon "color picker" at bounding box center [922, 617] width 17 height 17
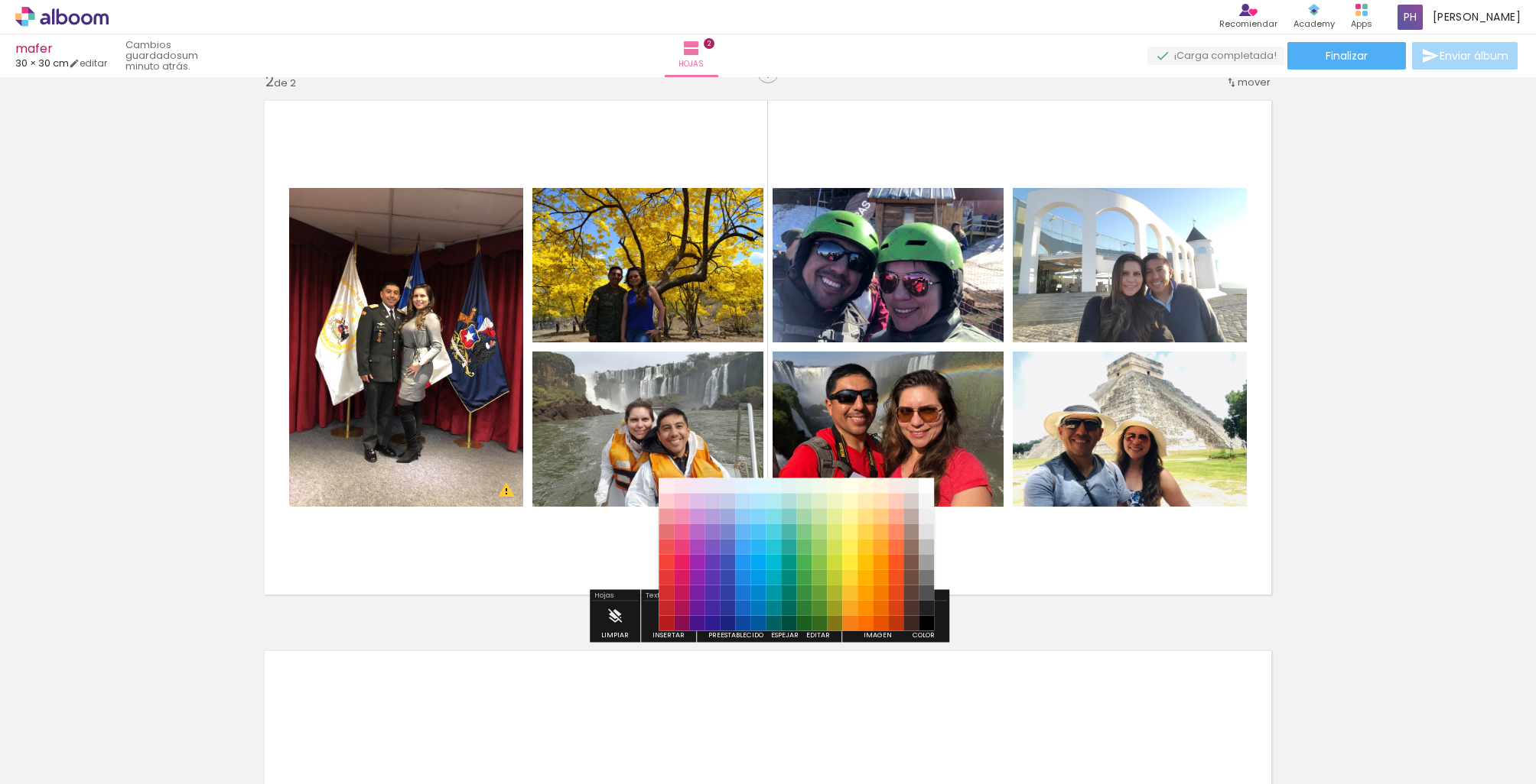
click at [917, 624] on paper-item "#3e2723" at bounding box center [910, 623] width 15 height 15
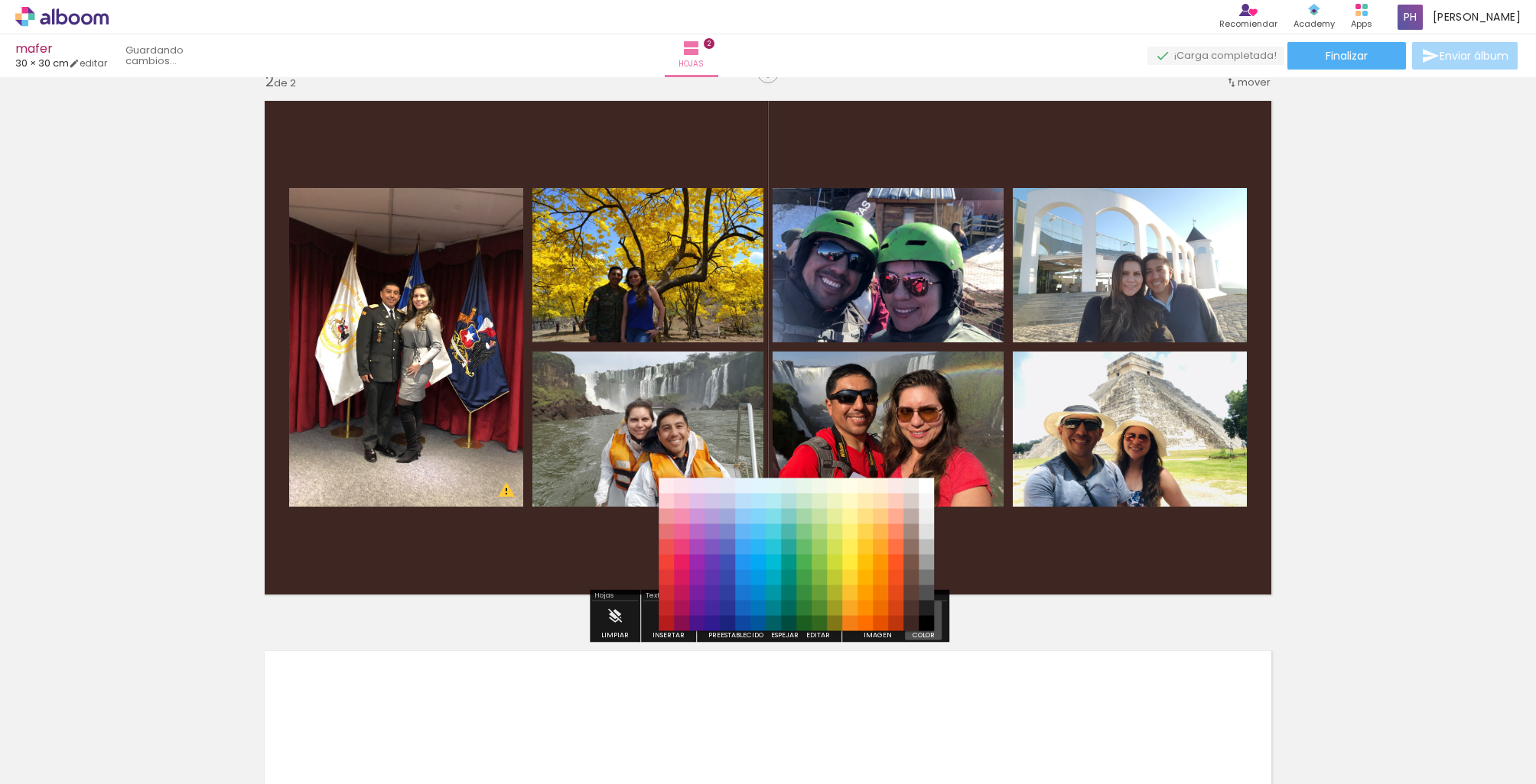
scroll to position [584, 0]
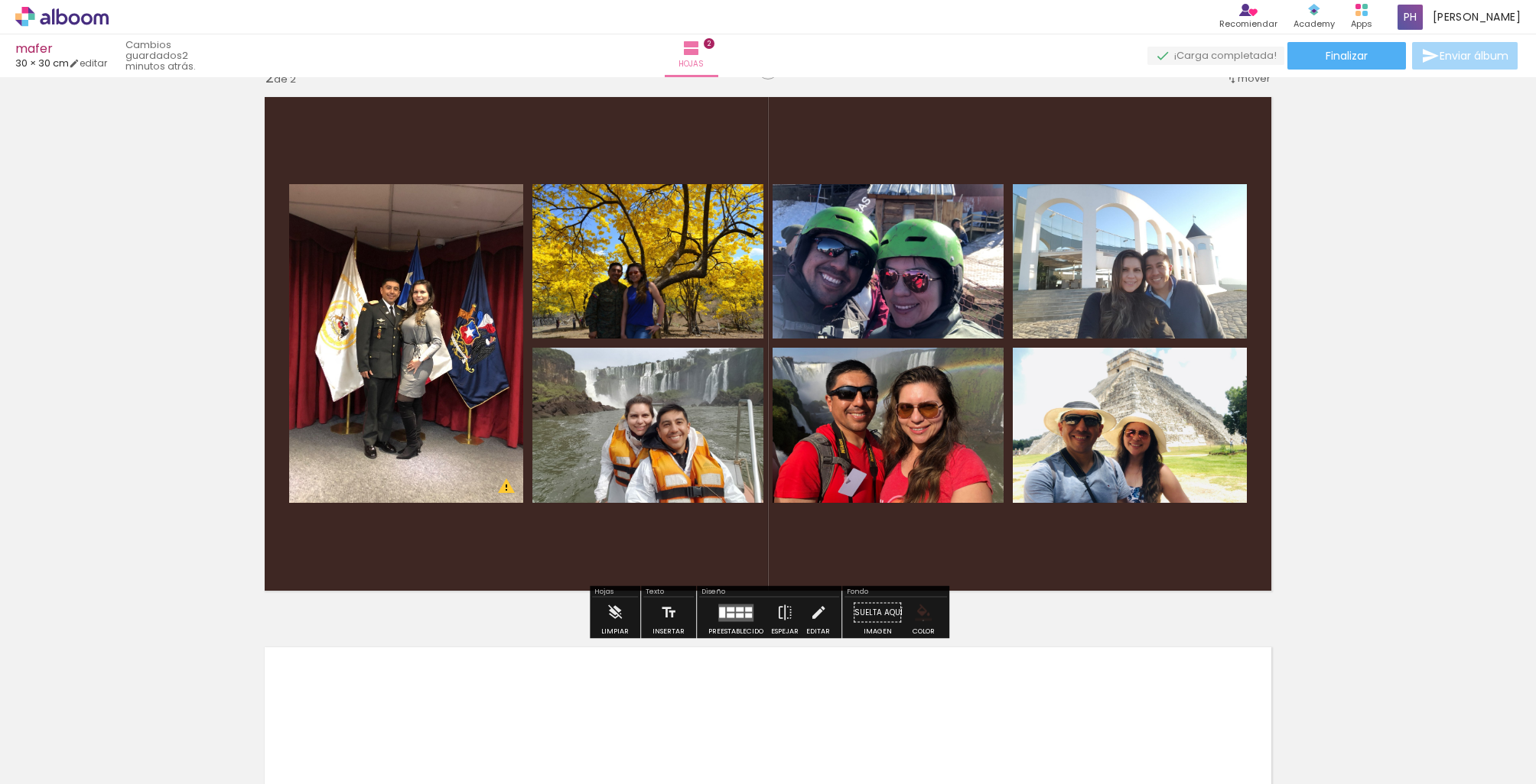
click at [918, 620] on iron-icon "color picker" at bounding box center [922, 612] width 17 height 17
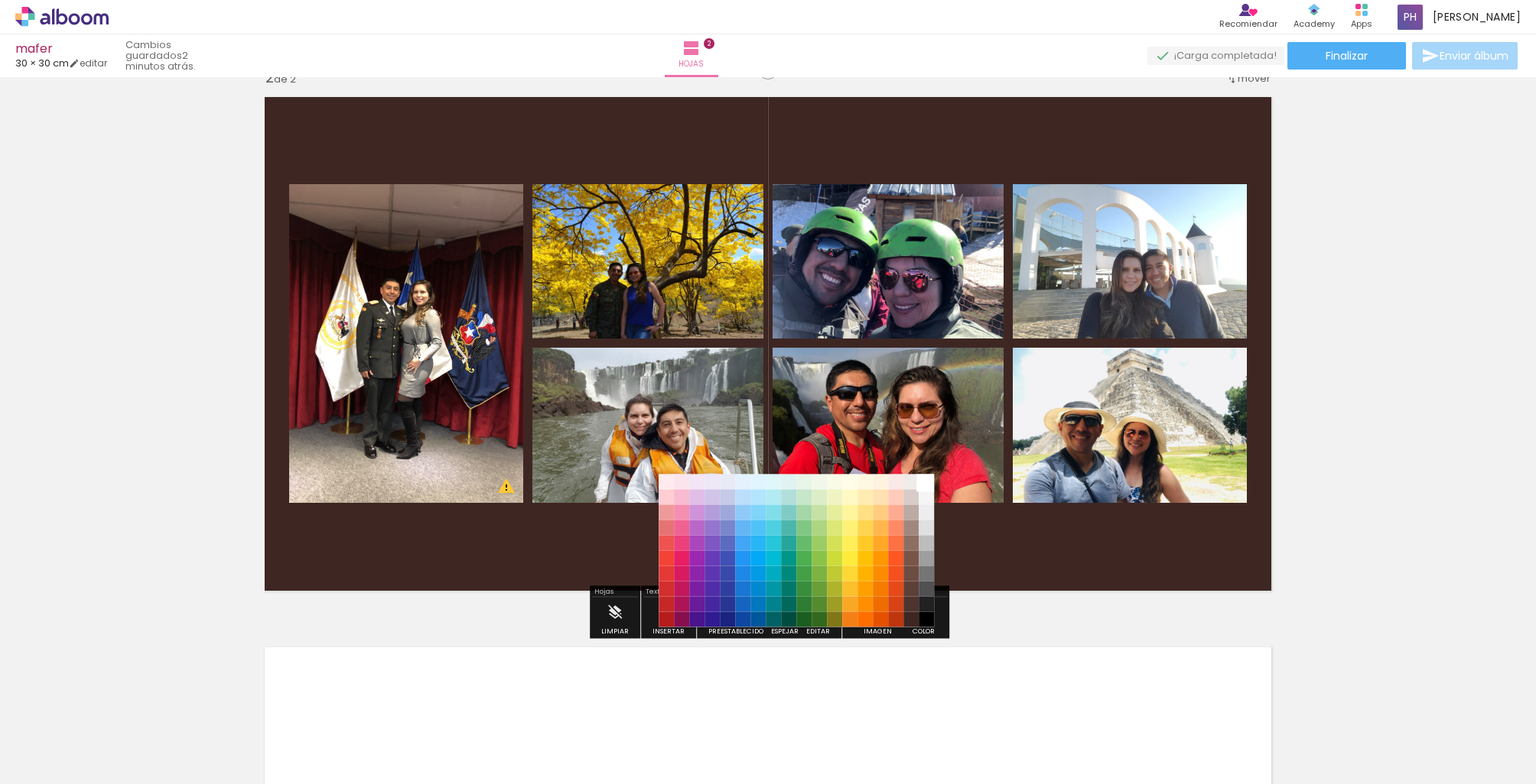
click at [923, 482] on paper-item "#ffffff" at bounding box center [925, 481] width 15 height 15
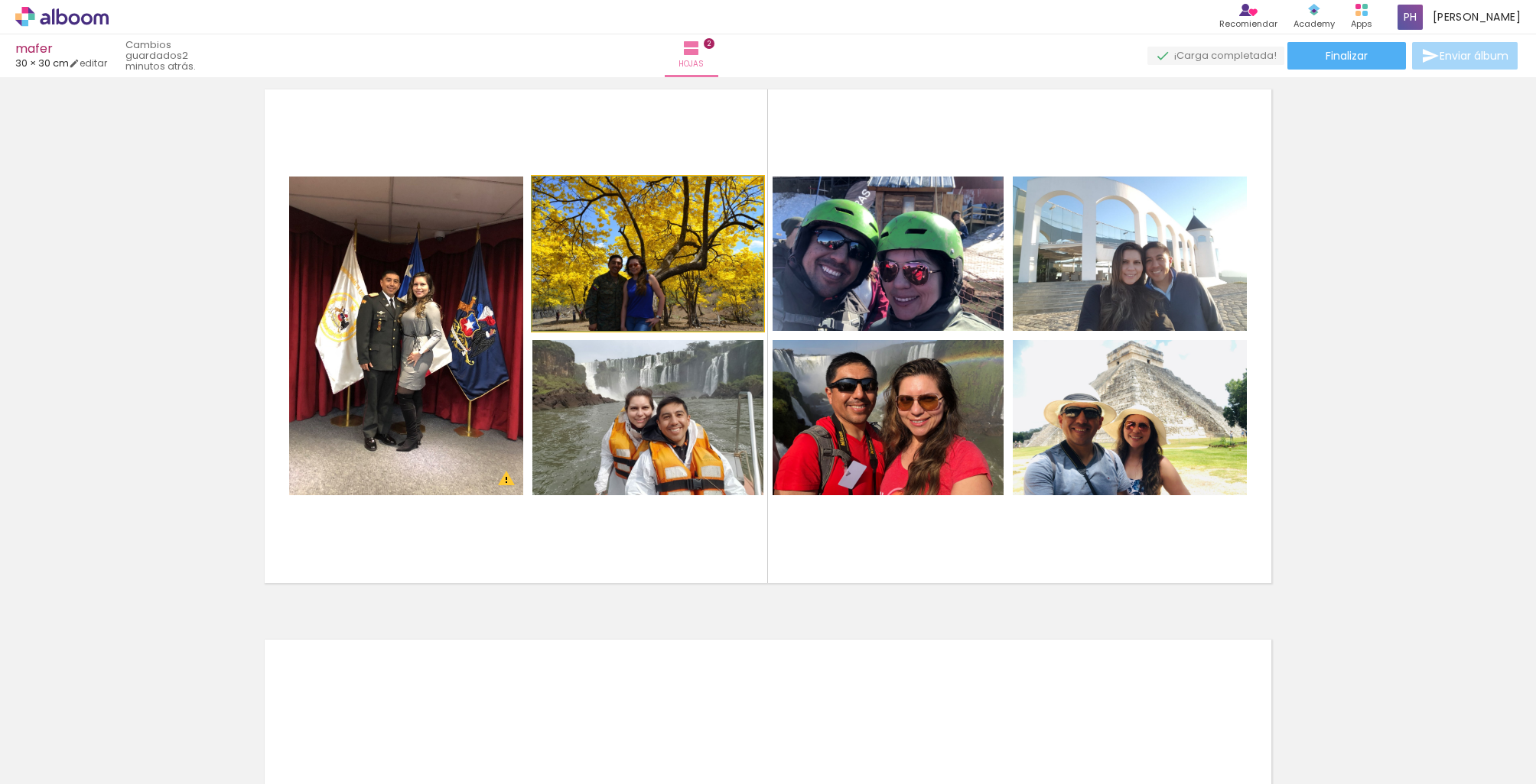
click at [683, 296] on quentale-photo at bounding box center [648, 254] width 231 height 155
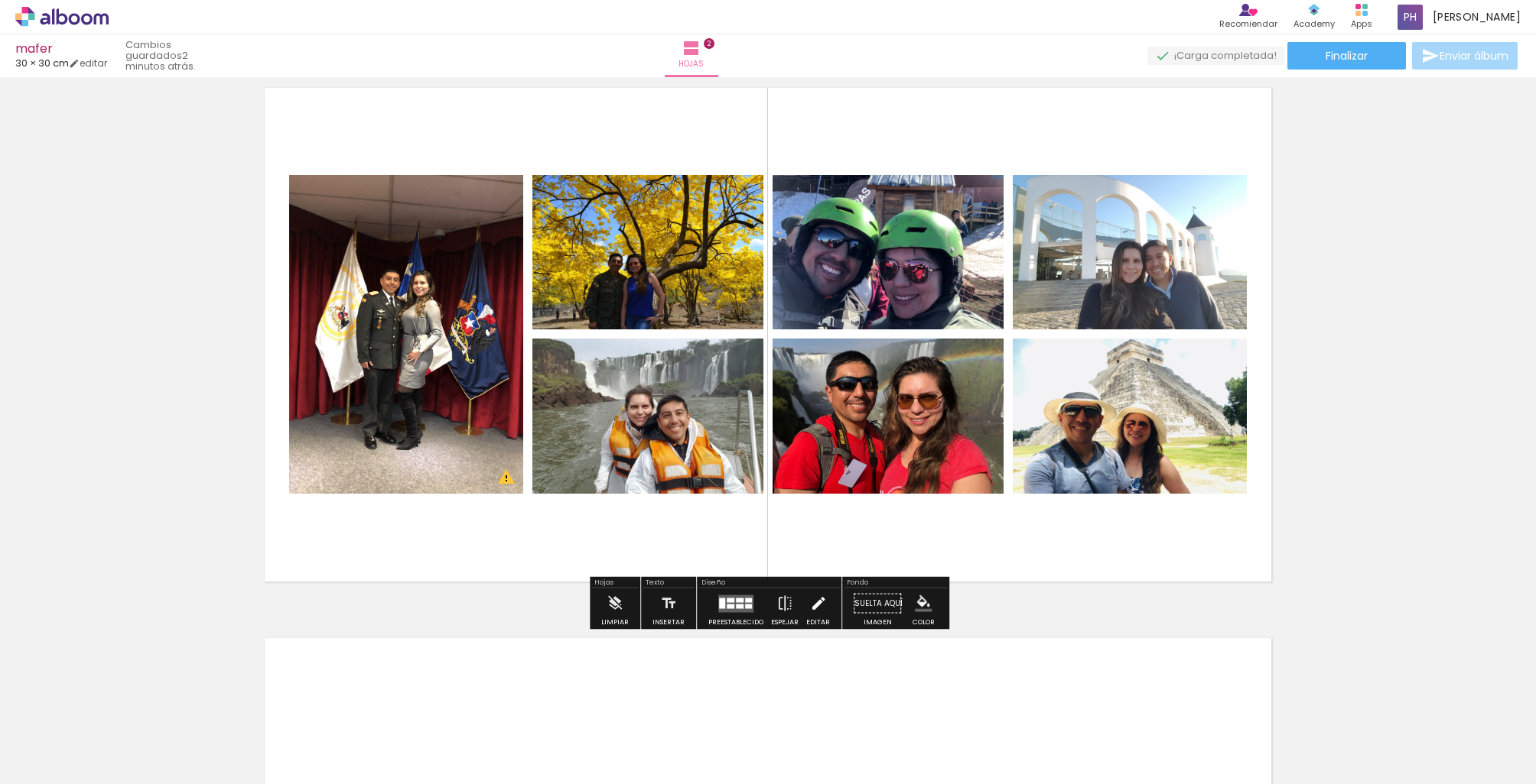
click at [809, 595] on iron-icon at bounding box center [817, 603] width 17 height 31
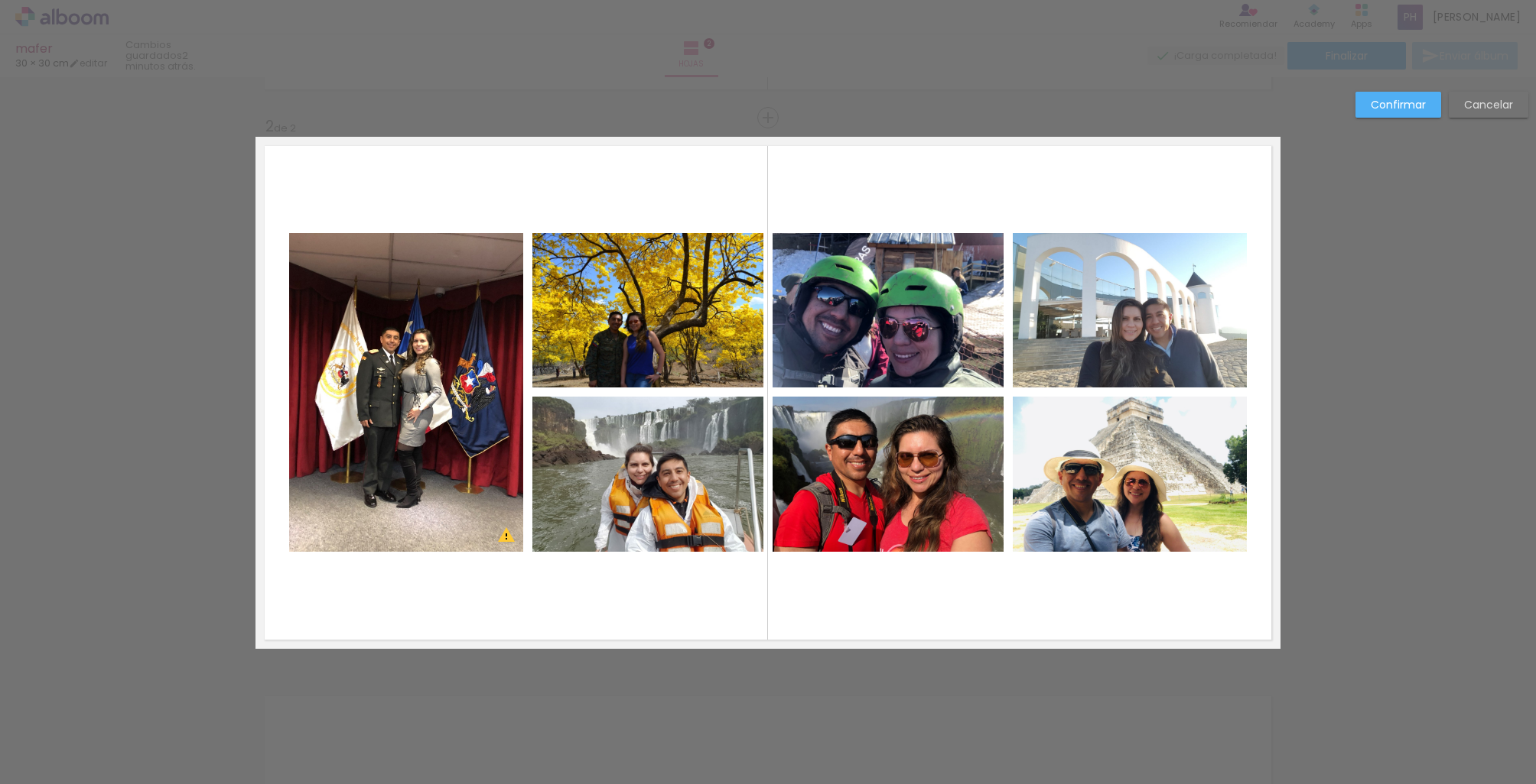
click at [1500, 115] on paper-button "Cancelar" at bounding box center [1489, 105] width 80 height 26
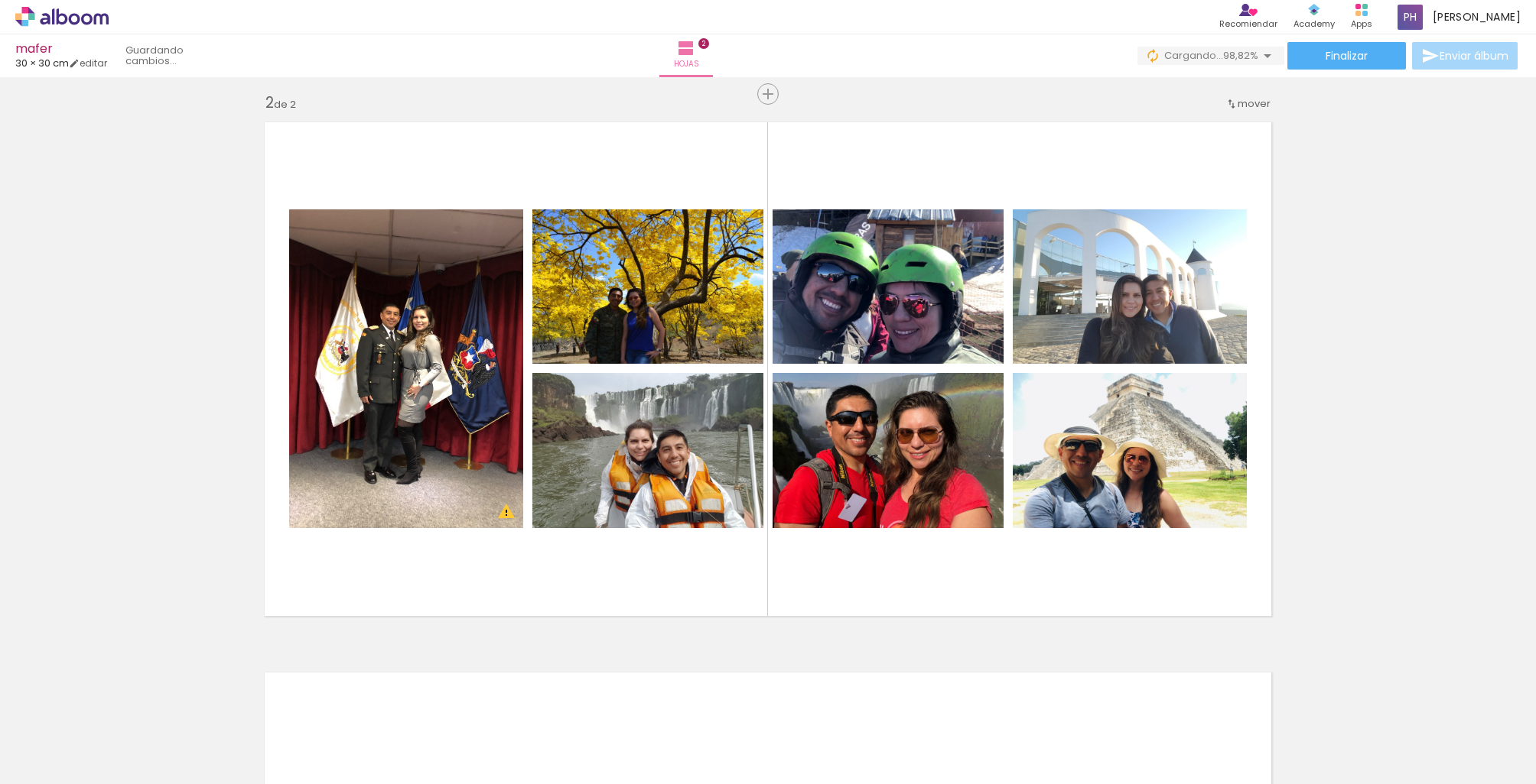
scroll to position [0, 0]
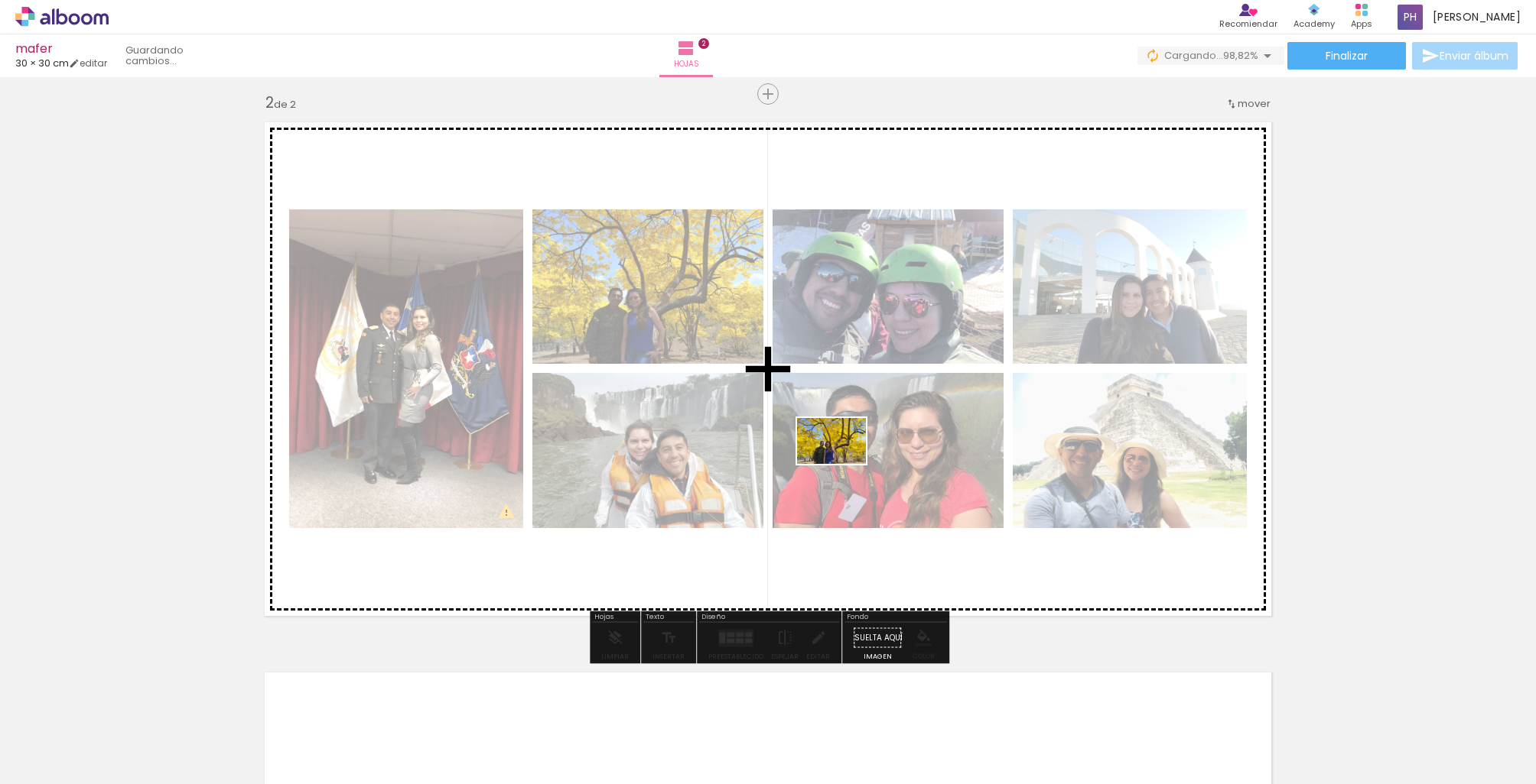
drag, startPoint x: 1458, startPoint y: 712, endPoint x: 842, endPoint y: 464, distance: 664.0
click at [842, 464] on quentale-workspace at bounding box center [768, 392] width 1536 height 784
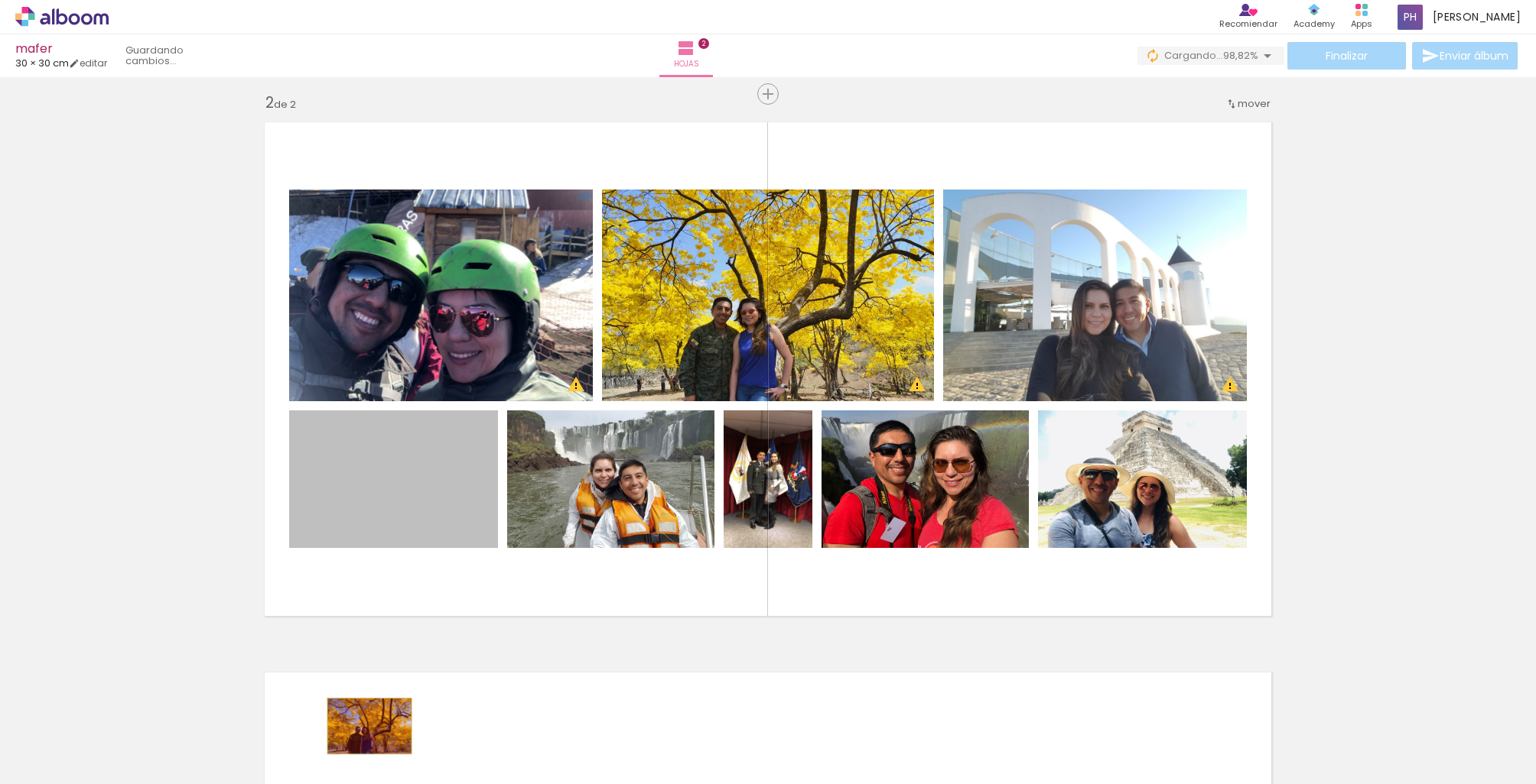
drag, startPoint x: 396, startPoint y: 632, endPoint x: 370, endPoint y: 726, distance: 97.5
click at [370, 726] on quentale-workspace at bounding box center [768, 392] width 1536 height 784
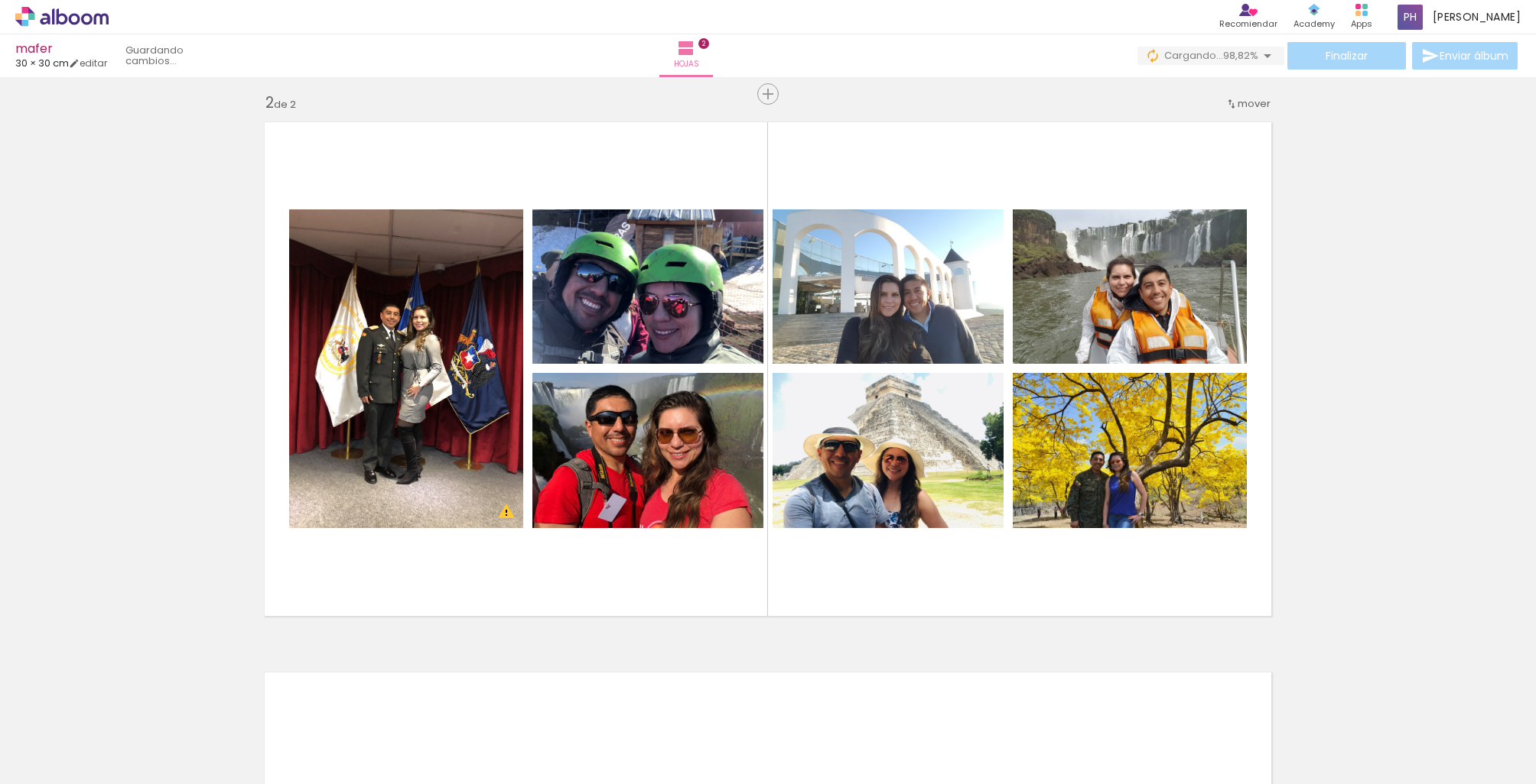
click at [981, 713] on div at bounding box center [994, 733] width 76 height 51
click at [968, 702] on iron-icon at bounding box center [960, 702] width 16 height 16
click at [884, 706] on paper-icon-button at bounding box center [874, 701] width 19 height 19
click at [712, 702] on iron-icon at bounding box center [704, 702] width 16 height 16
click at [796, 708] on iron-icon at bounding box center [788, 702] width 16 height 16
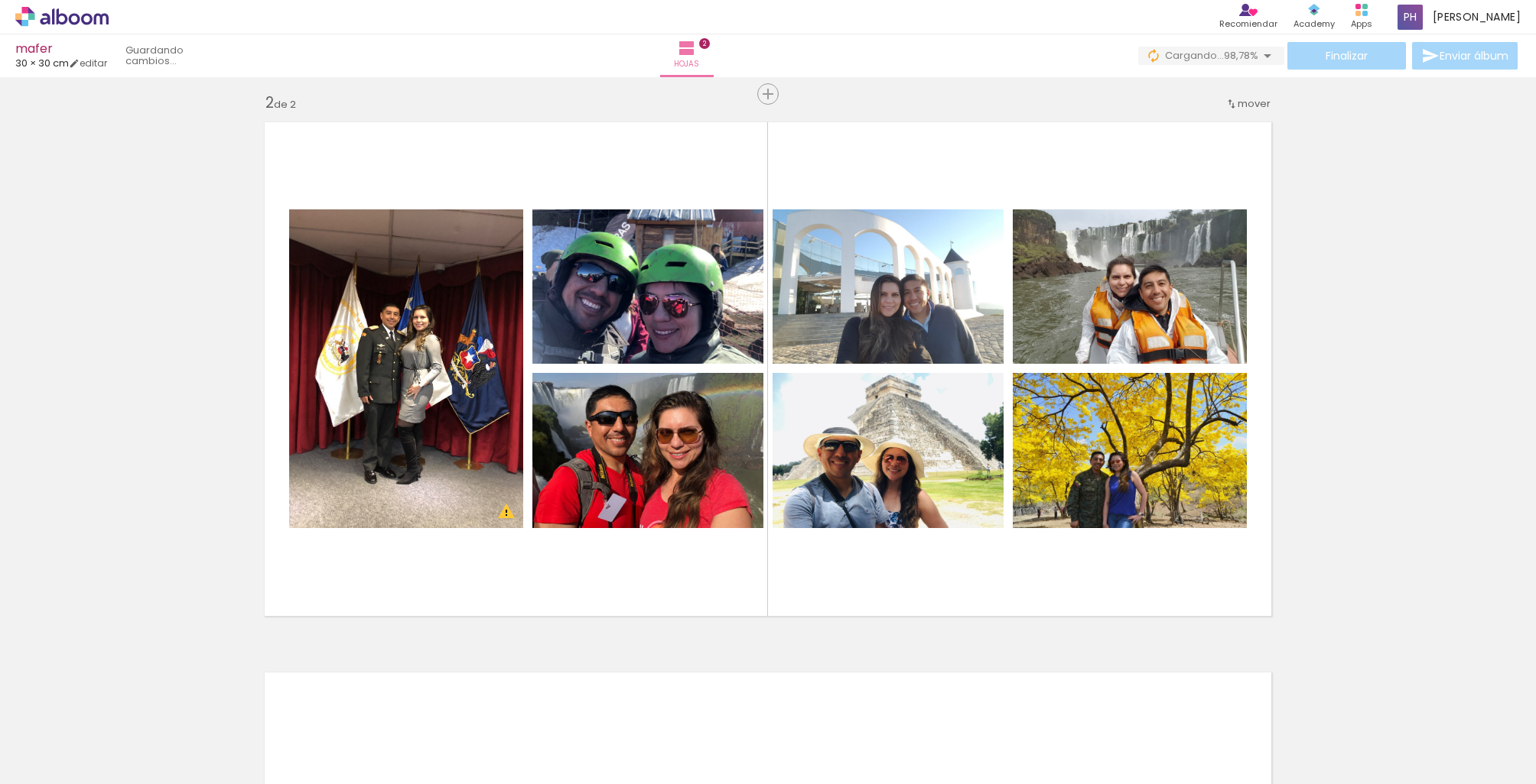
click at [796, 707] on iron-icon at bounding box center [788, 702] width 16 height 16
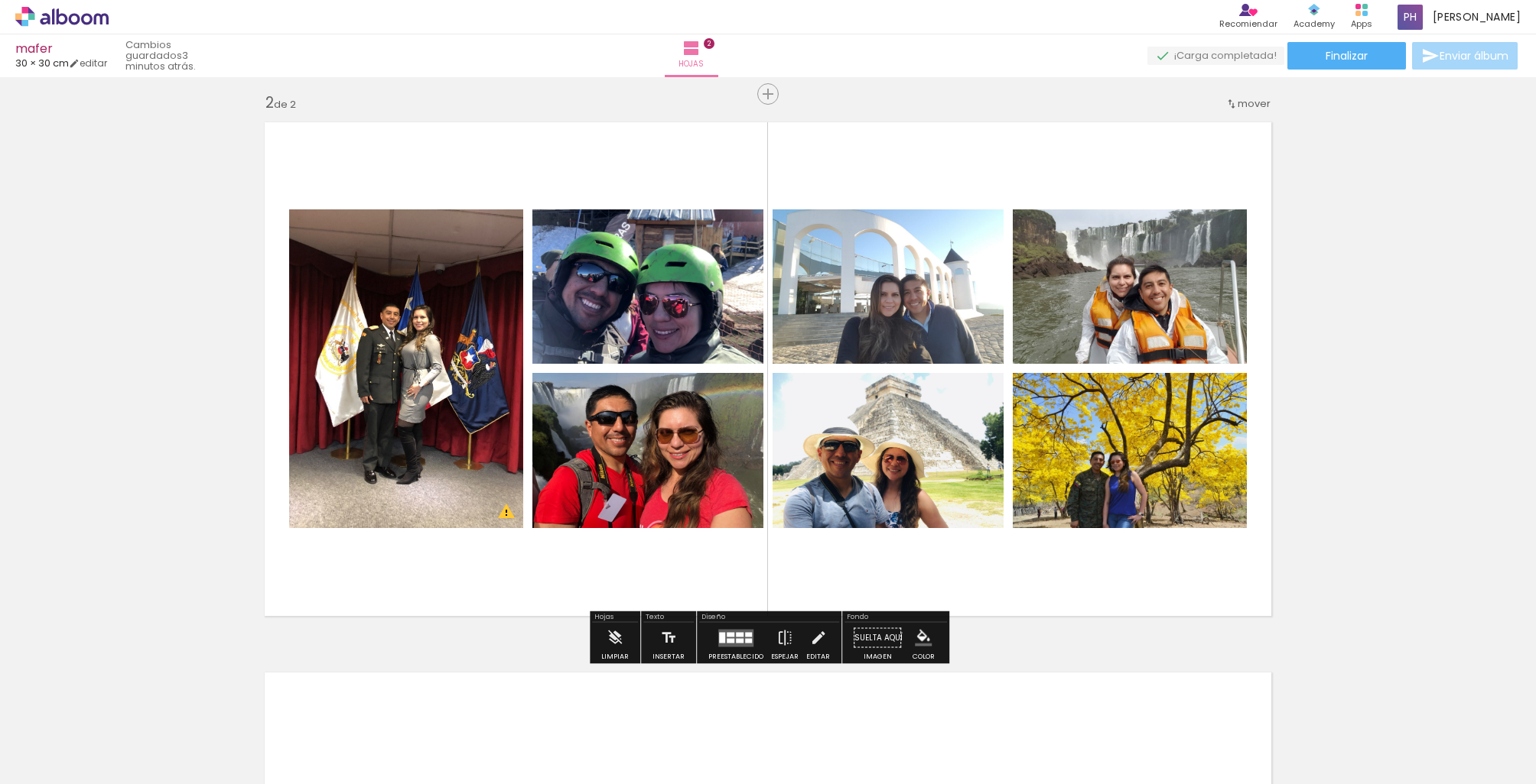
click at [1065, 583] on quentale-layouter at bounding box center [768, 369] width 1025 height 512
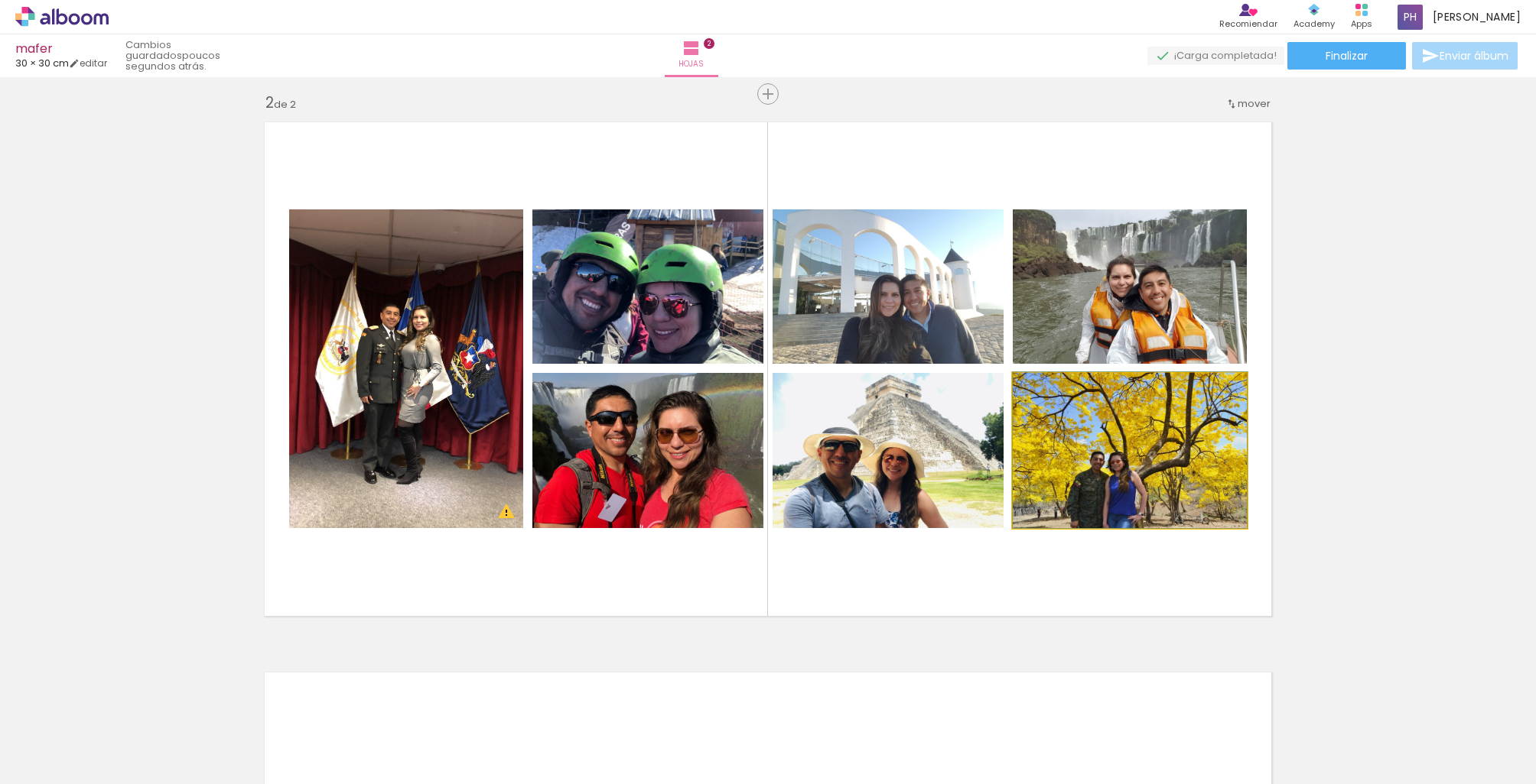
drag, startPoint x: 1196, startPoint y: 495, endPoint x: 1198, endPoint y: 472, distance: 23.1
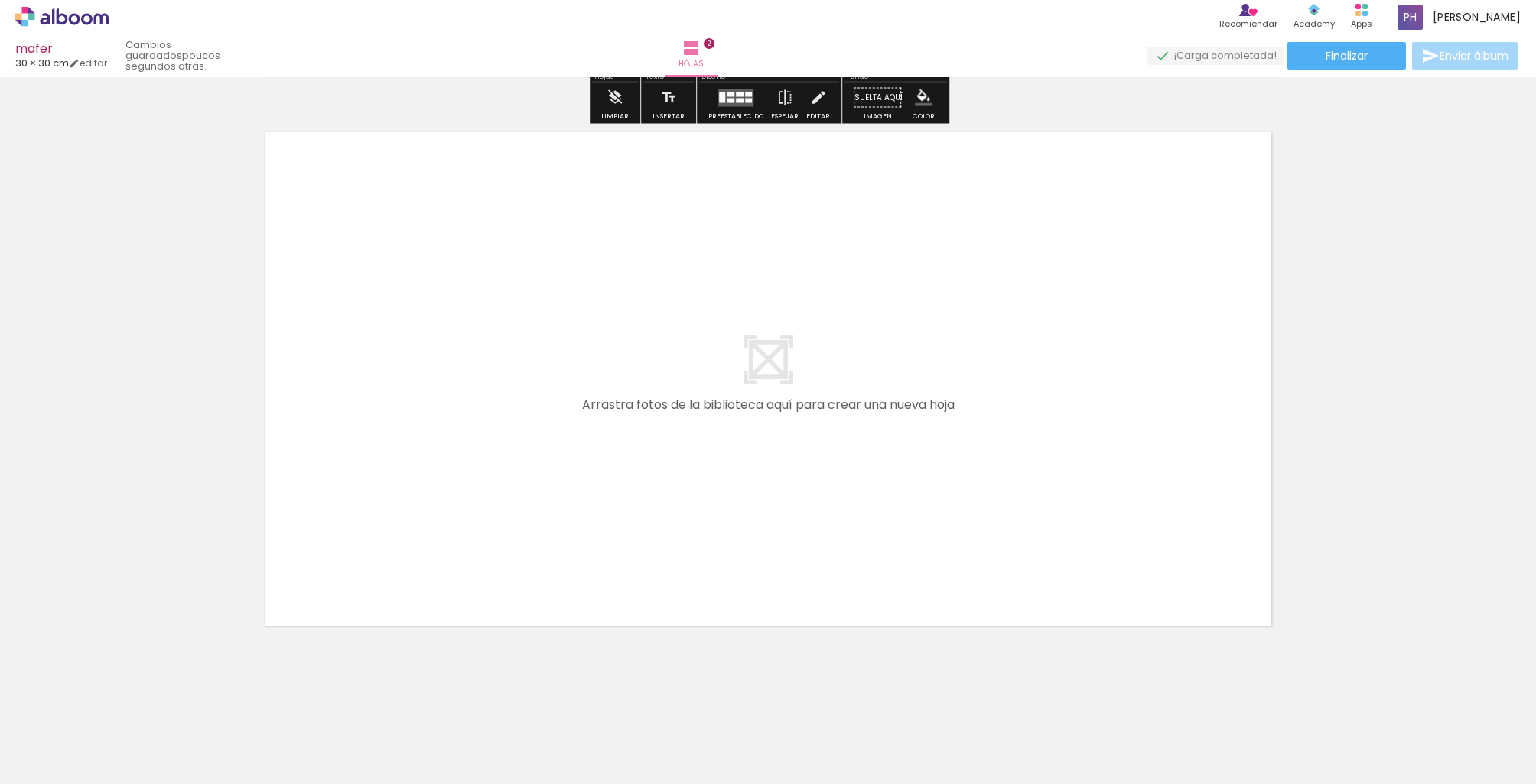
scroll to position [1100, 0]
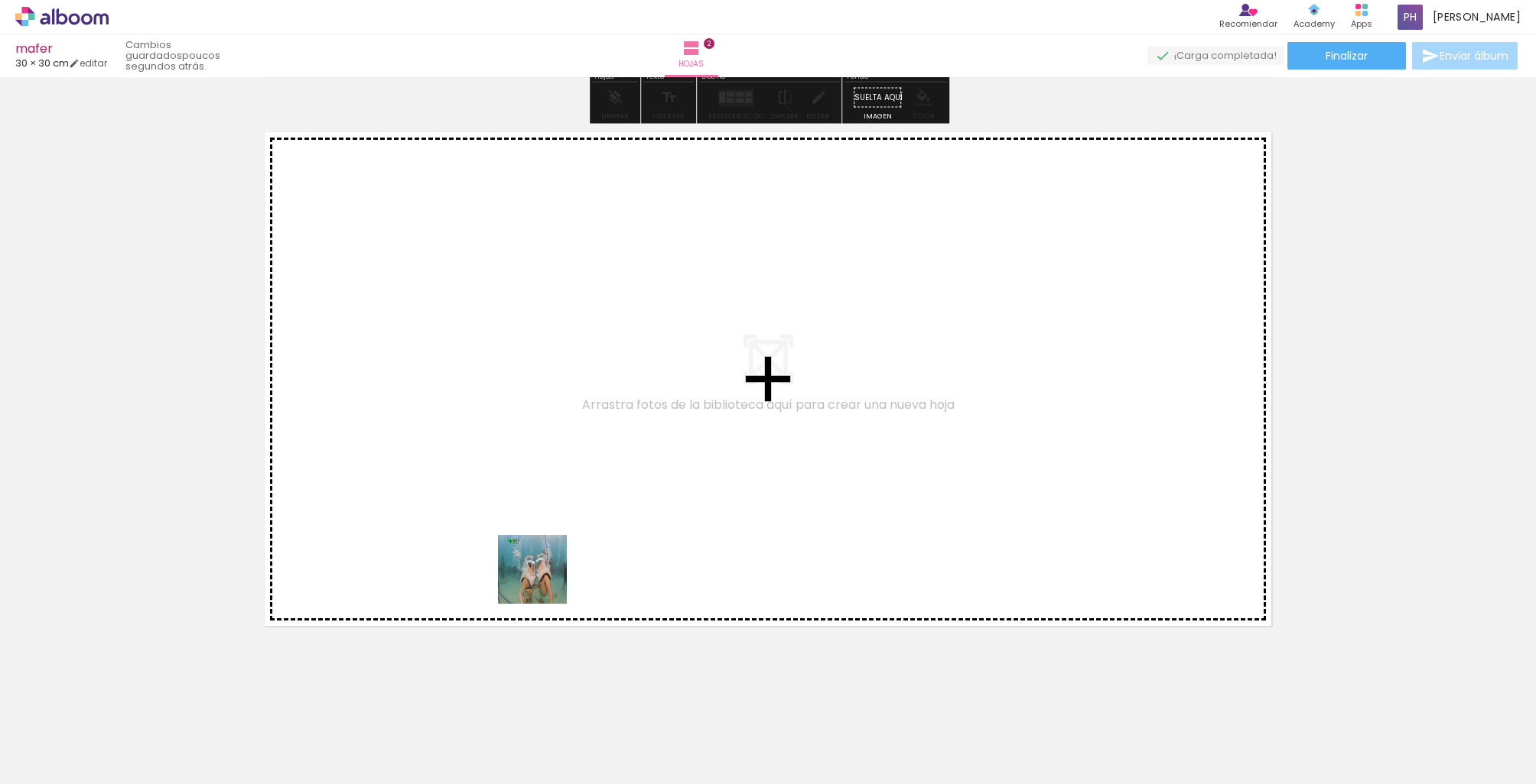
drag, startPoint x: 535, startPoint y: 724, endPoint x: 550, endPoint y: 528, distance: 196.6
click at [550, 528] on quentale-workspace at bounding box center [768, 392] width 1536 height 784
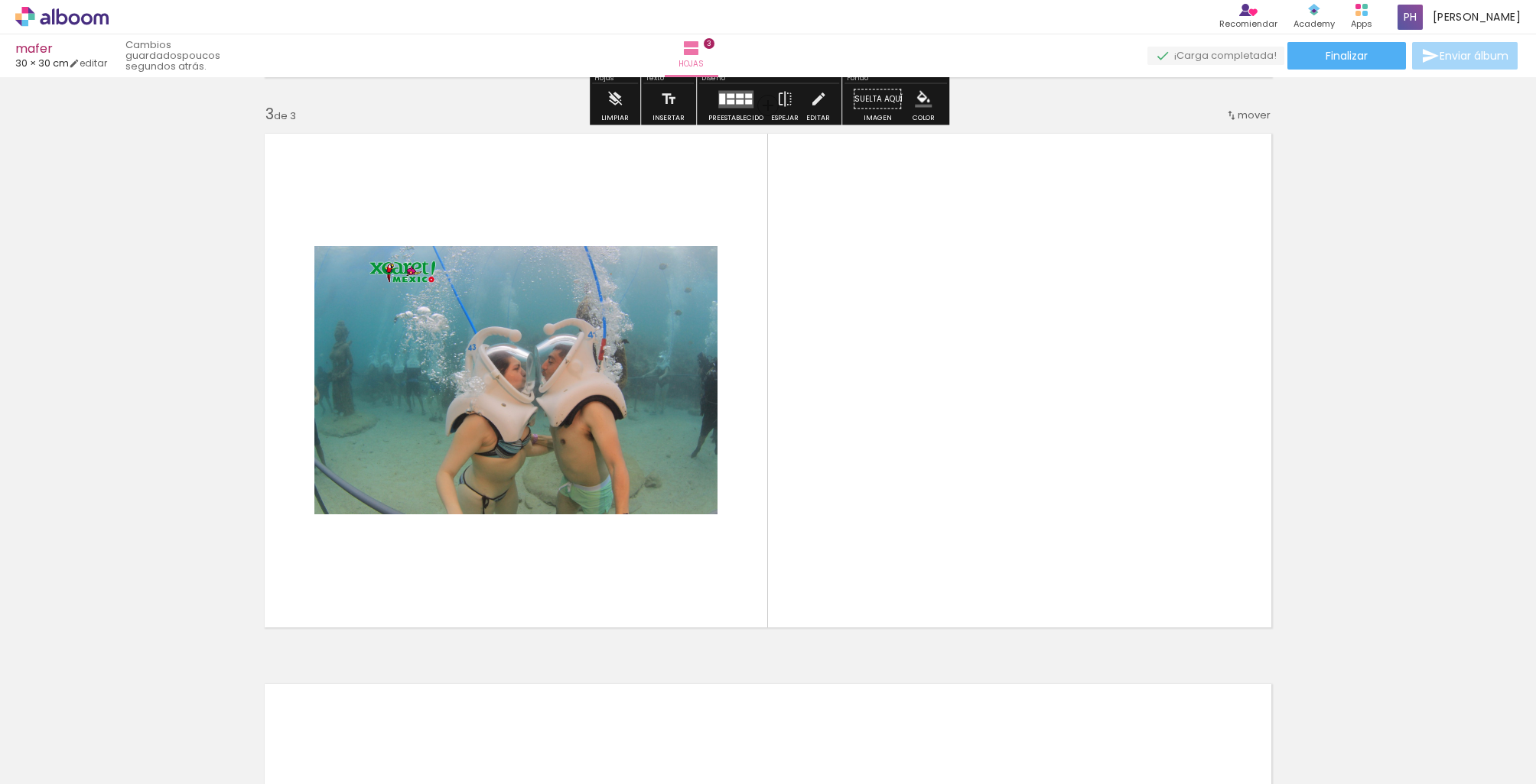
scroll to position [1096, 0]
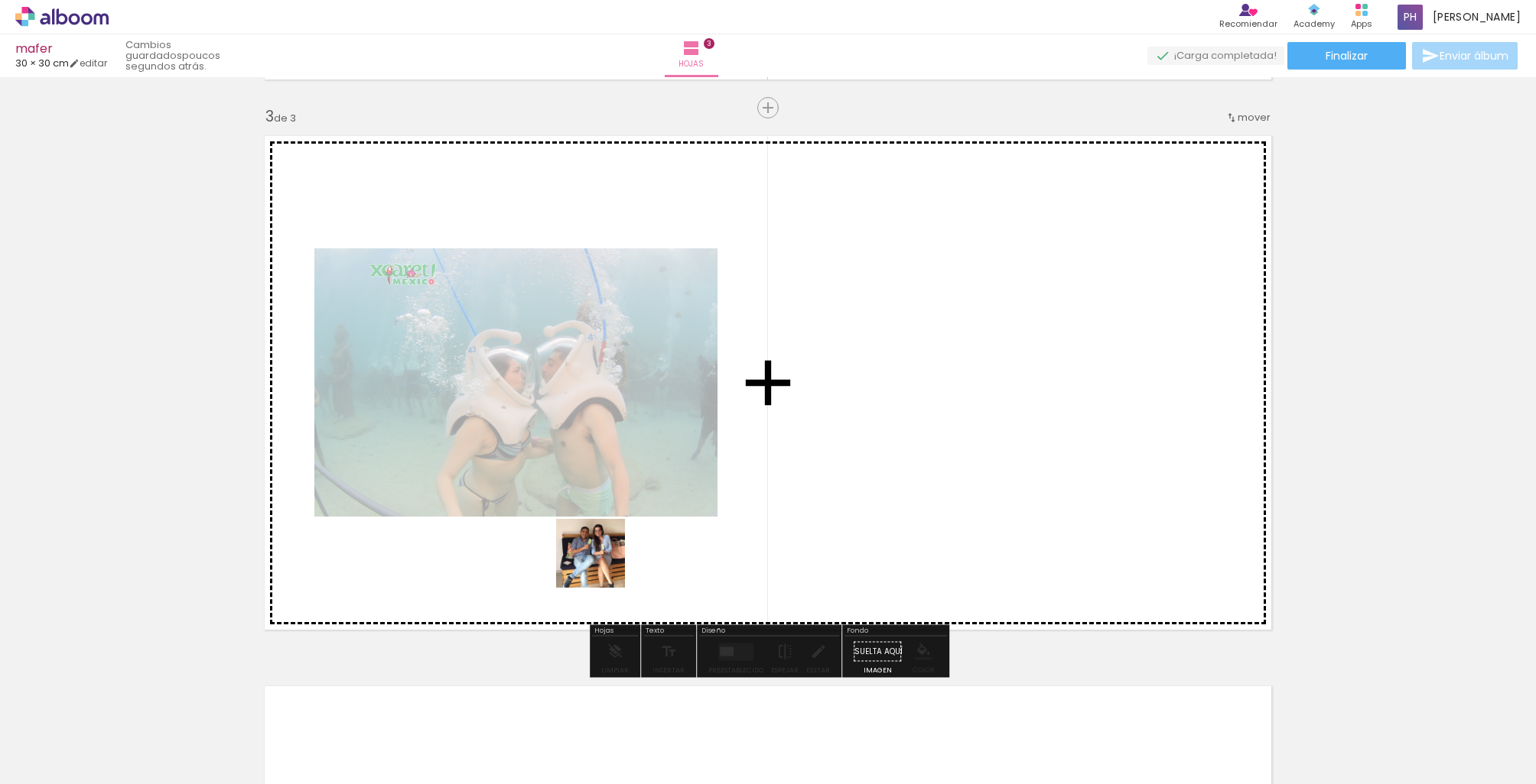
drag, startPoint x: 612, startPoint y: 731, endPoint x: 602, endPoint y: 565, distance: 166.3
click at [602, 565] on quentale-workspace at bounding box center [768, 392] width 1536 height 784
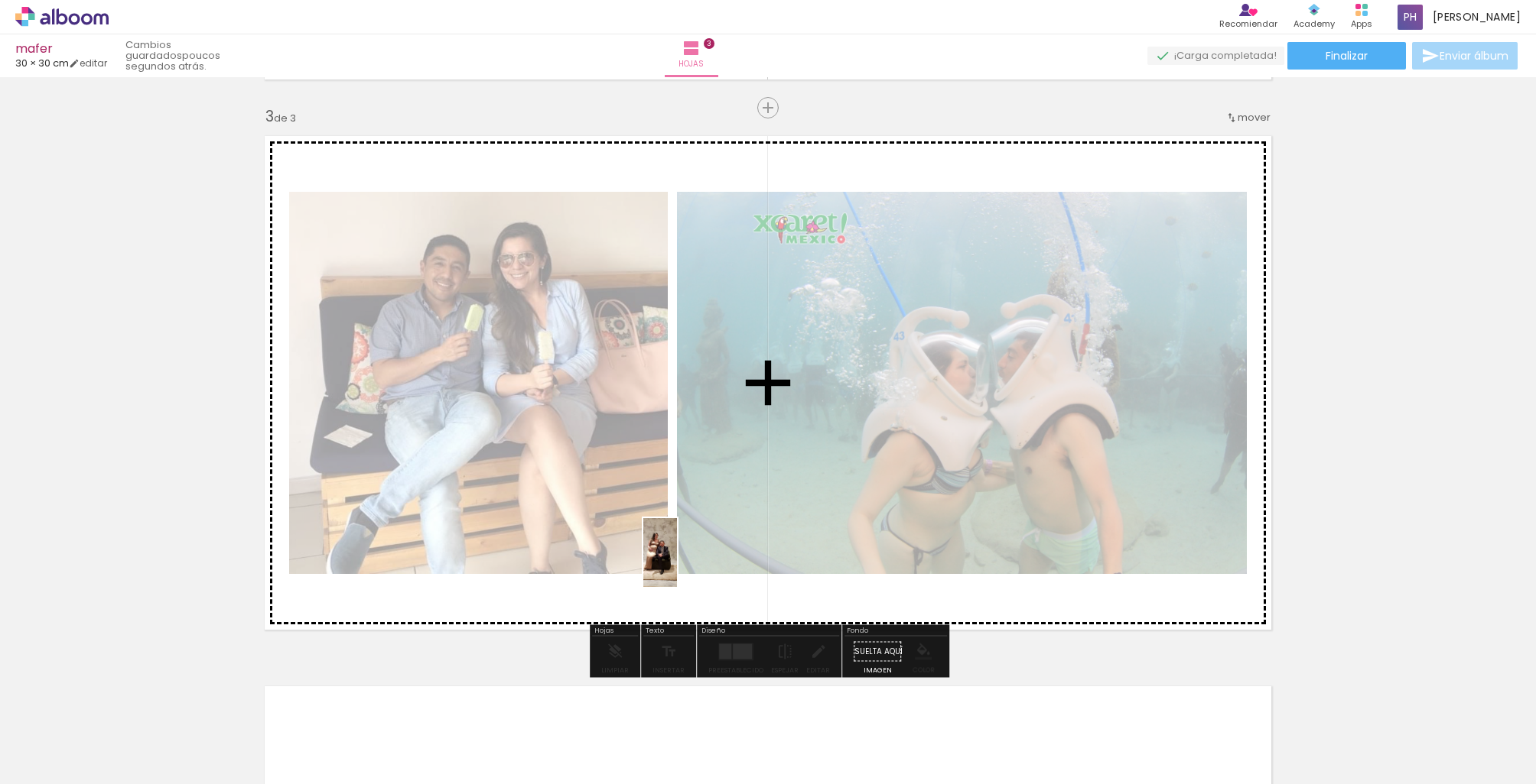
drag, startPoint x: 698, startPoint y: 712, endPoint x: 690, endPoint y: 564, distance: 148.2
click at [690, 564] on quentale-workspace at bounding box center [768, 392] width 1536 height 784
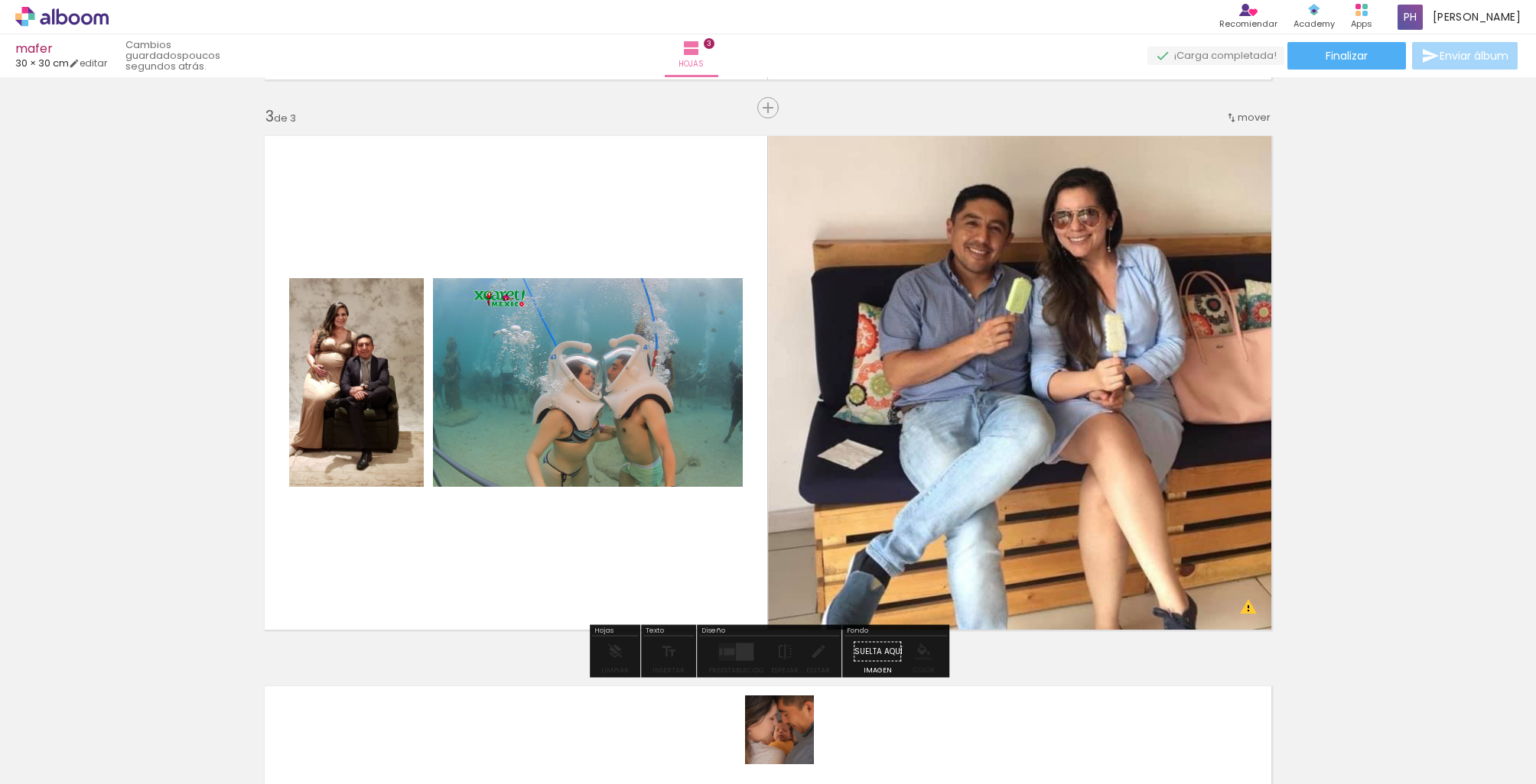
drag, startPoint x: 786, startPoint y: 685, endPoint x: 790, endPoint y: 741, distance: 56.1
click at [790, 741] on div at bounding box center [754, 733] width 76 height 76
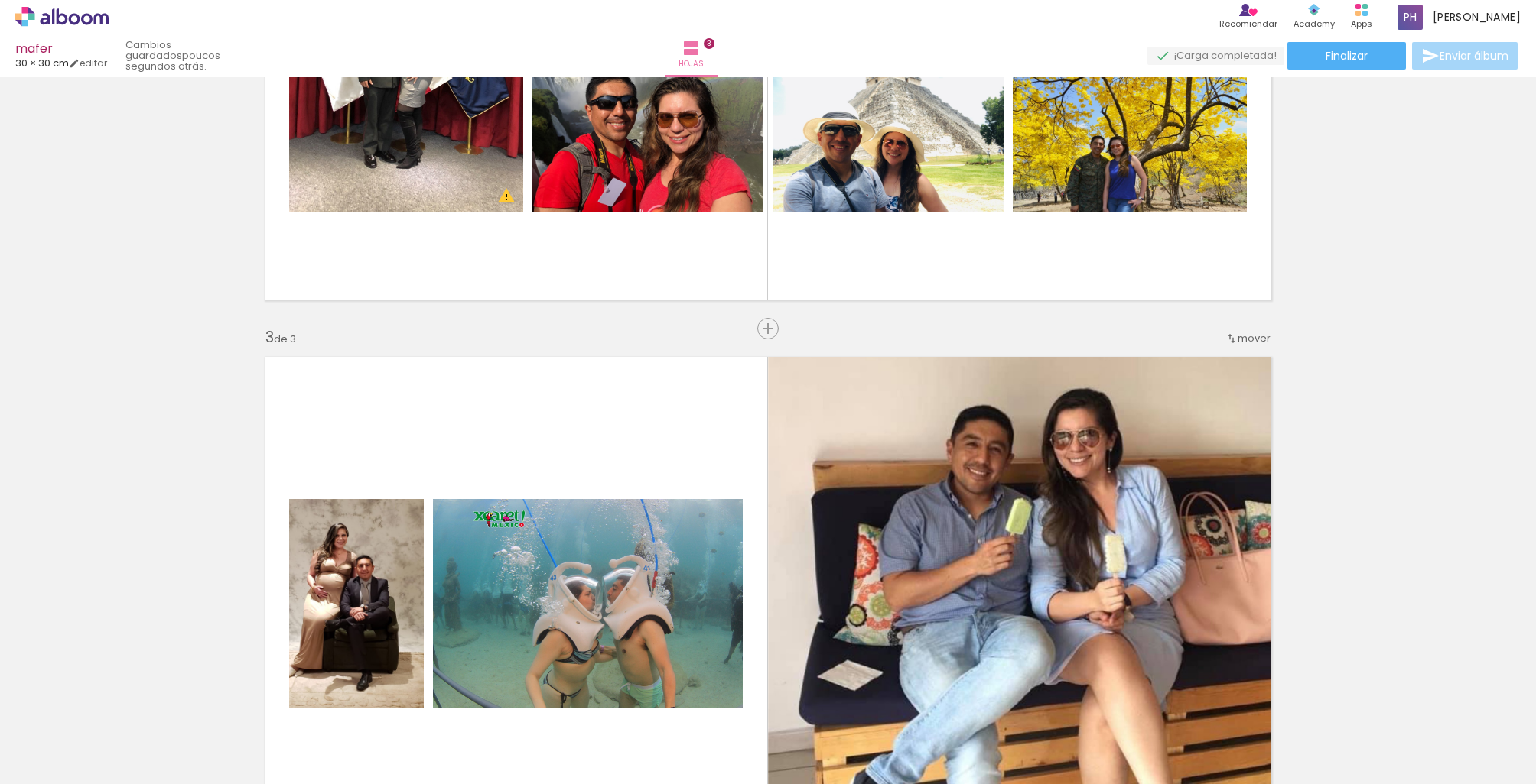
scroll to position [879, 0]
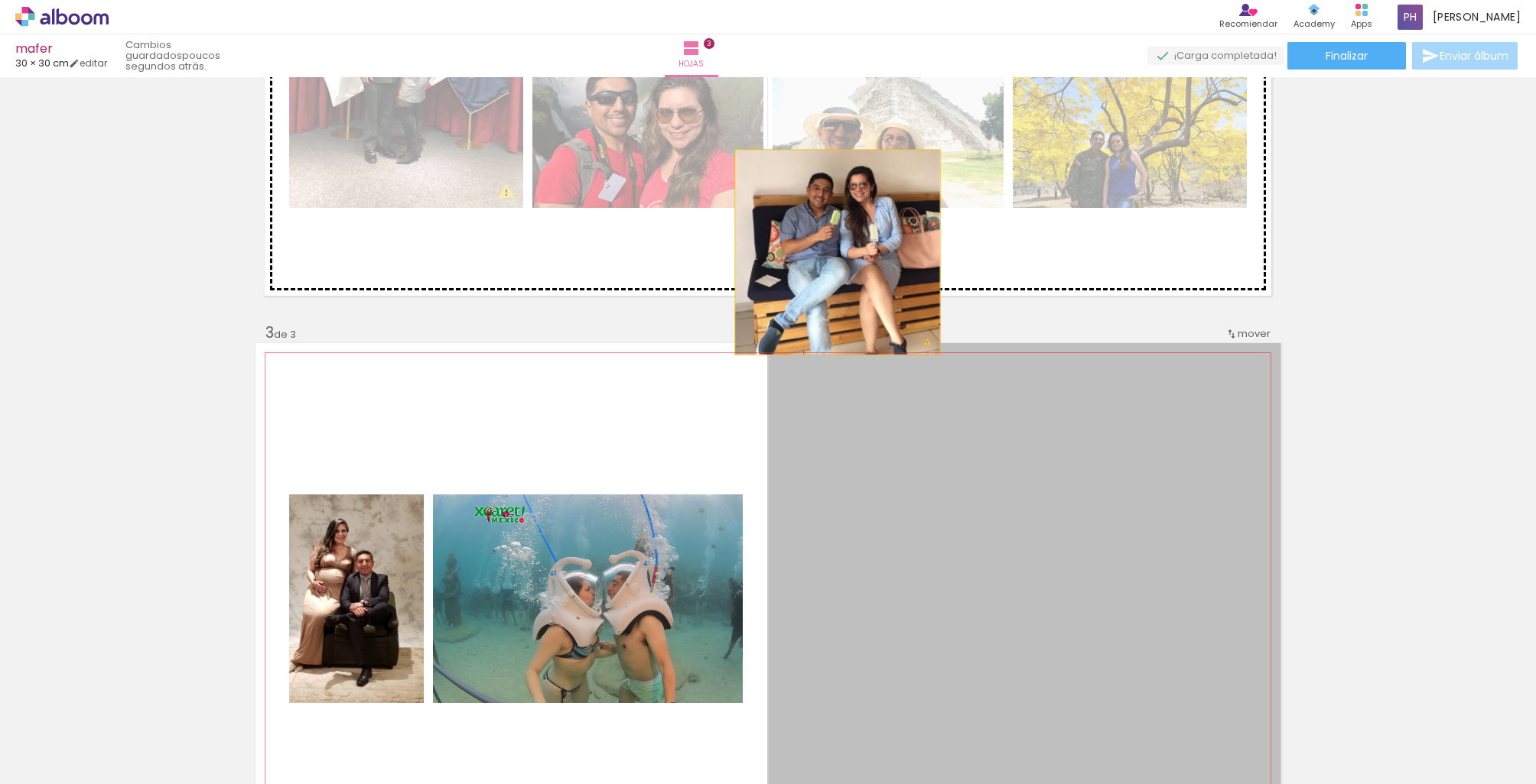
drag, startPoint x: 864, startPoint y: 569, endPoint x: 837, endPoint y: 253, distance: 317.2
click at [837, 253] on div "Insertar hoja 1 de 3 Insertar hoja 2 de 3 Insertar hoja 3 de 3 Designbox debe a…" at bounding box center [768, 305] width 1536 height 2202
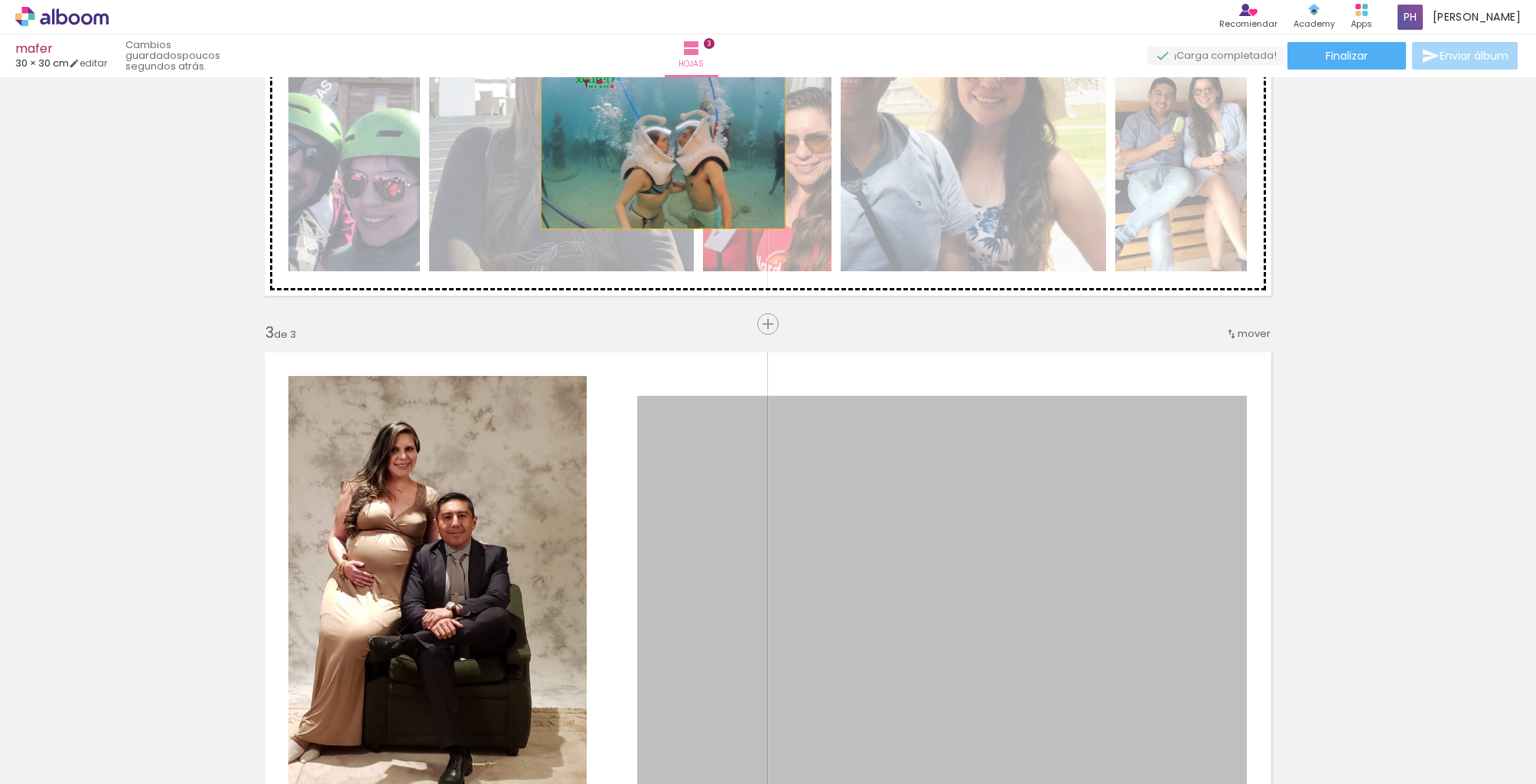
drag, startPoint x: 718, startPoint y: 545, endPoint x: 664, endPoint y: 148, distance: 400.7
click at [664, 148] on div "Insertar hoja 1 de 3 Insertar hoja 2 de 3 Insertar hoja 3 de 3 Designbox debe a…" at bounding box center [768, 305] width 1536 height 2202
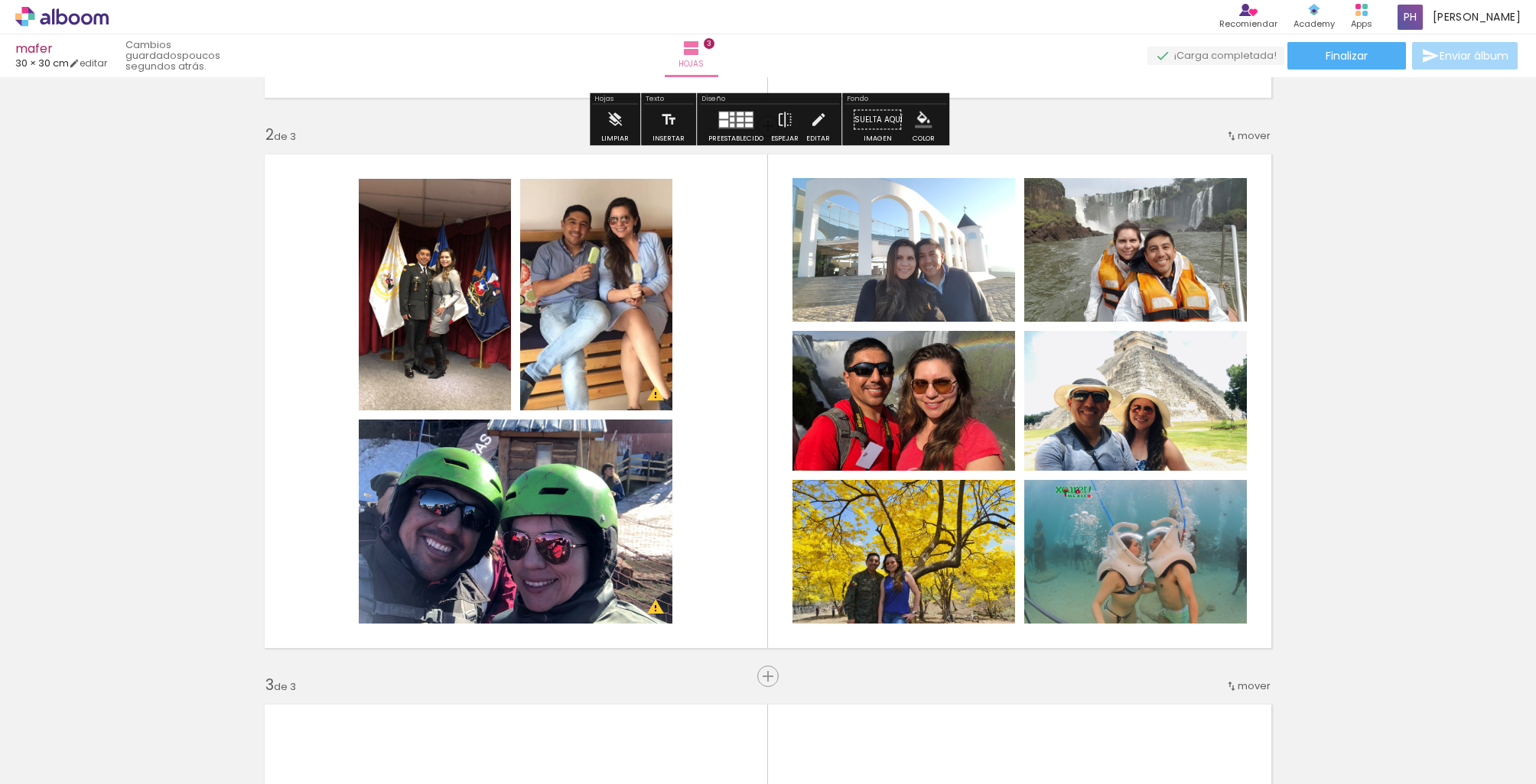
scroll to position [535, 0]
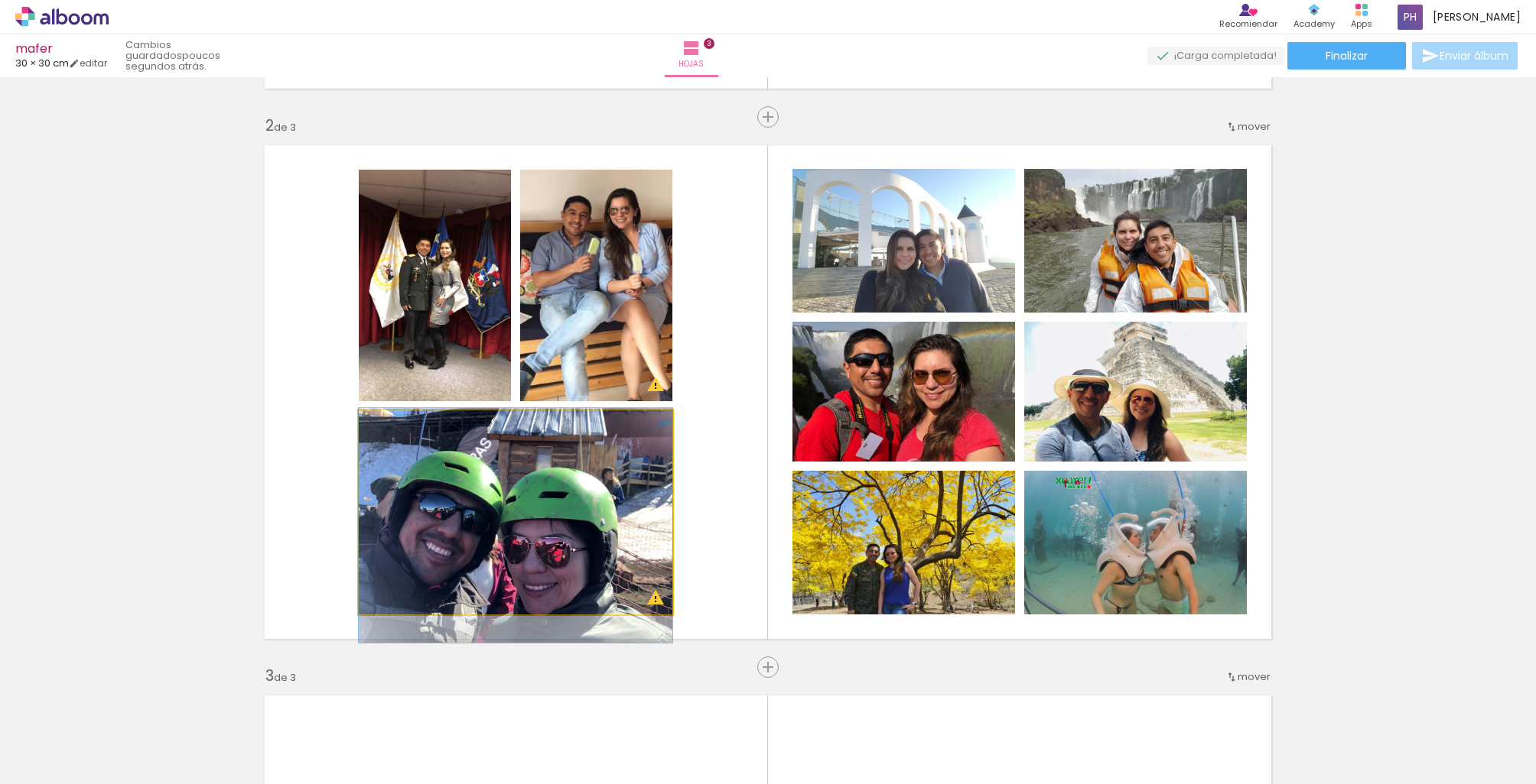
drag, startPoint x: 533, startPoint y: 496, endPoint x: 569, endPoint y: 509, distance: 38.3
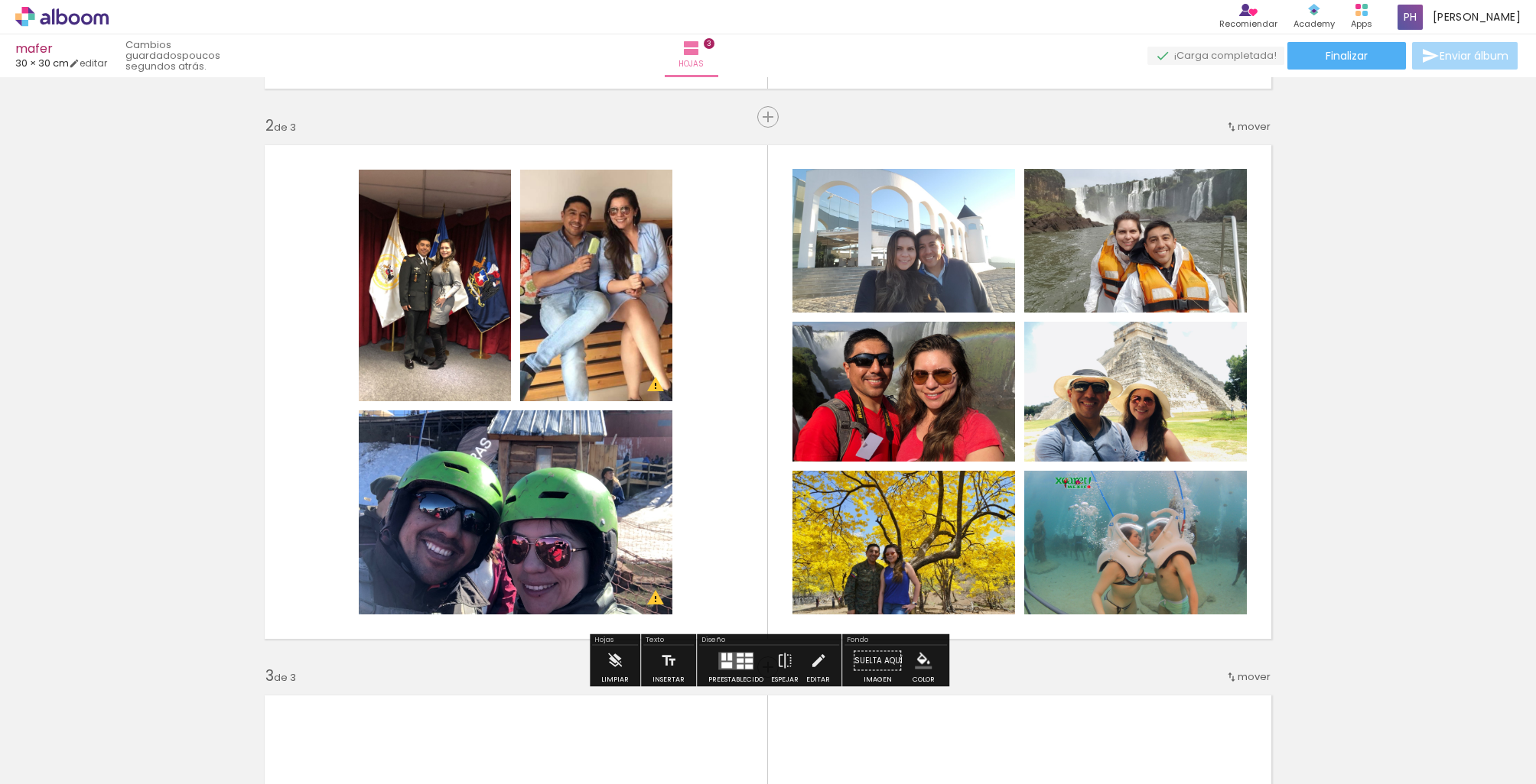
scroll to position [532, 0]
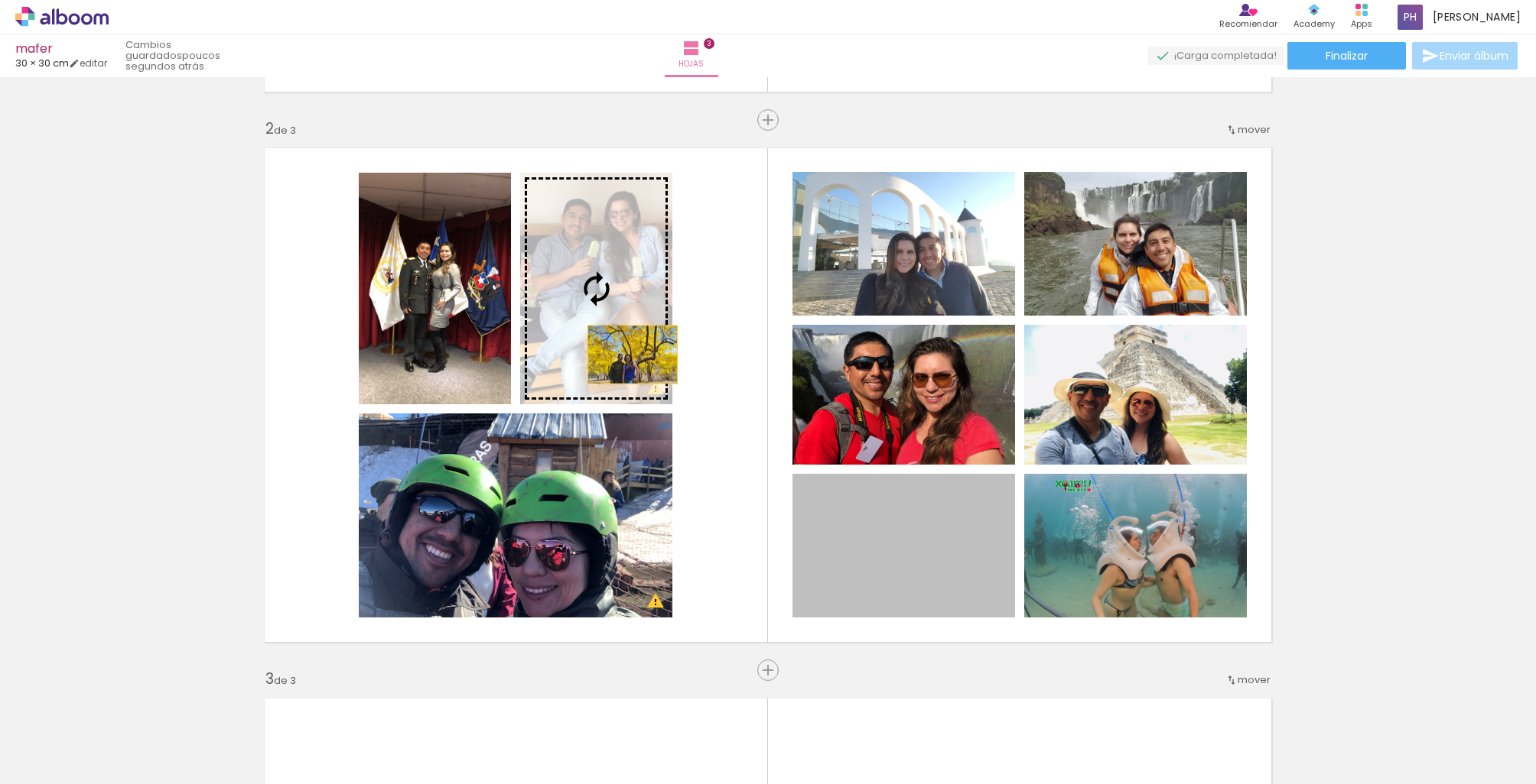
drag, startPoint x: 950, startPoint y: 581, endPoint x: 633, endPoint y: 355, distance: 389.3
click at [0, 0] on slot at bounding box center [0, 0] width 0 height 0
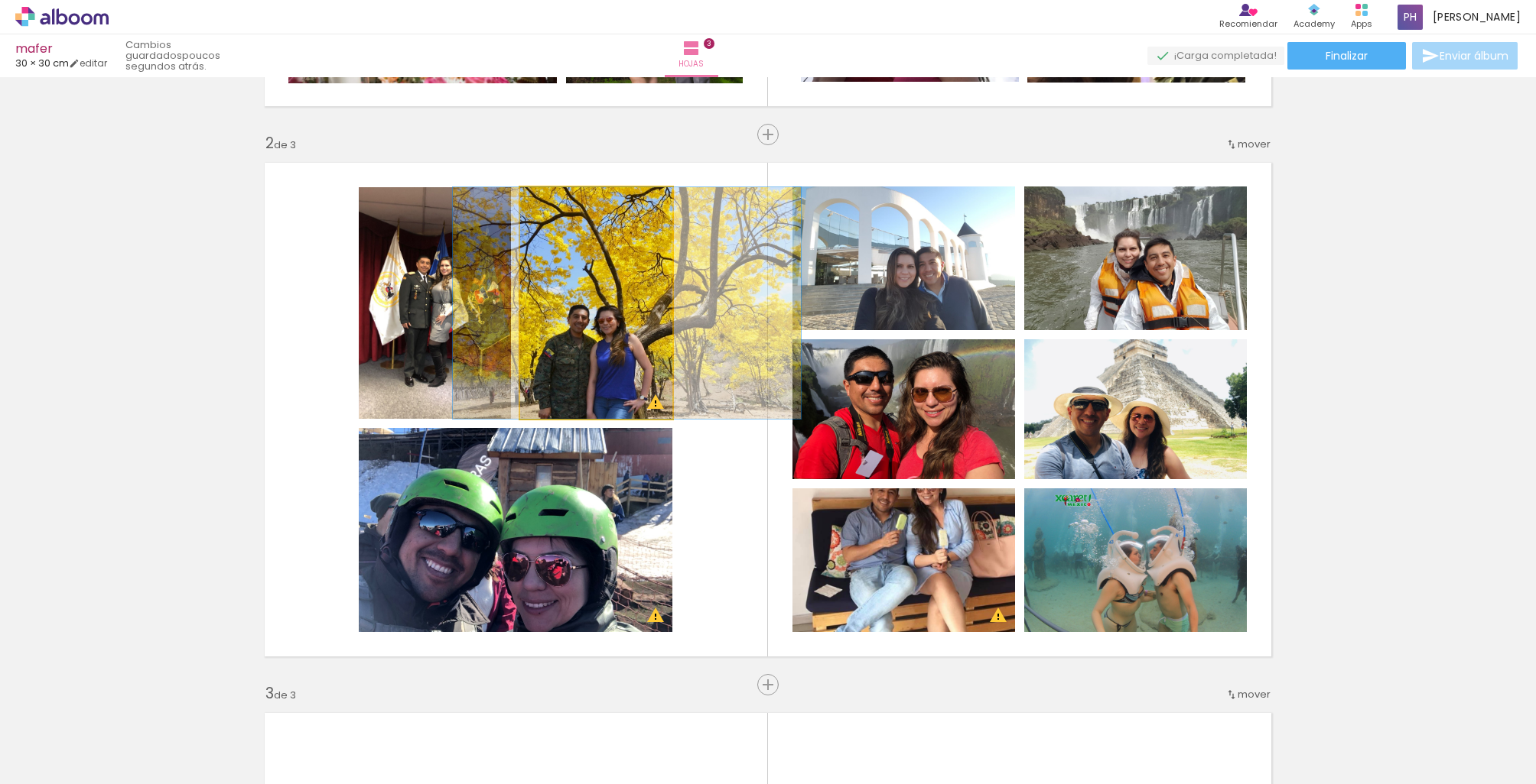
drag, startPoint x: 615, startPoint y: 356, endPoint x: 645, endPoint y: 356, distance: 30.0
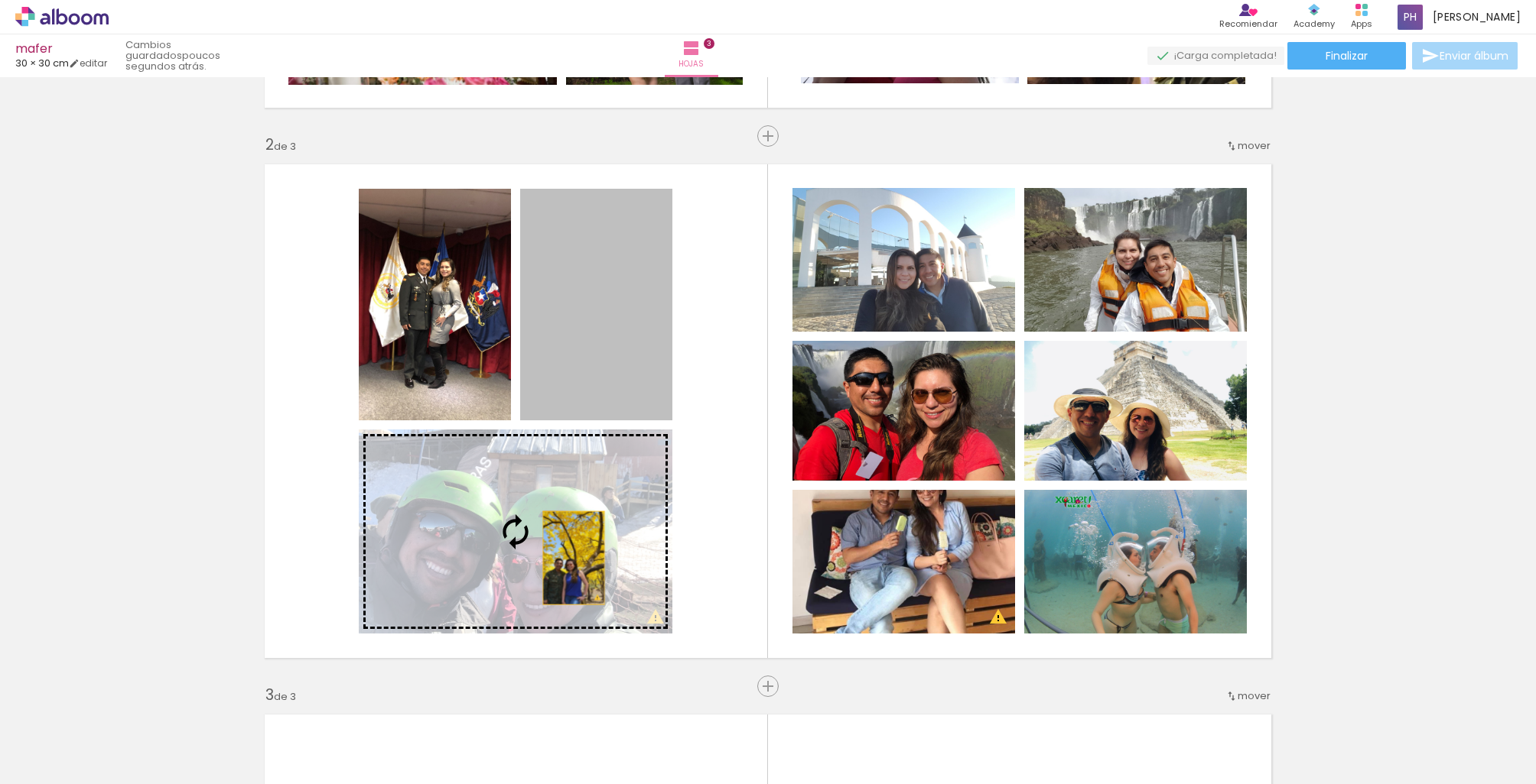
drag, startPoint x: 588, startPoint y: 519, endPoint x: 574, endPoint y: 556, distance: 39.6
click at [0, 0] on slot at bounding box center [0, 0] width 0 height 0
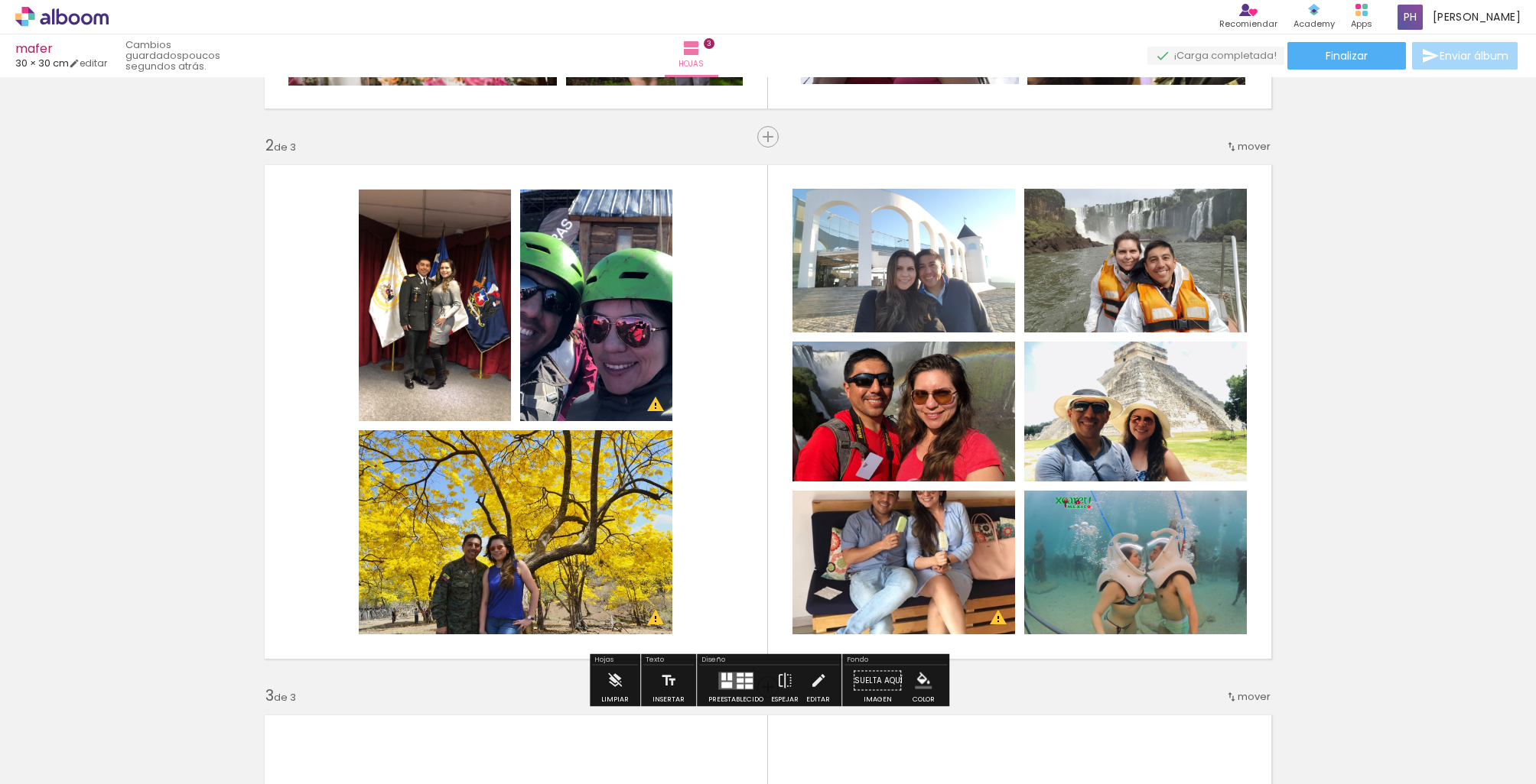
scroll to position [513, 0]
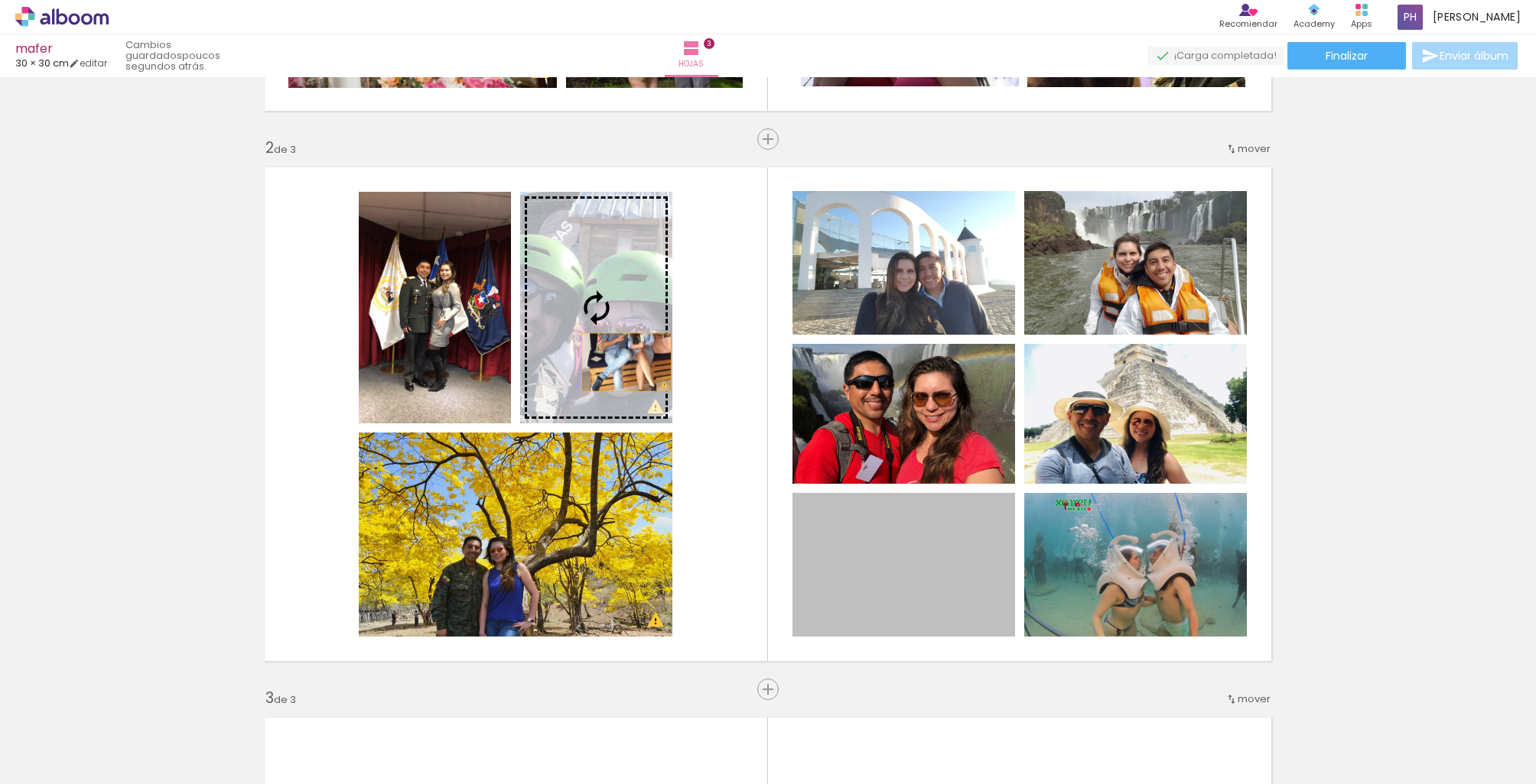
drag, startPoint x: 907, startPoint y: 587, endPoint x: 630, endPoint y: 364, distance: 355.6
click at [0, 0] on slot at bounding box center [0, 0] width 0 height 0
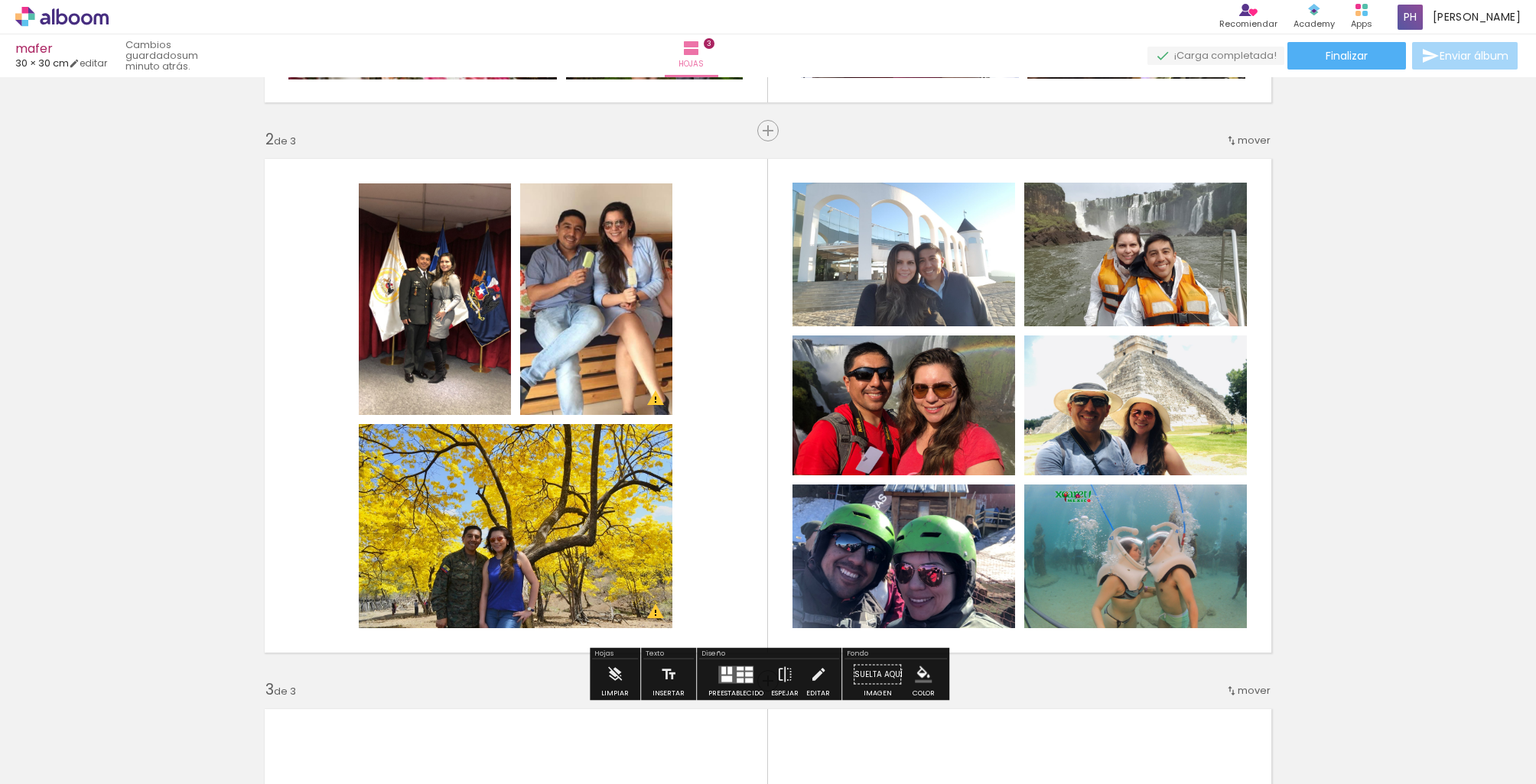
scroll to position [603, 0]
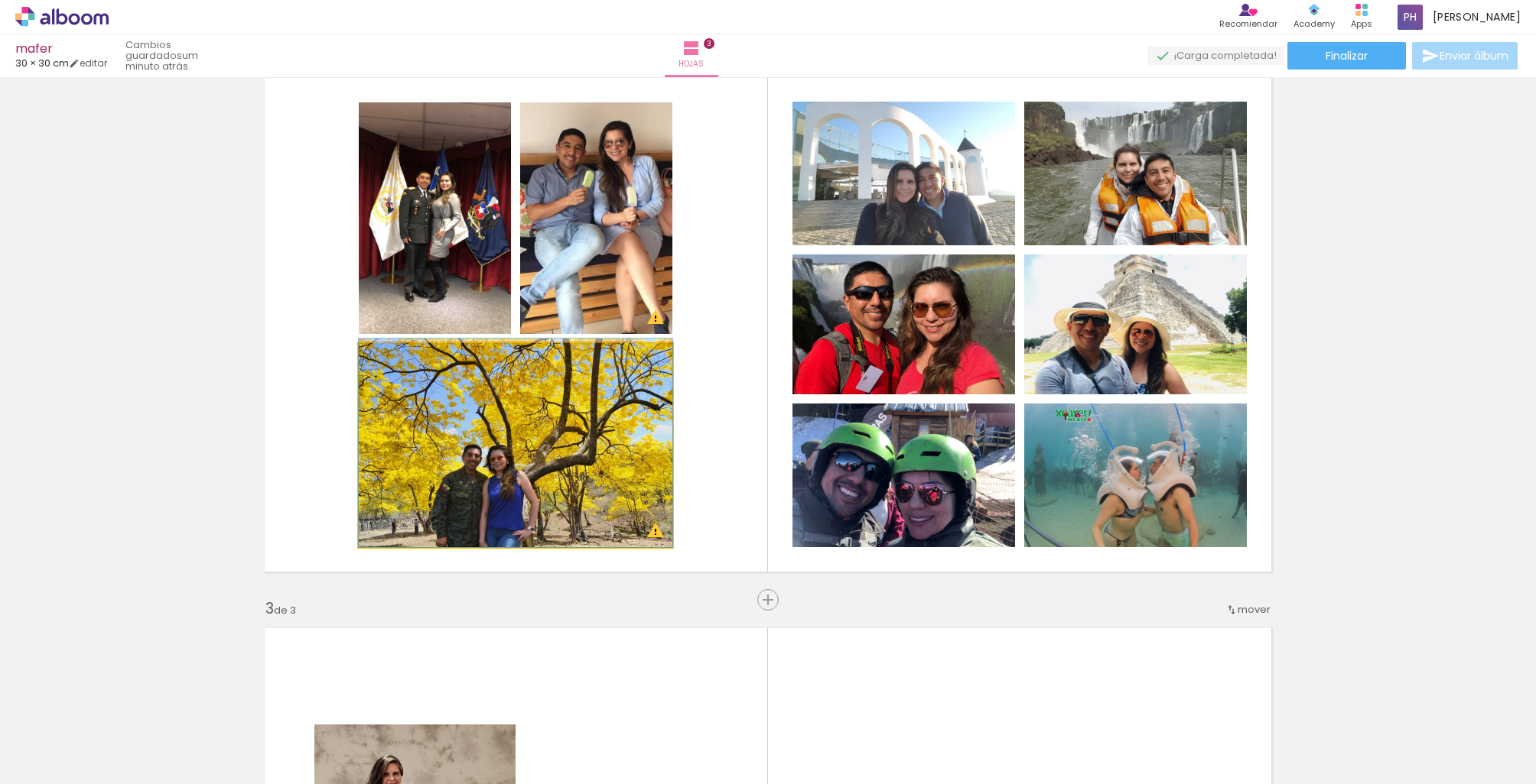
click at [627, 483] on quentale-photo at bounding box center [516, 445] width 314 height 204
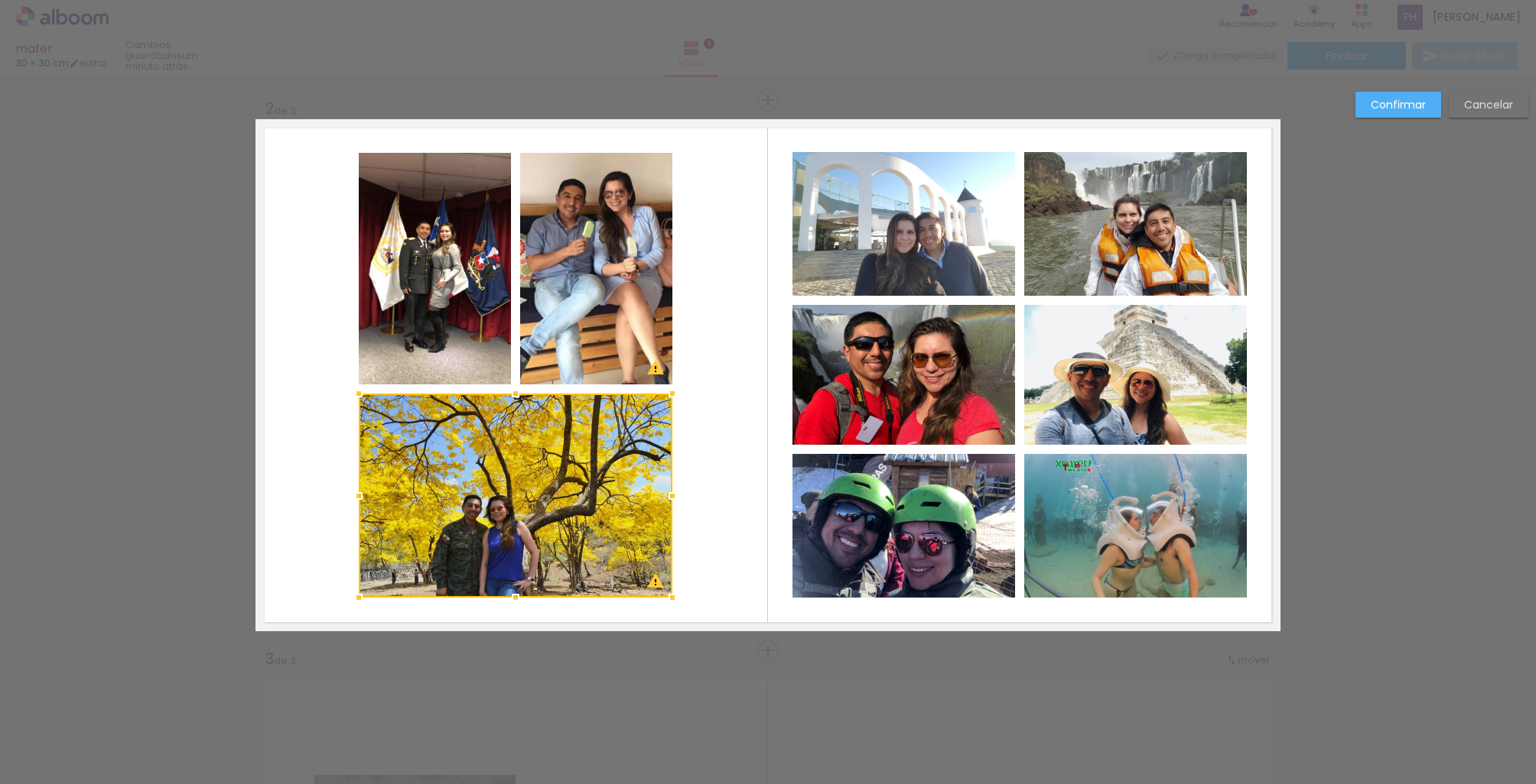
scroll to position [545, 0]
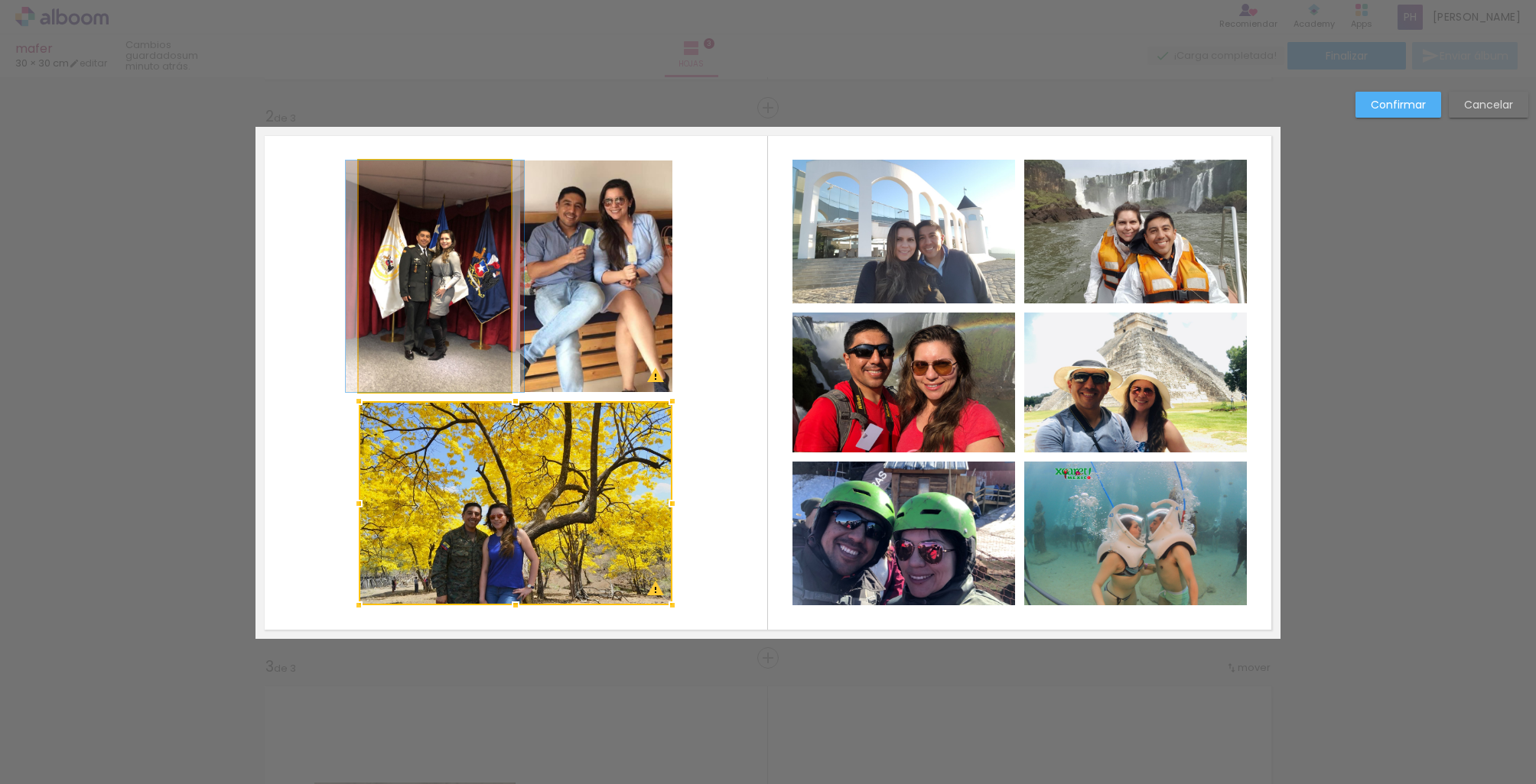
click at [471, 331] on quentale-photo at bounding box center [435, 277] width 152 height 232
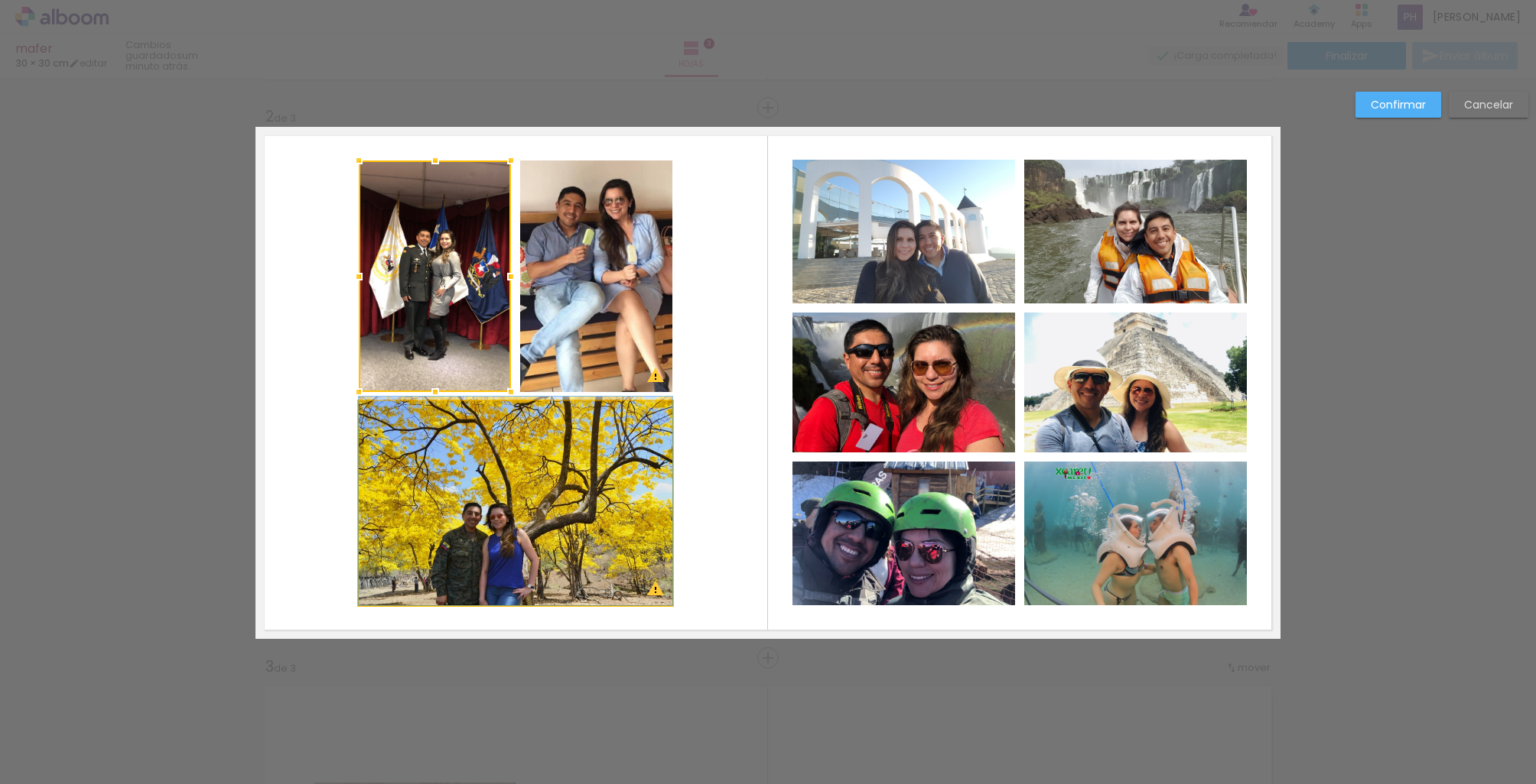
click at [486, 461] on quentale-photo at bounding box center [516, 503] width 314 height 204
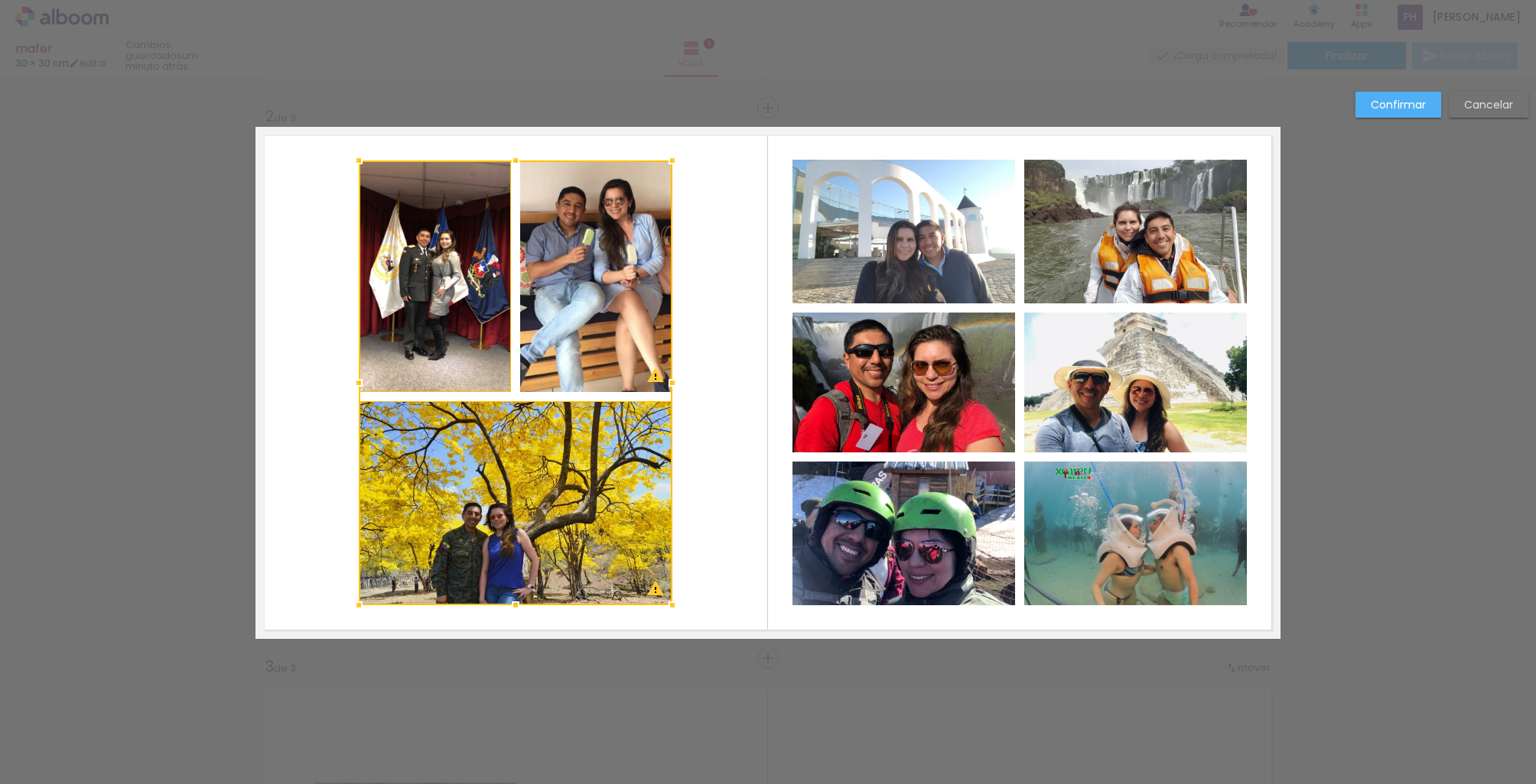
click at [579, 377] on div at bounding box center [516, 383] width 314 height 444
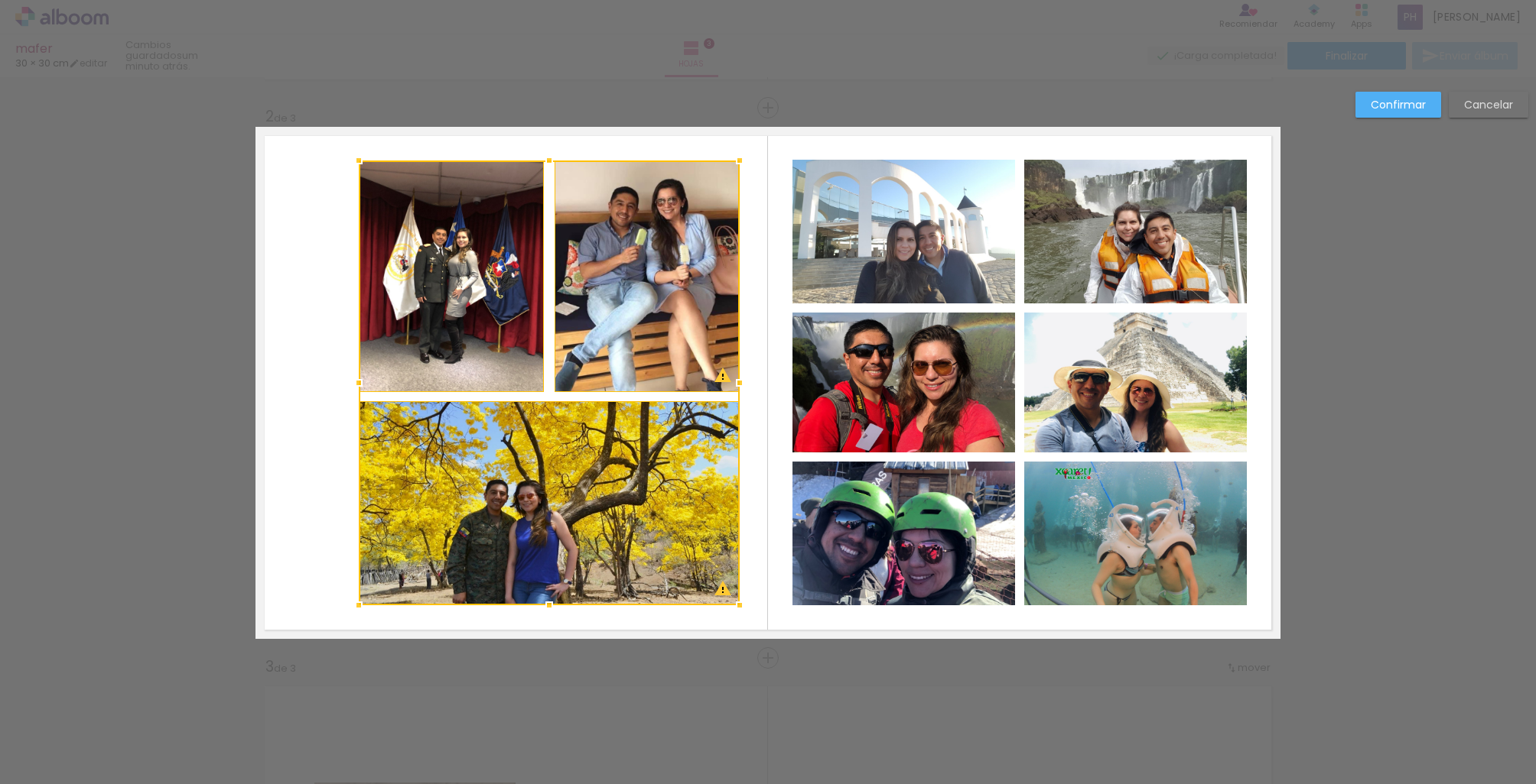
drag, startPoint x: 673, startPoint y: 382, endPoint x: 740, endPoint y: 386, distance: 67.1
click at [740, 386] on div at bounding box center [740, 383] width 31 height 31
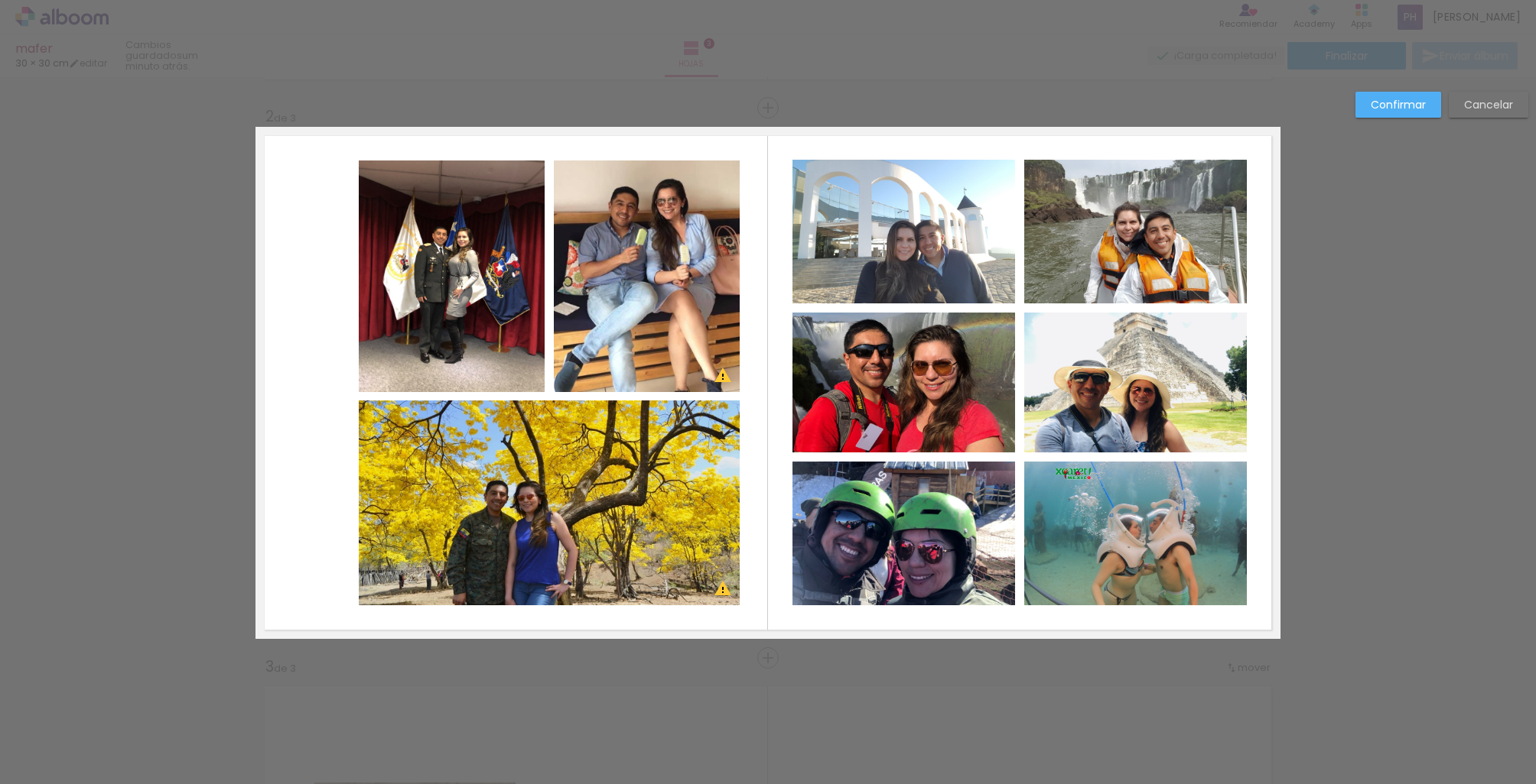
click at [445, 444] on quentale-photo at bounding box center [549, 502] width 381 height 205
click at [441, 362] on quentale-photo at bounding box center [452, 277] width 186 height 232
click at [621, 339] on div at bounding box center [549, 383] width 381 height 444
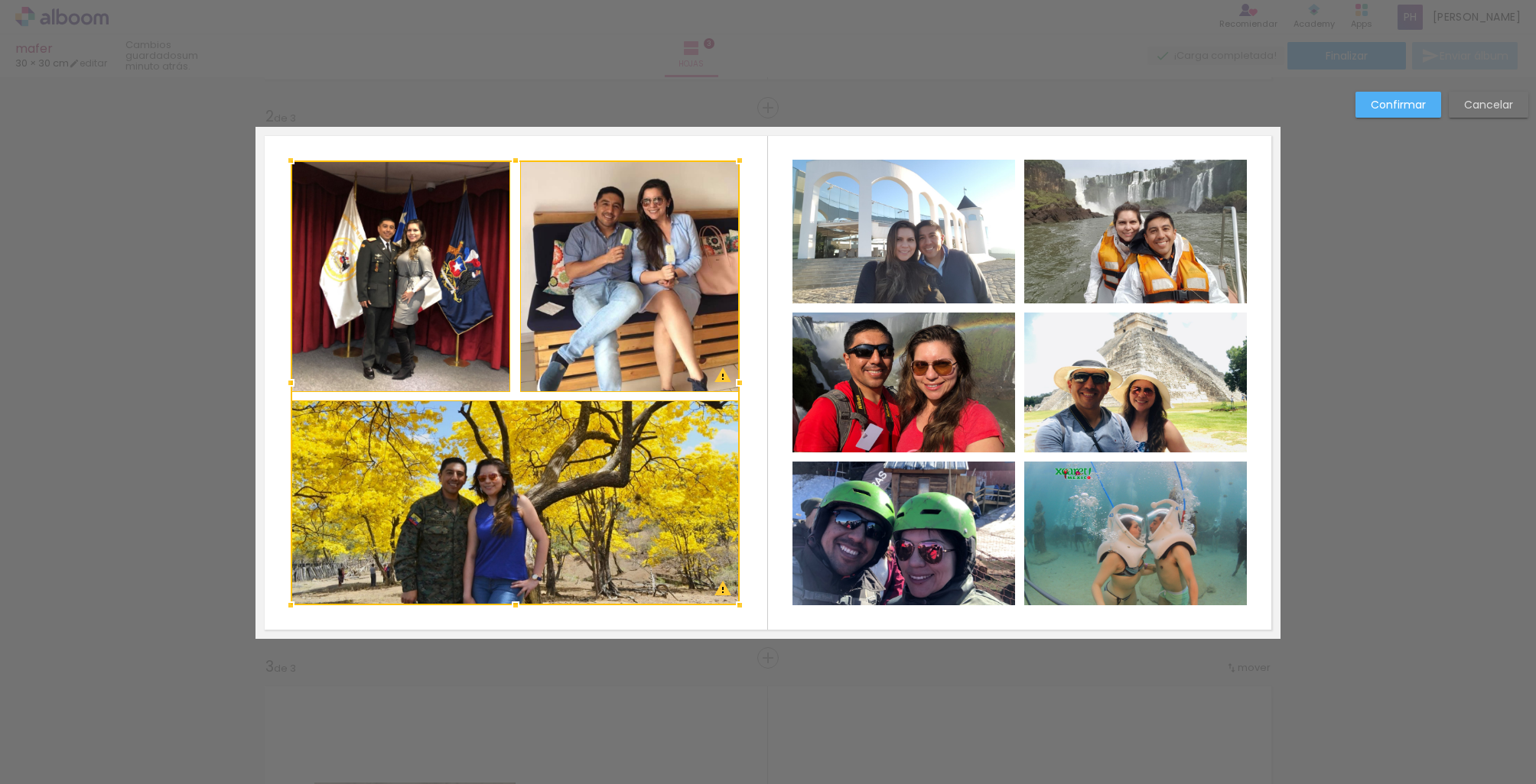
drag, startPoint x: 360, startPoint y: 385, endPoint x: 292, endPoint y: 384, distance: 68.0
click at [292, 384] on div at bounding box center [291, 383] width 31 height 31
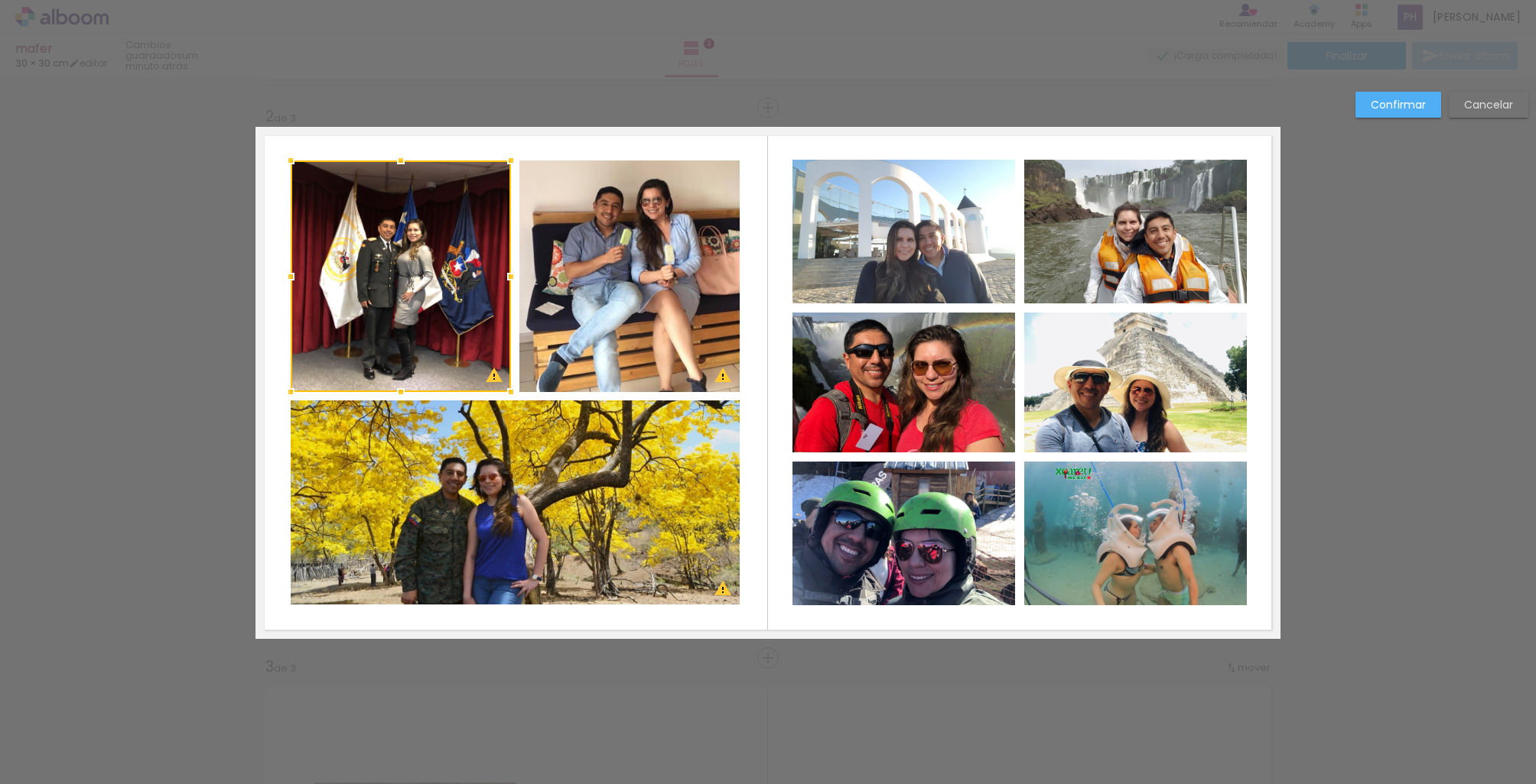
click at [0, 0] on slot "Confirmar" at bounding box center [0, 0] width 0 height 0
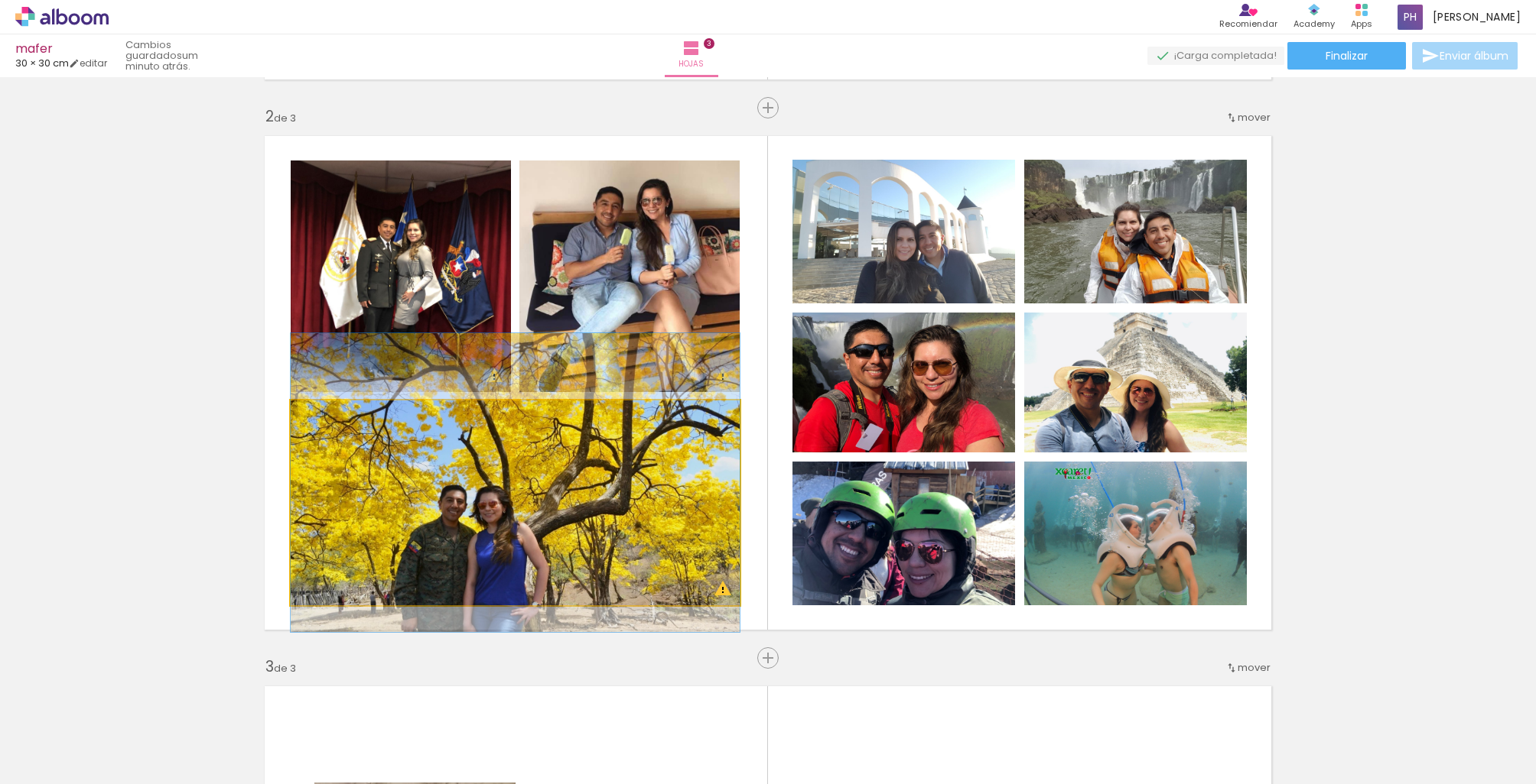
drag, startPoint x: 508, startPoint y: 532, endPoint x: 504, endPoint y: 558, distance: 26.3
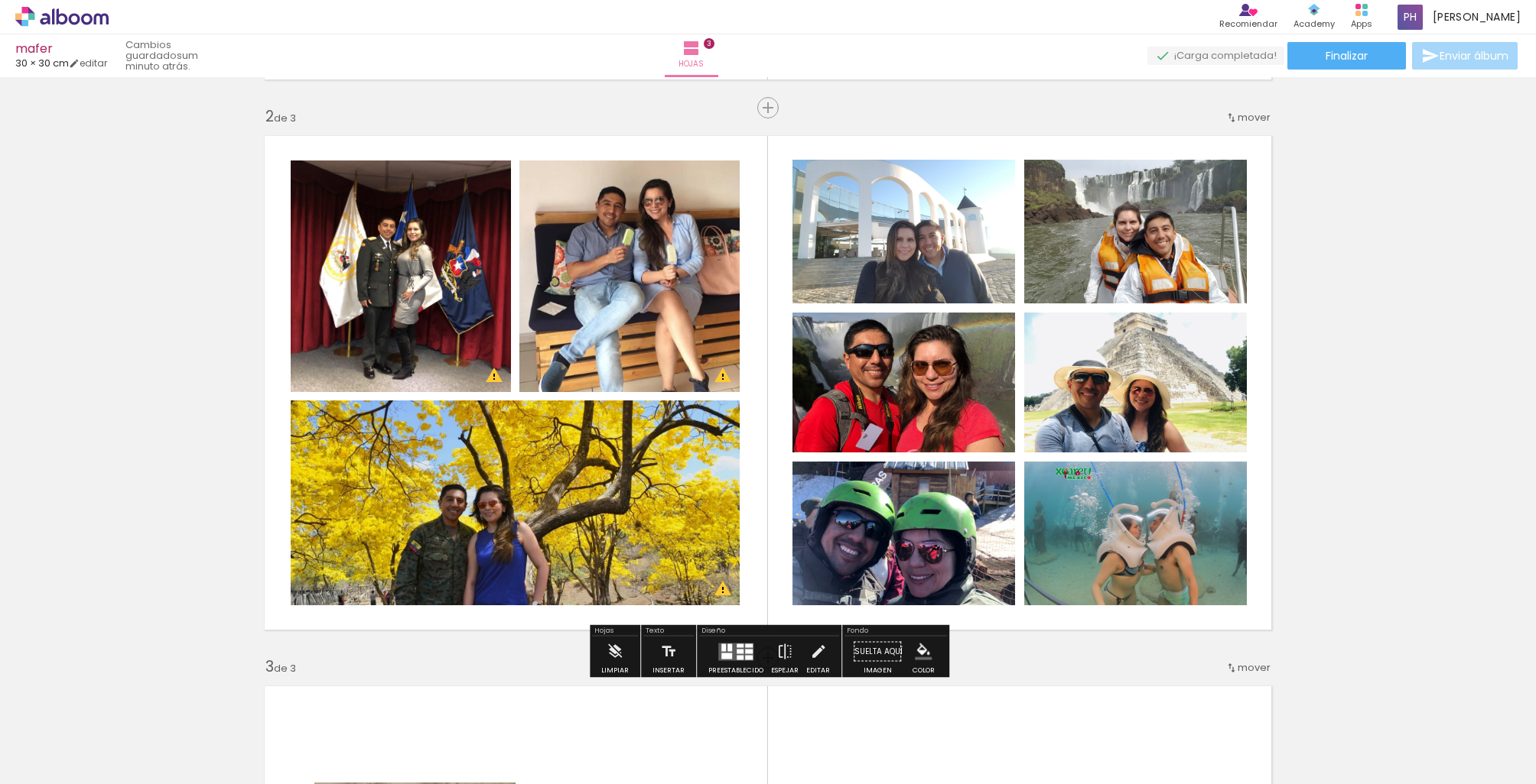
click at [605, 331] on quentale-photo at bounding box center [630, 277] width 220 height 232
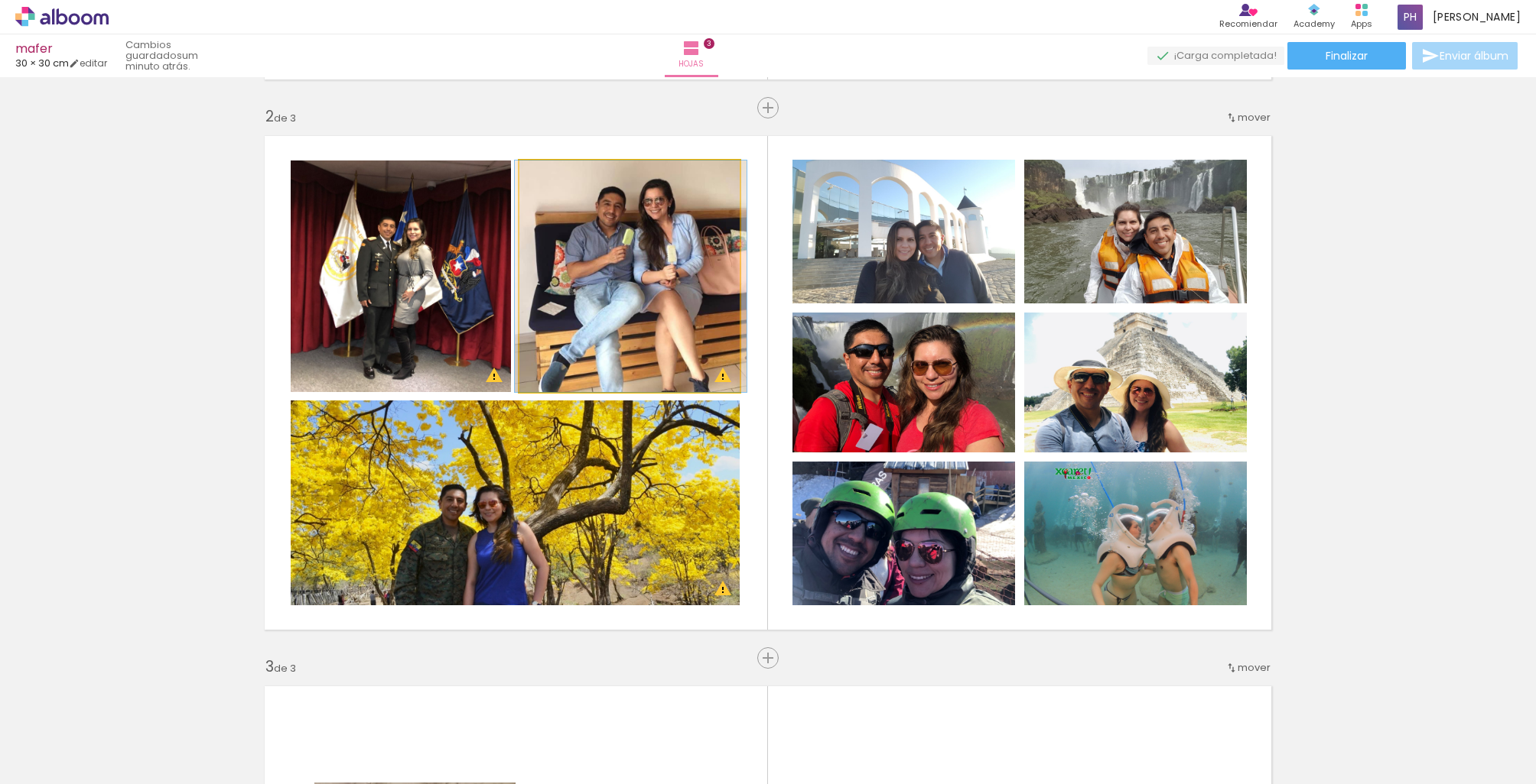
click at [605, 331] on quentale-photo at bounding box center [630, 277] width 220 height 232
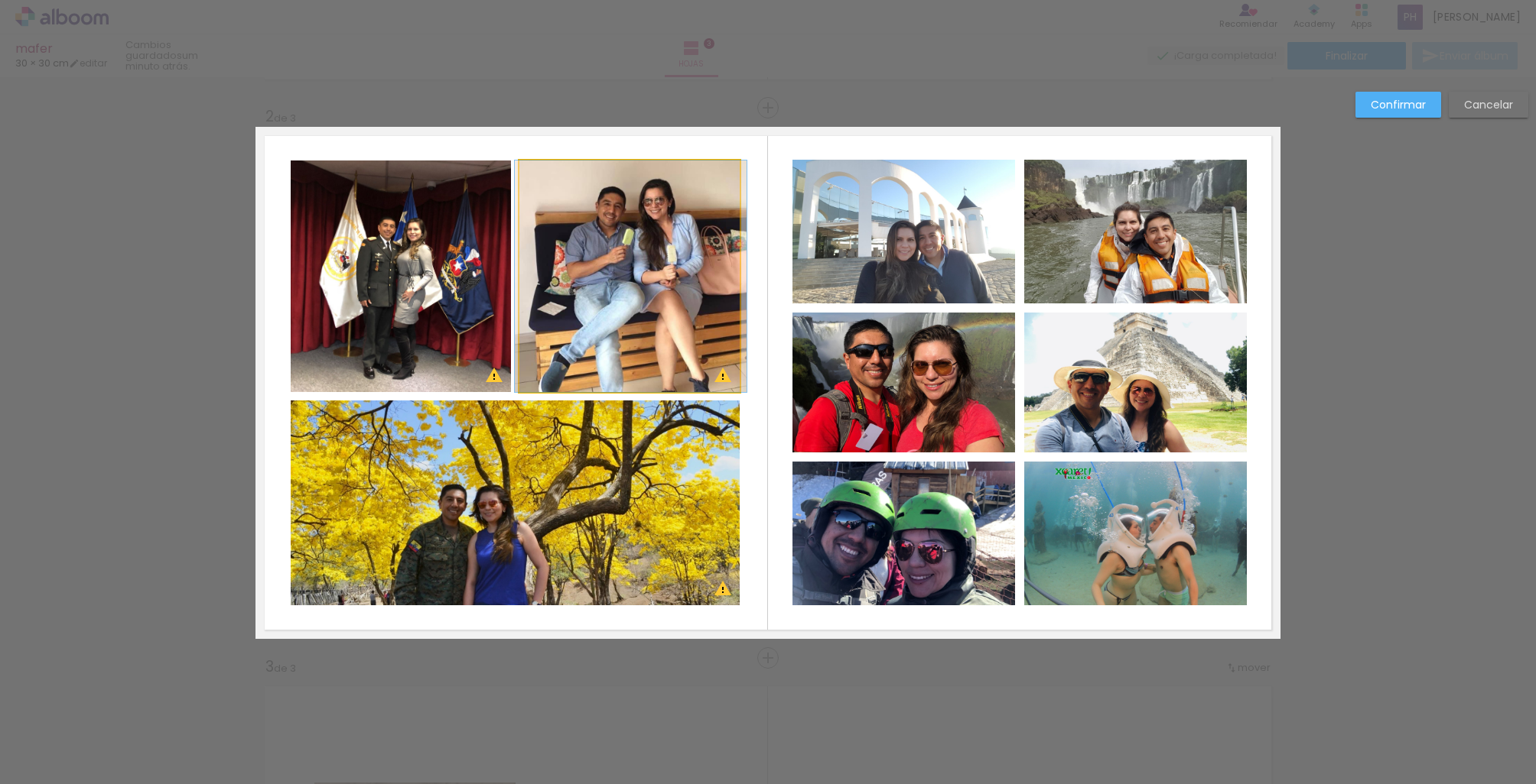
click at [592, 337] on quentale-photo at bounding box center [630, 277] width 220 height 232
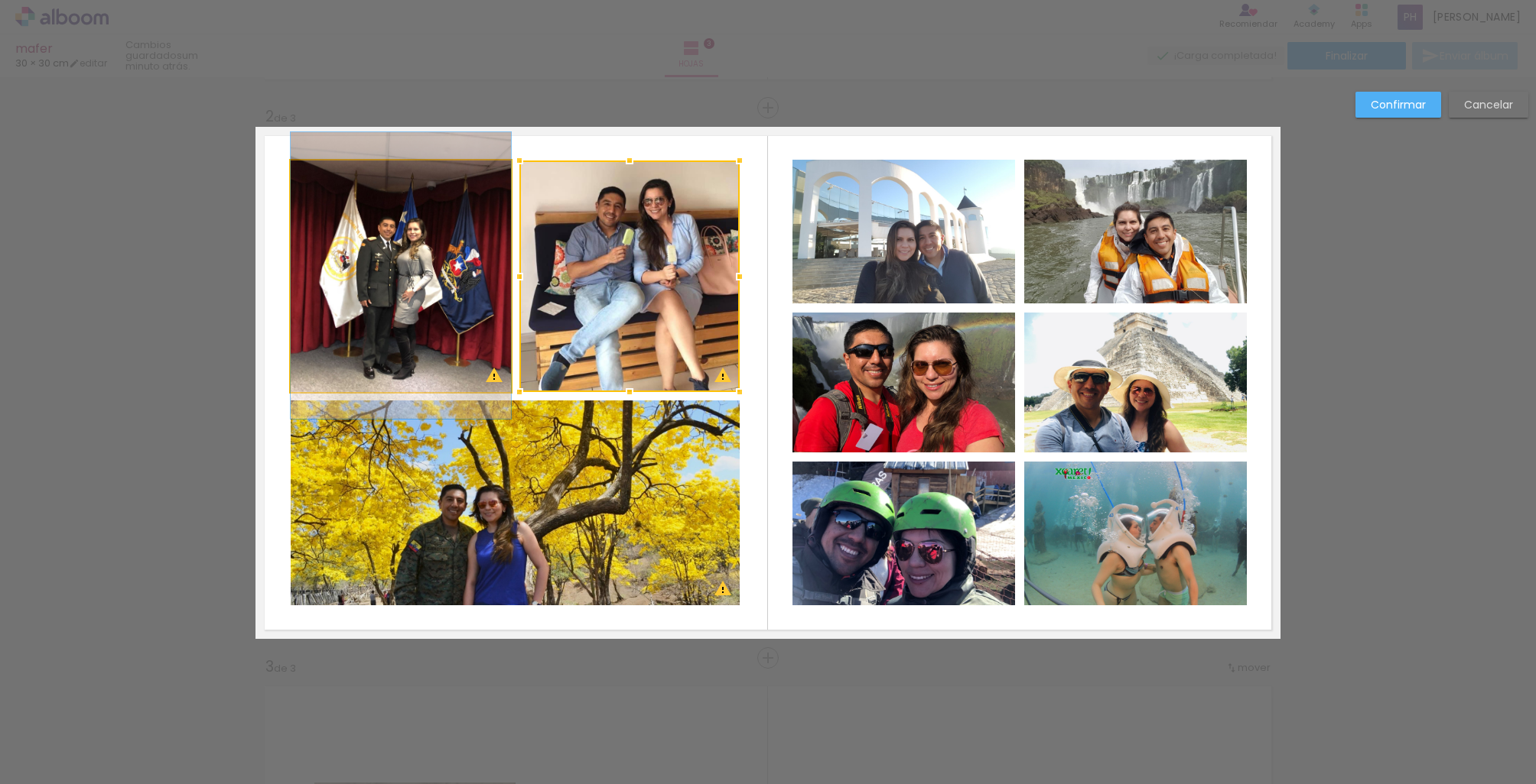
click at [471, 359] on quentale-photo at bounding box center [401, 277] width 220 height 232
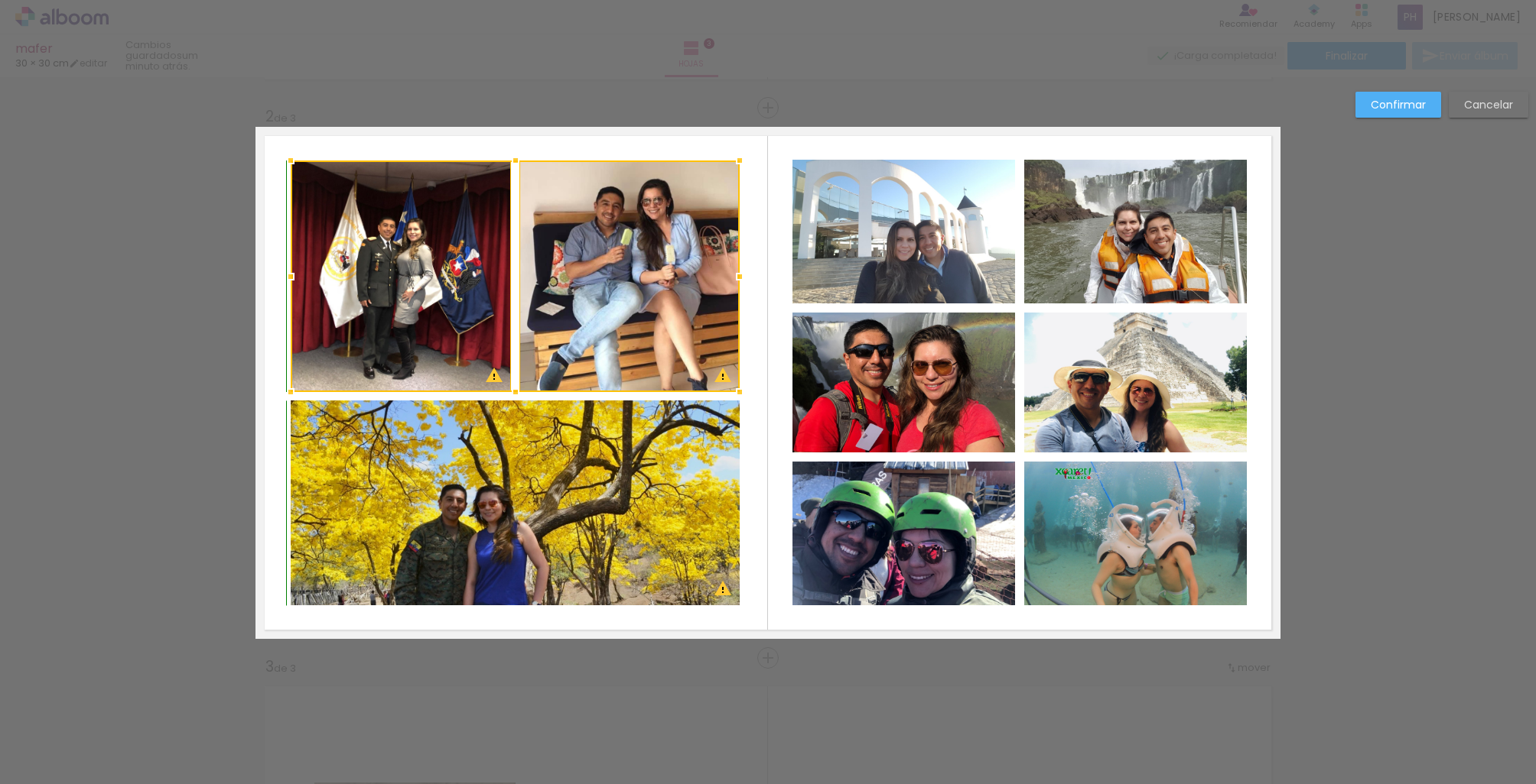
drag, startPoint x: 515, startPoint y: 393, endPoint x: 517, endPoint y: 361, distance: 32.1
click at [517, 361] on div at bounding box center [515, 277] width 449 height 232
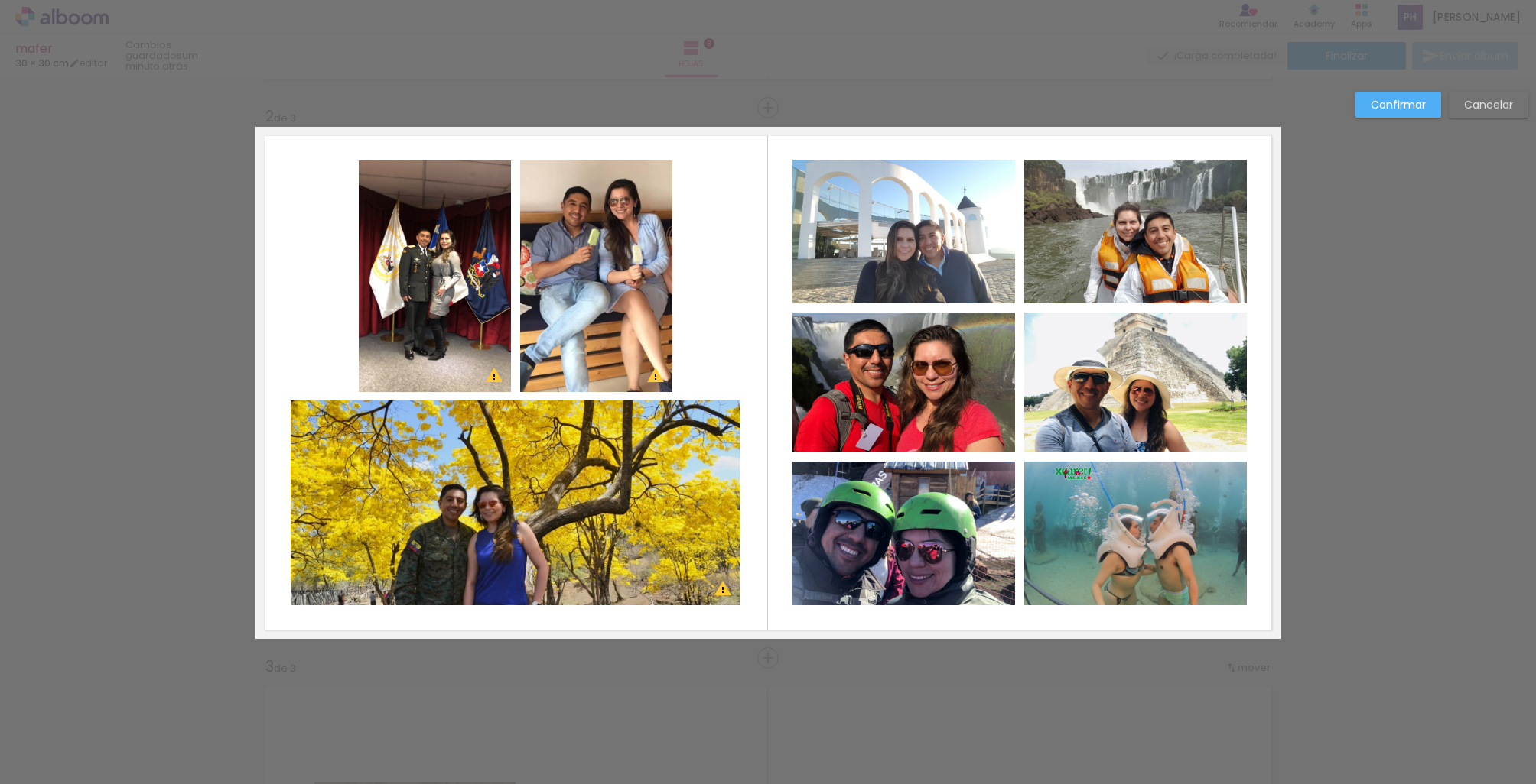
click at [602, 341] on quentale-photo at bounding box center [596, 277] width 152 height 232
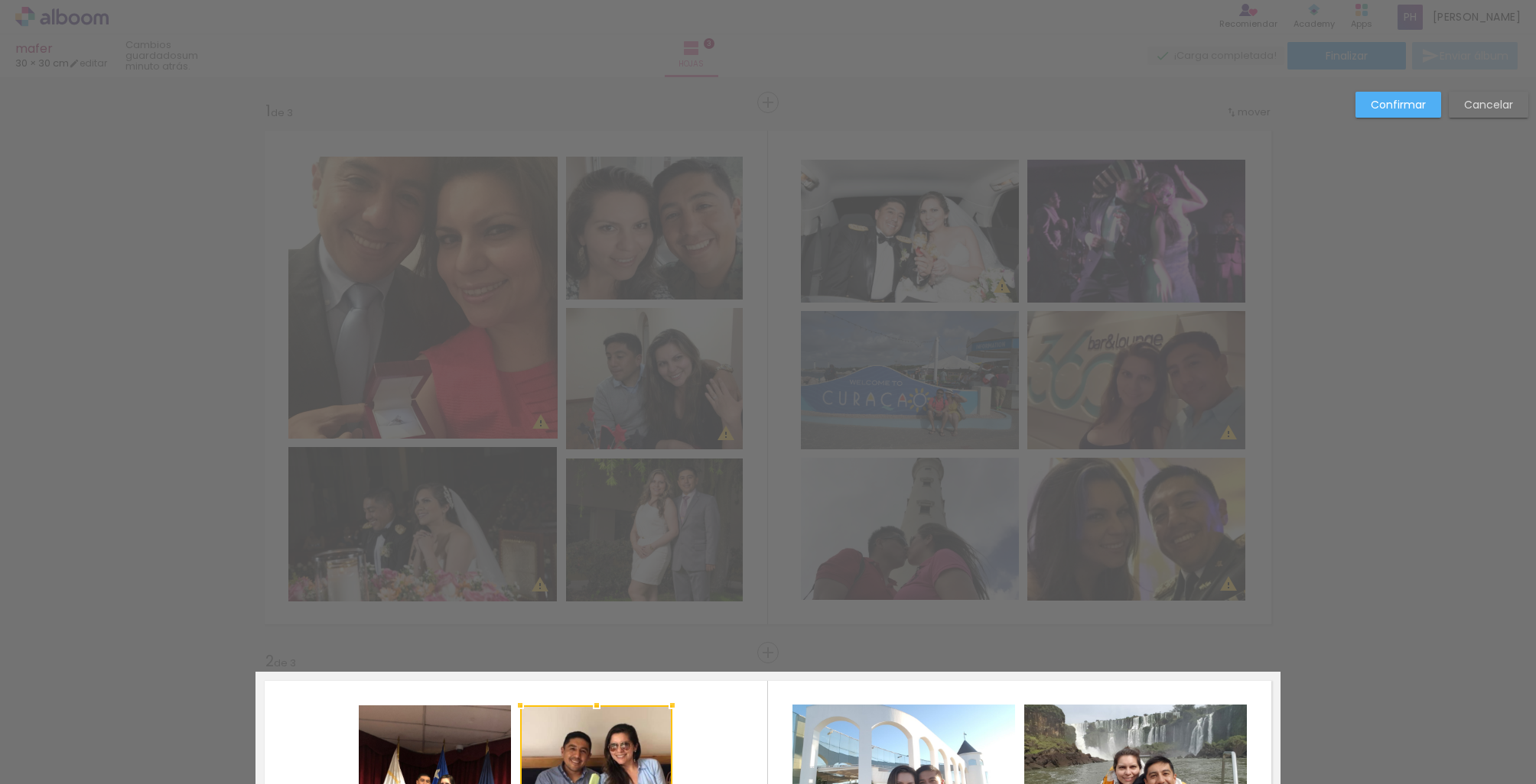
scroll to position [0, 669]
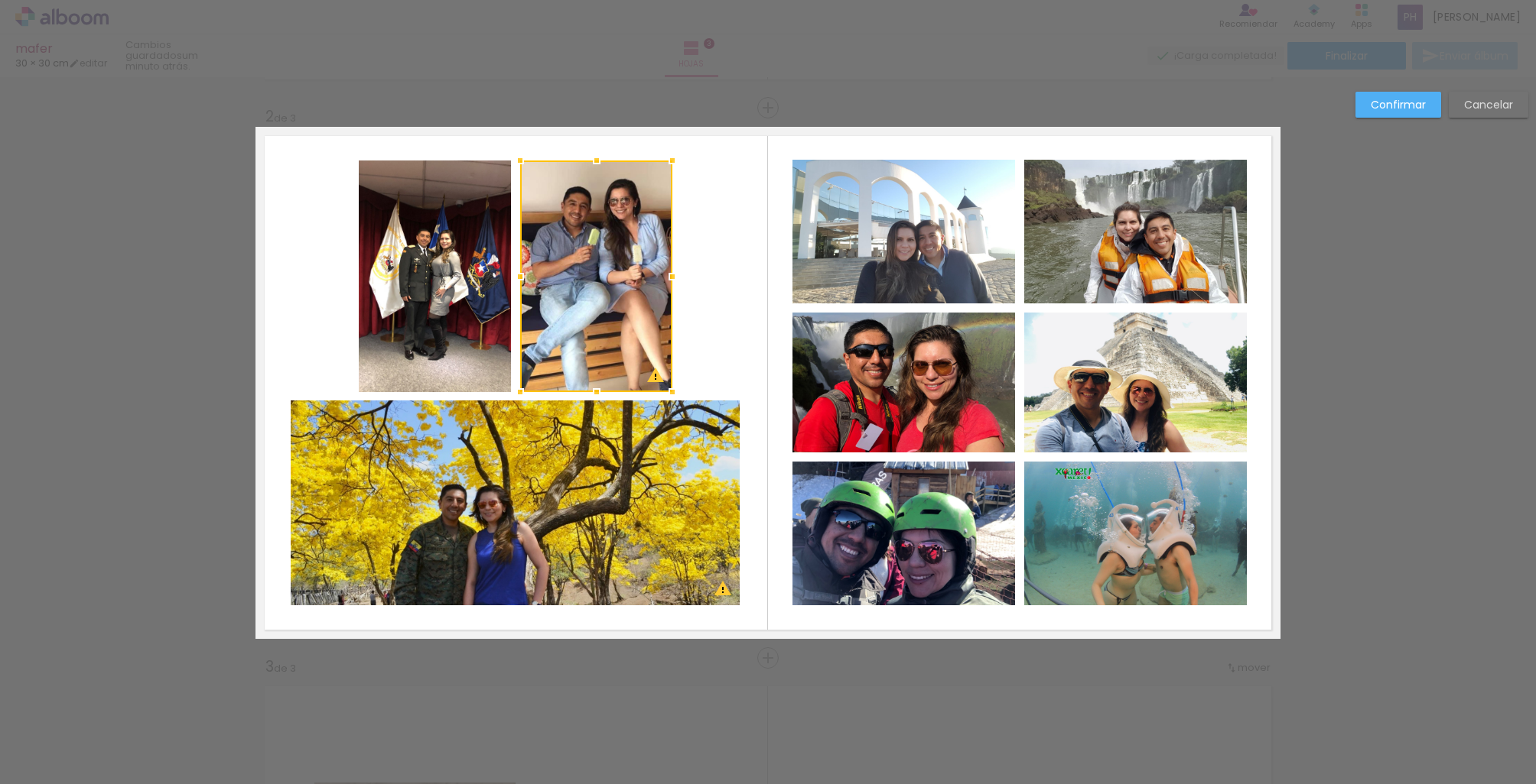
click at [1510, 109] on paper-button "Cancelar" at bounding box center [1489, 105] width 80 height 26
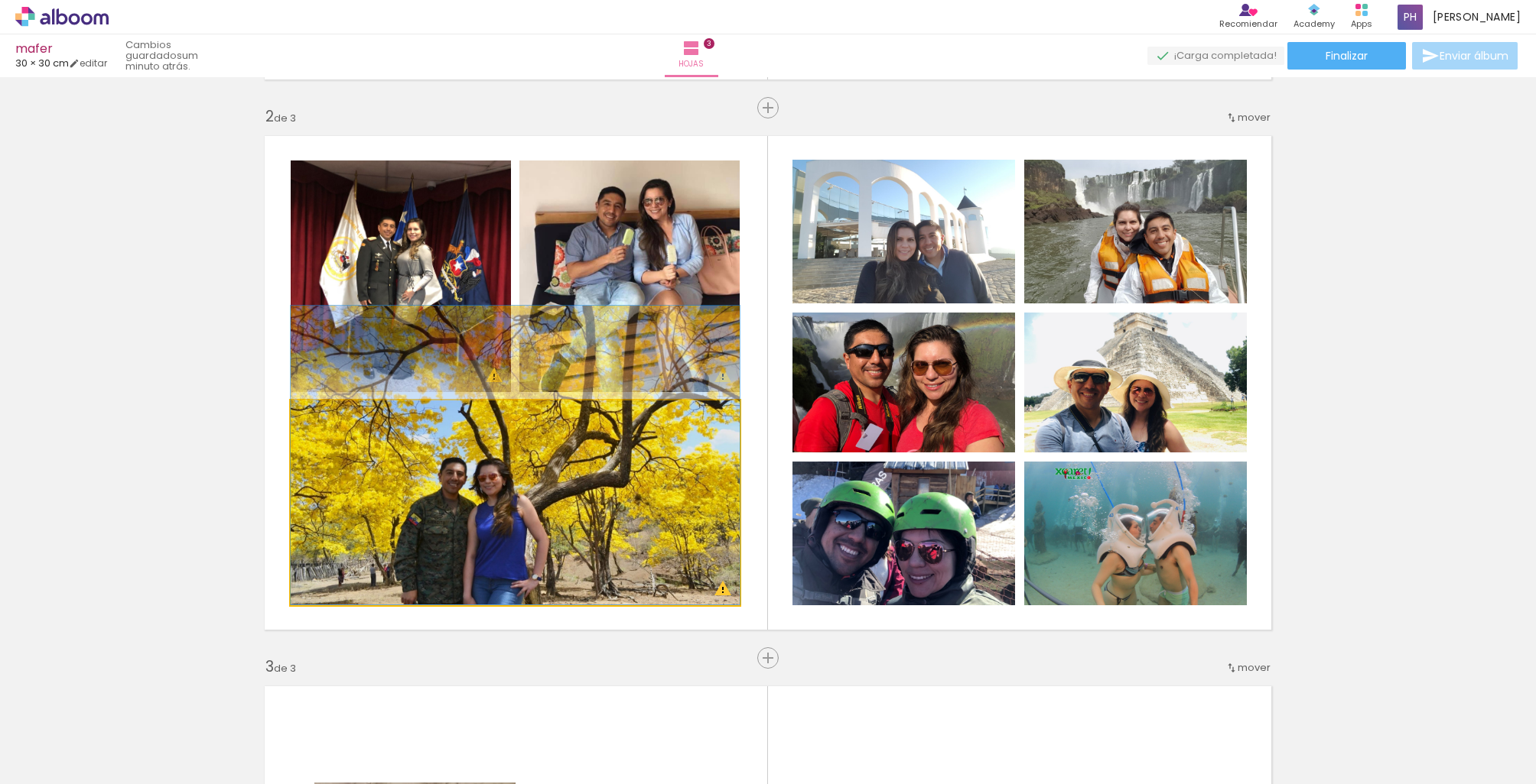
drag, startPoint x: 523, startPoint y: 539, endPoint x: 526, endPoint y: 493, distance: 46.1
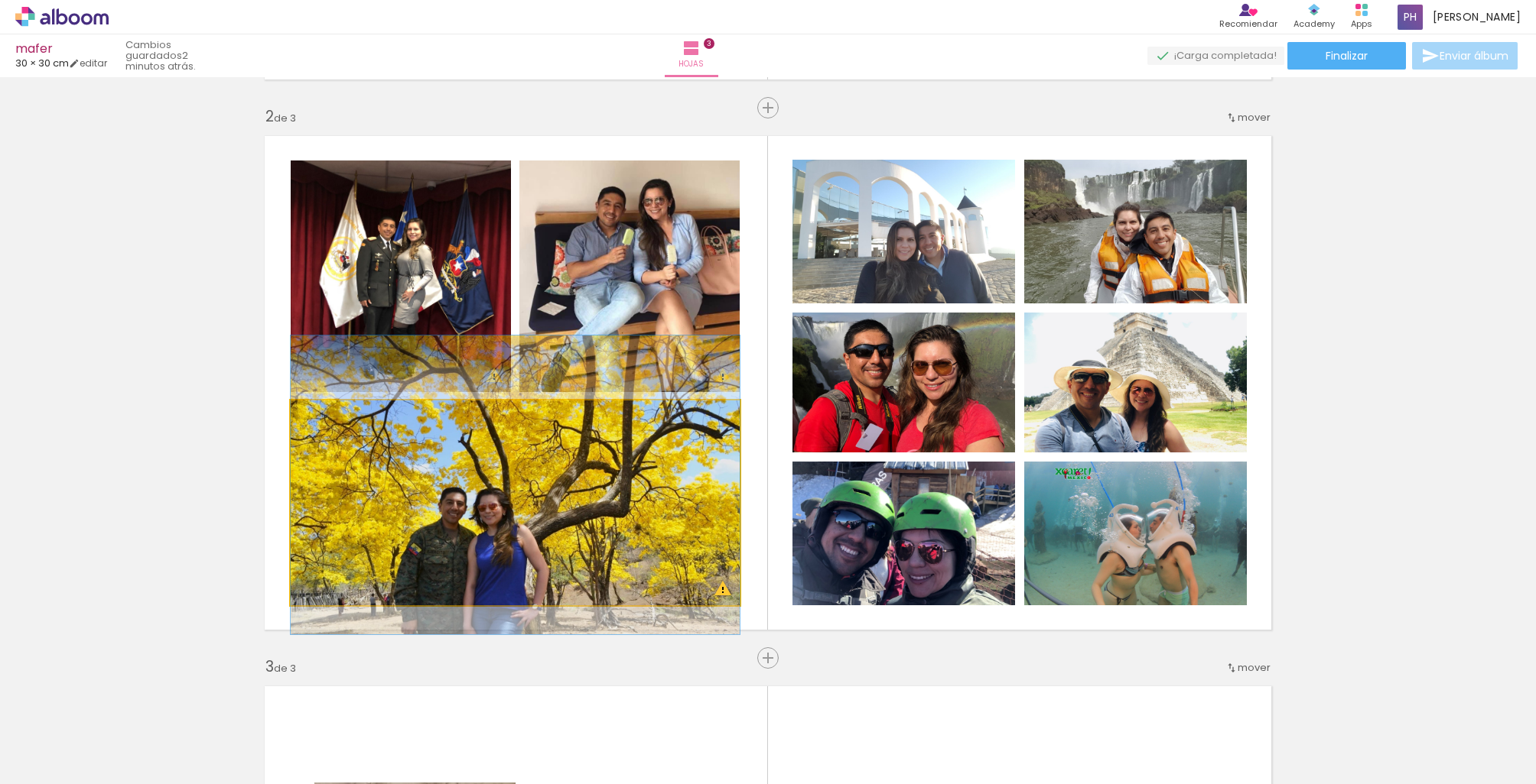
drag, startPoint x: 550, startPoint y: 499, endPoint x: 565, endPoint y: 526, distance: 30.9
click at [565, 526] on quentale-photo at bounding box center [515, 502] width 449 height 205
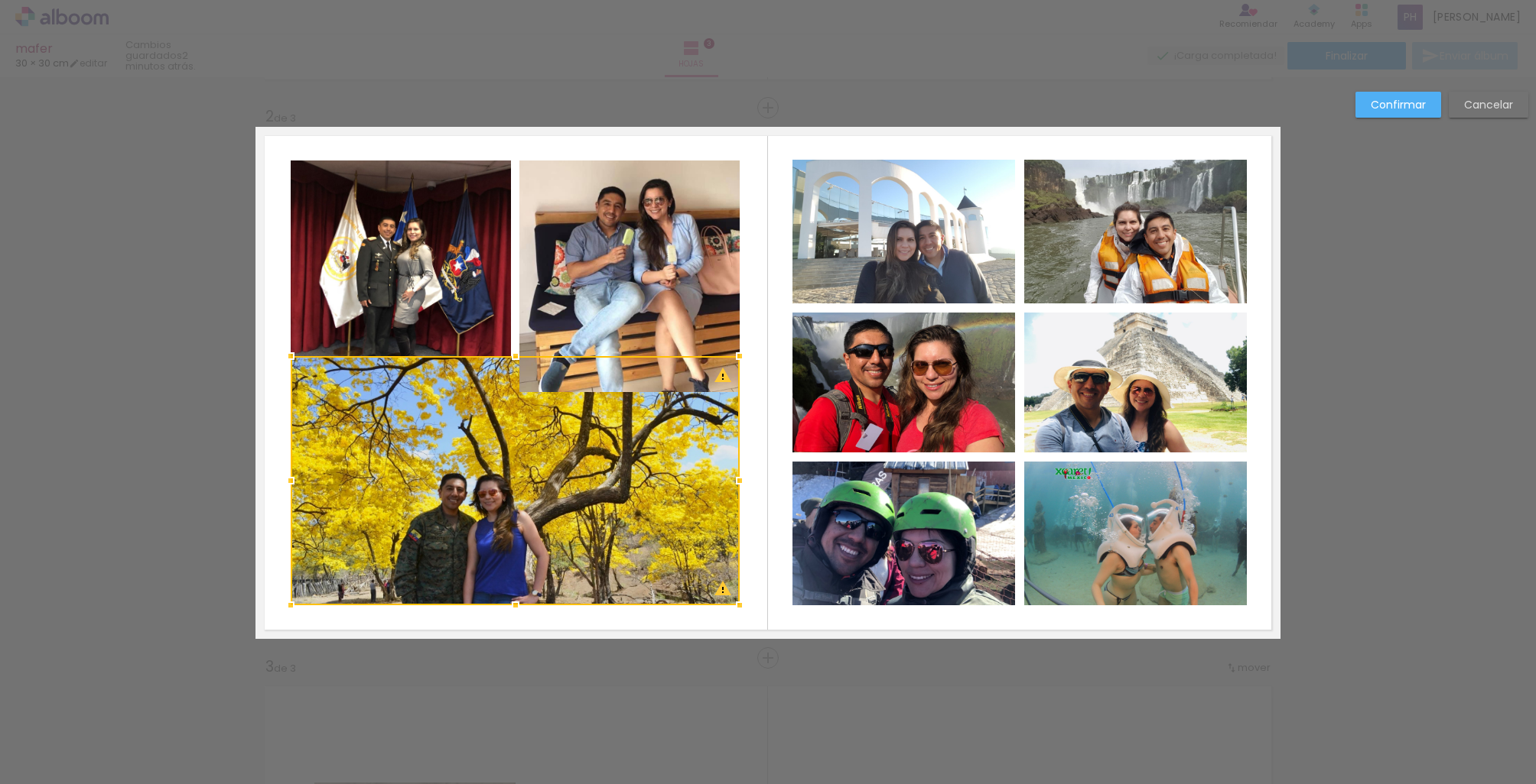
drag, startPoint x: 514, startPoint y: 394, endPoint x: 514, endPoint y: 360, distance: 34.0
click at [514, 360] on div at bounding box center [516, 356] width 31 height 31
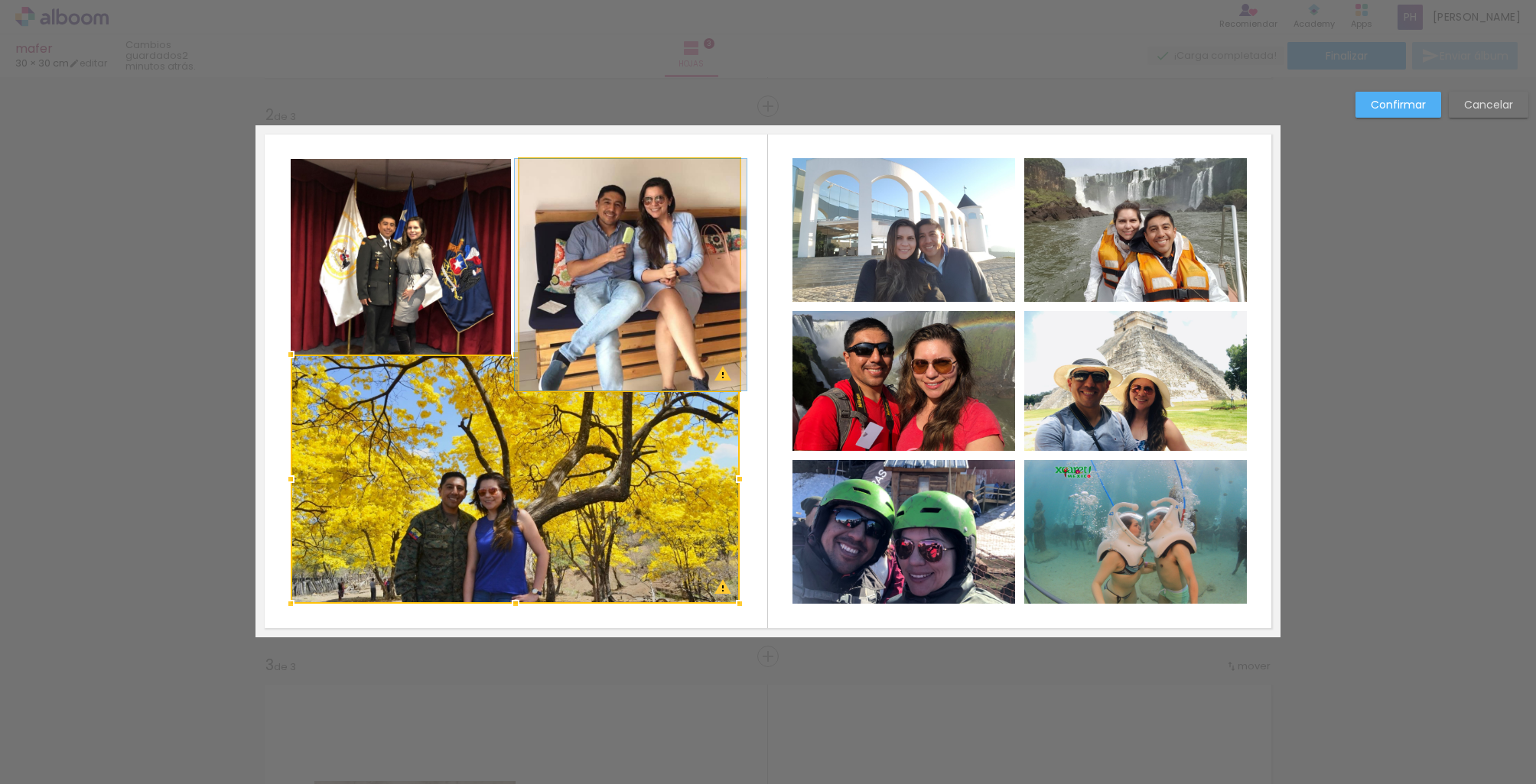
click at [563, 311] on album-spread "2 de 3" at bounding box center [768, 382] width 1025 height 512
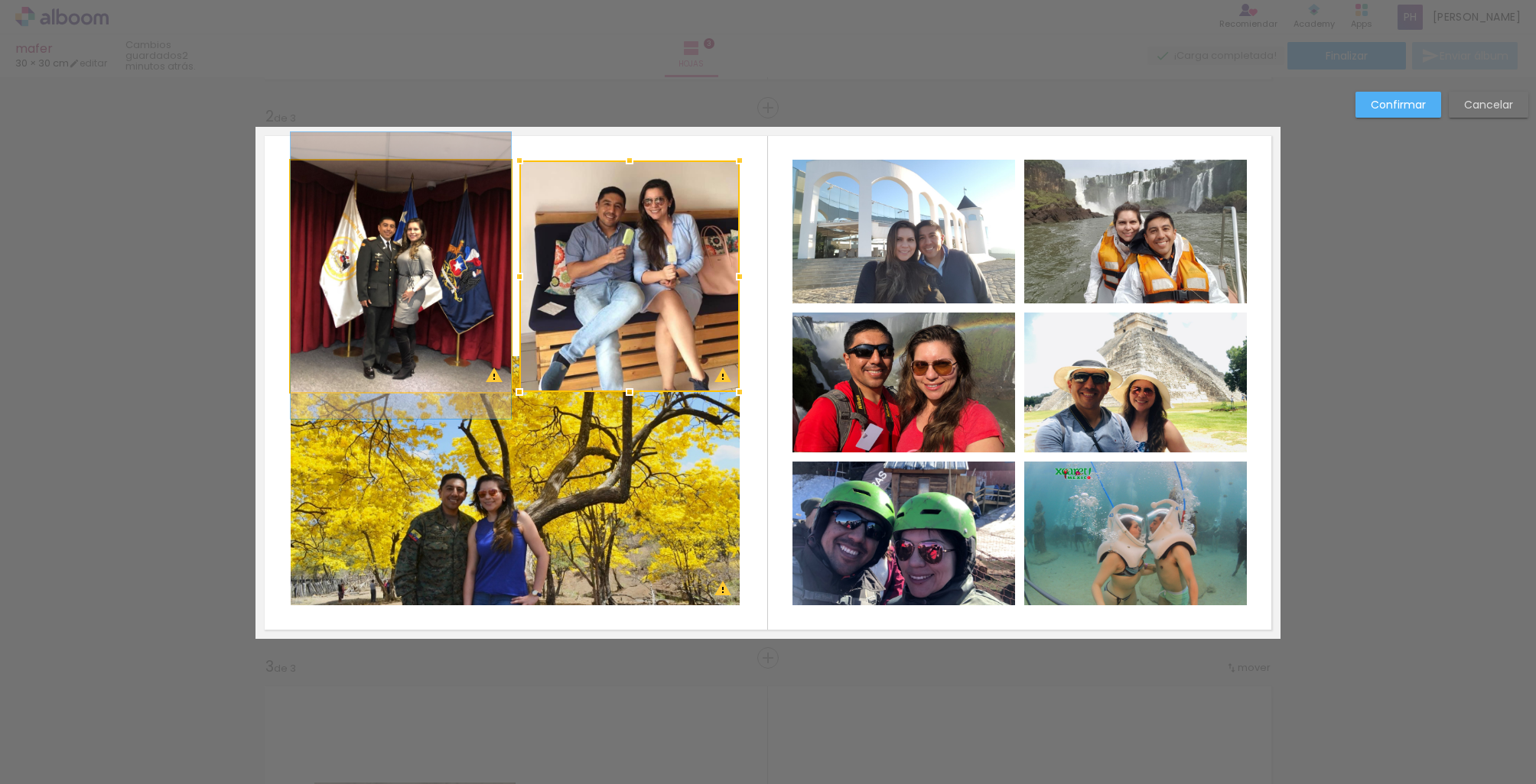
click at [460, 307] on quentale-photo at bounding box center [401, 277] width 220 height 232
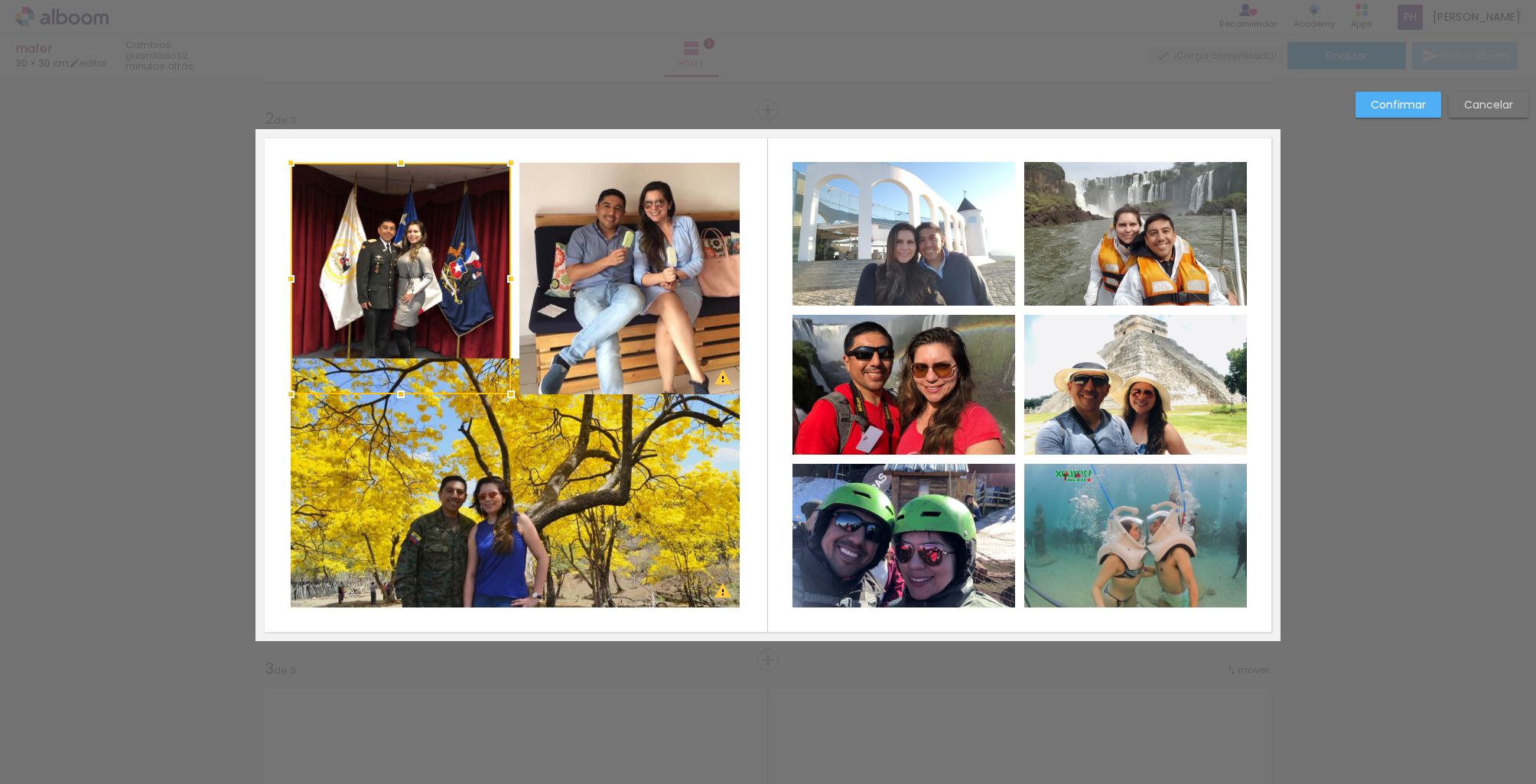
click at [595, 328] on quentale-photo at bounding box center [630, 279] width 220 height 232
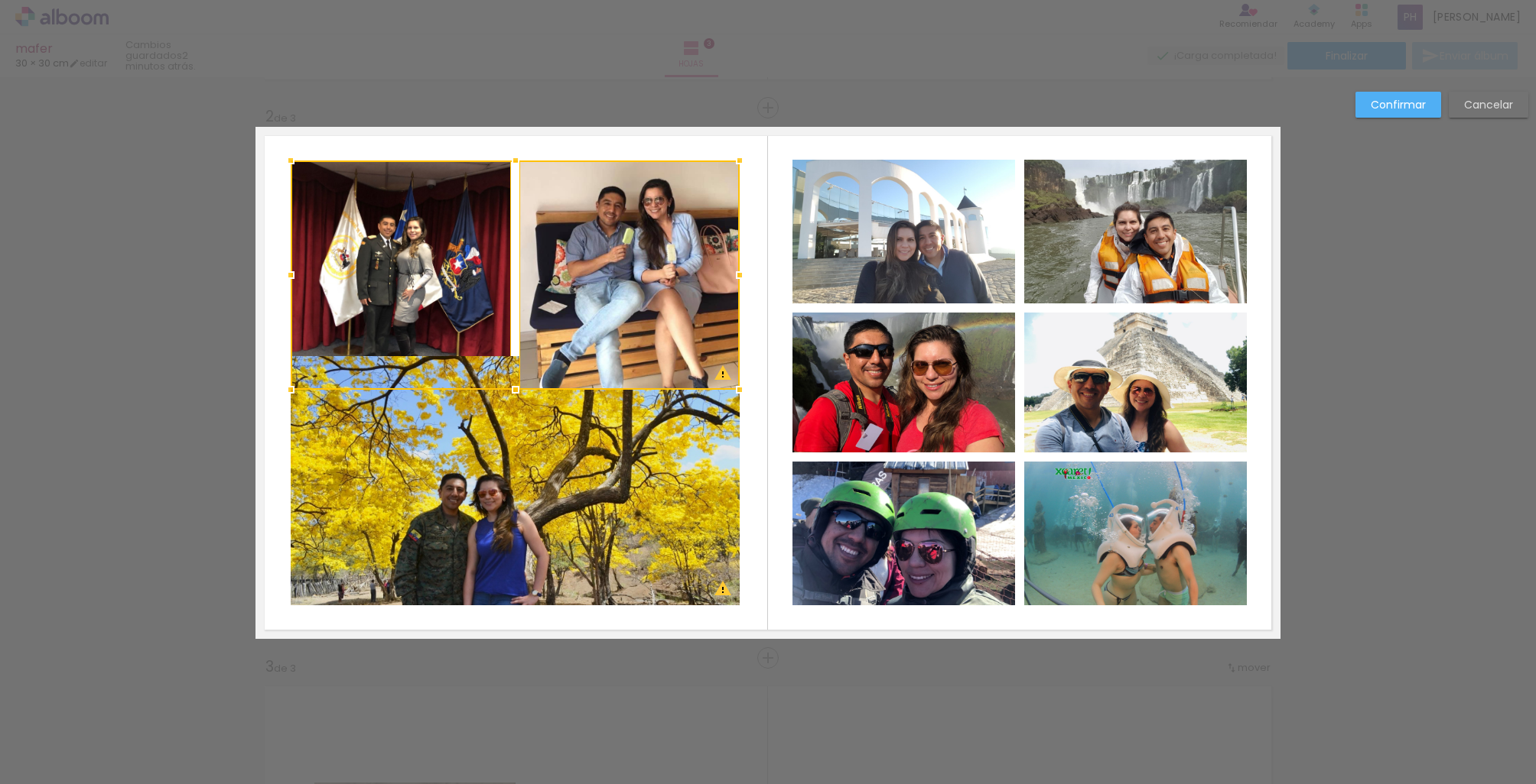
scroll to position [546, 0]
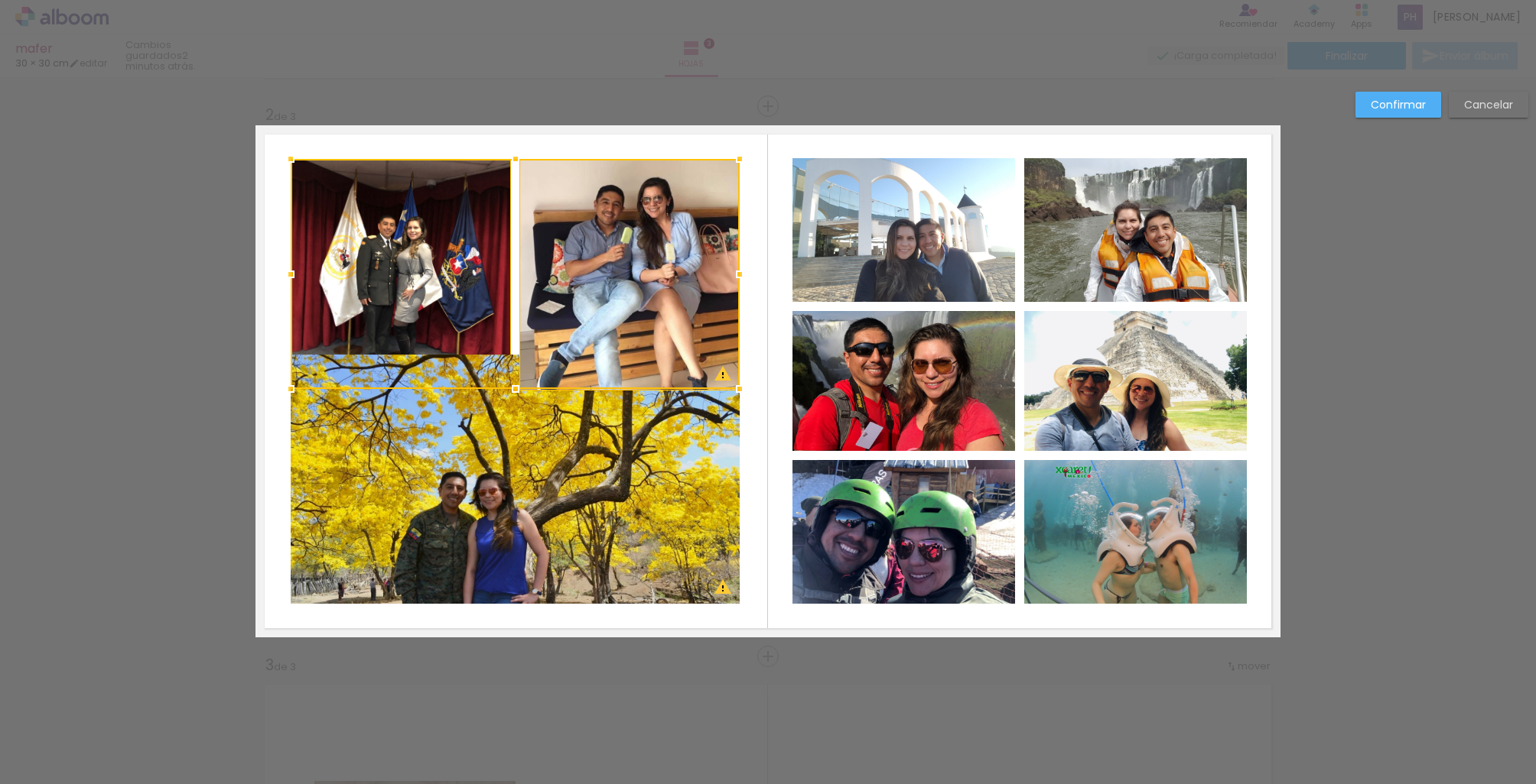
drag, startPoint x: 510, startPoint y: 391, endPoint x: 515, endPoint y: 344, distance: 47.3
click at [515, 344] on div at bounding box center [515, 274] width 449 height 230
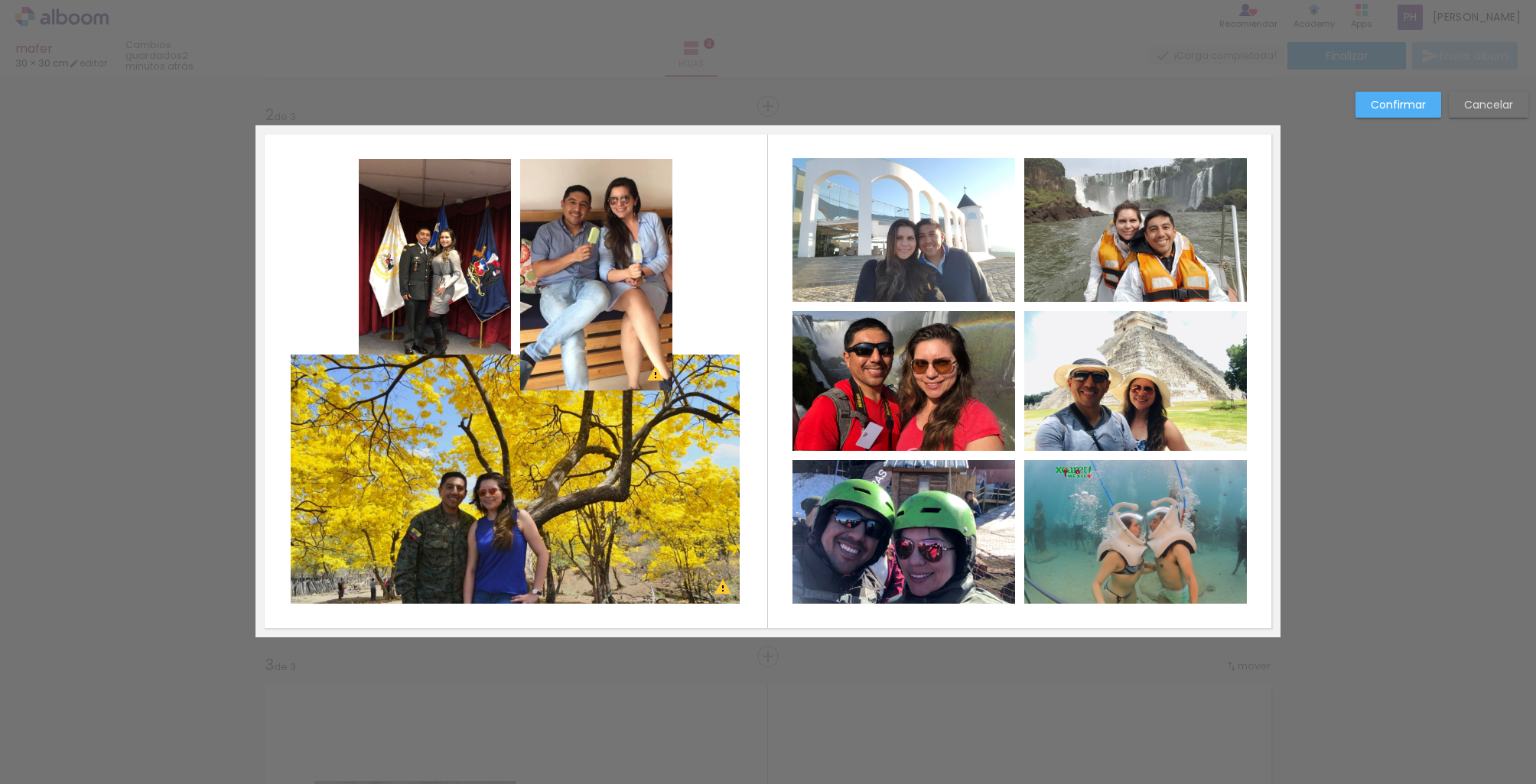
click at [574, 319] on quentale-photo at bounding box center [596, 275] width 152 height 232
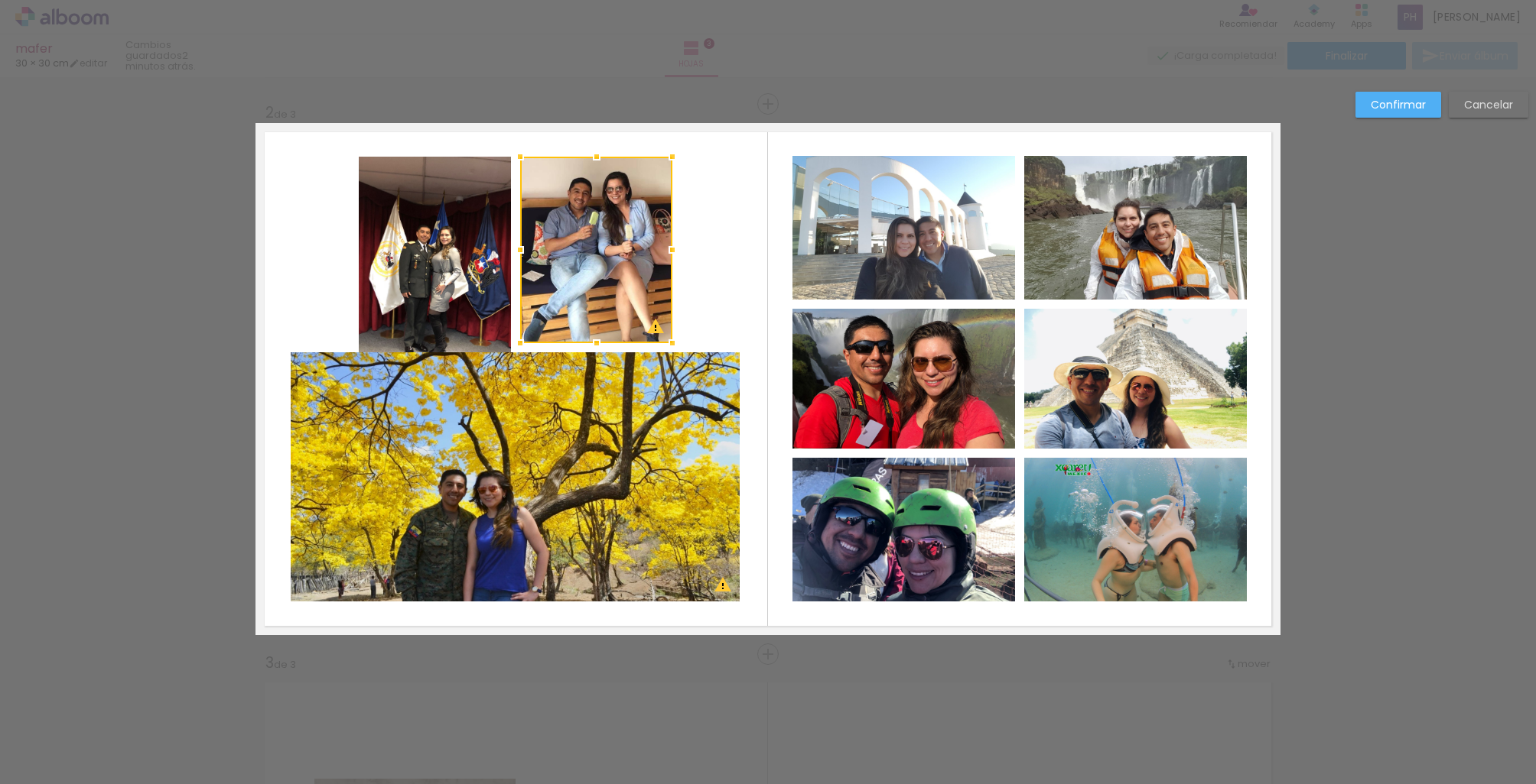
drag, startPoint x: 594, startPoint y: 387, endPoint x: 657, endPoint y: 344, distance: 76.3
click at [657, 344] on div at bounding box center [596, 250] width 152 height 187
click at [673, 341] on quentale-photo at bounding box center [596, 250] width 152 height 187
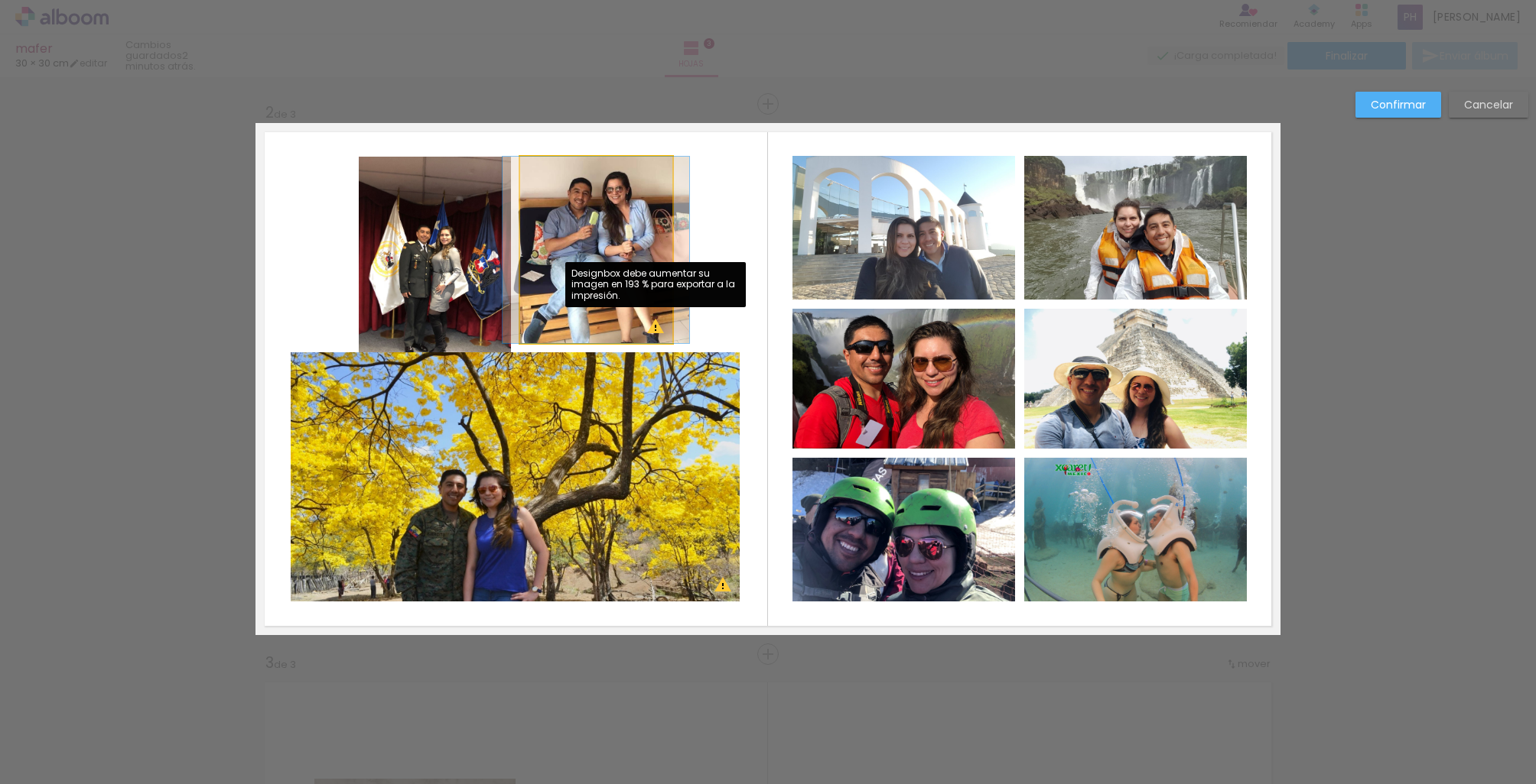
click at [657, 328] on album-spread "2 de 3" at bounding box center [768, 379] width 1025 height 512
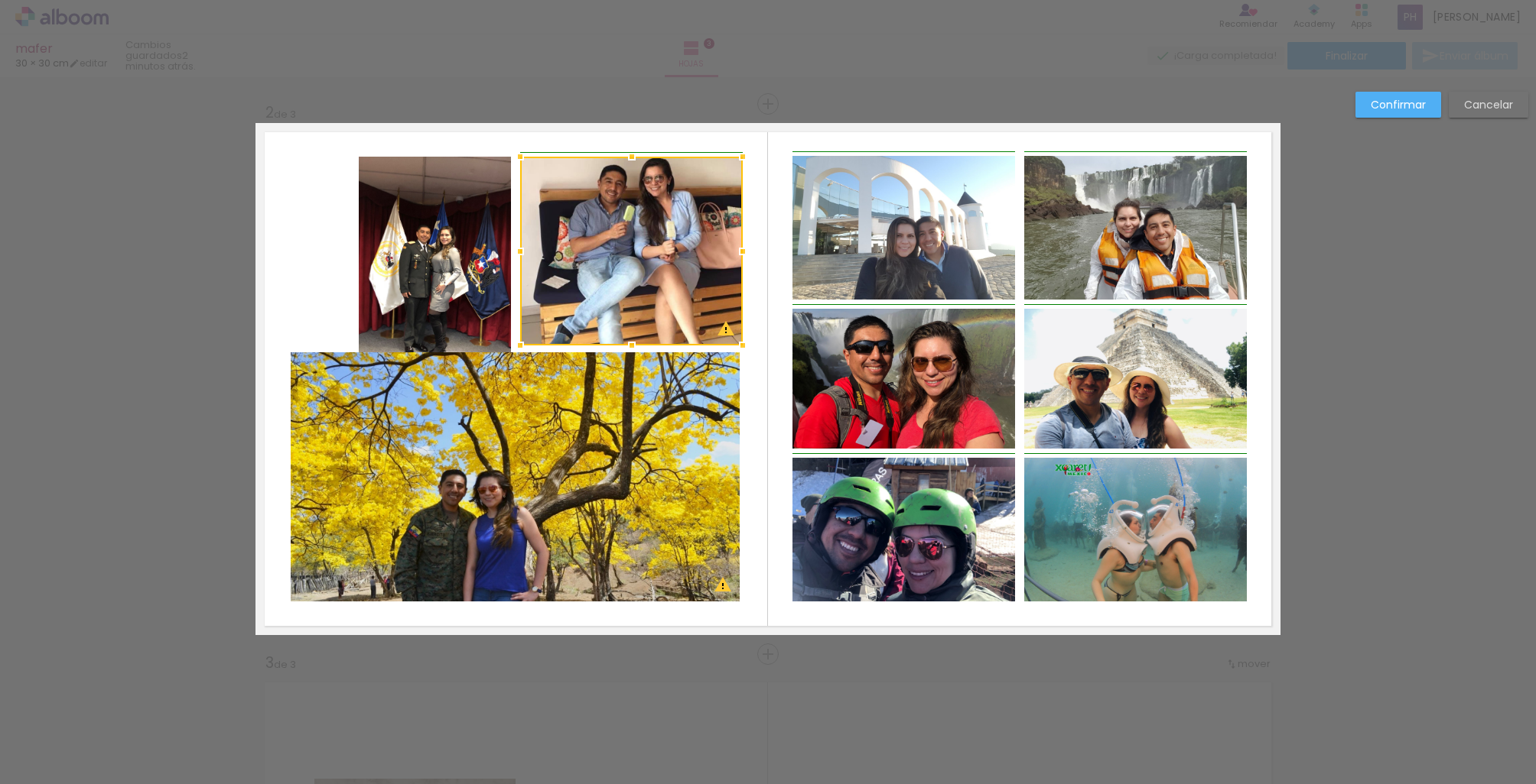
drag, startPoint x: 674, startPoint y: 341, endPoint x: 738, endPoint y: 343, distance: 64.0
click at [738, 343] on div at bounding box center [743, 346] width 31 height 31
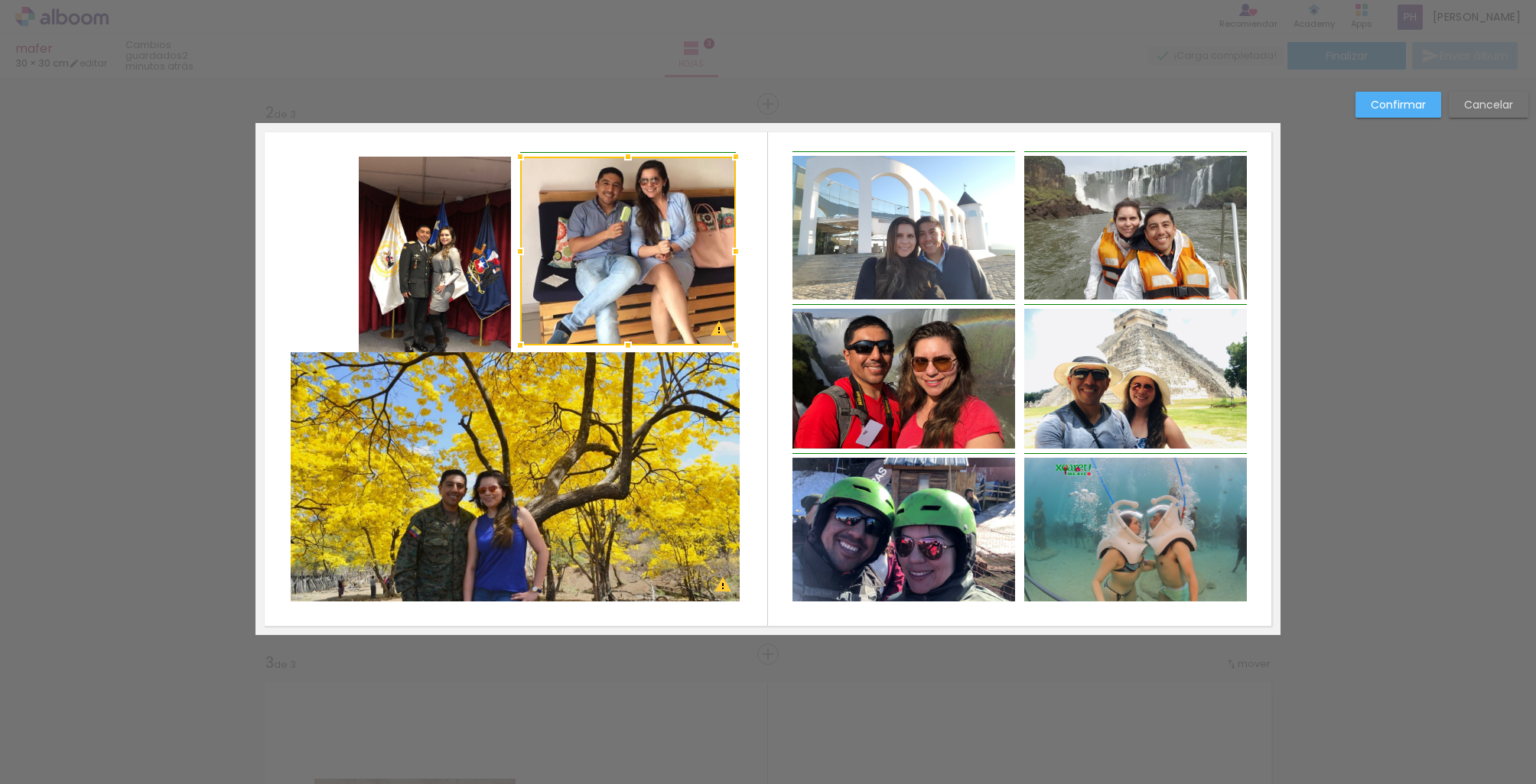
click at [740, 254] on div at bounding box center [736, 251] width 31 height 31
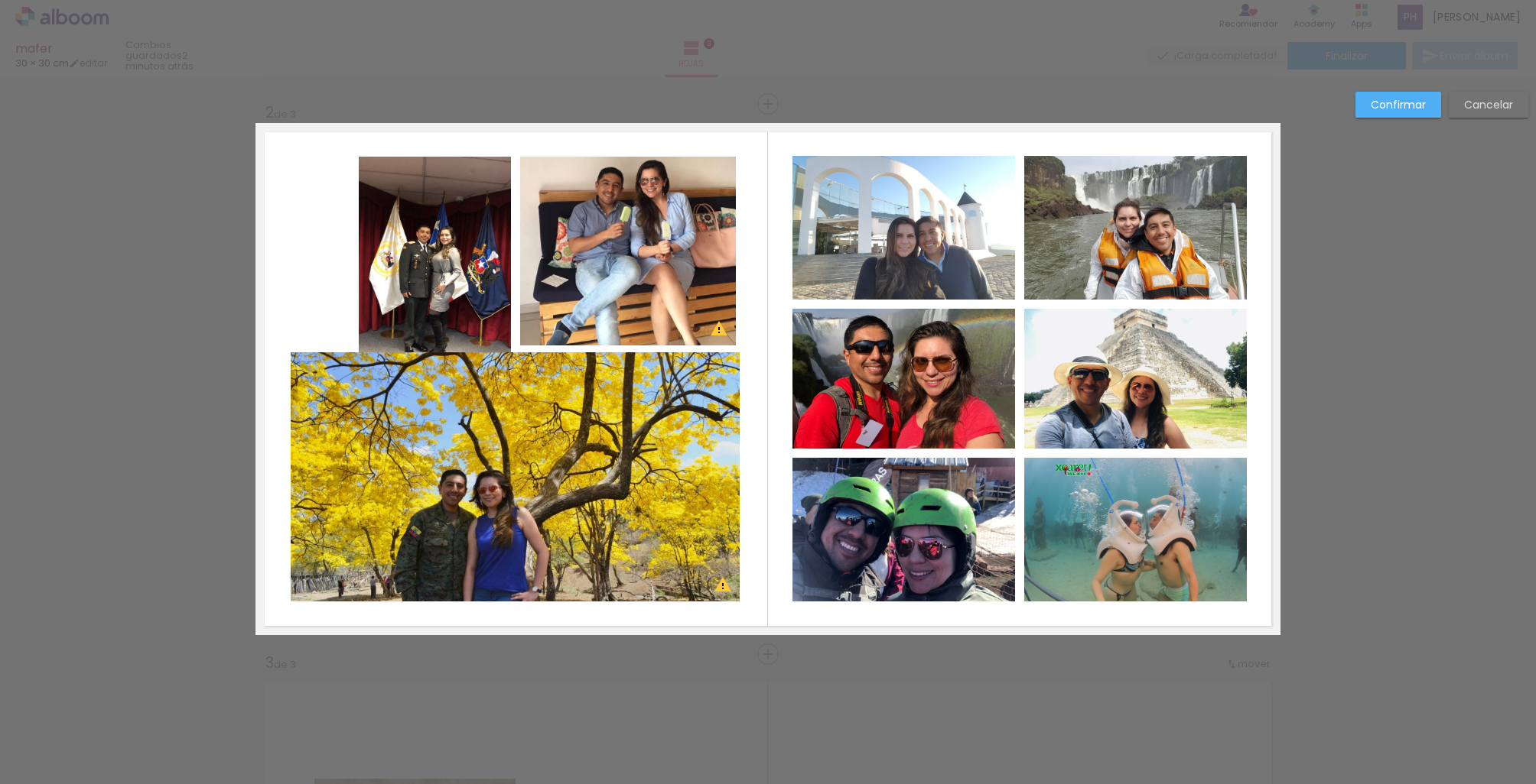
click at [527, 259] on quentale-photo at bounding box center [628, 251] width 216 height 189
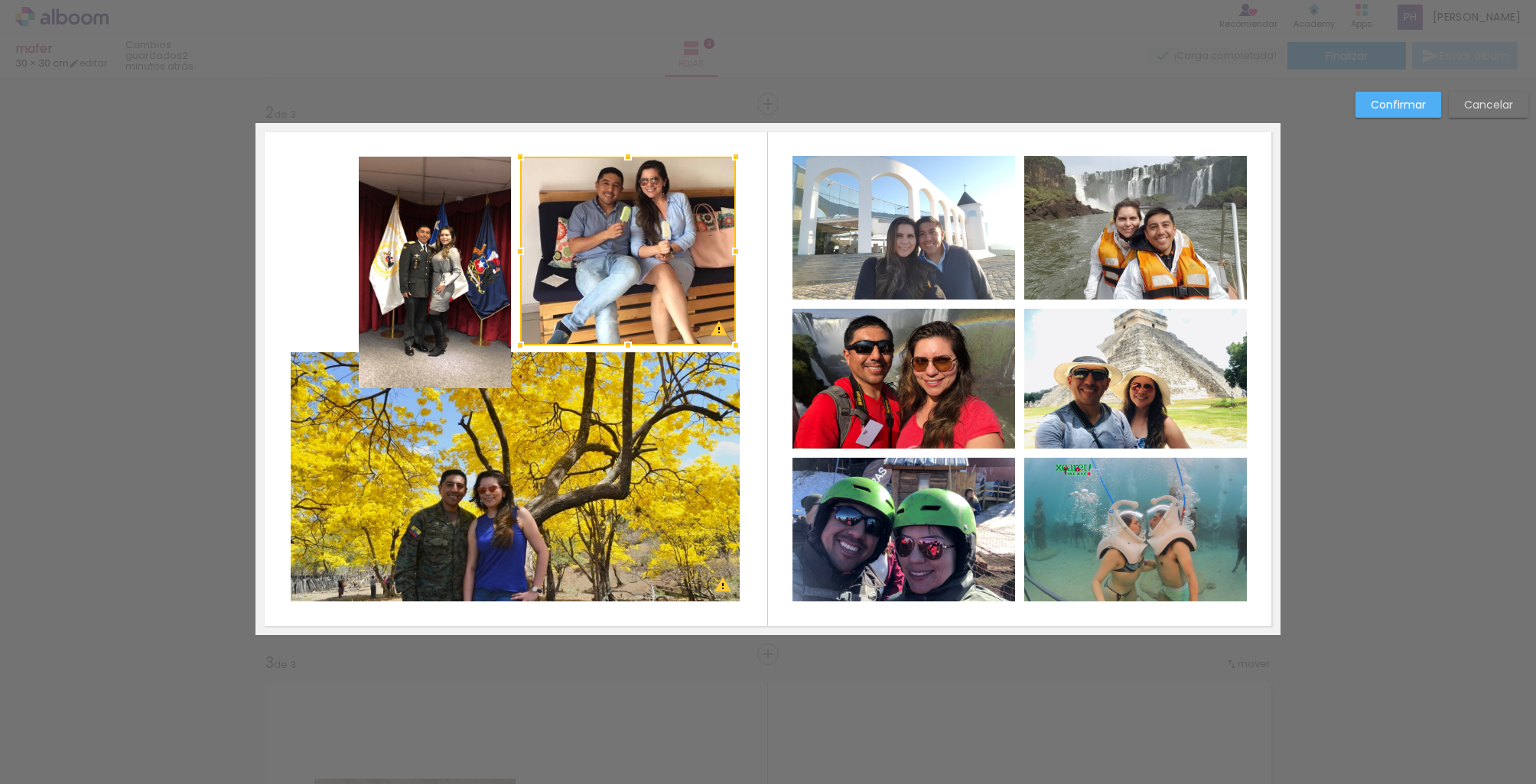
click at [457, 258] on album-spread "2 de 3" at bounding box center [768, 379] width 1025 height 512
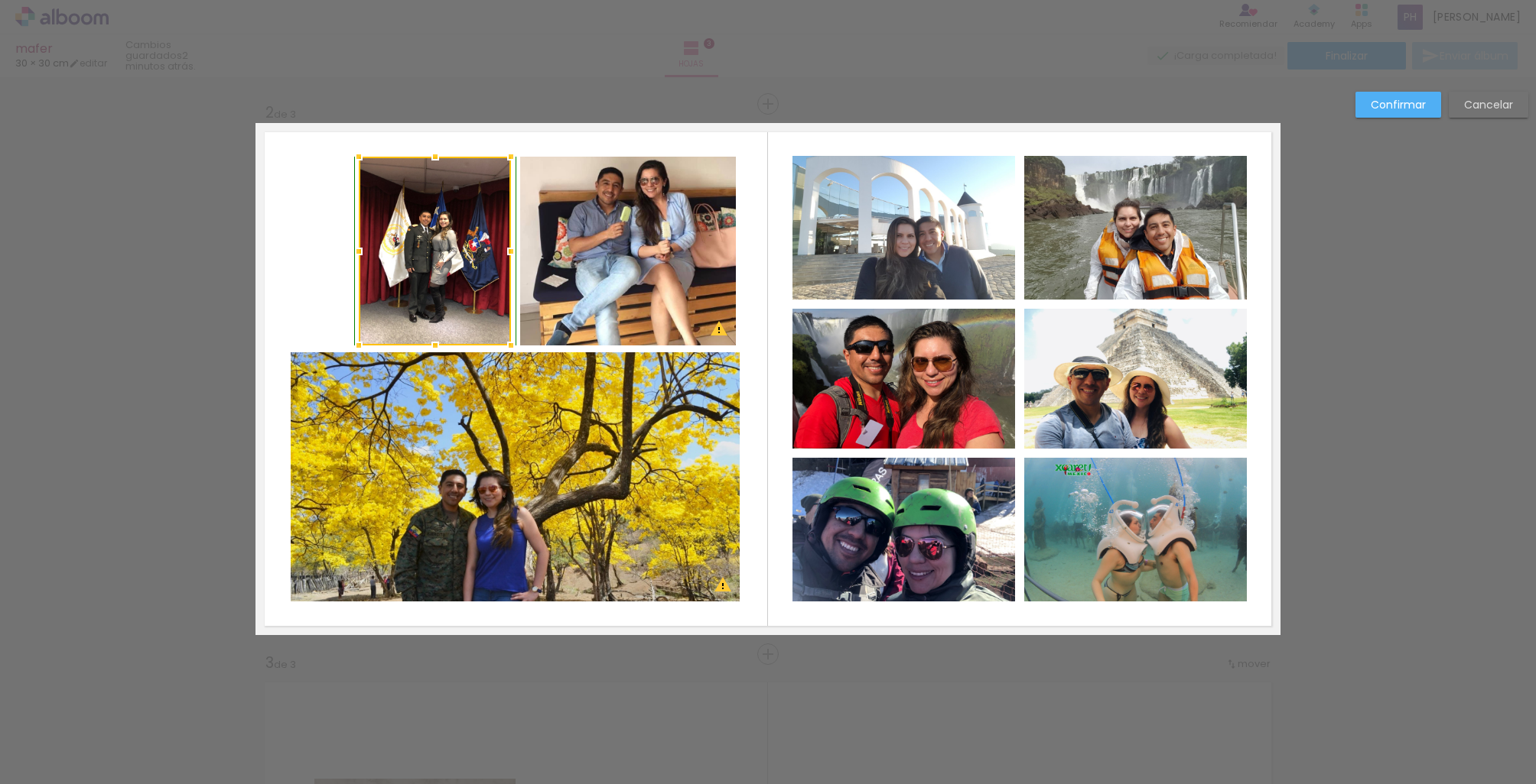
drag, startPoint x: 432, startPoint y: 388, endPoint x: 434, endPoint y: 348, distance: 40.0
click at [434, 348] on div at bounding box center [435, 346] width 31 height 31
click at [355, 250] on quentale-layouter at bounding box center [768, 379] width 1025 height 512
click at [371, 248] on quentale-photo at bounding box center [435, 251] width 152 height 189
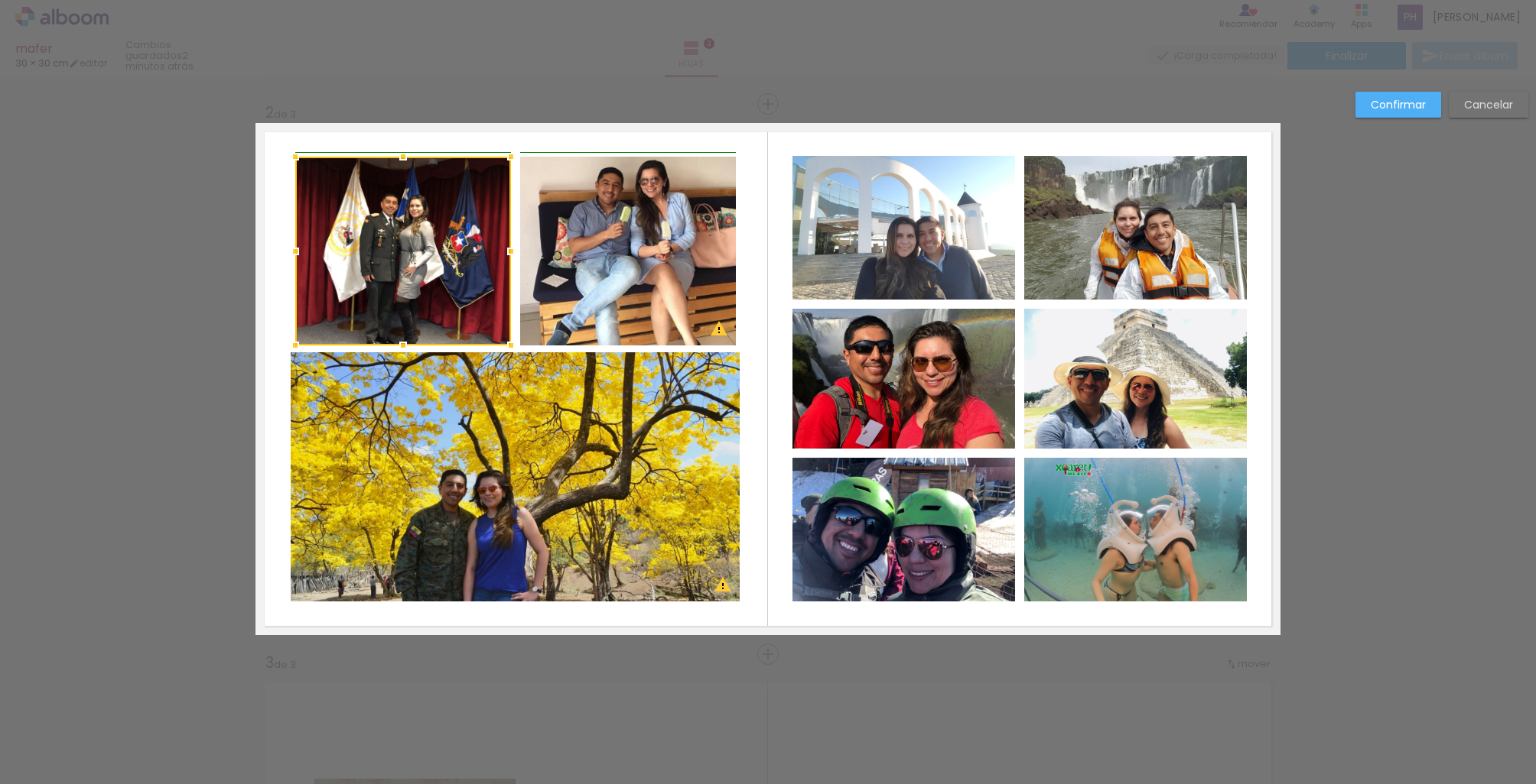
drag, startPoint x: 359, startPoint y: 248, endPoint x: 298, endPoint y: 247, distance: 61.0
click at [298, 247] on div at bounding box center [295, 251] width 31 height 31
click at [0, 0] on slot "Confirmar" at bounding box center [0, 0] width 0 height 0
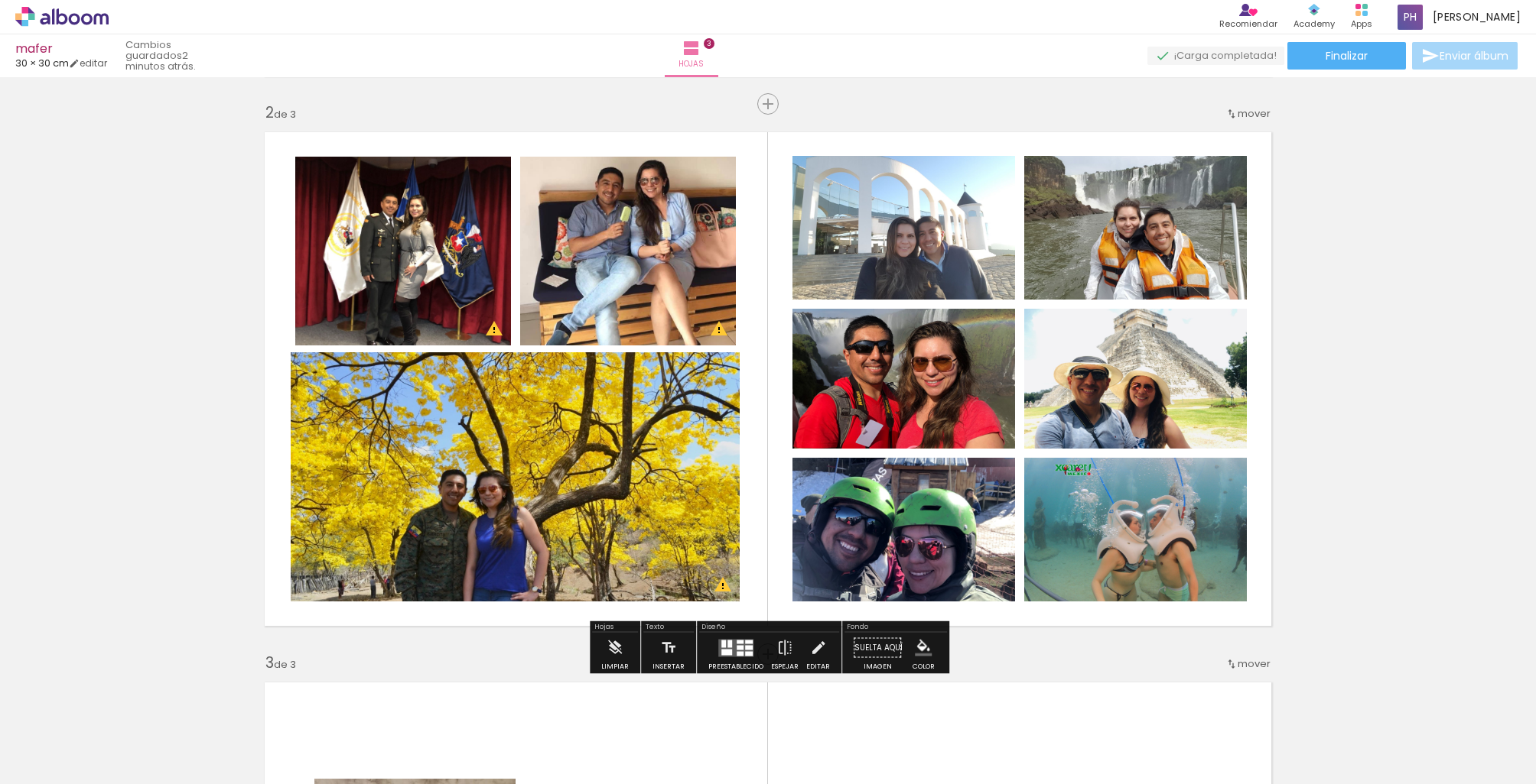
click at [572, 133] on quentale-layouter at bounding box center [768, 379] width 1025 height 512
click at [560, 107] on div "Insertar hoja 1 de 3 Insertar hoja 2 de 3 Insertar hoja 3 de 3 Designbox debe a…" at bounding box center [768, 634] width 1536 height 2202
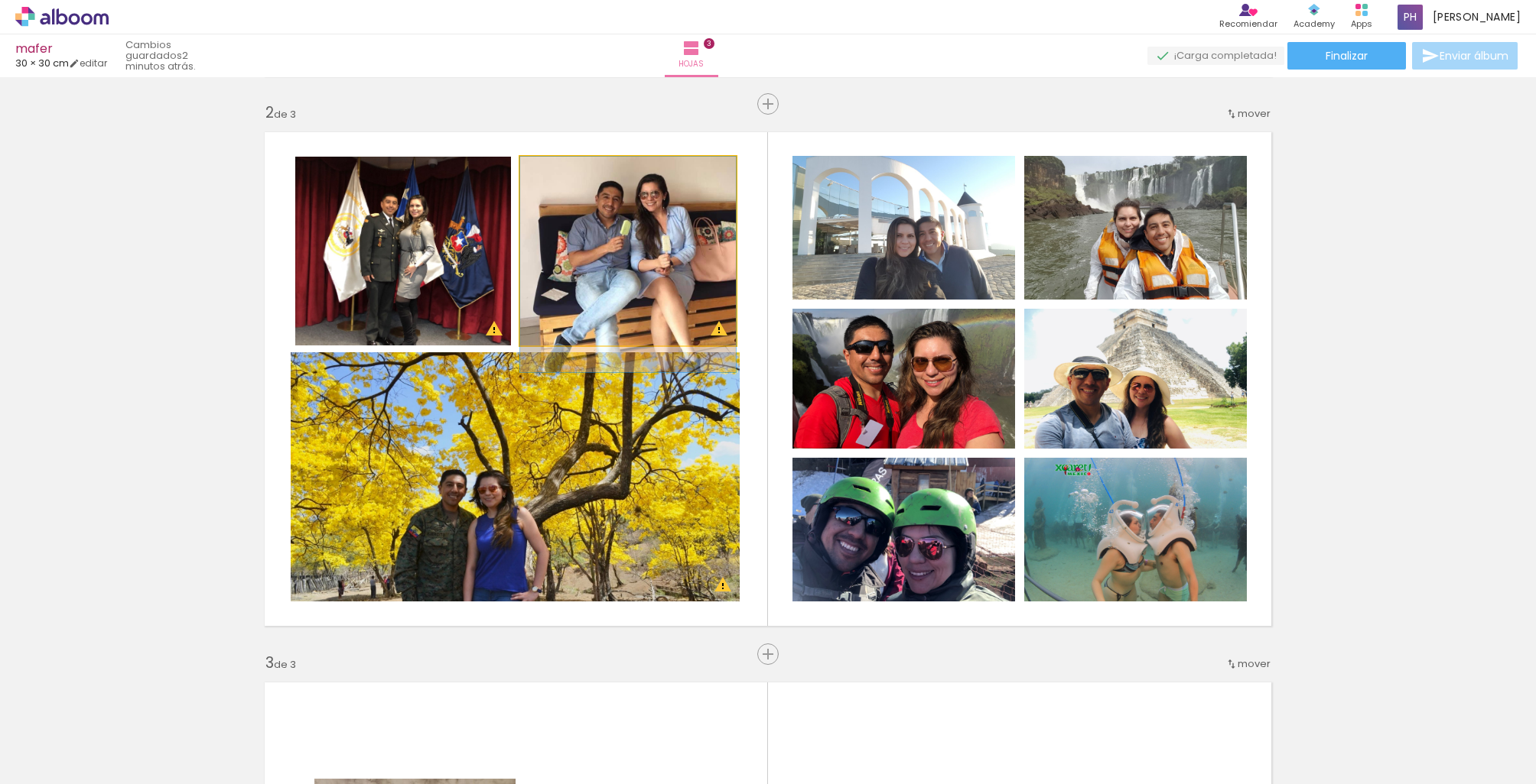
drag, startPoint x: 576, startPoint y: 216, endPoint x: 577, endPoint y: 233, distance: 17.0
click at [634, 250] on quentale-photo at bounding box center [628, 251] width 216 height 189
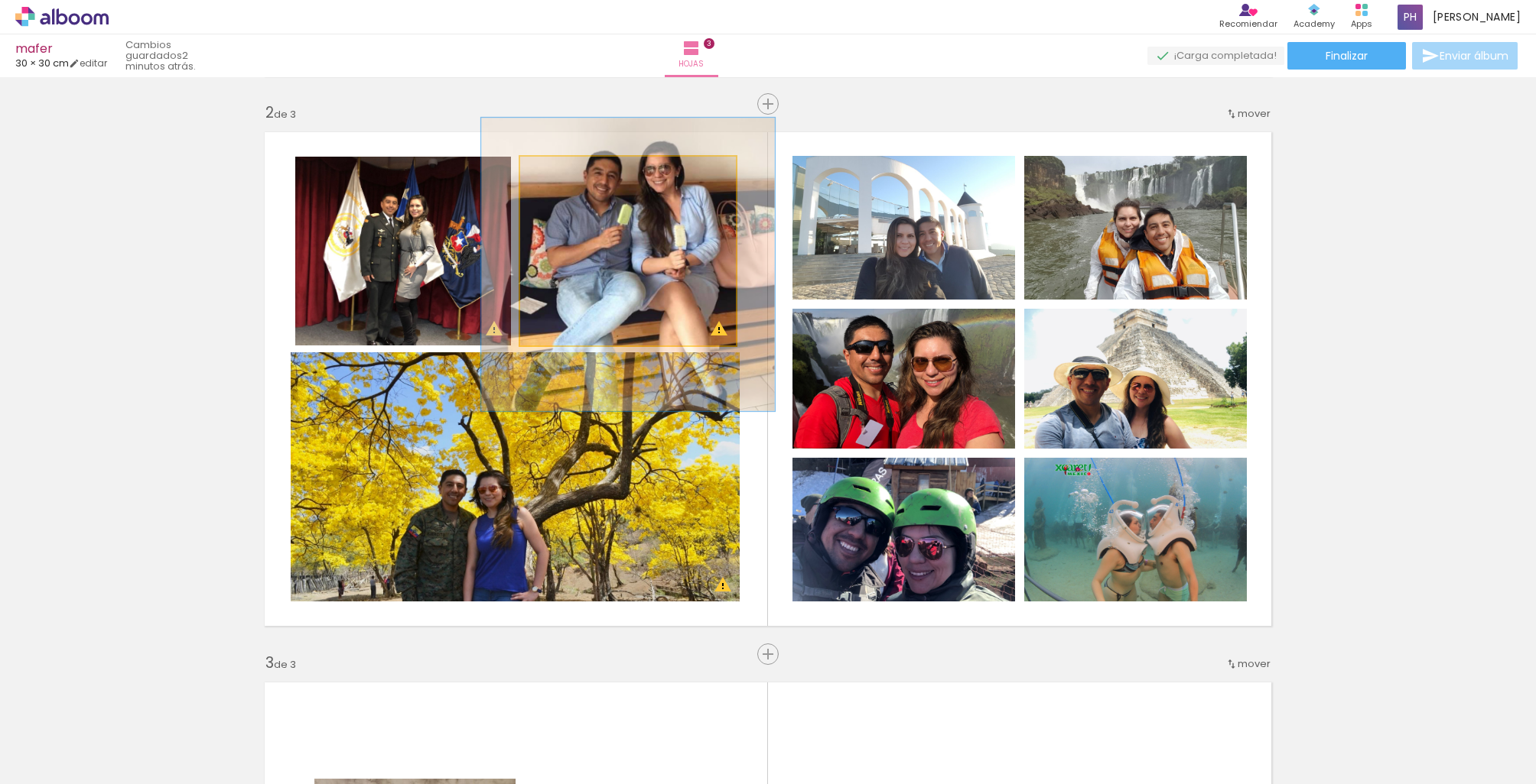
drag, startPoint x: 554, startPoint y: 172, endPoint x: 573, endPoint y: 172, distance: 19.0
type paper-slider "136"
click at [573, 172] on div at bounding box center [576, 173] width 14 height 14
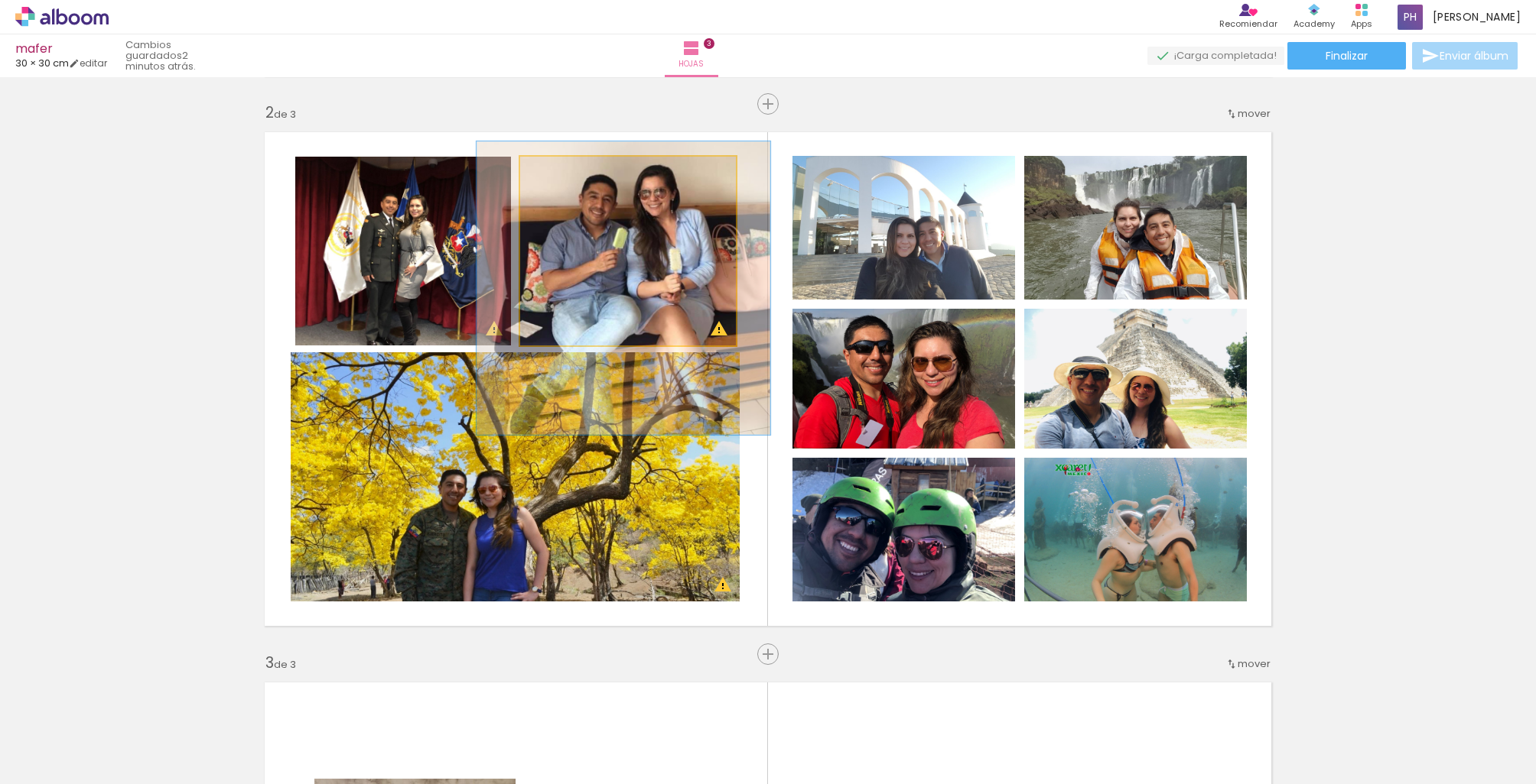
drag, startPoint x: 631, startPoint y: 243, endPoint x: 626, endPoint y: 267, distance: 24.5
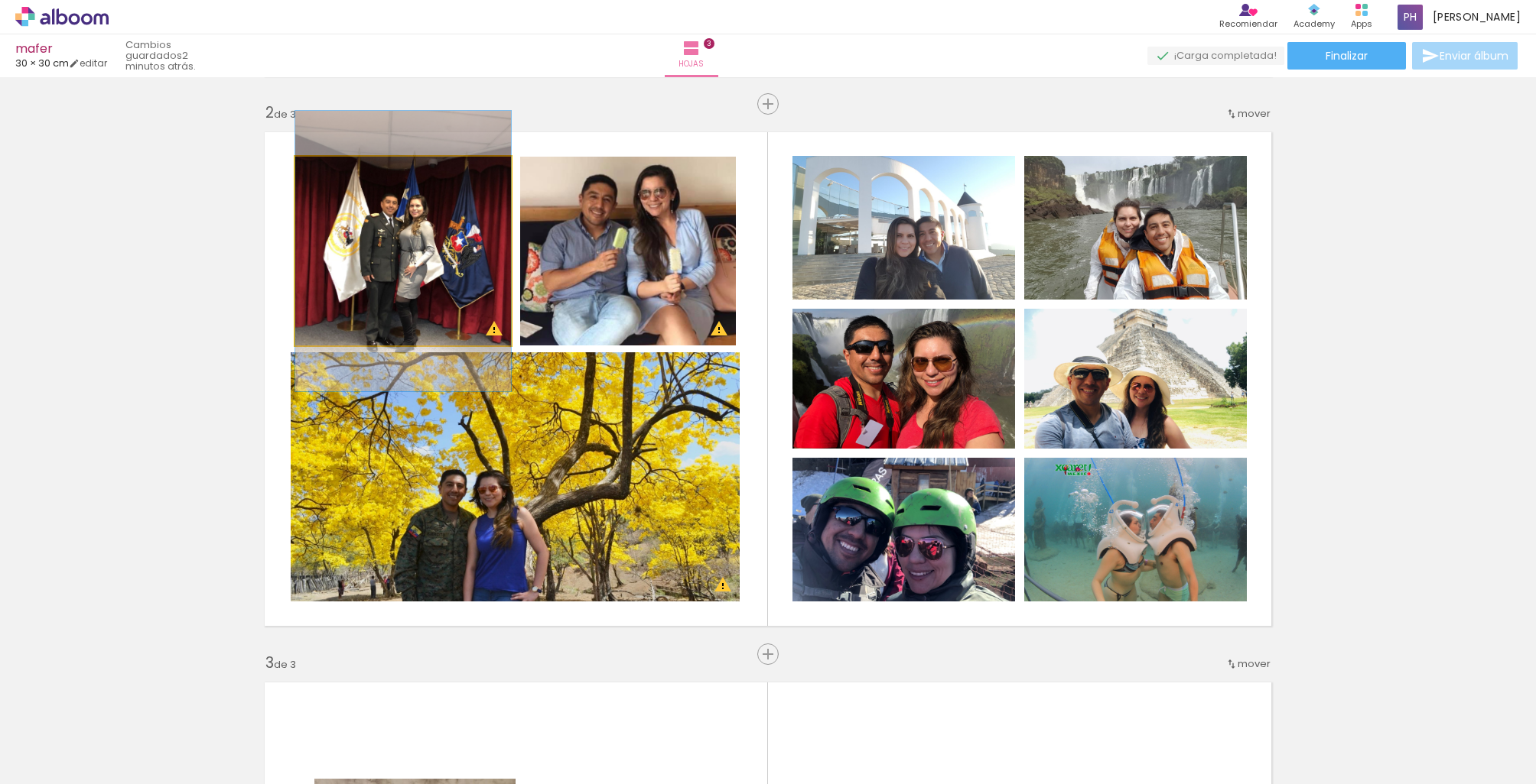
click at [432, 261] on quentale-photo at bounding box center [403, 251] width 216 height 189
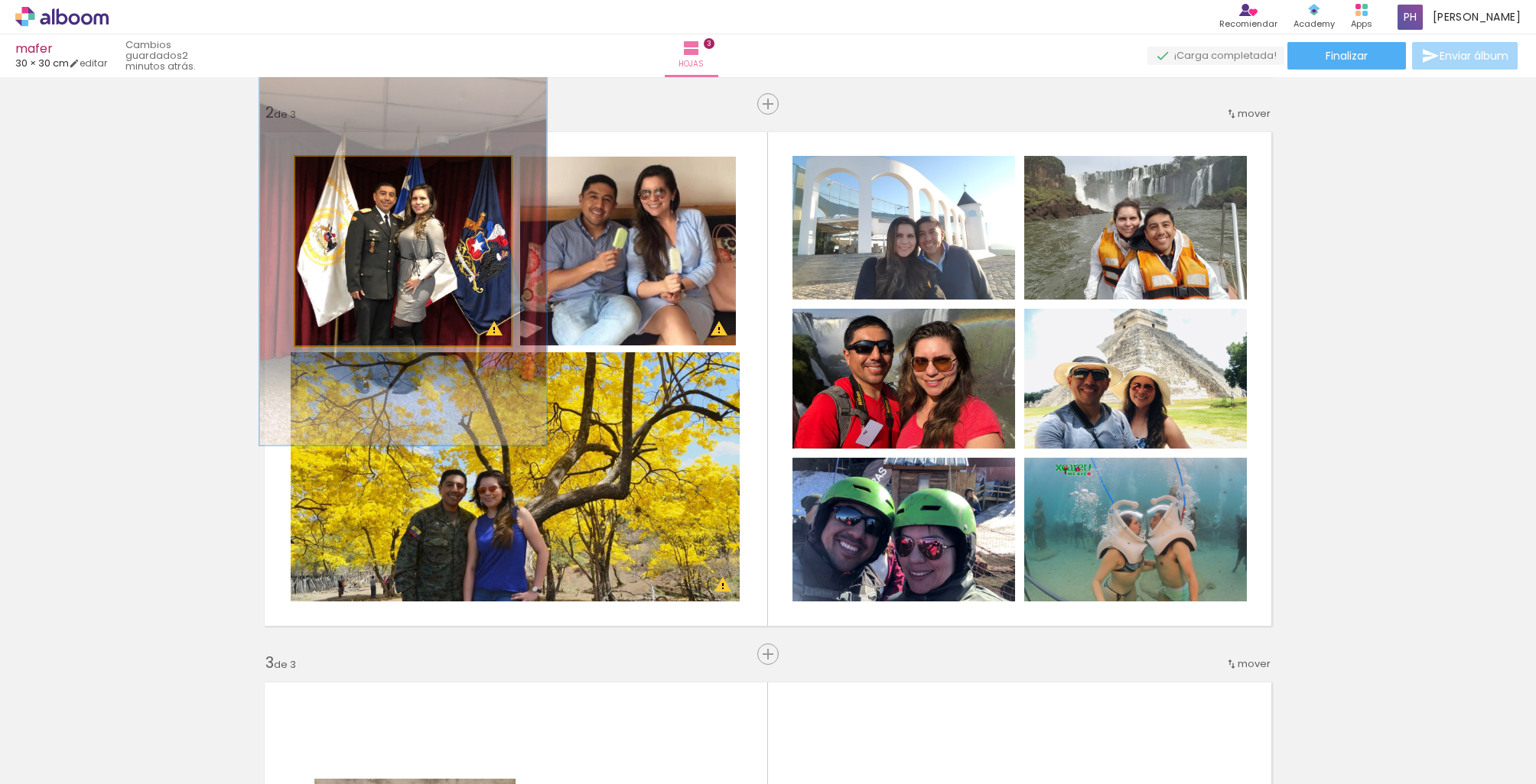
drag, startPoint x: 333, startPoint y: 172, endPoint x: 351, endPoint y: 171, distance: 18.0
click at [351, 171] on div at bounding box center [349, 173] width 14 height 14
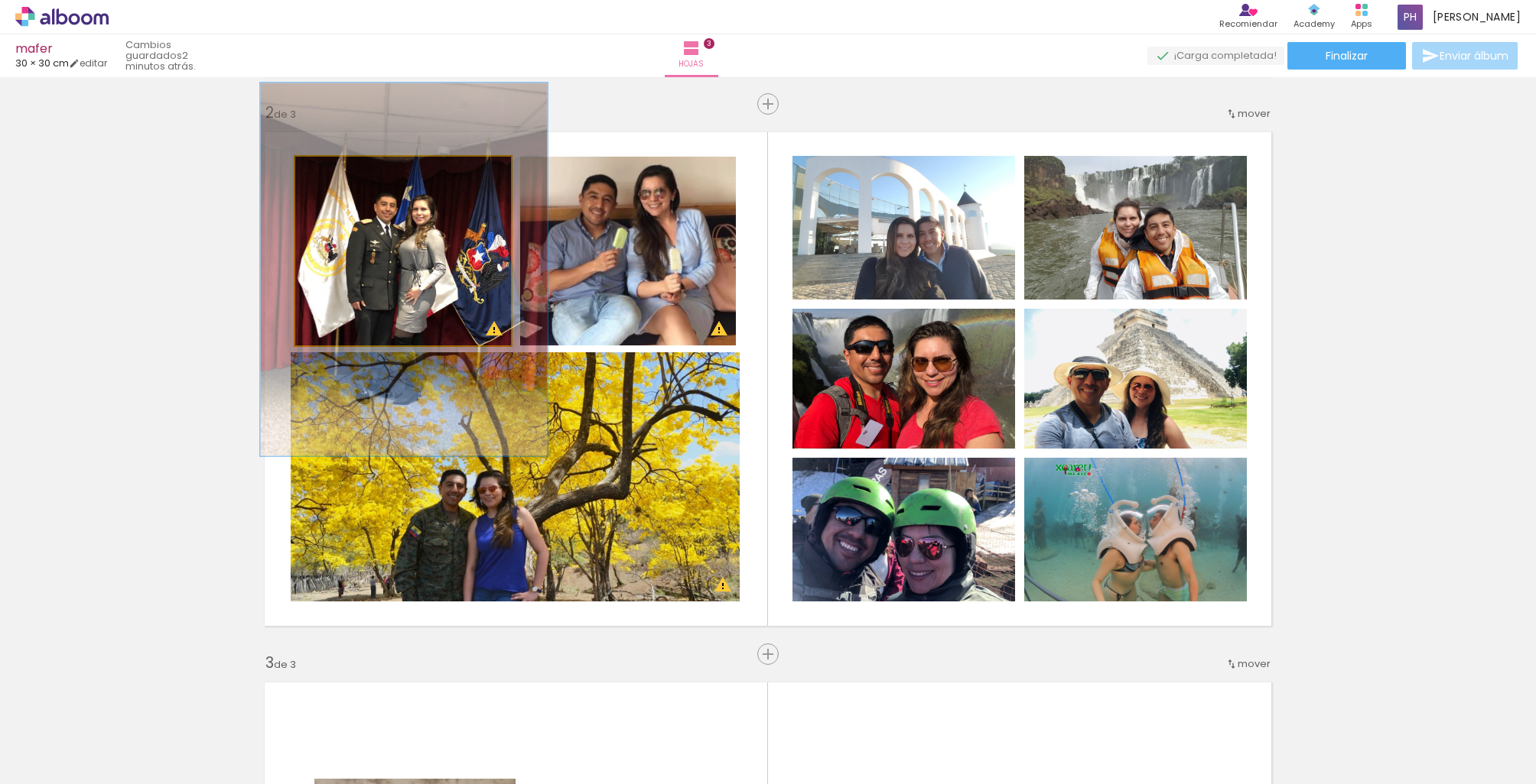
drag, startPoint x: 412, startPoint y: 243, endPoint x: 413, endPoint y: 253, distance: 10.0
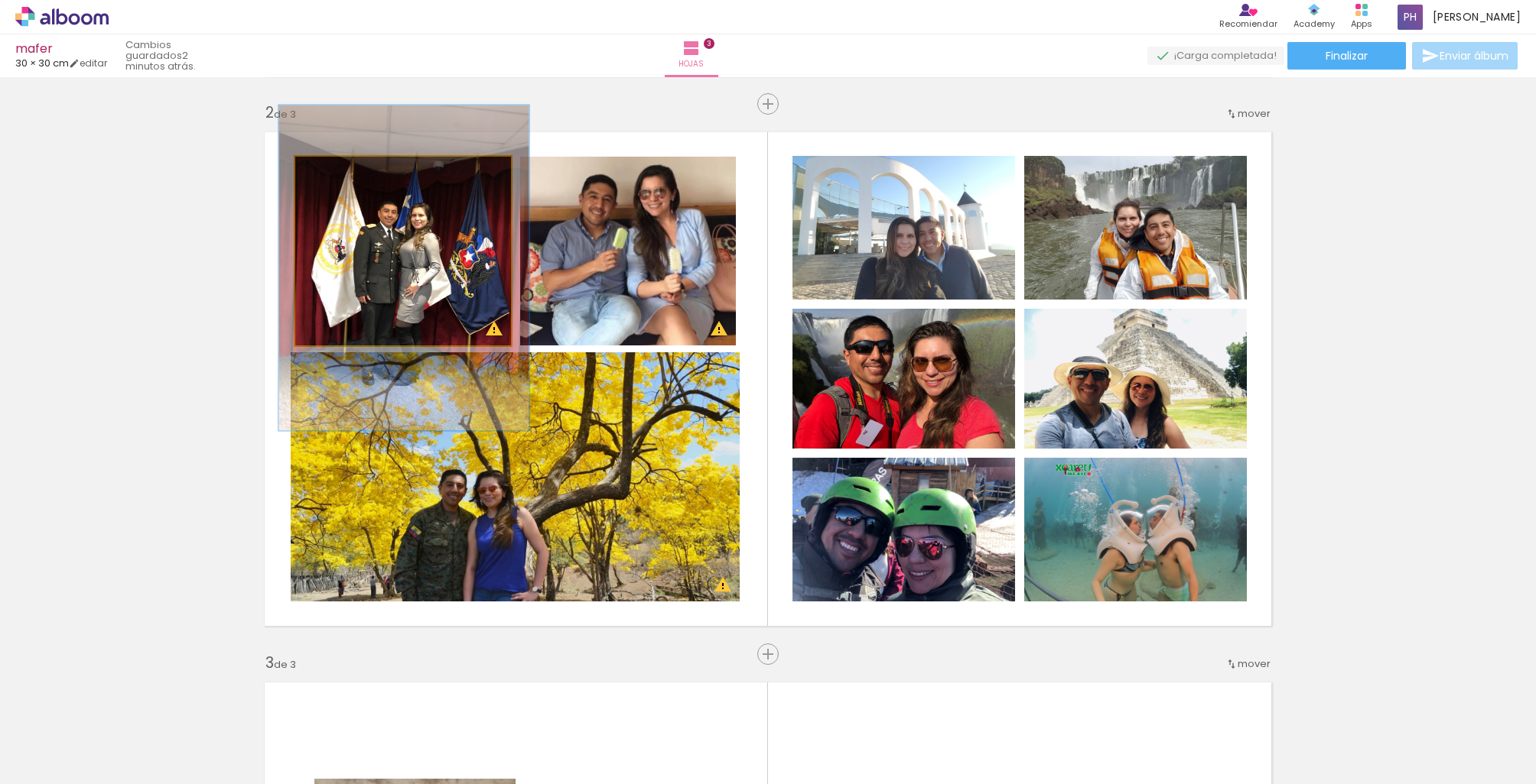
type paper-slider "116"
drag, startPoint x: 350, startPoint y: 171, endPoint x: 435, endPoint y: 241, distance: 110.1
click at [341, 173] on div at bounding box center [341, 173] width 14 height 14
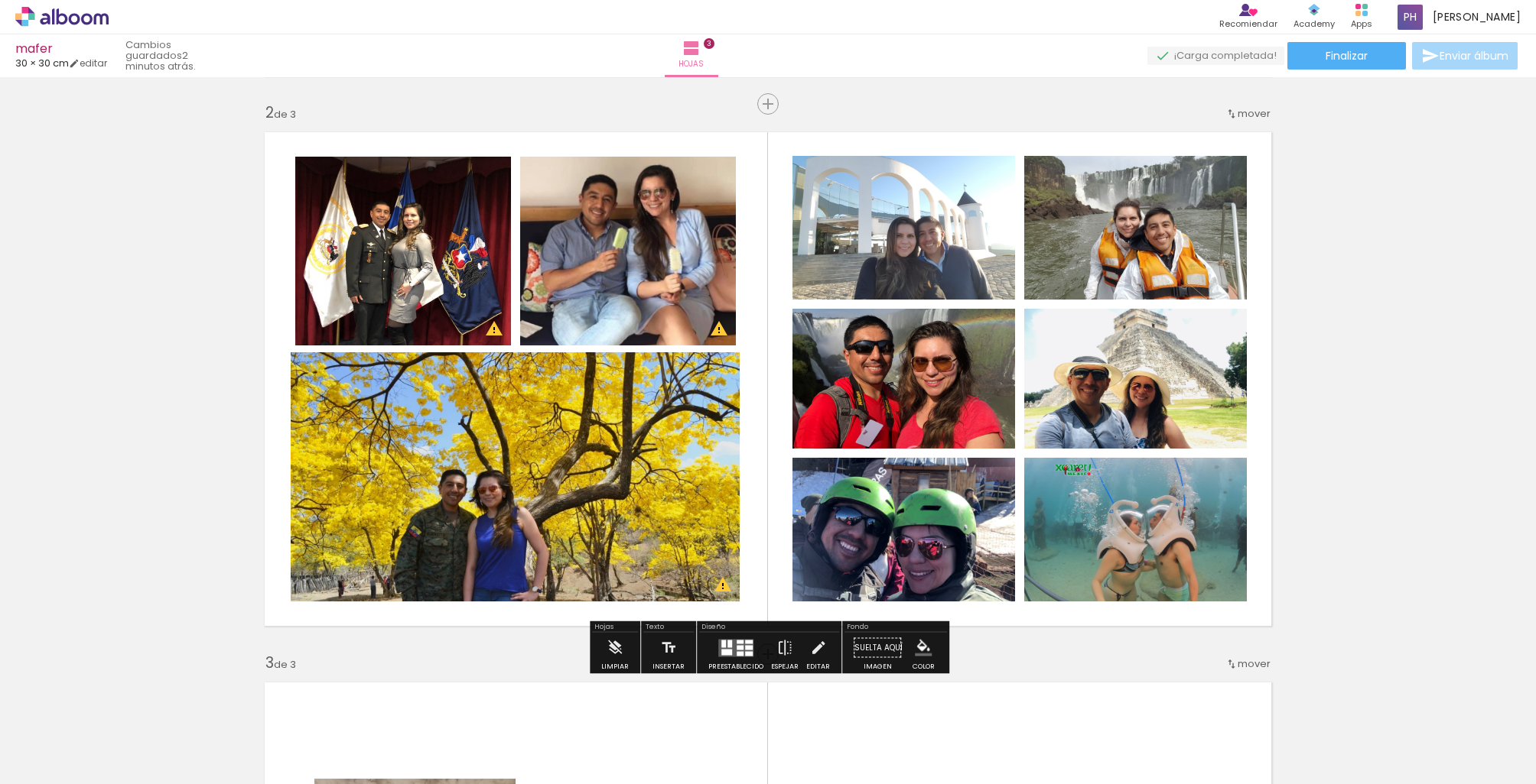
click at [190, 328] on div "Insertar hoja 1 de 3 Insertar hoja 2 de 3 Insertar hoja 3 de 3 Designbox debe a…" at bounding box center [768, 634] width 1536 height 2202
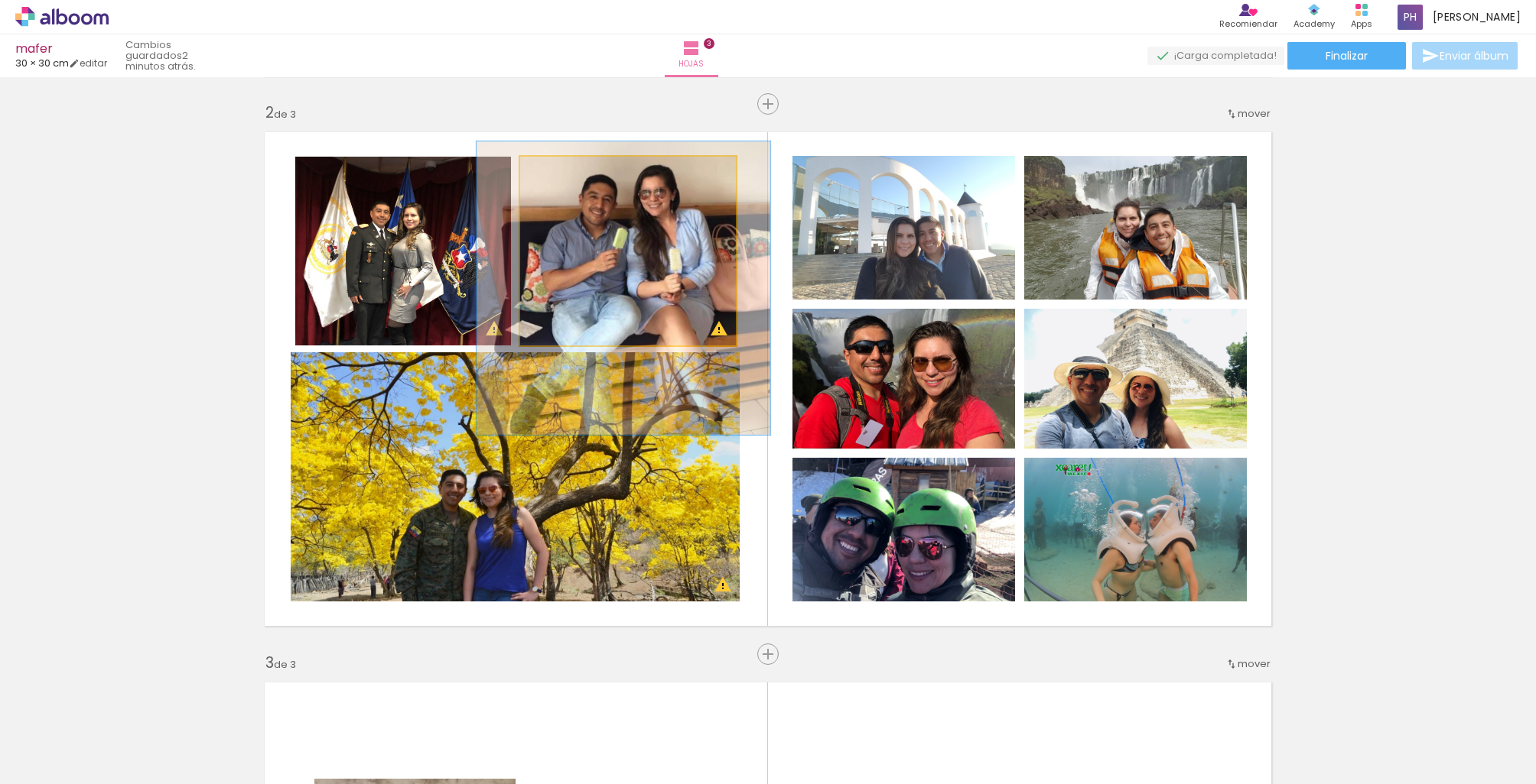
click at [582, 297] on quentale-photo at bounding box center [628, 251] width 216 height 189
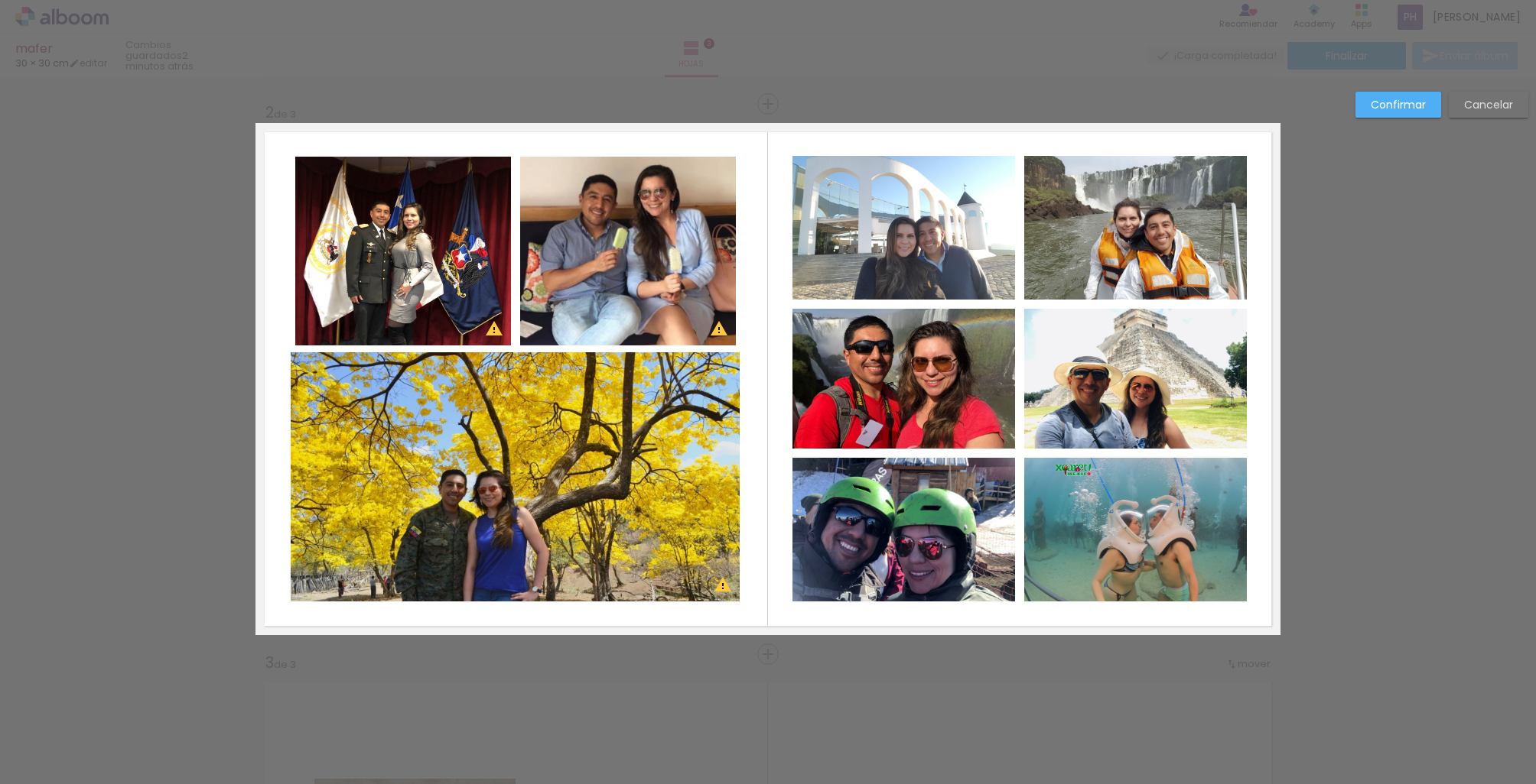
scroll to position [545, 0]
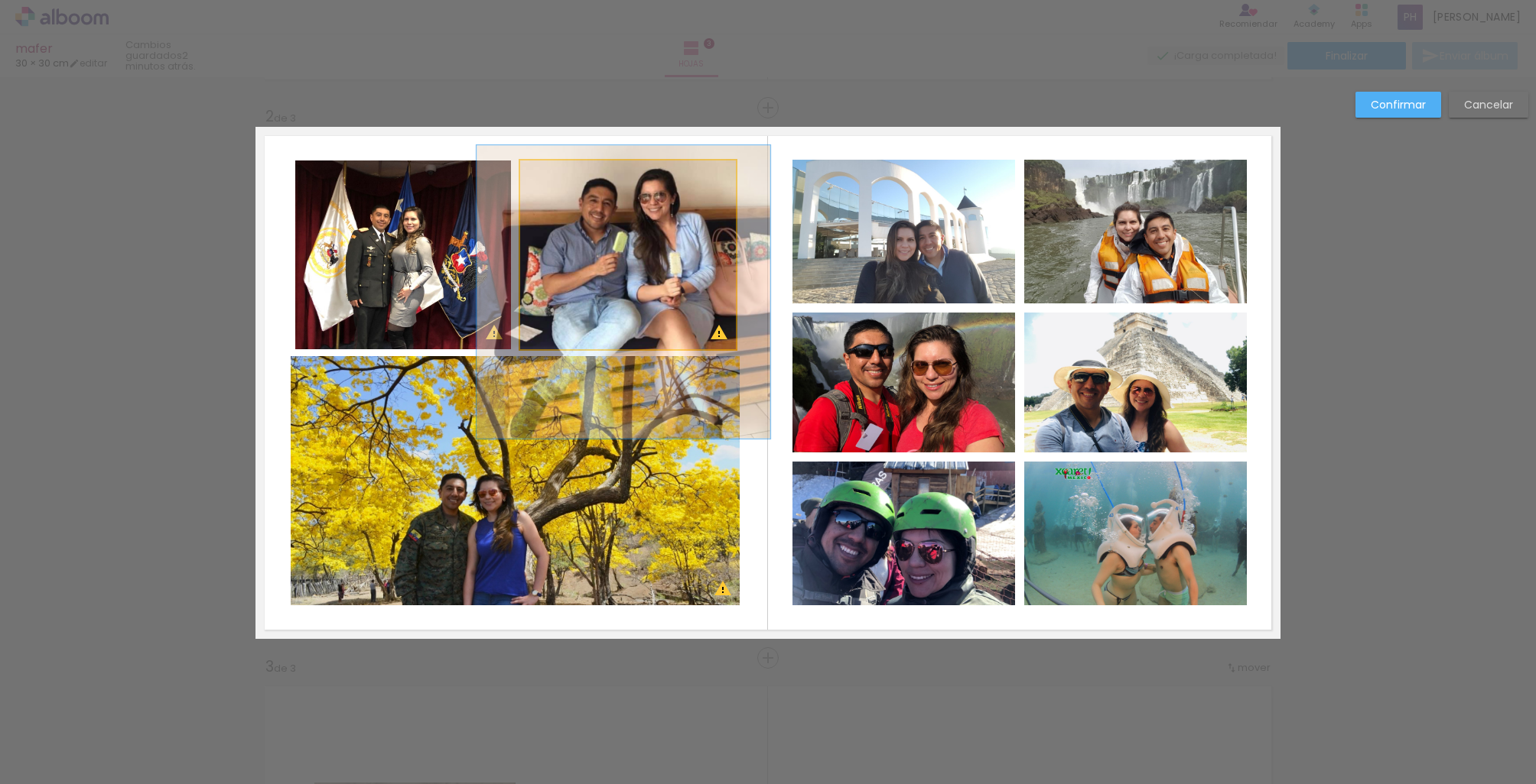
click at [680, 269] on quentale-photo at bounding box center [628, 255] width 216 height 189
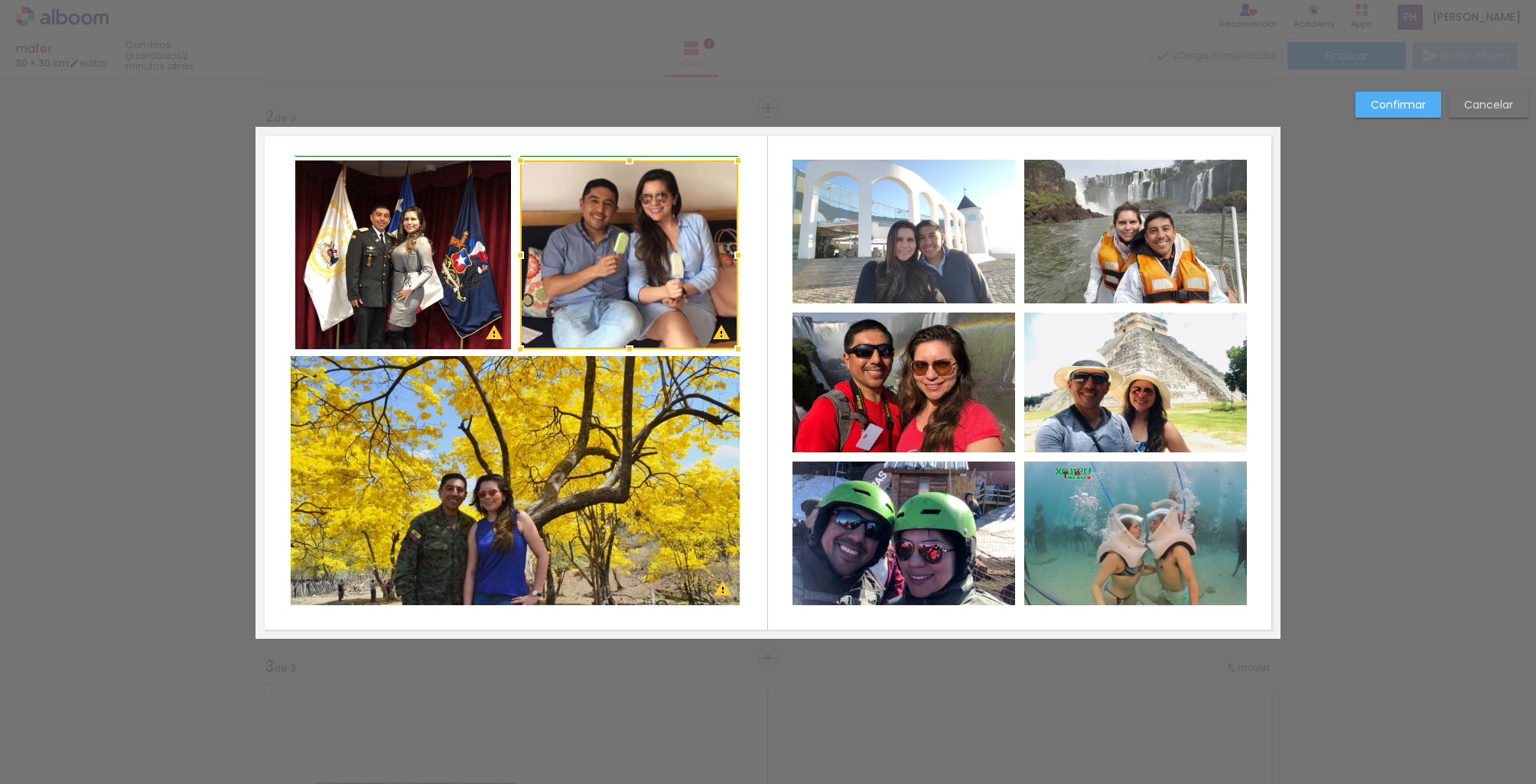
click at [739, 253] on div at bounding box center [738, 255] width 31 height 31
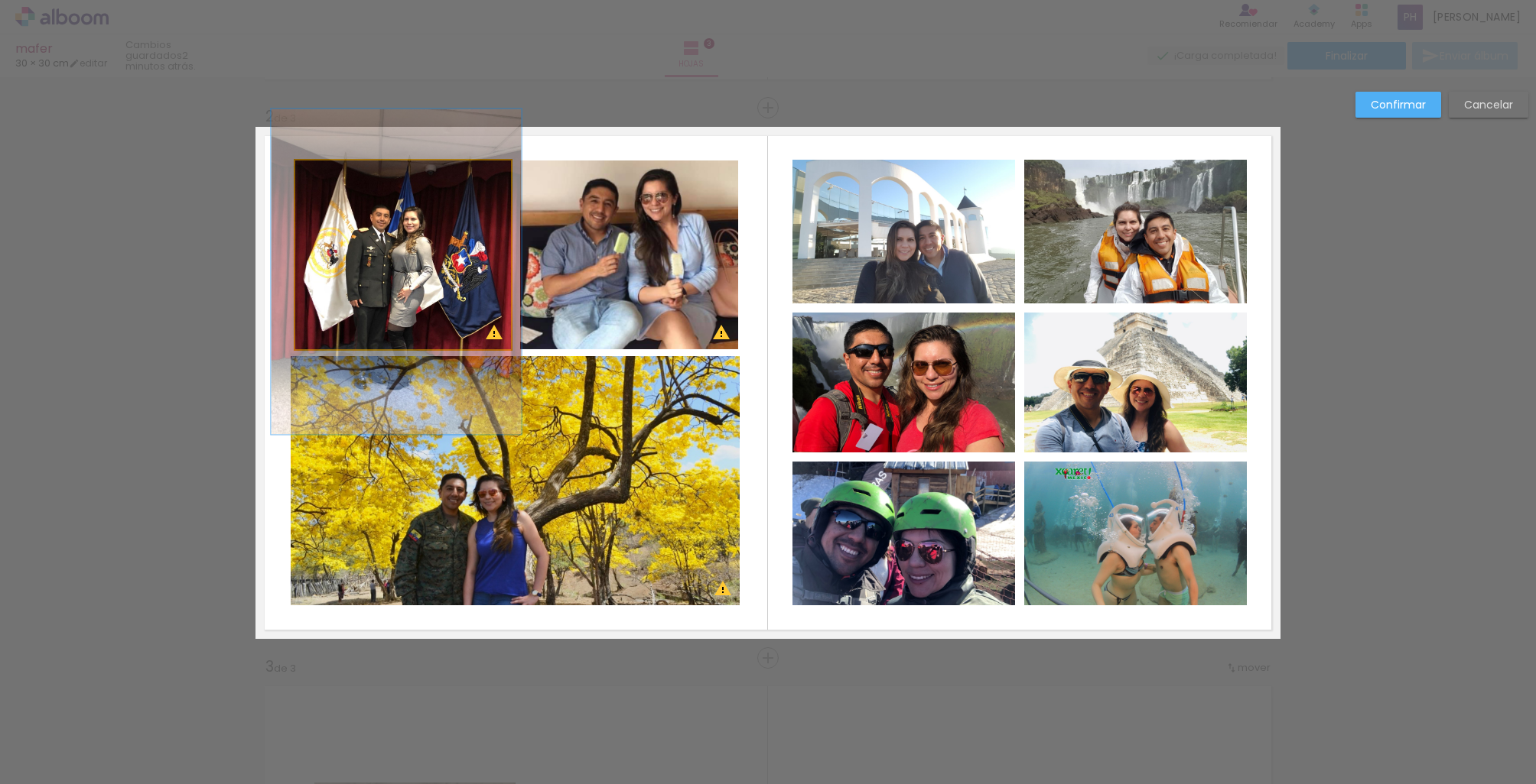
click at [400, 262] on quentale-photo at bounding box center [403, 255] width 216 height 189
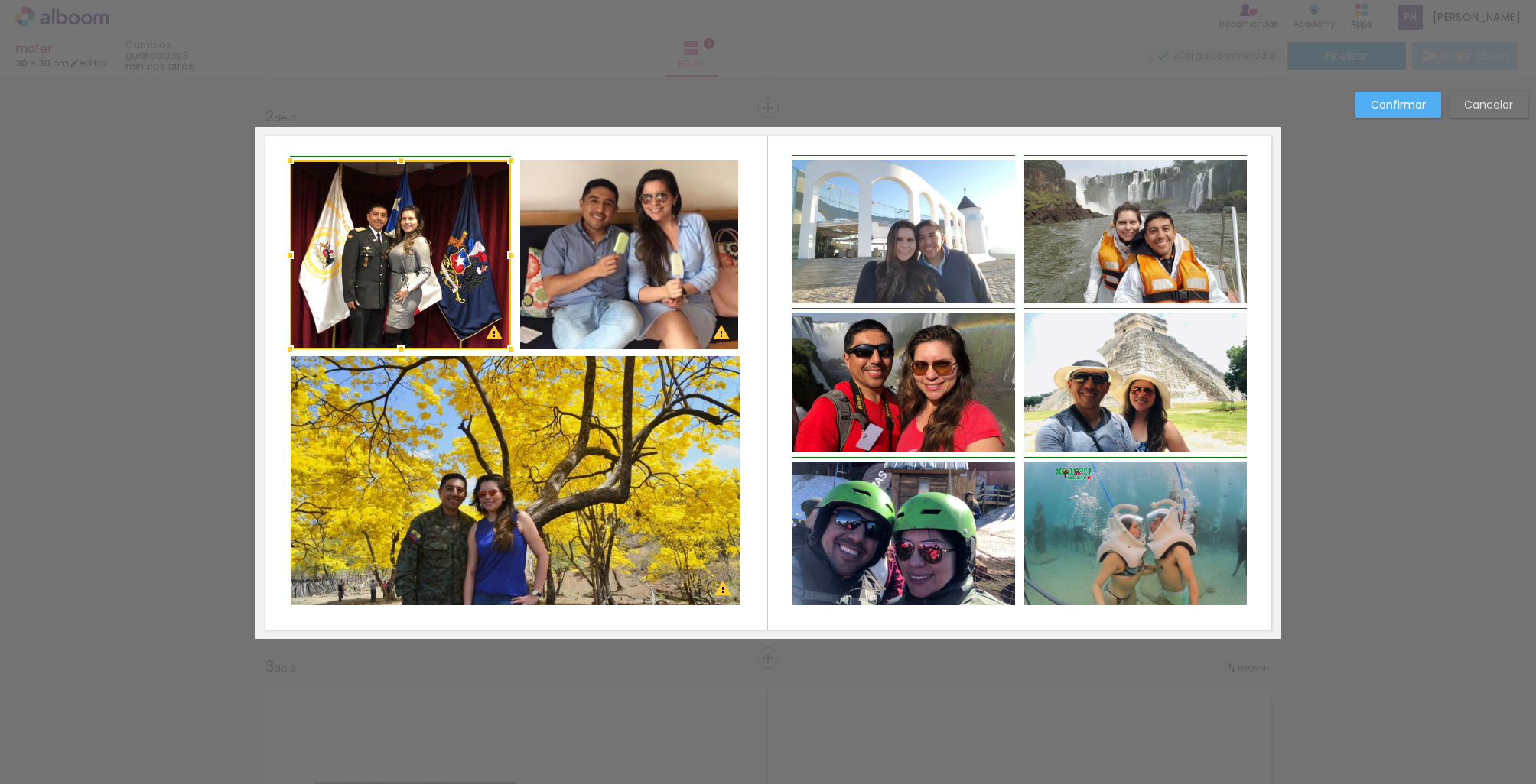
click at [289, 256] on div at bounding box center [290, 255] width 31 height 31
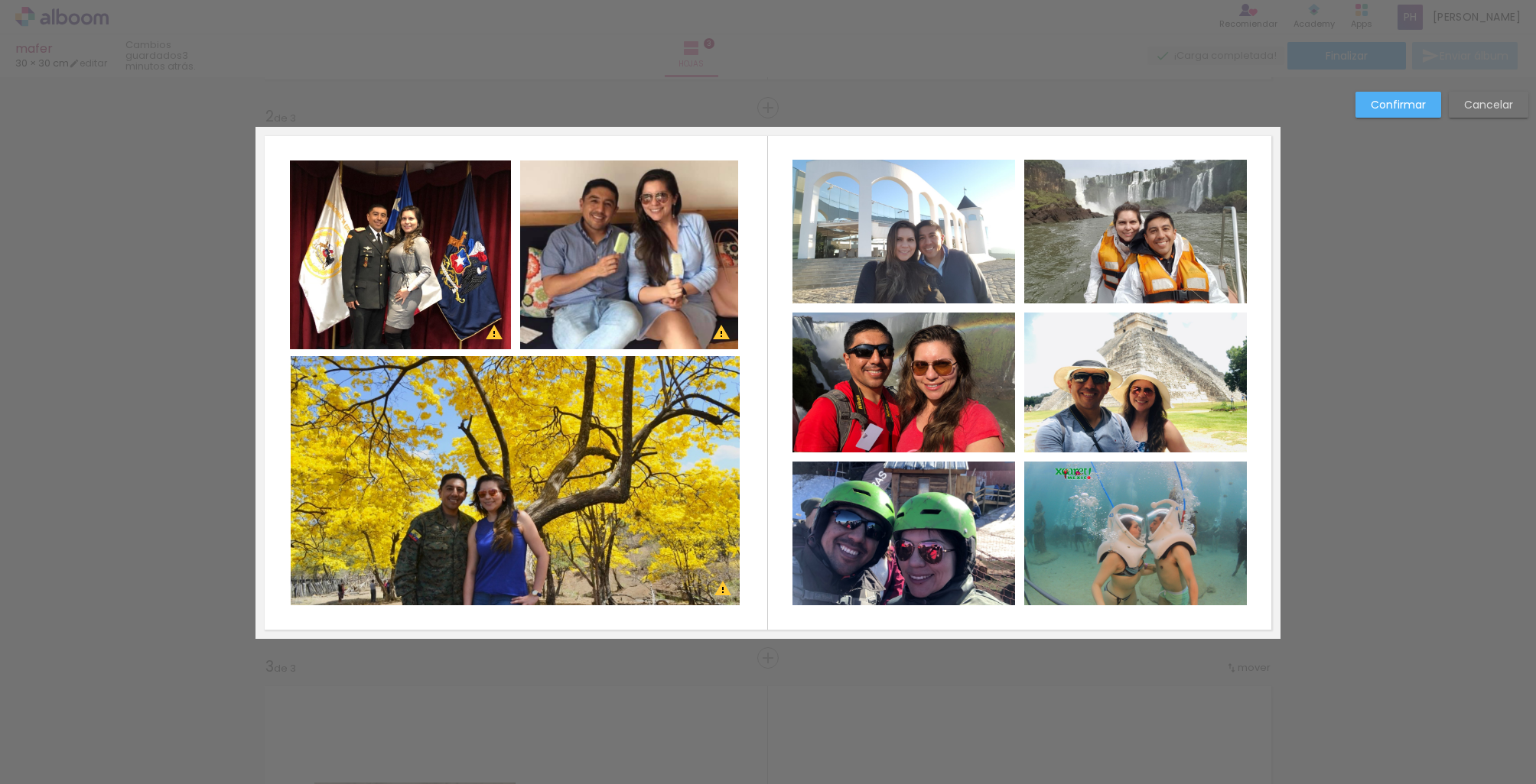
click at [232, 259] on div "Confirmar Cancelar" at bounding box center [768, 651] width 1536 height 2238
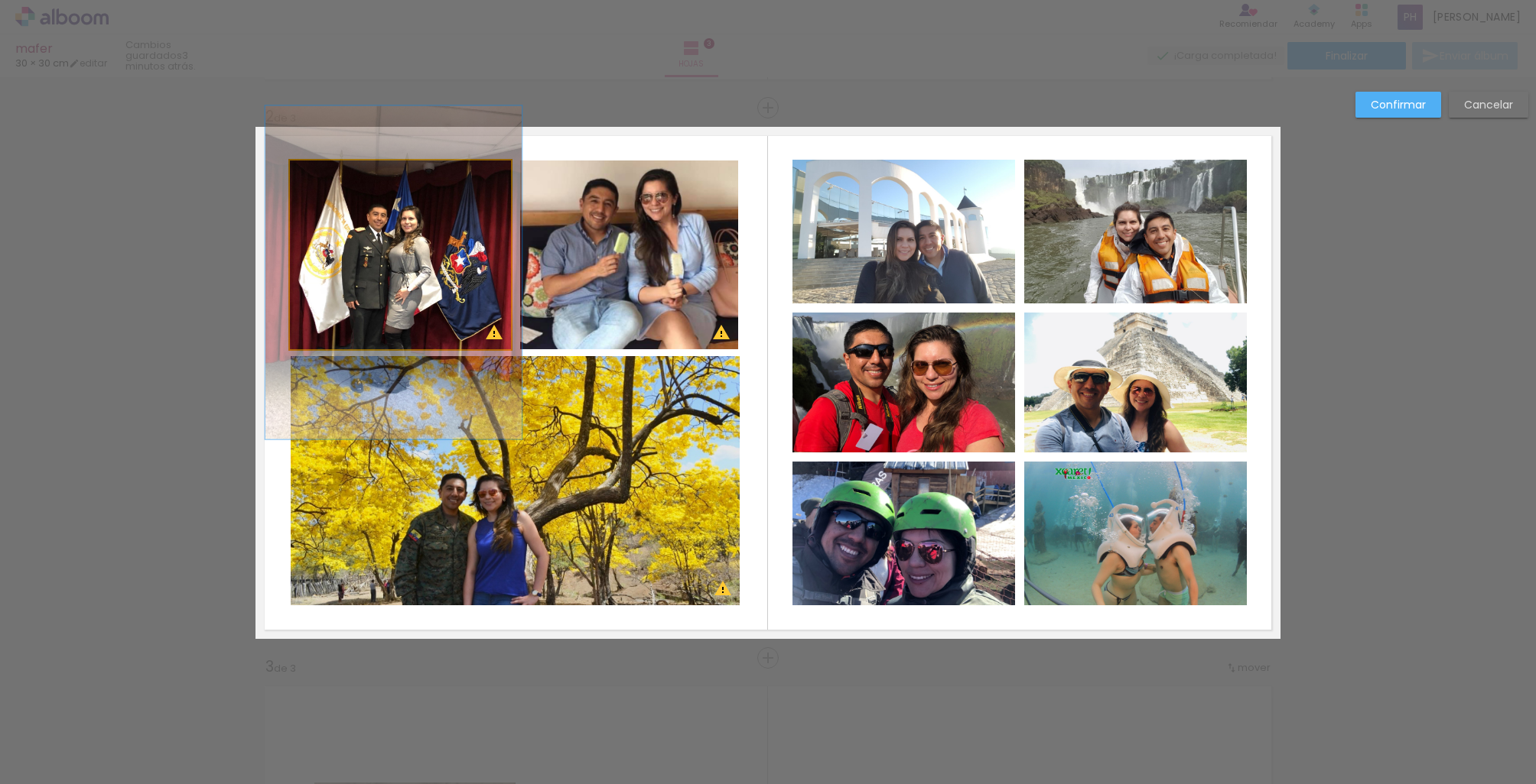
click at [323, 263] on quentale-photo at bounding box center [400, 255] width 221 height 189
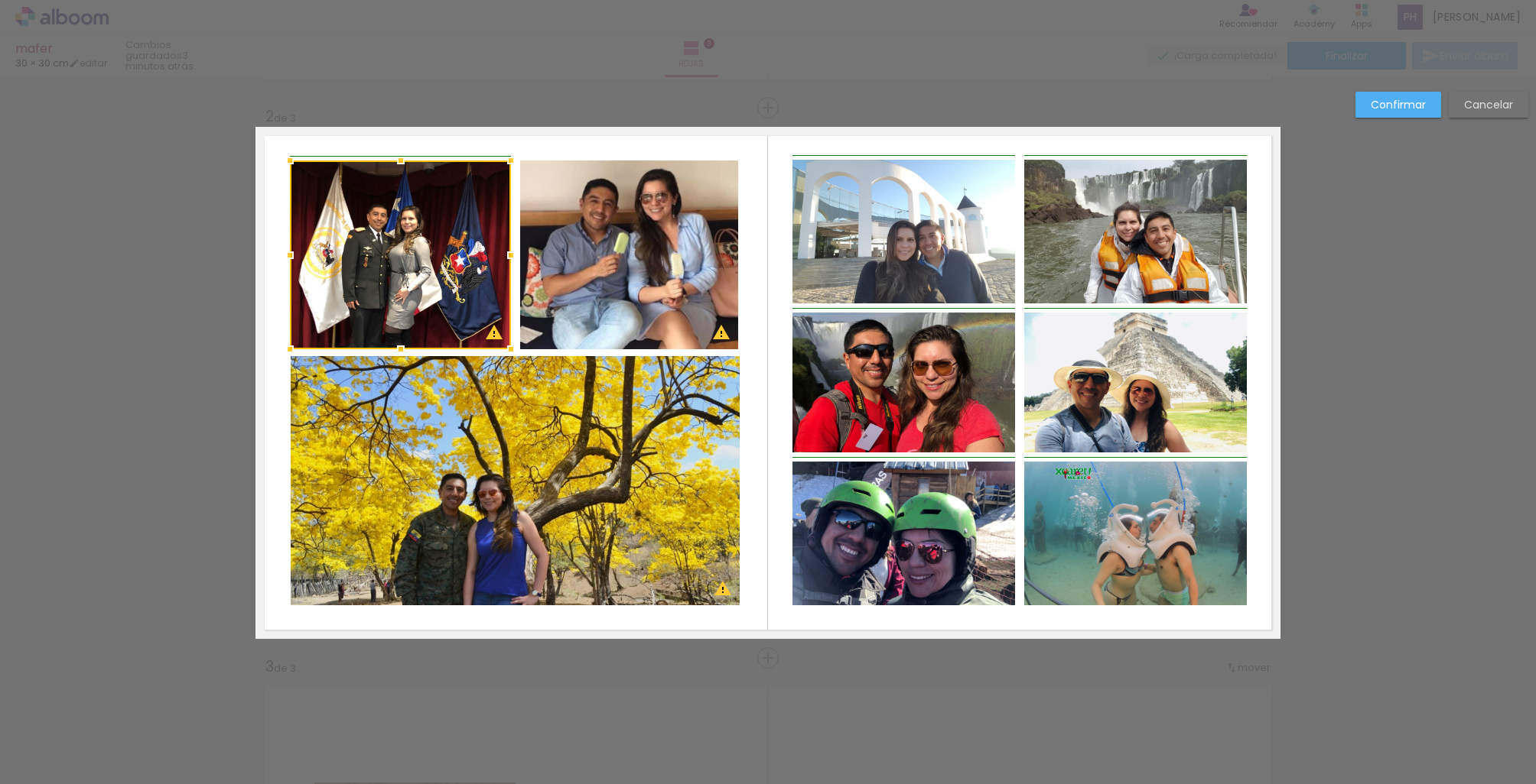
click at [291, 258] on div at bounding box center [290, 255] width 31 height 31
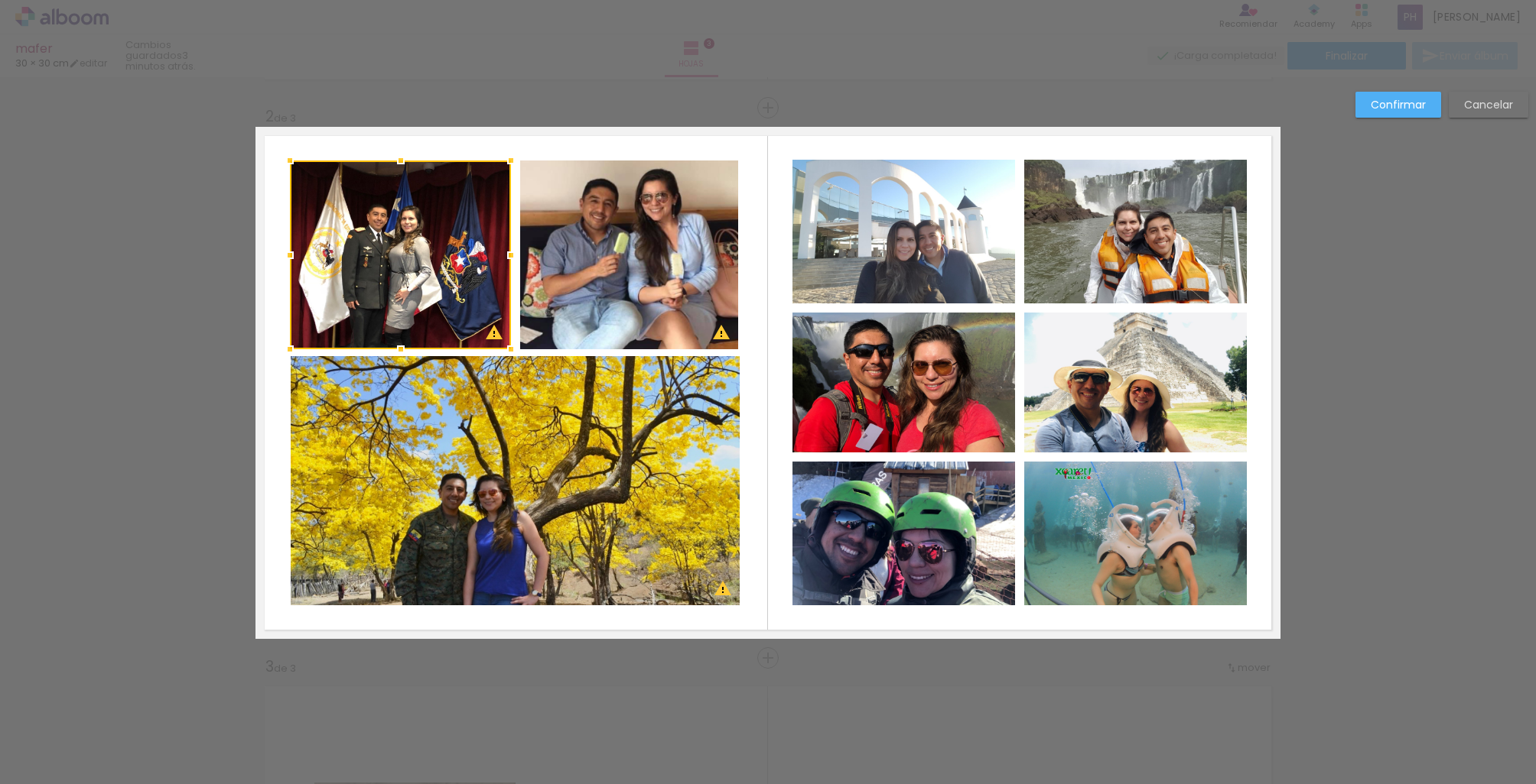
click at [625, 295] on quentale-photo at bounding box center [629, 255] width 218 height 189
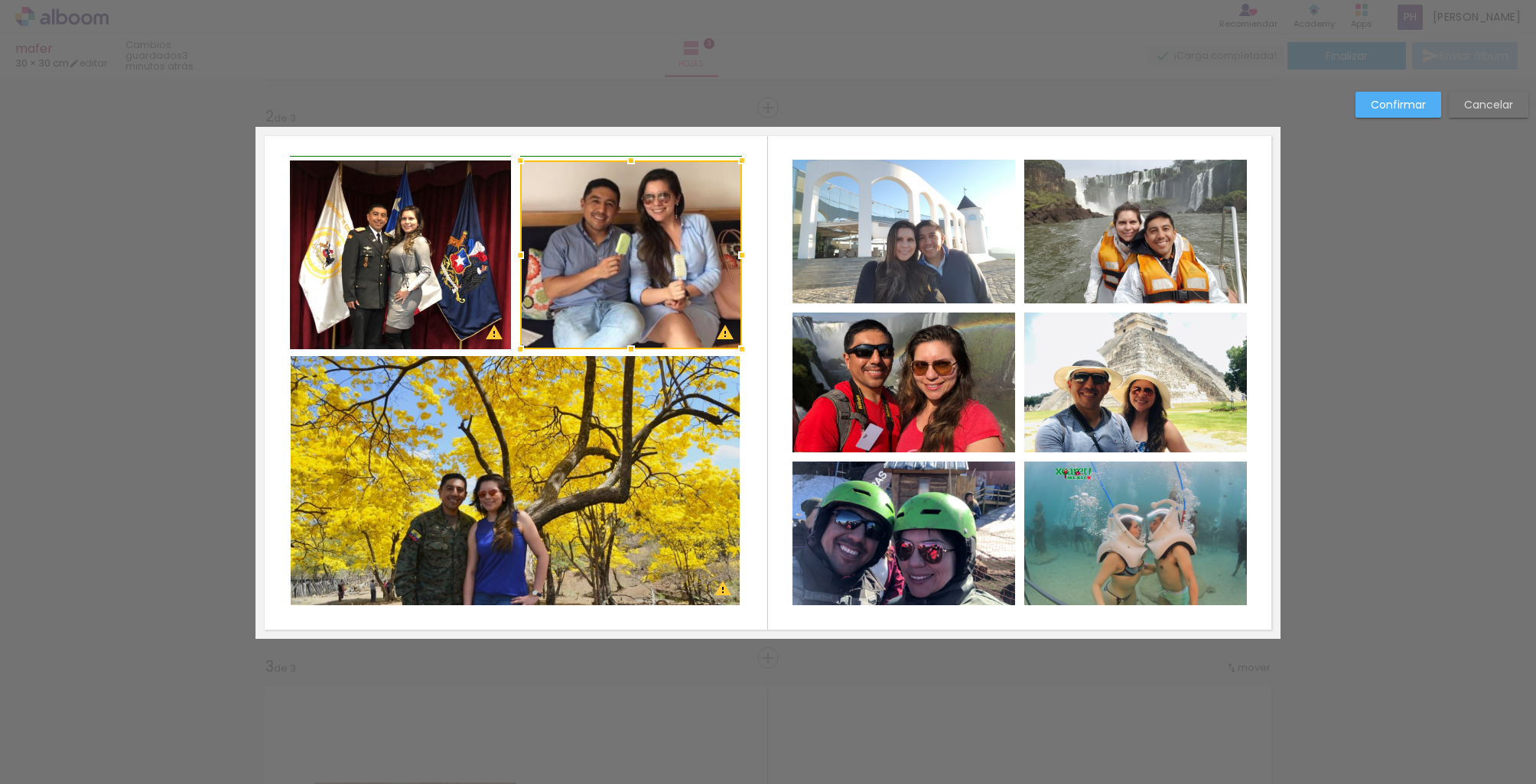
click at [742, 254] on div at bounding box center [742, 255] width 31 height 31
click at [775, 288] on quentale-layouter at bounding box center [768, 383] width 1025 height 512
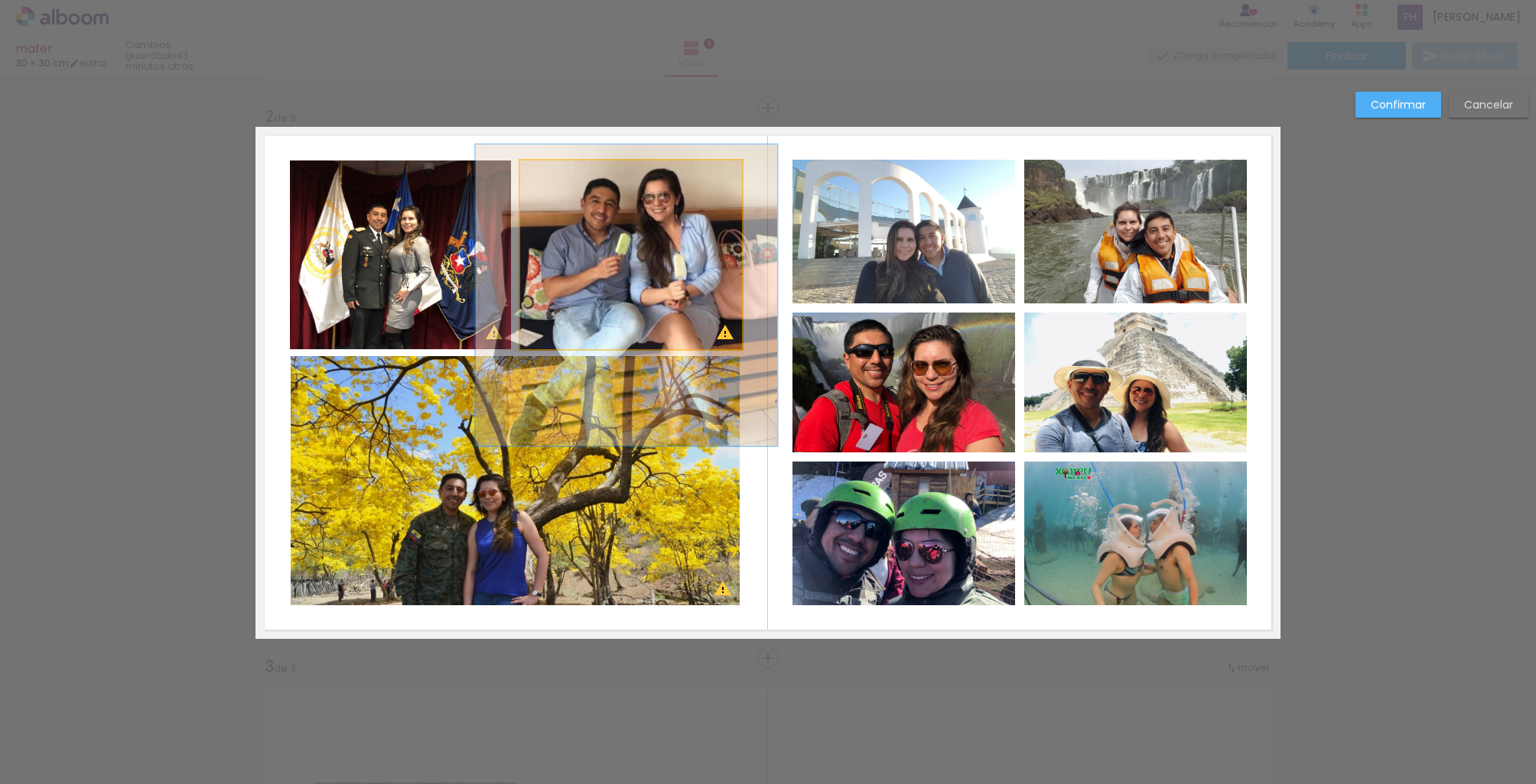
click at [717, 281] on quentale-photo at bounding box center [631, 255] width 222 height 189
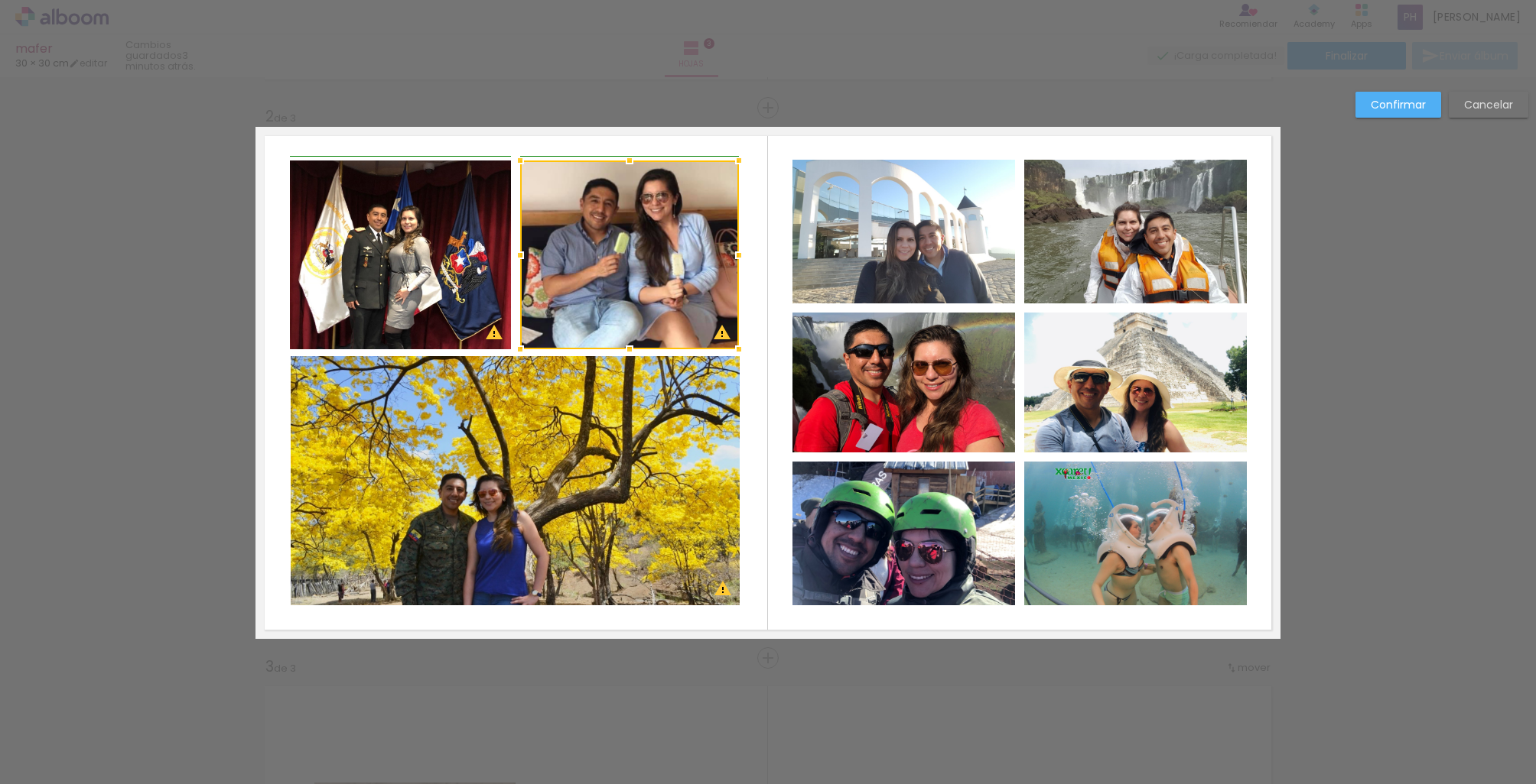
click at [739, 259] on div at bounding box center [739, 255] width 31 height 31
click at [0, 0] on slot "Confirmar" at bounding box center [0, 0] width 0 height 0
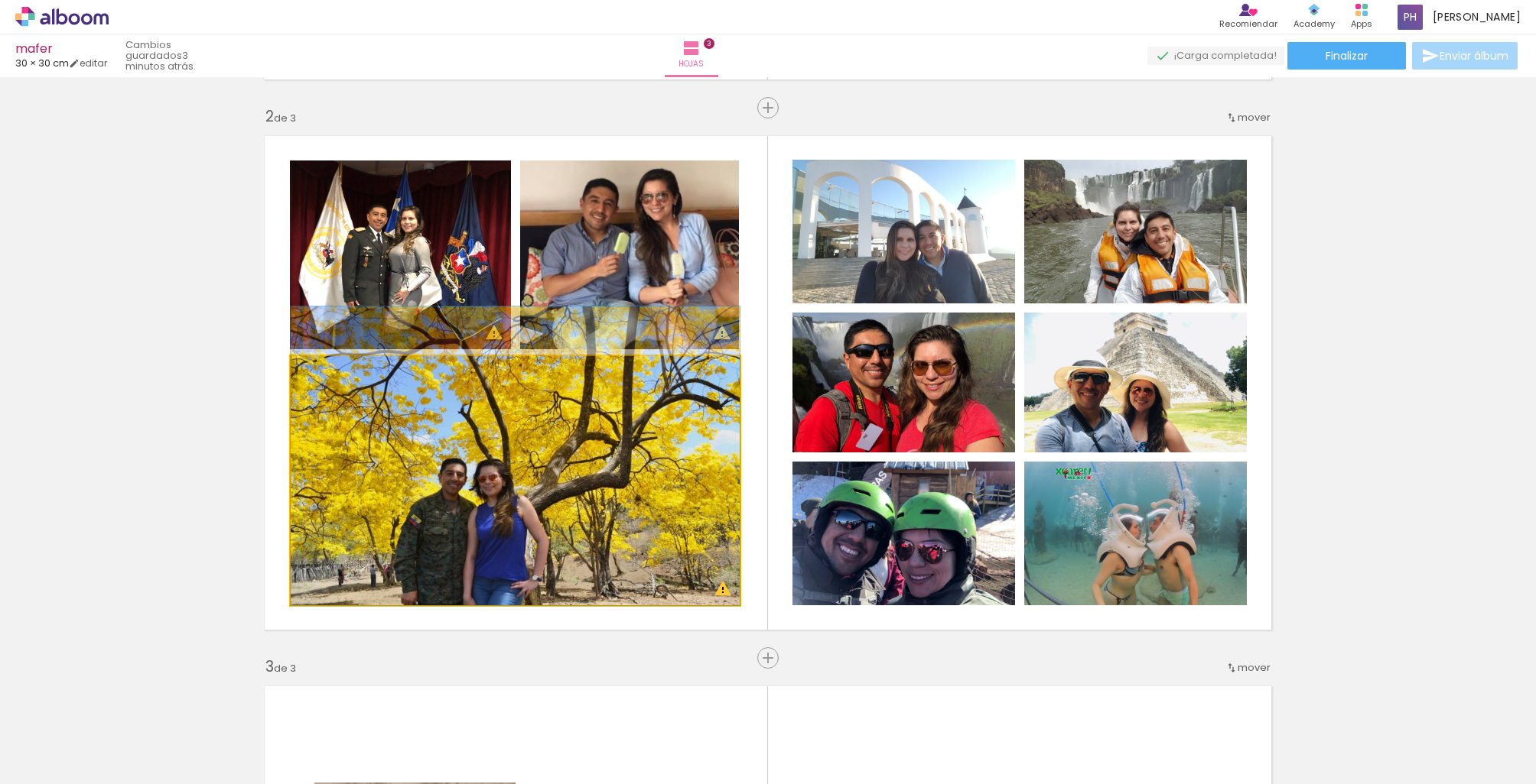
drag, startPoint x: 639, startPoint y: 441, endPoint x: 651, endPoint y: 412, distance: 31.4
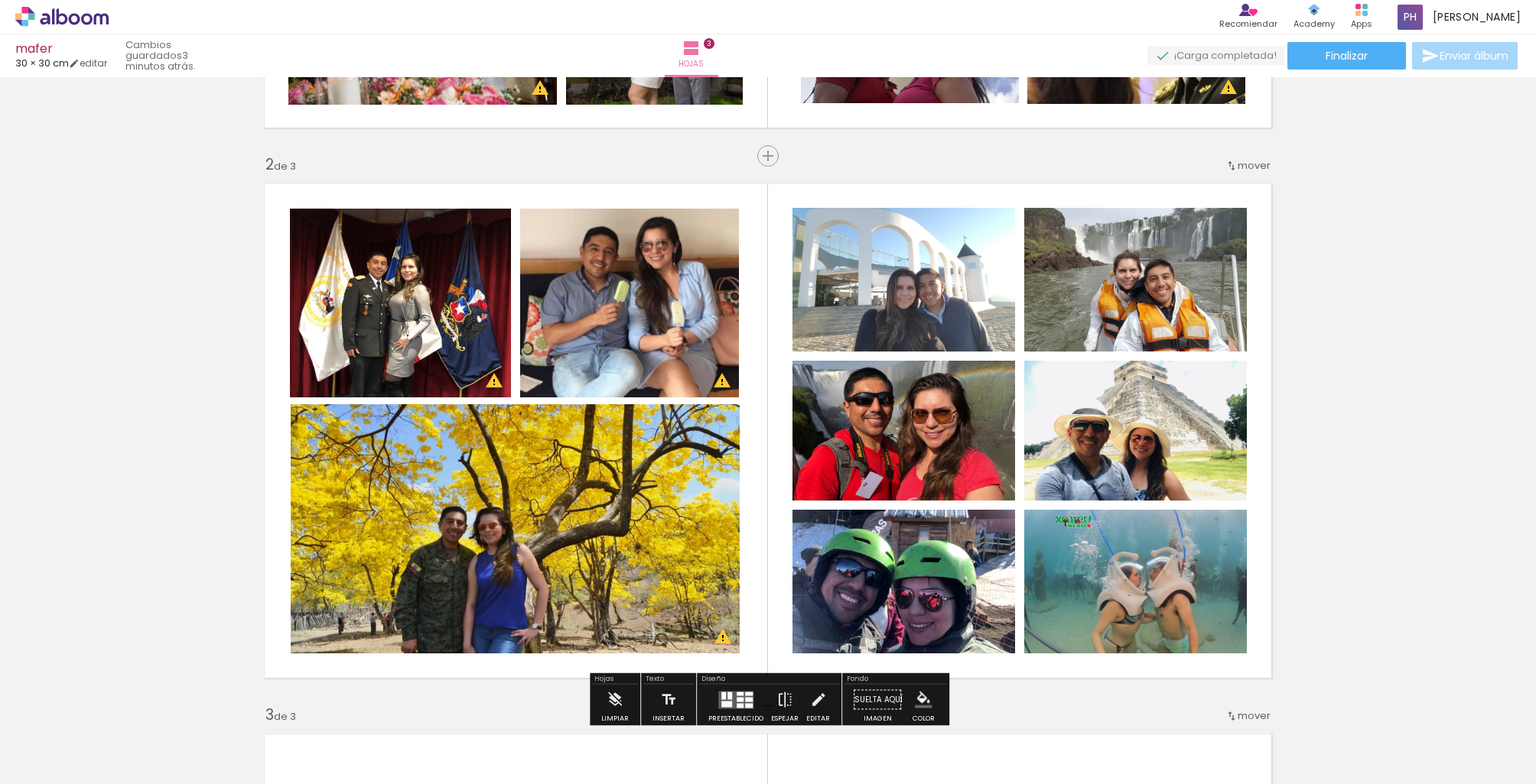
scroll to position [491, 0]
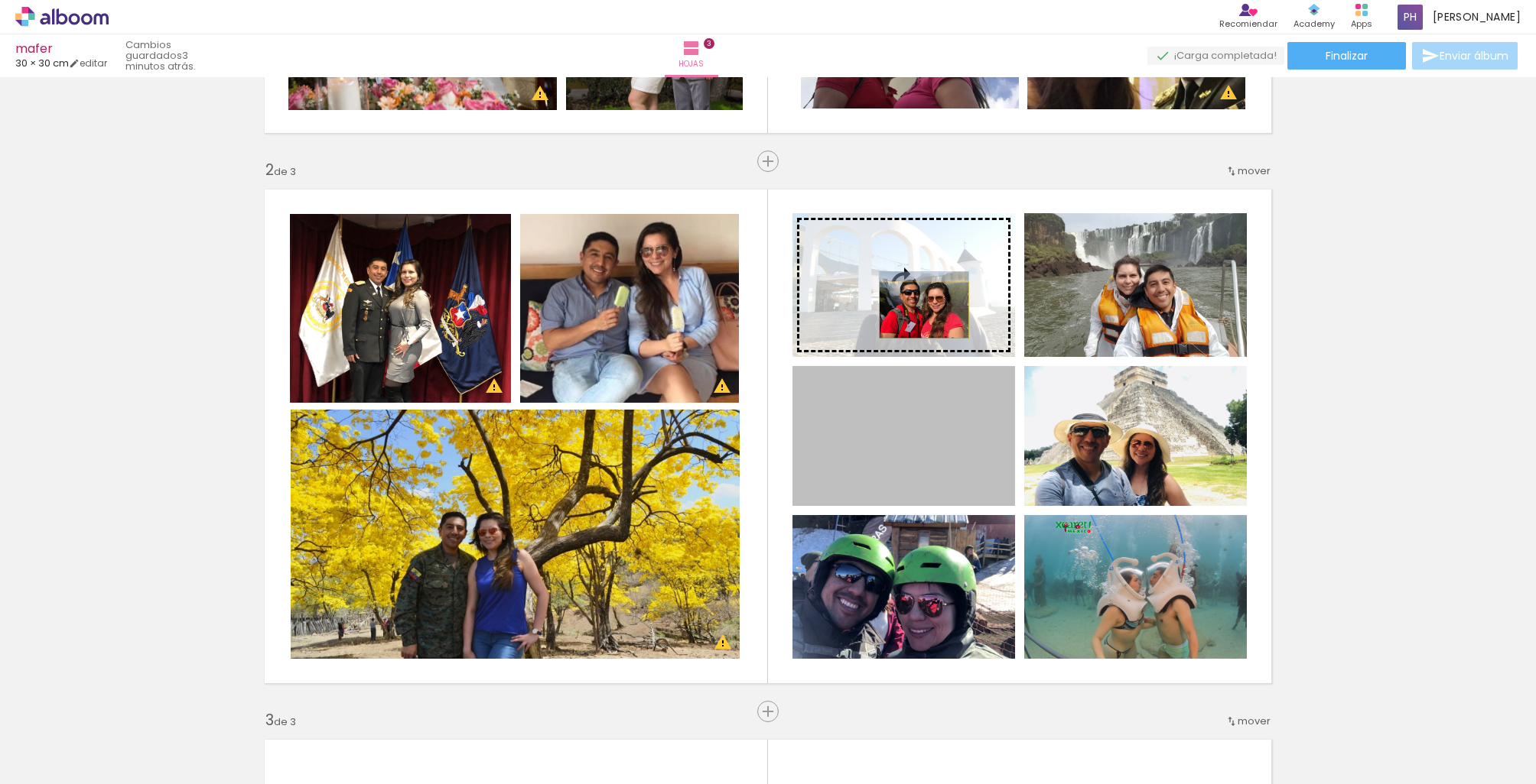
drag, startPoint x: 930, startPoint y: 354, endPoint x: 924, endPoint y: 311, distance: 43.4
click at [0, 0] on slot at bounding box center [0, 0] width 0 height 0
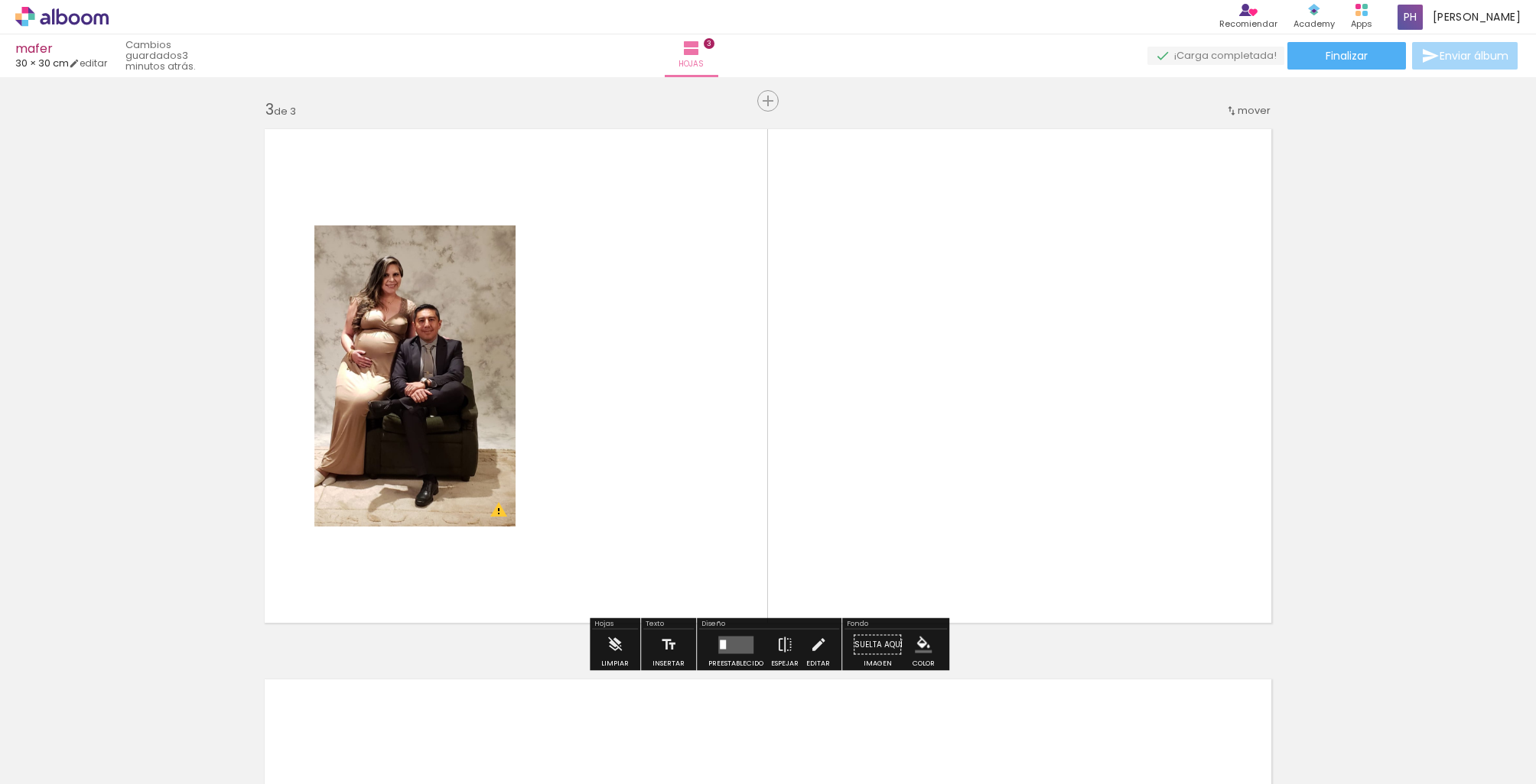
scroll to position [0, 748]
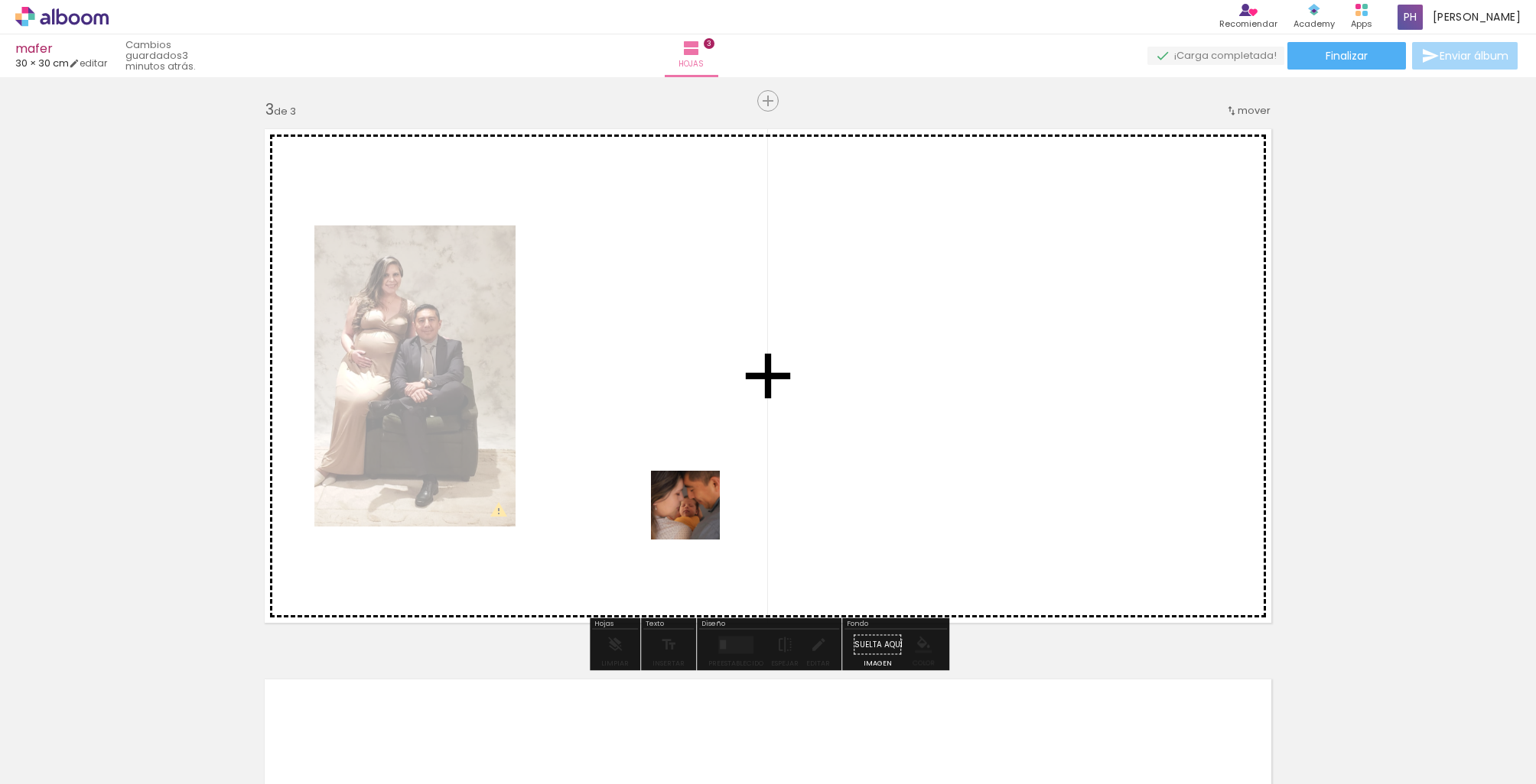
drag, startPoint x: 701, startPoint y: 706, endPoint x: 697, endPoint y: 516, distance: 190.0
click at [697, 516] on quentale-workspace at bounding box center [768, 392] width 1536 height 784
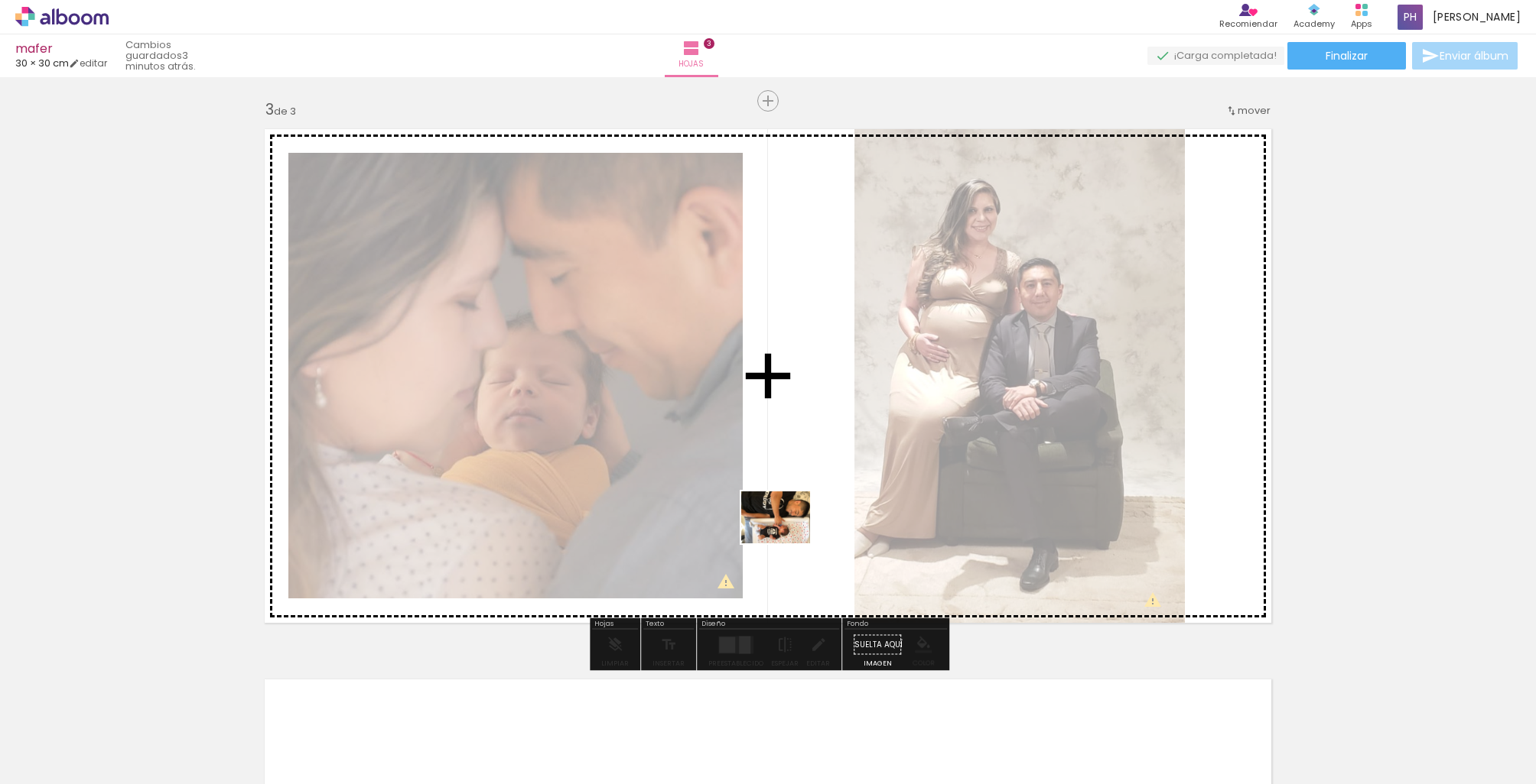
drag, startPoint x: 796, startPoint y: 747, endPoint x: 787, endPoint y: 537, distance: 210.2
click at [787, 537] on quentale-workspace at bounding box center [768, 392] width 1536 height 784
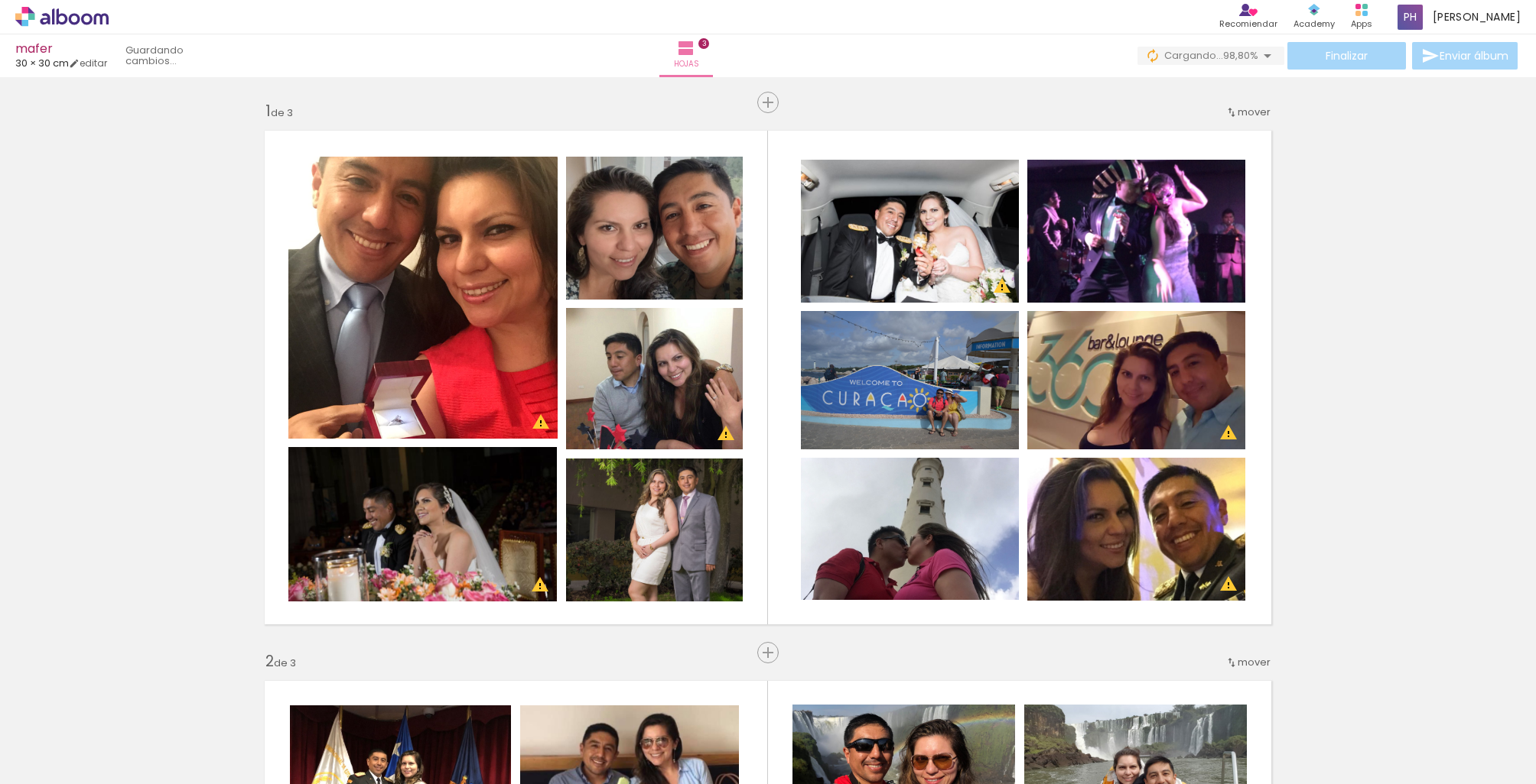
type paper-slider "119"
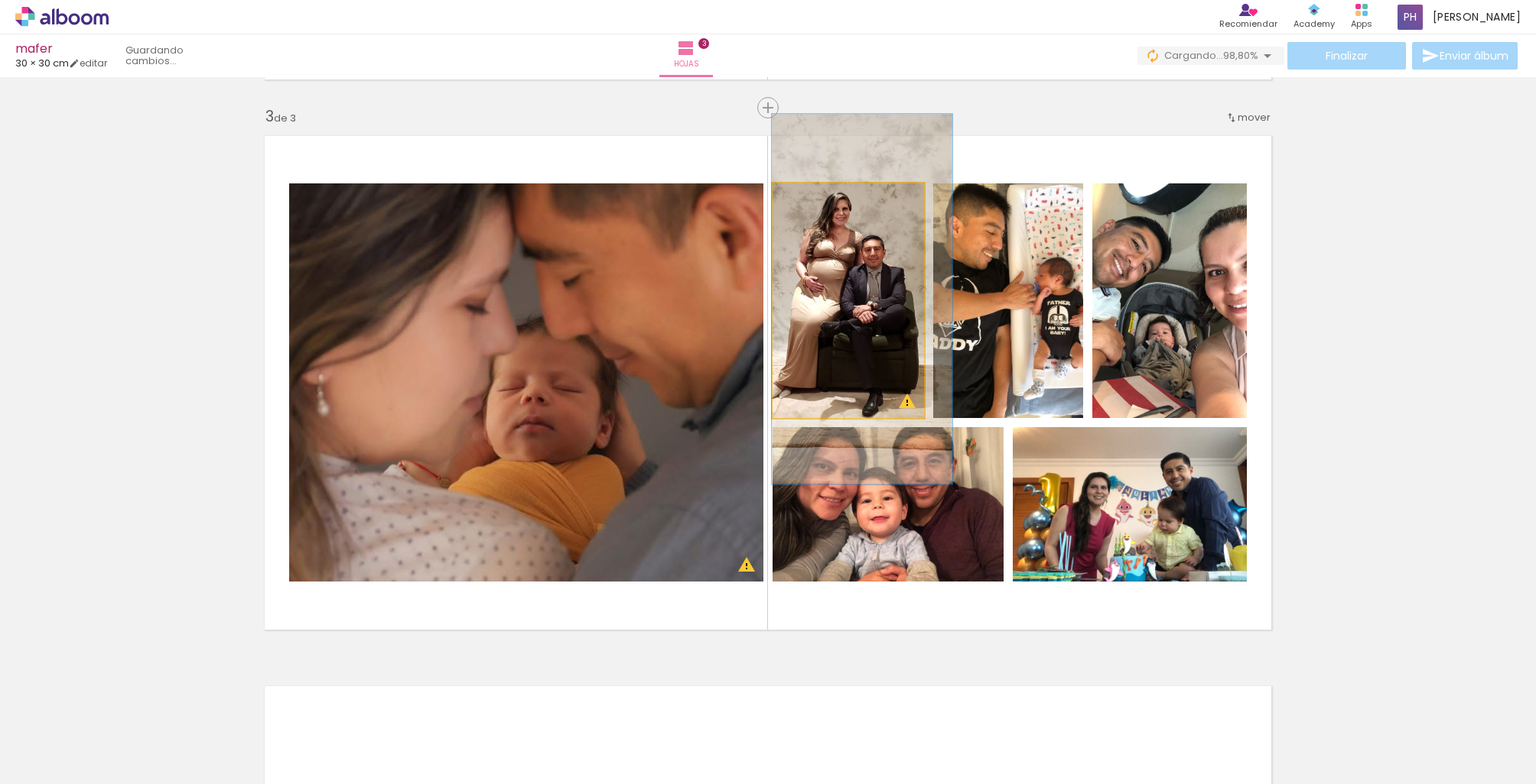
drag, startPoint x: 849, startPoint y: 289, endPoint x: 862, endPoint y: 286, distance: 13.3
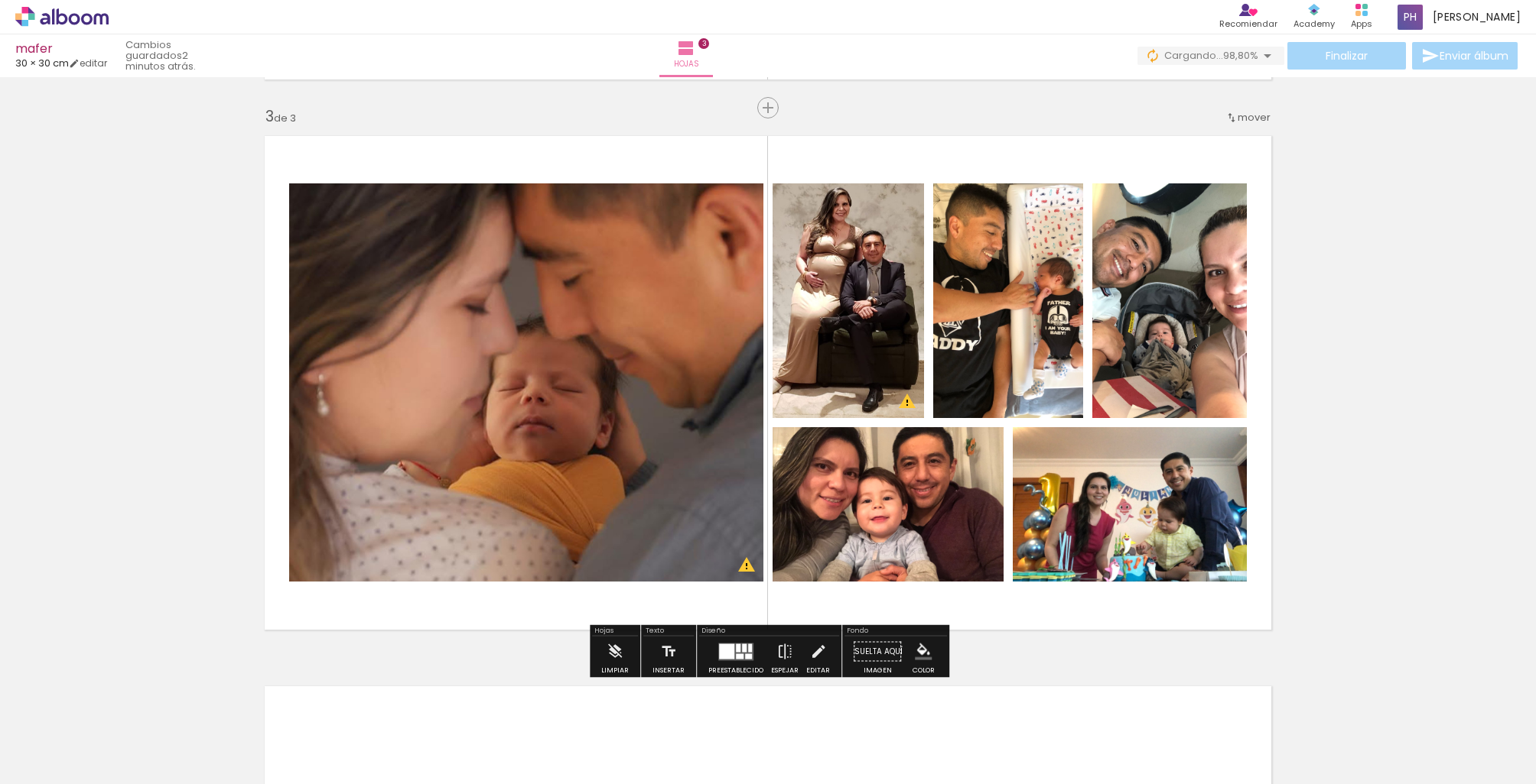
click at [1341, 331] on div "Insertar hoja 1 de 3 Insertar hoja 2 de 3 Insertar hoja 3 de 3 Designbox debe a…" at bounding box center [768, 88] width 1536 height 2202
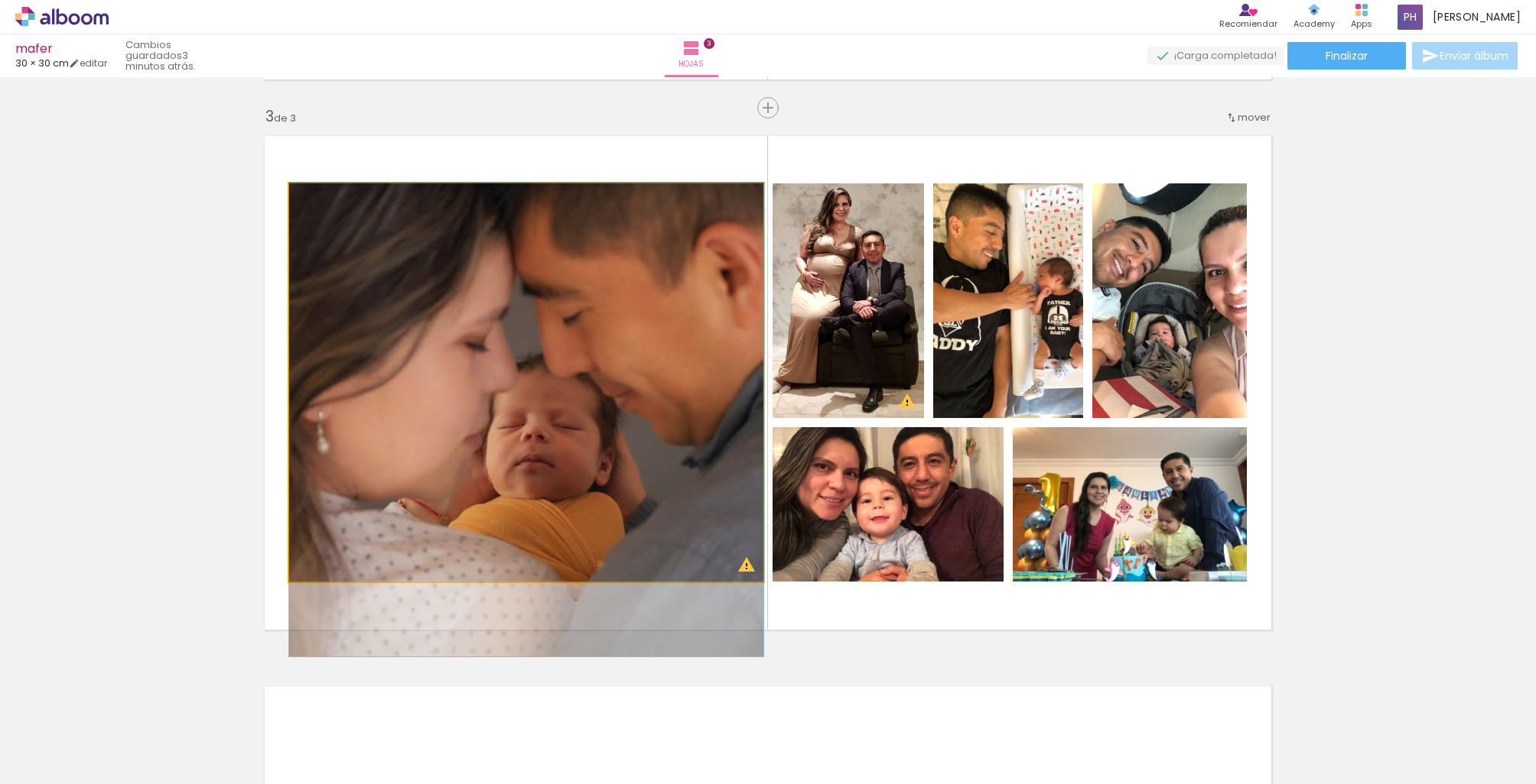
drag, startPoint x: 553, startPoint y: 447, endPoint x: 554, endPoint y: 485, distance: 38.0
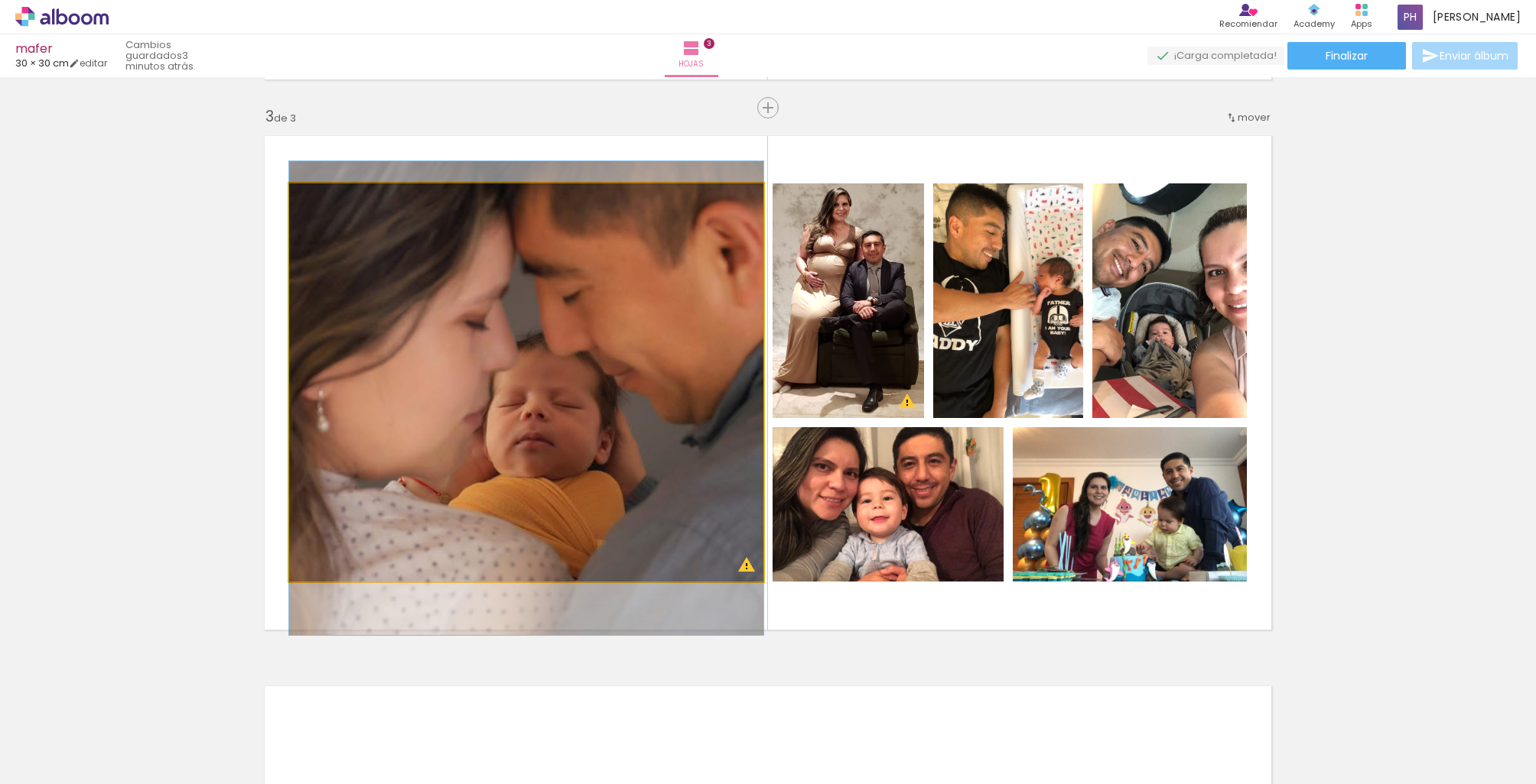
drag, startPoint x: 574, startPoint y: 491, endPoint x: 576, endPoint y: 471, distance: 20.1
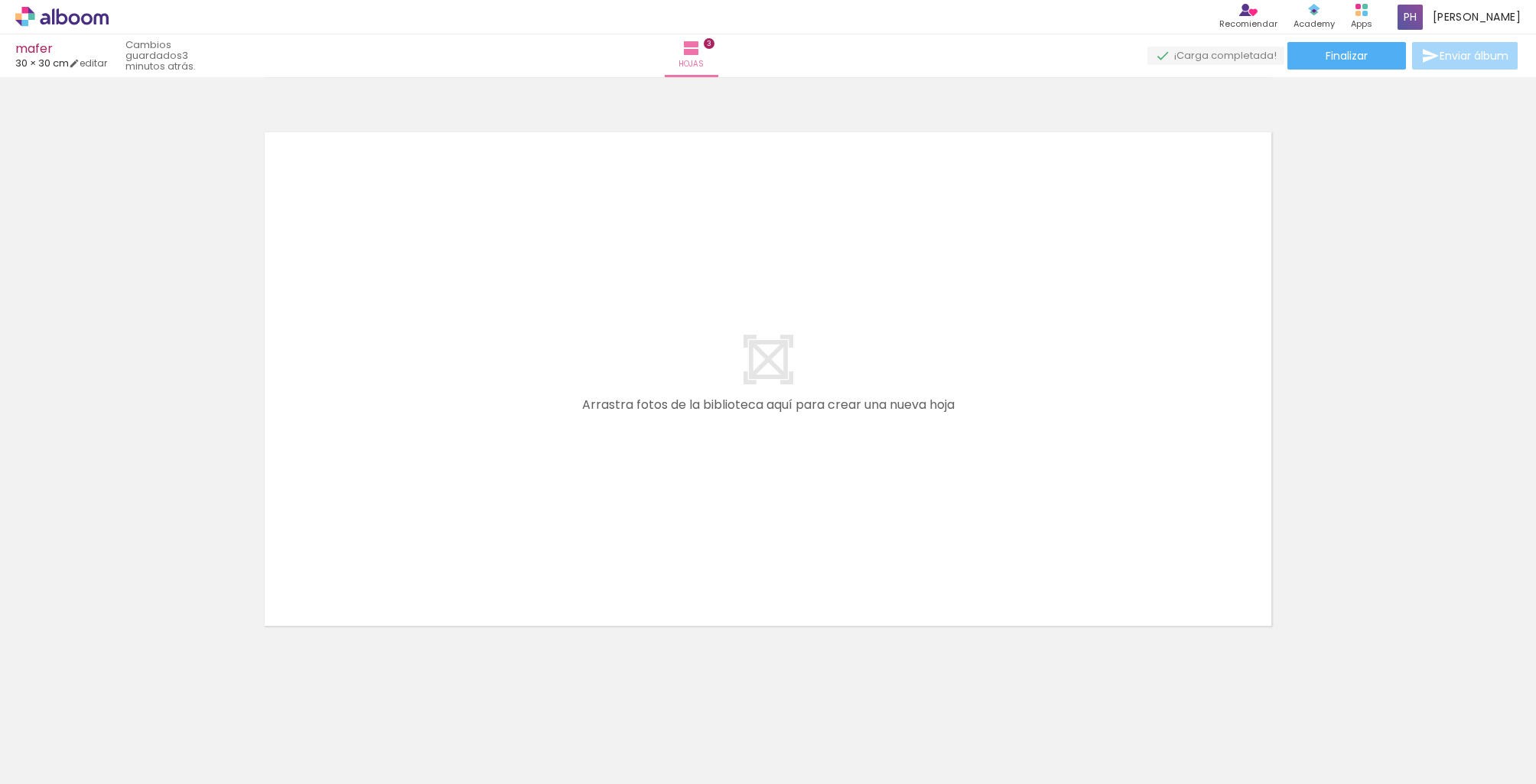
scroll to position [0, 1204]
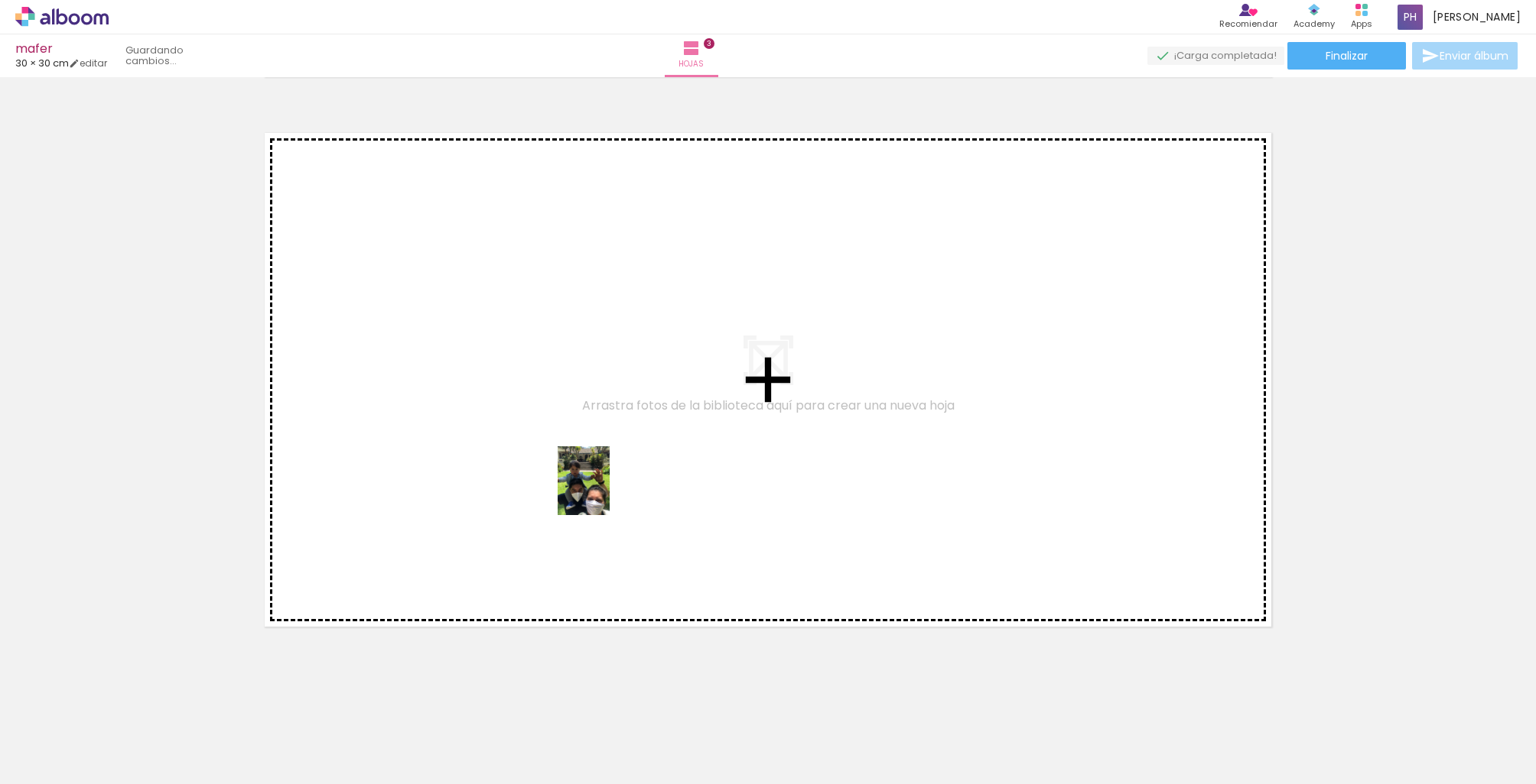
drag, startPoint x: 661, startPoint y: 754, endPoint x: 604, endPoint y: 492, distance: 268.1
click at [604, 492] on quentale-workspace at bounding box center [768, 392] width 1536 height 784
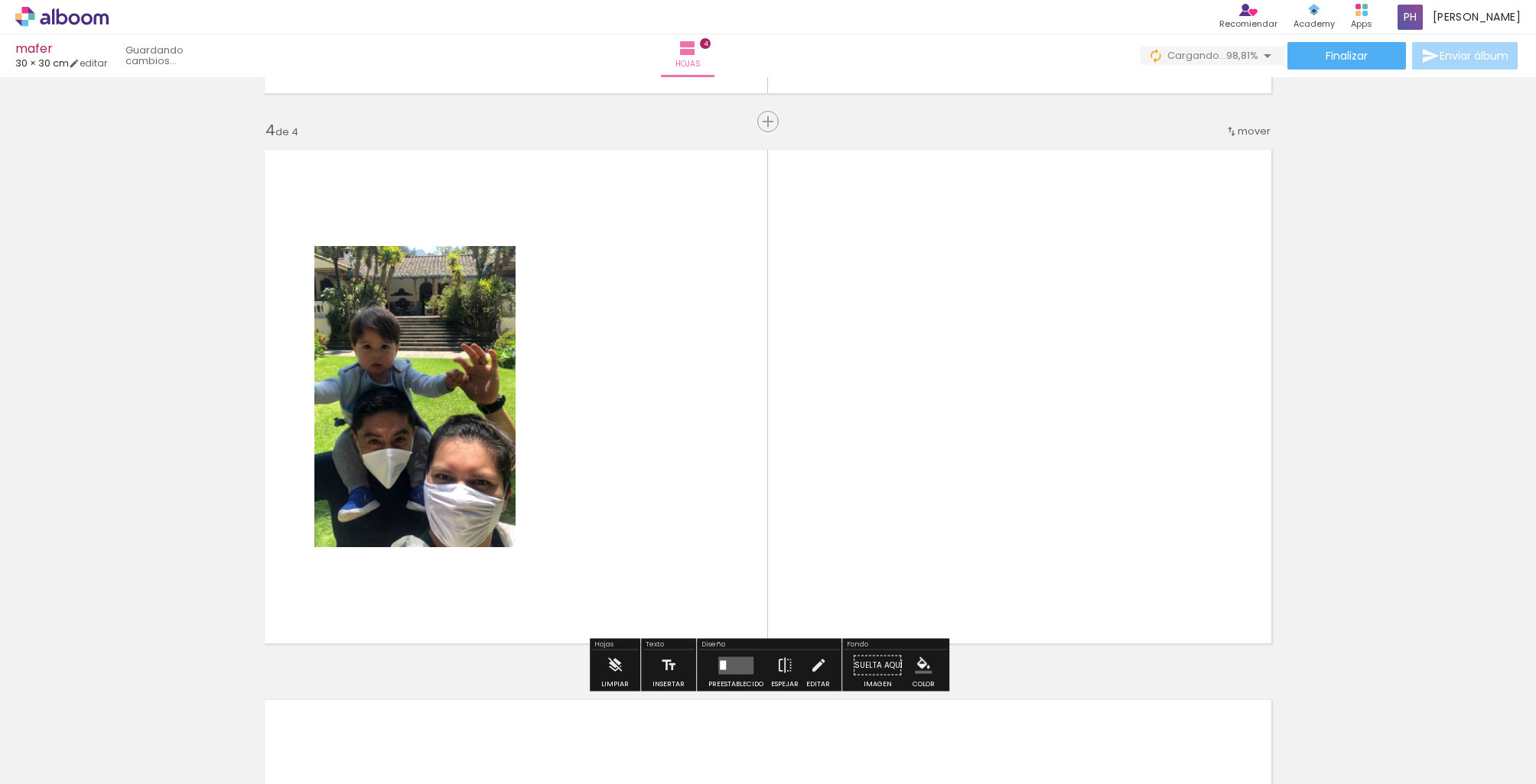
scroll to position [0, 1]
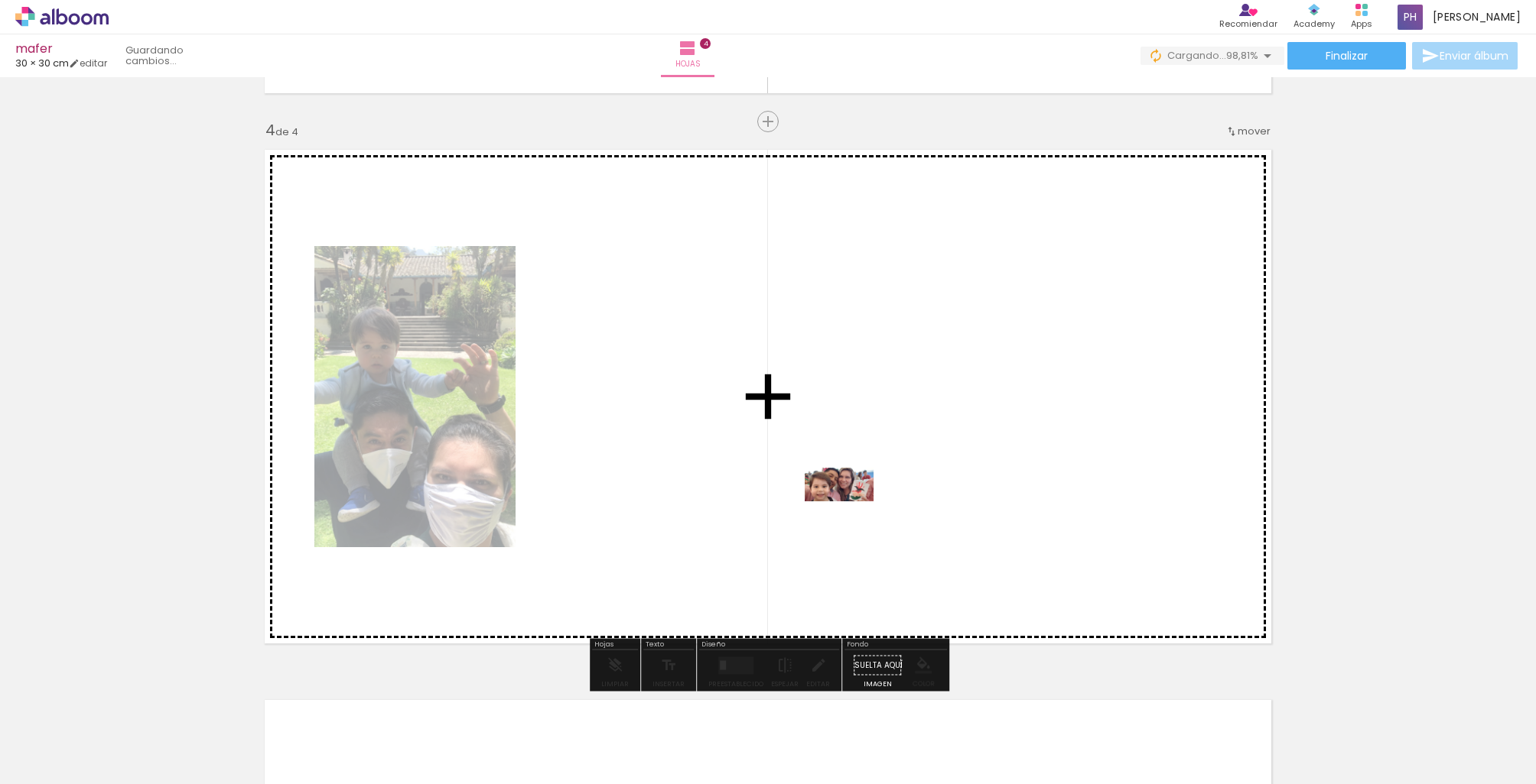
drag, startPoint x: 842, startPoint y: 741, endPoint x: 850, endPoint y: 513, distance: 228.1
click at [850, 513] on quentale-workspace at bounding box center [768, 392] width 1536 height 784
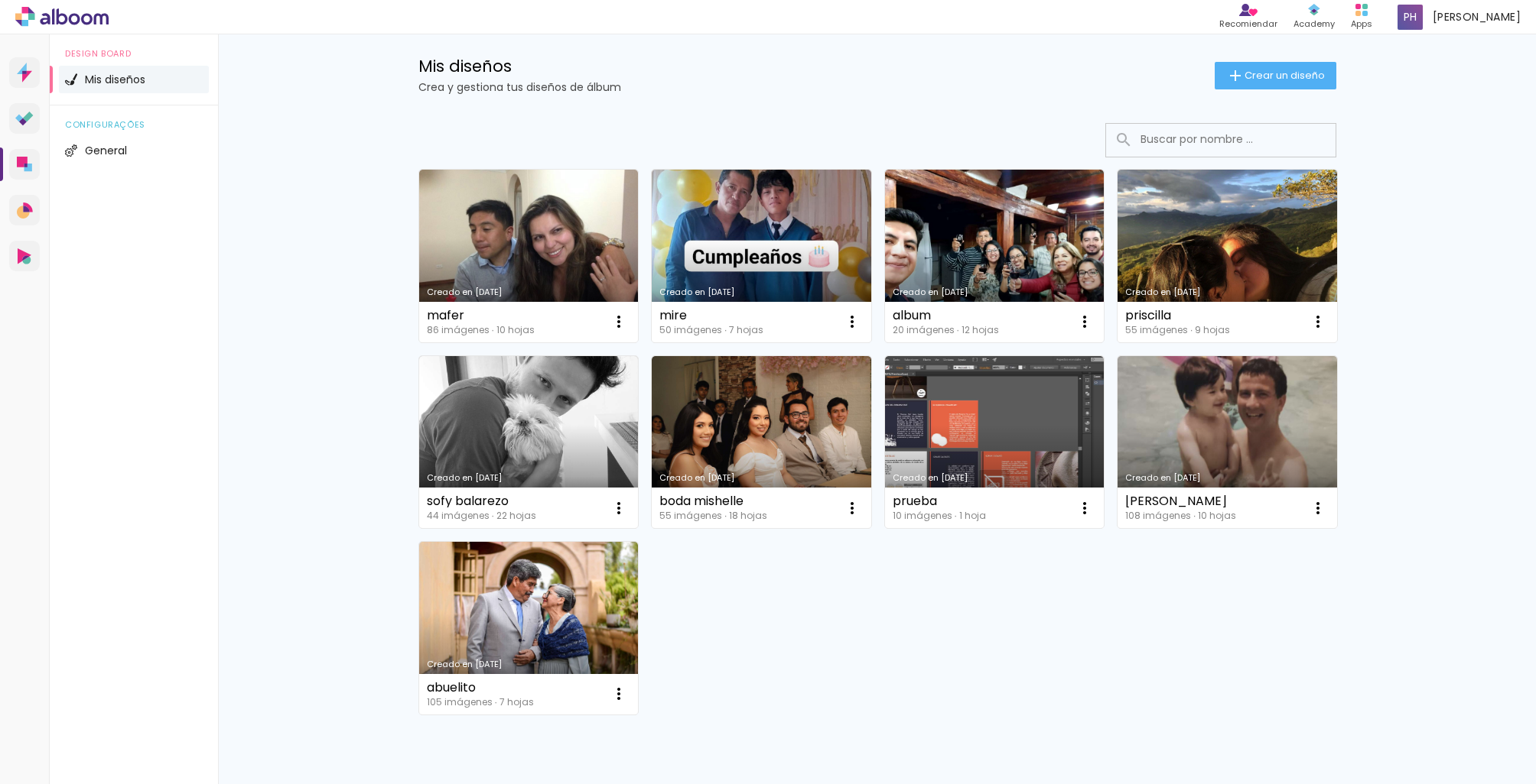
scroll to position [29, 0]
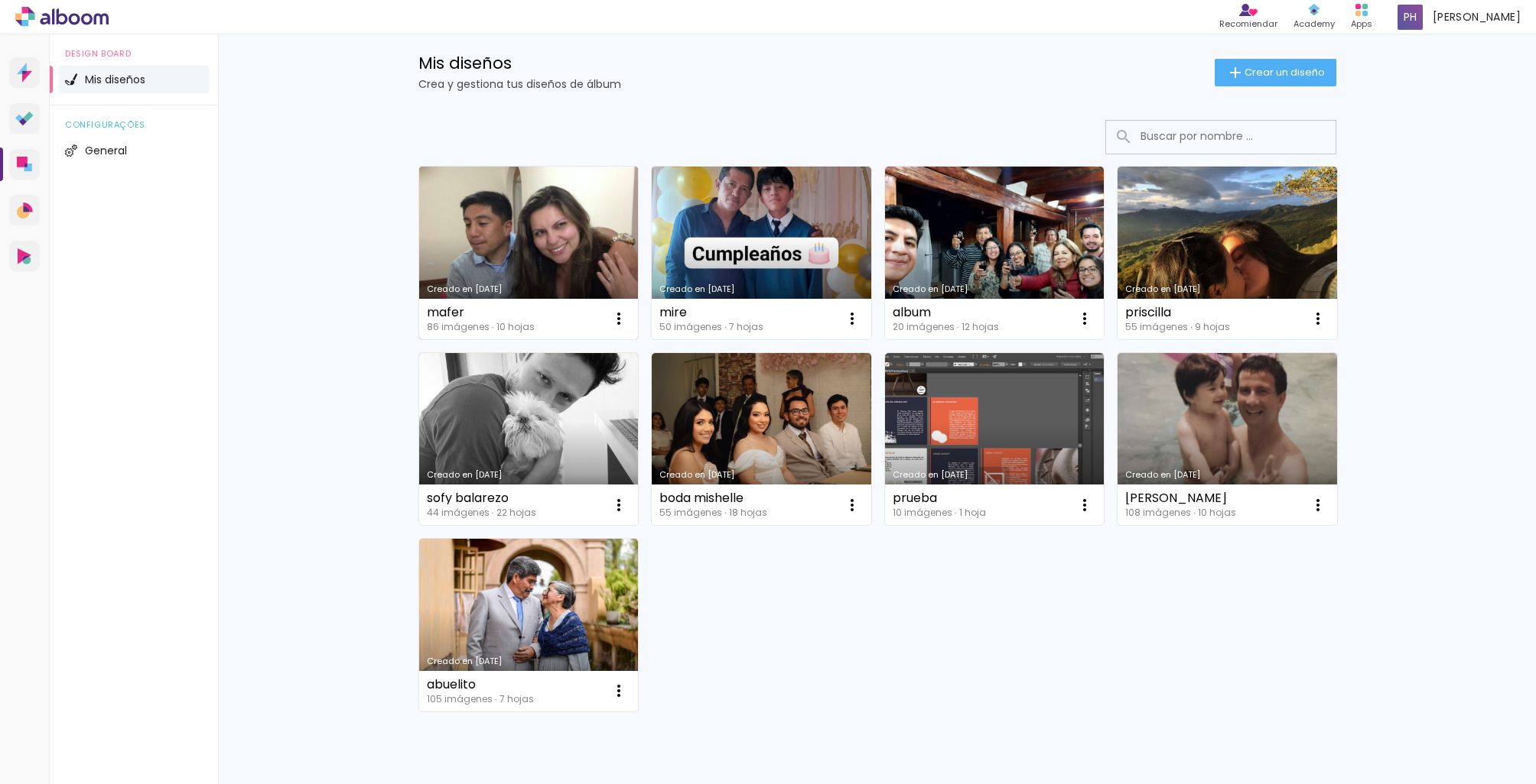
click at [592, 282] on link "Creado en [DATE]" at bounding box center [529, 253] width 220 height 173
